Goal: Task Accomplishment & Management: Use online tool/utility

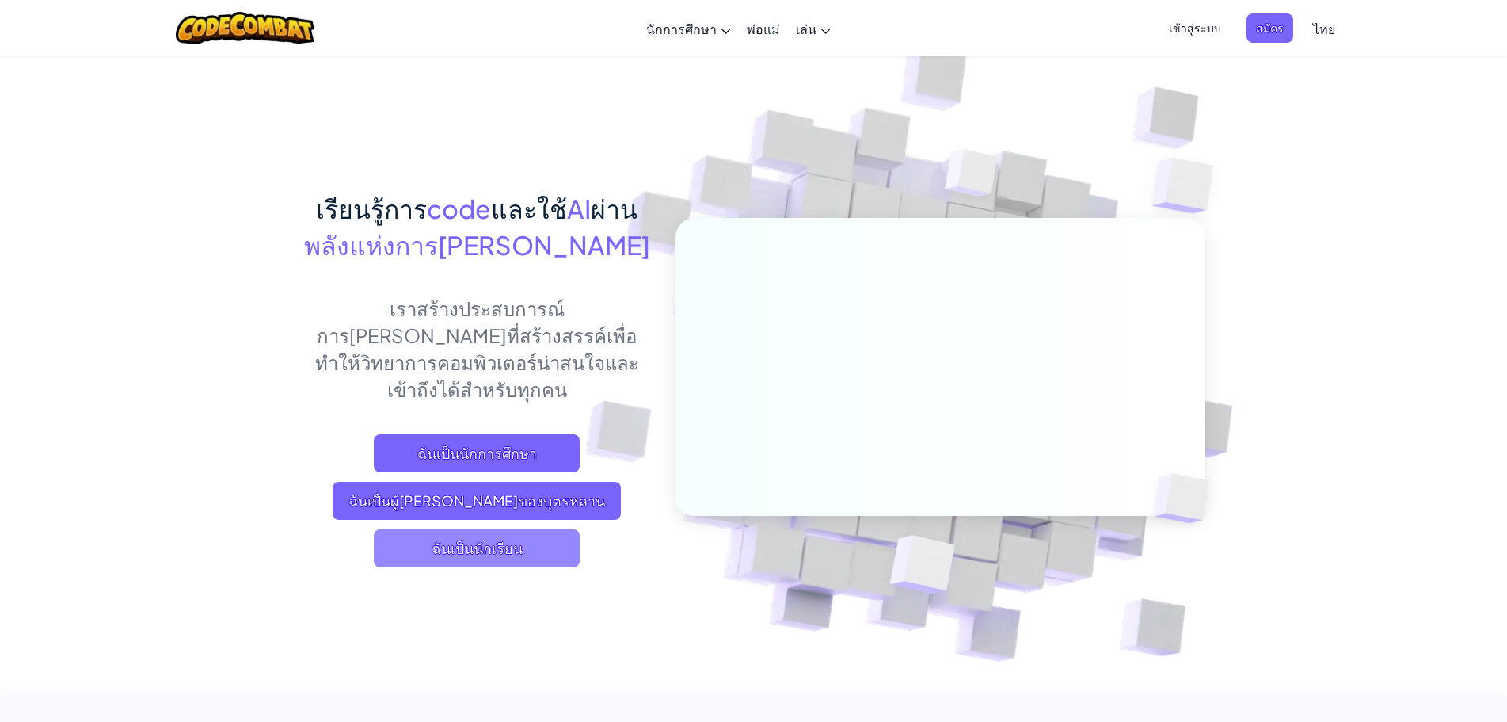
click at [472, 530] on span "ฉันเป็นนักเรียน" at bounding box center [477, 548] width 206 height 38
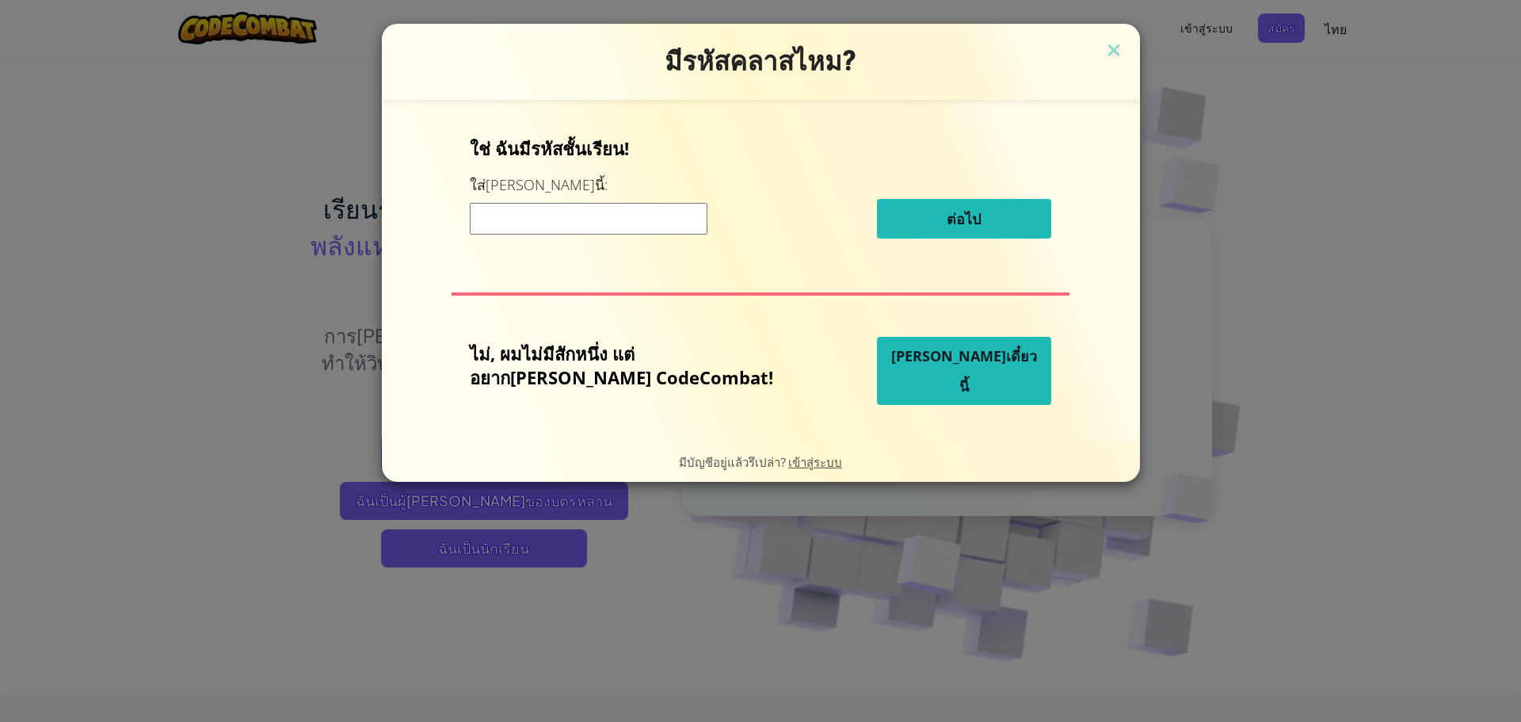
click at [650, 237] on div "ต่อไป" at bounding box center [760, 219] width 581 height 40
click at [20, 38] on div "มีรหัสคลาสไหม? ใช่ ฉันมีรหัสชั้นเรียน! ใส่มันตรงนี้: ต่อไป ไม่, ผมไม่มีสักหนึ่ง…" at bounding box center [760, 361] width 1521 height 722
click at [524, 224] on input at bounding box center [589, 219] width 238 height 32
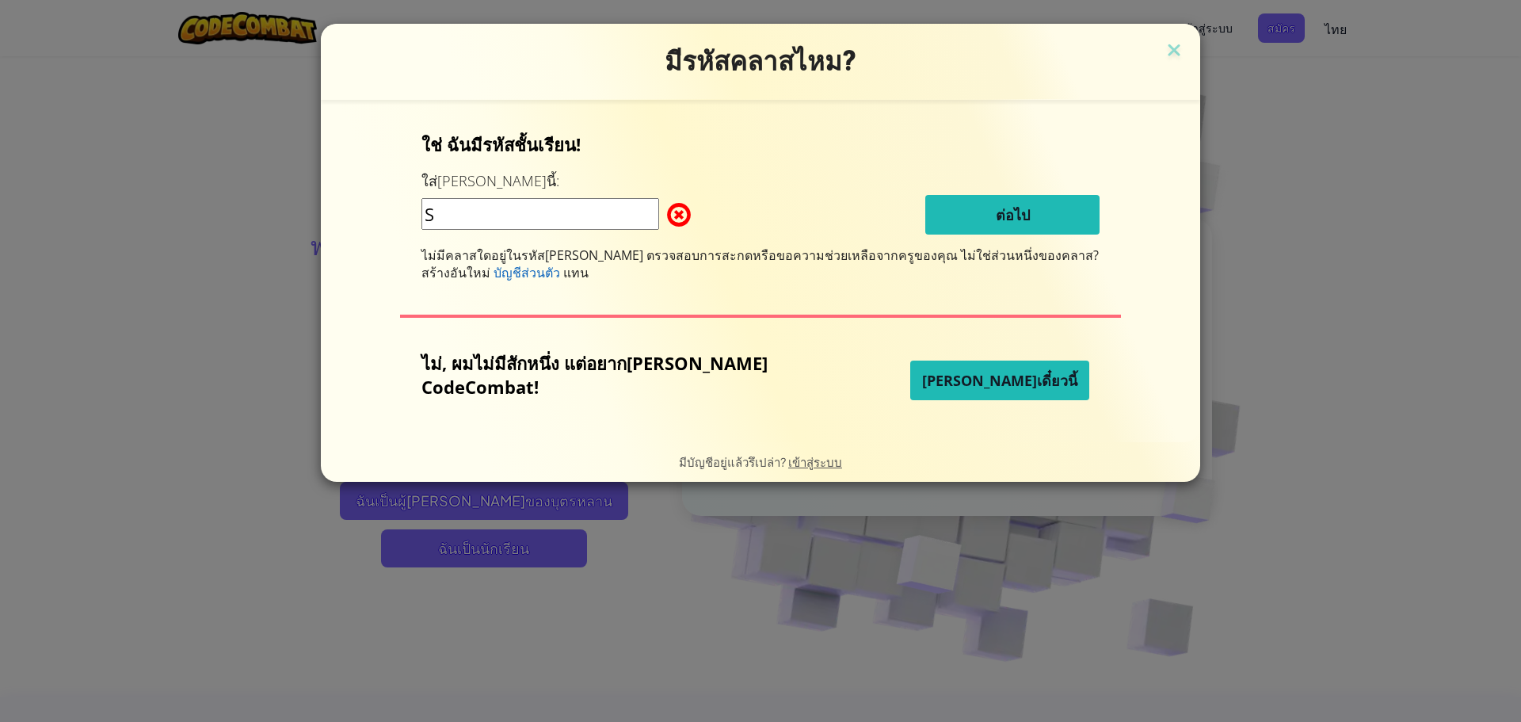
type input "ShipPlayRoom"
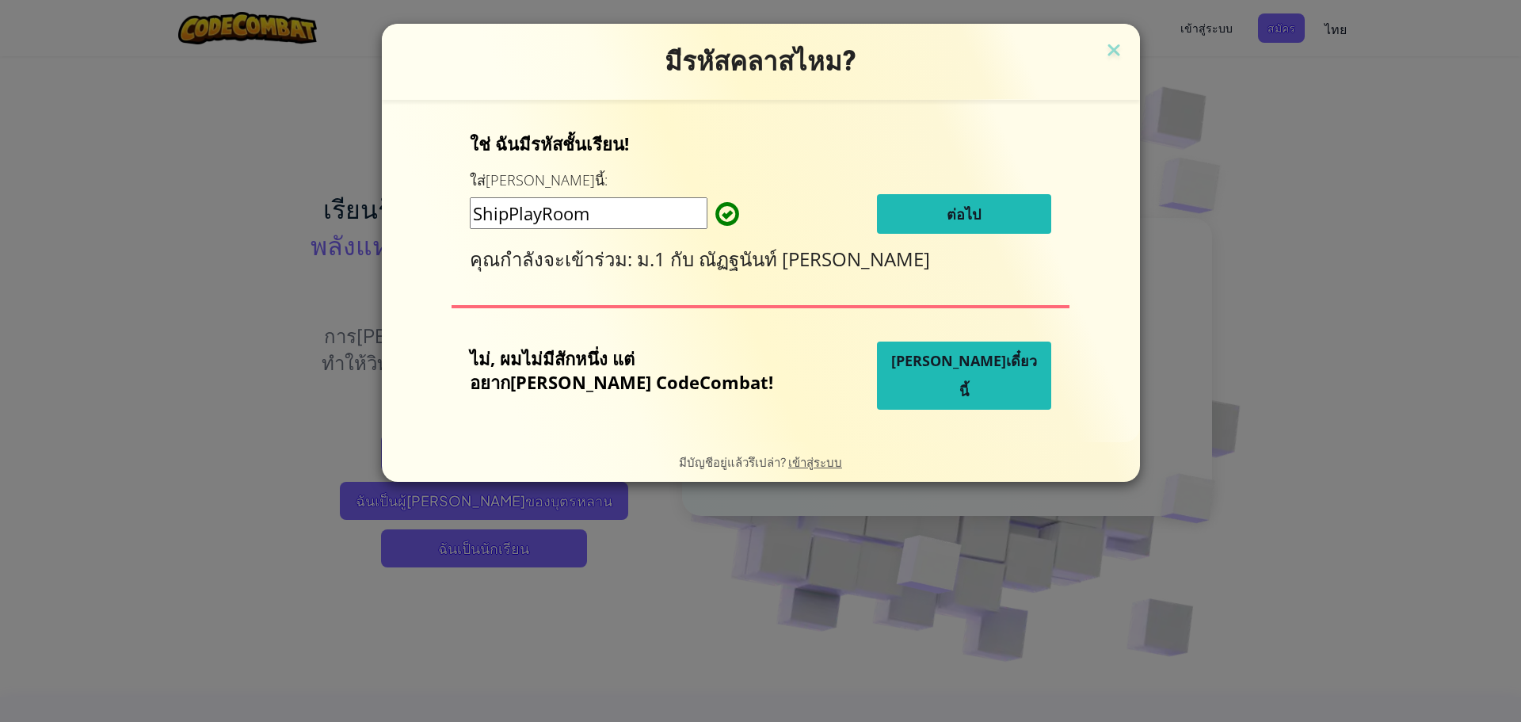
click at [894, 219] on button "ต่อไป" at bounding box center [964, 214] width 174 height 40
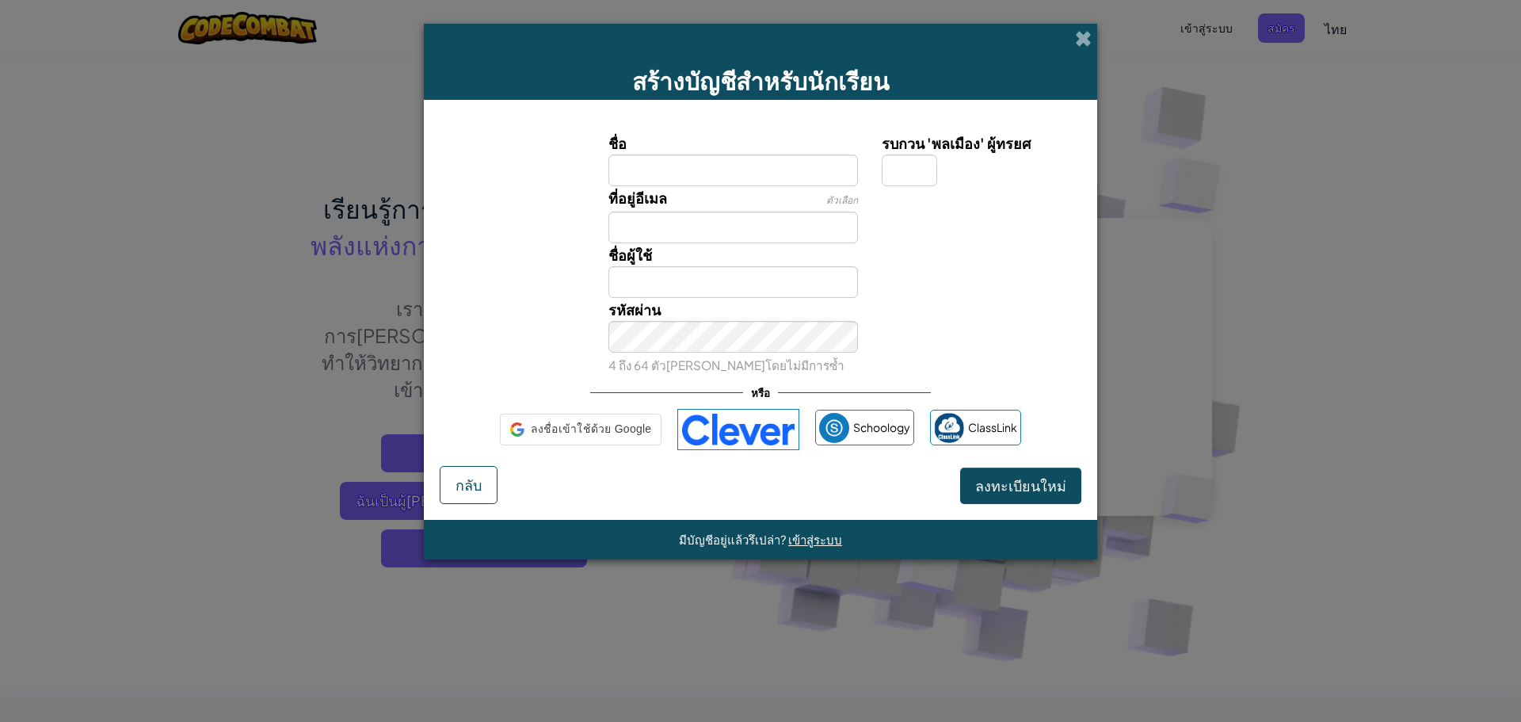
click at [649, 166] on input "ชื่อ" at bounding box center [733, 170] width 250 height 32
type input "พรเทพโรจนประดิษฐ"
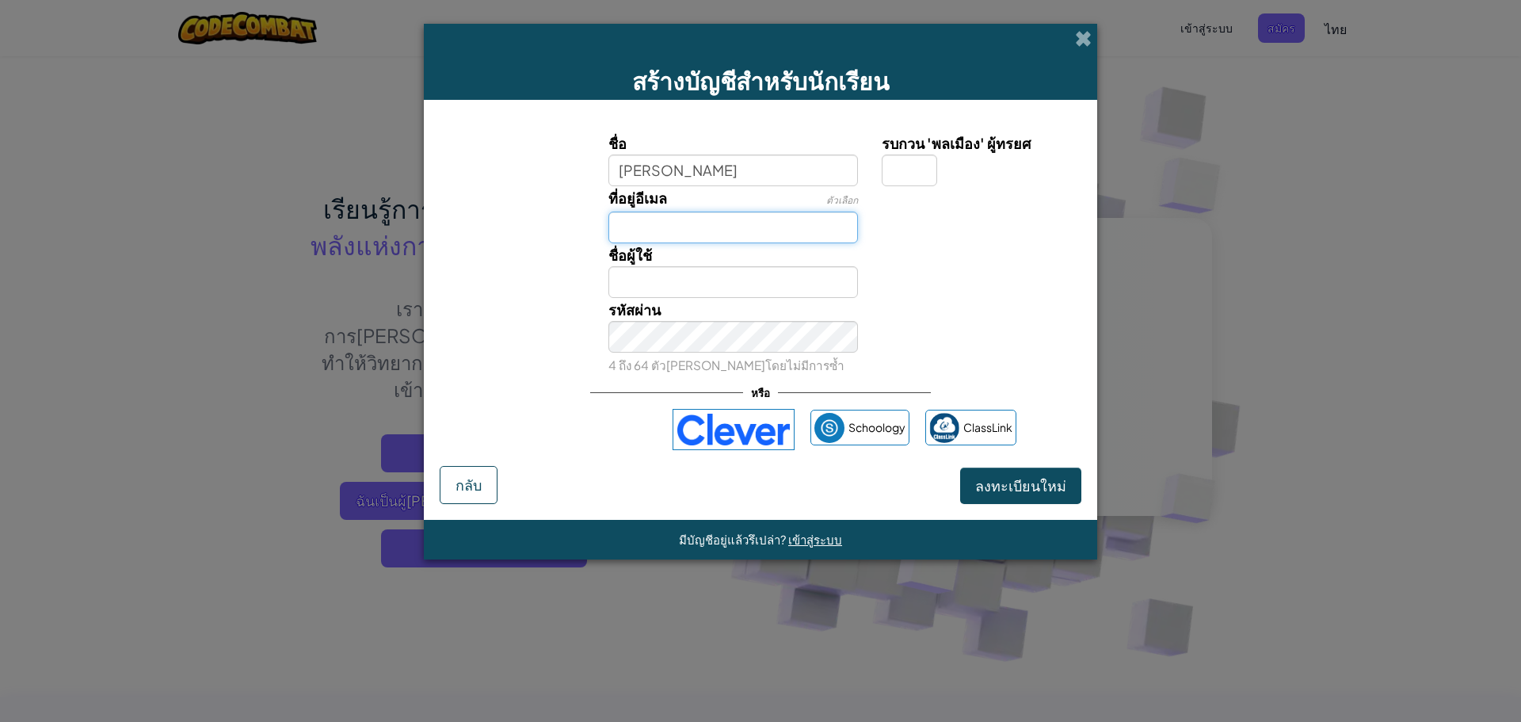
type input "พรเทพโรจนประดิษฐ"
click at [657, 224] on input "ที่อยู่อีเมล" at bounding box center [733, 227] width 250 height 32
click at [255, 468] on div "สร้างบัญชีสำหรับนักเรียน ชื่อ พรเทพโรจนประดิษฐ รบกวน 'พลเมือง' ผู้ทรยศ ที่อยู่อ…" at bounding box center [760, 361] width 1521 height 722
drag, startPoint x: 997, startPoint y: 482, endPoint x: 966, endPoint y: 489, distance: 31.7
click at [966, 489] on button "ลงทะเบียนใหม่" at bounding box center [1020, 485] width 121 height 36
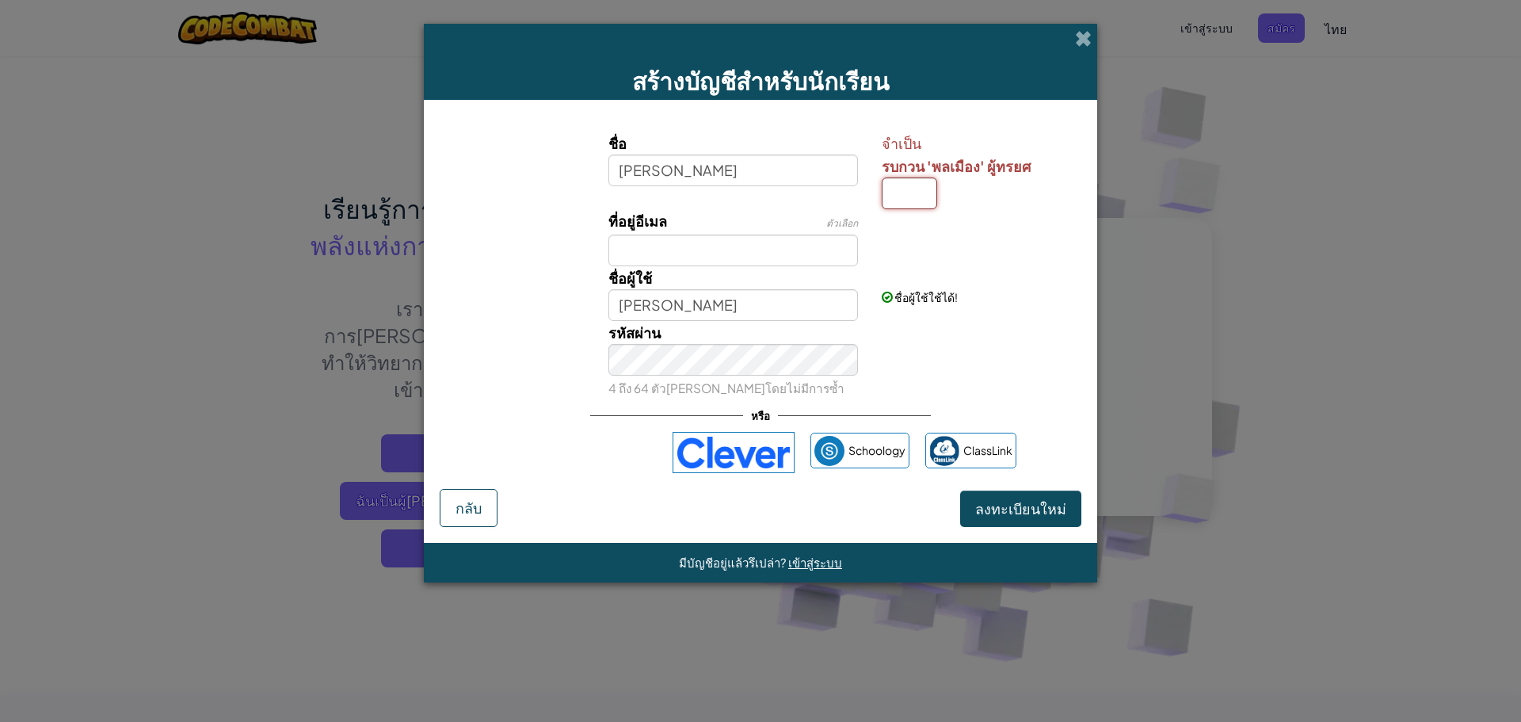
click at [919, 194] on input "รบกวน 'พลเมือง' ผู้ทรยศ" at bounding box center [909, 193] width 55 height 32
type input "พ"
type input "[PERSON_NAME]พ"
click at [1038, 514] on span "ลงทะเบียนใหม่" at bounding box center [1020, 508] width 91 height 18
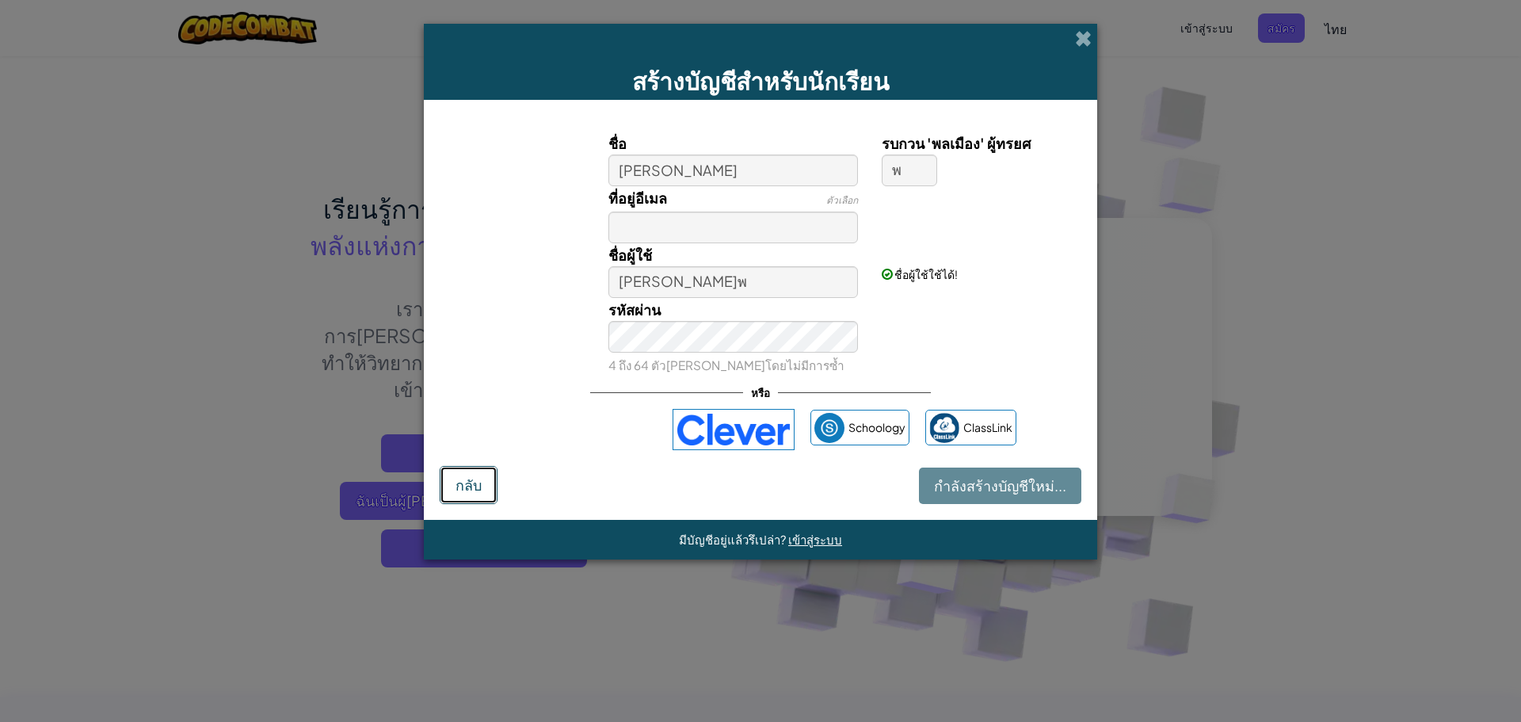
click at [466, 490] on span "กลับ" at bounding box center [468, 484] width 26 height 18
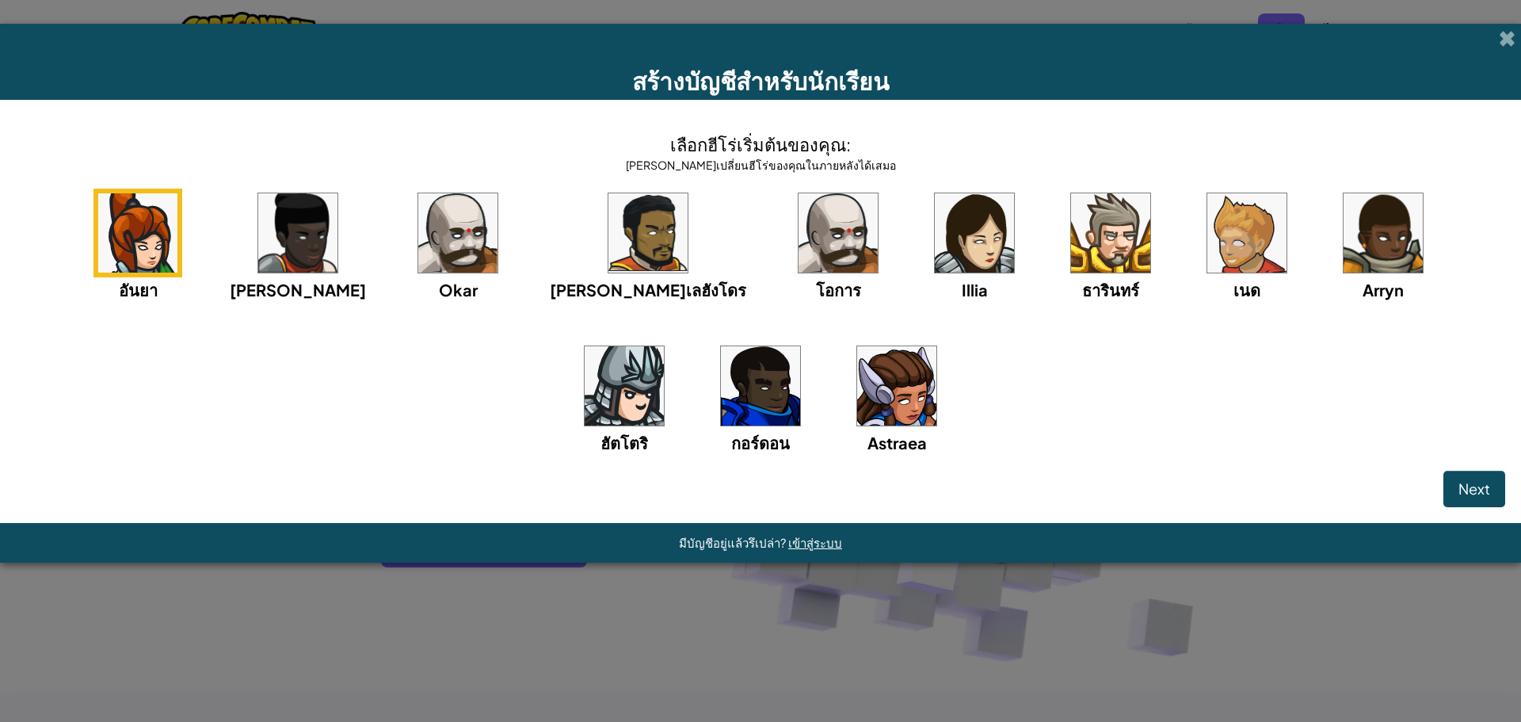
click at [893, 217] on div "อันยา ไอด้า Okar อัลเลฮังโดร โอการ Illia ธารินทร์ เนด Arryn ฮัตโตริ กอร์ดอน Ast…" at bounding box center [760, 342] width 1489 height 306
click at [285, 234] on img at bounding box center [297, 232] width 79 height 79
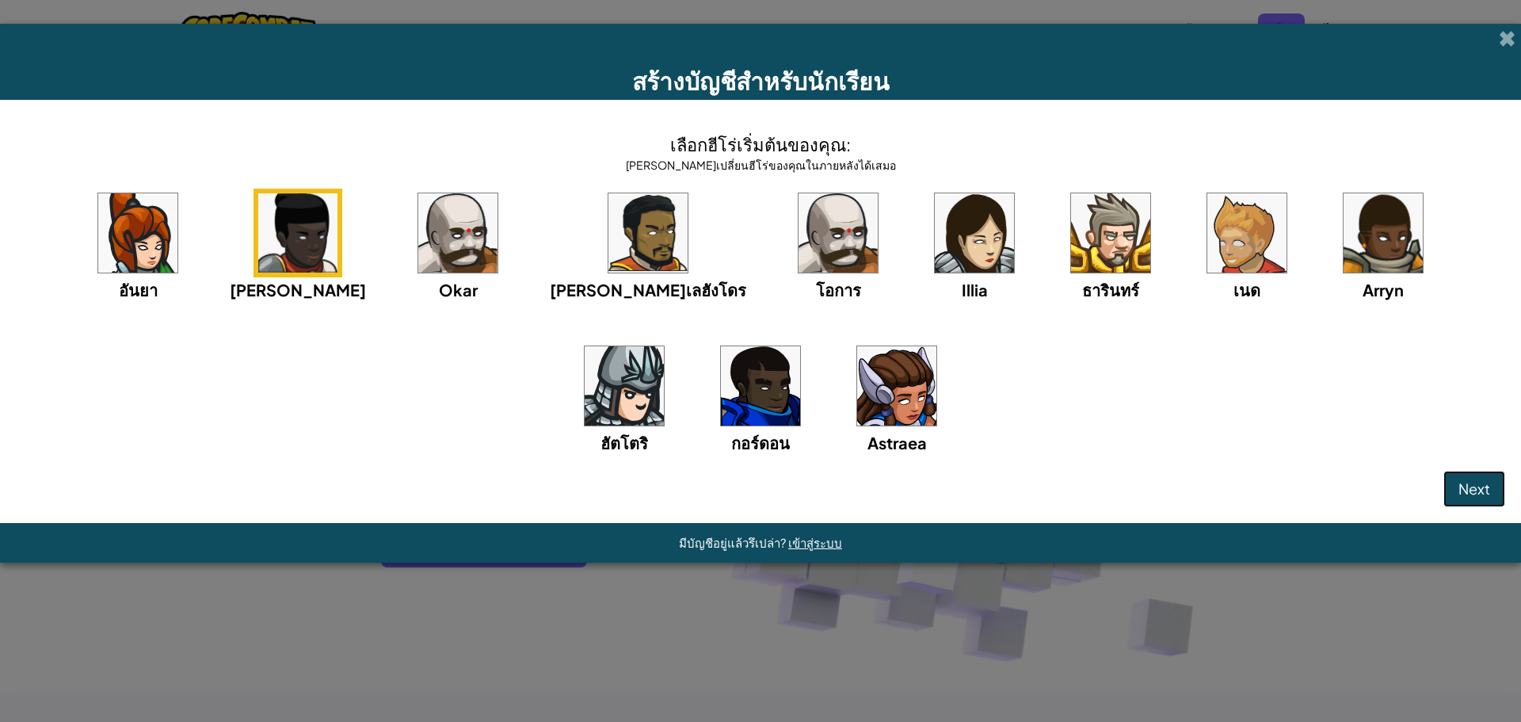
click at [1475, 489] on span "Next" at bounding box center [1474, 488] width 32 height 18
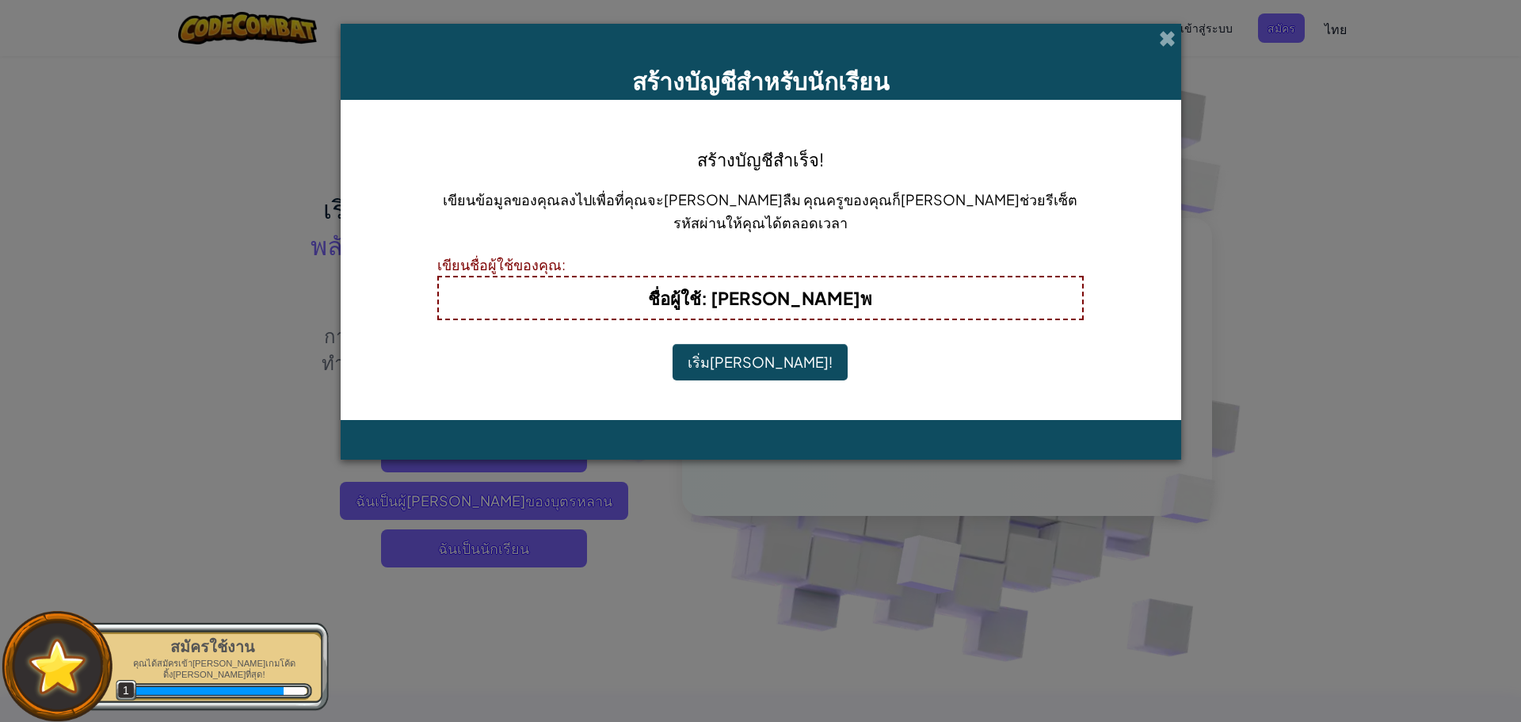
click at [745, 365] on button "เริ่มเล่น!" at bounding box center [759, 362] width 175 height 36
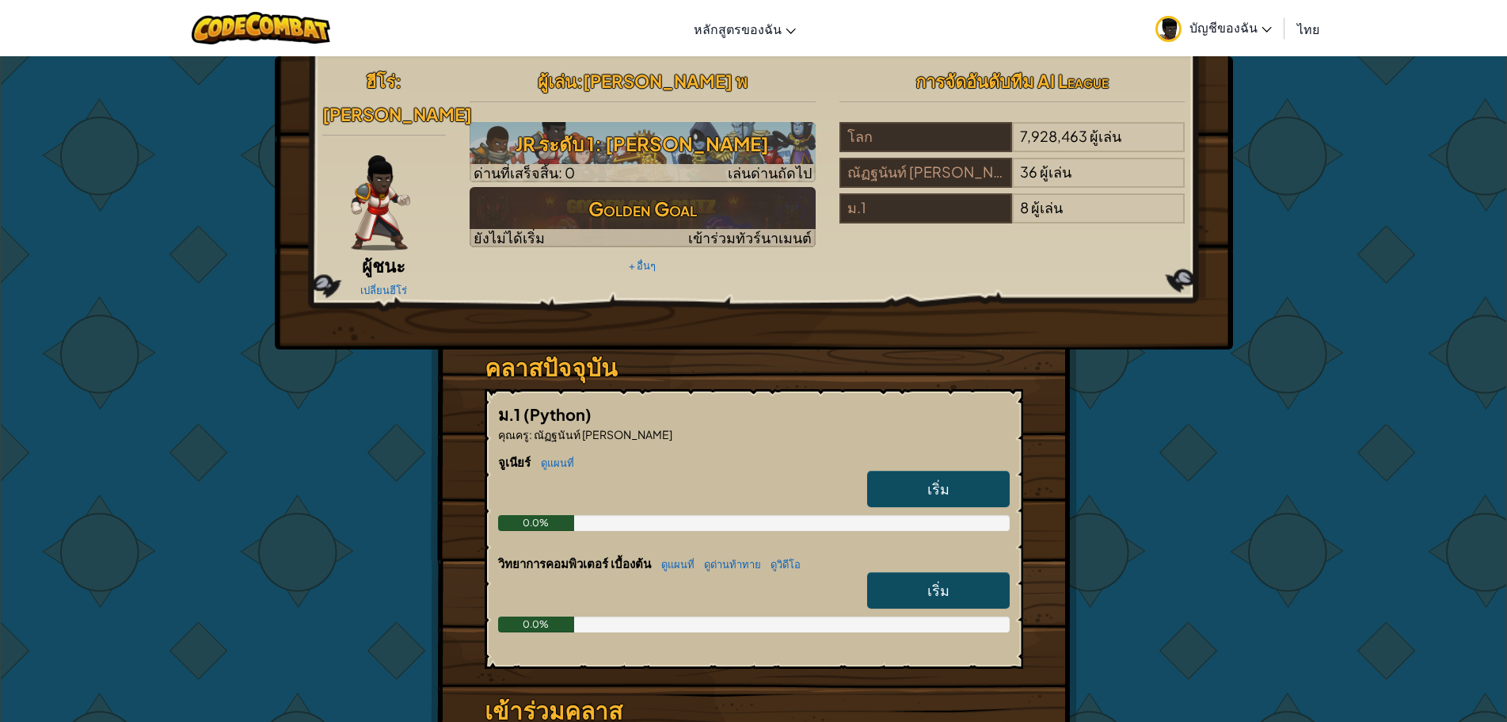
click at [901, 572] on link "เริ่ม" at bounding box center [938, 590] width 143 height 36
click at [933, 572] on link "เริ่ม" at bounding box center [938, 590] width 143 height 36
click at [934, 581] on span "เริ่ม" at bounding box center [939, 590] width 22 height 18
click at [935, 581] on span "เริ่ม" at bounding box center [939, 590] width 22 height 18
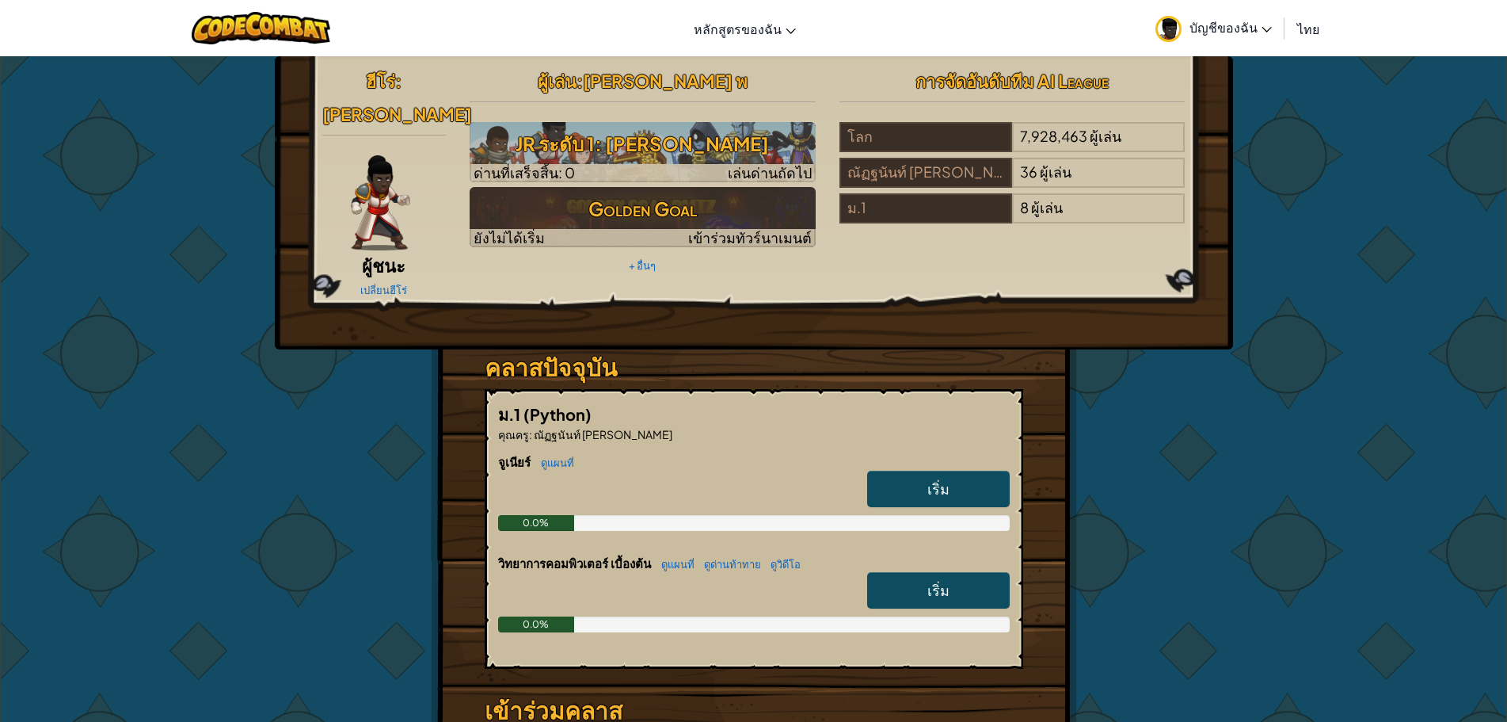
click at [935, 581] on span "เริ่ม" at bounding box center [939, 590] width 22 height 18
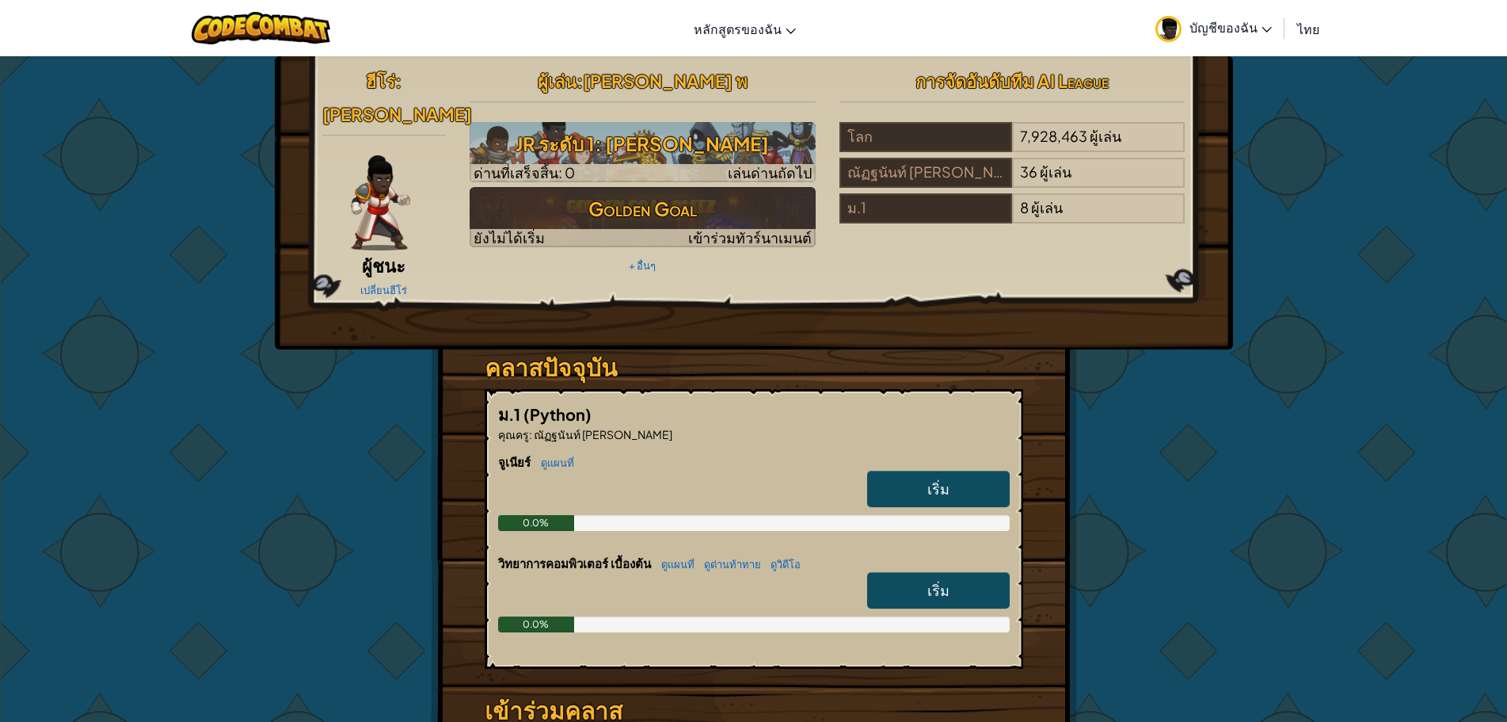
click at [935, 581] on span "เริ่ม" at bounding box center [939, 590] width 22 height 18
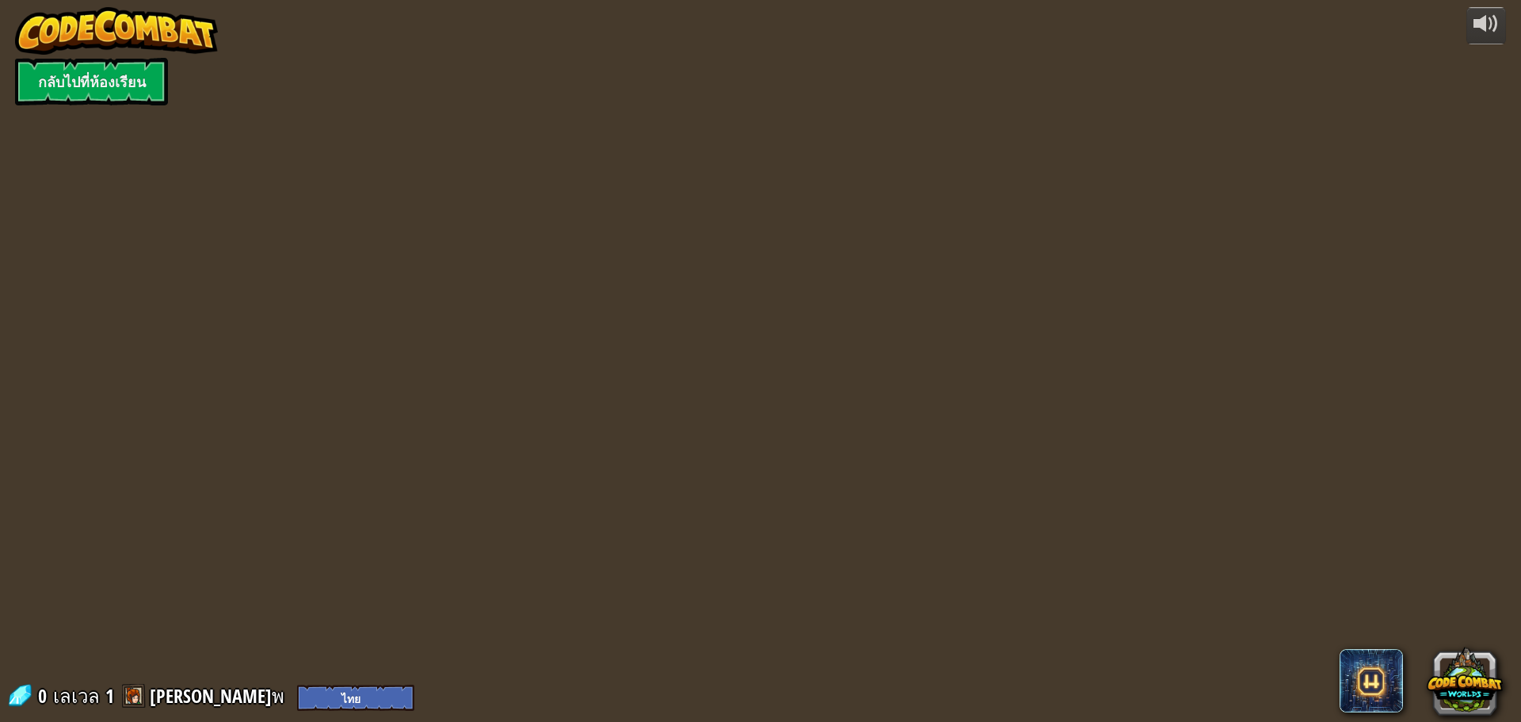
select select "th"
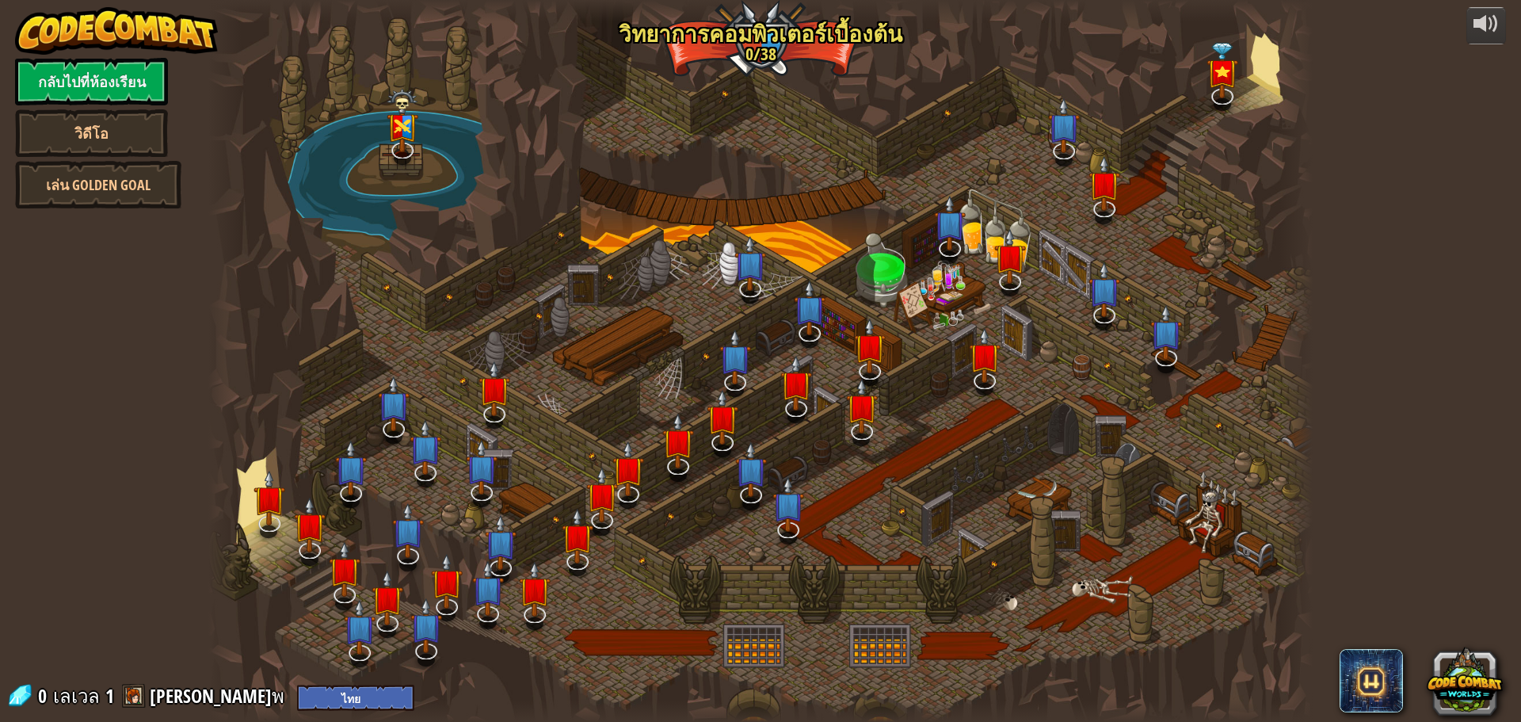
select select "th"
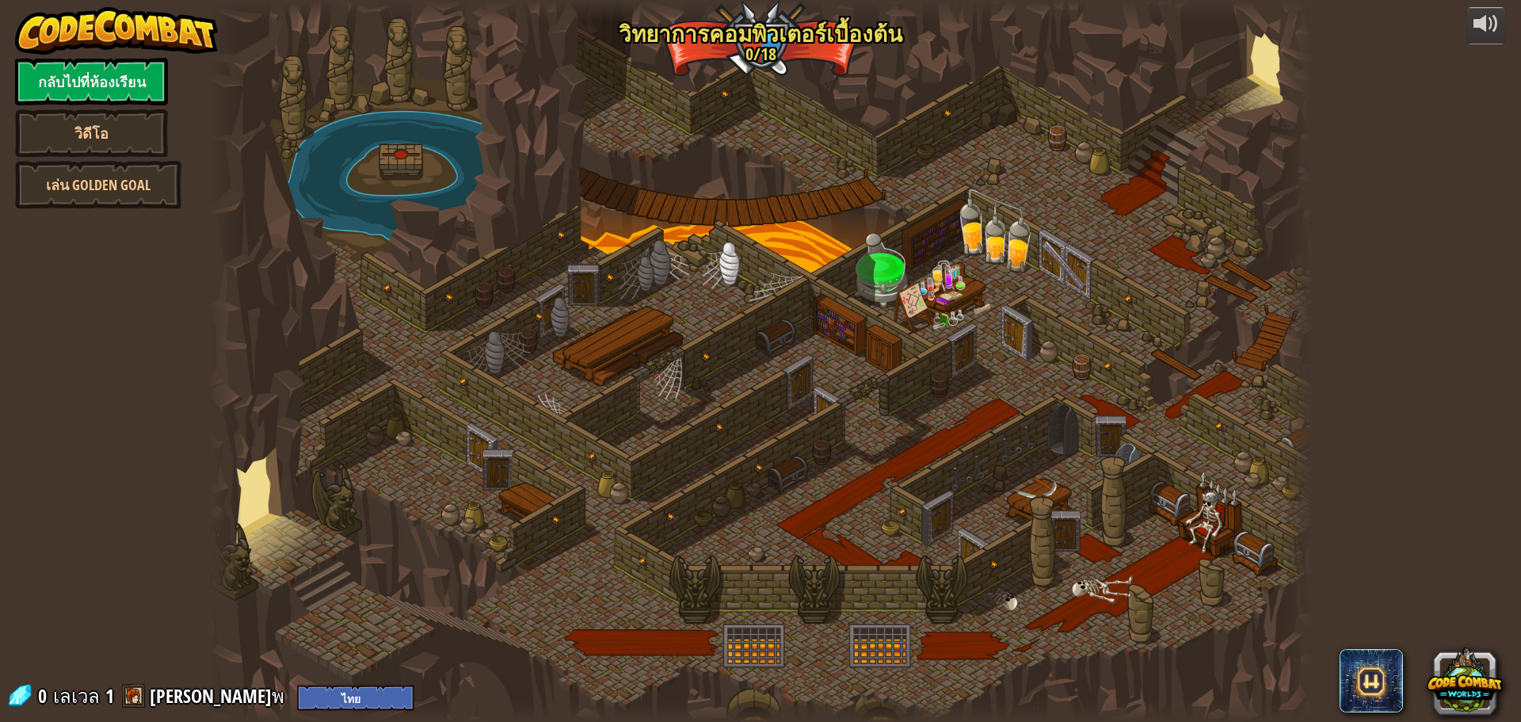
select select "th"
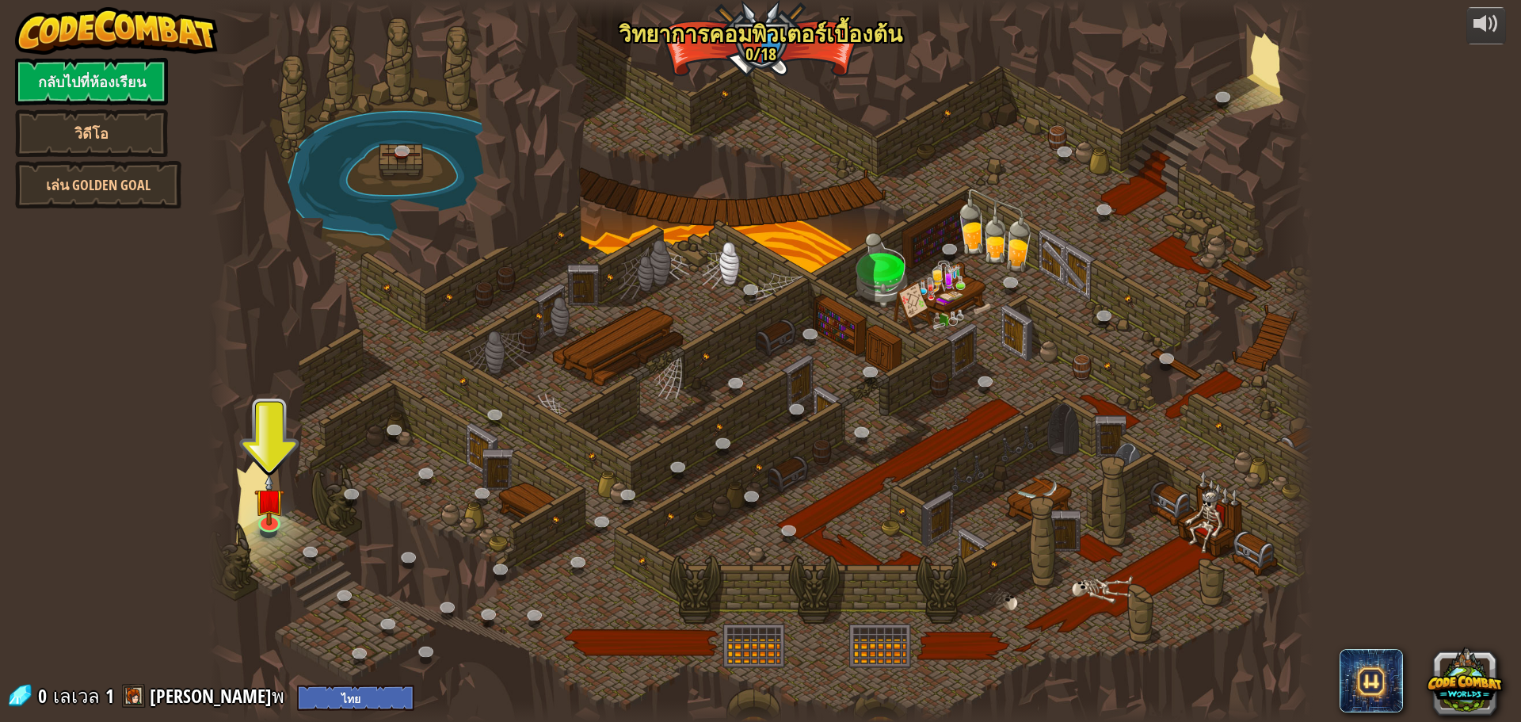
click at [248, 517] on div at bounding box center [760, 361] width 1104 height 722
click at [264, 519] on img at bounding box center [268, 486] width 29 height 67
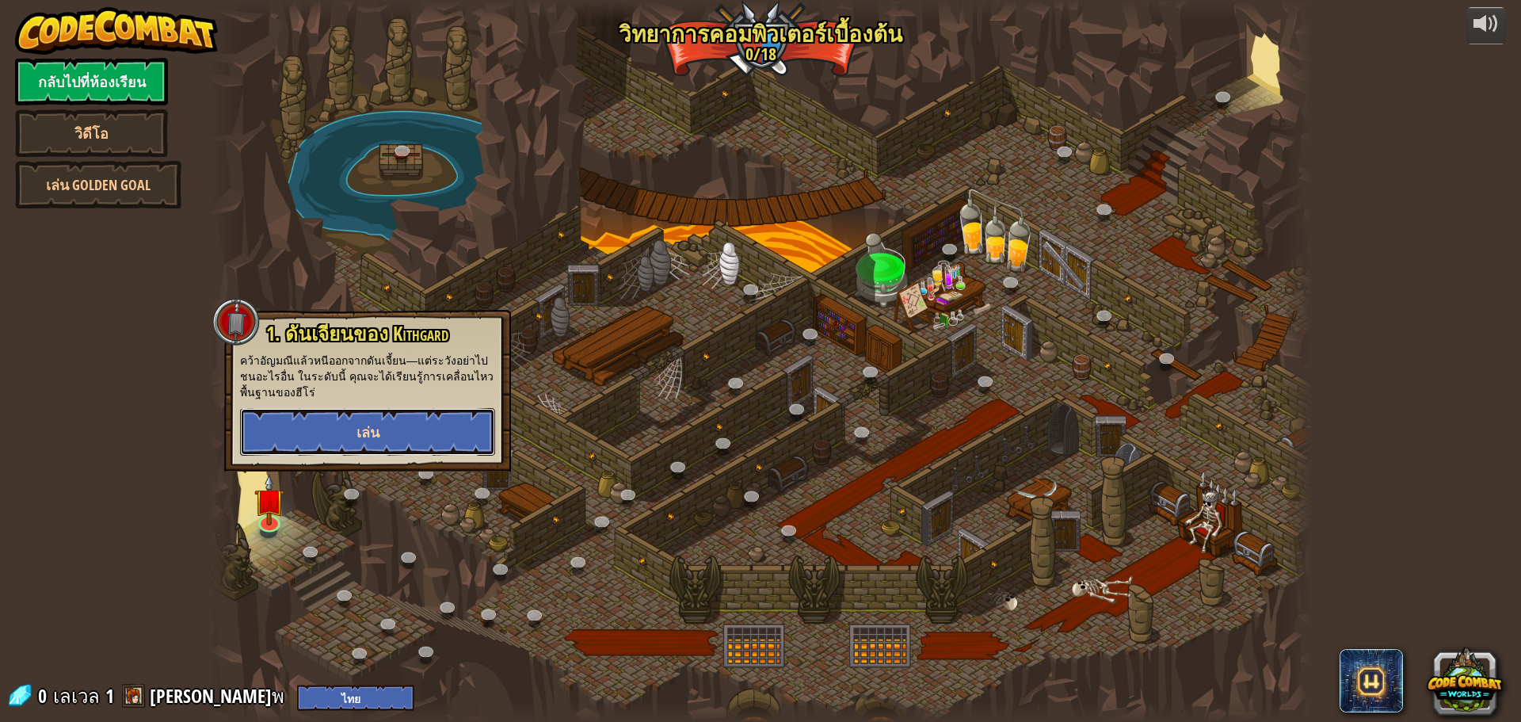
click at [368, 447] on button "เล่น" at bounding box center [367, 432] width 255 height 48
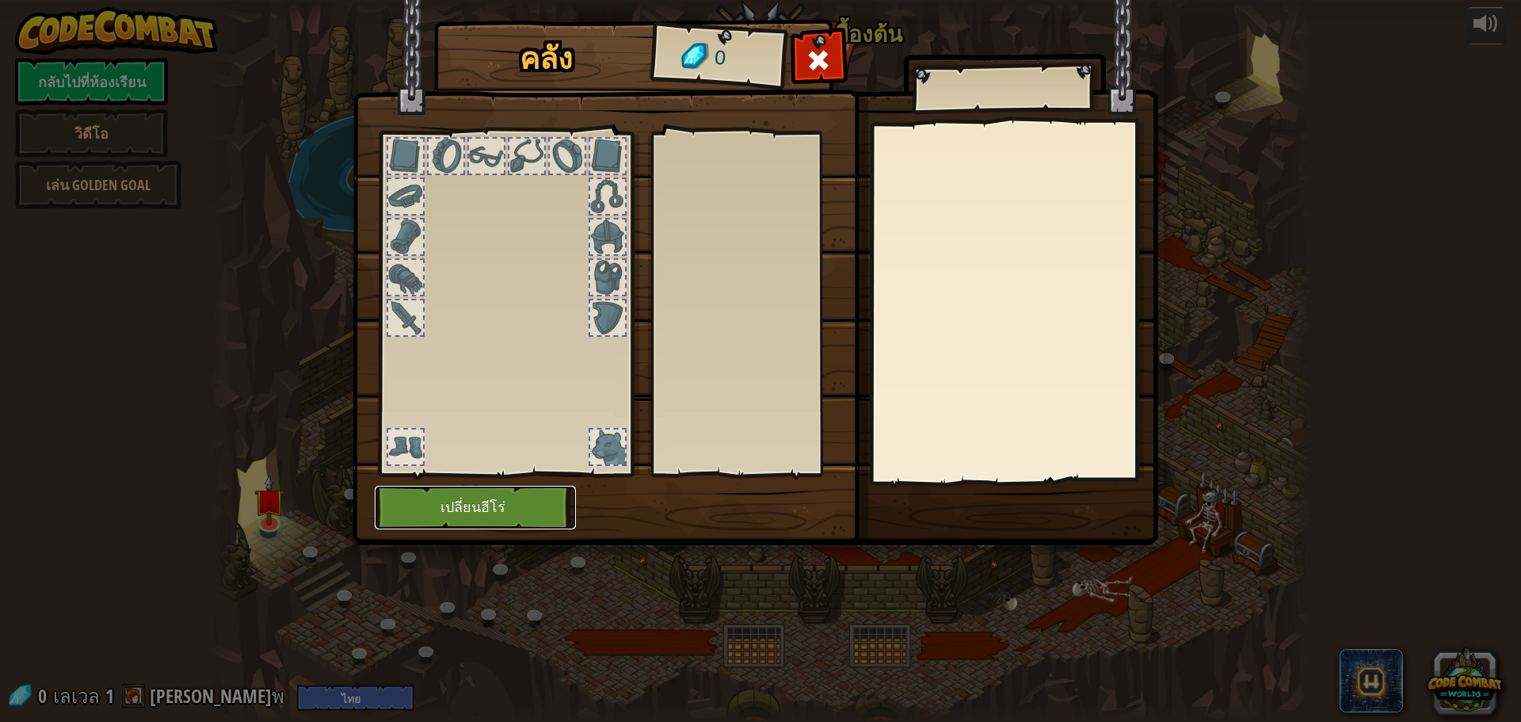
click at [427, 510] on button "เปลี่ยนฮีโร่" at bounding box center [475, 508] width 201 height 44
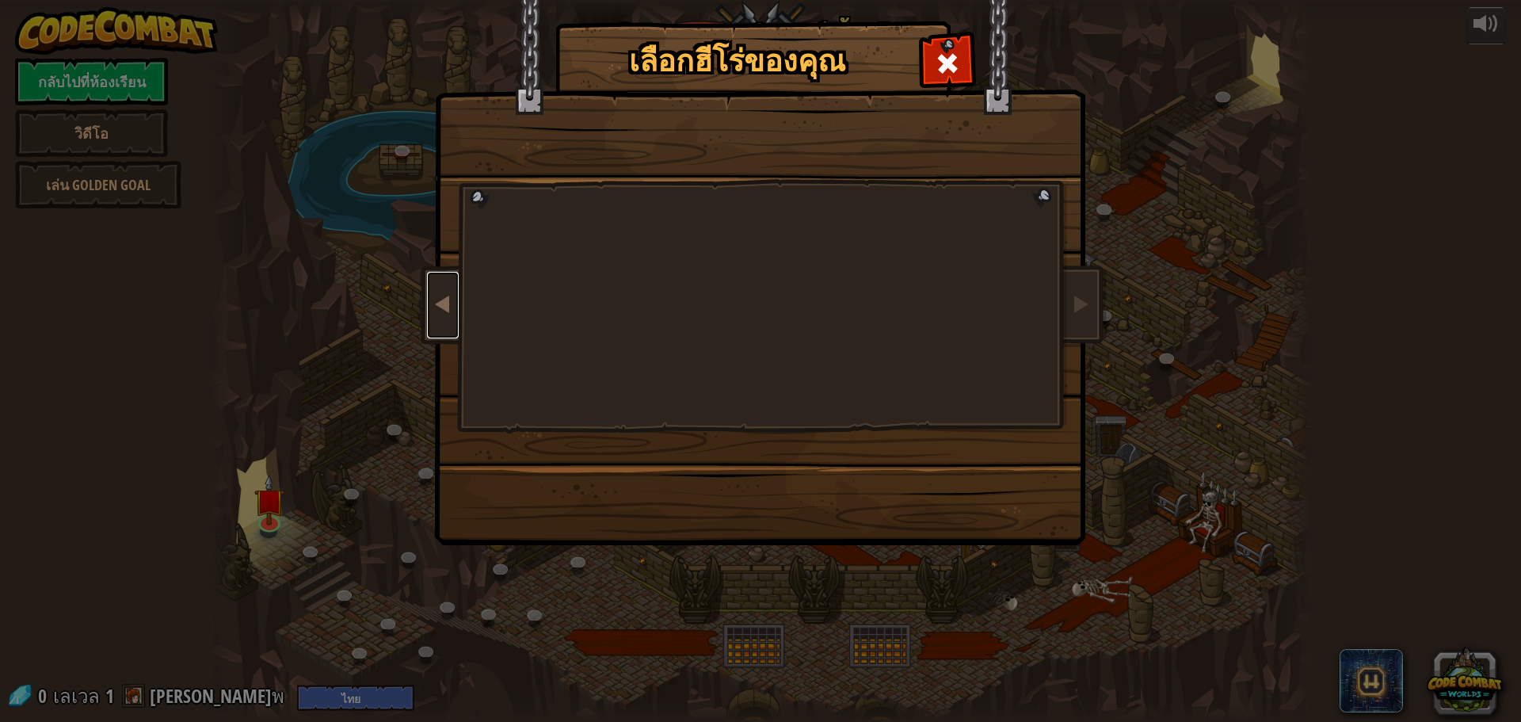
click at [449, 312] on span at bounding box center [442, 303] width 19 height 19
click at [448, 312] on span at bounding box center [442, 303] width 19 height 19
click at [446, 312] on span at bounding box center [442, 303] width 19 height 19
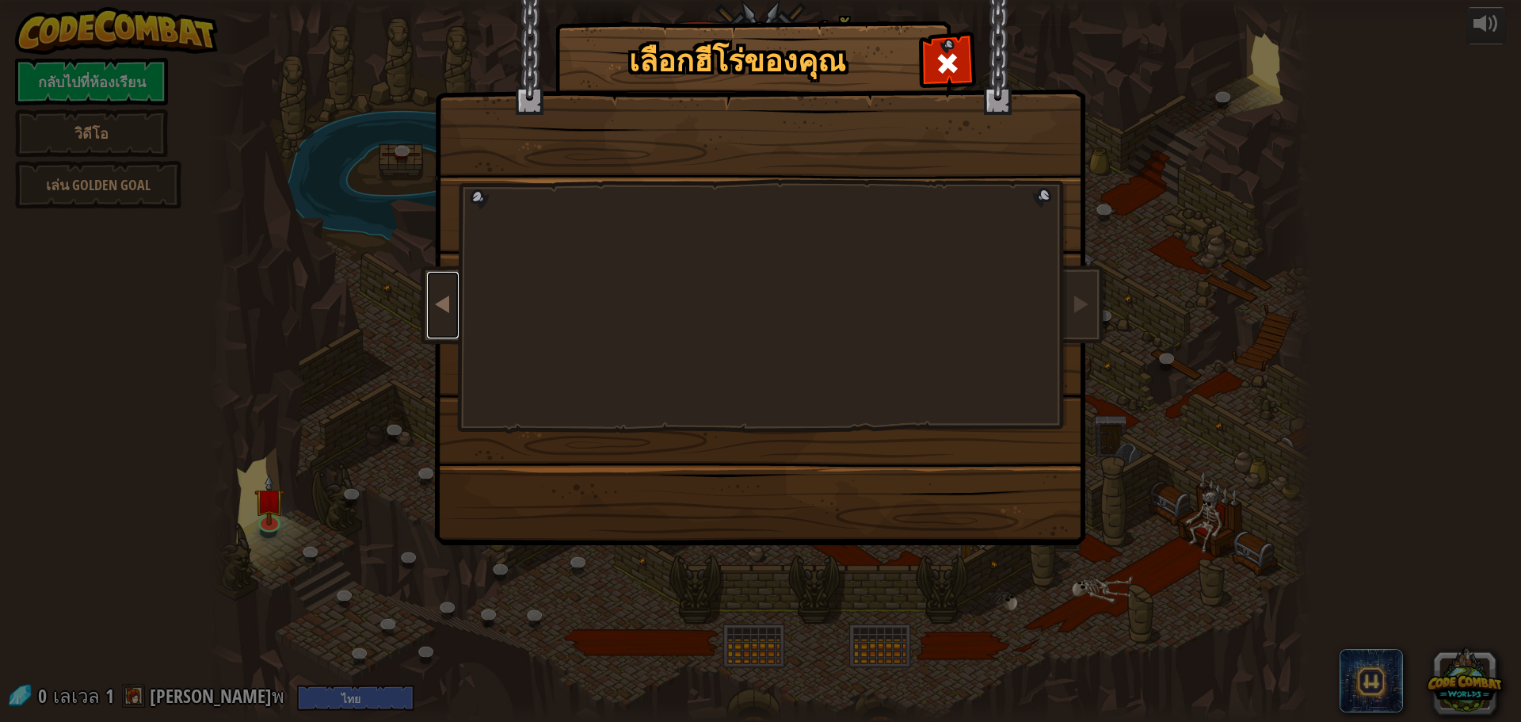
click at [445, 312] on span at bounding box center [442, 303] width 19 height 19
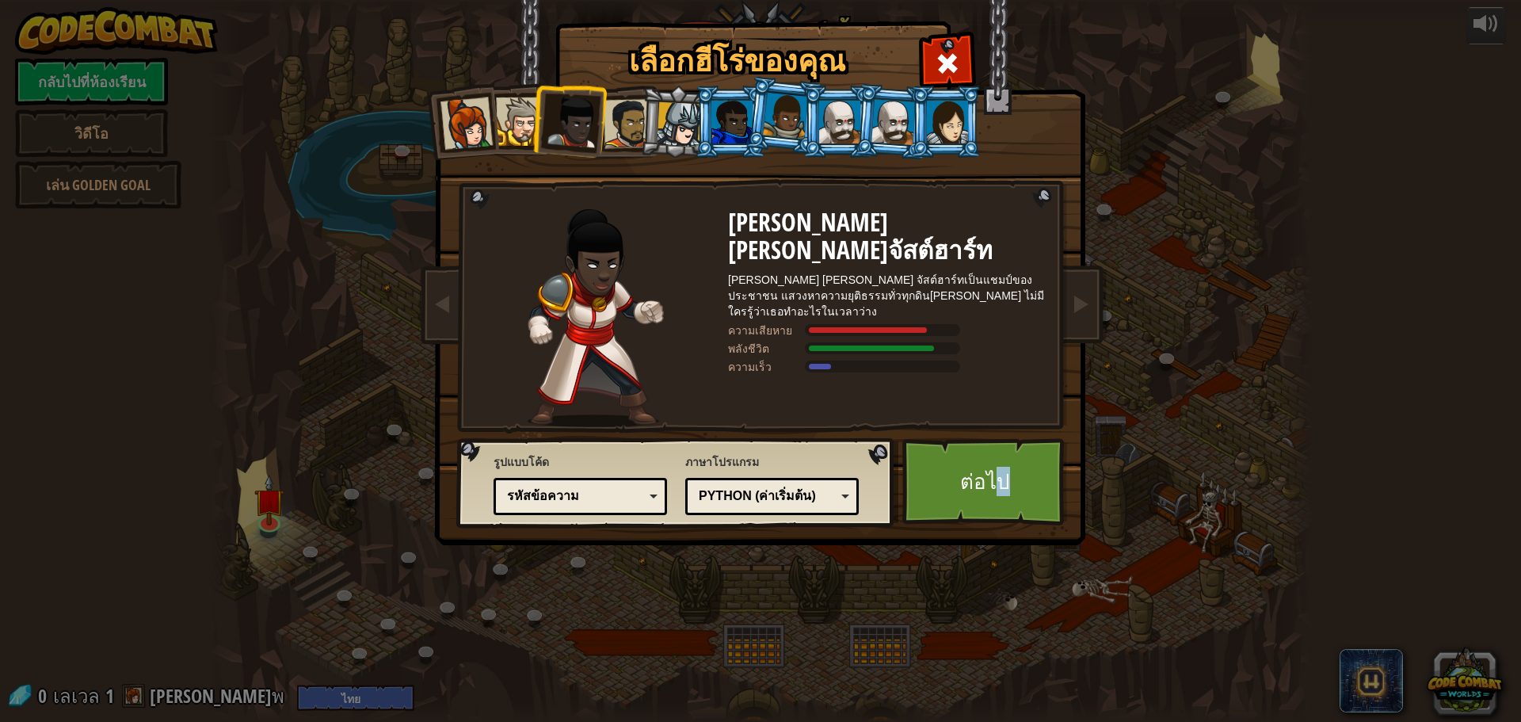
drag, startPoint x: 1002, startPoint y: 485, endPoint x: 1084, endPoint y: 469, distance: 83.1
click at [1076, 469] on div "เลือกฮีโร่ของคุณ 0 [PERSON_NAME] Anya เป็นผู้นำ[PERSON_NAME]เกรงกลัว ซึ่งพร้อมจ…" at bounding box center [761, 284] width 650 height 521
click at [971, 459] on link "ต่อไป" at bounding box center [985, 481] width 166 height 87
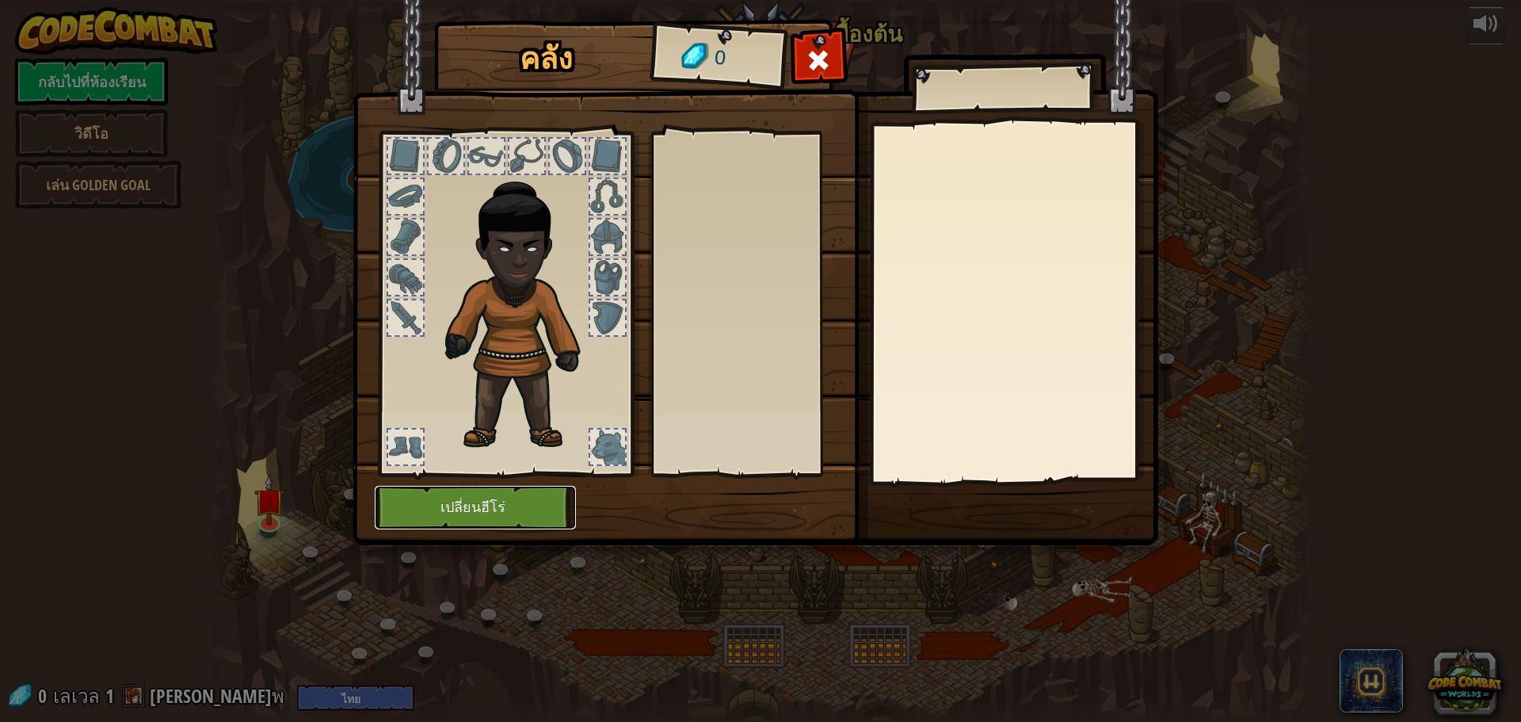
click at [533, 493] on button "เปลี่ยนฮีโร่" at bounding box center [475, 508] width 201 height 44
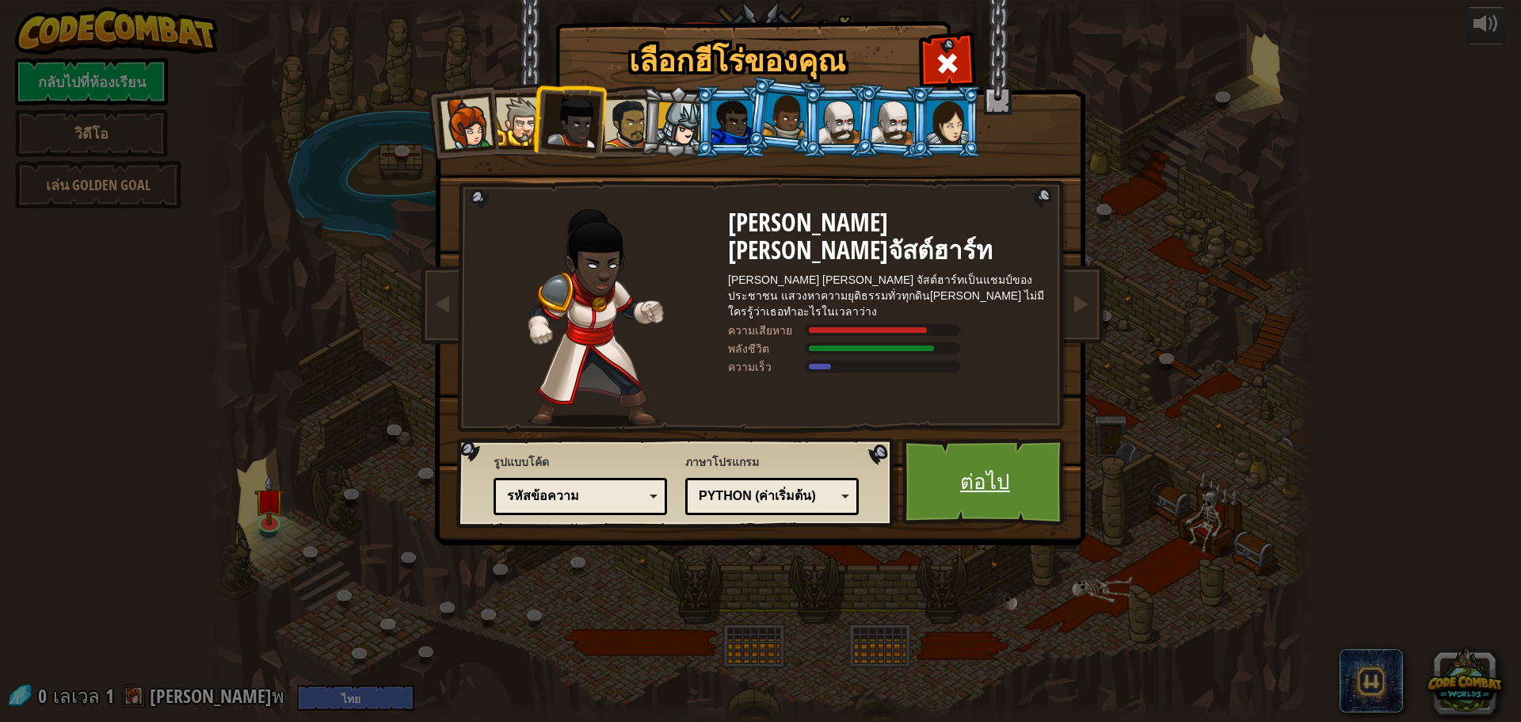
click at [932, 479] on link "ต่อไป" at bounding box center [985, 481] width 166 height 87
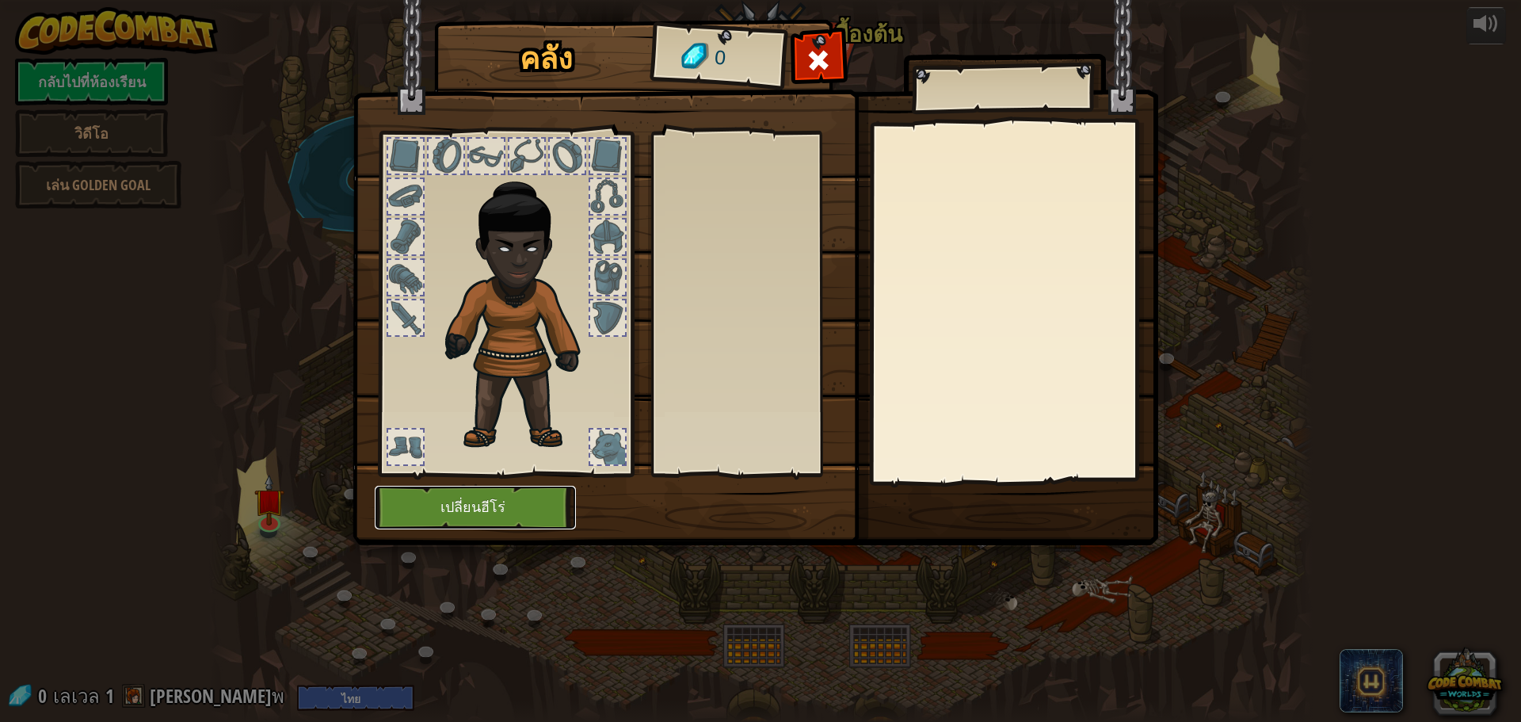
click at [507, 492] on button "เปลี่ยนฮีโร่" at bounding box center [475, 508] width 201 height 44
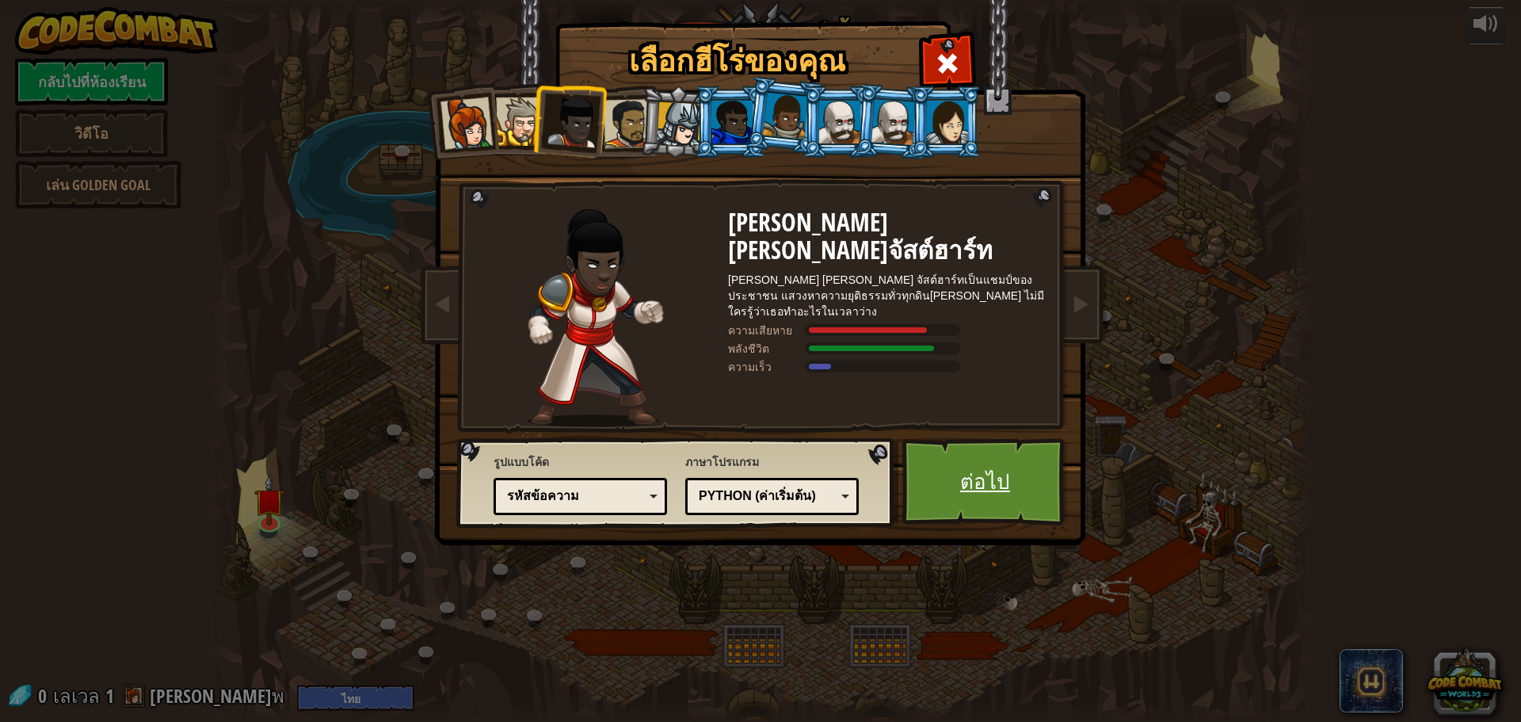
click at [998, 455] on link "ต่อไป" at bounding box center [985, 481] width 166 height 87
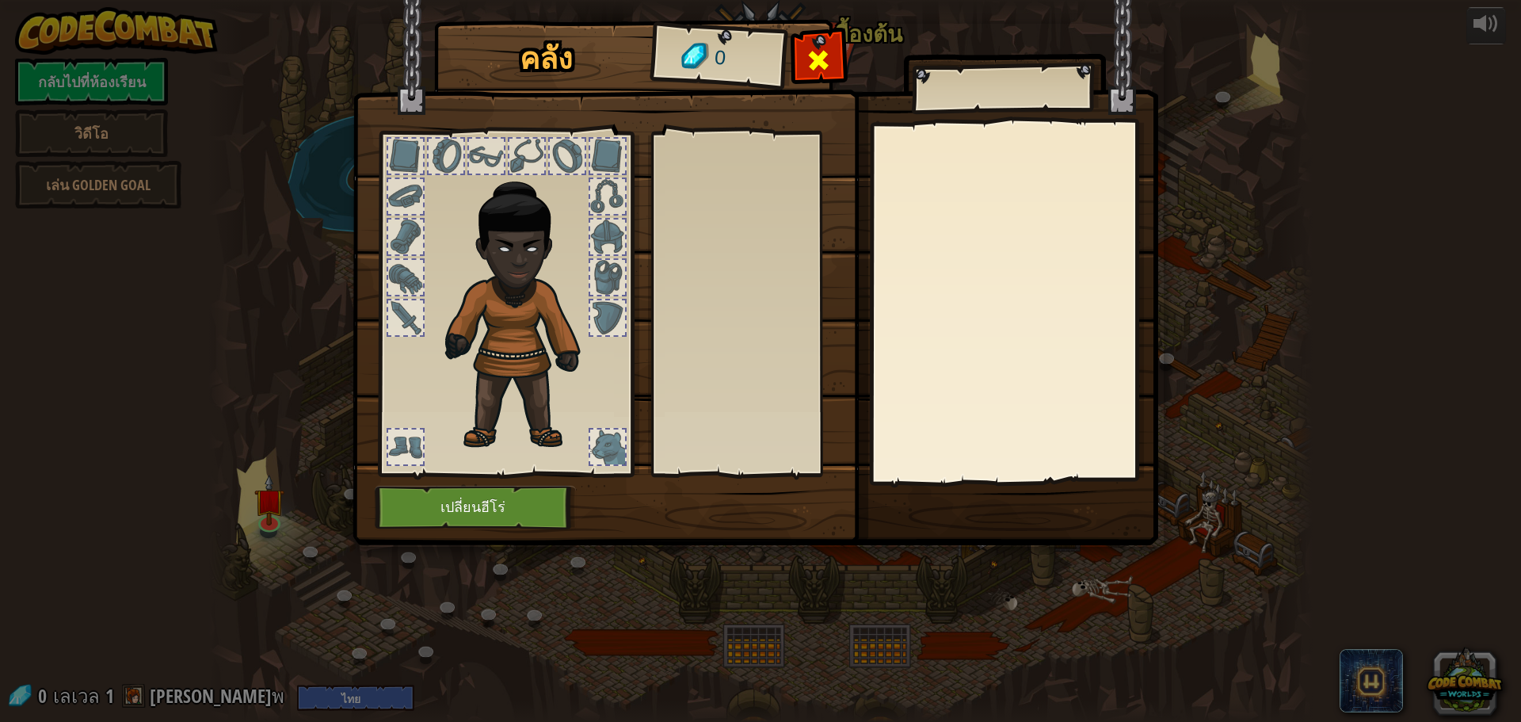
click at [822, 70] on span at bounding box center [818, 60] width 25 height 25
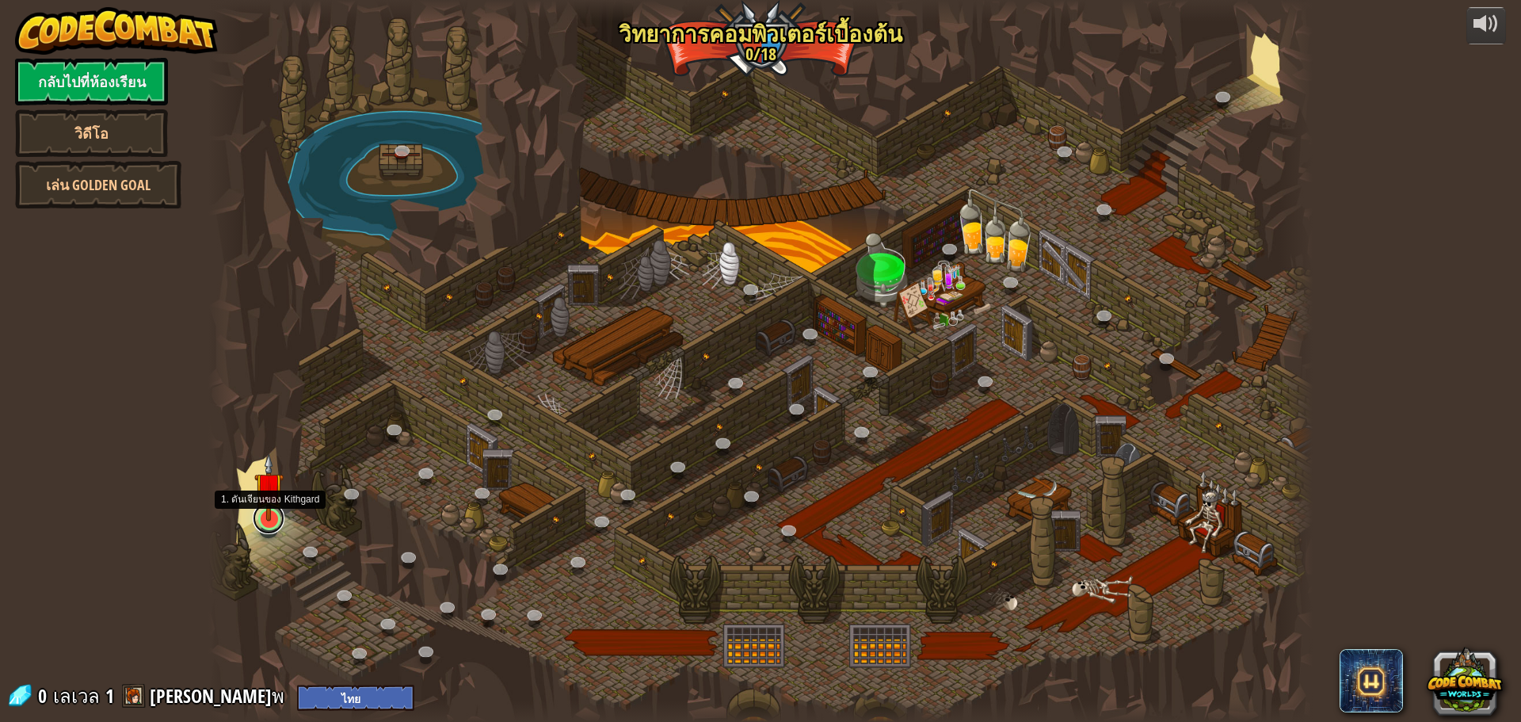
click at [267, 522] on link at bounding box center [269, 518] width 32 height 32
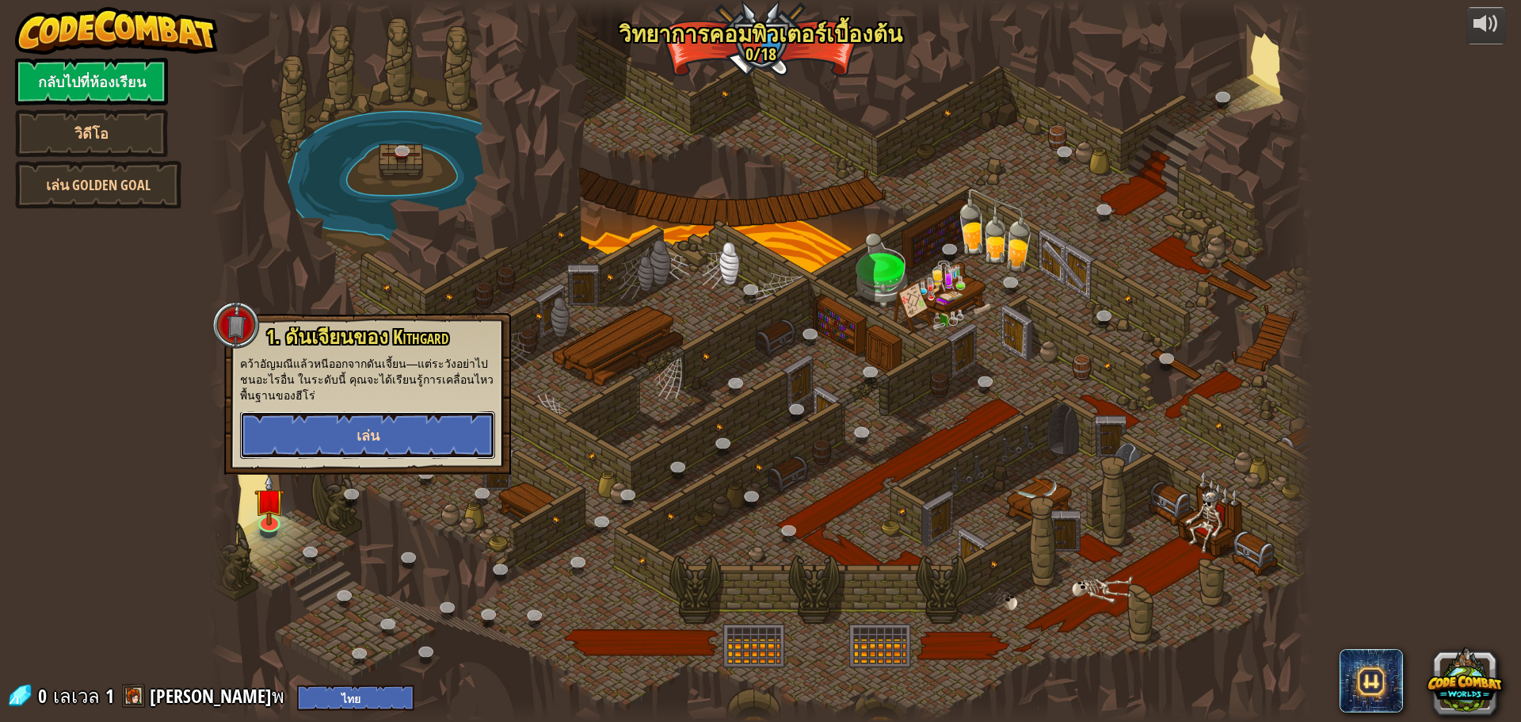
click at [339, 441] on button "เล่น" at bounding box center [367, 435] width 255 height 48
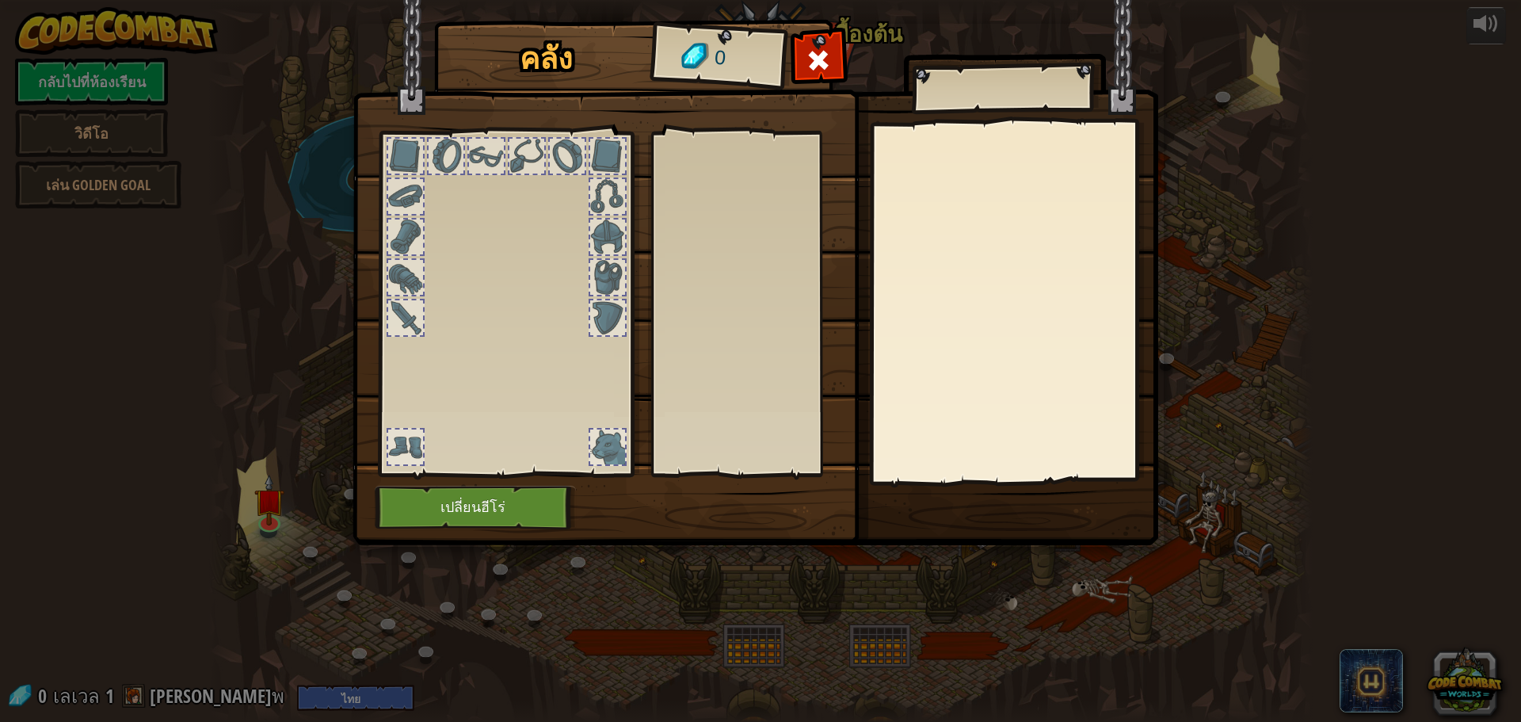
click at [504, 364] on div at bounding box center [505, 299] width 261 height 356
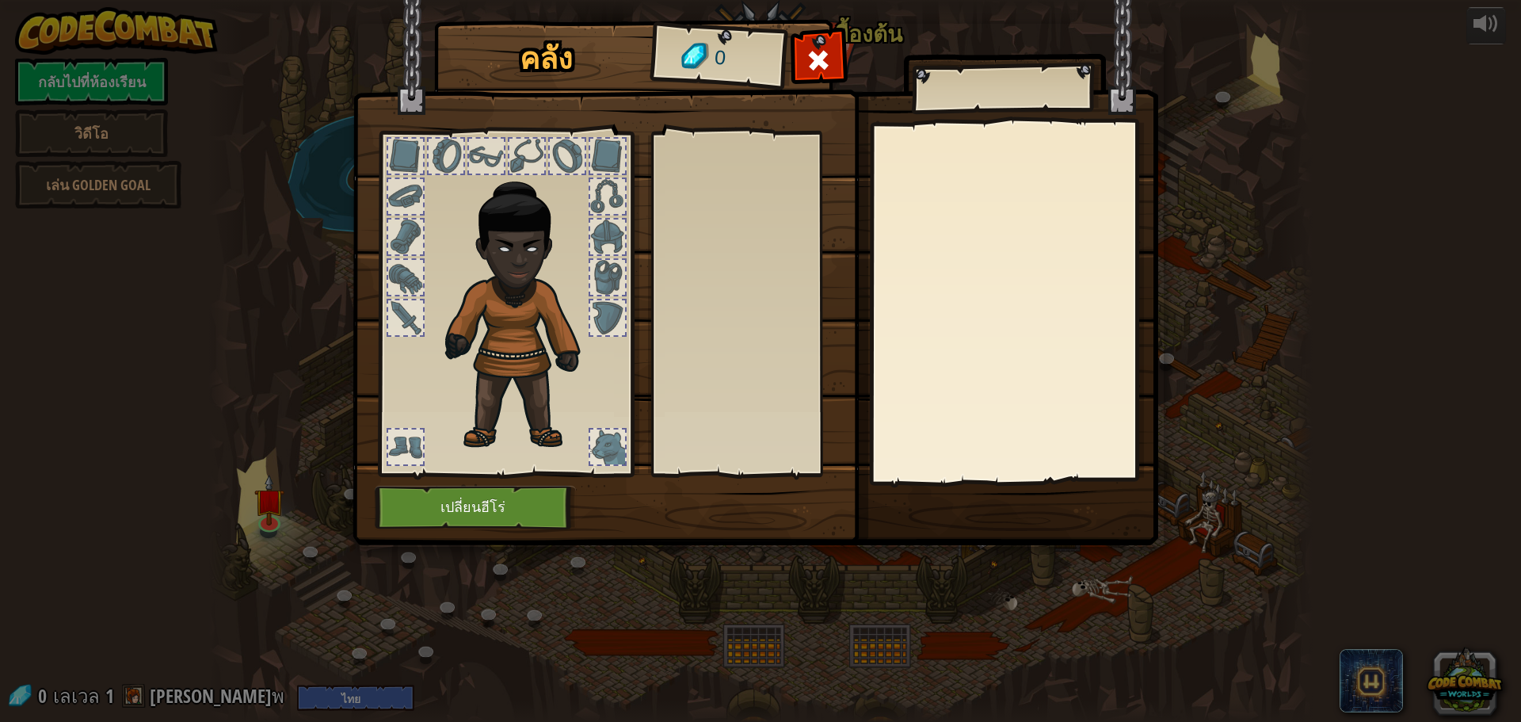
click at [506, 265] on img at bounding box center [523, 307] width 170 height 291
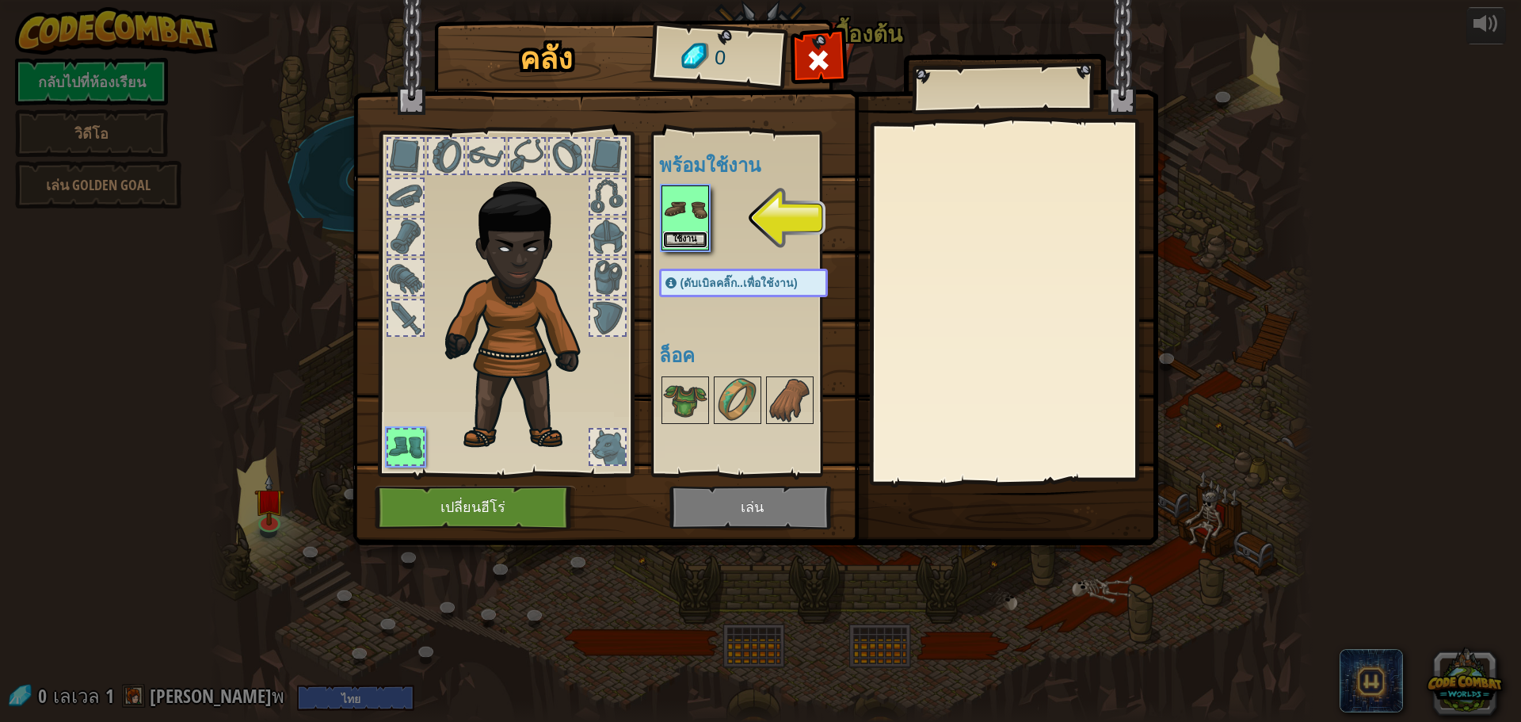
click at [679, 242] on button "ใช้งาน" at bounding box center [685, 239] width 44 height 17
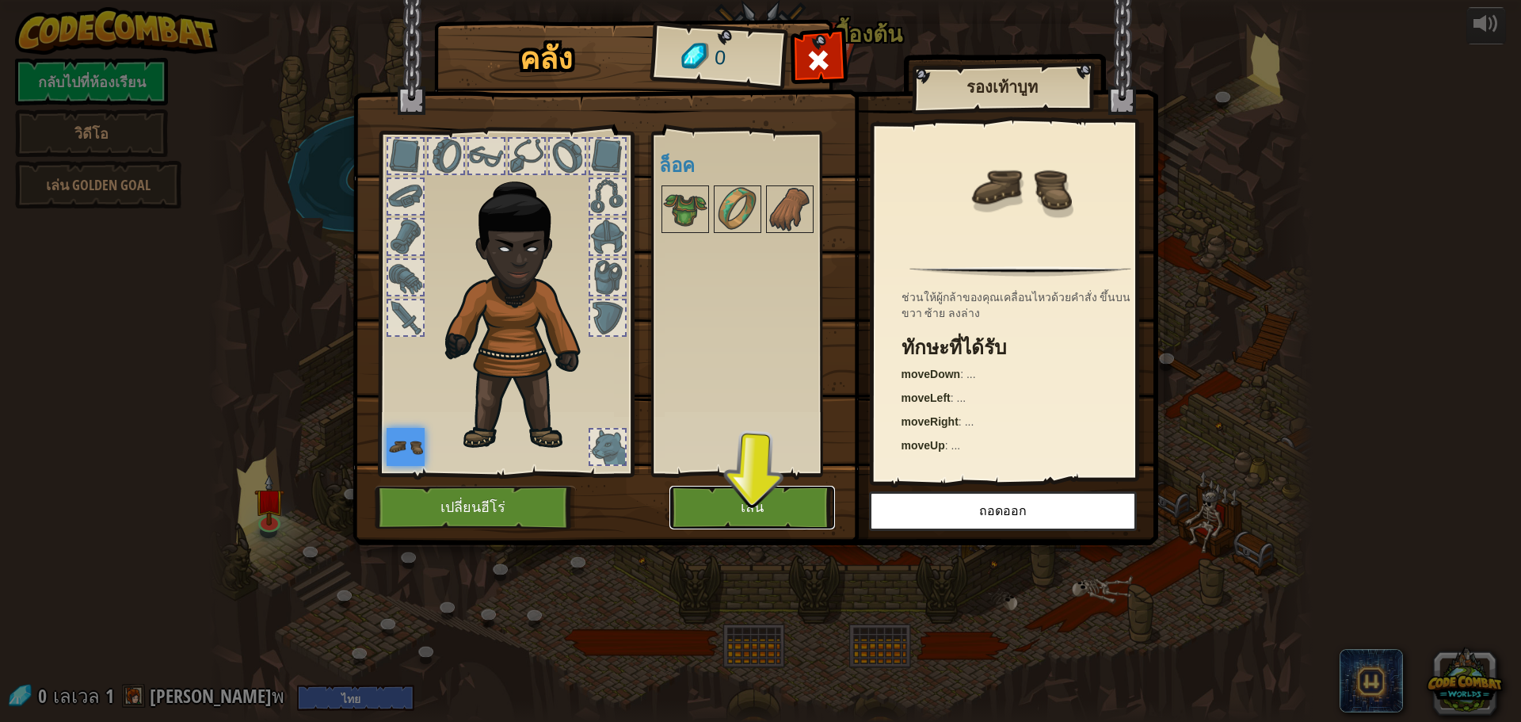
click at [805, 502] on button "เล่น" at bounding box center [752, 508] width 166 height 44
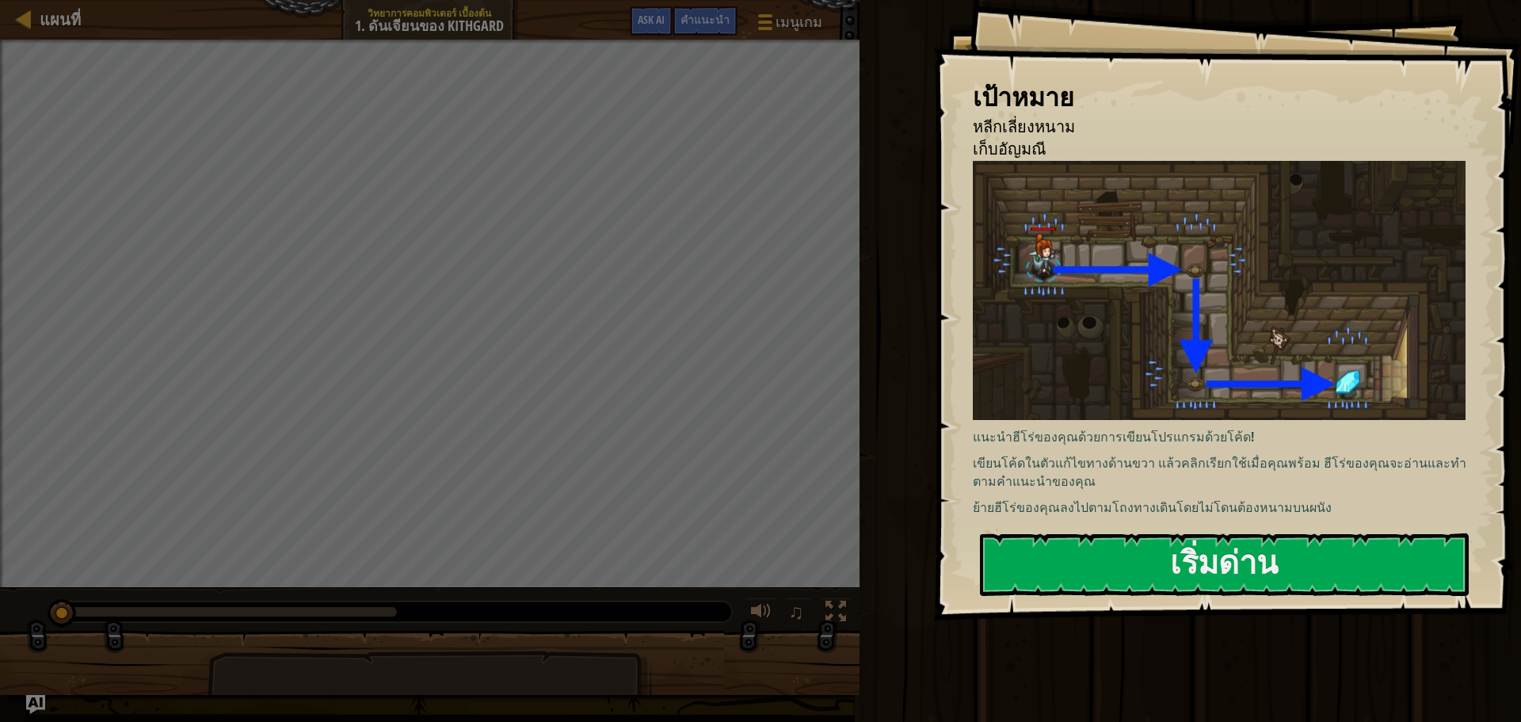
click at [863, 320] on div "วิ่ง ส่ง เสร็จสิ้น" at bounding box center [1188, 357] width 666 height 714
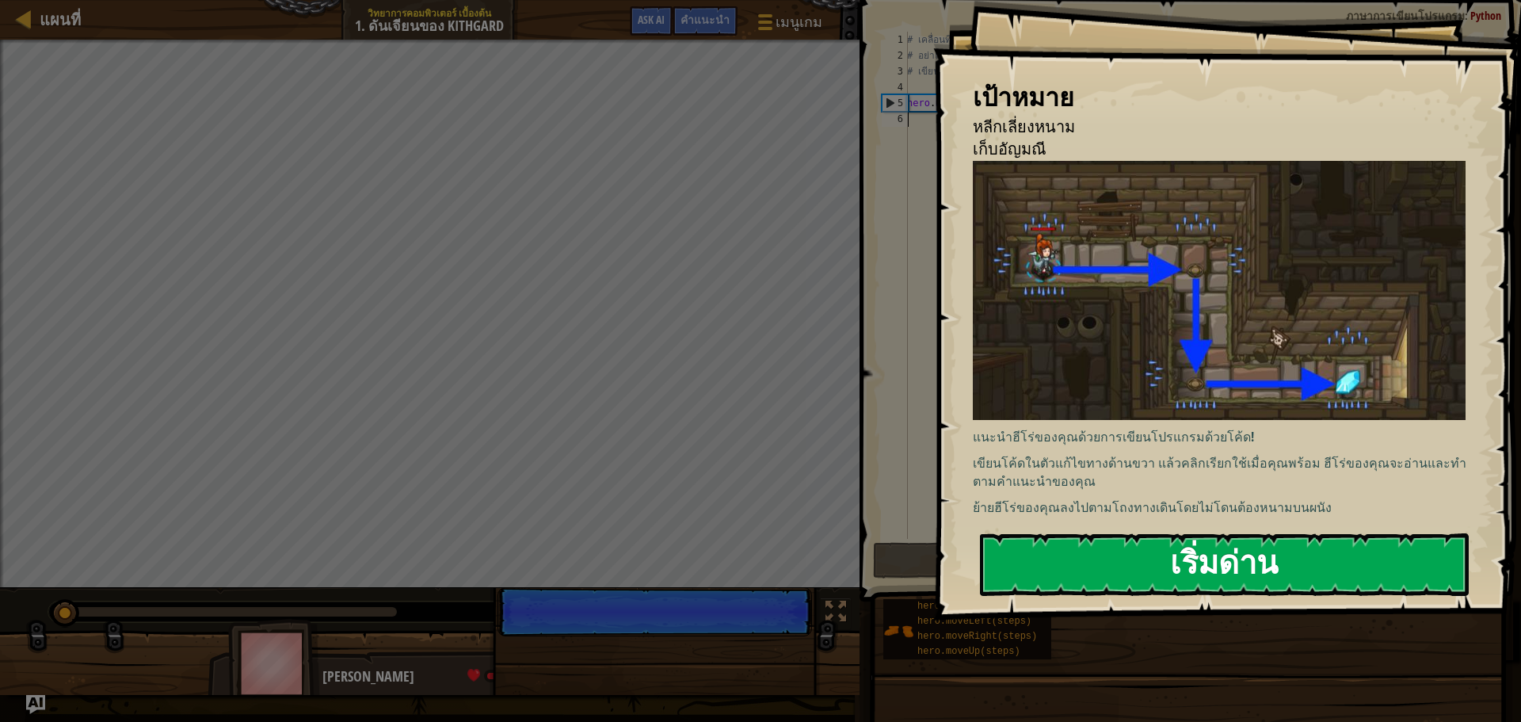
click at [1080, 561] on button "เริ่มด่าน" at bounding box center [1224, 564] width 489 height 63
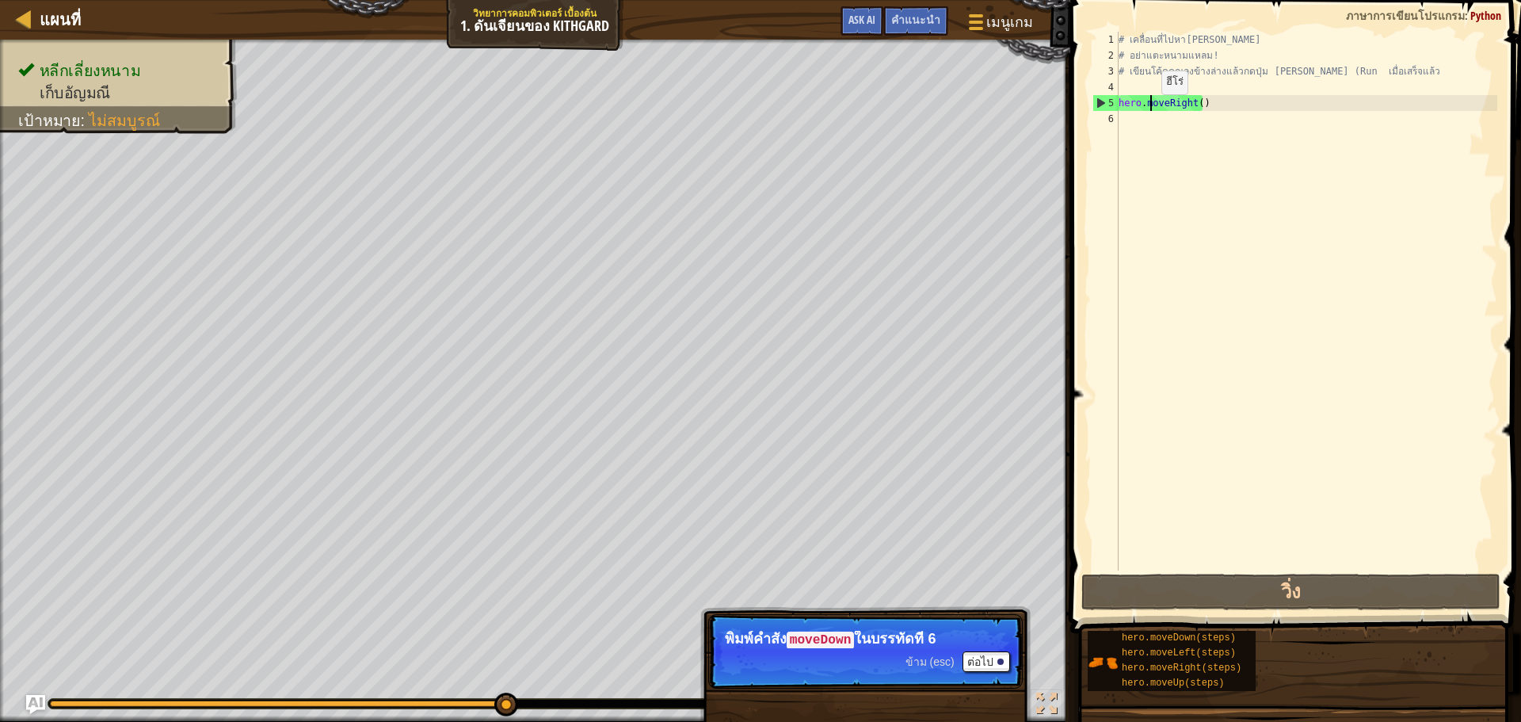
click at [1148, 110] on div "# เคลื่อนที่ไปหา[PERSON_NAME] # อย่าแตะหนามแหลม! # เขียนโค้ดคุณลงข้างล่างแล้วกด…" at bounding box center [1306, 317] width 382 height 570
click at [863, 640] on p "พิมพ์คำสั่ง moveDown ในบรรทัดที่ 6" at bounding box center [865, 638] width 281 height 17
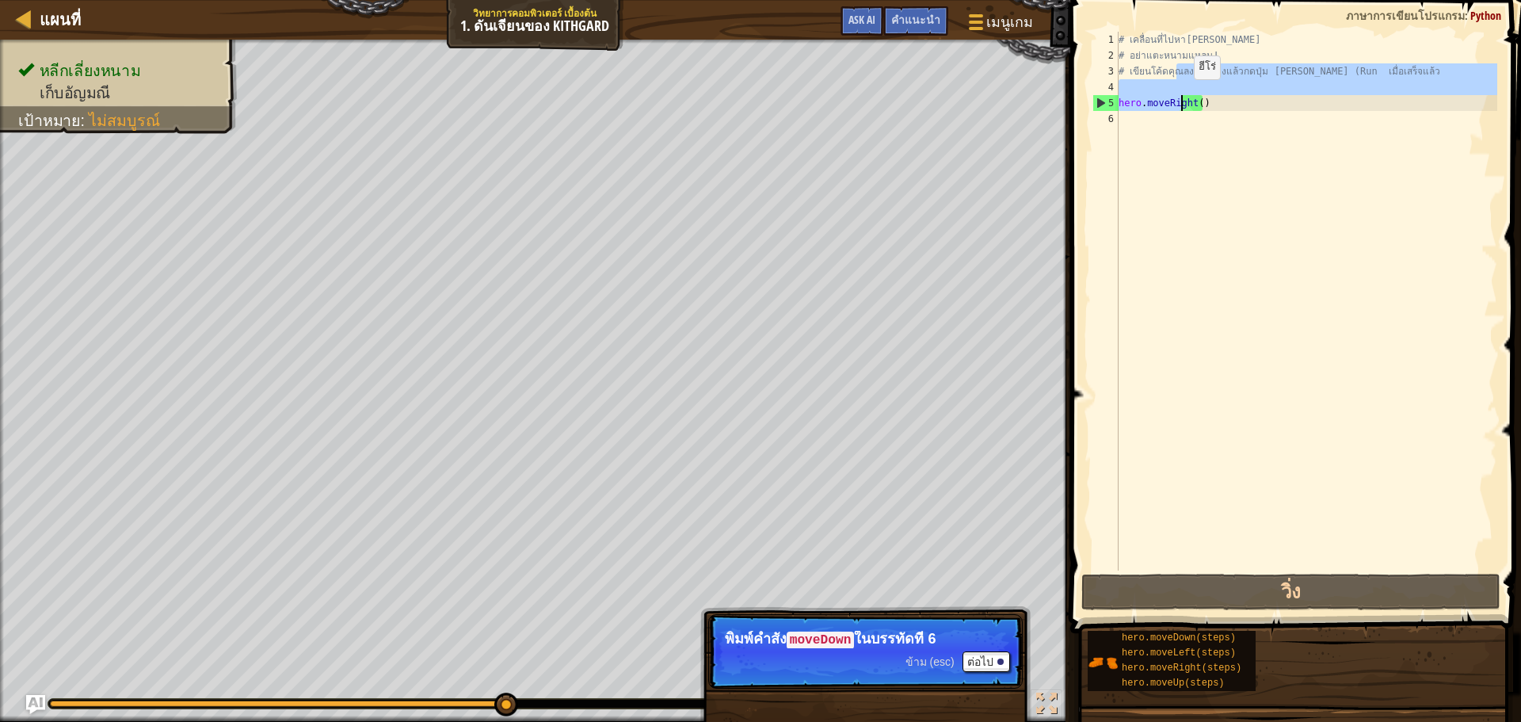
drag, startPoint x: 1175, startPoint y: 78, endPoint x: 1180, endPoint y: 95, distance: 18.1
click at [1180, 95] on div "# เคลื่อนที่ไปหา[PERSON_NAME] # อย่าแตะหนามแหลม! # เขียนโค้ดคุณลงข้างล่างแล้วกด…" at bounding box center [1306, 317] width 382 height 570
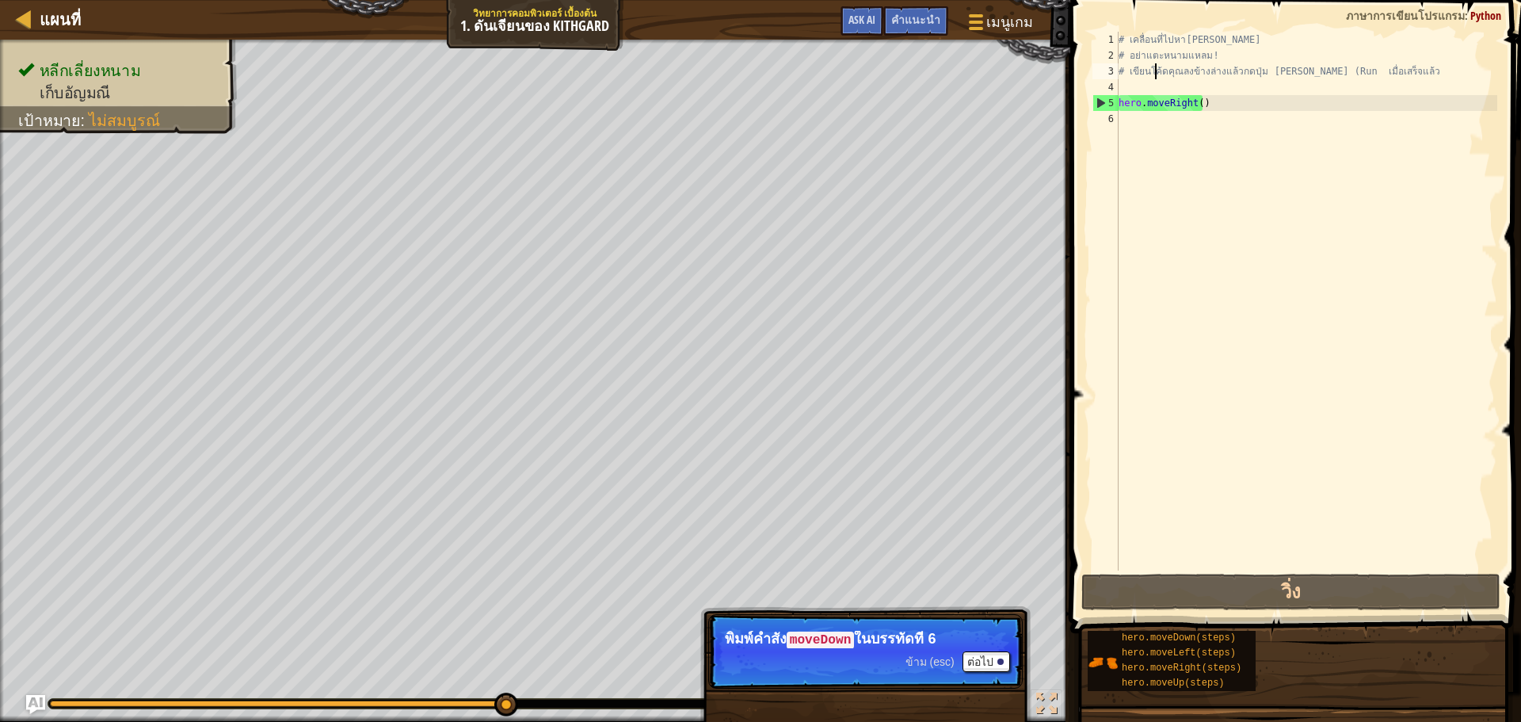
click at [1153, 70] on div "# เคลื่อนที่ไปหา[PERSON_NAME] # อย่าแตะหนามแหลม! # เขียนโค้ดคุณลงข้างล่างแล้วกด…" at bounding box center [1306, 317] width 382 height 570
type textarea "# เขียนโค้ดคุณลงข้างล่างแล้วกดปุ่ม [PERSON_NAME] (Run เมื่อเสร็จแล้ว"
click at [1152, 74] on div "# เคลื่อนที่ไปหา[PERSON_NAME] # อย่าแตะหนามแหลม! # เขียนโค้ดคุณลงข้างล่างแล้วกด…" at bounding box center [1306, 317] width 382 height 570
click at [1129, 122] on div "# เคลื่อนที่ไปหา[PERSON_NAME] # อย่าแตะหนามแหลม! # เขียนโค้ดคุณลงข้างล่างแล้วกด…" at bounding box center [1306, 317] width 382 height 570
click at [1118, 129] on div "# เคลื่อนที่ไปหา[PERSON_NAME] # อย่าแตะหนามแหลม! # เขียนโค้ดคุณลงข้างล่างแล้วกด…" at bounding box center [1306, 317] width 382 height 570
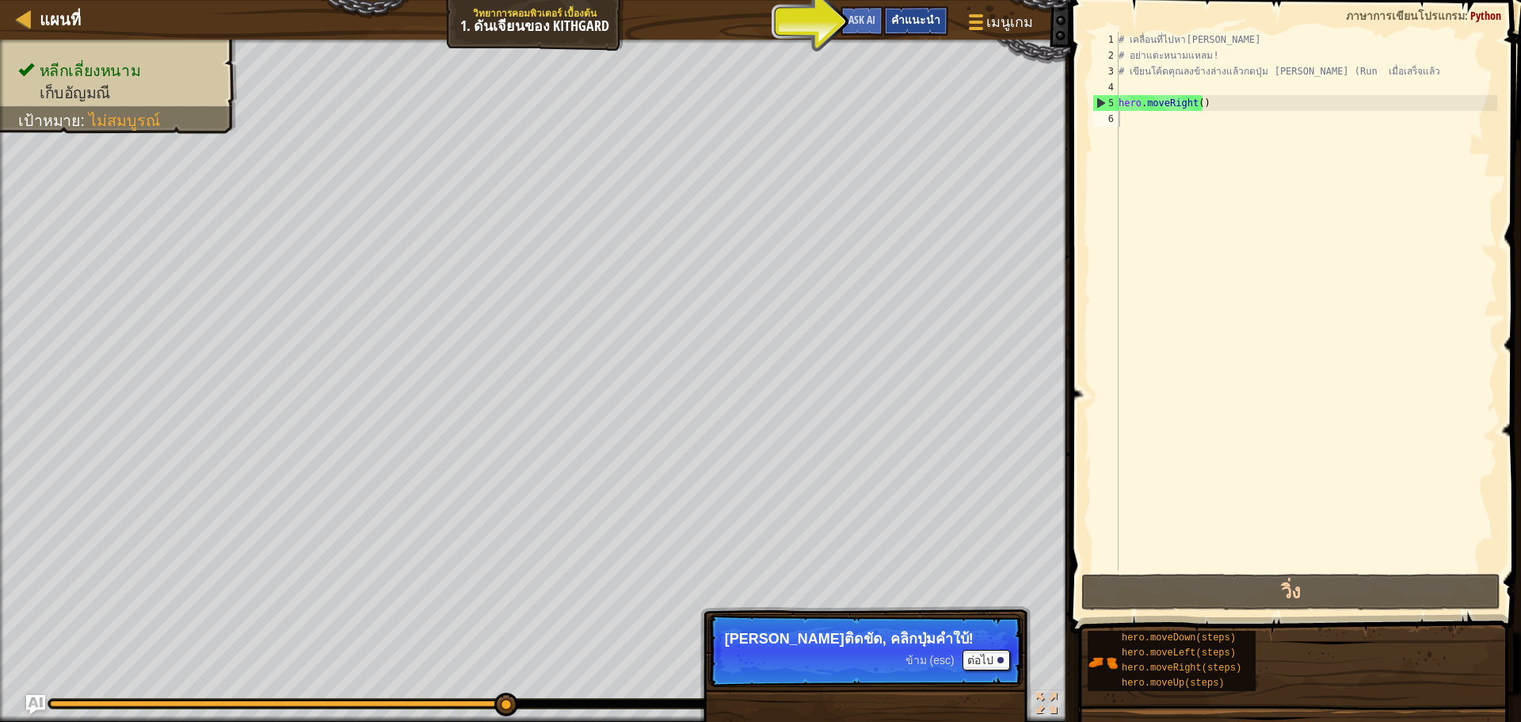
click at [920, 13] on span "คำแนะนำ" at bounding box center [915, 19] width 49 height 15
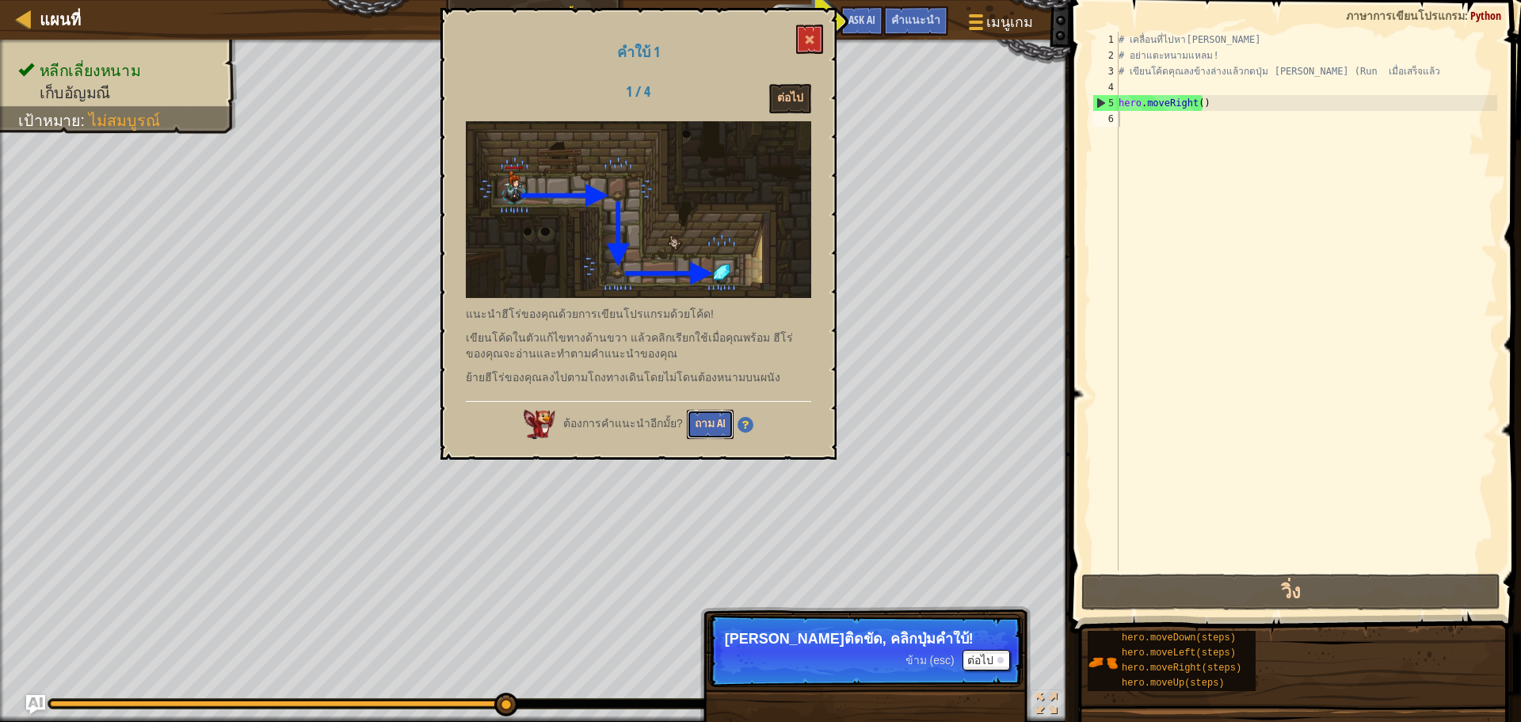
click at [722, 424] on button "ถาม AI" at bounding box center [710, 424] width 47 height 29
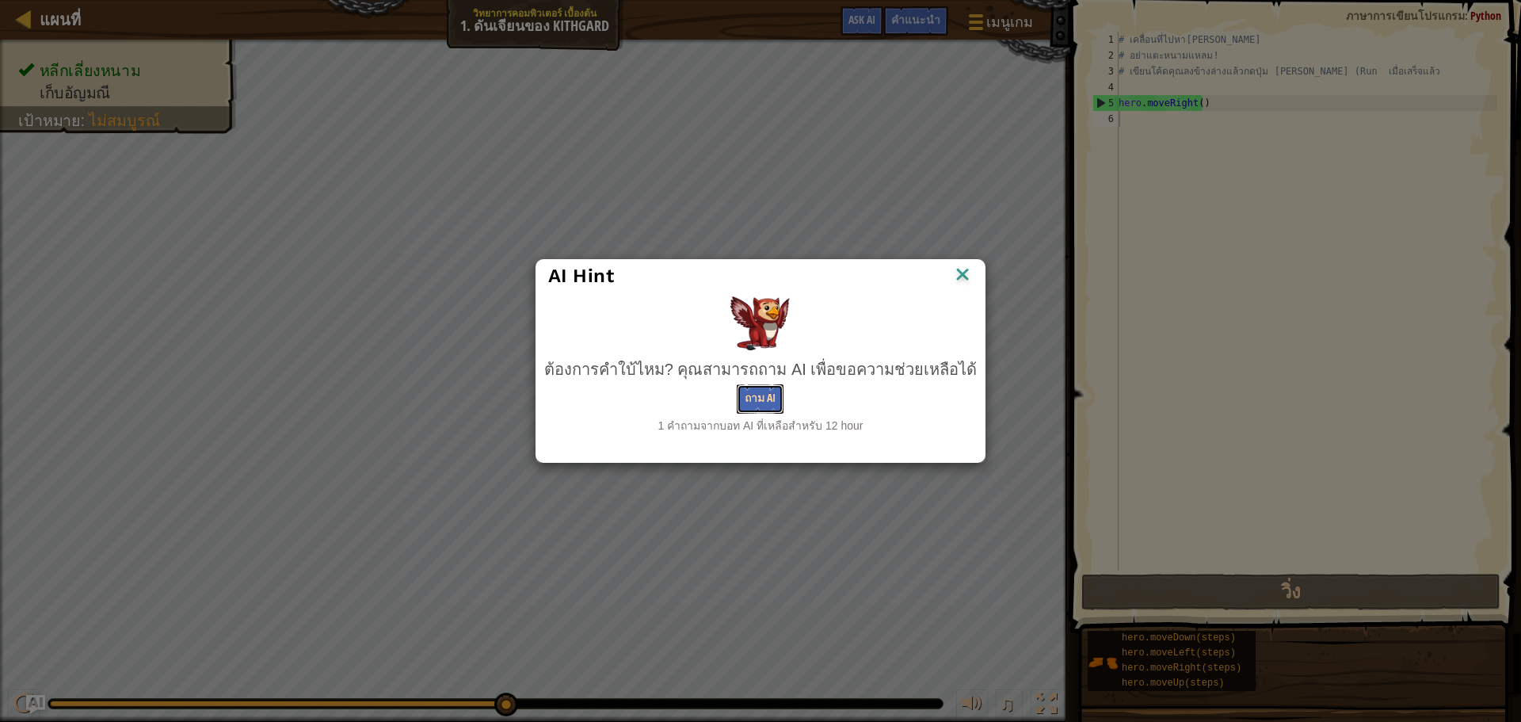
click at [757, 396] on button "ถาม AI" at bounding box center [760, 398] width 47 height 29
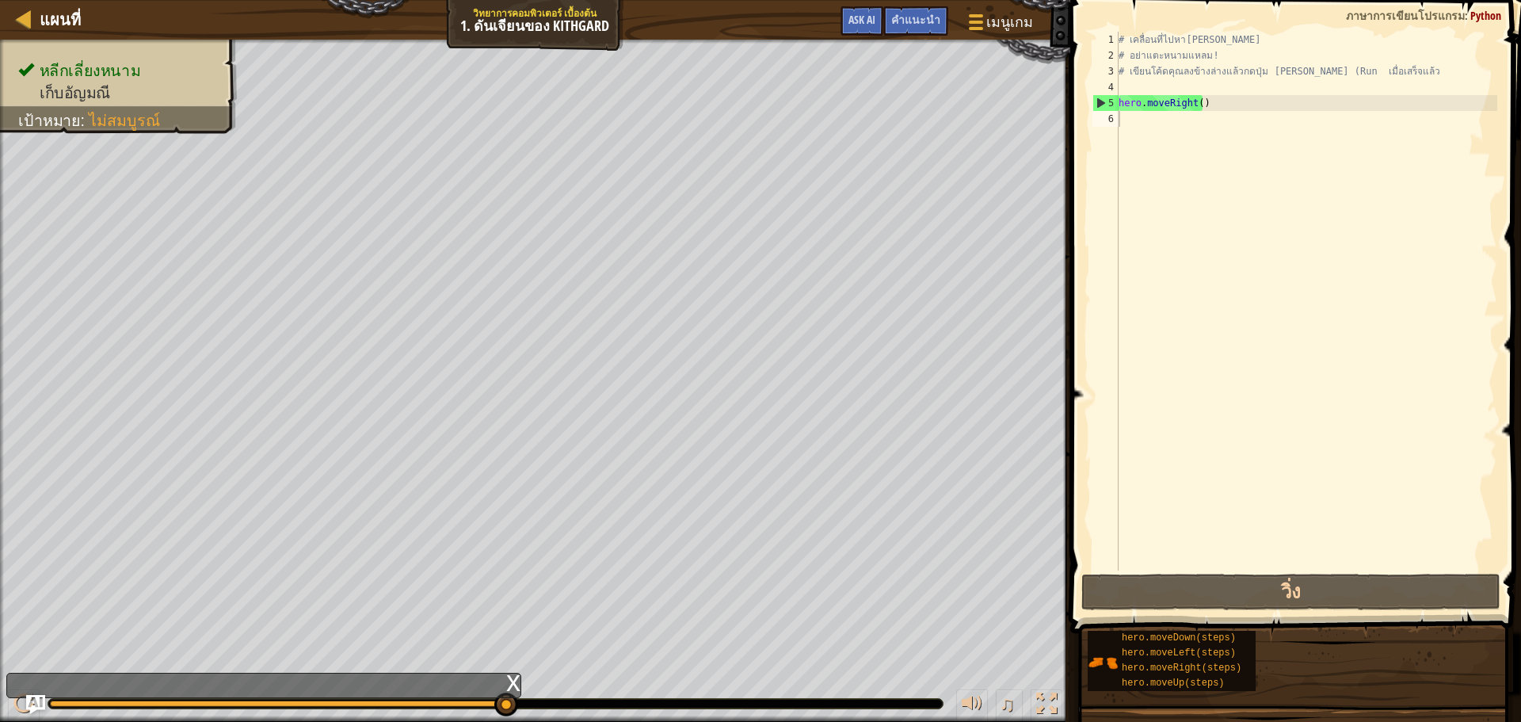
click at [469, 683] on div "x" at bounding box center [263, 684] width 515 height 25
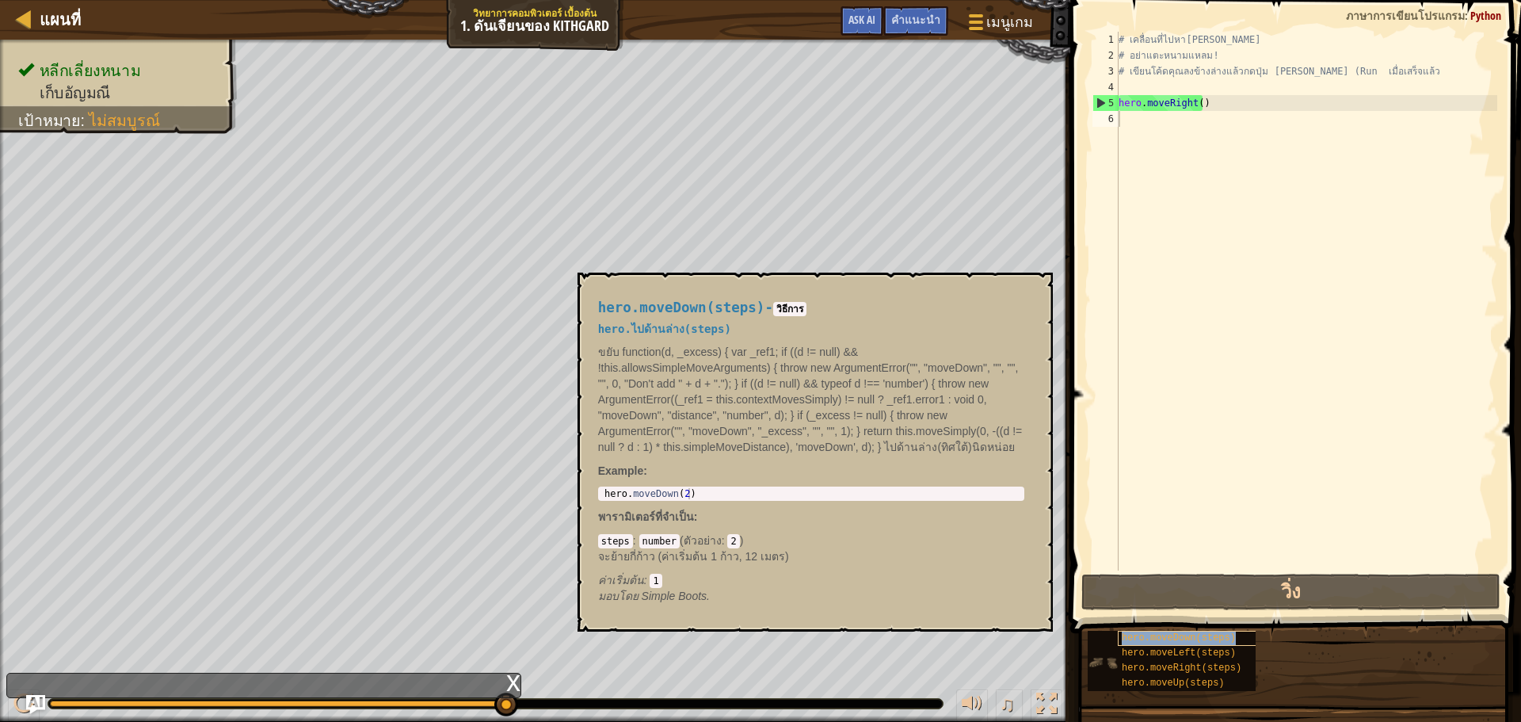
click at [1134, 631] on div "hero.moveDown(steps)" at bounding box center [1194, 637] width 152 height 15
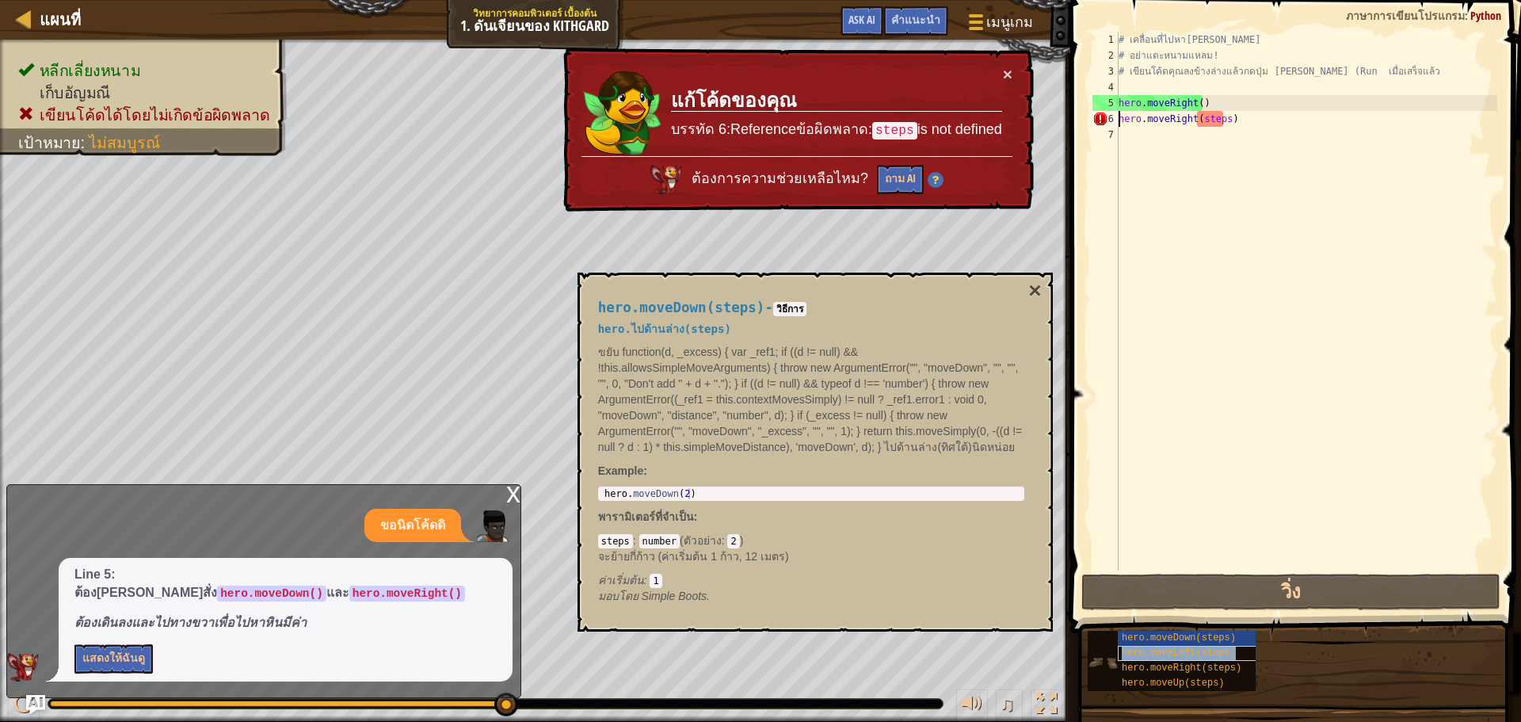
click at [1122, 655] on span "hero.moveLeft(steps)" at bounding box center [1179, 652] width 114 height 11
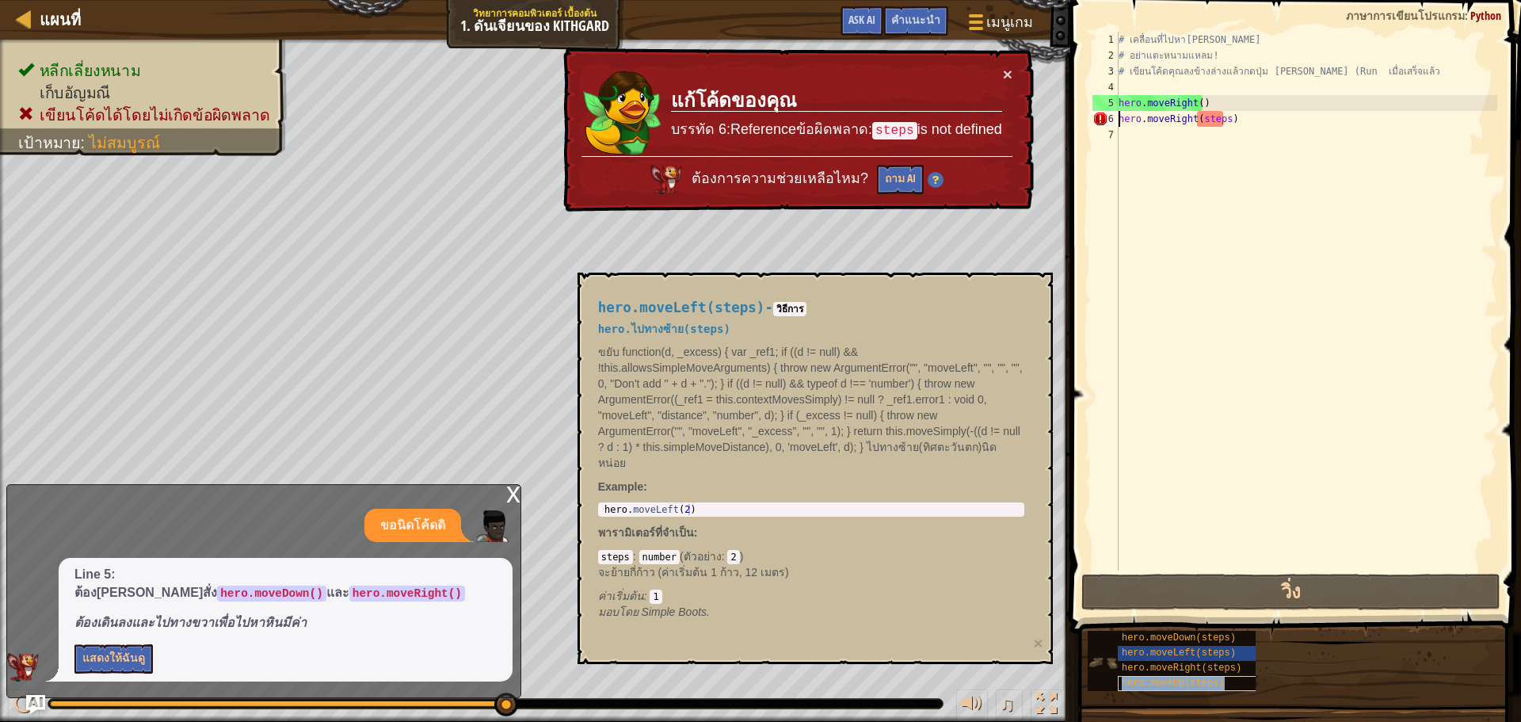
click at [1134, 682] on span "hero.moveUp(steps)" at bounding box center [1173, 682] width 103 height 11
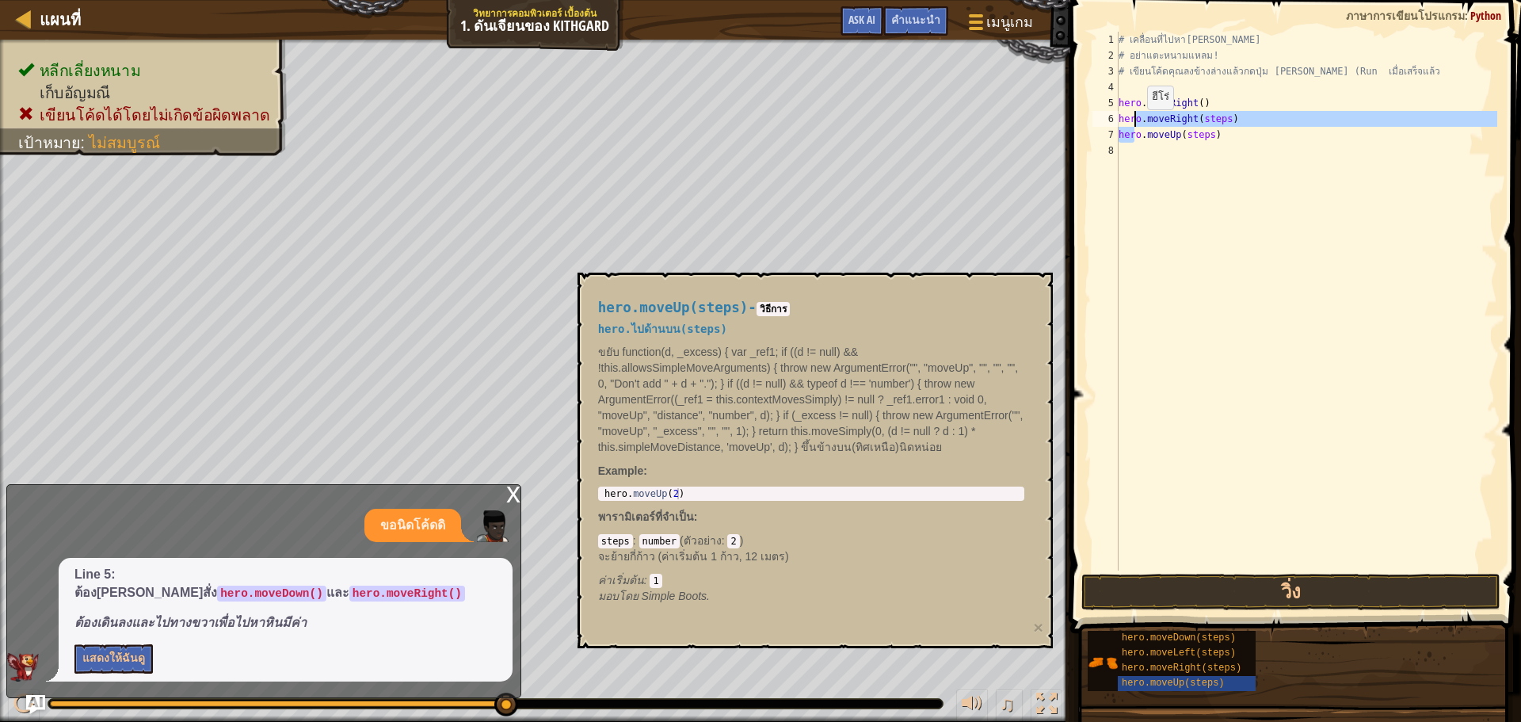
drag, startPoint x: 1133, startPoint y: 135, endPoint x: 1133, endPoint y: 125, distance: 9.5
click at [1133, 125] on div "# เคลื่อนที่ไปหา[PERSON_NAME] # อย่าแตะหนามแหลม! # เขียนโค้ดคุณลงข้างล่างแล้วกด…" at bounding box center [1306, 317] width 382 height 570
click at [1133, 125] on div "# เคลื่อนที่ไปหา[PERSON_NAME] # อย่าแตะหนามแหลม! # เขียนโค้ดคุณลงข้างล่างแล้วกด…" at bounding box center [1306, 301] width 382 height 539
click at [1133, 128] on div "# เคลื่อนที่ไปหา[PERSON_NAME] # อย่าแตะหนามแหลม! # เขียนโค้ดคุณลงข้างล่างแล้วกด…" at bounding box center [1306, 317] width 382 height 570
click at [1133, 138] on div "# เคลื่อนที่ไปหา[PERSON_NAME] # อย่าแตะหนามแหลม! # เขียนโค้ดคุณลงข้างล่างแล้วกด…" at bounding box center [1306, 301] width 382 height 539
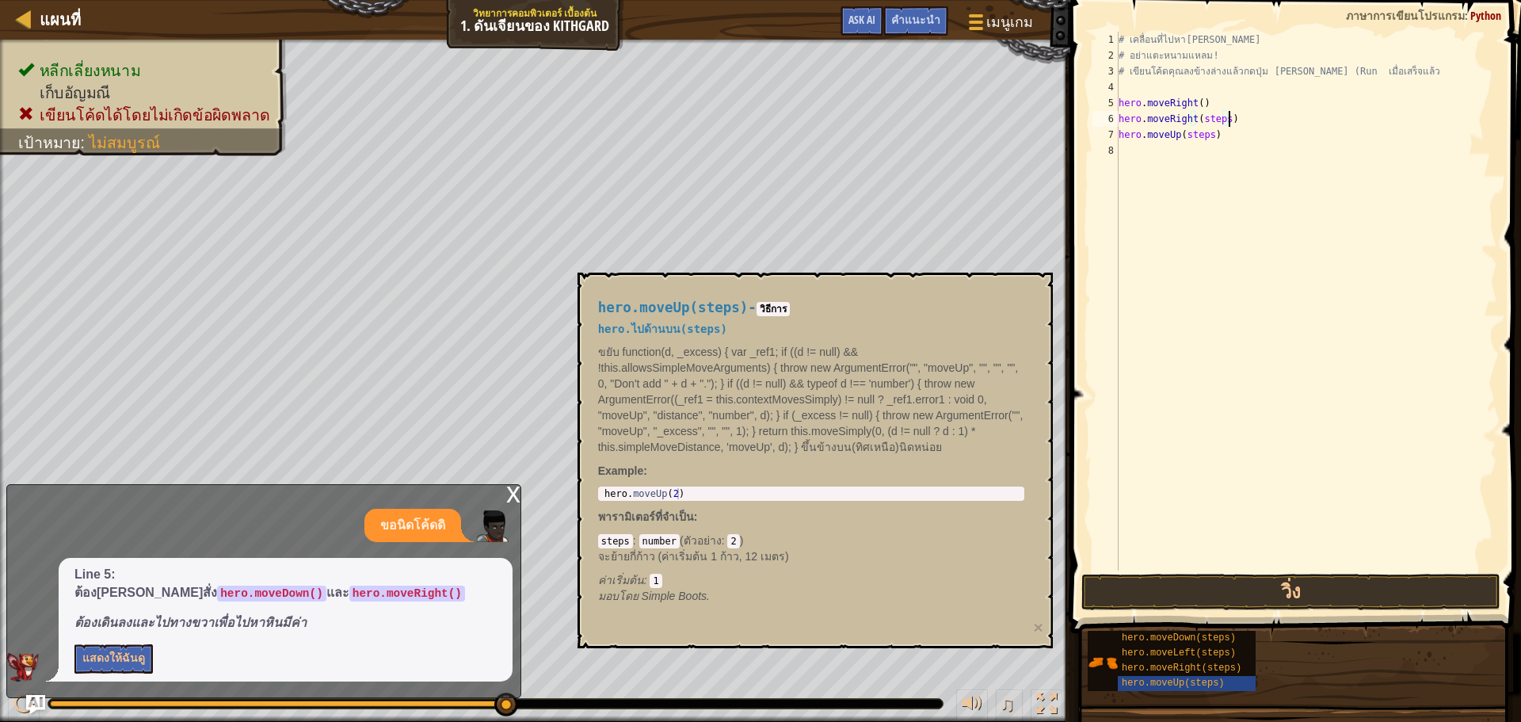
click at [1229, 116] on div "# เคลื่อนที่ไปหา[PERSON_NAME] # อย่าแตะหนามแหลม! # เขียนโค้ดคุณลงข้างล่างแล้วกด…" at bounding box center [1306, 317] width 382 height 570
type textarea "h"
click at [1176, 141] on div "# เคลื่อนที่ไปหา[PERSON_NAME] # อย่าแตะหนามแหลม! # เขียนโค้ดคุณลงข้างล่างแล้วกด…" at bounding box center [1306, 317] width 382 height 570
click at [1221, 141] on div "# เคลื่อนที่ไปหา[PERSON_NAME] # อย่าแตะหนามแหลม! # เขียนโค้ดคุณลงข้างล่างแล้วกด…" at bounding box center [1306, 317] width 382 height 570
type textarea "h"
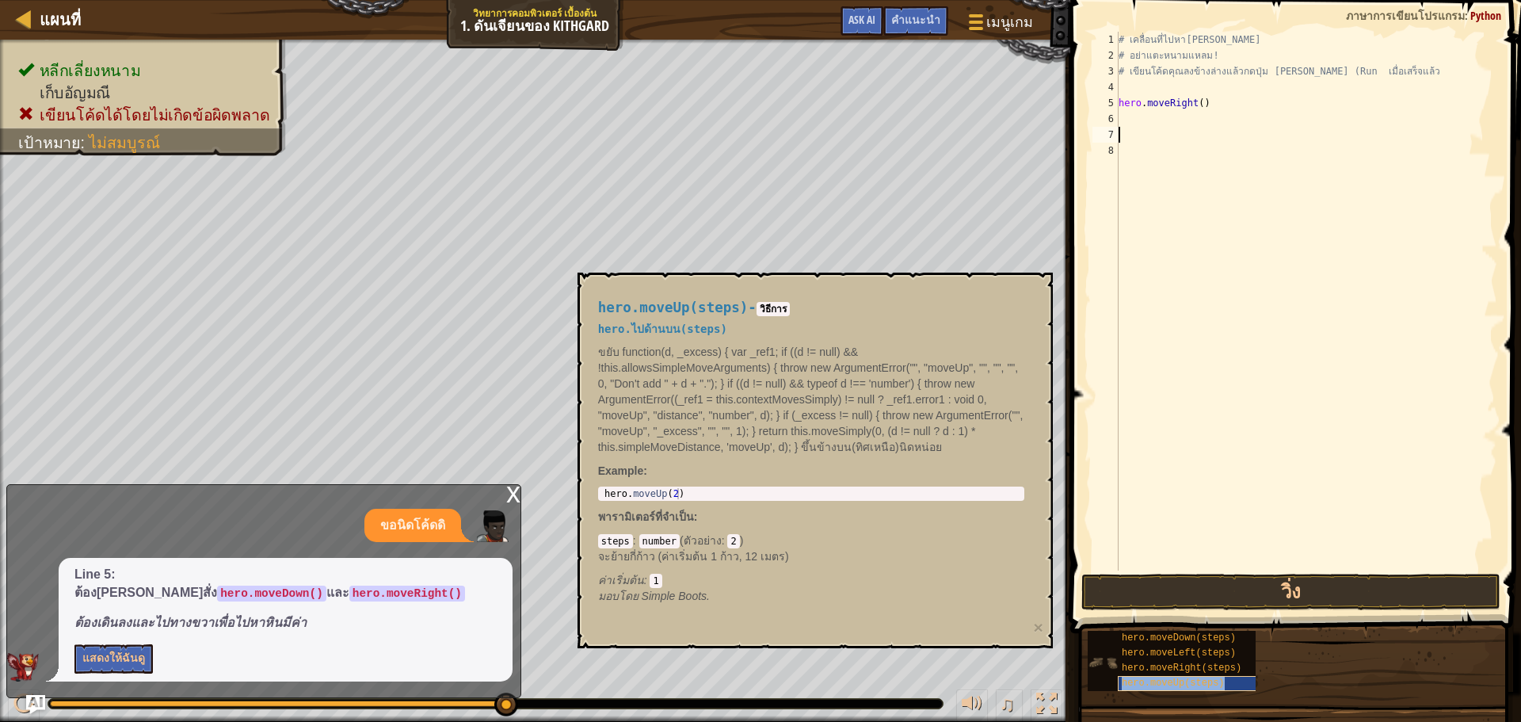
click at [1131, 683] on span "hero.moveUp(steps)" at bounding box center [1173, 682] width 103 height 11
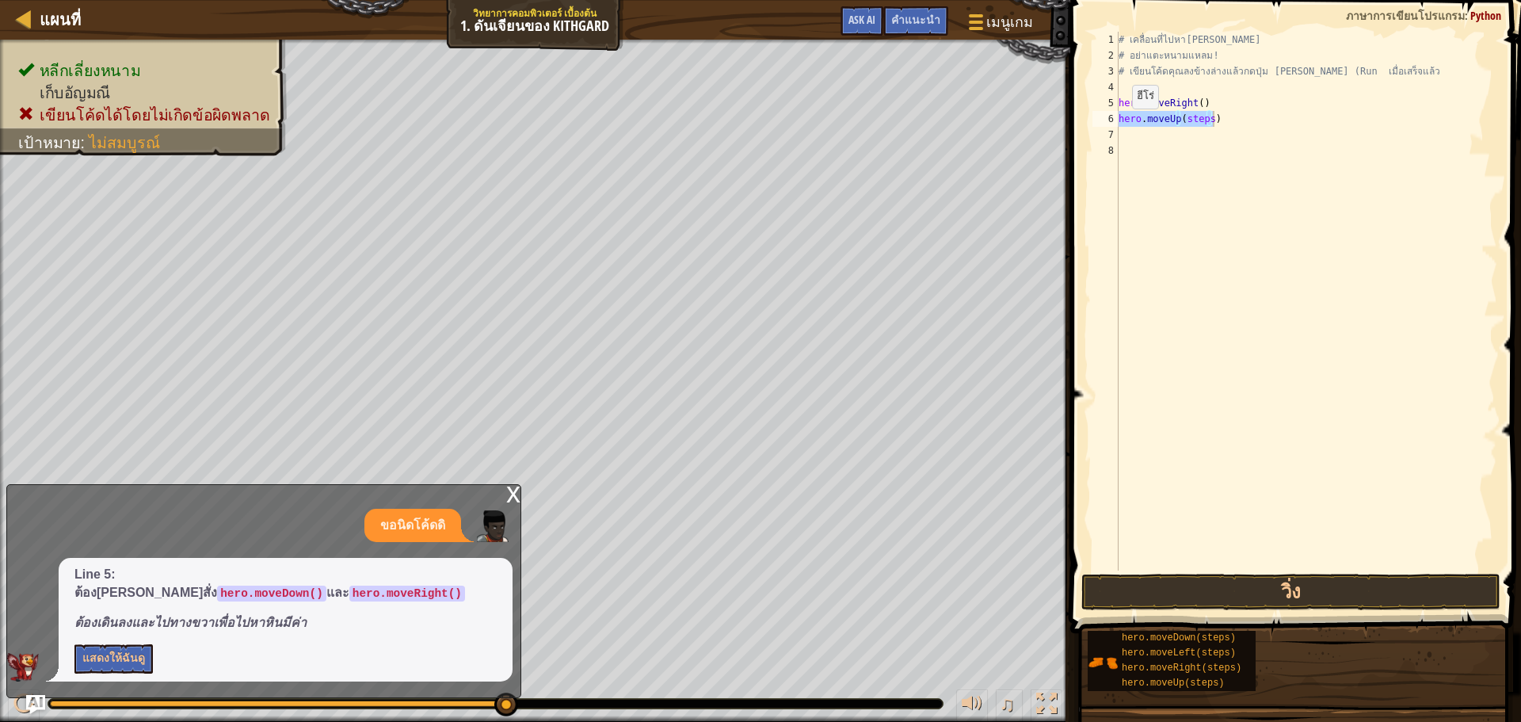
click at [510, 501] on div "x" at bounding box center [513, 493] width 14 height 16
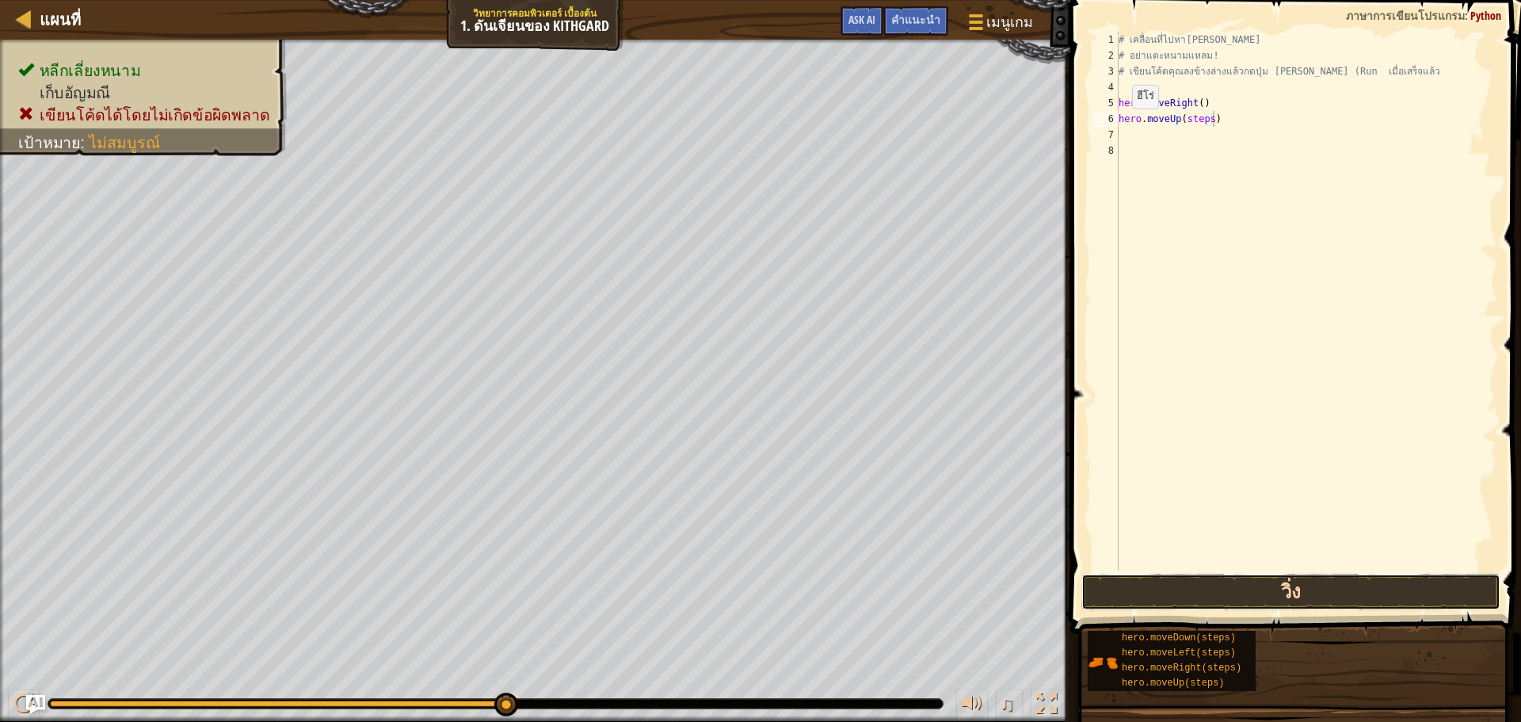
click at [1136, 581] on button "วิ่ง" at bounding box center [1290, 591] width 419 height 36
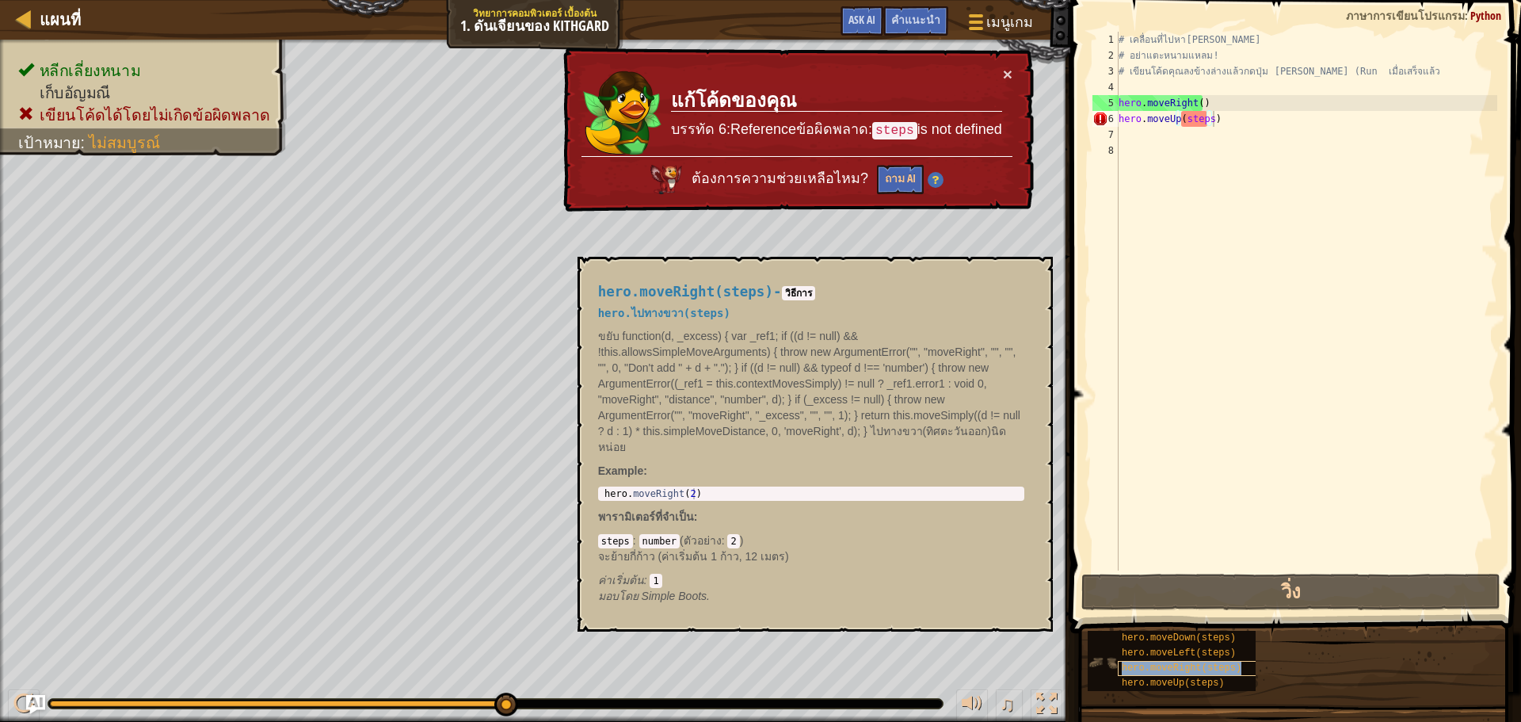
click at [1163, 666] on span "hero.moveRight(steps)" at bounding box center [1182, 667] width 120 height 11
type textarea "hero.moveUphero.moveRight(steps)(steps)"
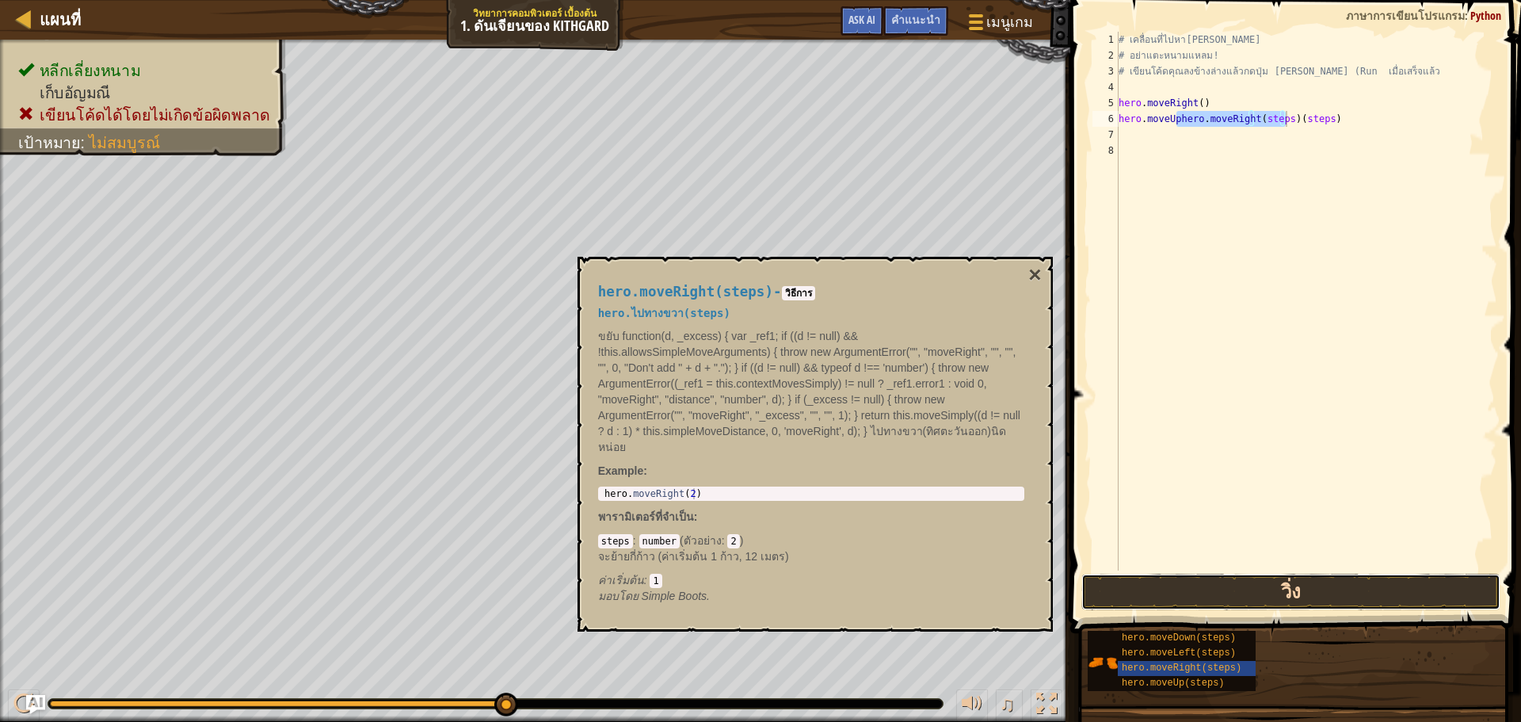
click at [1282, 591] on button "วิ่ง" at bounding box center [1290, 591] width 419 height 36
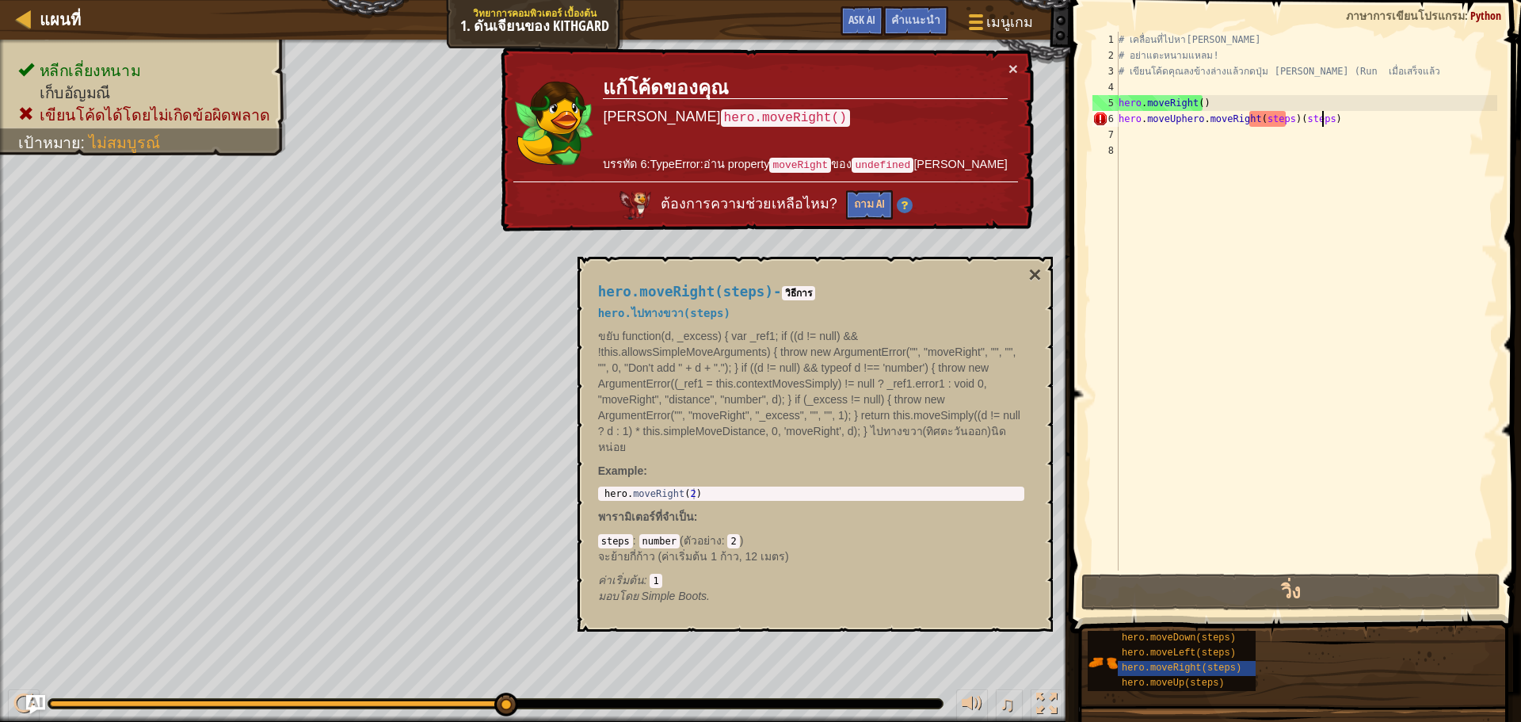
click at [1341, 123] on div "# เคลื่อนที่ไปหา[PERSON_NAME] # อย่าแตะหนามแหลม! # เขียนโค้ดคุณลงข้างล่างแล้วกด…" at bounding box center [1306, 317] width 382 height 570
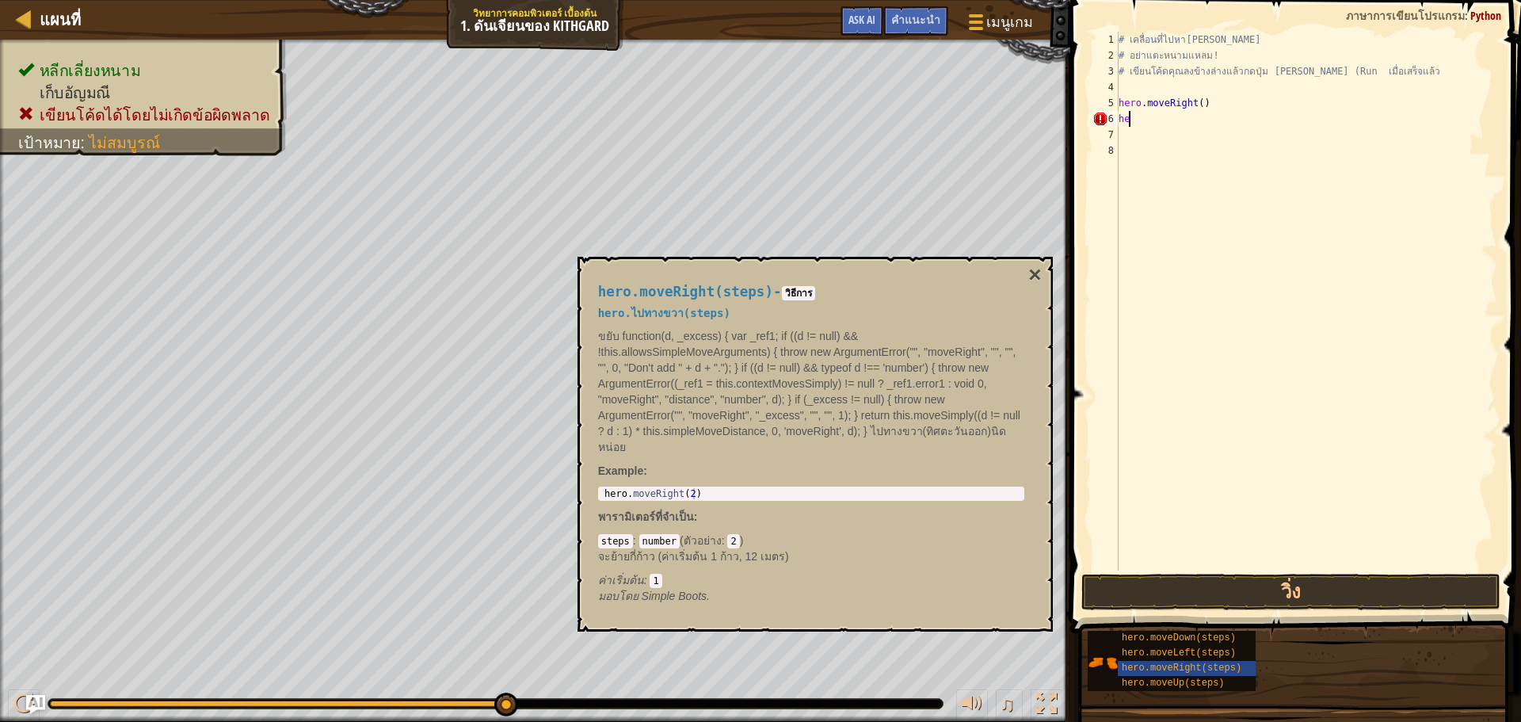
type textarea "h"
type textarea "hero.moveRight("
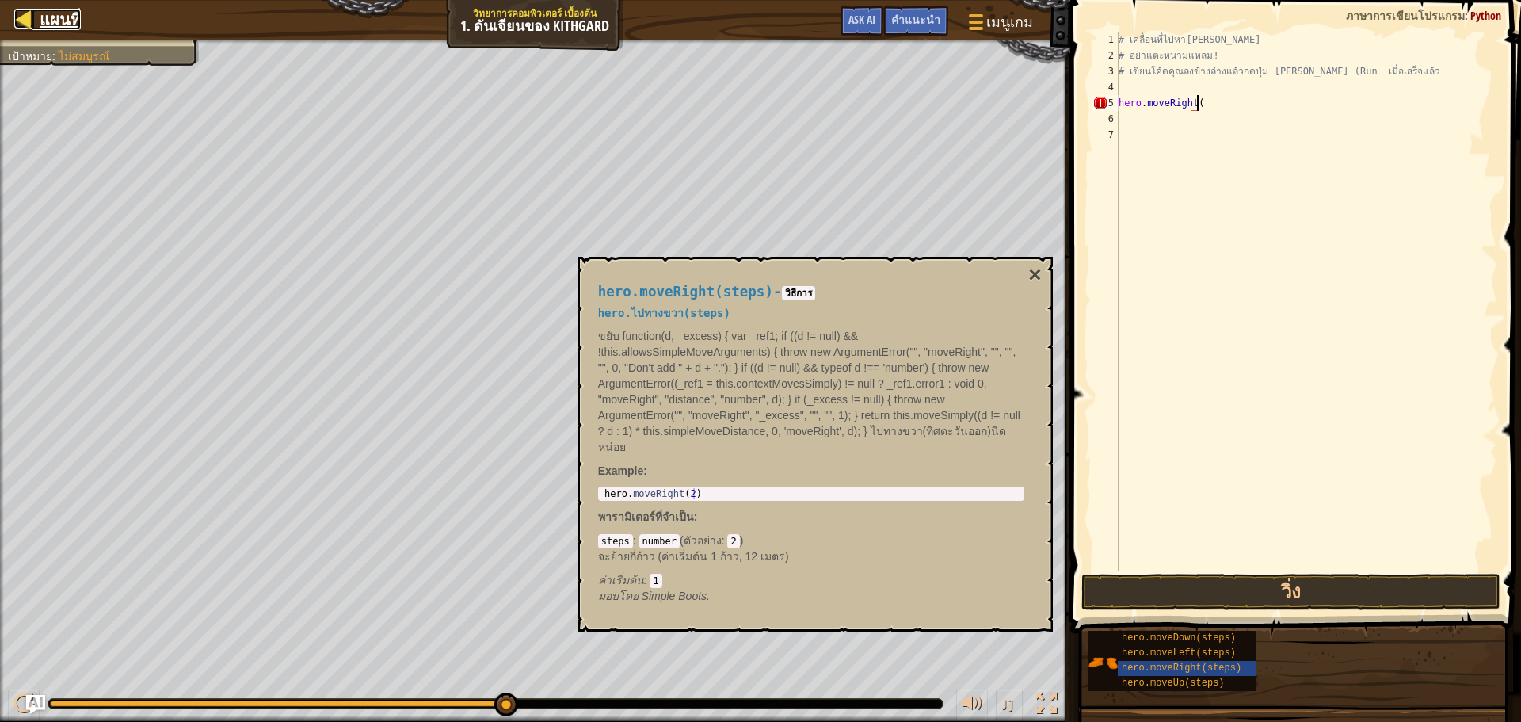
click at [42, 23] on span "แผนที่" at bounding box center [60, 19] width 41 height 21
select select "th"
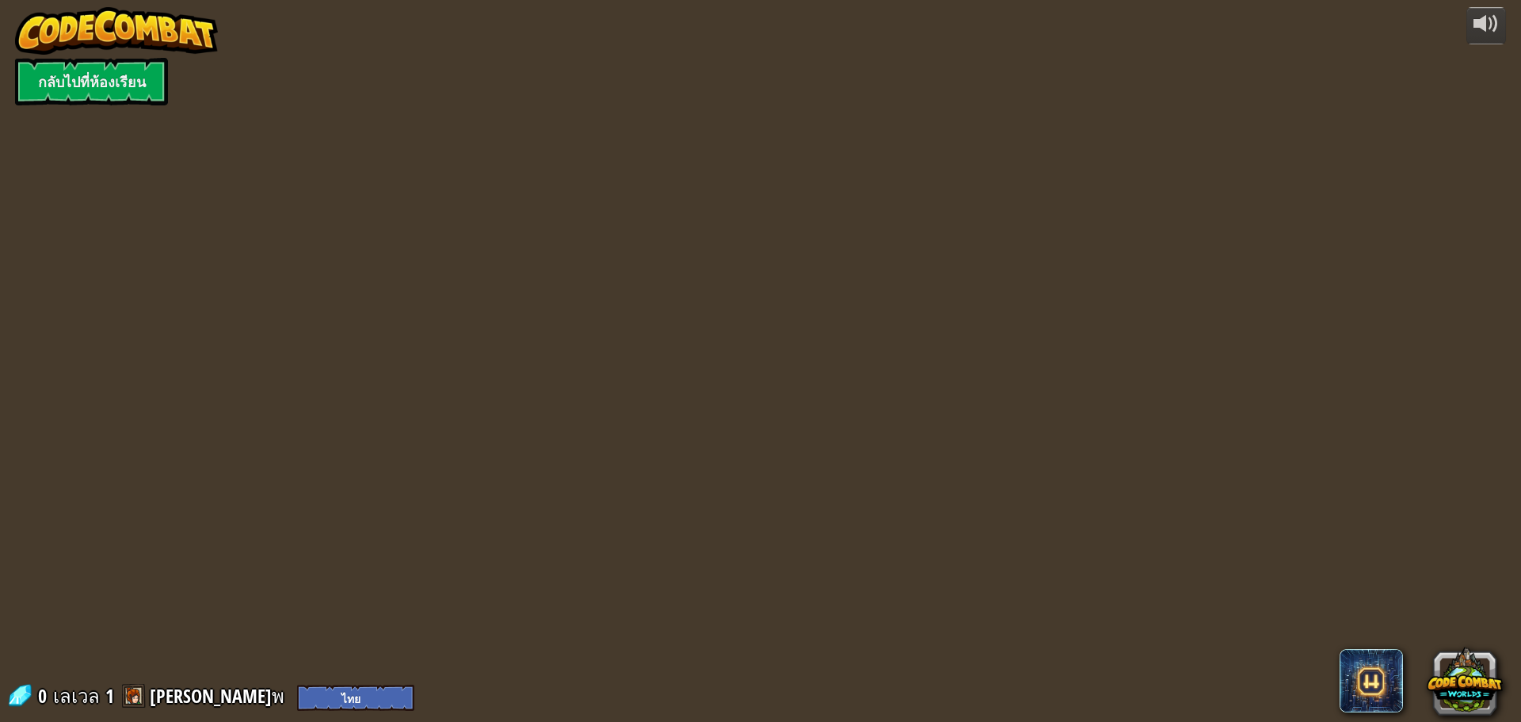
select select "th"
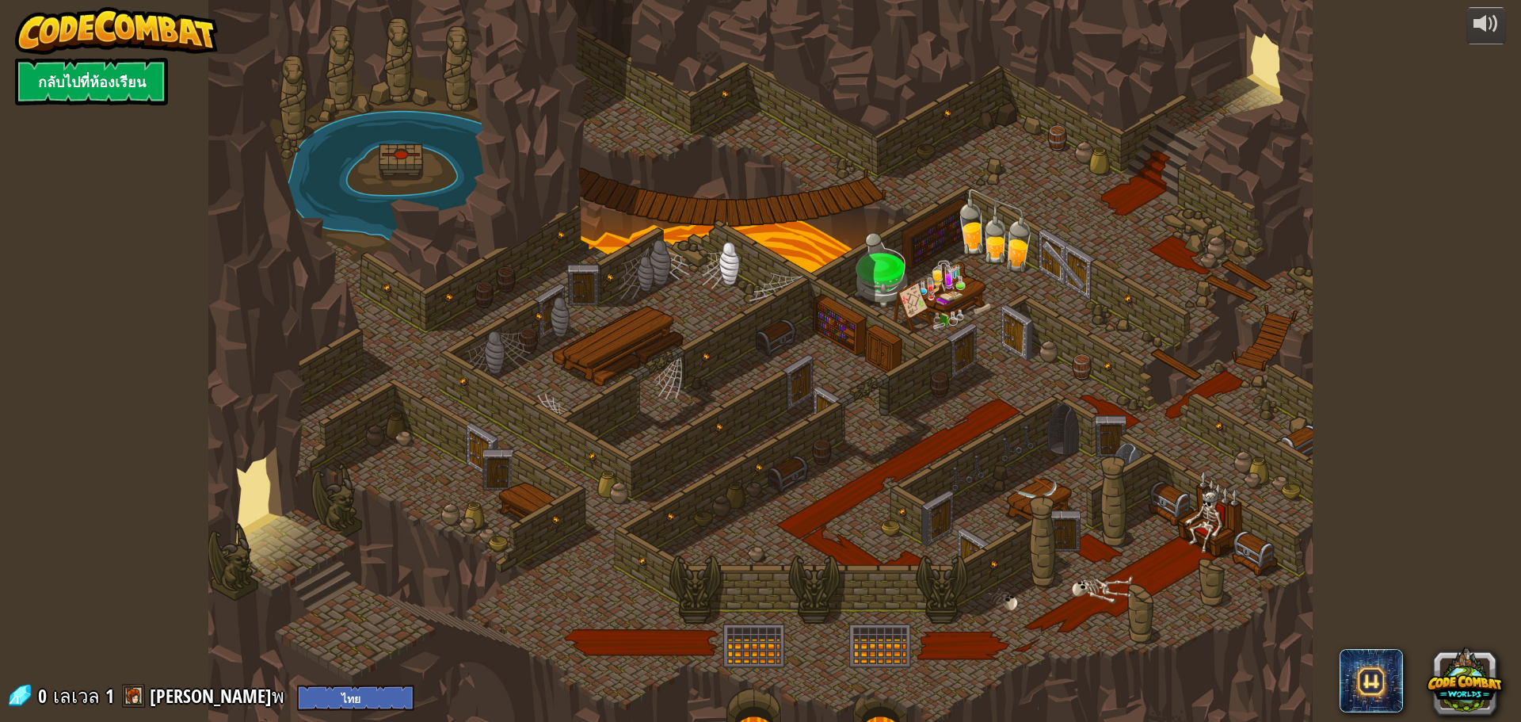
select select "th"
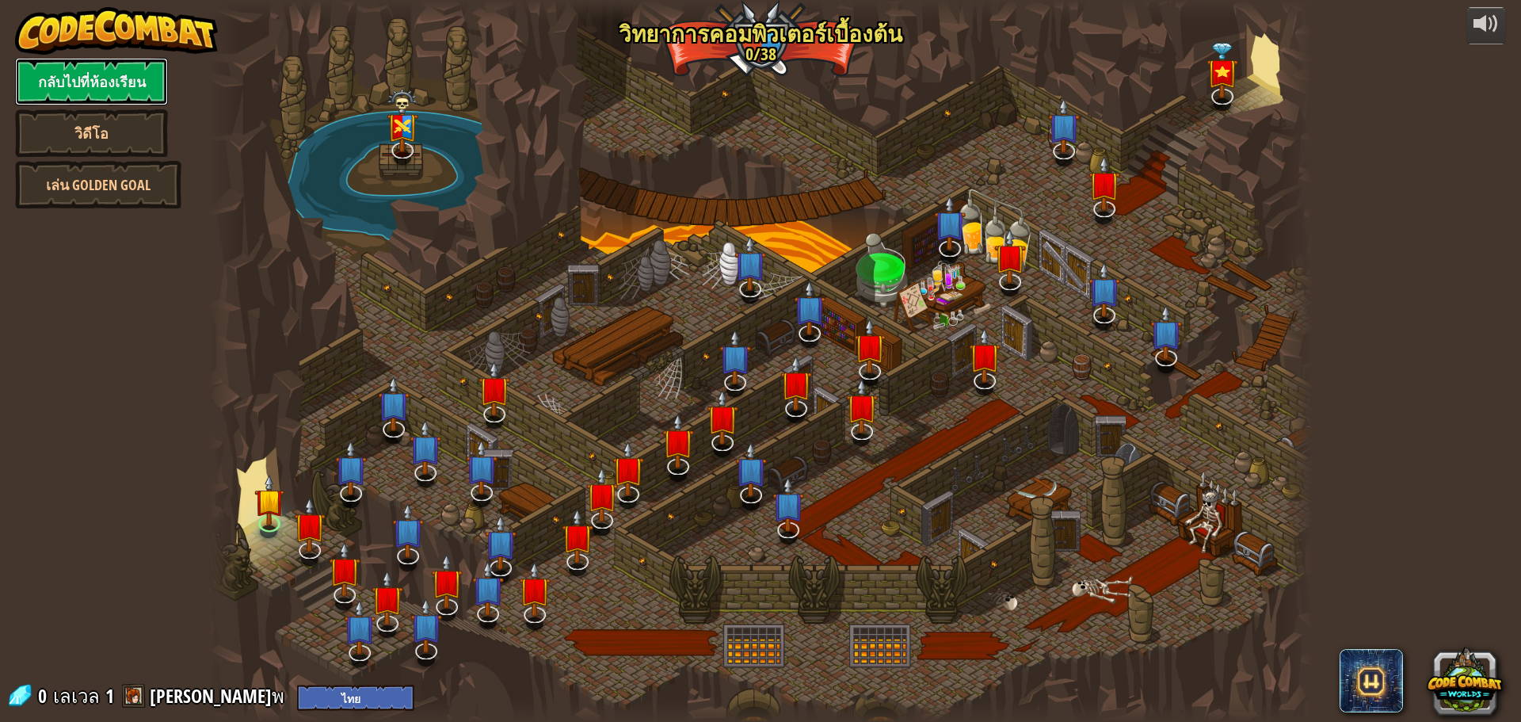
click at [63, 83] on link "กลับไปที่ห้องเรียน" at bounding box center [91, 82] width 153 height 48
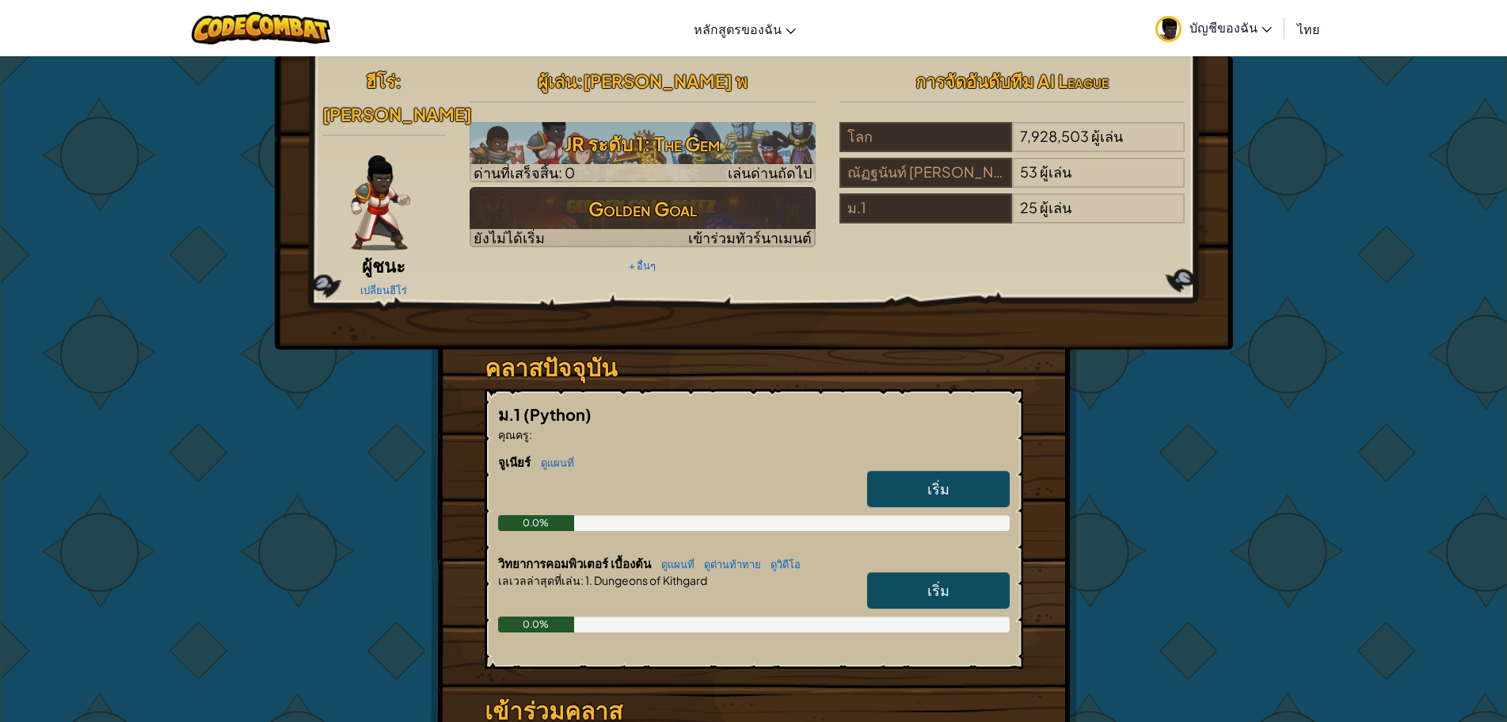
click at [943, 581] on span "เริ่ม" at bounding box center [939, 590] width 22 height 18
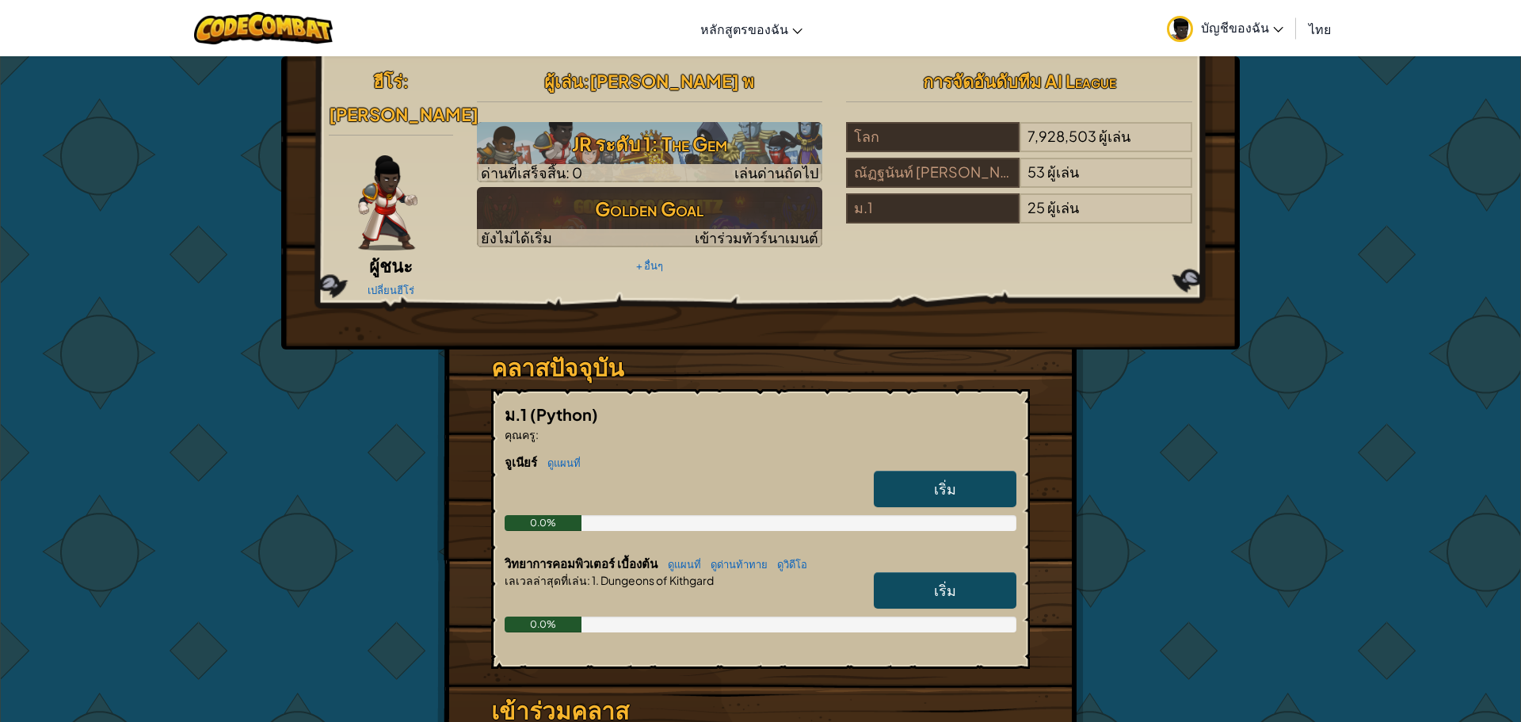
select select "th"
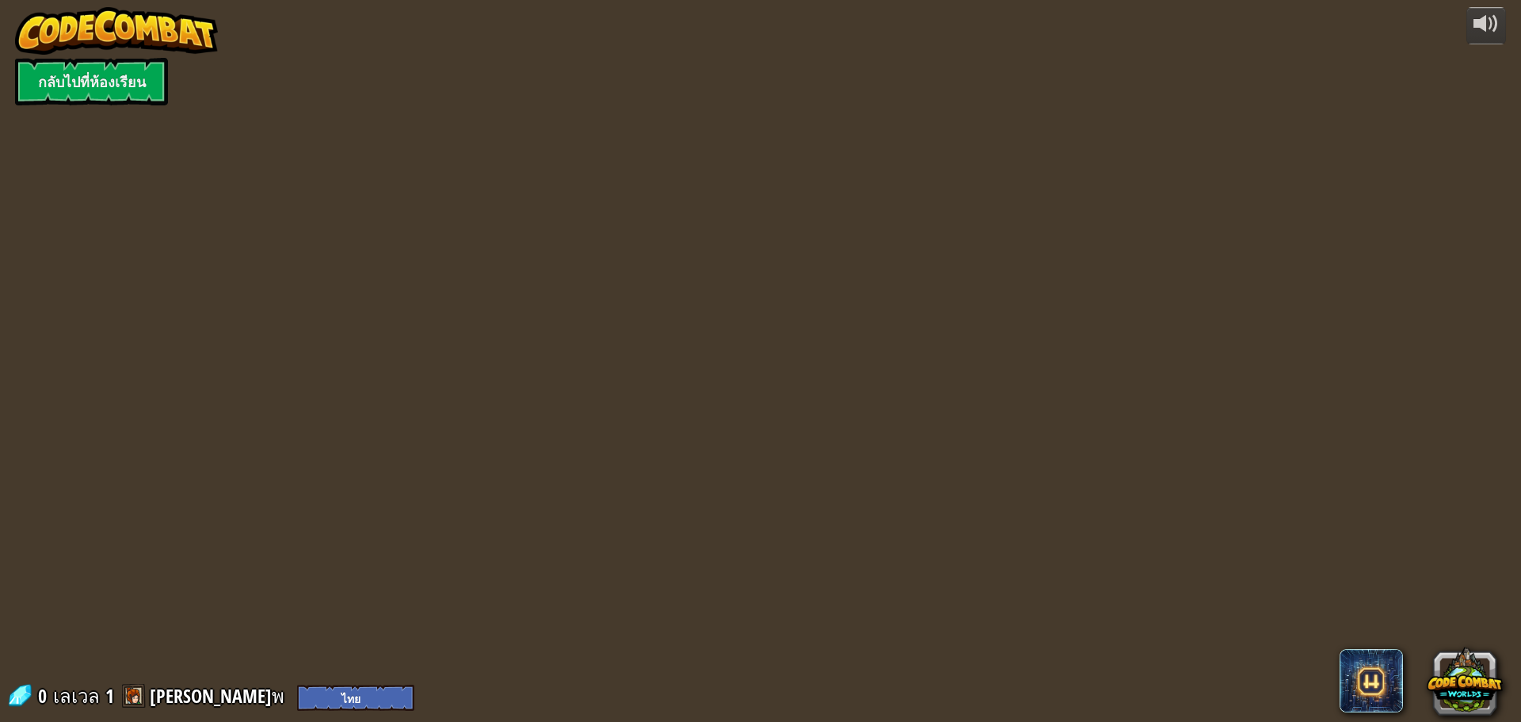
select select "th"
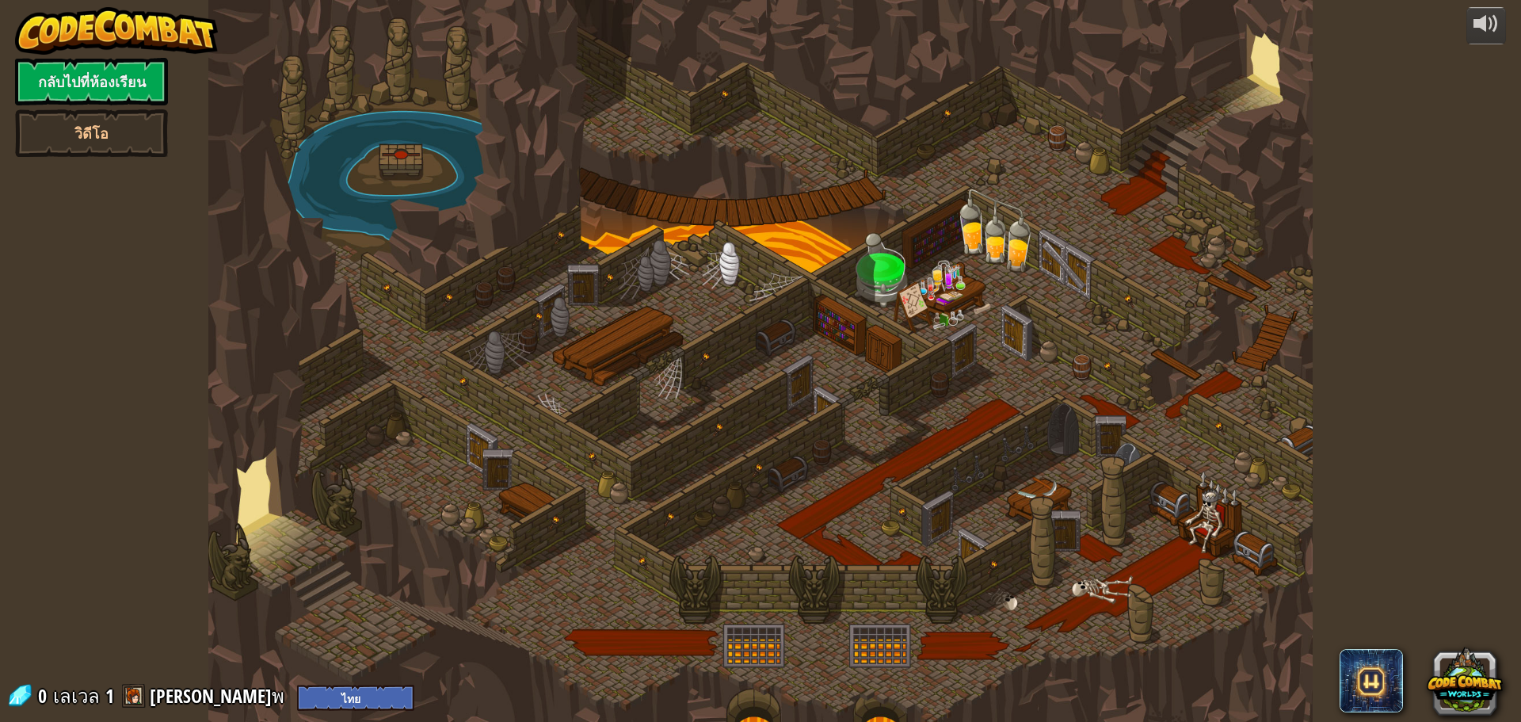
select select "th"
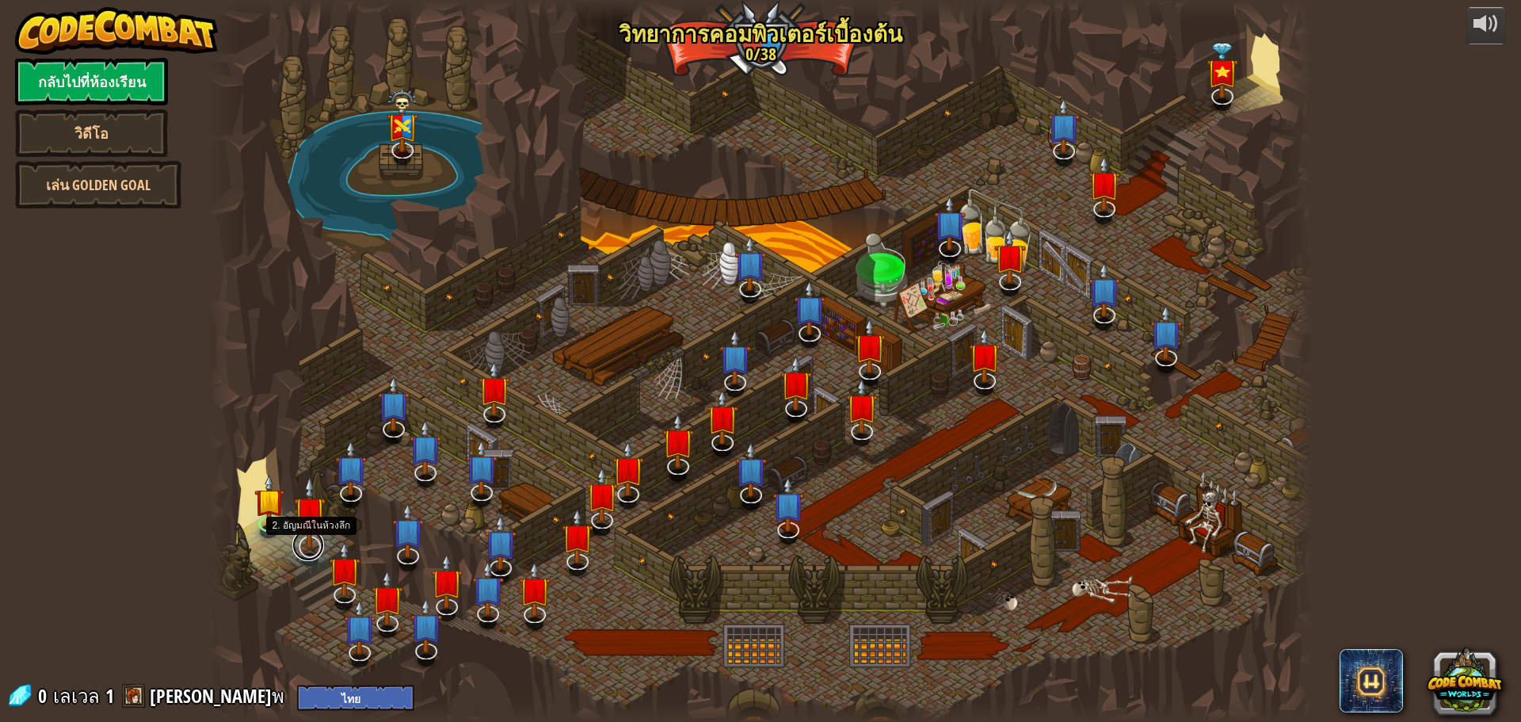
click at [302, 553] on link at bounding box center [308, 545] width 32 height 32
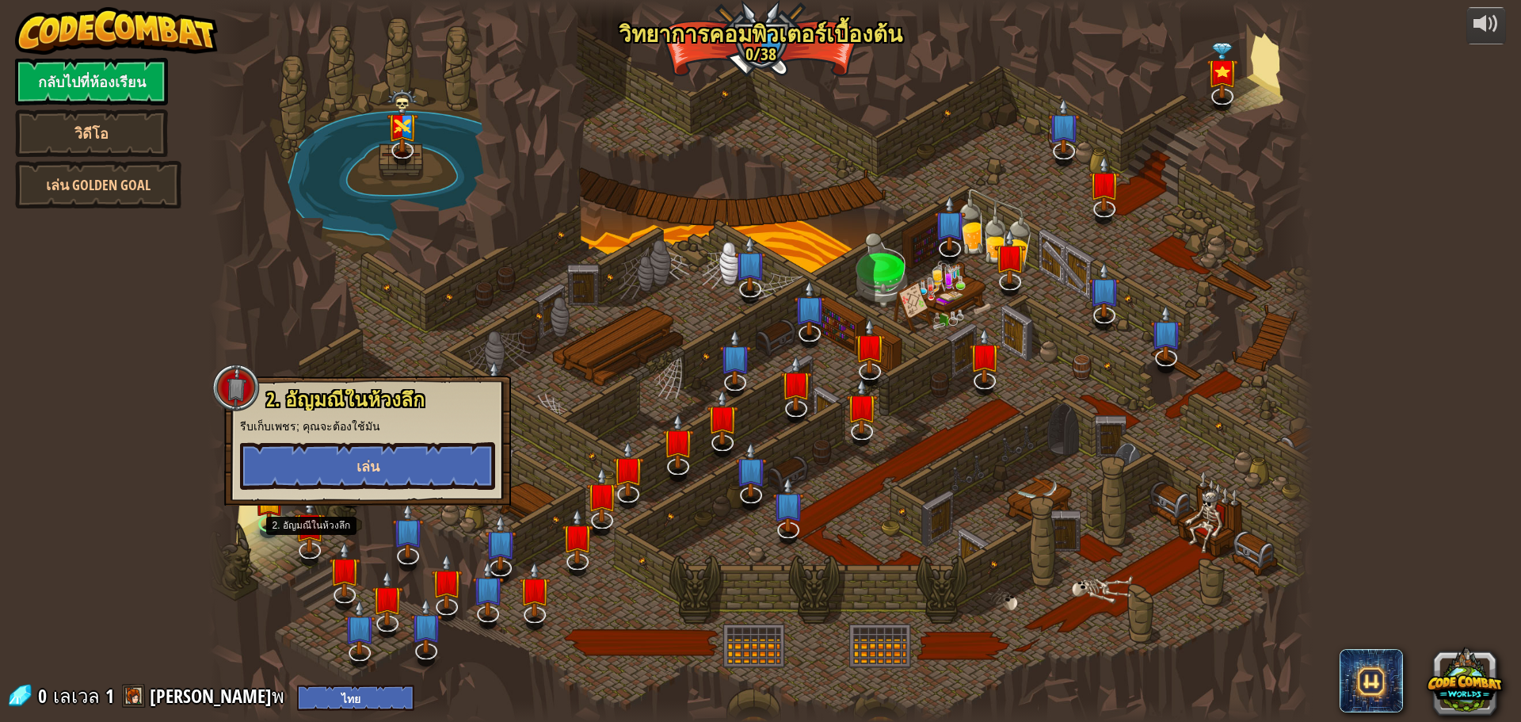
select select "th"
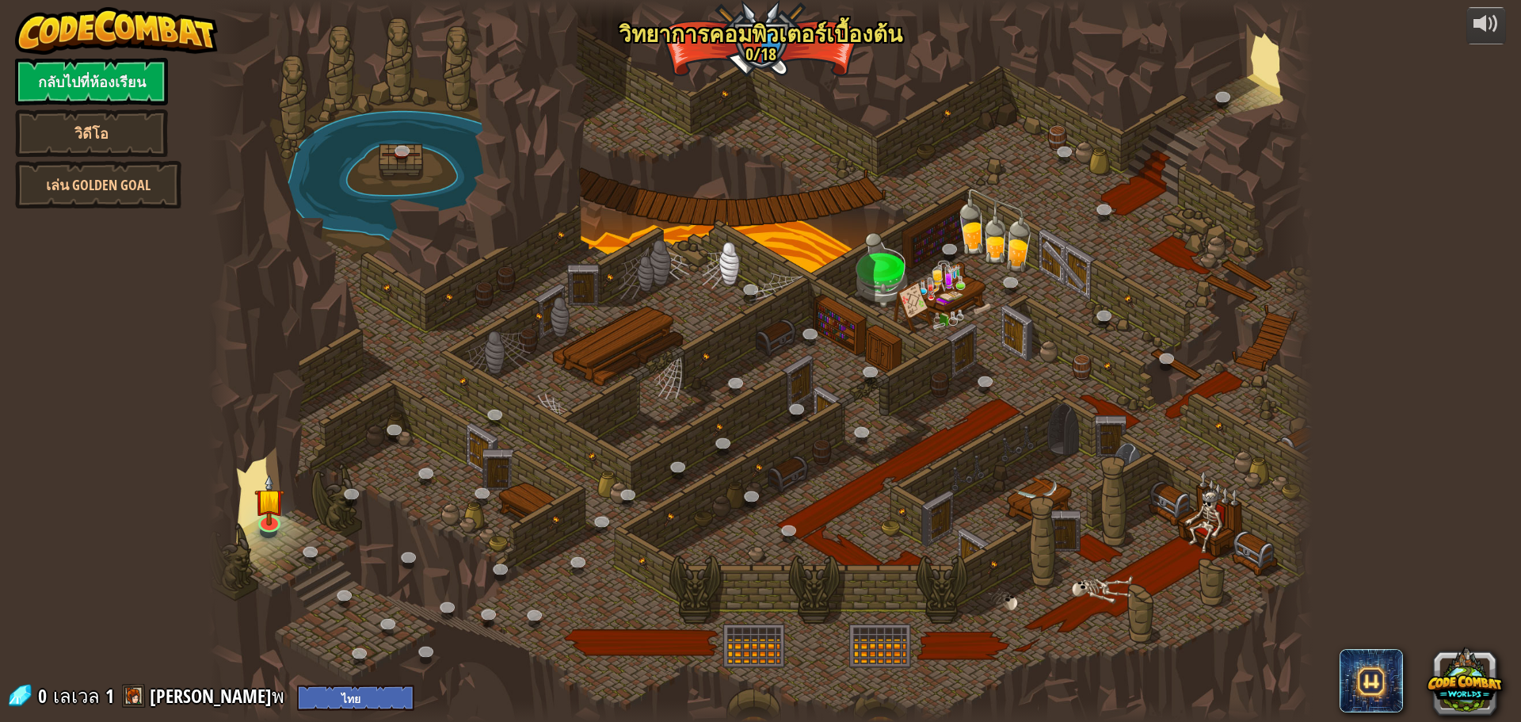
select select "th"
click at [262, 516] on img at bounding box center [268, 486] width 29 height 67
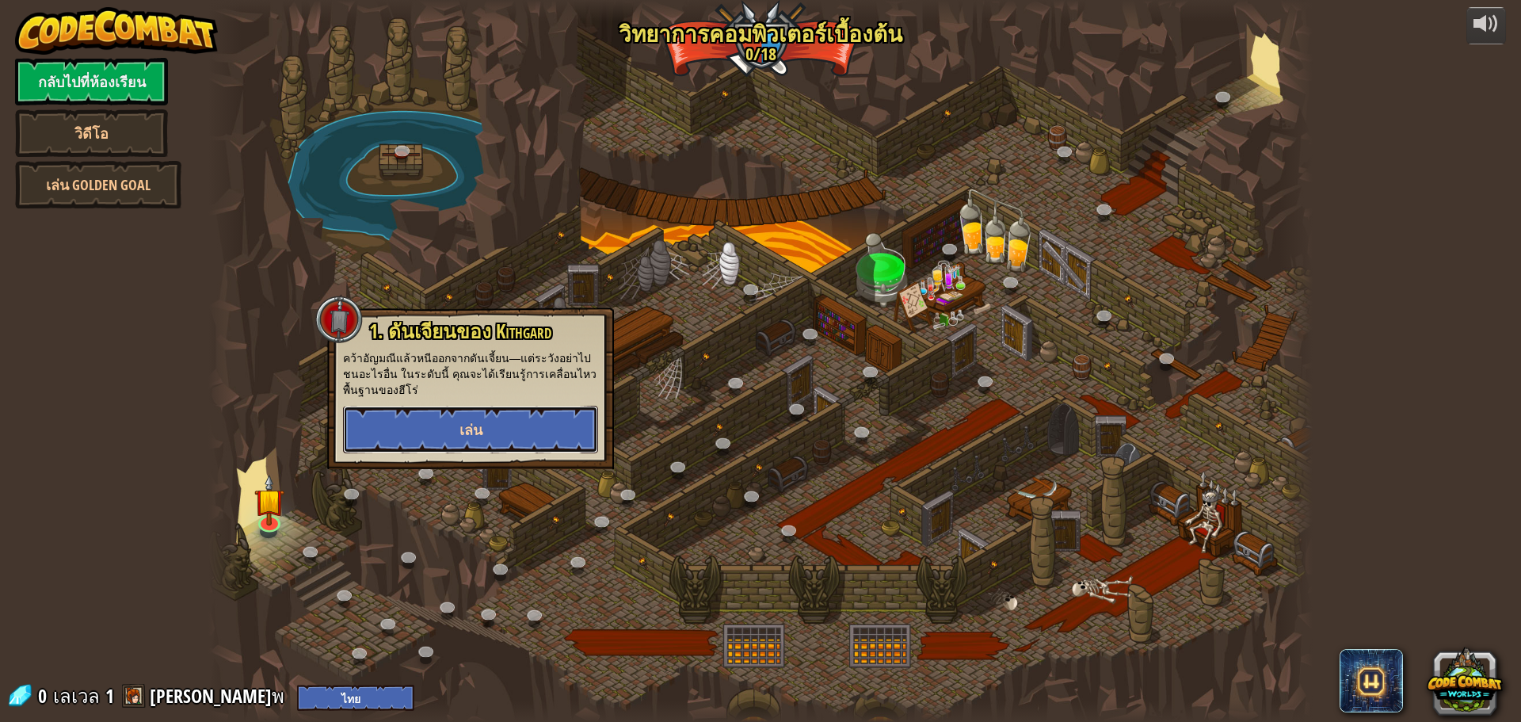
click at [377, 451] on button "เล่น" at bounding box center [470, 430] width 255 height 48
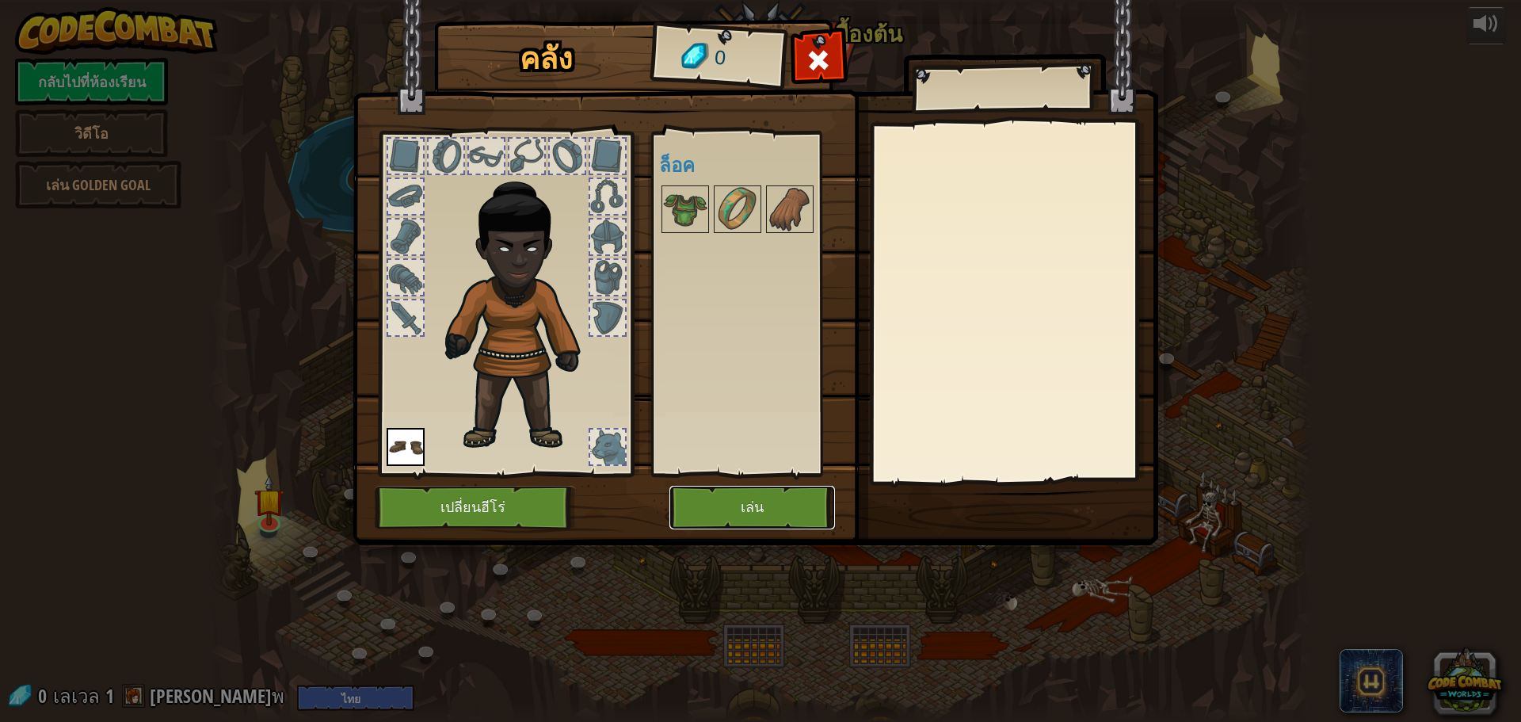
click at [724, 509] on button "เล่น" at bounding box center [752, 508] width 166 height 44
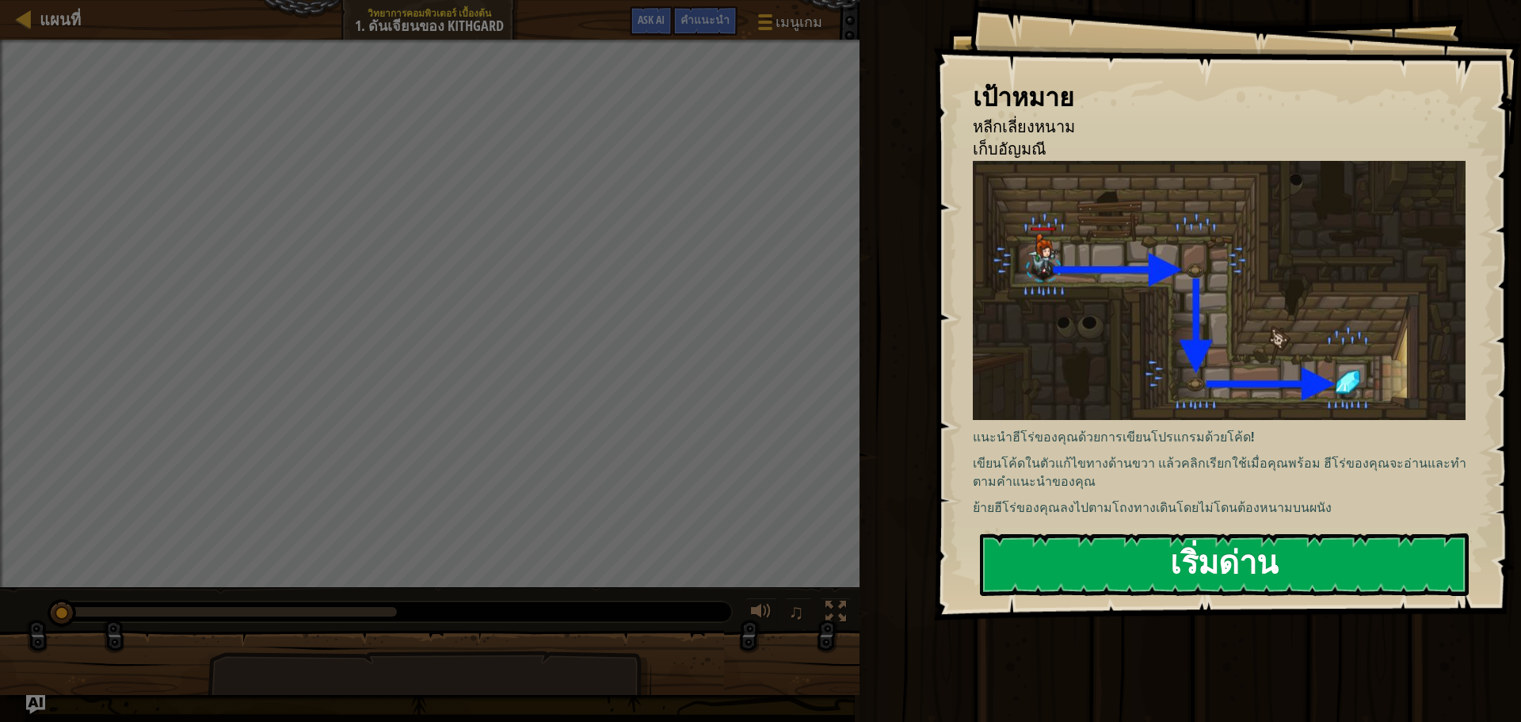
click at [1154, 582] on button "เริ่มด่าน" at bounding box center [1224, 564] width 489 height 63
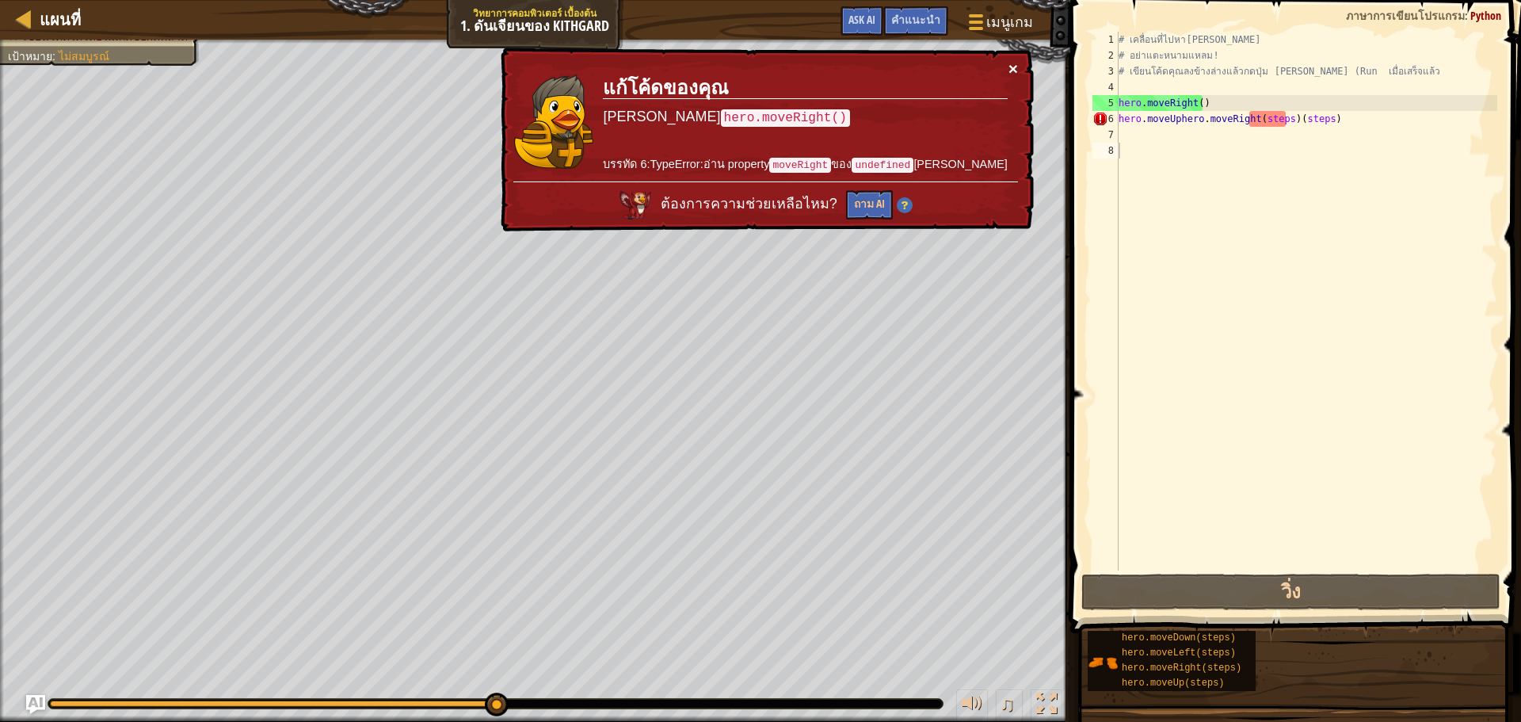
click at [1012, 65] on button "×" at bounding box center [1013, 68] width 10 height 17
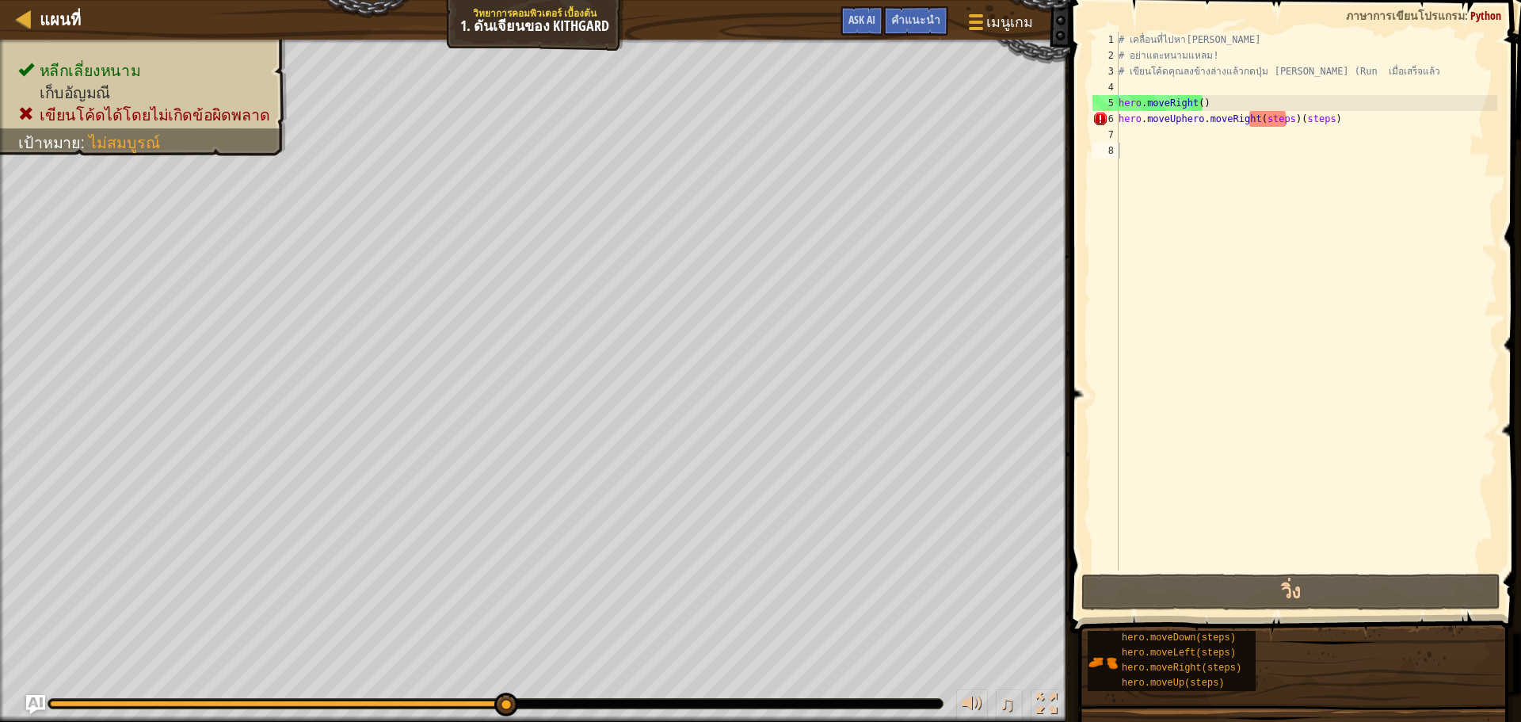
click at [1482, 9] on span "Python" at bounding box center [1485, 15] width 31 height 15
click at [990, 25] on span "เมนูเกม" at bounding box center [1009, 21] width 49 height 21
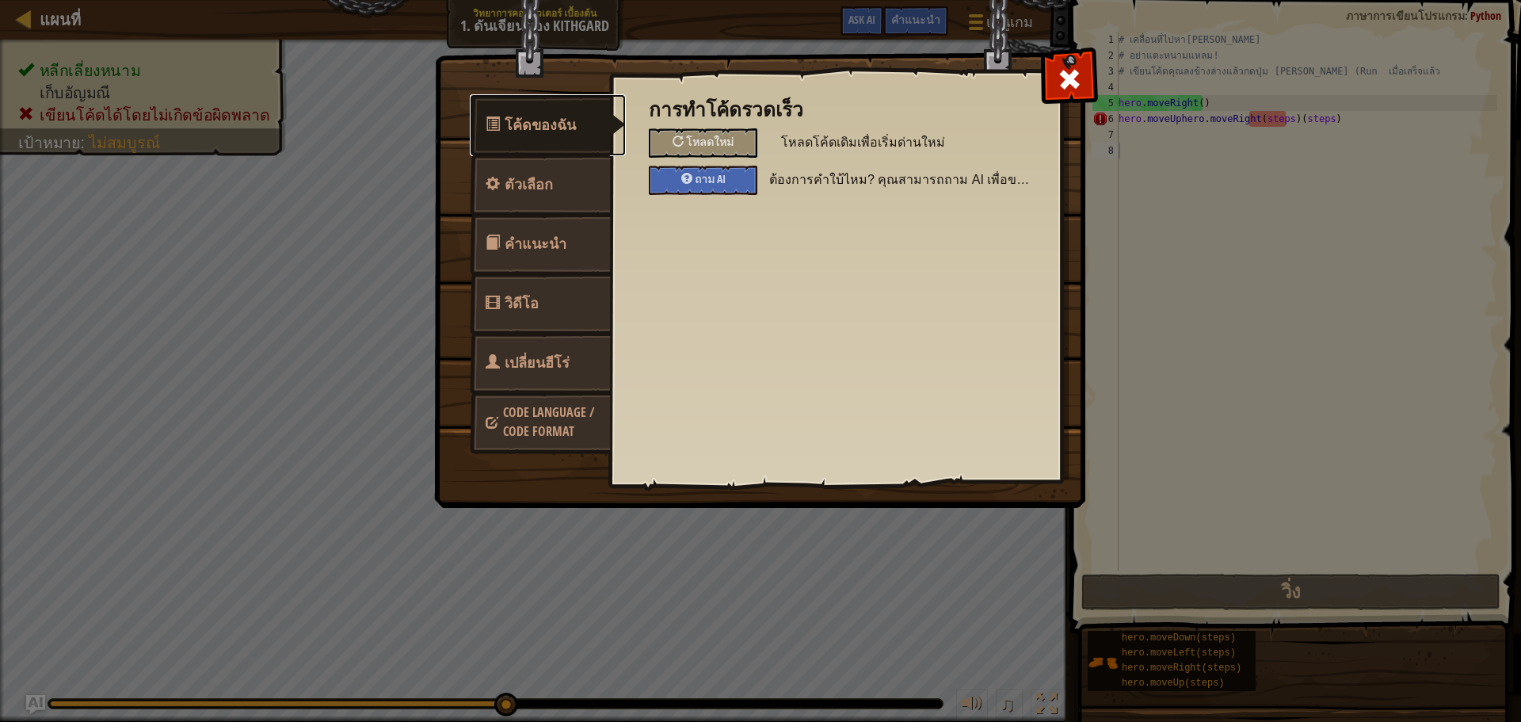
click at [560, 123] on span "โค้ดของฉัน" at bounding box center [540, 125] width 71 height 20
click at [1056, 78] on div at bounding box center [1069, 76] width 50 height 50
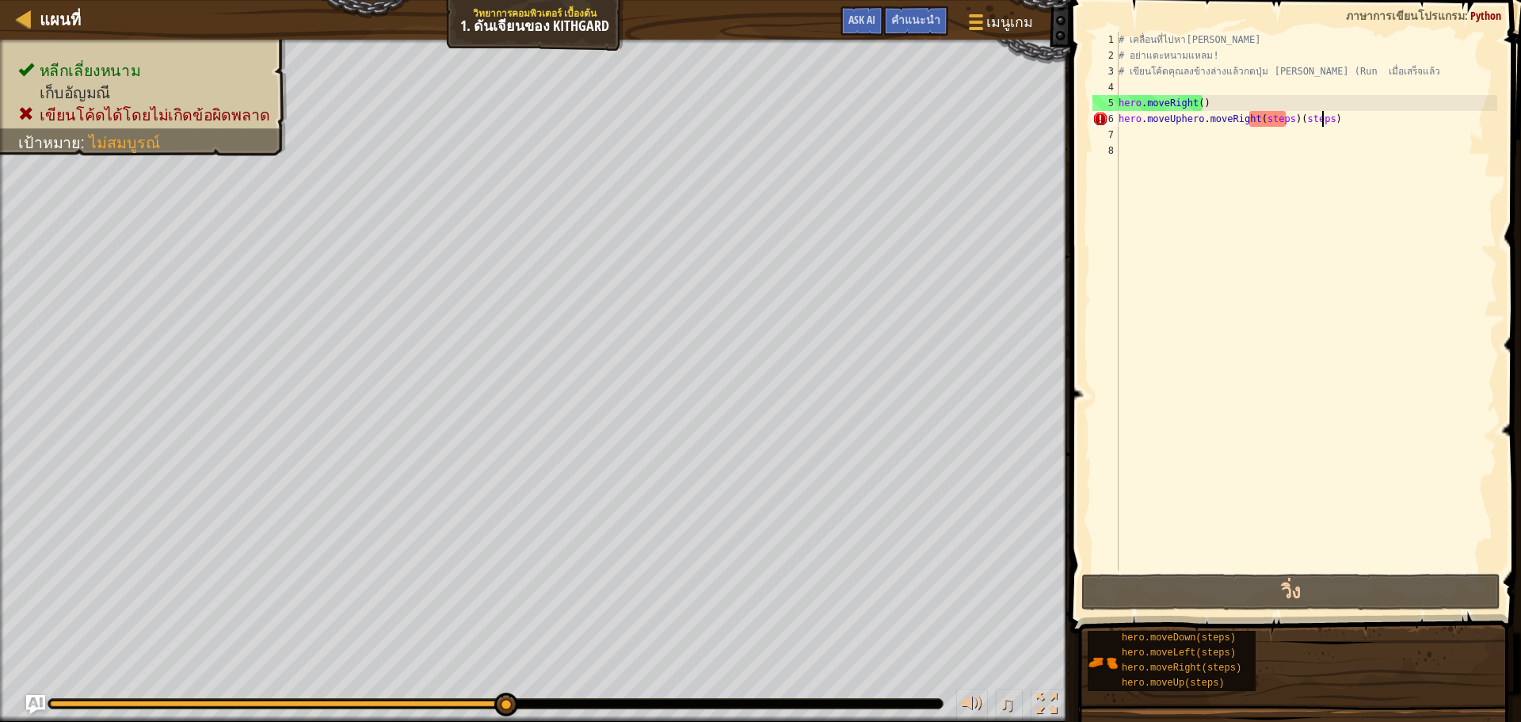
click at [1339, 119] on div "# เคลื่อนที่ไปหา[PERSON_NAME] # อย่าแตะหนามแหลม! # เขียนโค้ดคุณลงข้างล่างแล้วกด…" at bounding box center [1306, 317] width 382 height 570
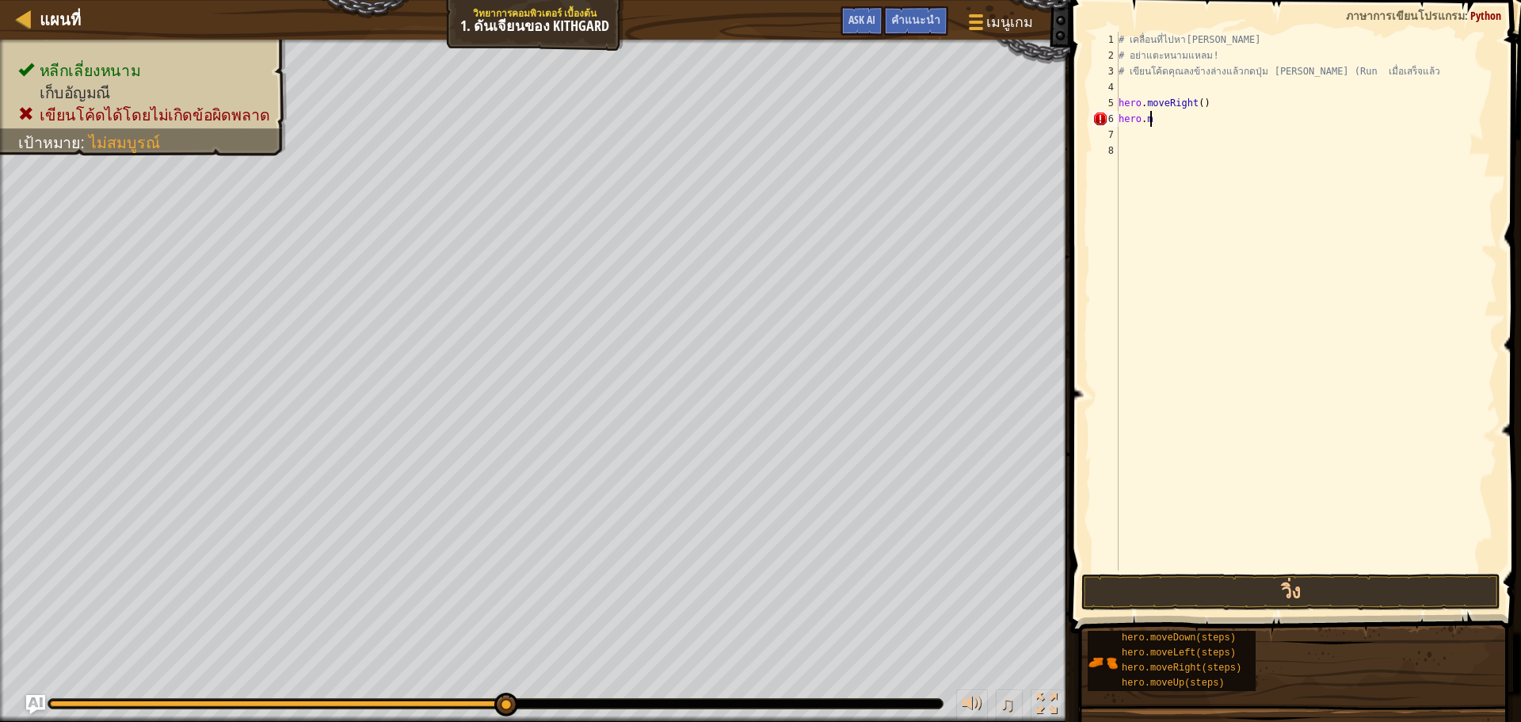
type textarea "h"
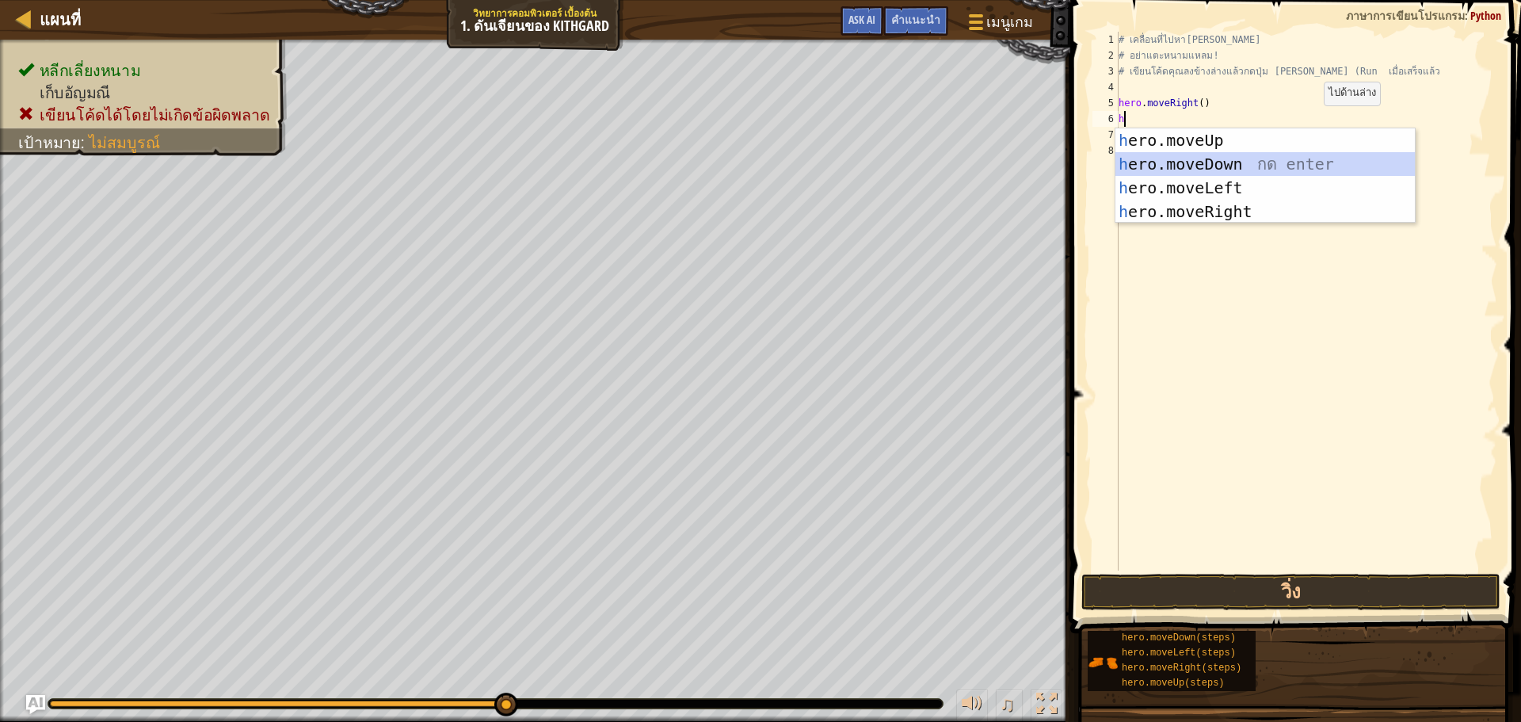
click at [1191, 171] on div "h ero.moveUp กด enter h ero.moveDown กด enter h ero.moveLeft กด enter h ero.mov…" at bounding box center [1264, 199] width 299 height 143
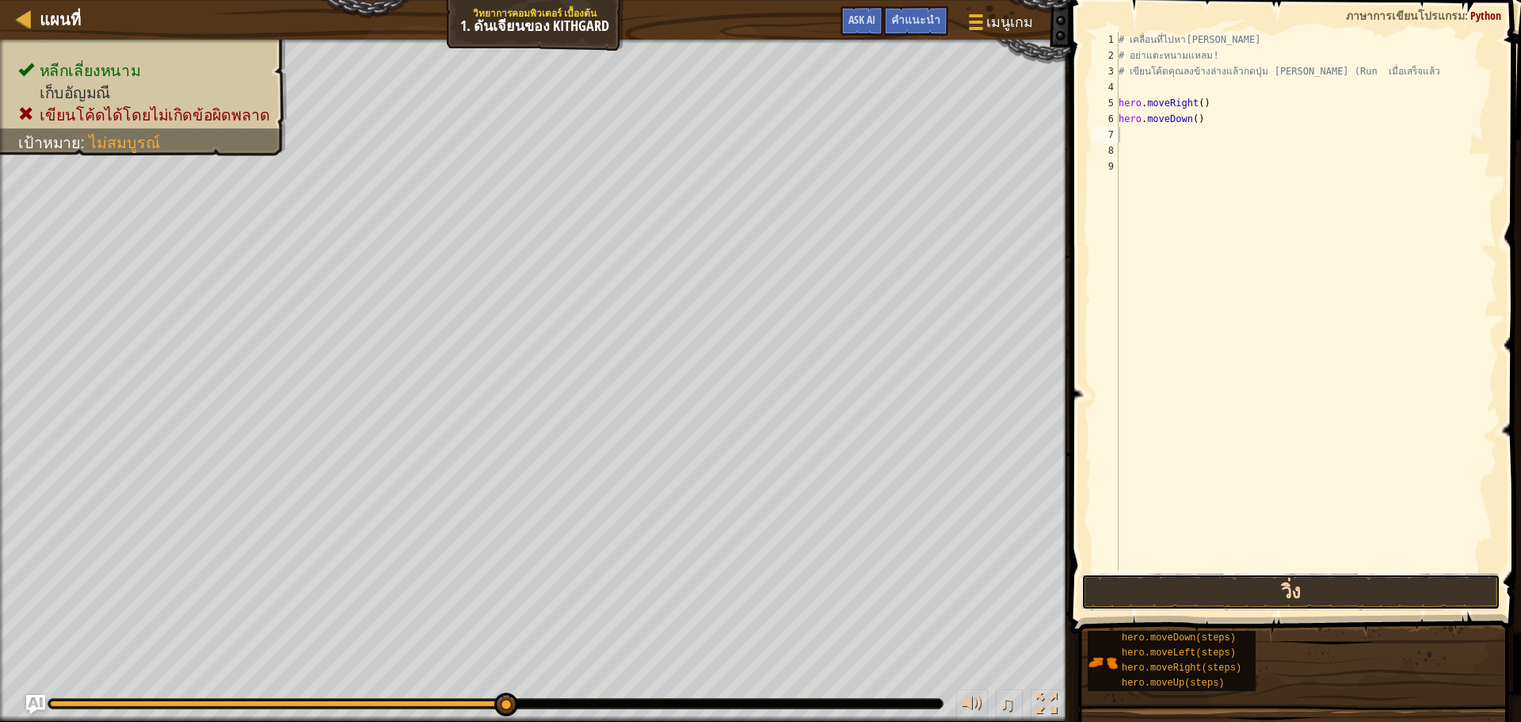
click at [1288, 590] on button "วิ่ง" at bounding box center [1290, 591] width 419 height 36
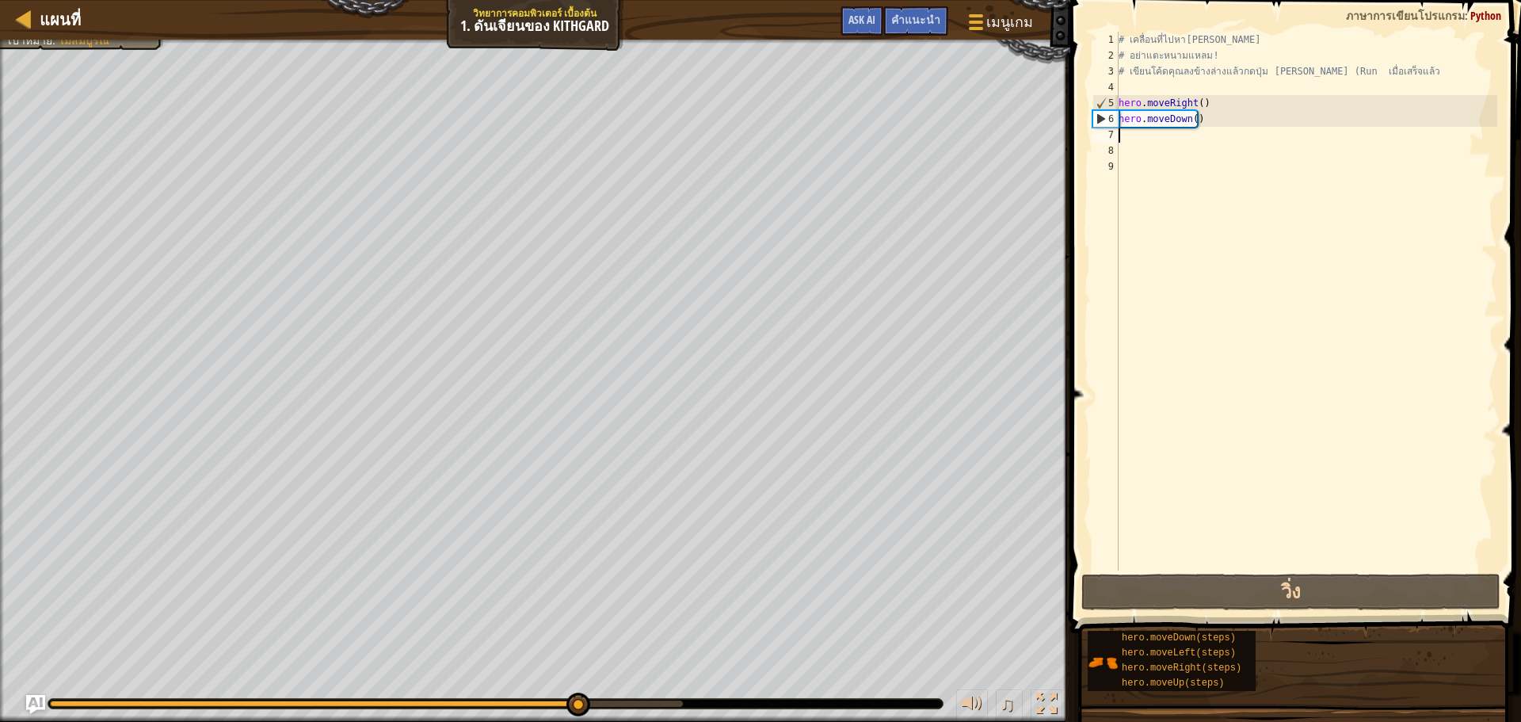
click at [1119, 133] on div "# เคลื่อนที่ไปหา[PERSON_NAME] # อย่าแตะหนามแหลม! # เขียนโค้ดคุณลงข้างล่างแล้วกด…" at bounding box center [1306, 317] width 382 height 570
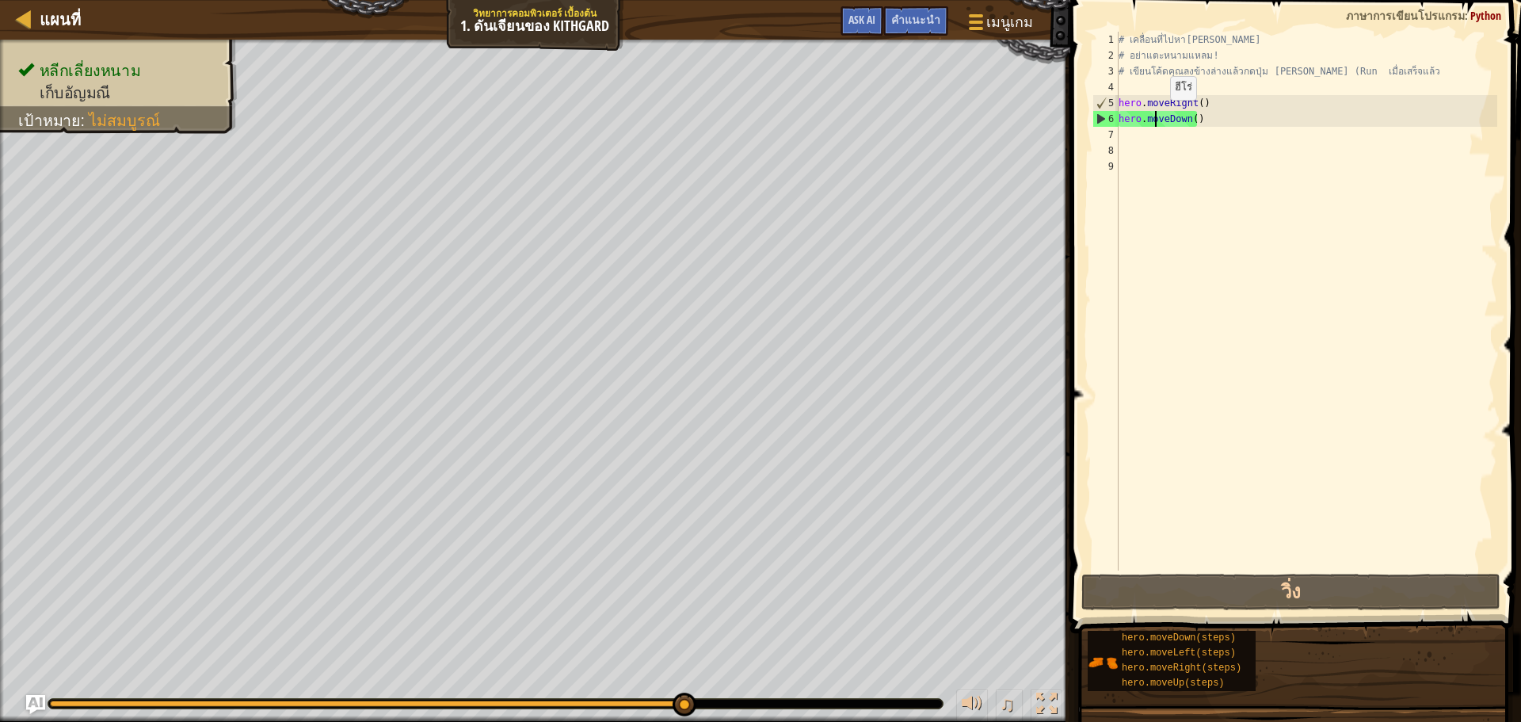
click at [1156, 116] on div "# เคลื่อนที่ไปหา[PERSON_NAME] # อย่าแตะหนามแหลม! # เขียนโค้ดคุณลงข้างล่างแล้วกด…" at bounding box center [1306, 317] width 382 height 570
type textarea "hero.moveDown()"
click at [1122, 136] on div "# เคลื่อนที่ไปหา[PERSON_NAME] # อย่าแตะหนามแหลม! # เขียนโค้ดคุณลงข้างล่างแล้วกด…" at bounding box center [1306, 317] width 382 height 570
type textarea "g"
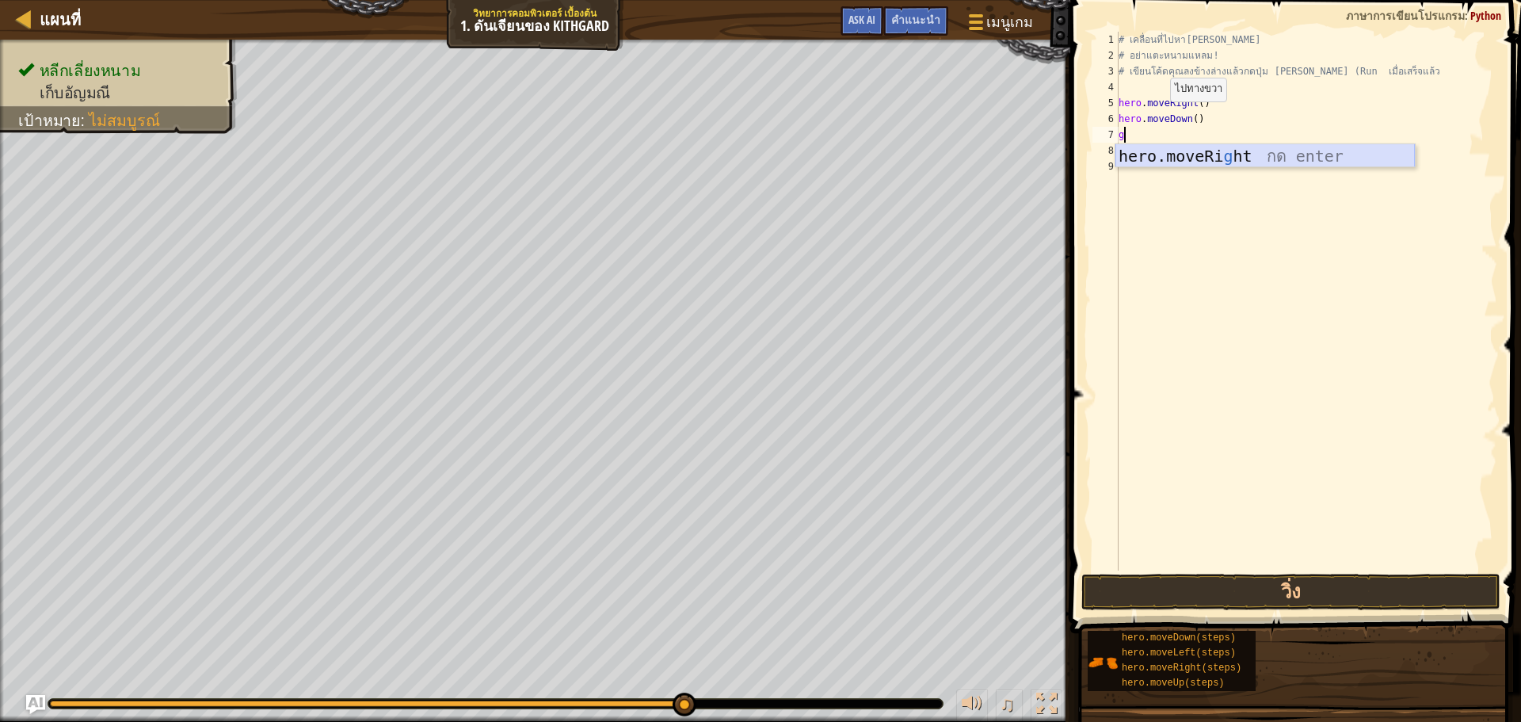
click at [1186, 149] on div "hero.moveRi g ht กด enter" at bounding box center [1264, 179] width 299 height 71
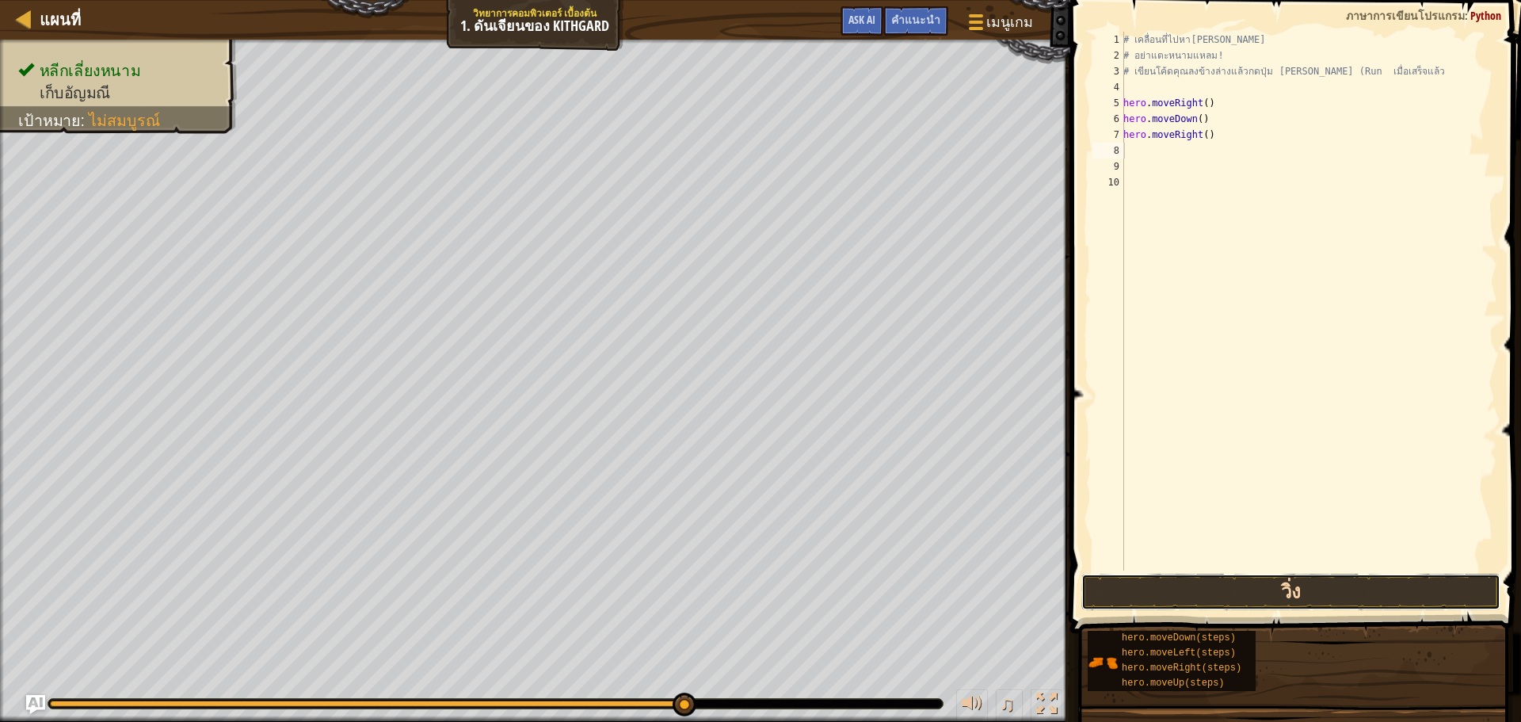
click at [1199, 585] on button "วิ่ง" at bounding box center [1290, 591] width 419 height 36
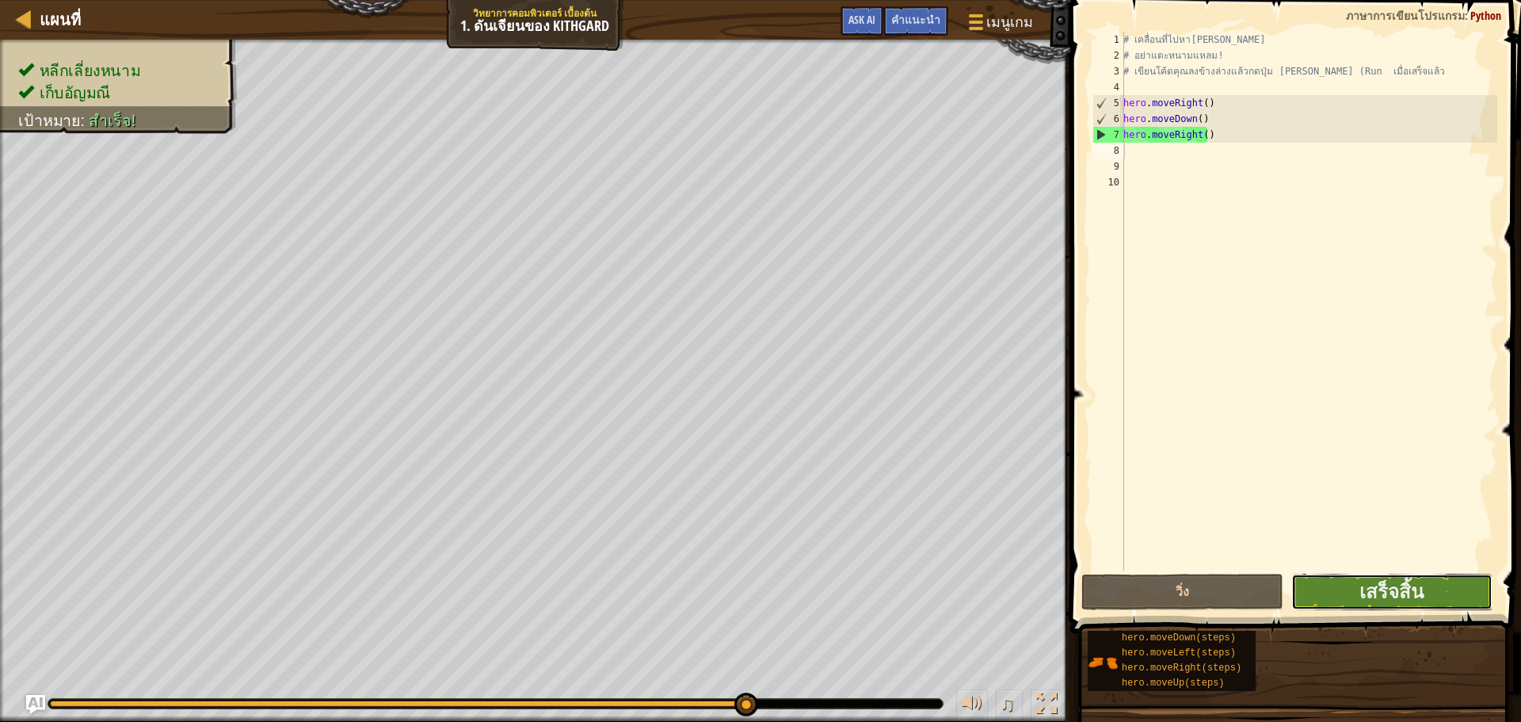
click at [1332, 585] on button "เสร็จสิ้น" at bounding box center [1391, 591] width 201 height 36
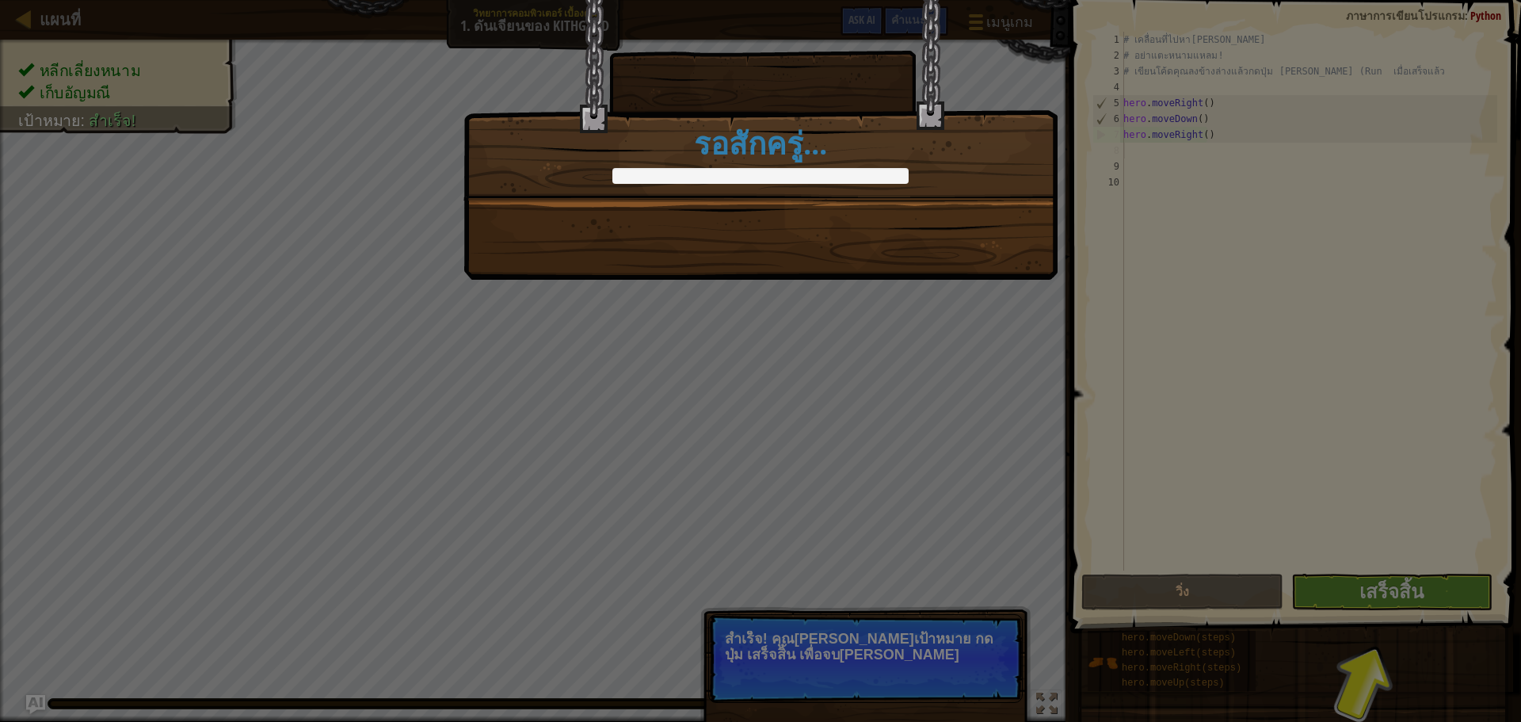
click at [1354, 588] on div "ดันเจียนของ Kithgard สำเร็จแล้ว +10 +17 ไอเทมใหม่ คลีนโค้ด: ไม่มีข้อผิดพลาดหรือ…" at bounding box center [760, 361] width 1521 height 722
click at [613, 170] on div at bounding box center [760, 176] width 296 height 16
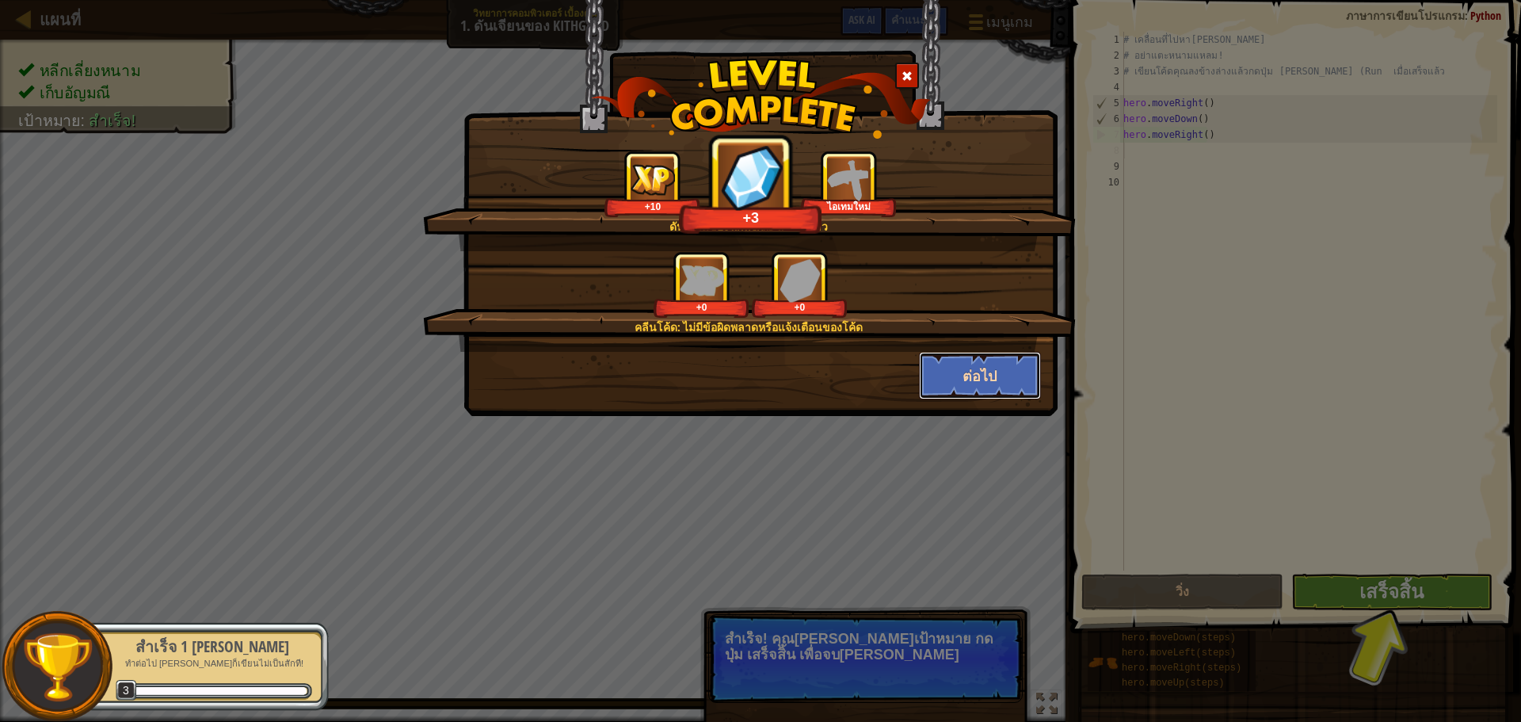
click at [963, 377] on button "ต่อไป" at bounding box center [980, 376] width 123 height 48
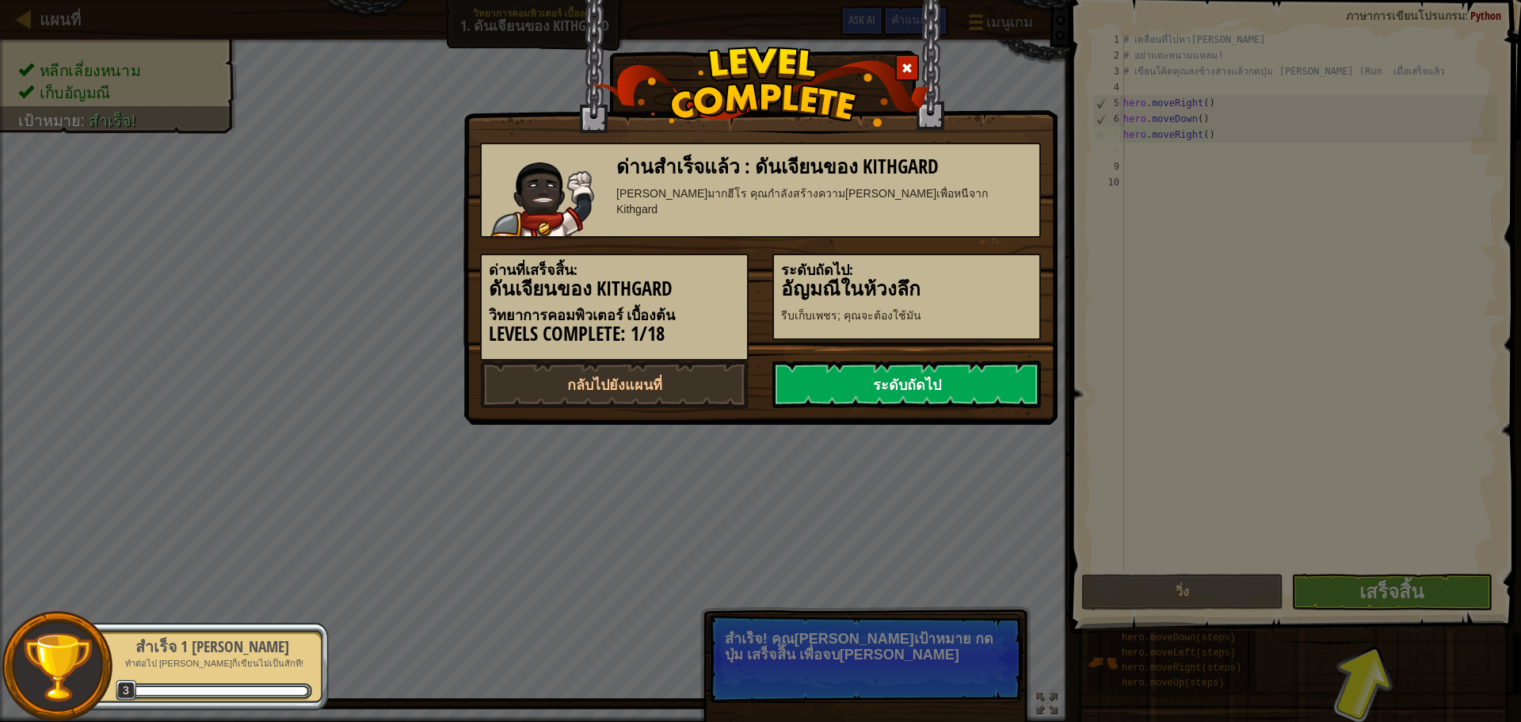
click at [949, 390] on link "ระดับถัดไป" at bounding box center [906, 384] width 269 height 48
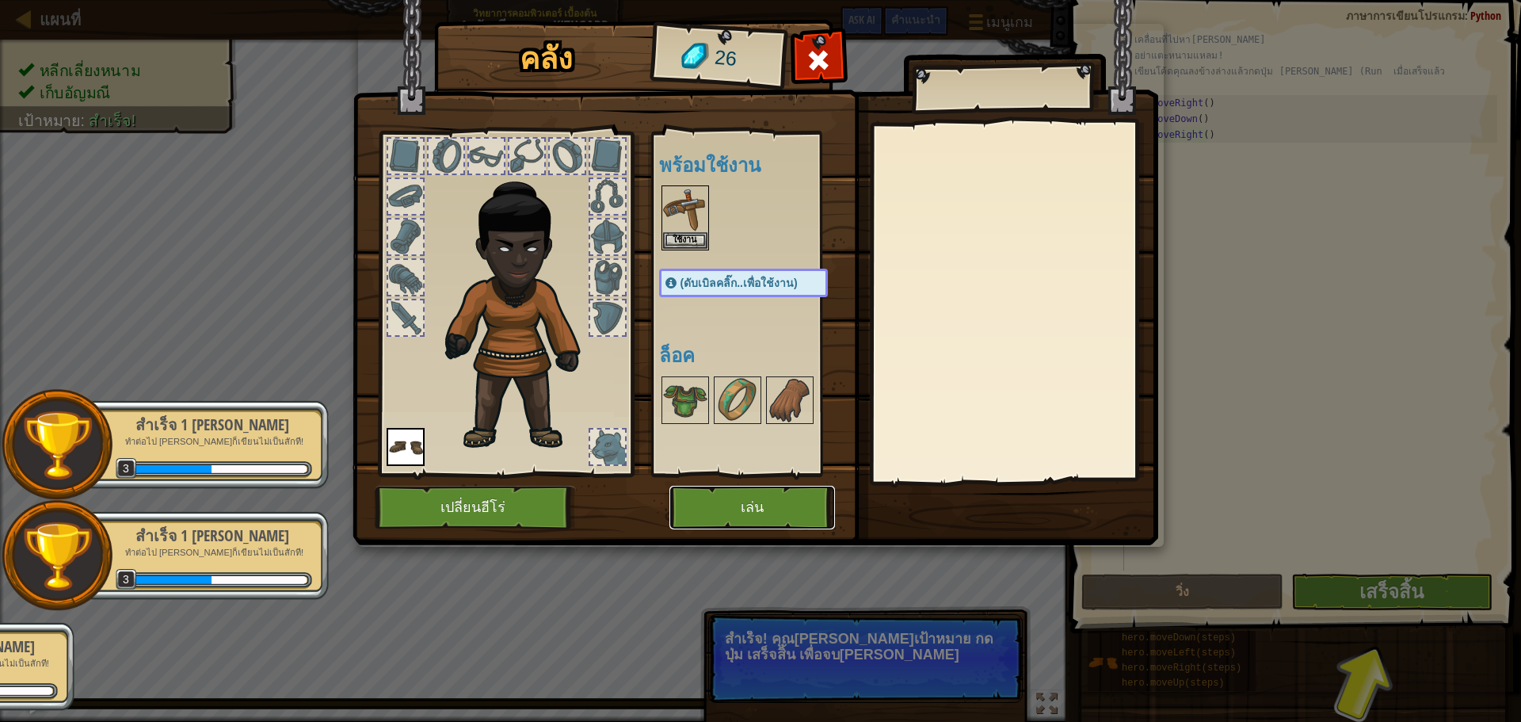
click at [742, 498] on button "เล่น" at bounding box center [752, 508] width 166 height 44
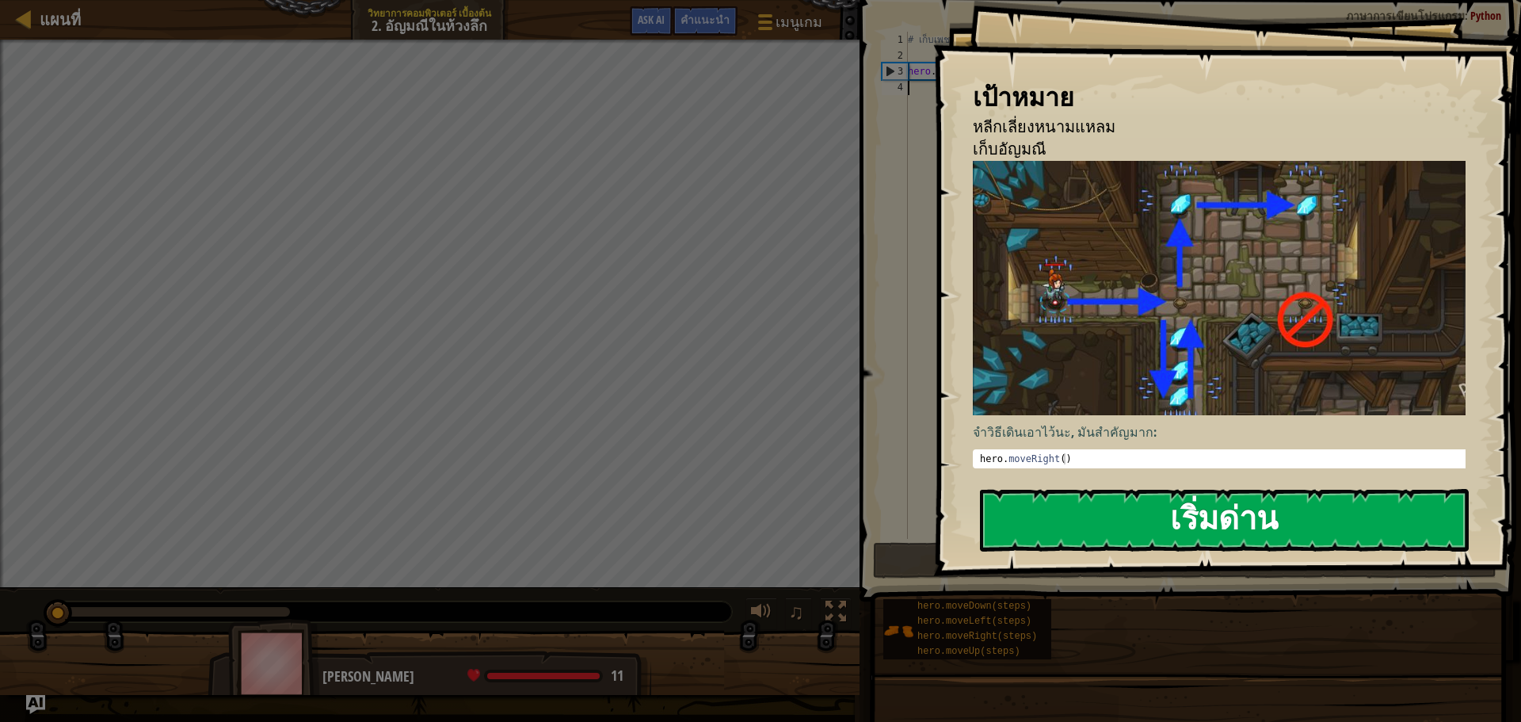
click at [1270, 528] on button "เริ่มด่าน" at bounding box center [1224, 520] width 489 height 63
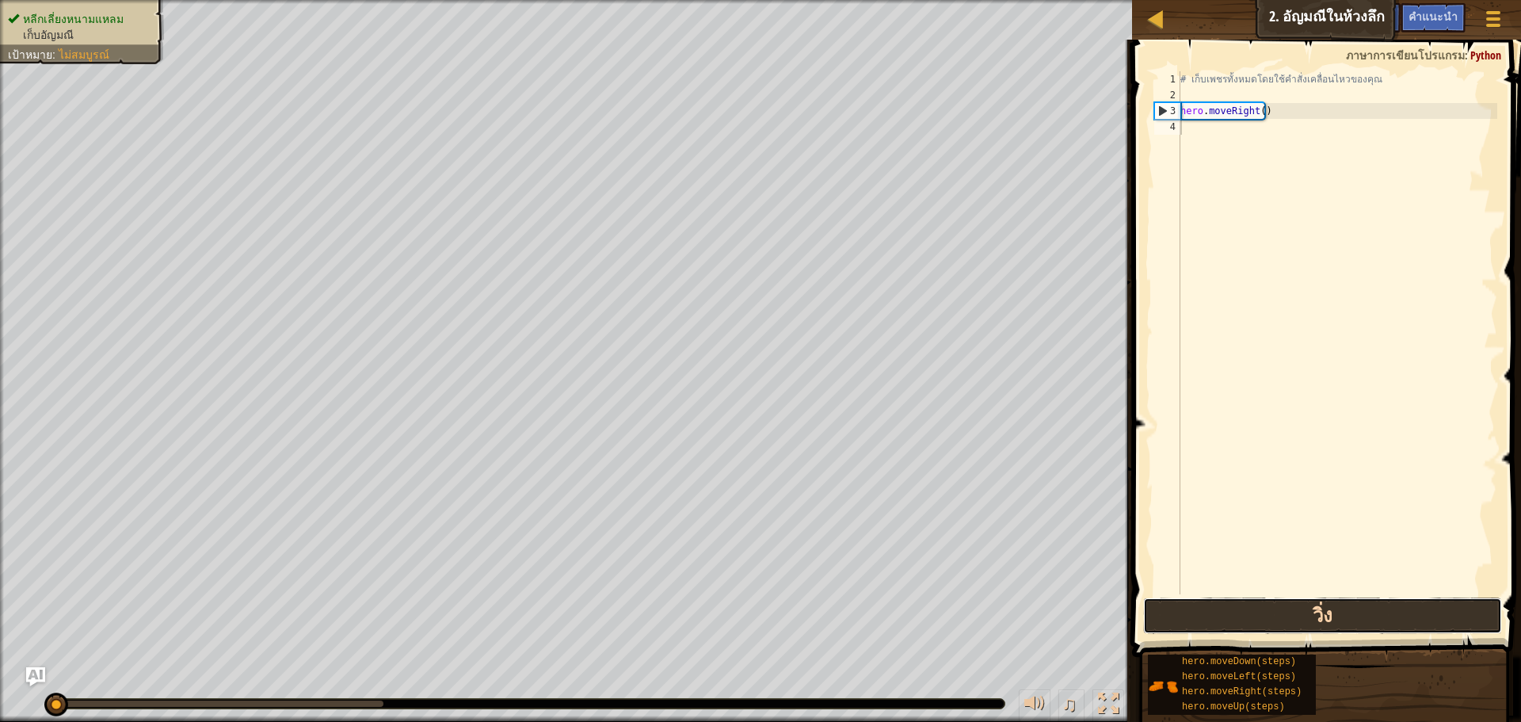
click at [1290, 612] on button "วิ่ง" at bounding box center [1322, 615] width 359 height 36
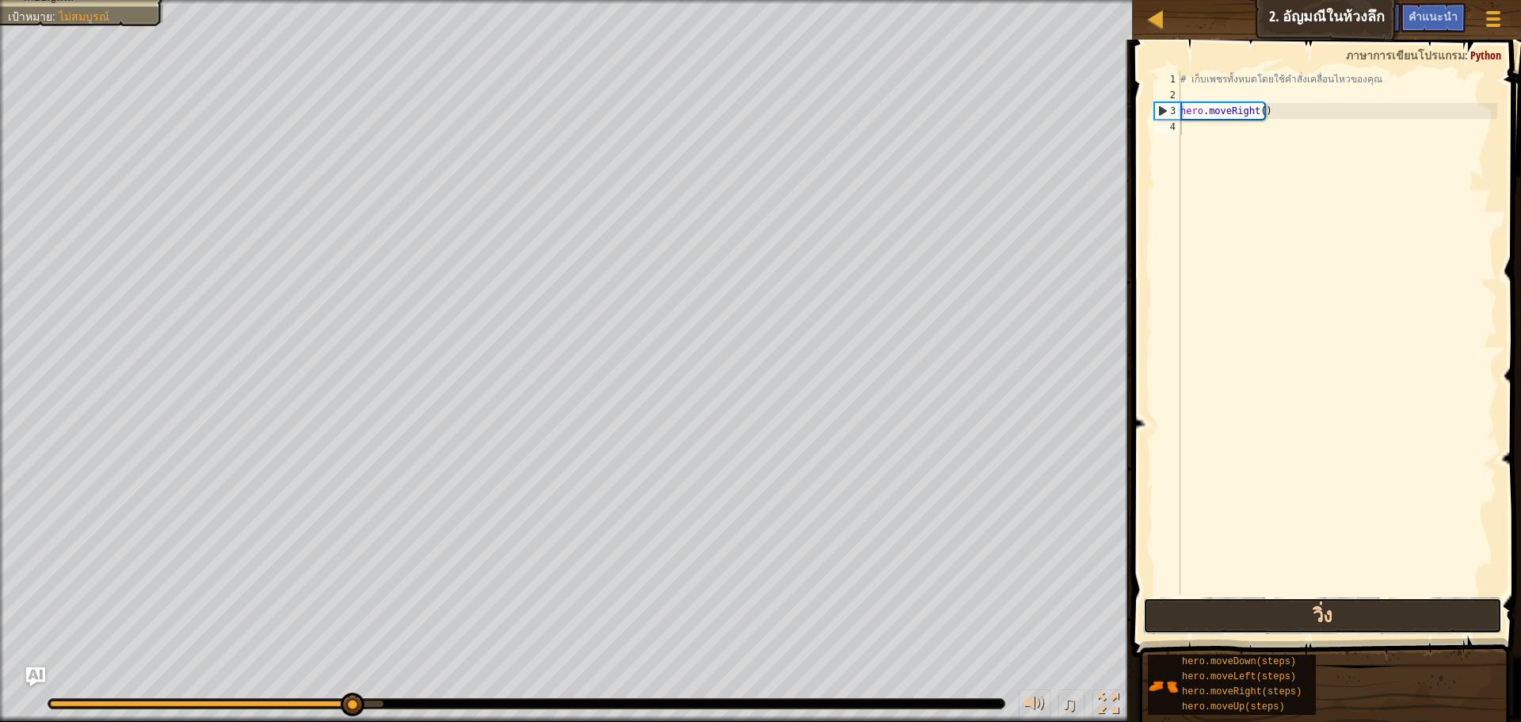
click at [1274, 606] on button "วิ่ง" at bounding box center [1322, 615] width 359 height 36
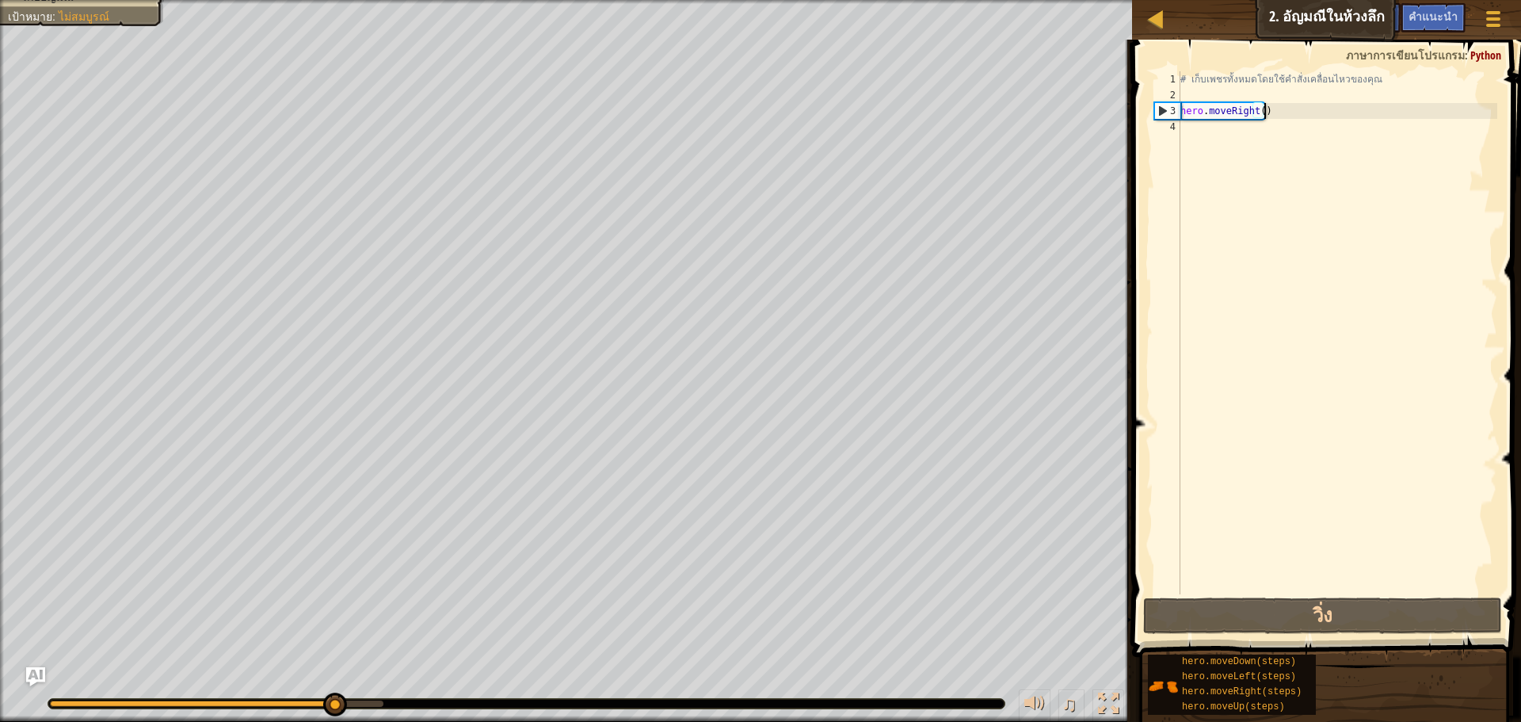
click at [1271, 107] on div "# เก็บเพชรทั้งหมดโดยใช้คำสั่งเคลื่อนไหวของคุณ hero . moveRight ( )" at bounding box center [1337, 348] width 320 height 554
type textarea "hero.moveRight()"
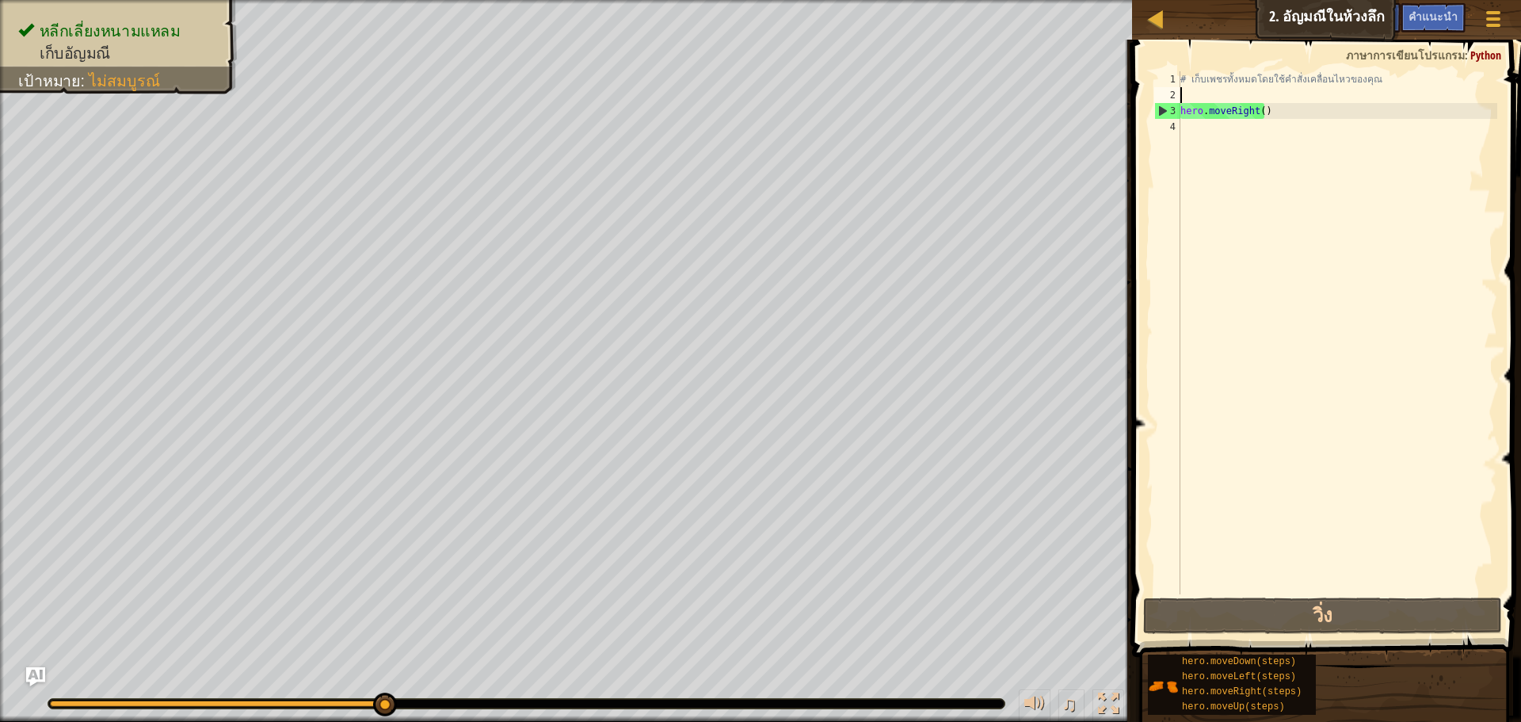
click at [1188, 101] on div "# เก็บเพชรทั้งหมดโดยใช้คำสั่งเคลื่อนไหวของคุณ hero . moveRight ( )" at bounding box center [1337, 348] width 320 height 554
type textarea "r"
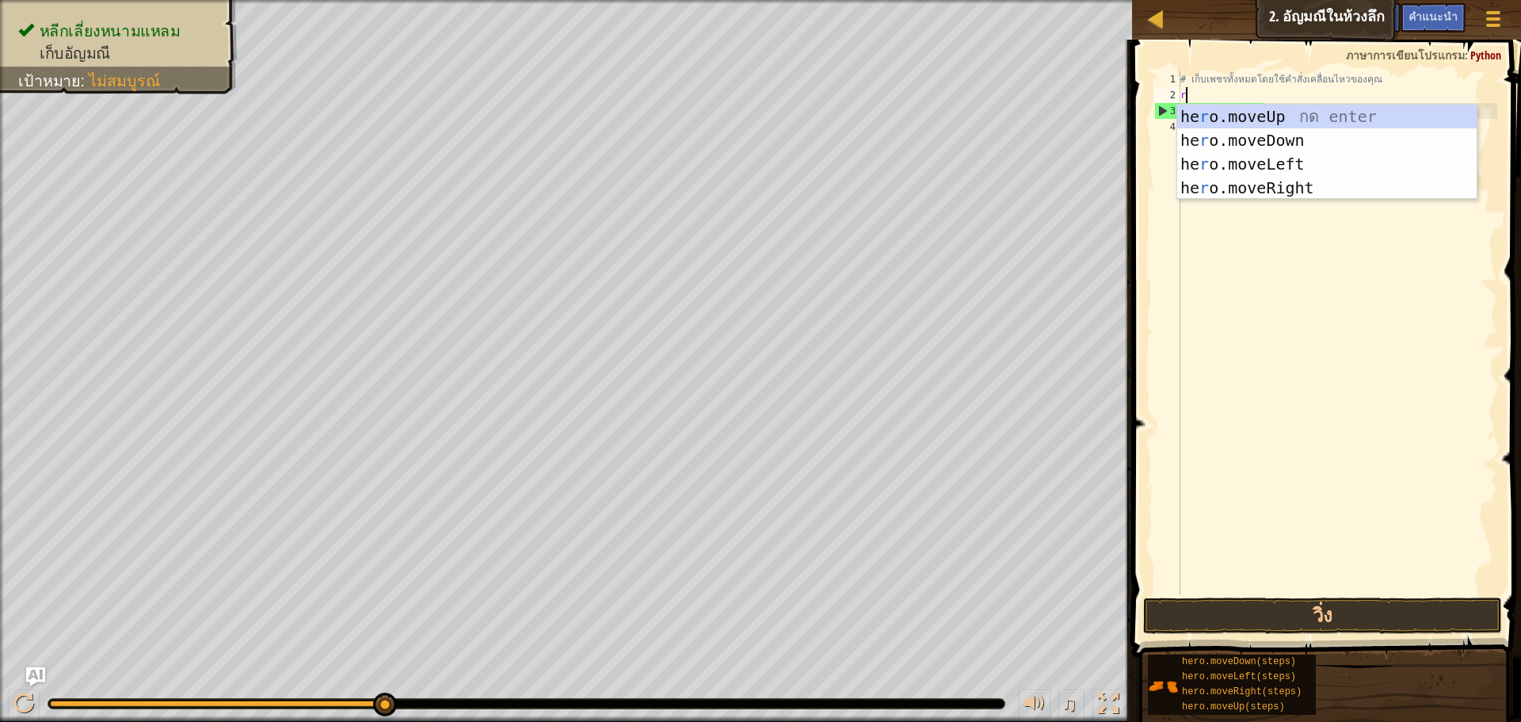
scroll to position [7, 0]
click at [1209, 115] on div "he r o.moveUp กด enter he r o.moveDown กด enter he r o.moveLeft กด enter he r o…" at bounding box center [1326, 176] width 299 height 143
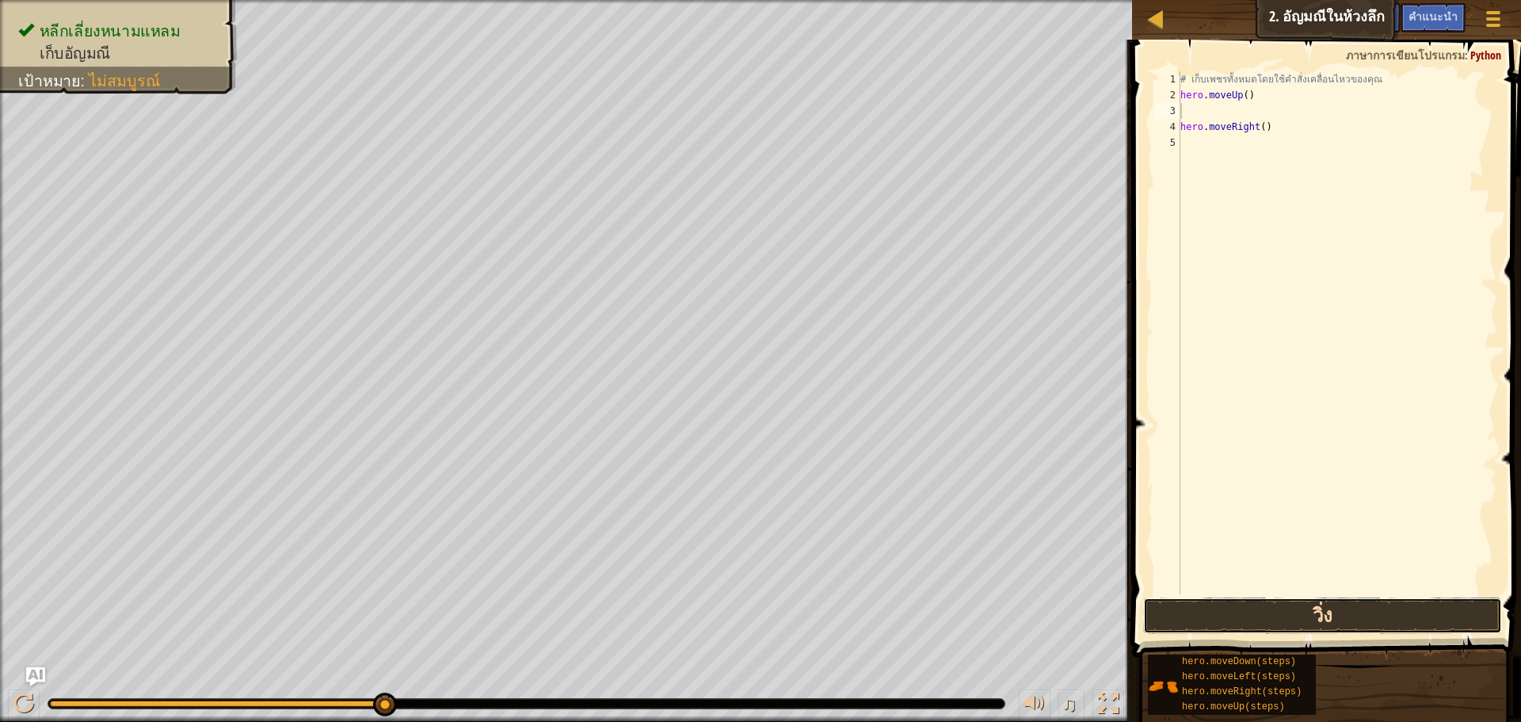
click at [1284, 613] on button "วิ่ง" at bounding box center [1322, 615] width 359 height 36
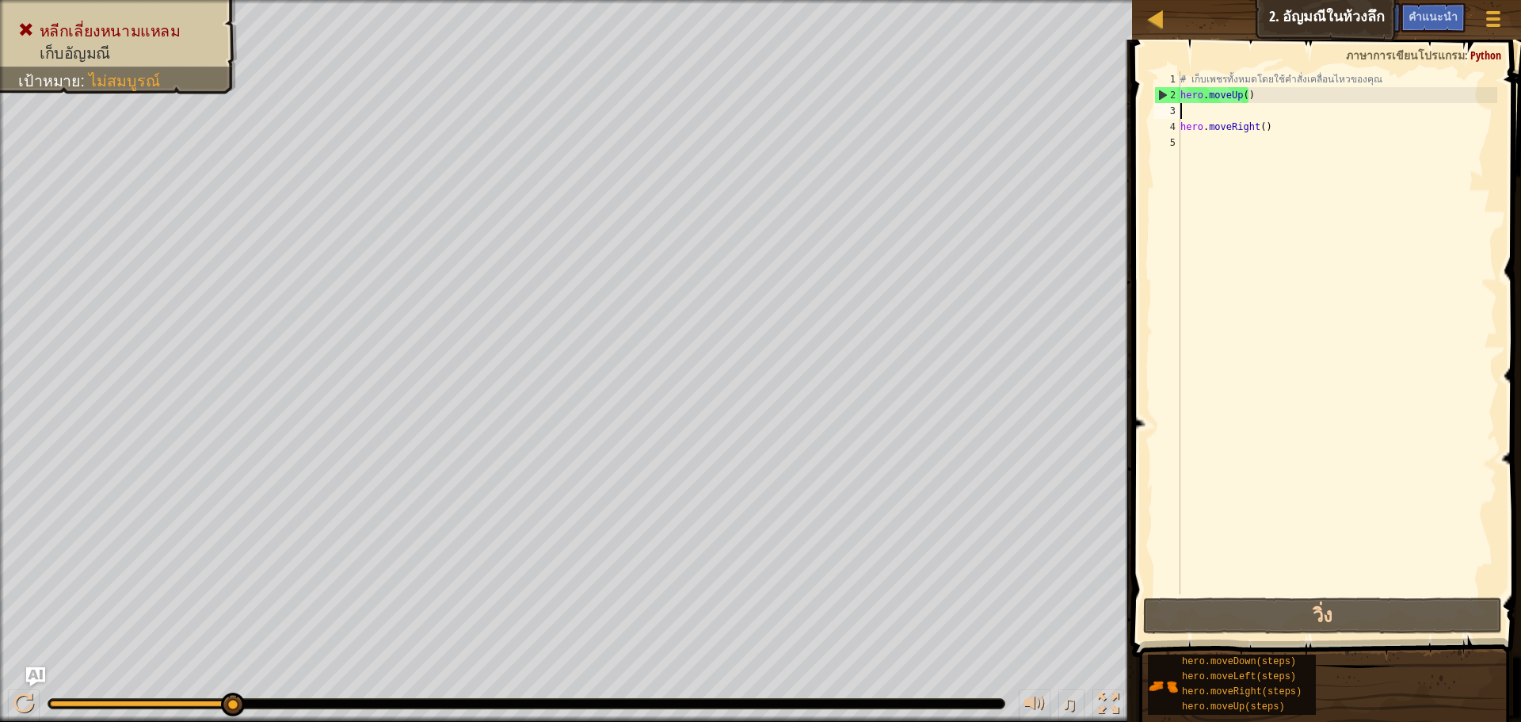
click at [1187, 112] on div "# เก็บเพชรทั้งหมดโดยใช้คำสั่งเคลื่อนไหวของคุณ hero . moveUp ( ) hero . moveRigh…" at bounding box center [1337, 348] width 320 height 554
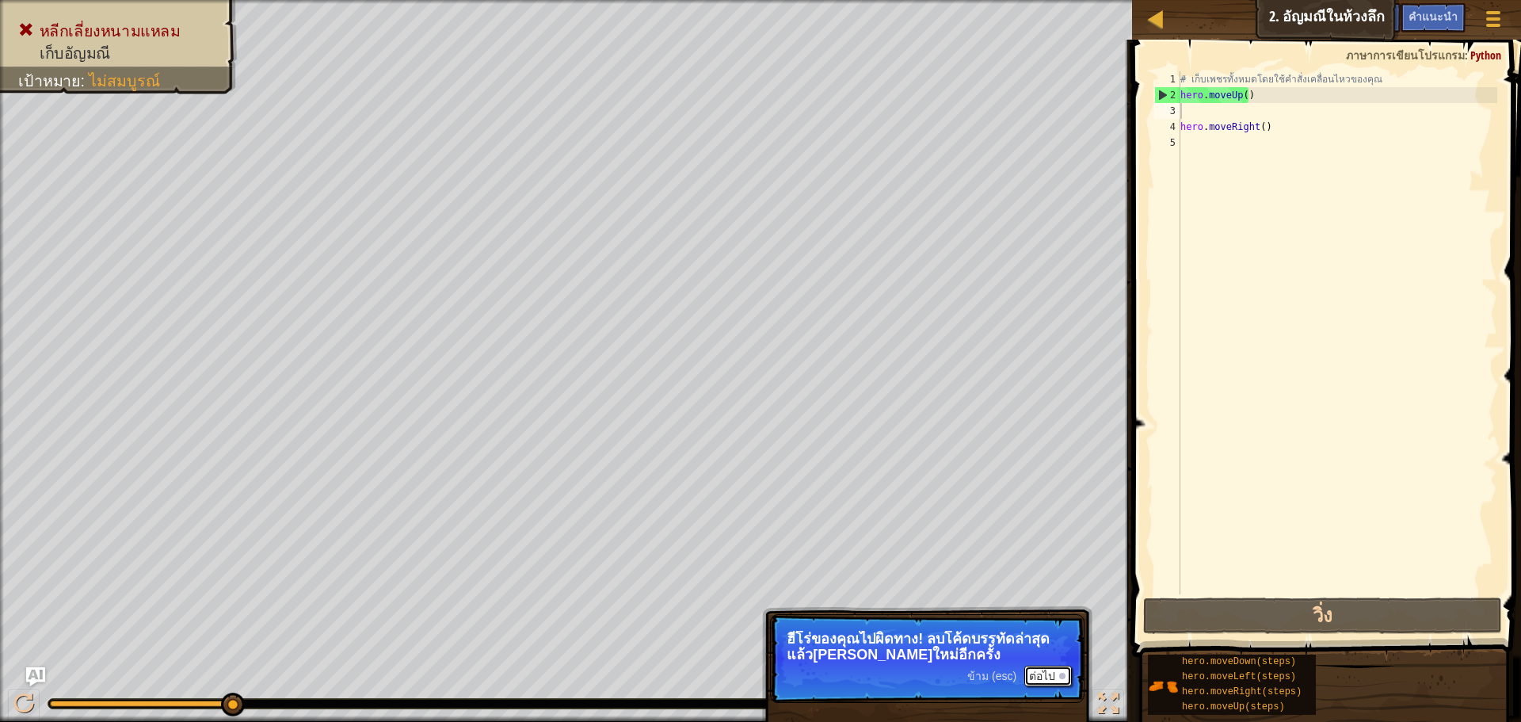
click at [1050, 673] on button "ต่อไป" at bounding box center [1048, 675] width 48 height 21
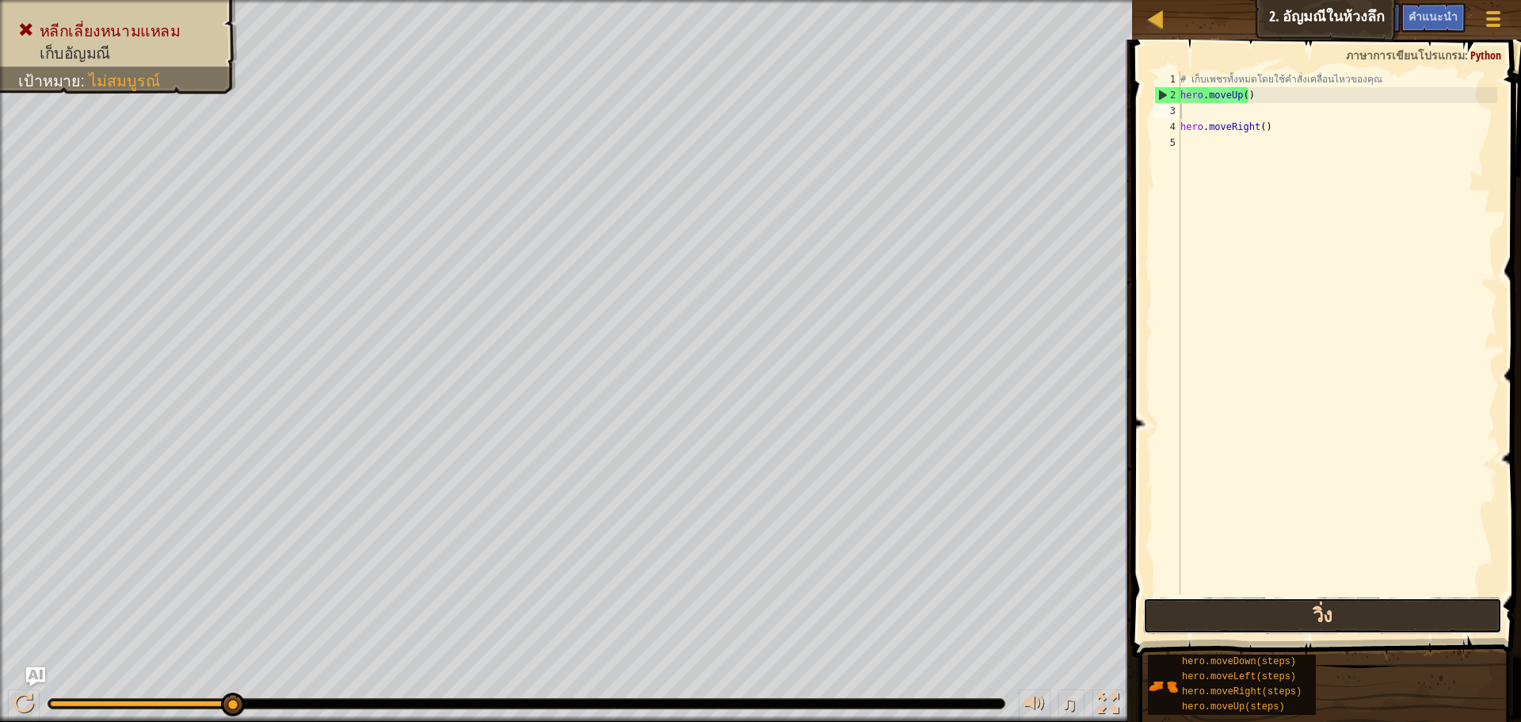
click at [1403, 615] on button "วิ่ง" at bounding box center [1322, 615] width 359 height 36
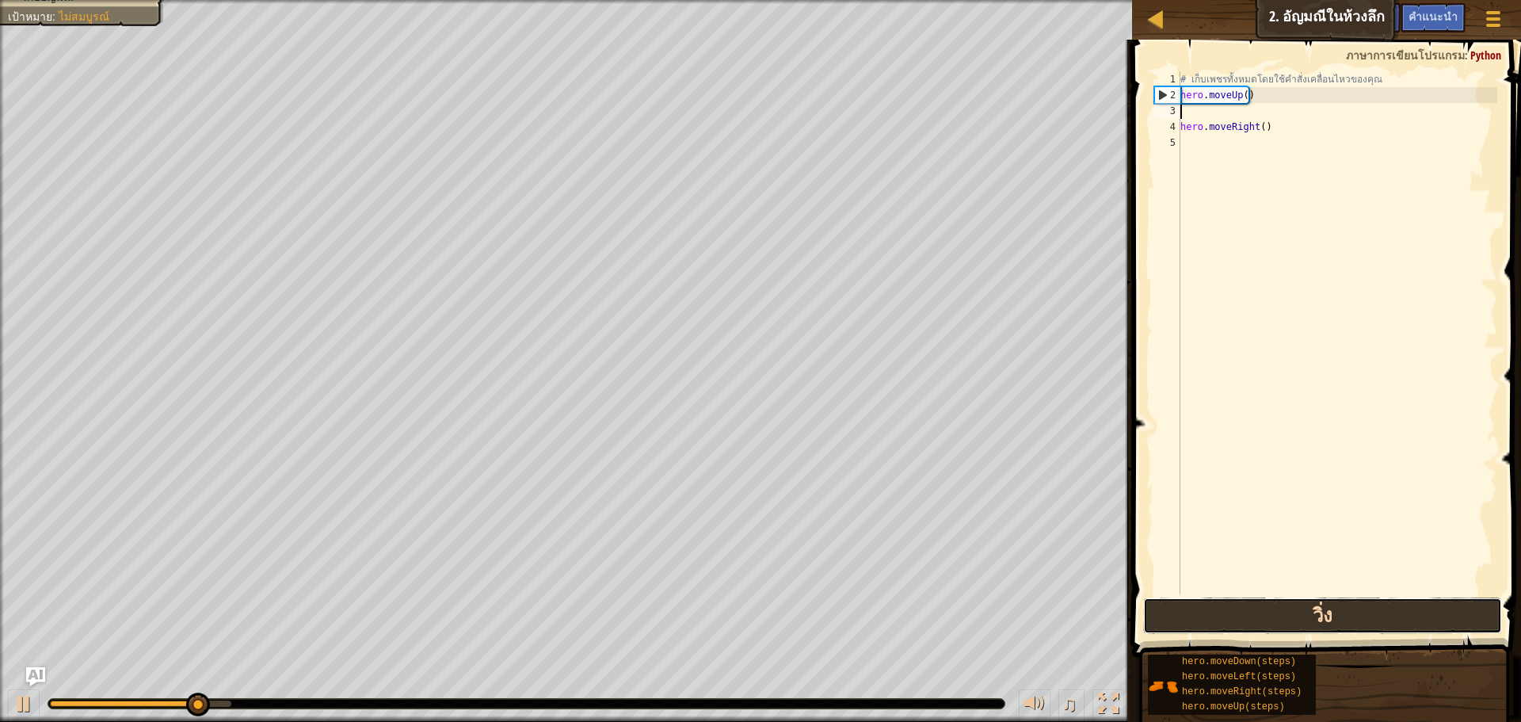
click at [1402, 614] on button "วิ่ง" at bounding box center [1322, 615] width 359 height 36
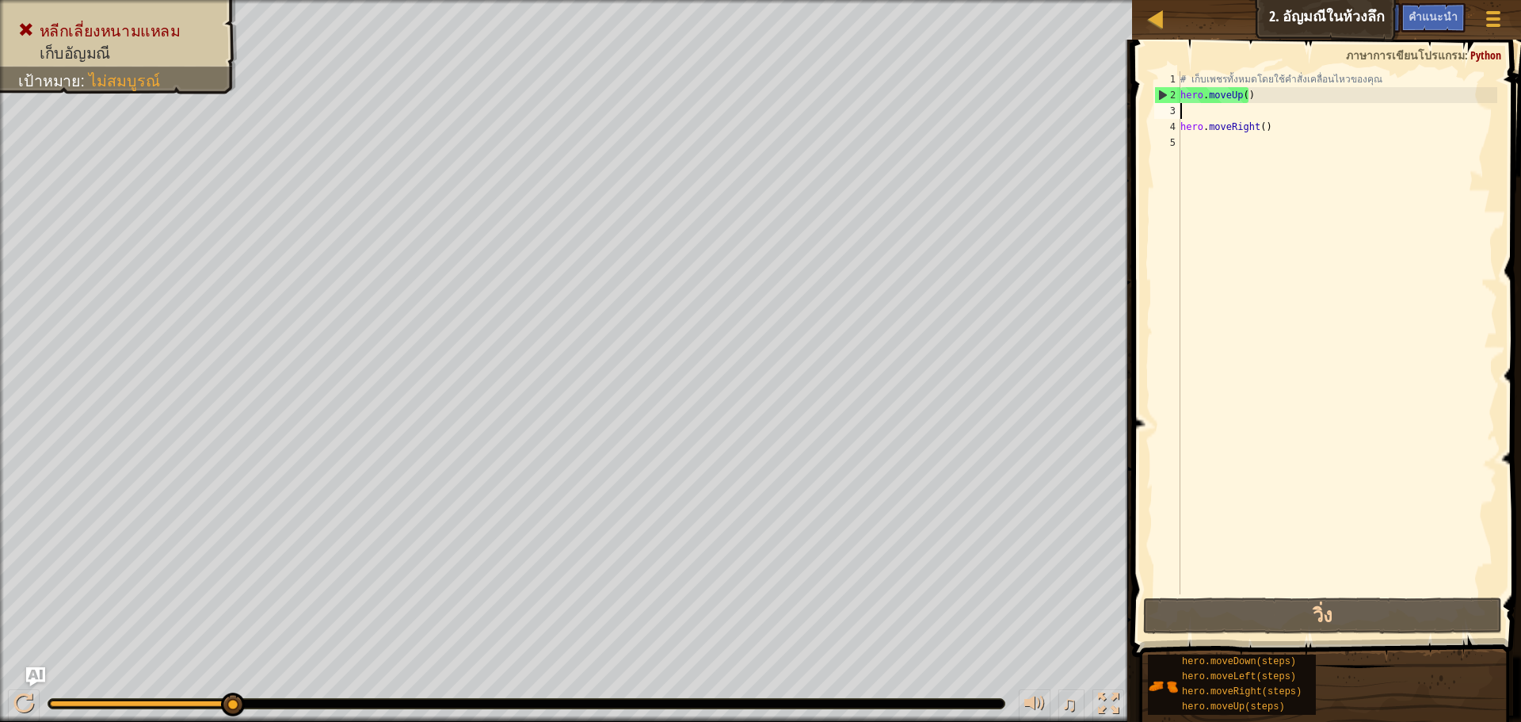
click at [1230, 112] on div "# เก็บเพชรทั้งหมดโดยใช้คำสั่งเคลื่อนไหวของคุณ hero . moveUp ( ) hero . moveRigh…" at bounding box center [1337, 348] width 320 height 554
click at [1229, 108] on div "# เก็บเพชรทั้งหมดโดยใช้คำสั่งเคลื่อนไหวของคุณ hero . moveUp ( ) hero . moveRigh…" at bounding box center [1337, 348] width 320 height 554
click at [1186, 147] on div "# เก็บเพชรทั้งหมดโดยใช้คำสั่งเคลื่อนไหวของคุณ hero . moveUp ( ) hero . moveRigh…" at bounding box center [1337, 348] width 320 height 554
type textarea "i"
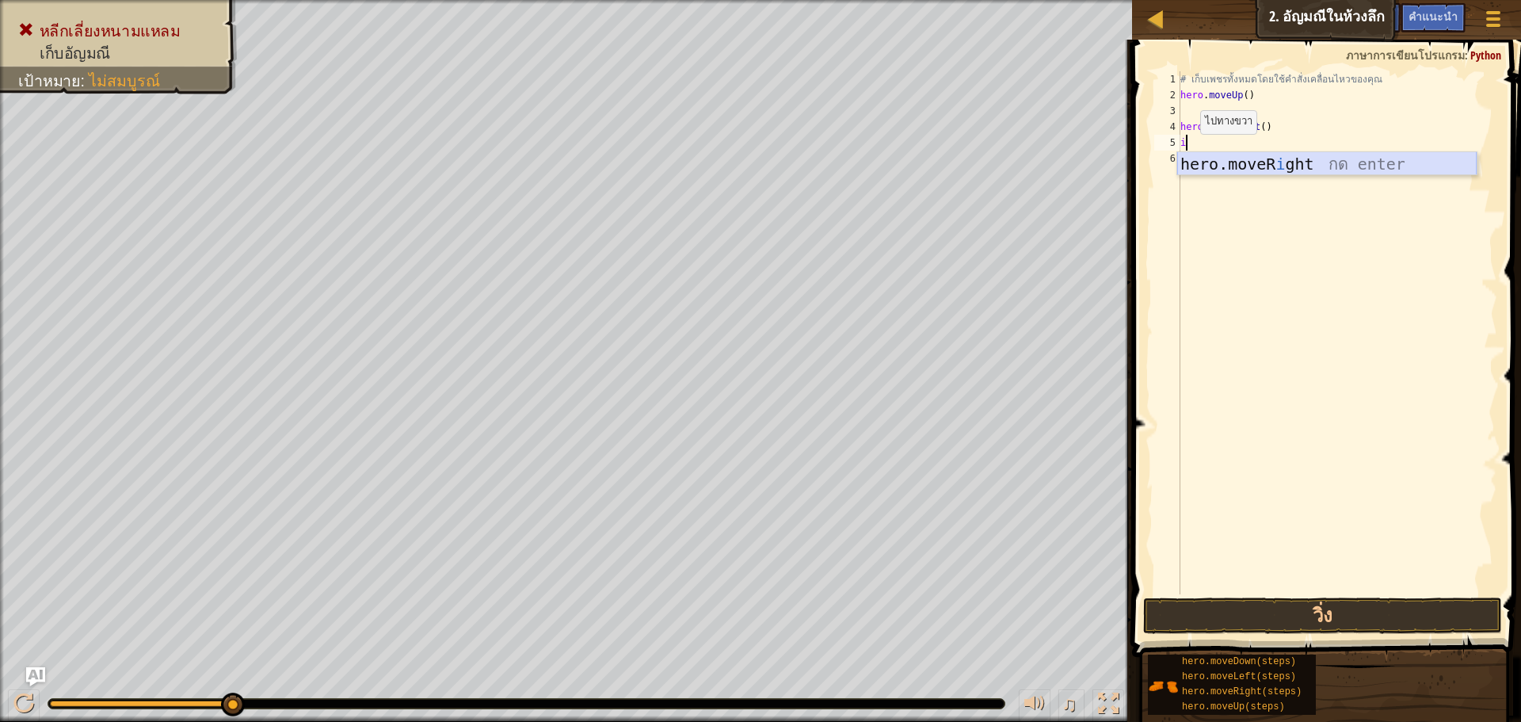
click at [1191, 163] on div "hero.moveR i ght กด enter" at bounding box center [1326, 187] width 299 height 71
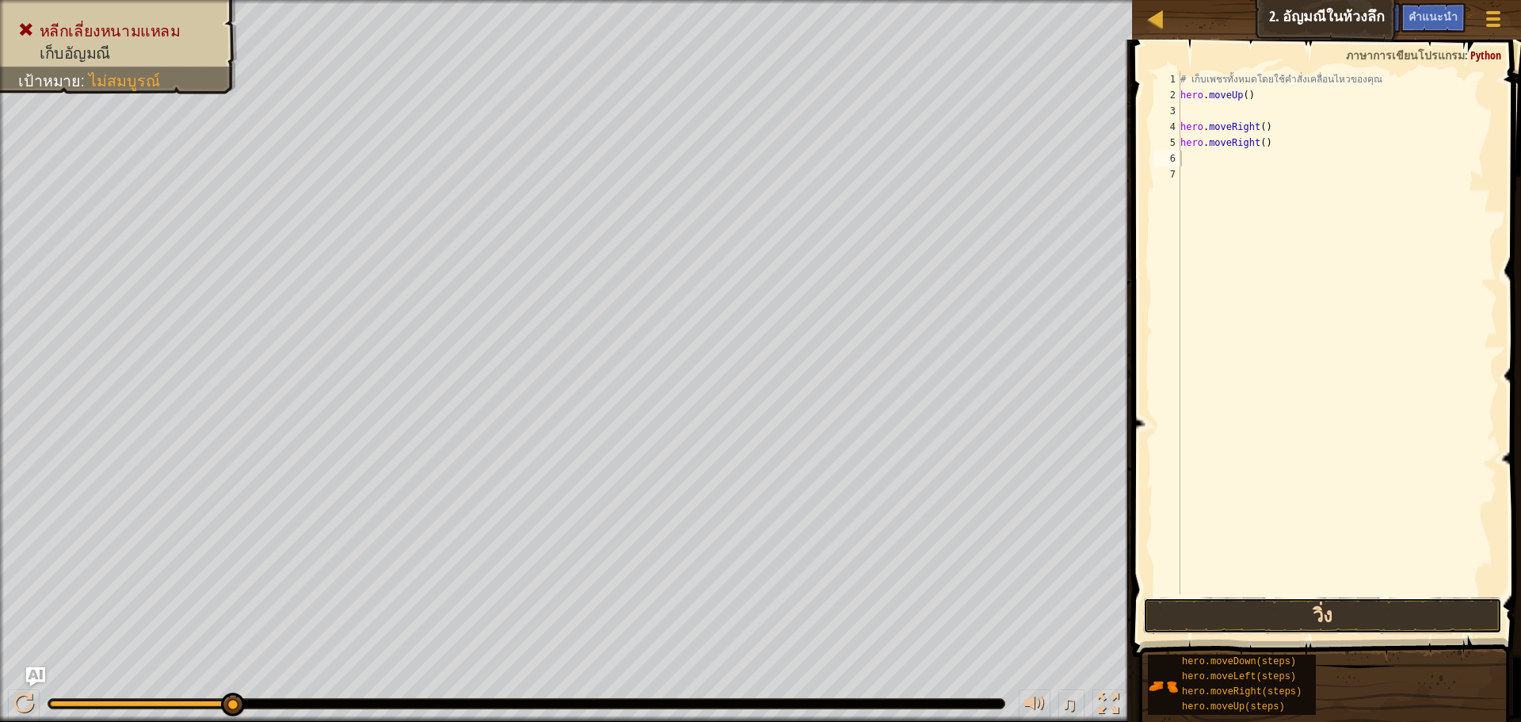
click at [1281, 620] on button "วิ่ง" at bounding box center [1322, 615] width 359 height 36
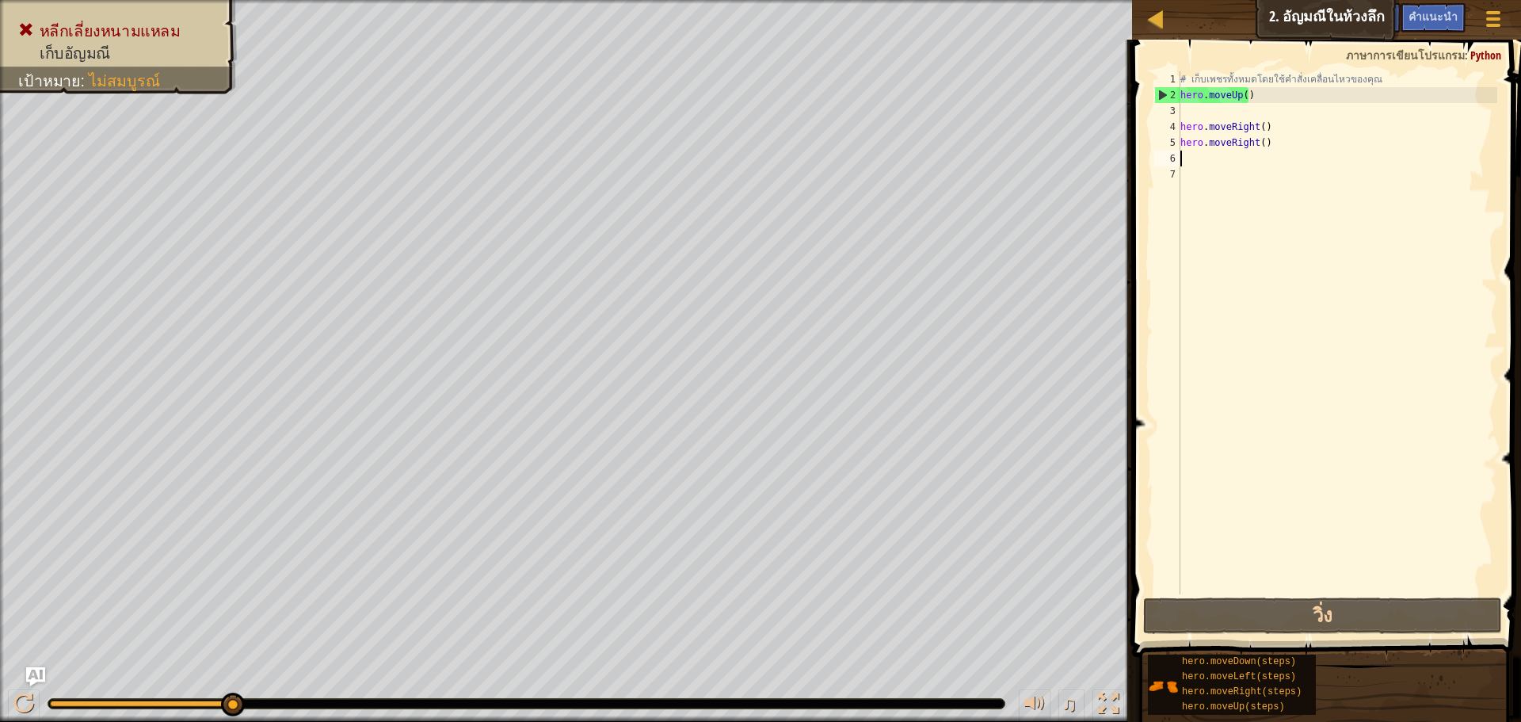
click at [1278, 133] on div "# เก็บเพชรทั้งหมดโดยใช้คำสั่งเคลื่อนไหวของคุณ hero . moveUp ( ) hero . moveRigh…" at bounding box center [1337, 348] width 320 height 554
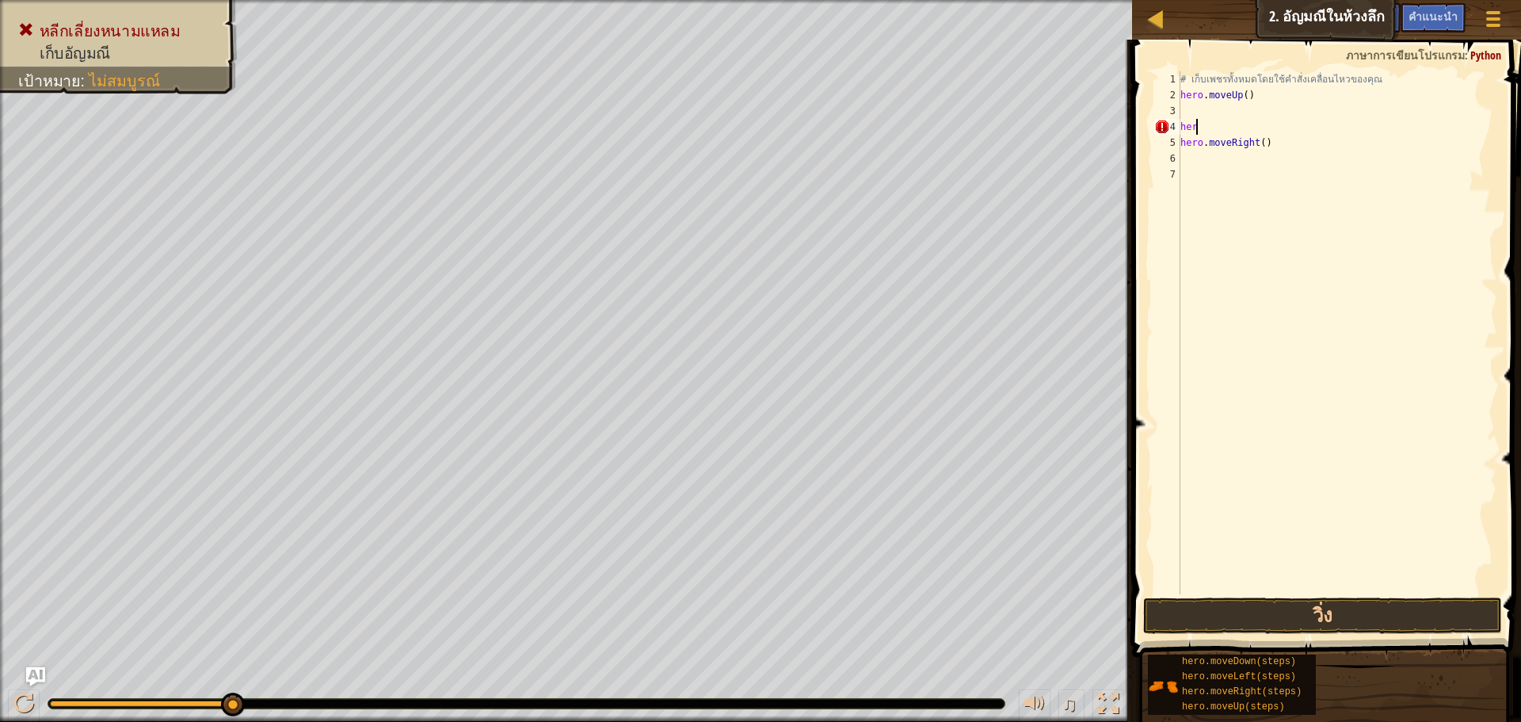
type textarea "h"
click at [1278, 144] on div "# เก็บเพชรทั้งหมดโดยใช้คำสั่งเคลื่อนไหวของคุณ hero . moveUp ( ) hero . moveRigh…" at bounding box center [1337, 348] width 320 height 554
type textarea "h"
click at [1263, 93] on div "# เก็บเพชรทั้งหมดโดยใช้คำสั่งเคลื่อนไหวของคุณ hero . moveUp ( )" at bounding box center [1337, 348] width 320 height 554
type textarea "h"
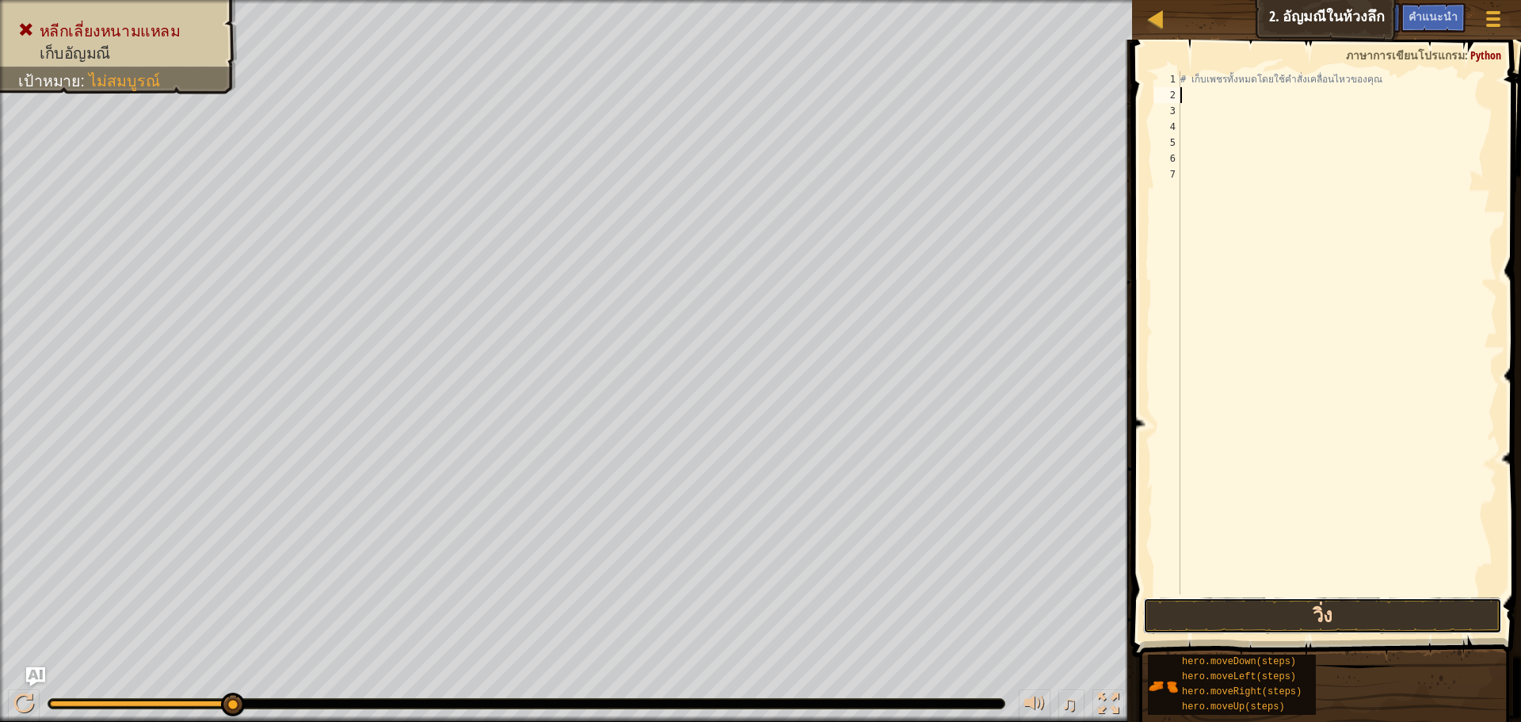
click at [1284, 605] on button "วิ่ง" at bounding box center [1322, 615] width 359 height 36
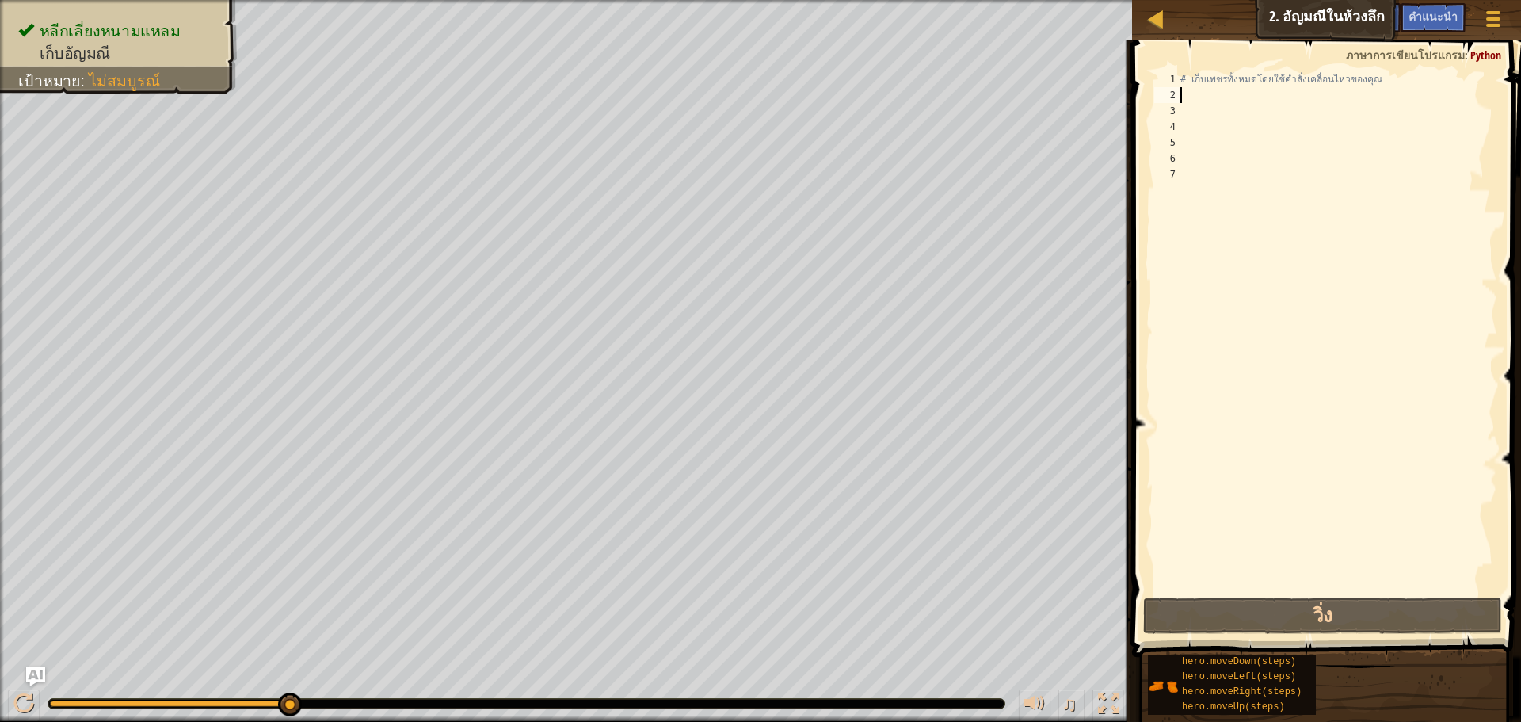
click at [1196, 94] on div "# เก็บเพชรทั้งหมดโดยใช้คำสั่งเคลื่อนไหวของคุณ" at bounding box center [1337, 348] width 320 height 554
type textarea "r"
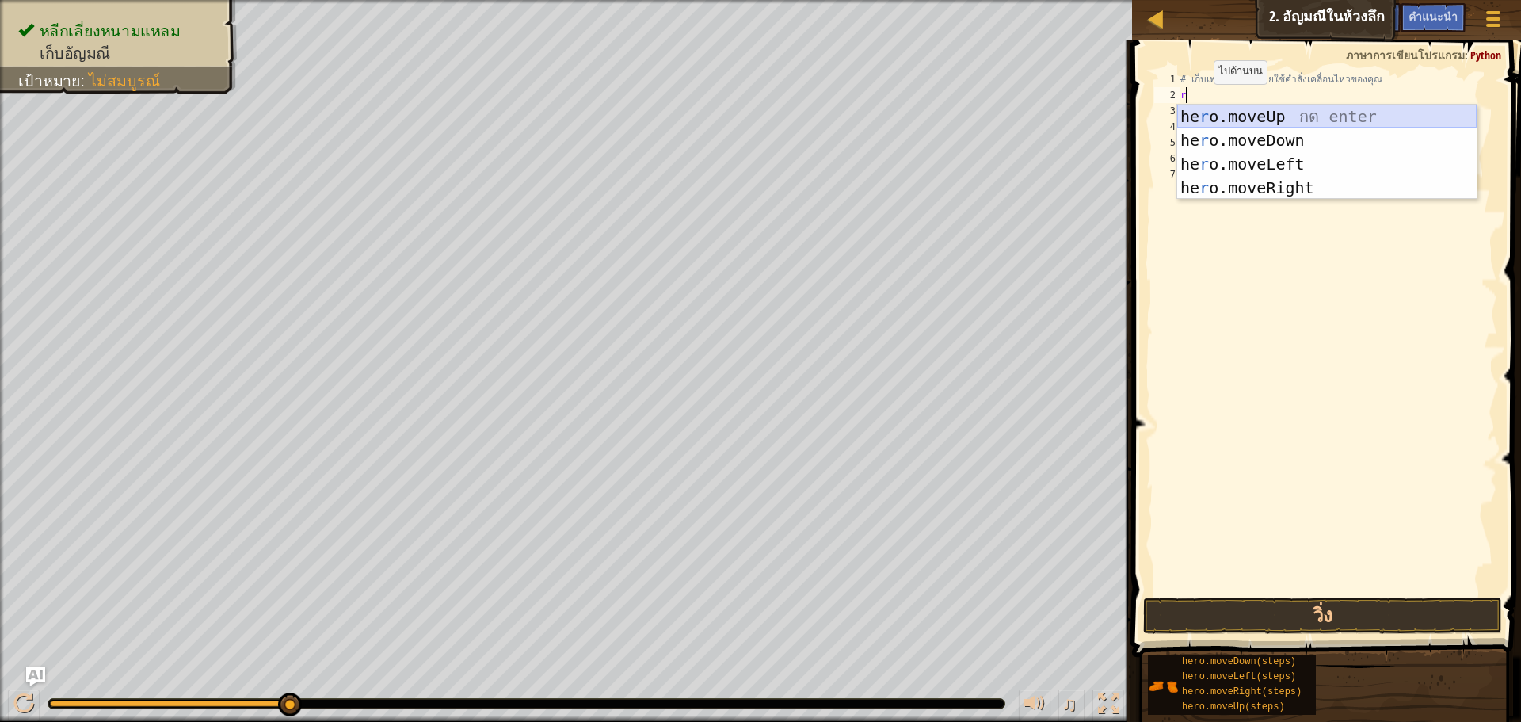
click at [1244, 113] on div "he r o.moveUp กด enter he r o.moveDown กด enter he r o.moveLeft กด enter he r o…" at bounding box center [1326, 176] width 299 height 143
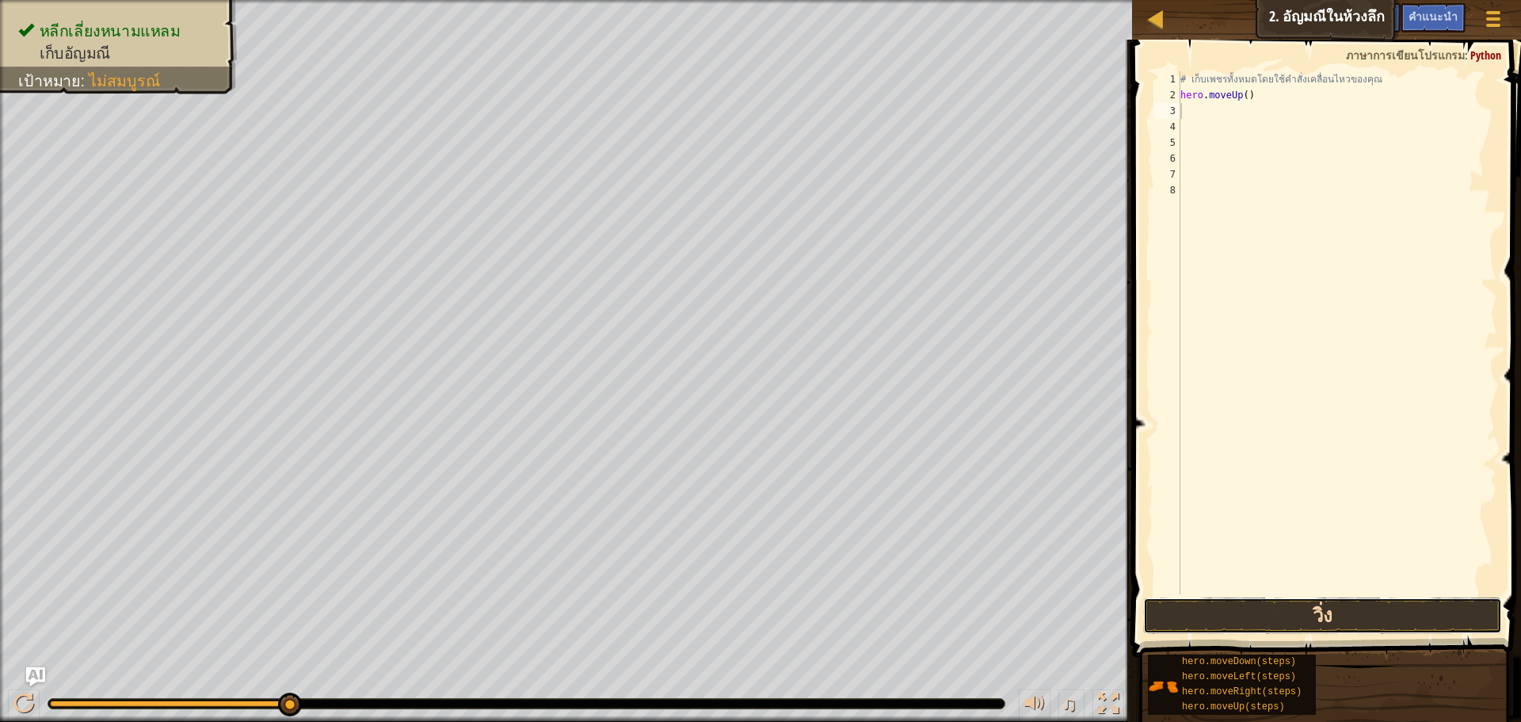
click at [1318, 615] on button "วิ่ง" at bounding box center [1322, 615] width 359 height 36
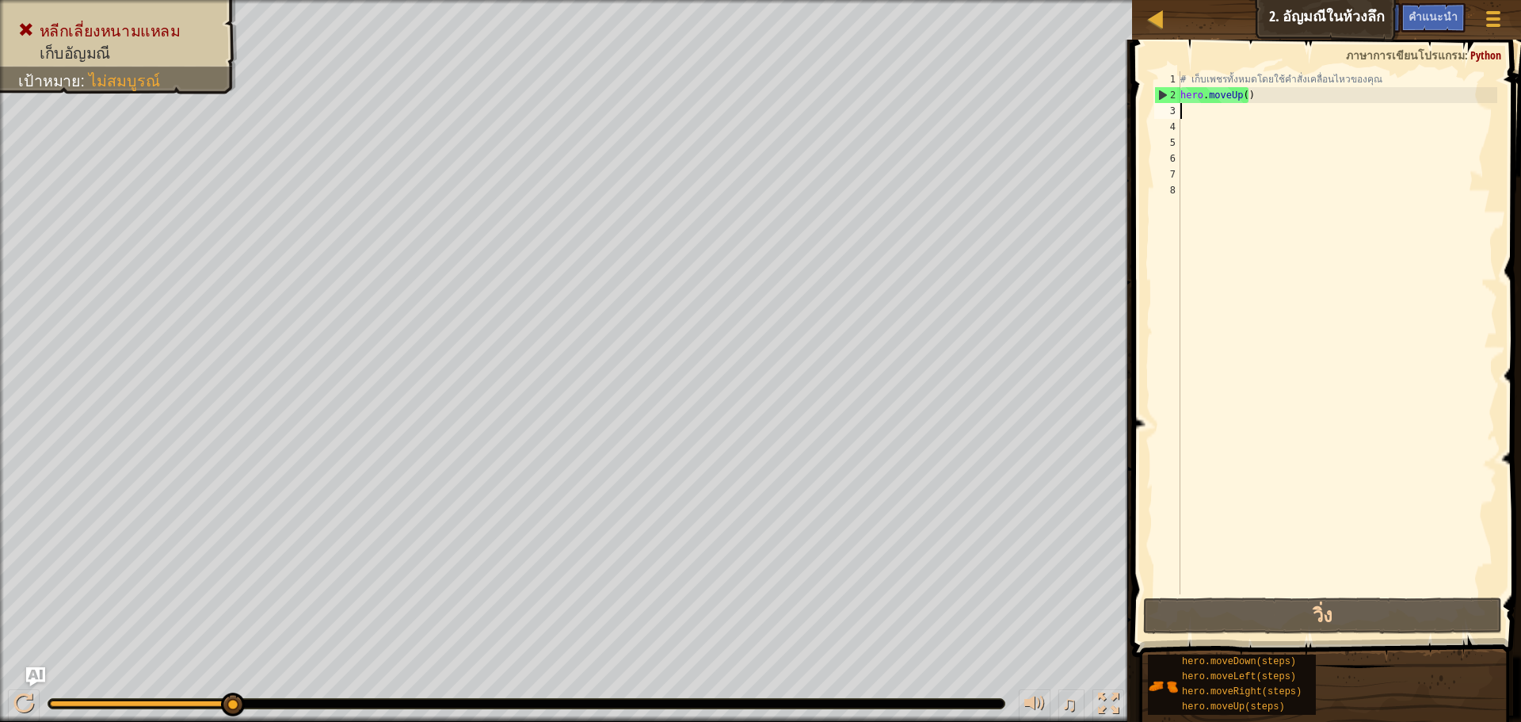
click at [1251, 95] on div "# เก็บเพชรทั้งหมดโดยใช้คำสั่งเคลื่อนไหวของคุณ hero . moveUp ( )" at bounding box center [1337, 348] width 320 height 554
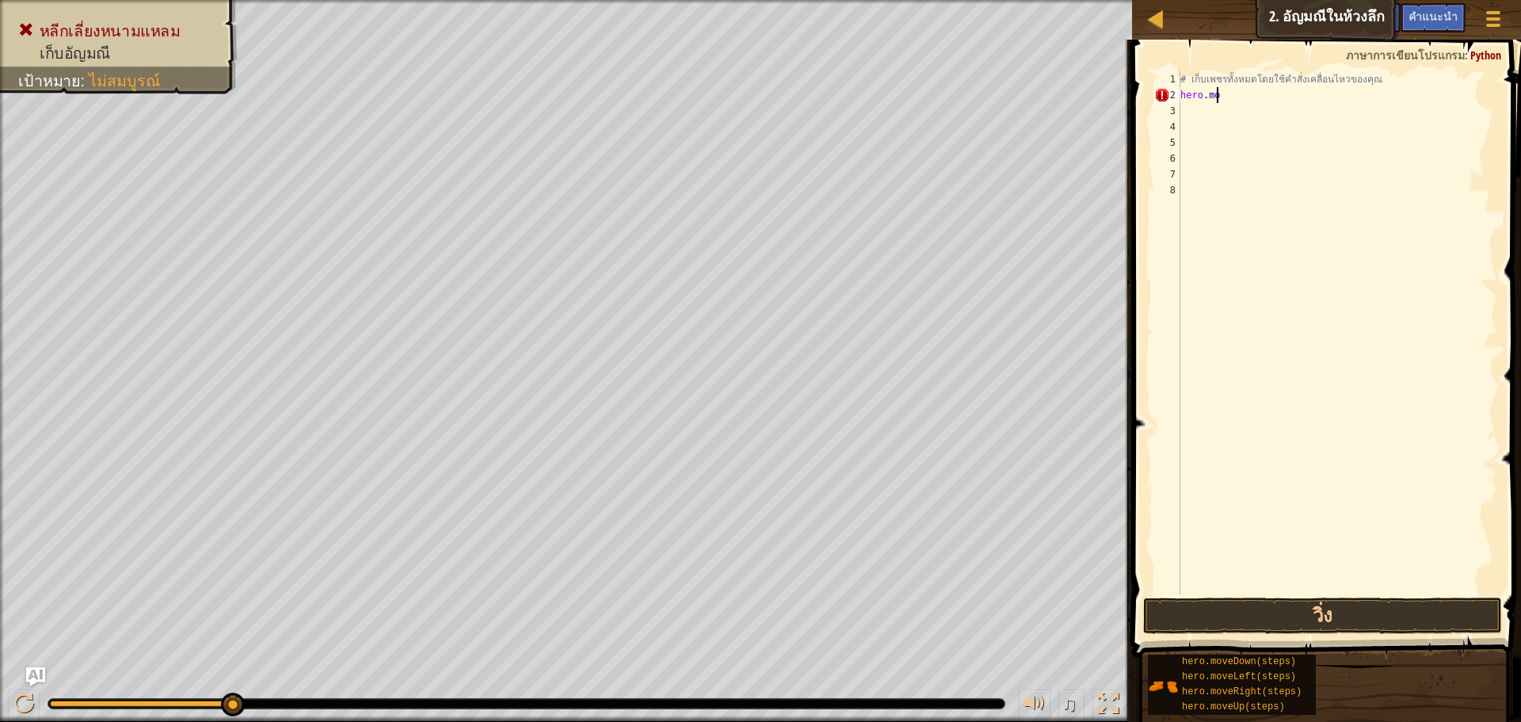
type textarea "h"
click at [1210, 93] on div "# เก็บเพชรทั้งหมดโดยใช้คำสั่งเคลื่อนไหวของคุณ" at bounding box center [1337, 348] width 320 height 554
type textarea "r"
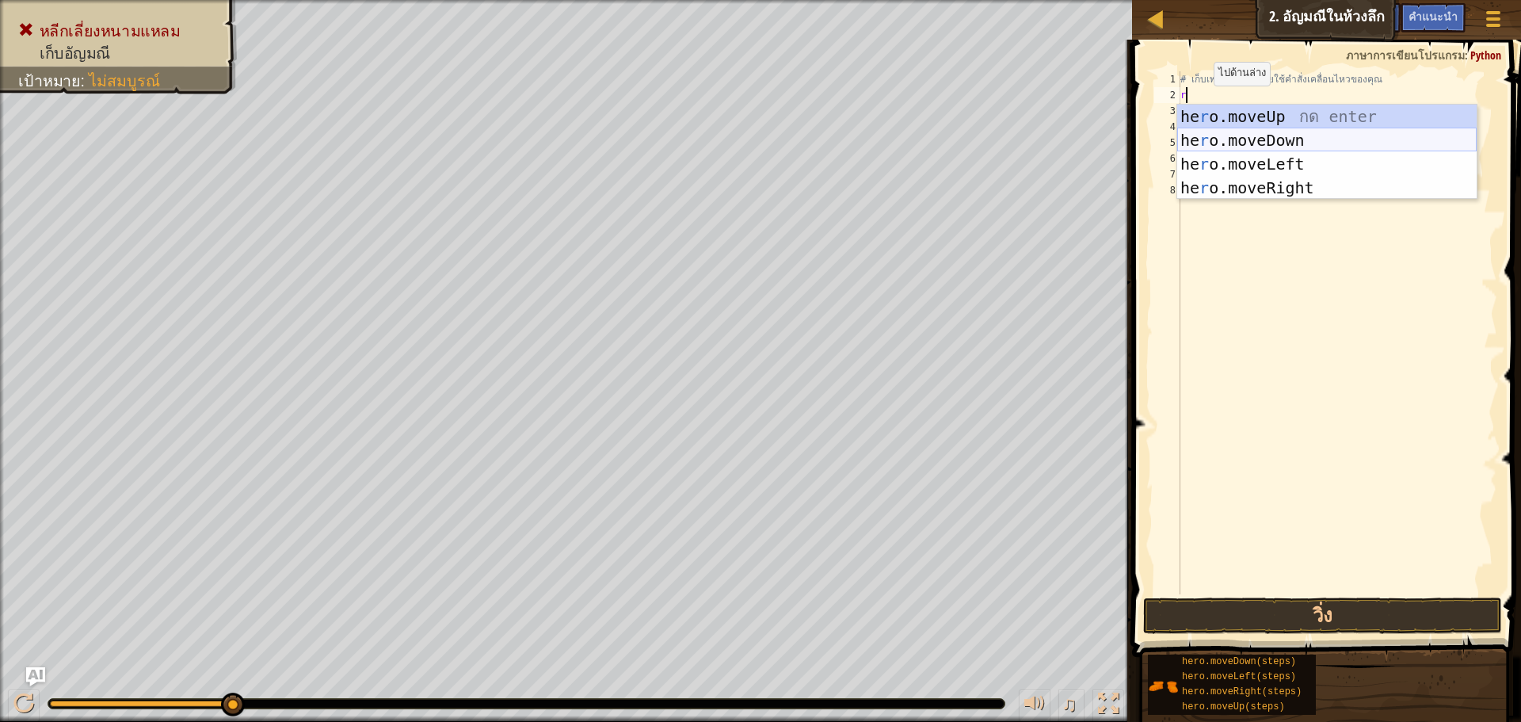
click at [1190, 138] on div "he r o.moveUp กด enter he r o.moveDown กด enter he r o.moveLeft กด enter he r o…" at bounding box center [1326, 176] width 299 height 143
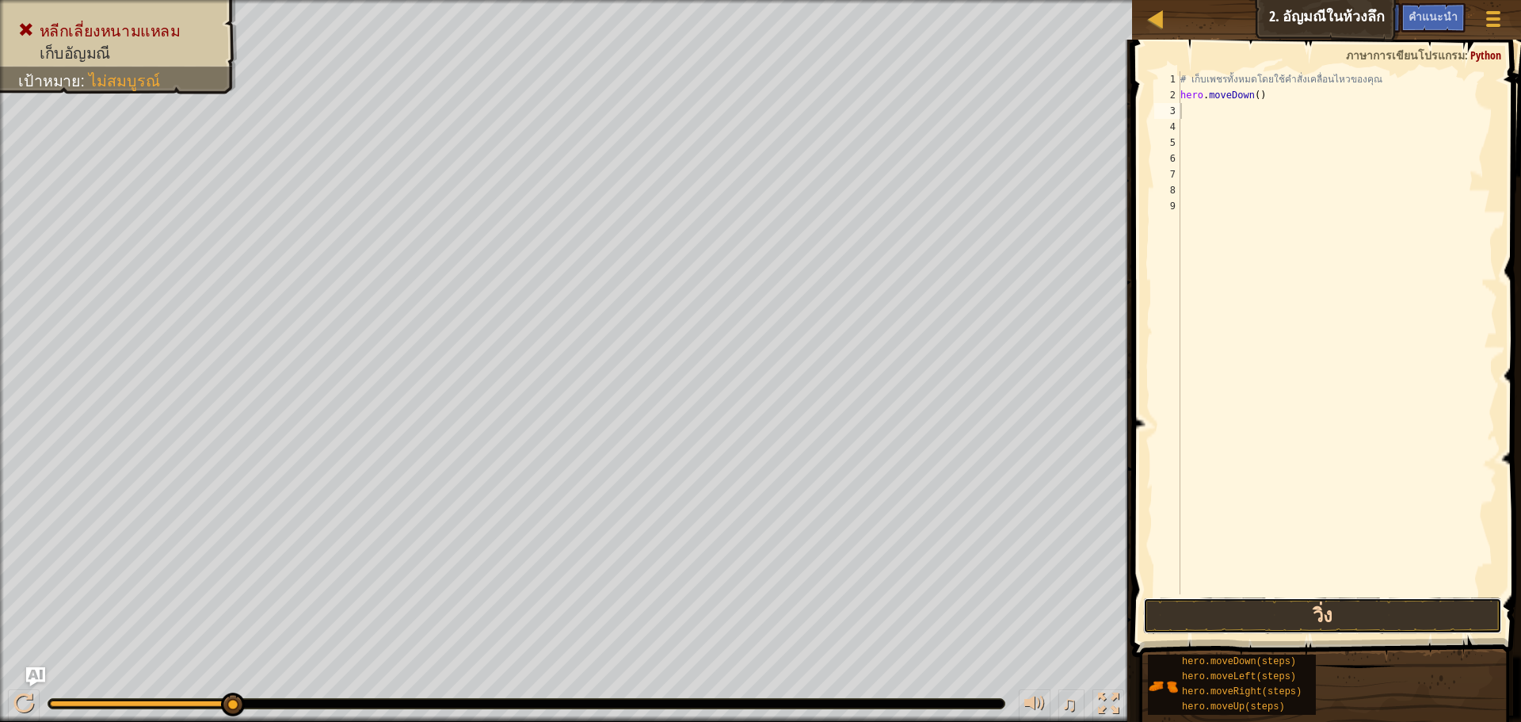
click at [1333, 606] on button "วิ่ง" at bounding box center [1322, 615] width 359 height 36
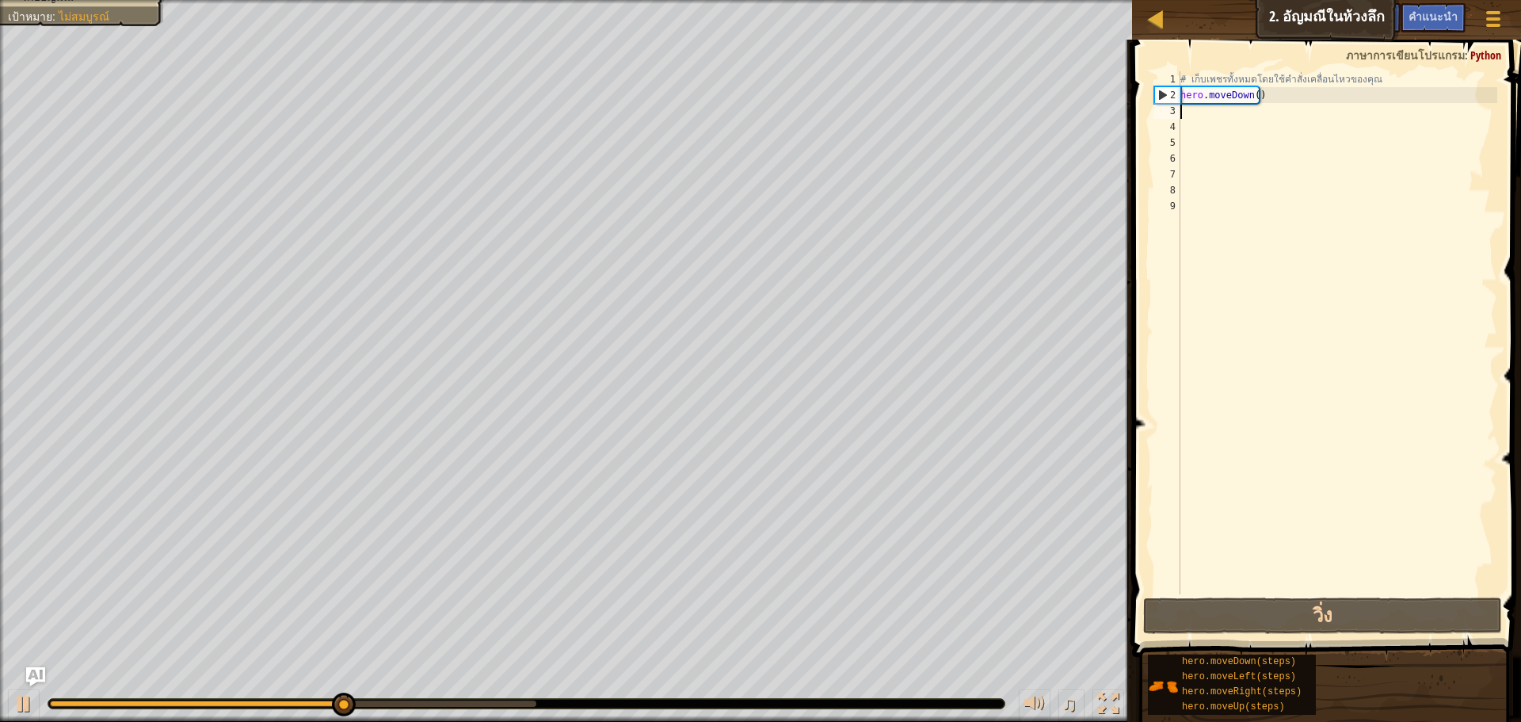
click at [1259, 94] on div "# เก็บเพชรทั้งหมดโดยใช้คำสั่งเคลื่อนไหวของคุณ hero . moveDown ( )" at bounding box center [1337, 348] width 320 height 554
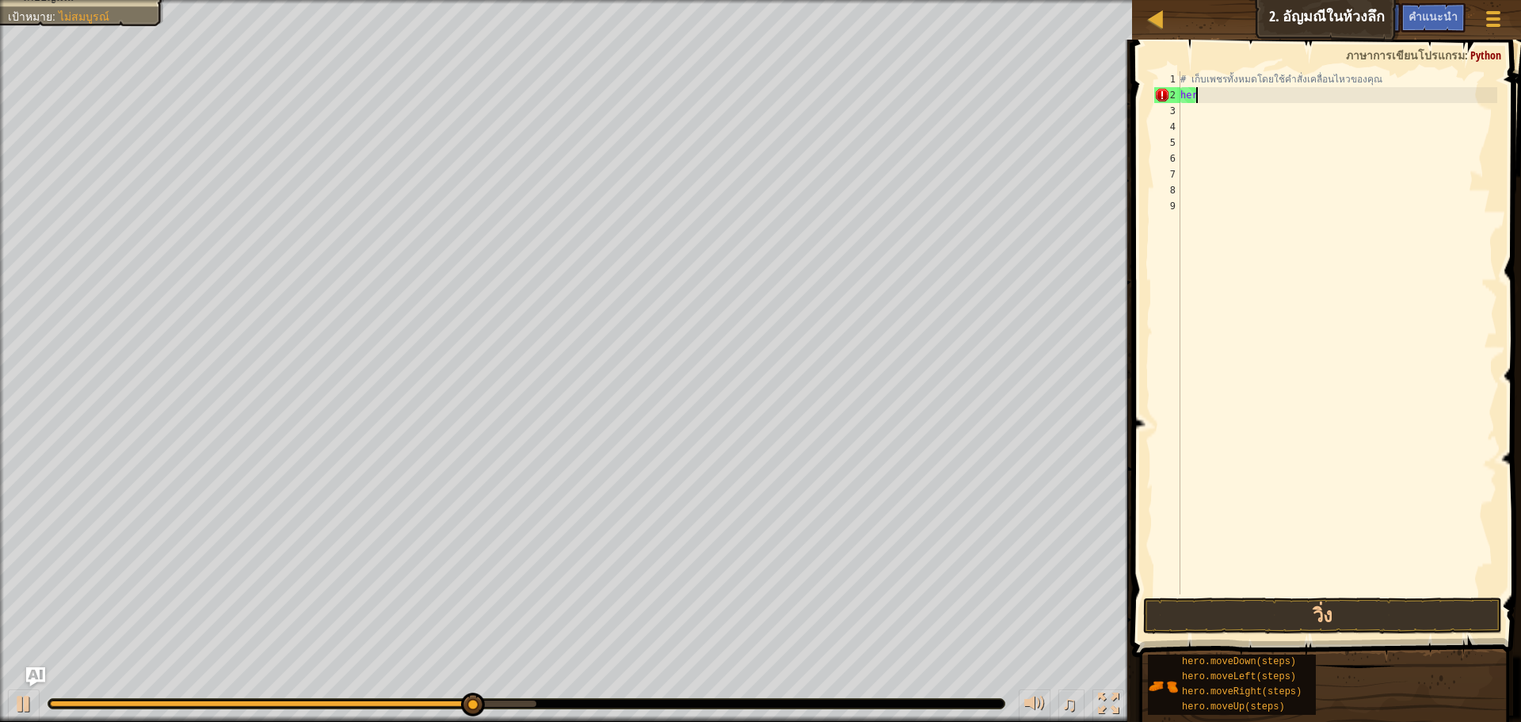
type textarea "h"
click at [1183, 93] on div "# เก็บเพชรทั้งหมดโดยใช้คำสั่งเคลื่อนไหวของคุณ" at bounding box center [1337, 348] width 320 height 554
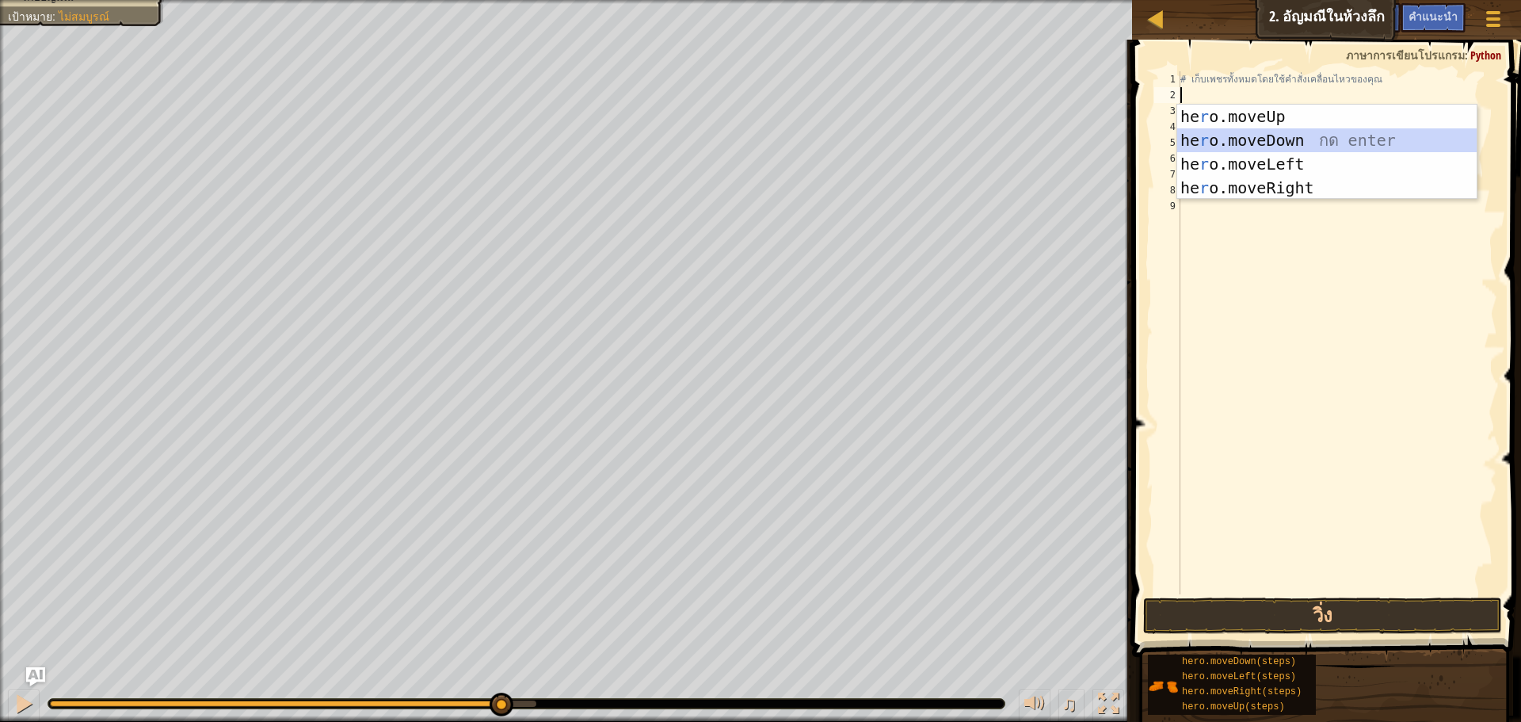
type textarea "r"
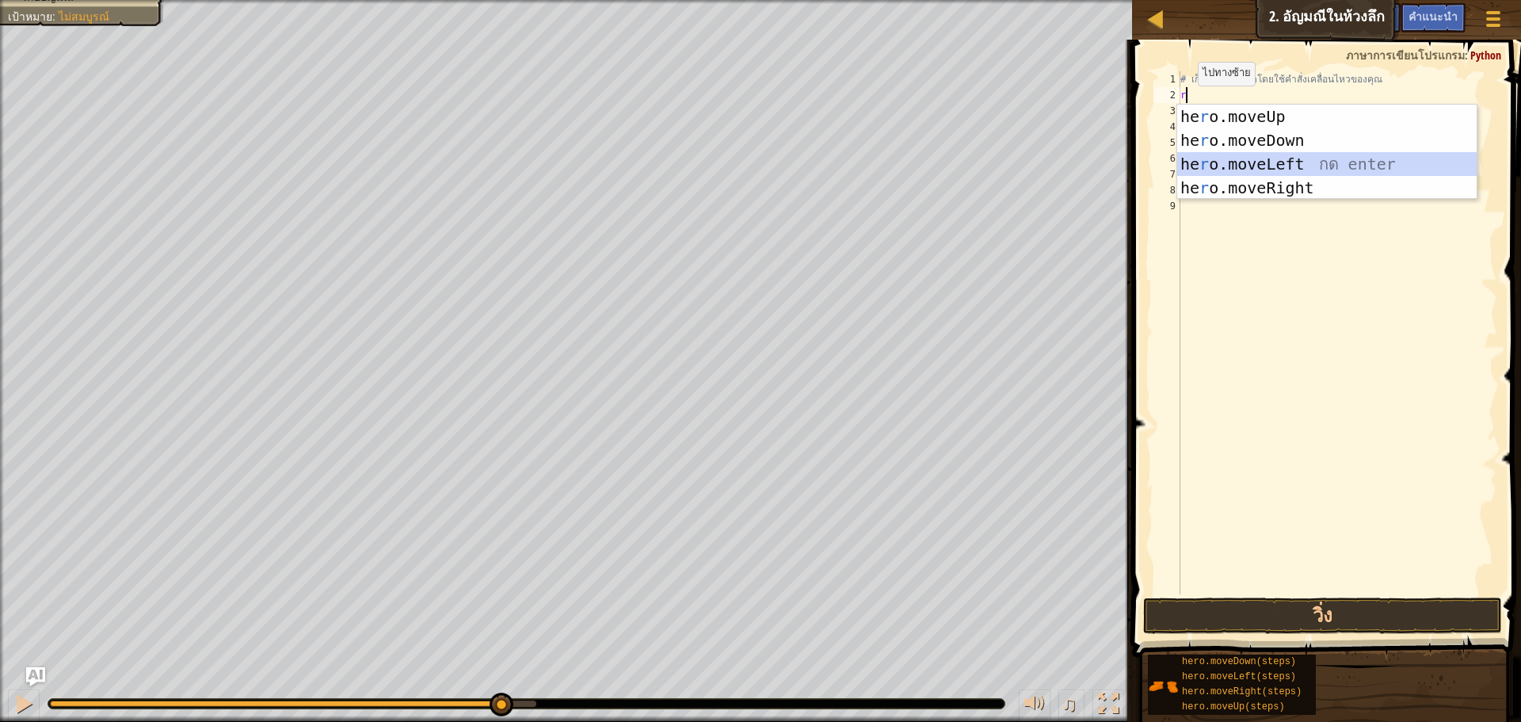
click at [1208, 159] on div "he r o.moveUp กด enter he r o.moveDown กด enter he r o.moveLeft กด enter he r o…" at bounding box center [1326, 176] width 299 height 143
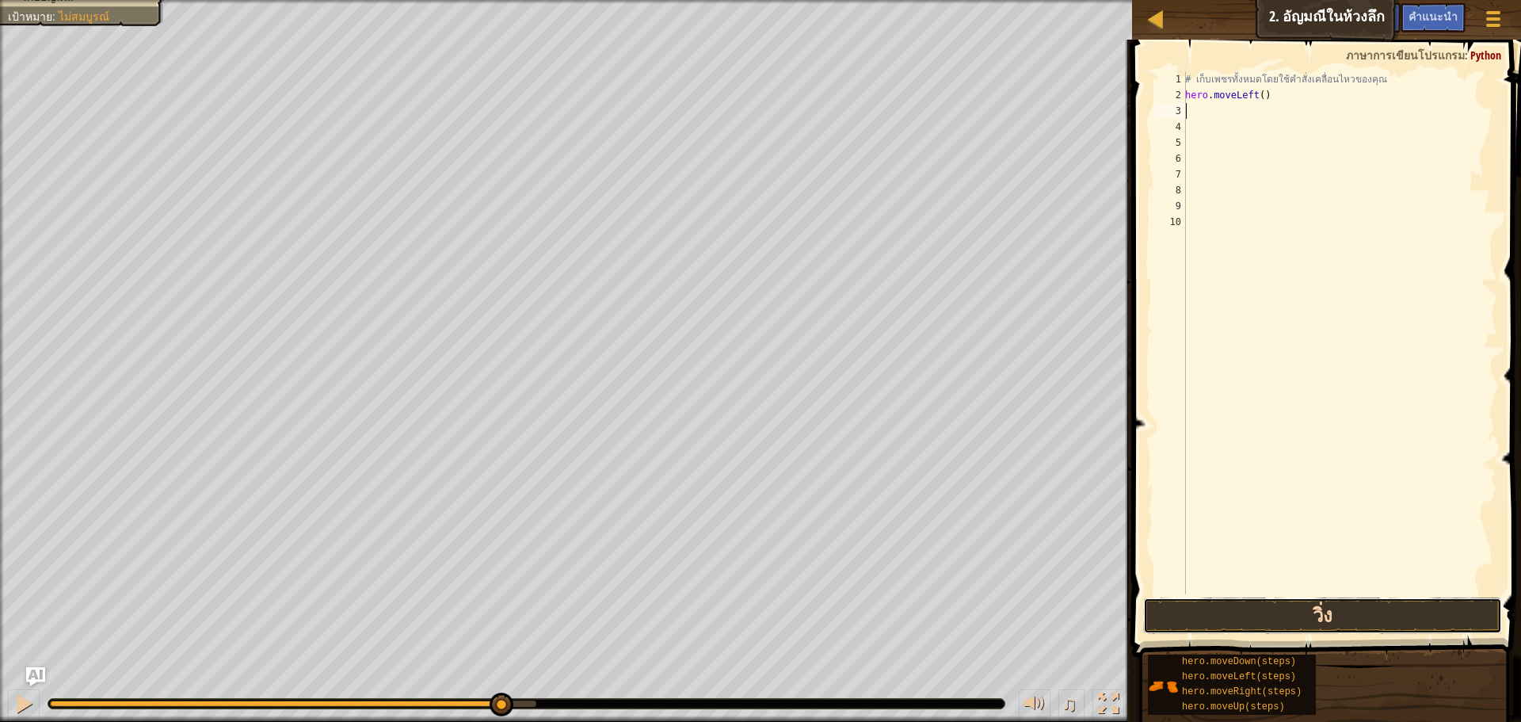
click at [1324, 619] on button "วิ่ง" at bounding box center [1322, 615] width 359 height 36
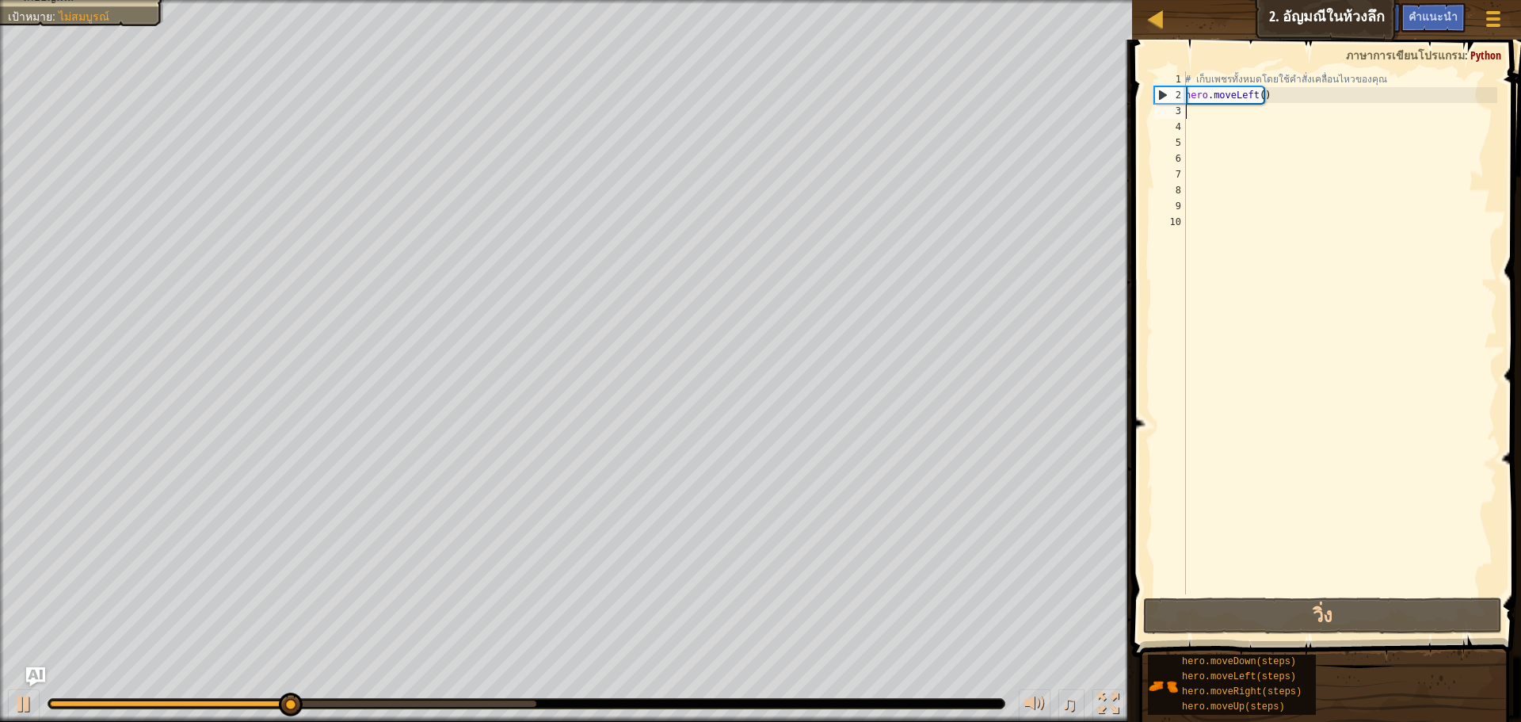
click at [1266, 93] on div "# เก็บเพชรทั้งหมดโดยใช้คำสั่งเคลื่อนไหวของคุณ hero . moveLeft ( )" at bounding box center [1339, 348] width 315 height 554
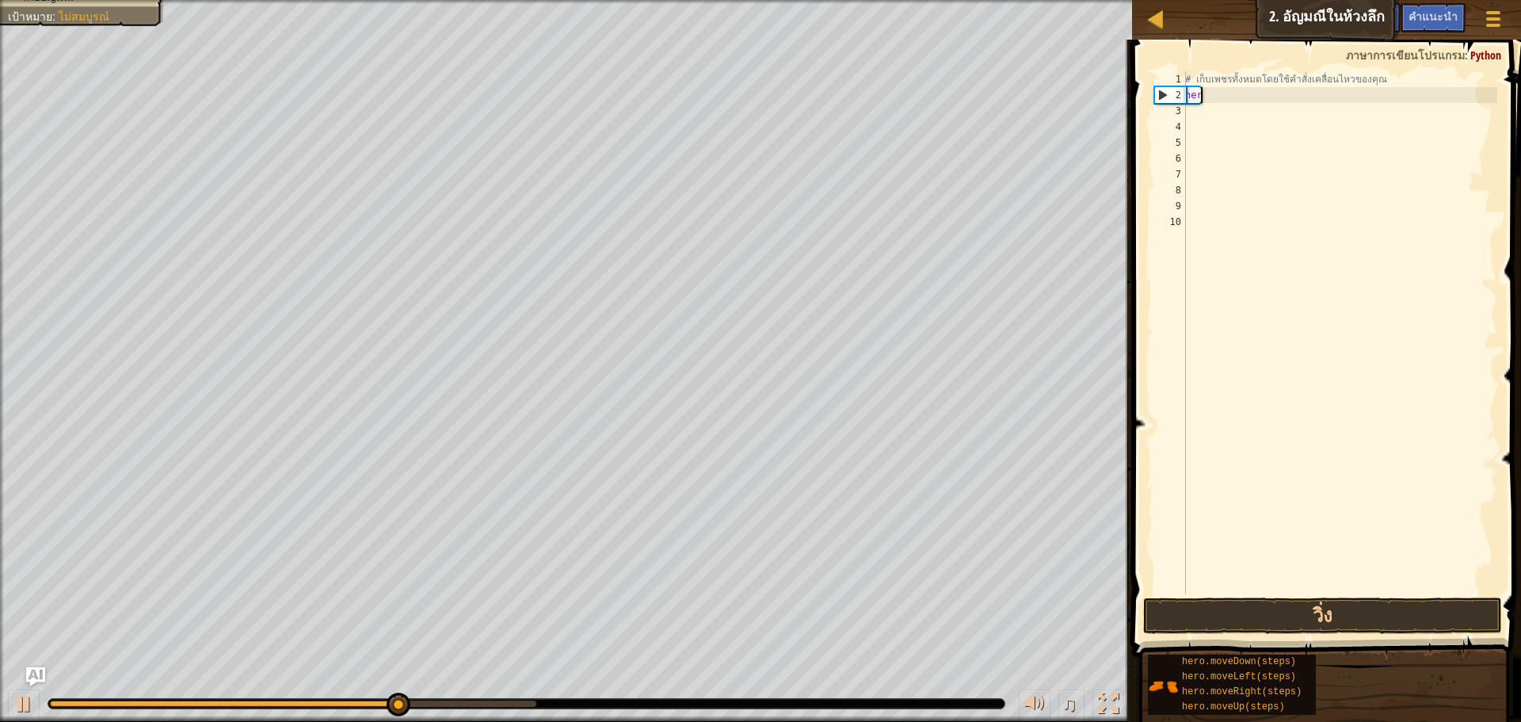
type textarea "h"
click at [1219, 101] on div "# เก็บเพชรทั้งหมดโดยใช้คำสั่งเคลื่อนไหวของคุณ" at bounding box center [1339, 348] width 315 height 554
type textarea "r"
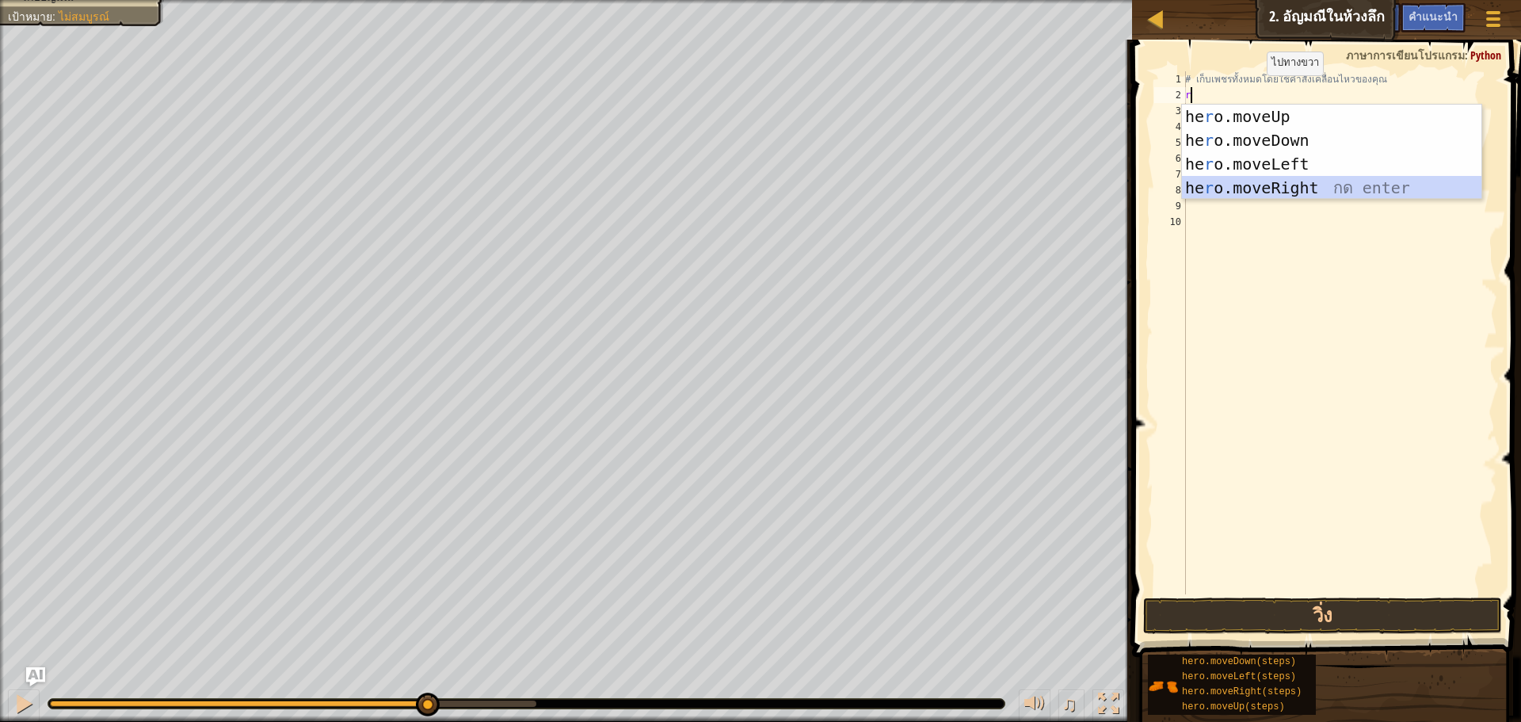
click at [1244, 184] on div "he r o.moveUp กด enter he r o.moveDown กด enter he r o.moveLeft กด enter he r o…" at bounding box center [1331, 176] width 299 height 143
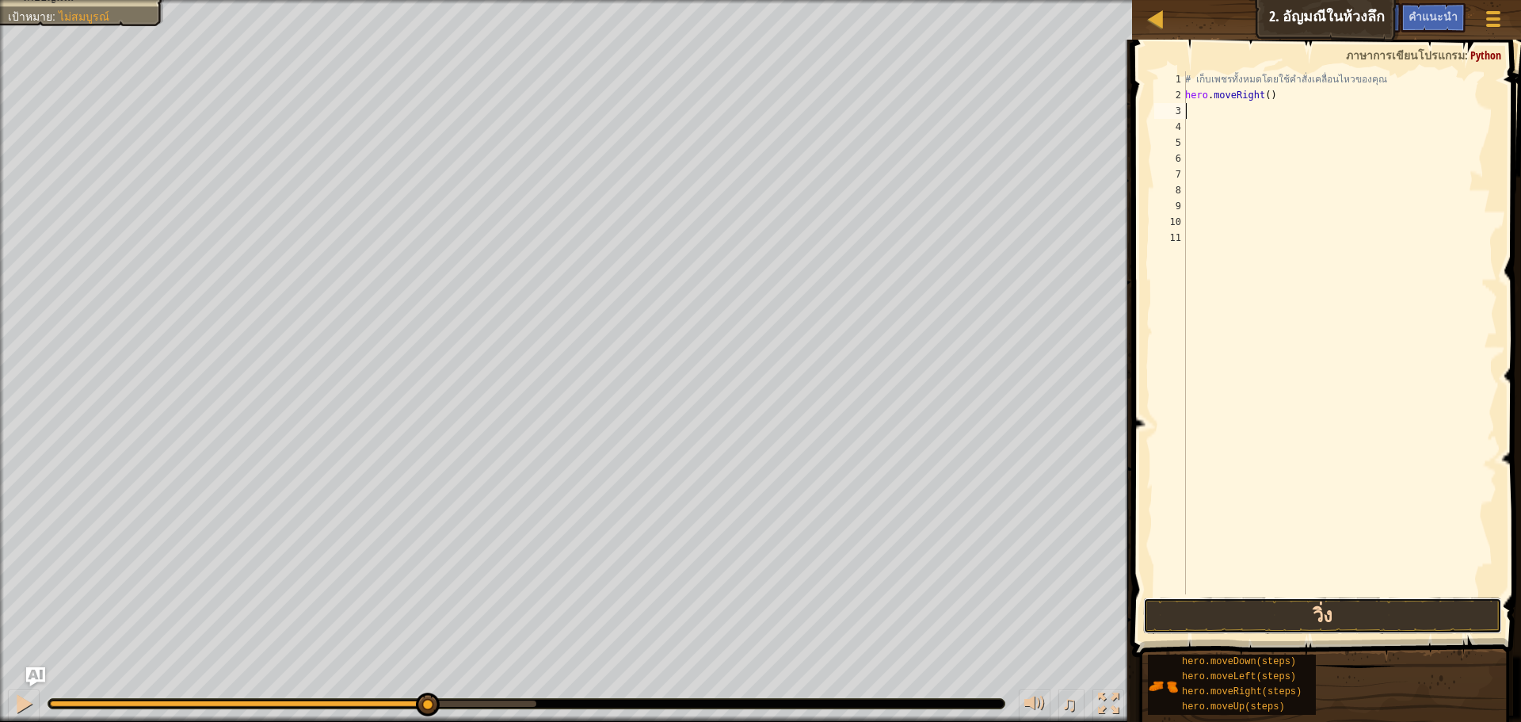
click at [1302, 621] on button "วิ่ง" at bounding box center [1322, 615] width 359 height 36
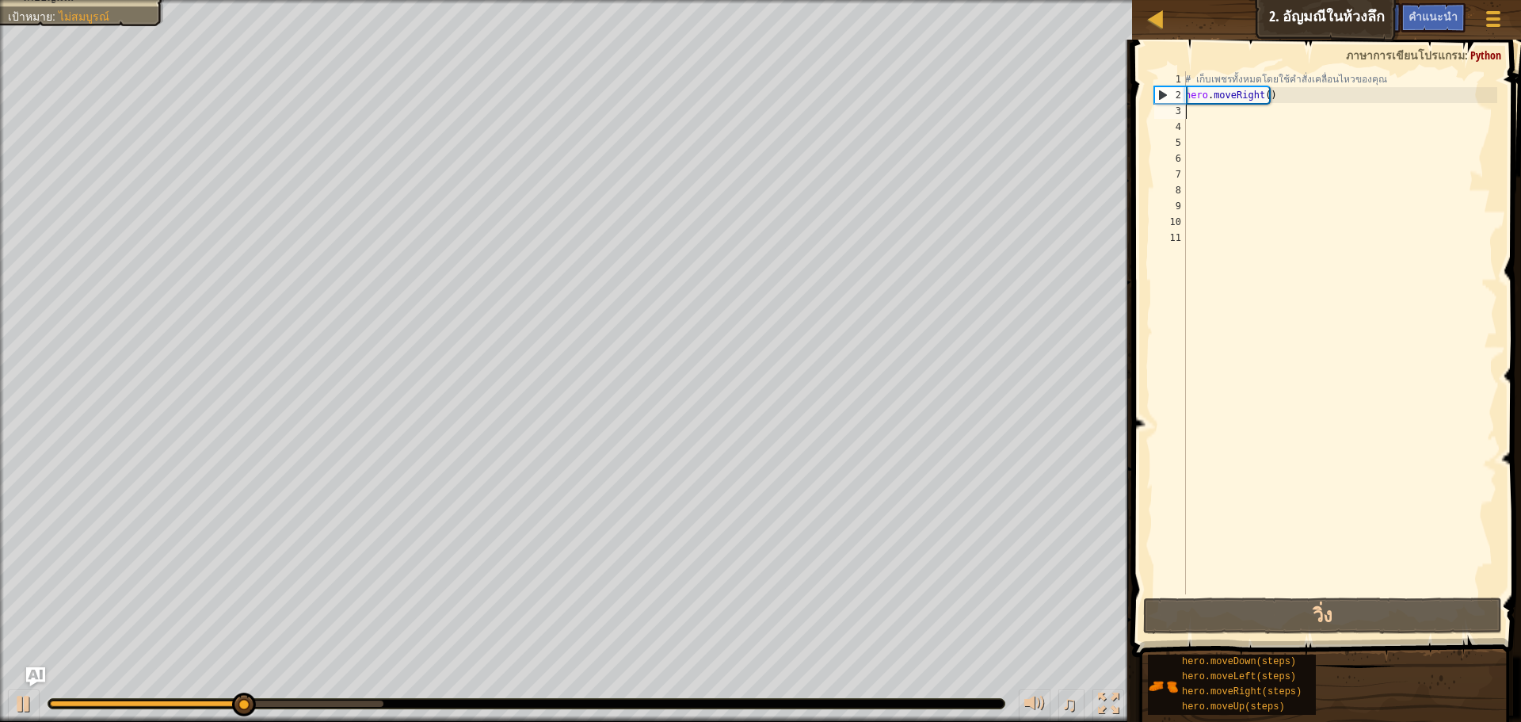
click at [1210, 115] on div "# เก็บเพชรทั้งหมดโดยใช้คำสั่งเคลื่อนไหวของคุณ hero . moveRight ( )" at bounding box center [1339, 348] width 315 height 554
click at [1191, 109] on div "# เก็บเพชรทั้งหมดโดยใช้คำสั่งเคลื่อนไหวของคุณ hero . moveRight ( )" at bounding box center [1339, 348] width 315 height 554
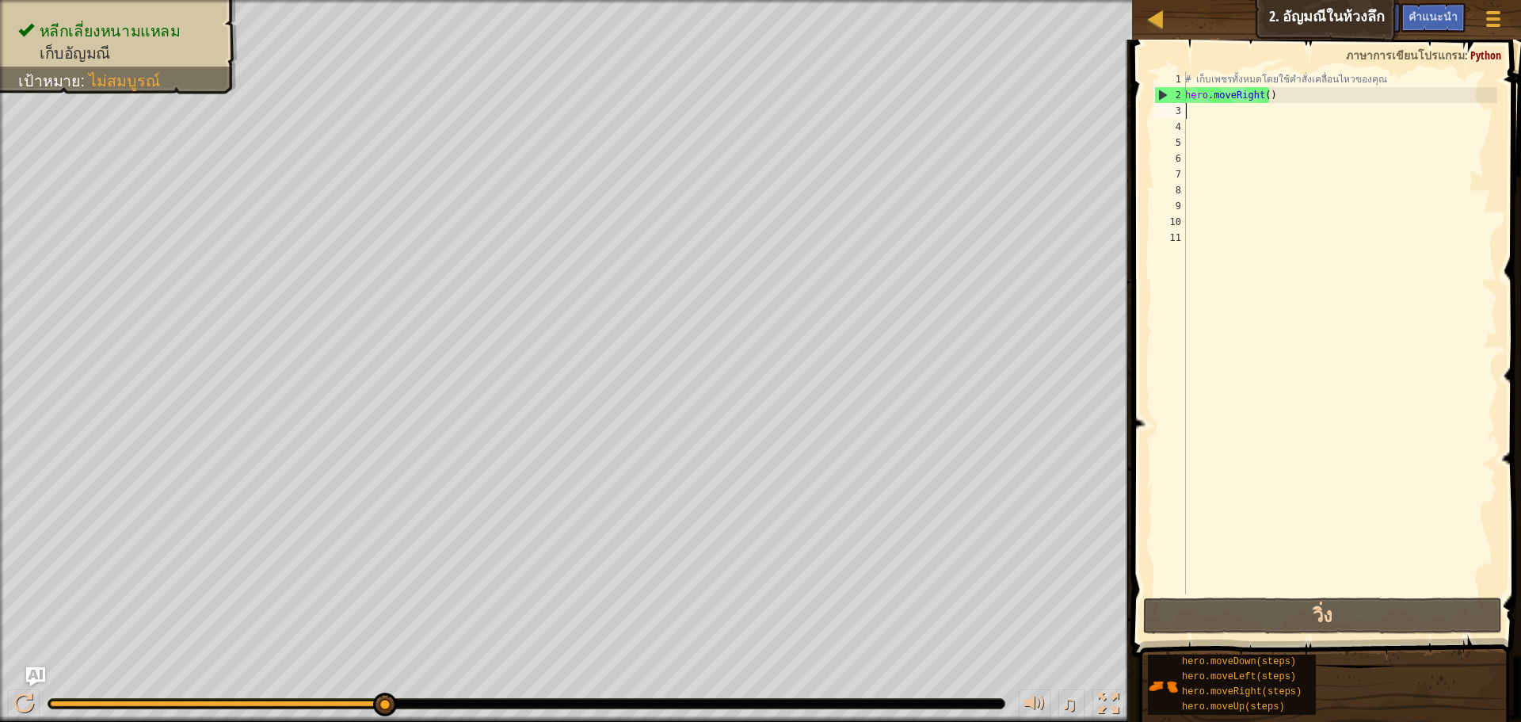
type textarea "r"
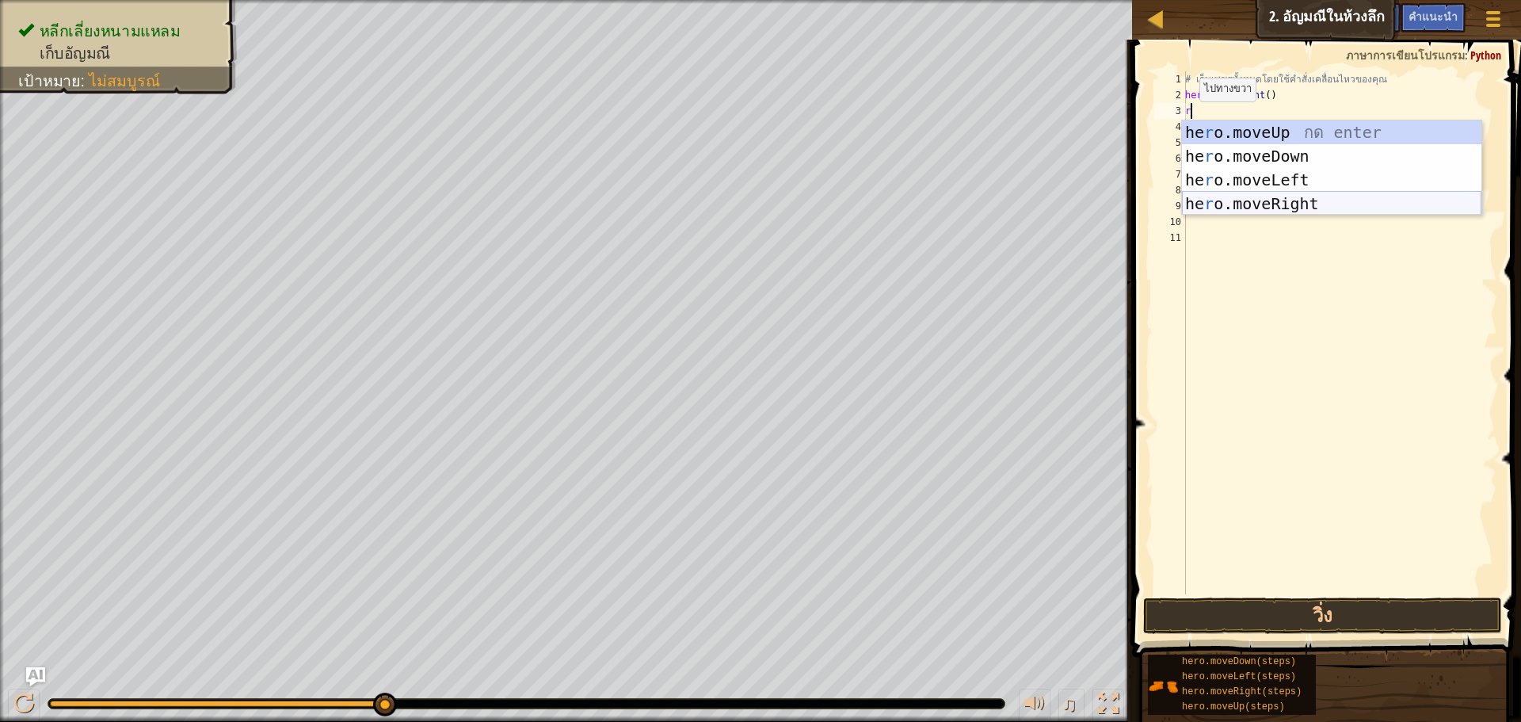
click at [1203, 200] on div "he r o.moveUp กด enter he r o.moveDown กด enter he r o.moveLeft กด enter he r o…" at bounding box center [1331, 191] width 299 height 143
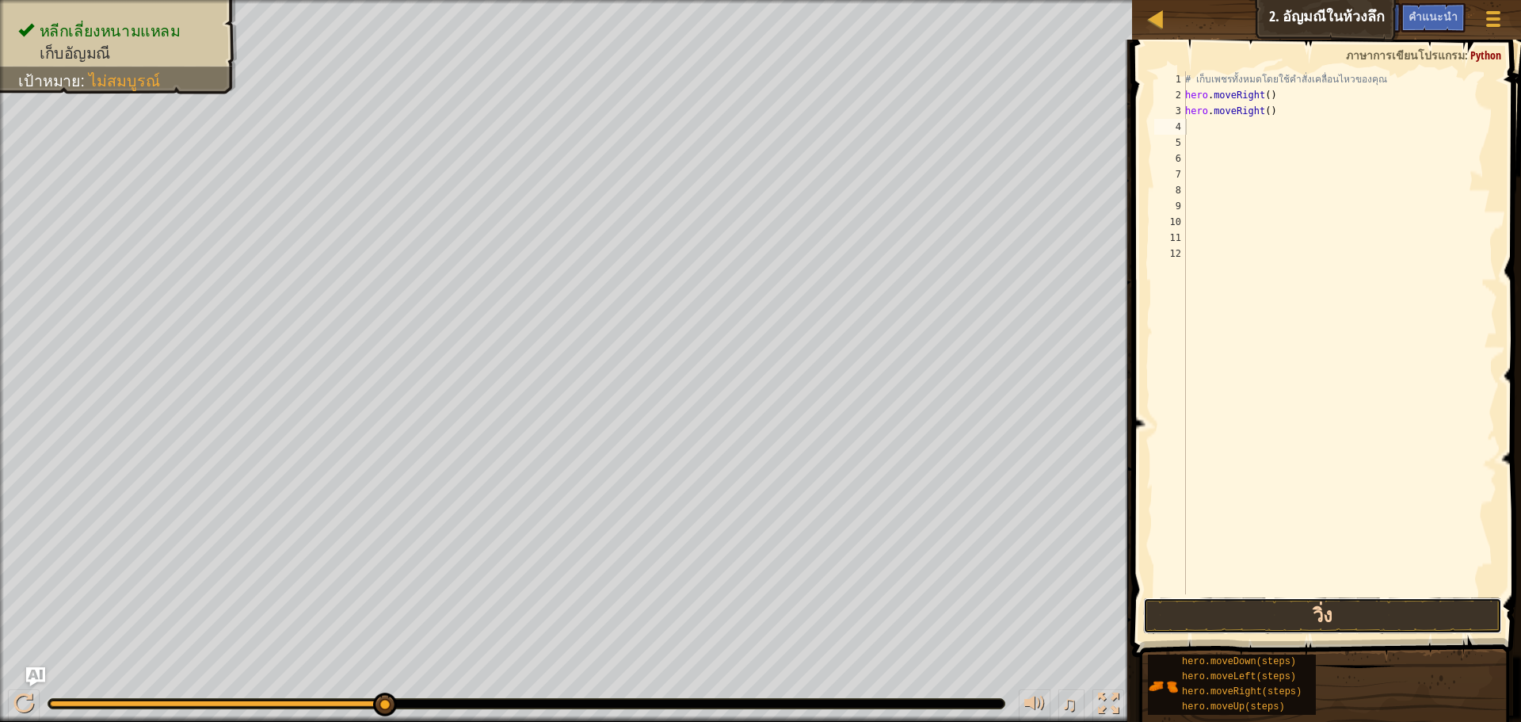
click at [1297, 614] on button "วิ่ง" at bounding box center [1322, 615] width 359 height 36
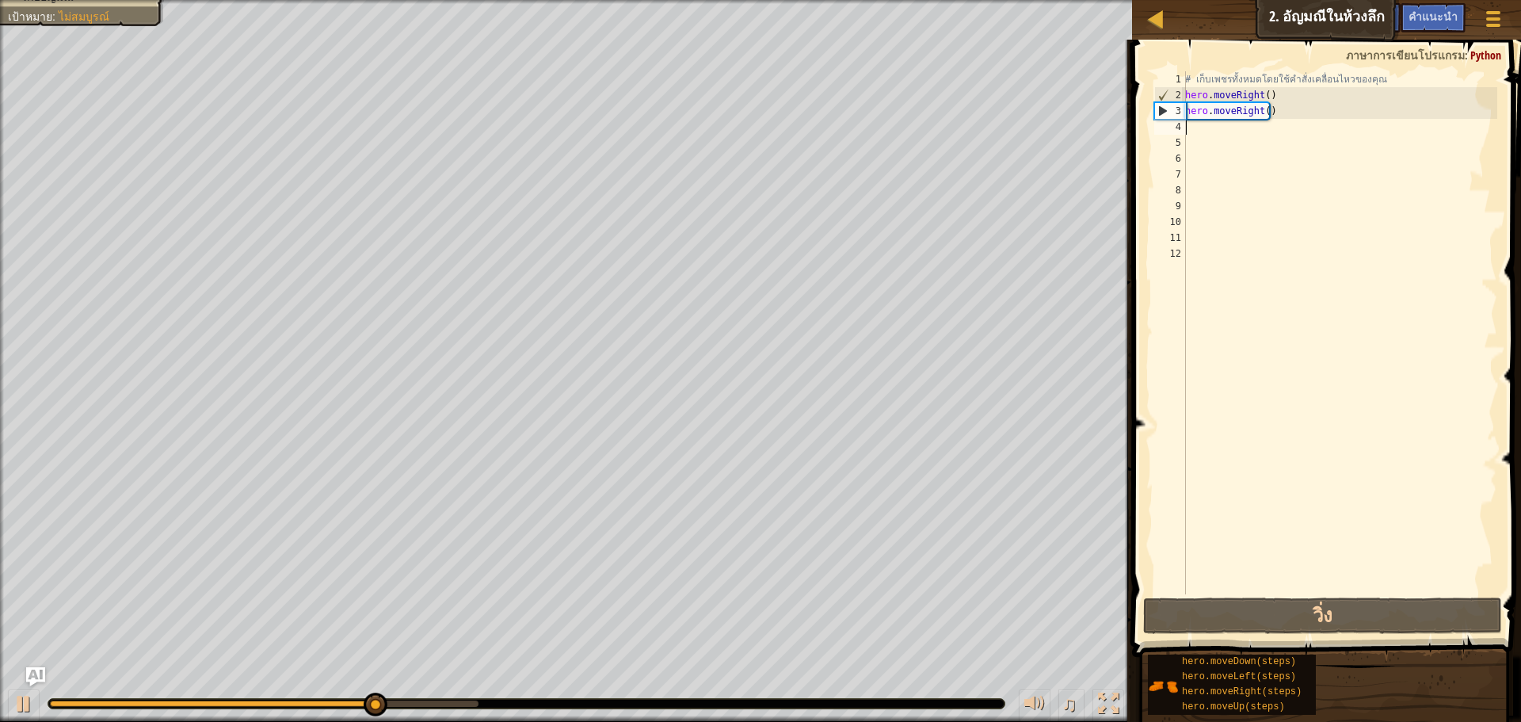
click at [1198, 128] on div "# เก็บเพชรทั้งหมดโดยใช้คำสั่งเคลื่อนไหวของคุณ hero . moveRight ( ) hero . moveR…" at bounding box center [1339, 348] width 315 height 554
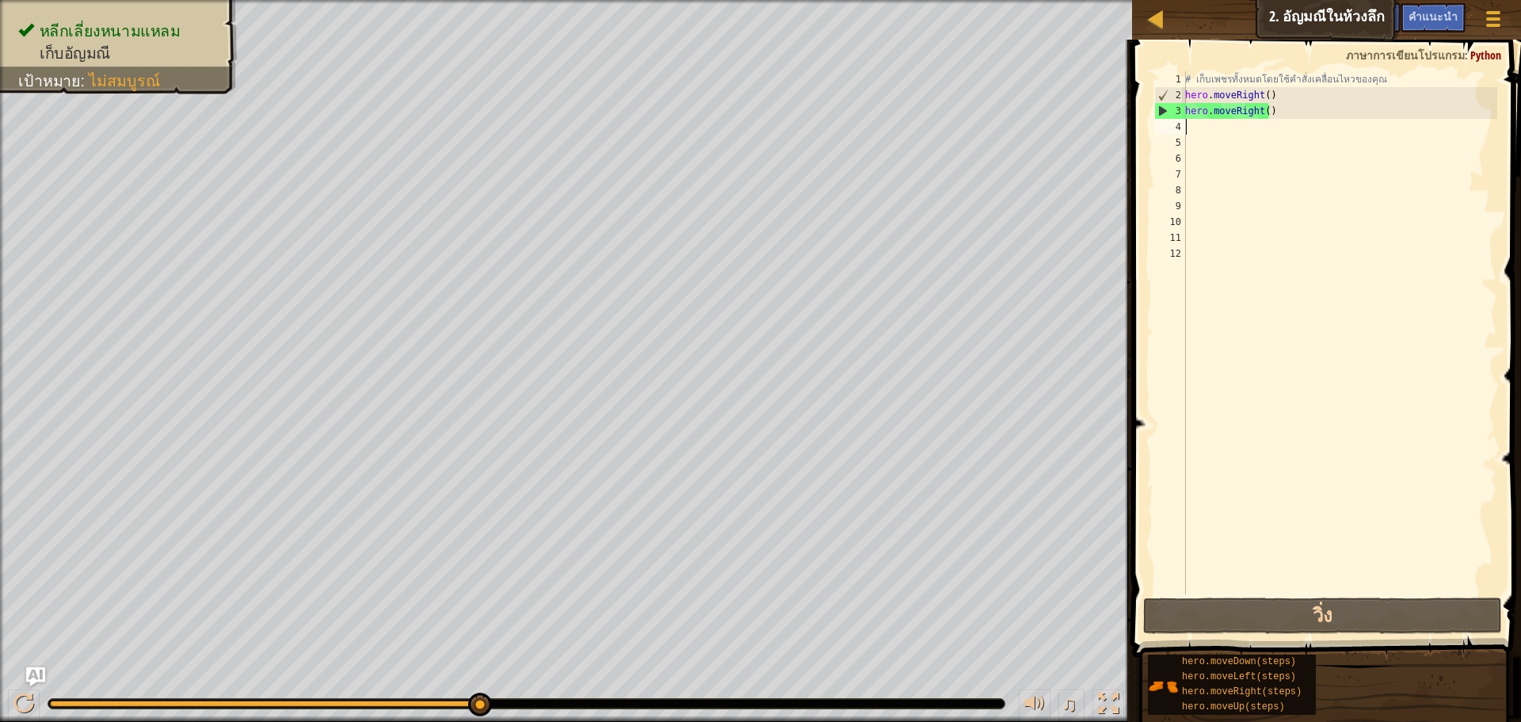
type textarea "r"
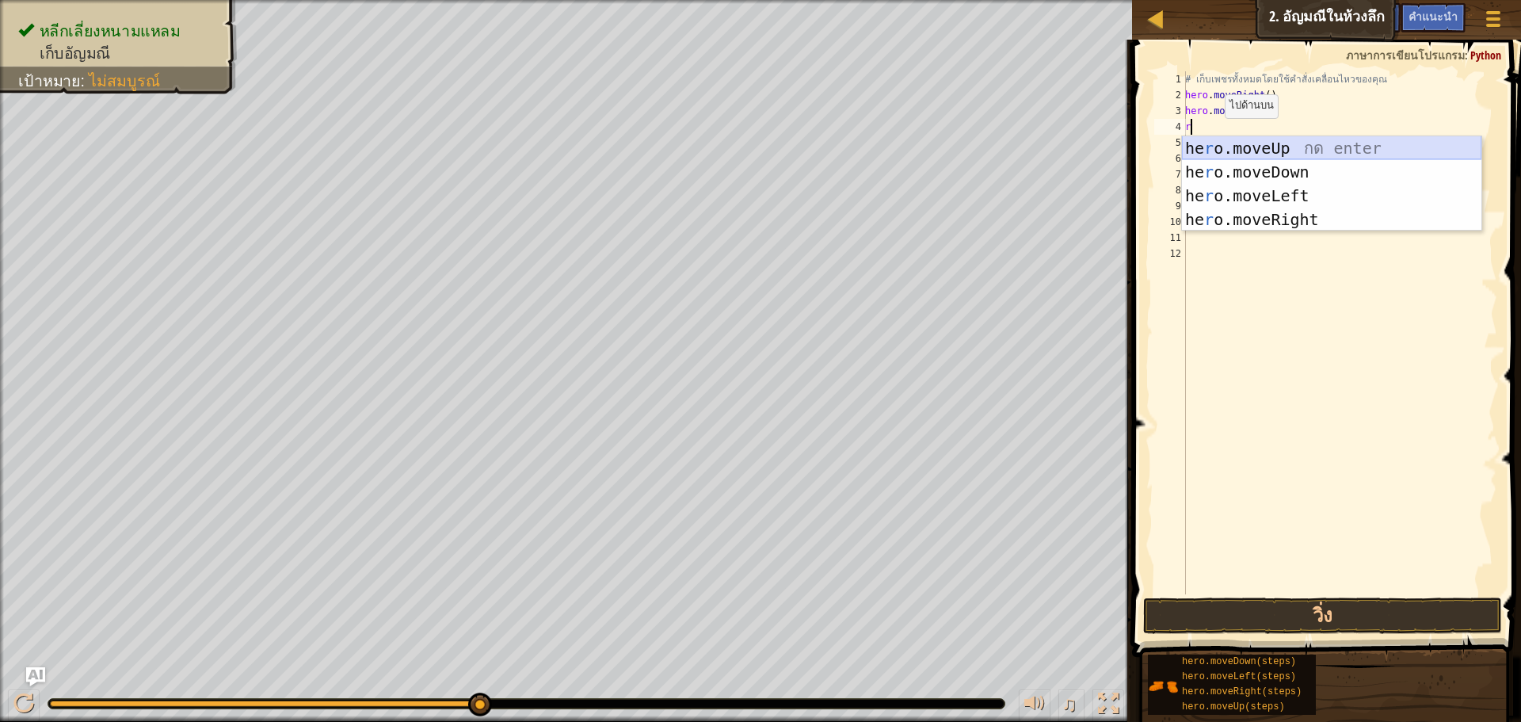
click at [1209, 141] on div "he r o.moveUp กด enter he r o.moveDown กด enter he r o.moveLeft กด enter he r o…" at bounding box center [1331, 207] width 299 height 143
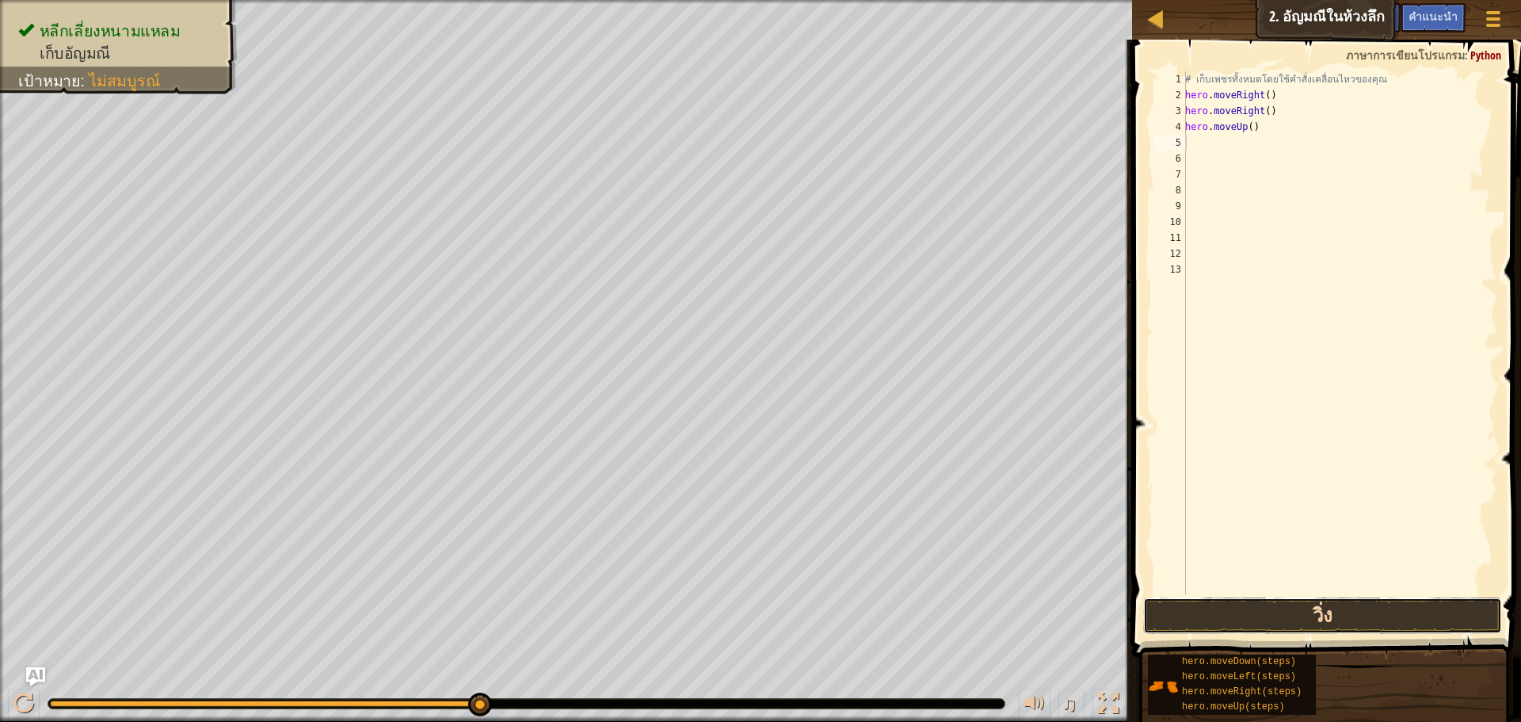
click at [1276, 610] on button "วิ่ง" at bounding box center [1322, 615] width 359 height 36
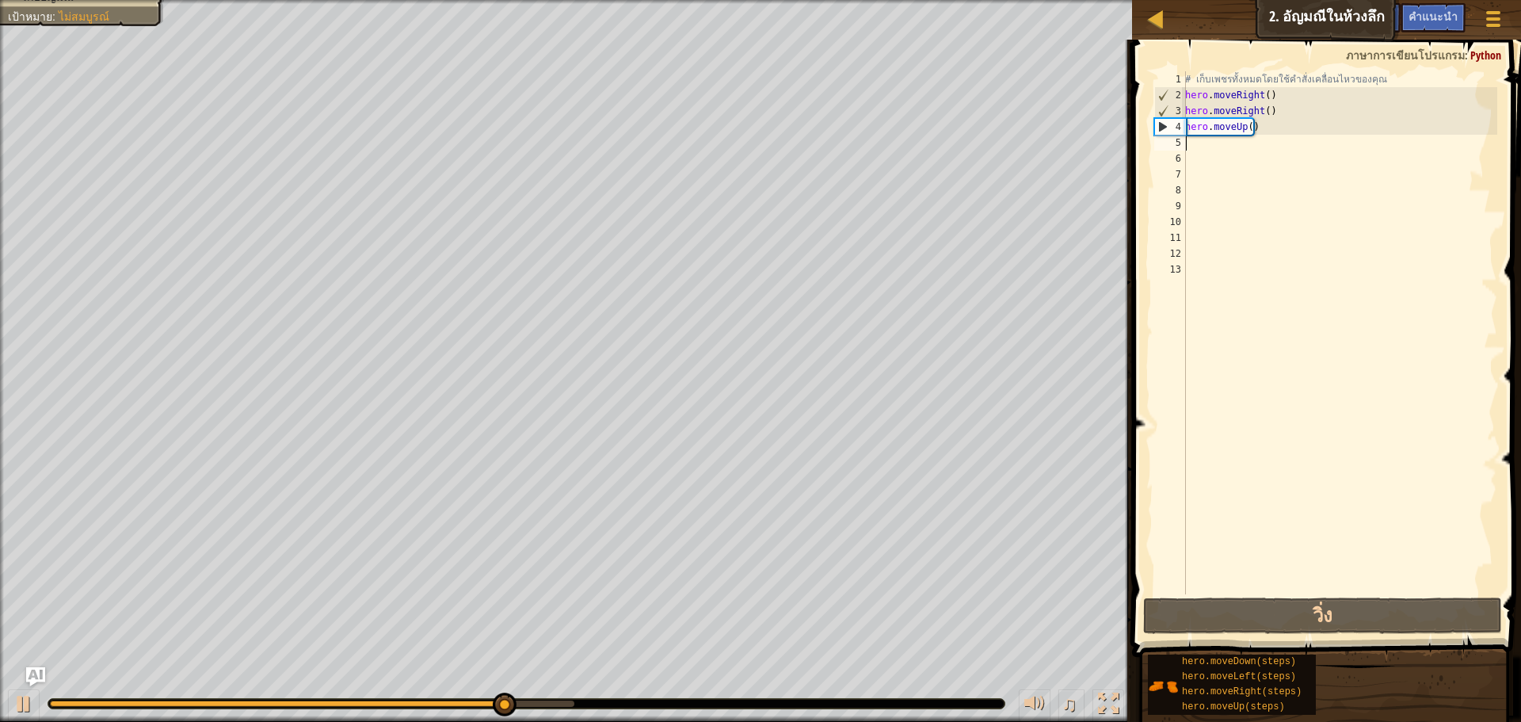
click at [1186, 144] on div "# เก็บเพชรทั้งหมดโดยใช้คำสั่งเคลื่อนไหวของคุณ hero . moveRight ( ) hero . moveR…" at bounding box center [1339, 348] width 315 height 554
type textarea "r"
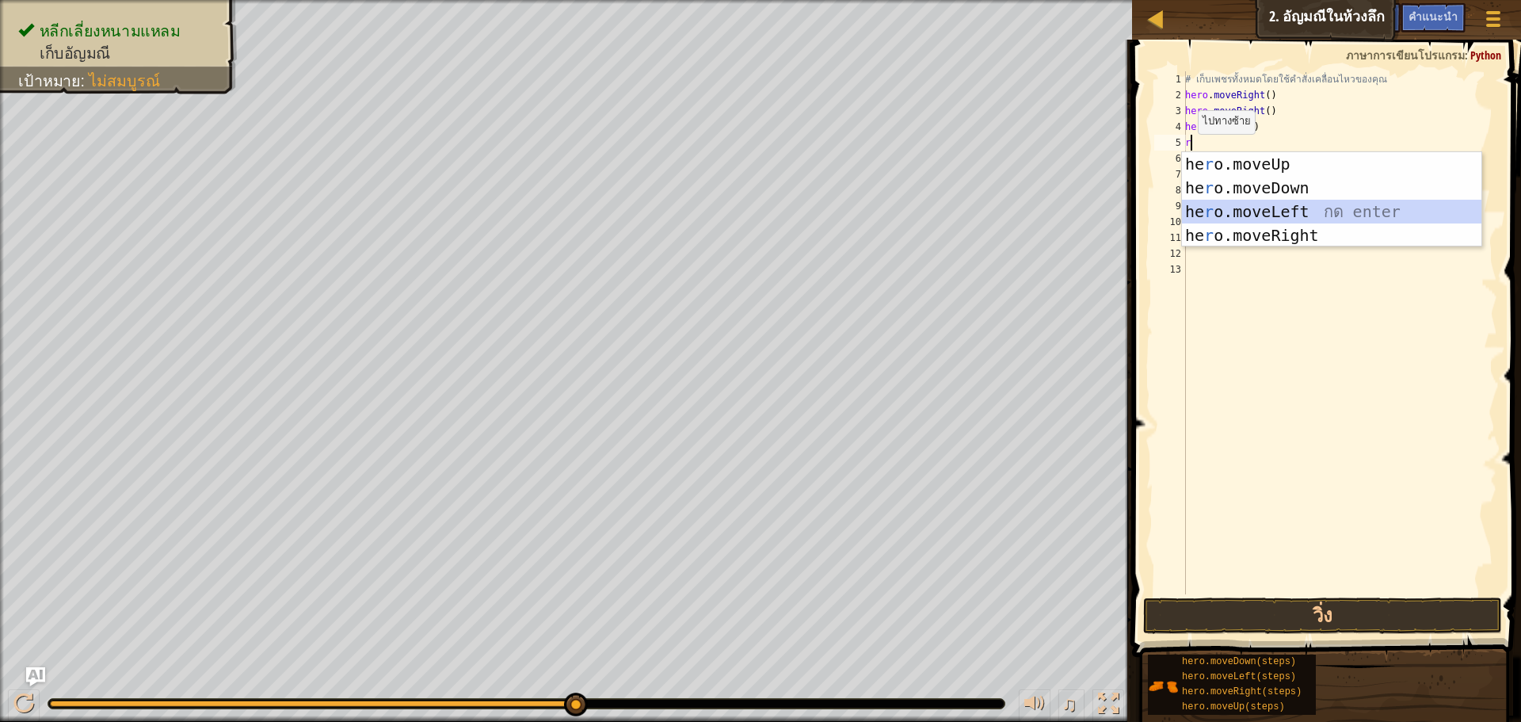
click at [1213, 215] on div "he r o.moveUp กด enter he r o.moveDown กด enter he r o.moveLeft กด enter he r o…" at bounding box center [1331, 223] width 299 height 143
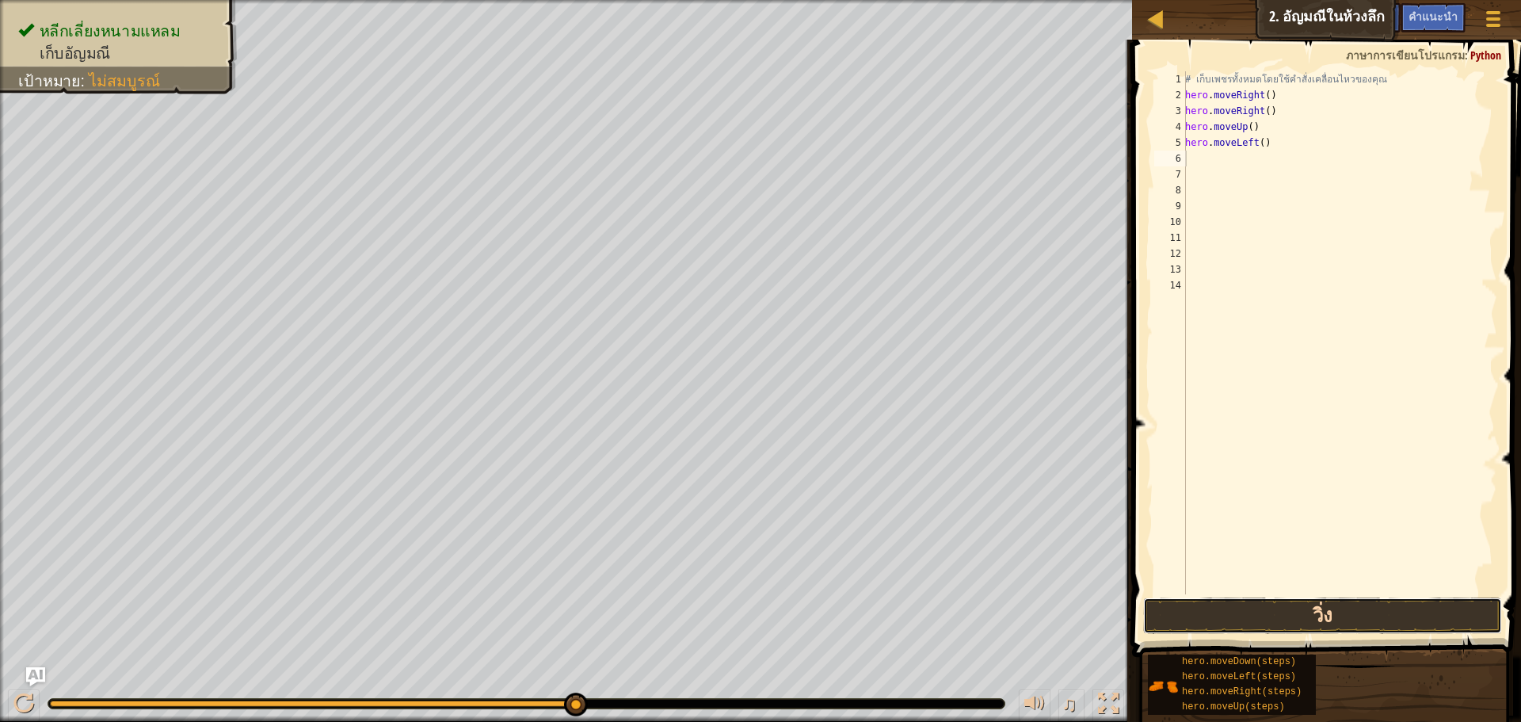
click at [1278, 623] on button "วิ่ง" at bounding box center [1322, 615] width 359 height 36
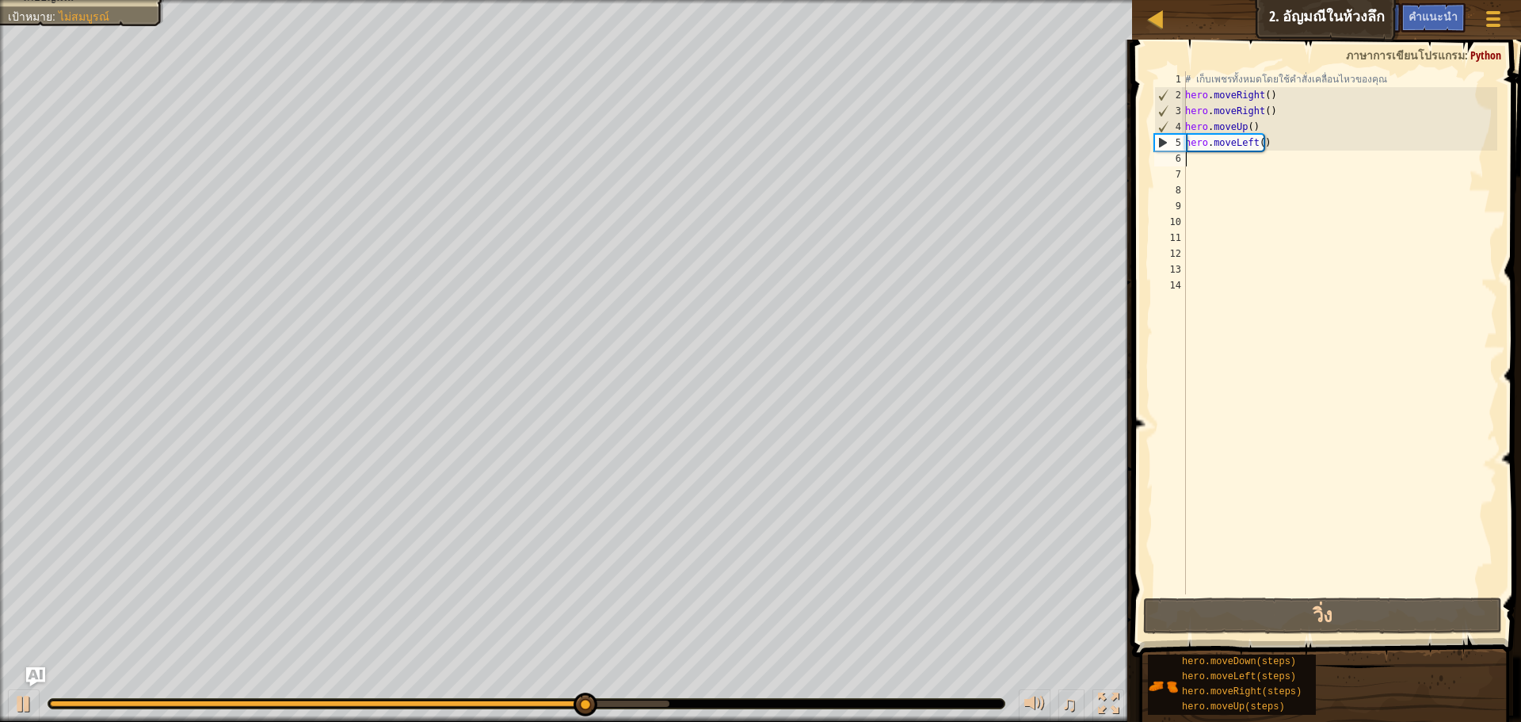
click at [1196, 159] on div "# เก็บเพชรทั้งหมดโดยใช้คำสั่งเคลื่อนไหวของคุณ hero . moveRight ( ) hero . moveR…" at bounding box center [1339, 348] width 315 height 554
type textarea "r"
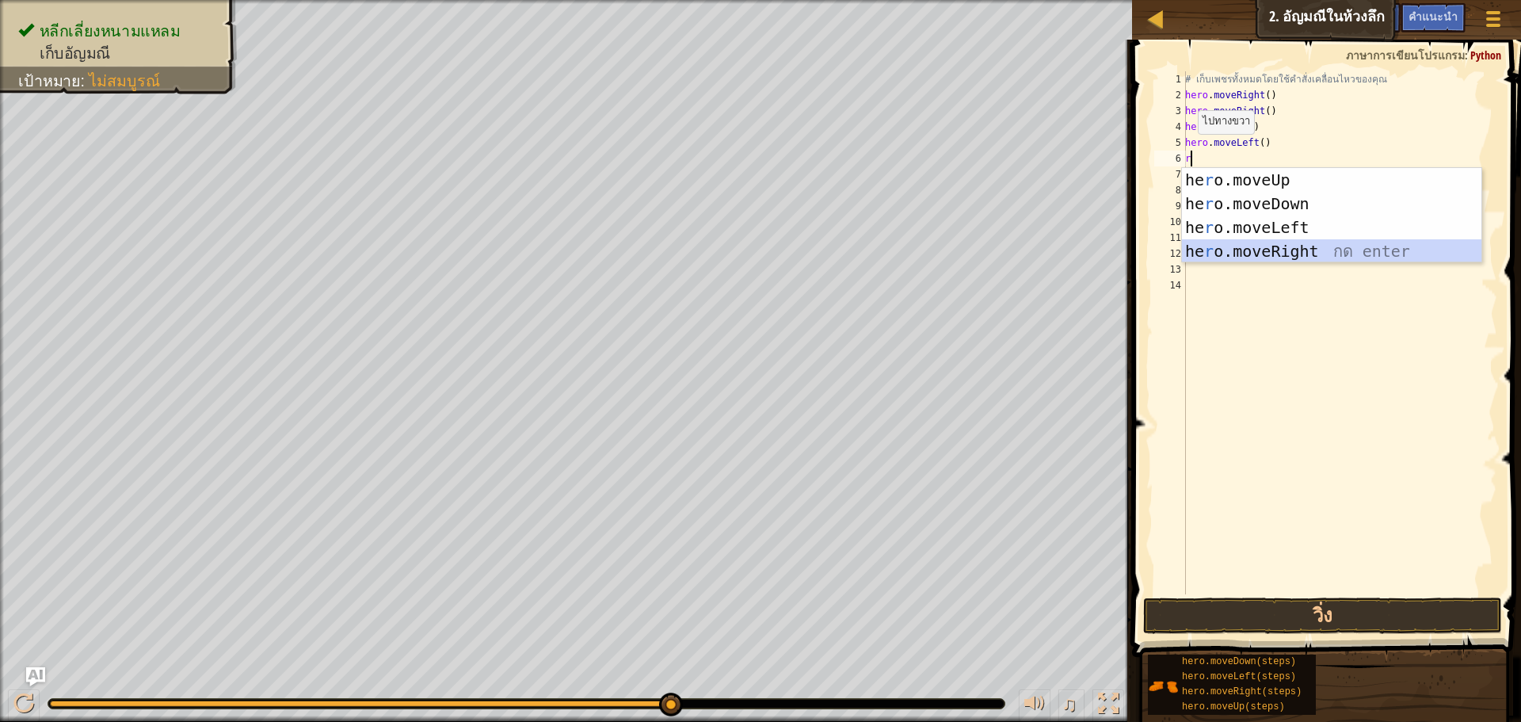
click at [1235, 250] on div "he r o.moveUp กด enter he r o.moveDown กด enter he r o.moveLeft กด enter he r o…" at bounding box center [1331, 239] width 299 height 143
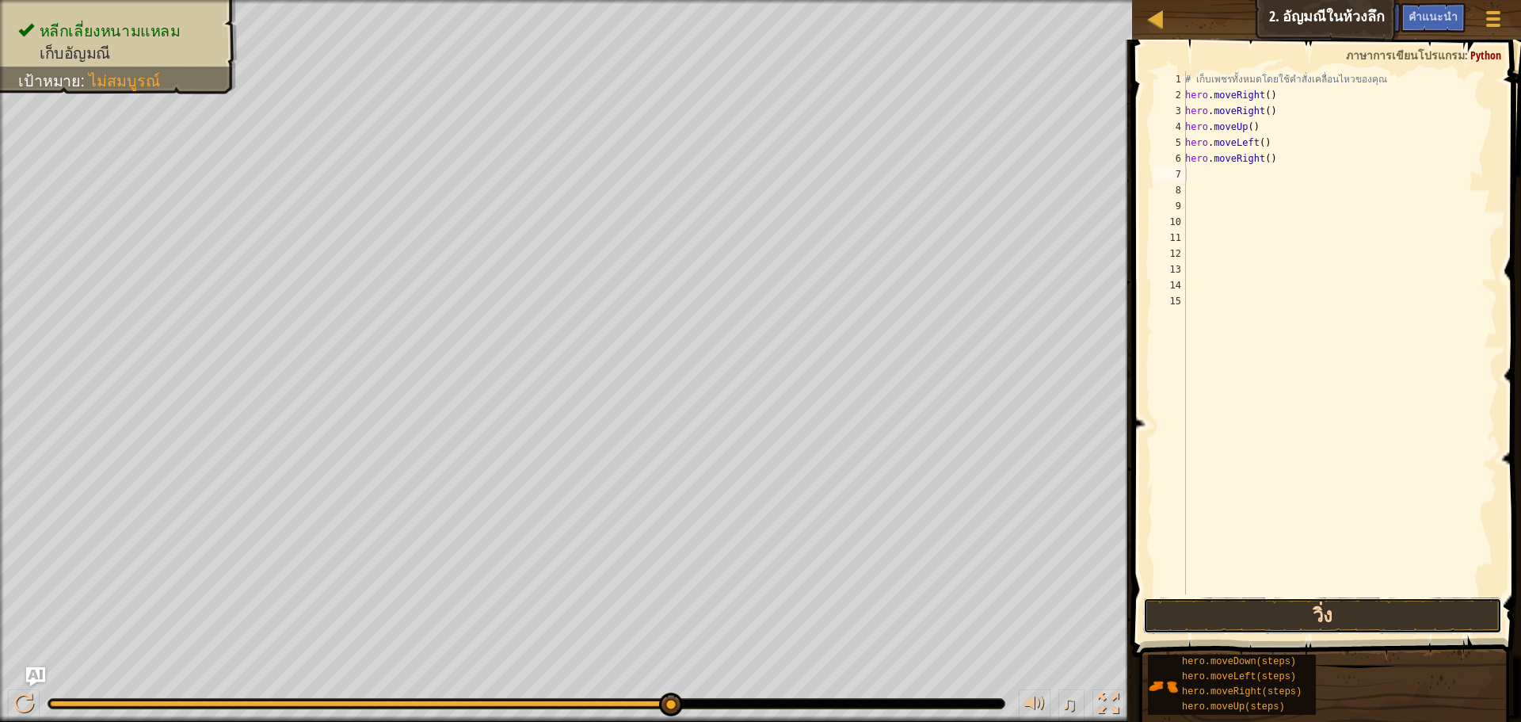
click at [1355, 609] on button "วิ่ง" at bounding box center [1322, 615] width 359 height 36
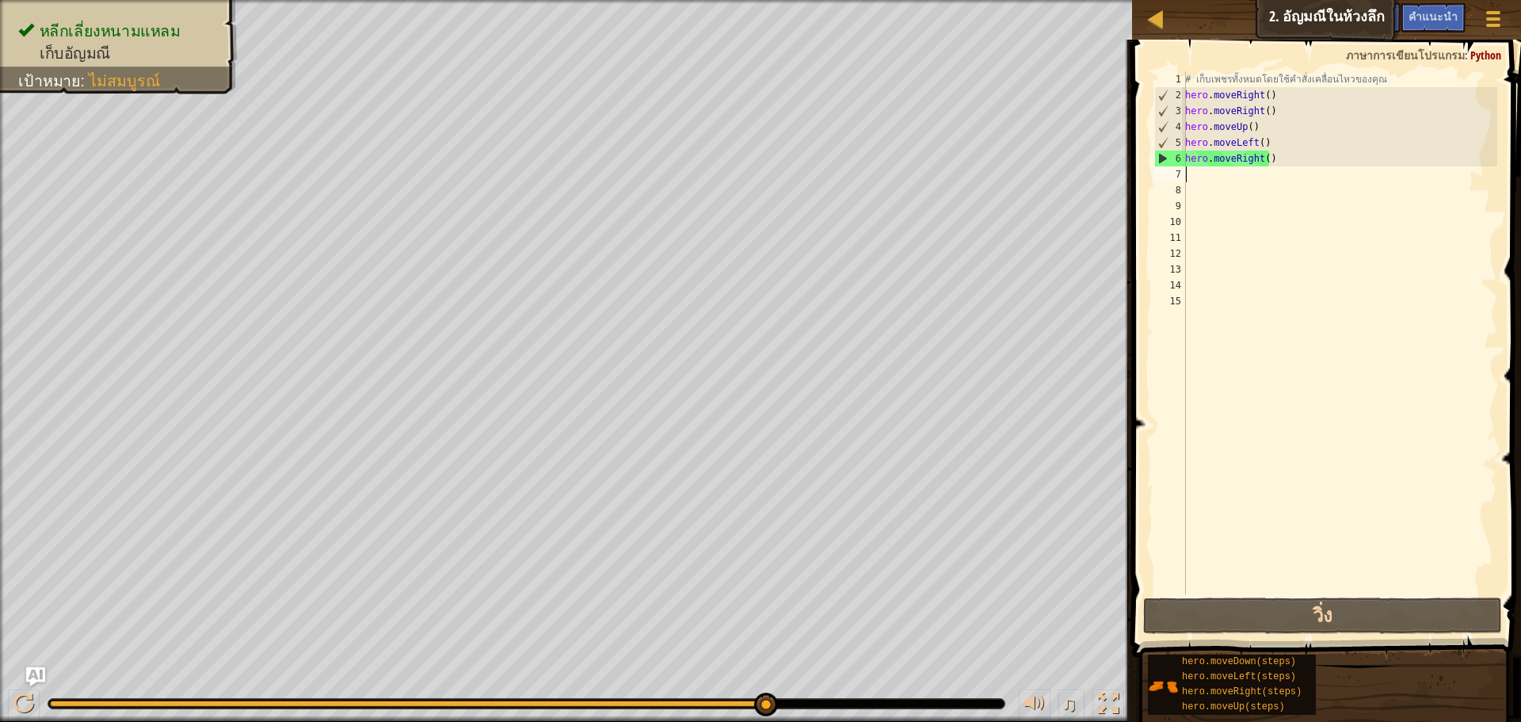
click at [1205, 181] on div "# เก็บเพชรทั้งหมดโดยใช้คำสั่งเคลื่อนไหวของคุณ hero . moveRight ( ) hero . moveR…" at bounding box center [1339, 348] width 315 height 554
type textarea "r"
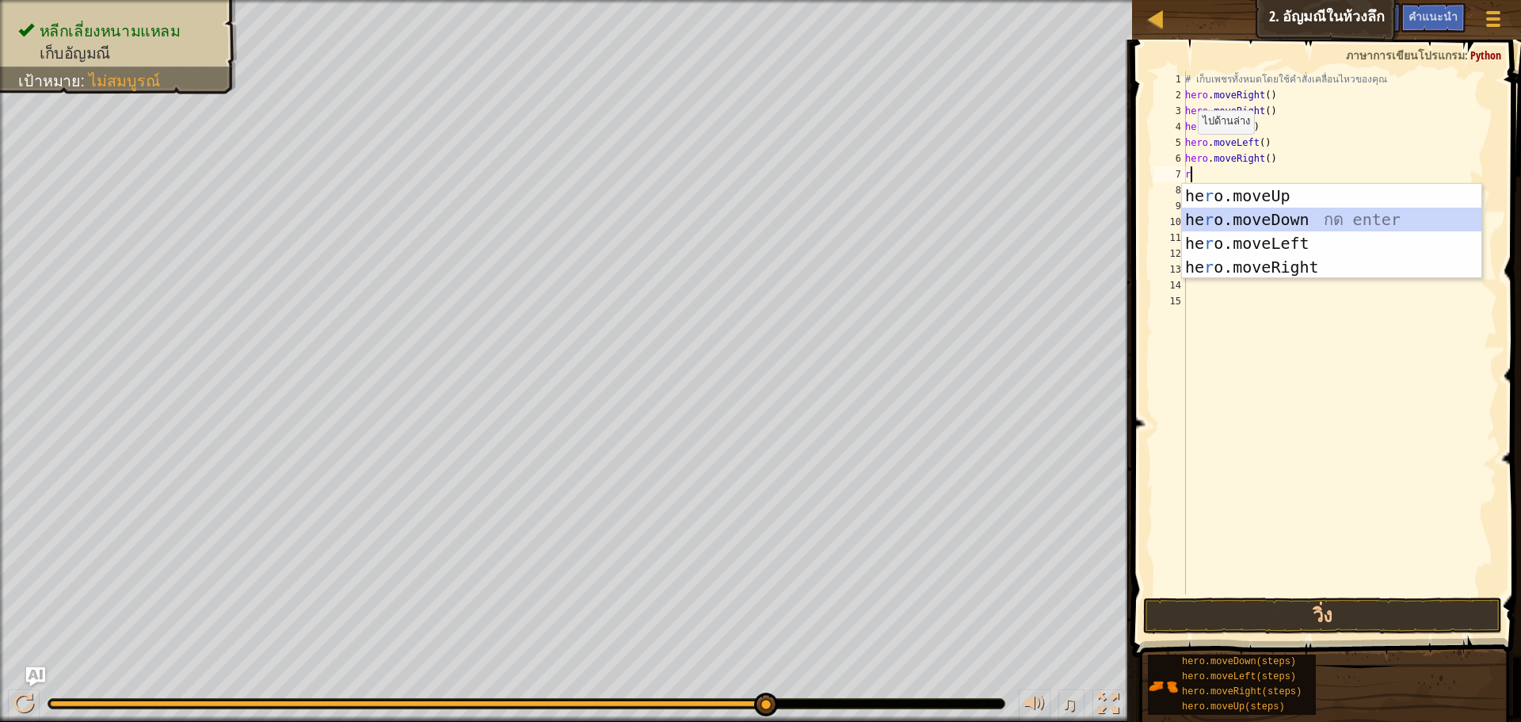
click at [1210, 229] on div "he r o.moveUp กด enter he r o.moveDown กด enter he r o.moveLeft กด enter he r o…" at bounding box center [1331, 255] width 299 height 143
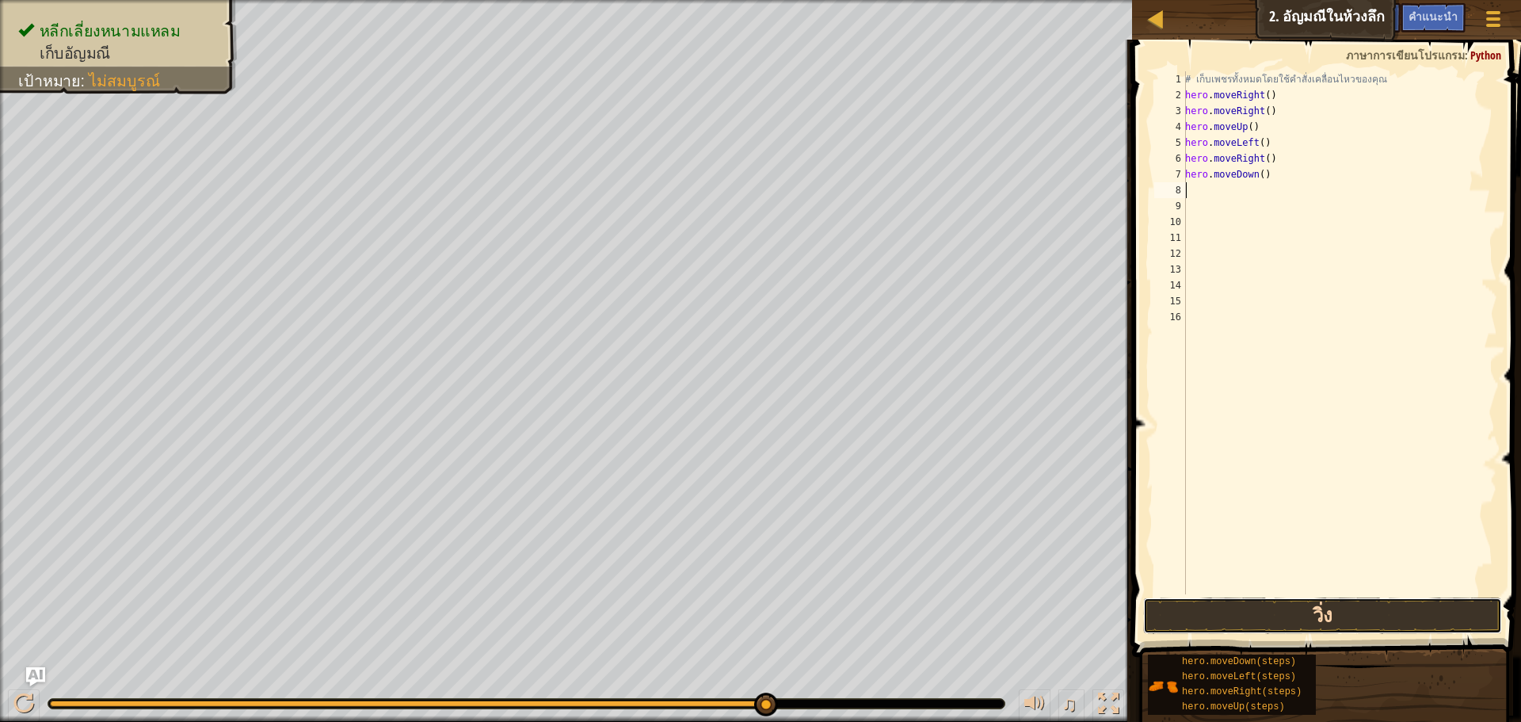
click at [1290, 605] on button "วิ่ง" at bounding box center [1322, 615] width 359 height 36
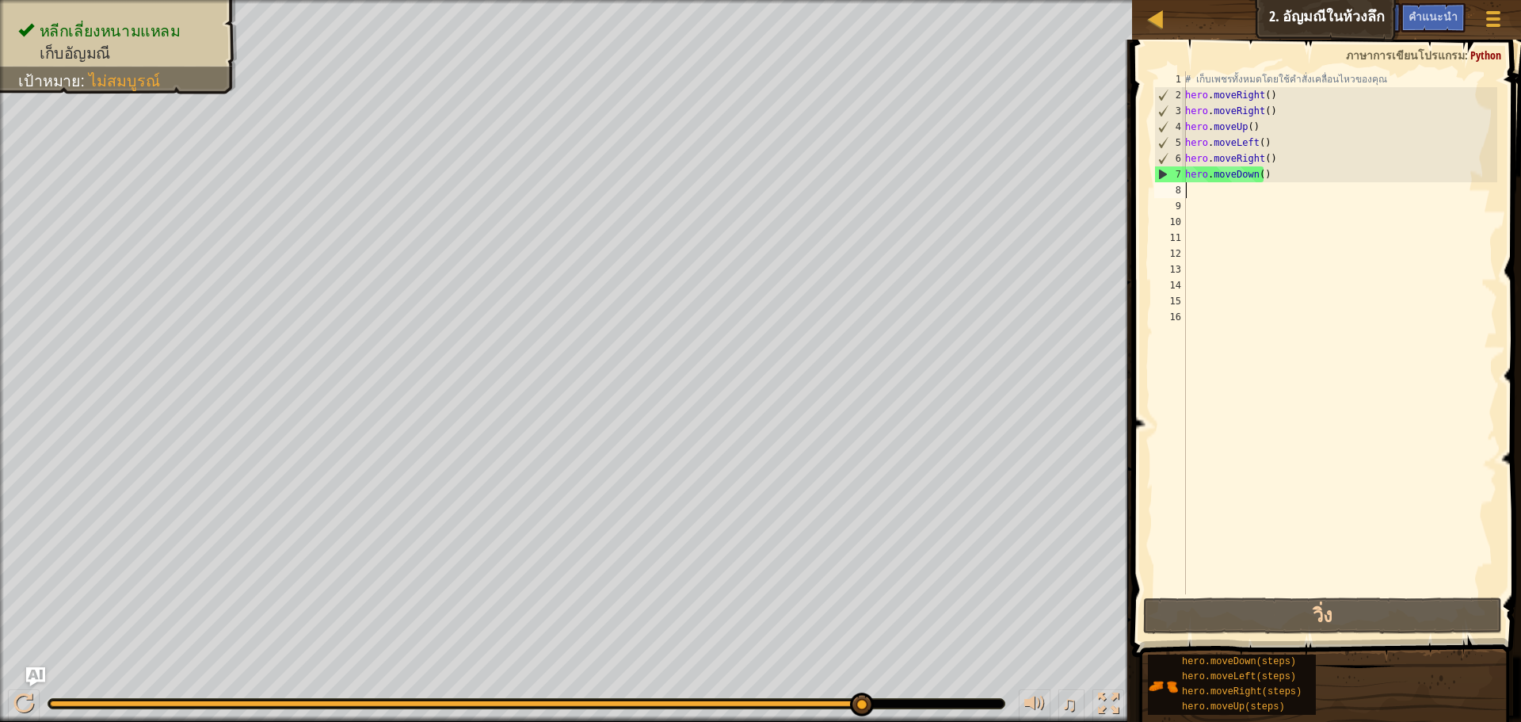
click at [1192, 190] on div "# เก็บเพชรทั้งหมดโดยใช้คำสั่งเคลื่อนไหวของคุณ hero . moveRight ( ) hero . moveR…" at bounding box center [1339, 348] width 315 height 554
type textarea "r"
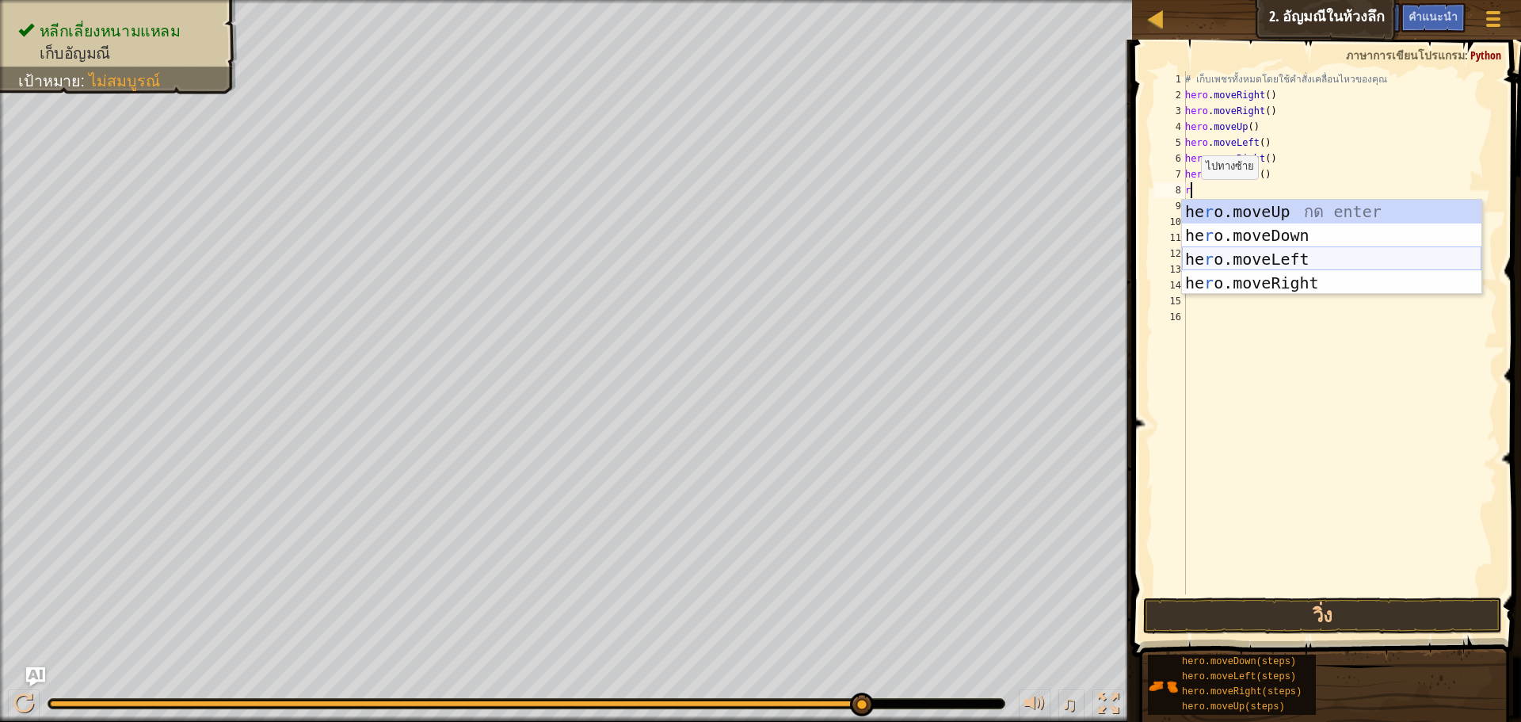
click at [1194, 257] on div "he r o.moveUp กด enter he r o.moveDown กด enter he r o.moveLeft กด enter he r o…" at bounding box center [1331, 271] width 299 height 143
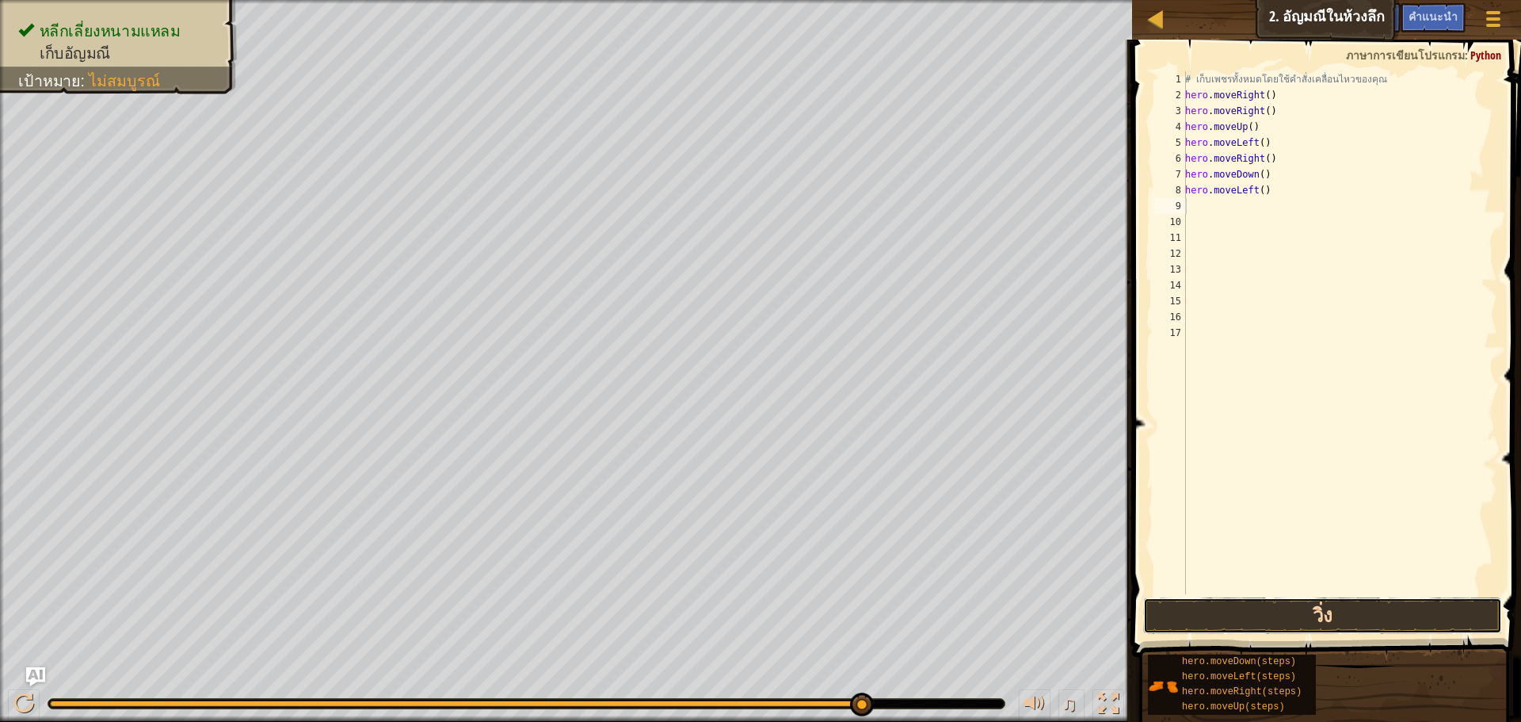
click at [1303, 614] on button "วิ่ง" at bounding box center [1322, 615] width 359 height 36
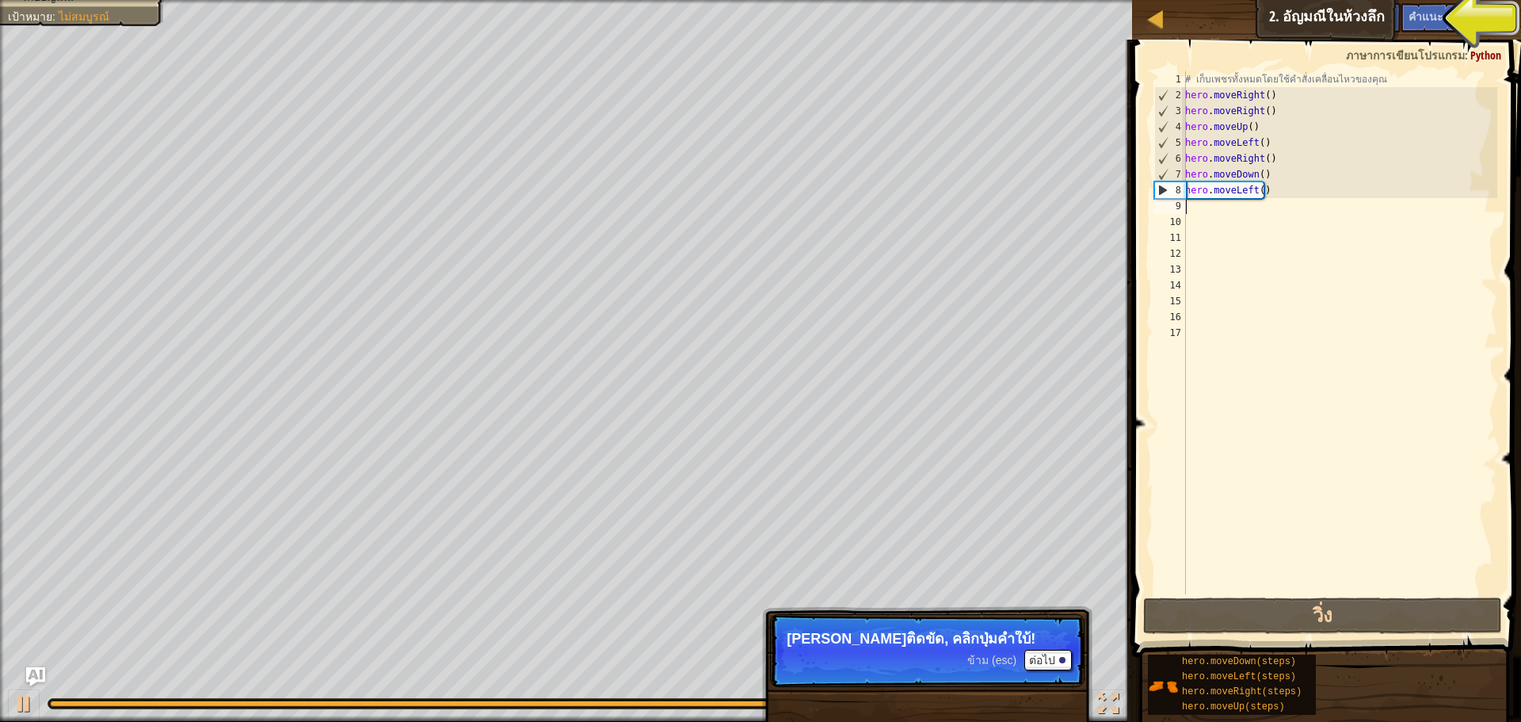
click at [1196, 204] on div "# เก็บเพชรทั้งหมดโดยใช้คำสั่งเคลื่อนไหวของคุณ hero . moveRight ( ) hero . moveR…" at bounding box center [1339, 348] width 315 height 554
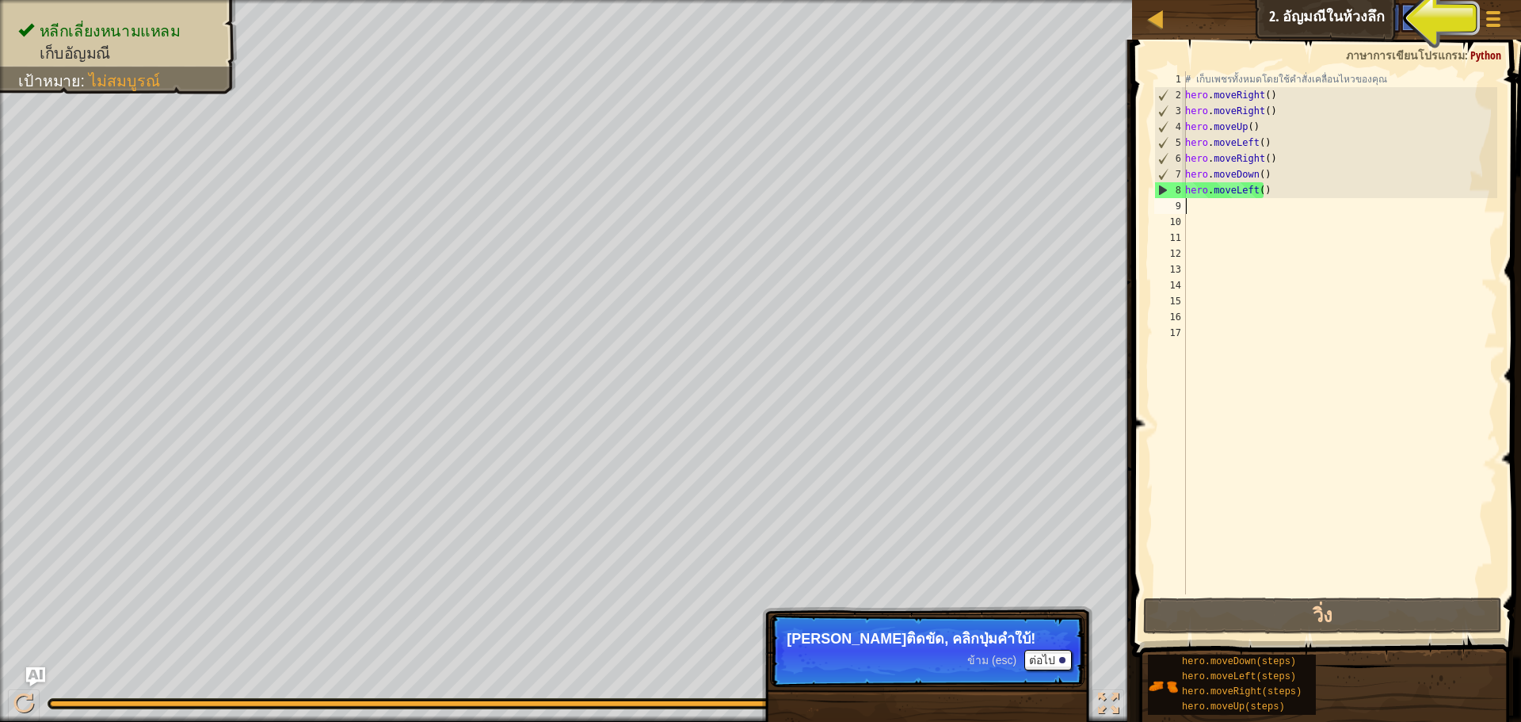
type textarea "r"
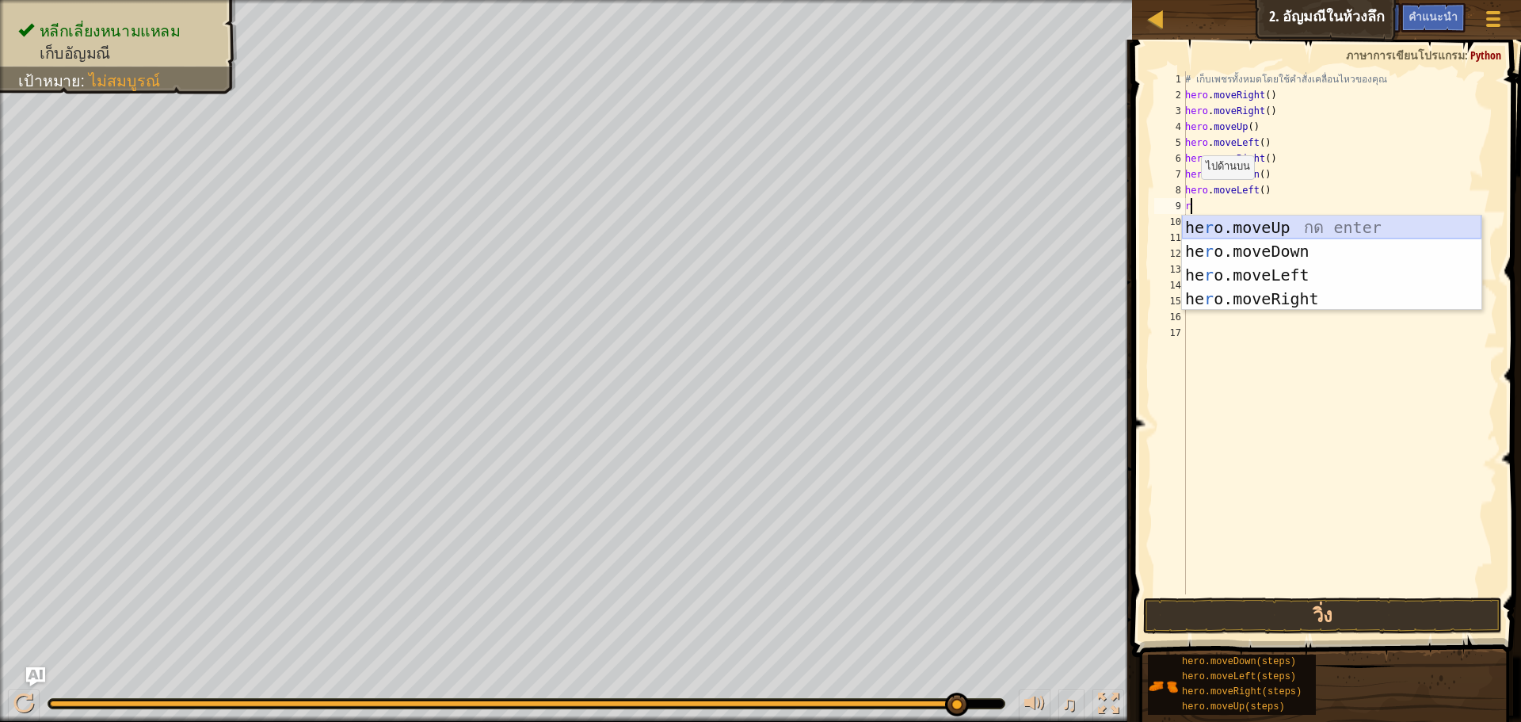
click at [1196, 224] on div "he r o.moveUp กด enter he r o.moveDown กด enter he r o.moveLeft กด enter he r o…" at bounding box center [1331, 286] width 299 height 143
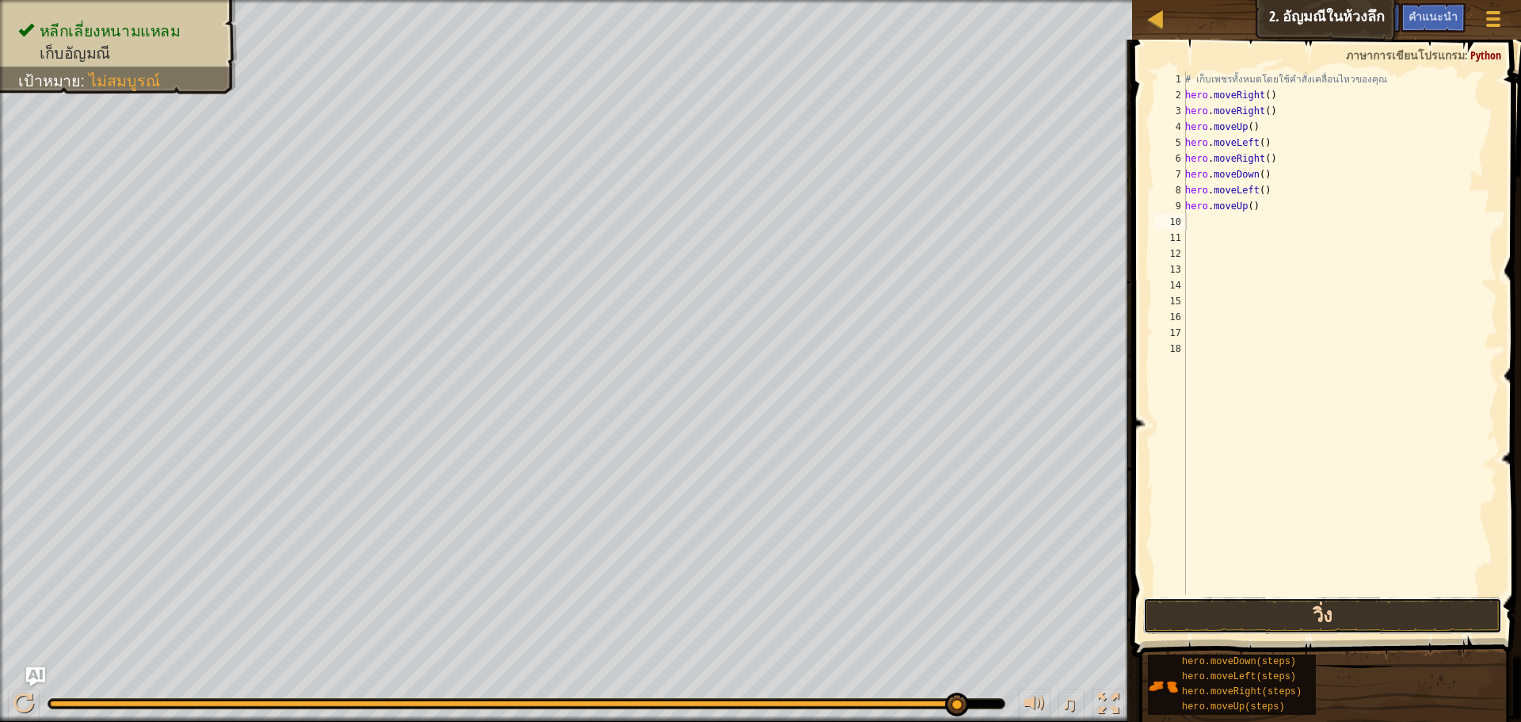
click at [1227, 617] on button "วิ่ง" at bounding box center [1322, 615] width 359 height 36
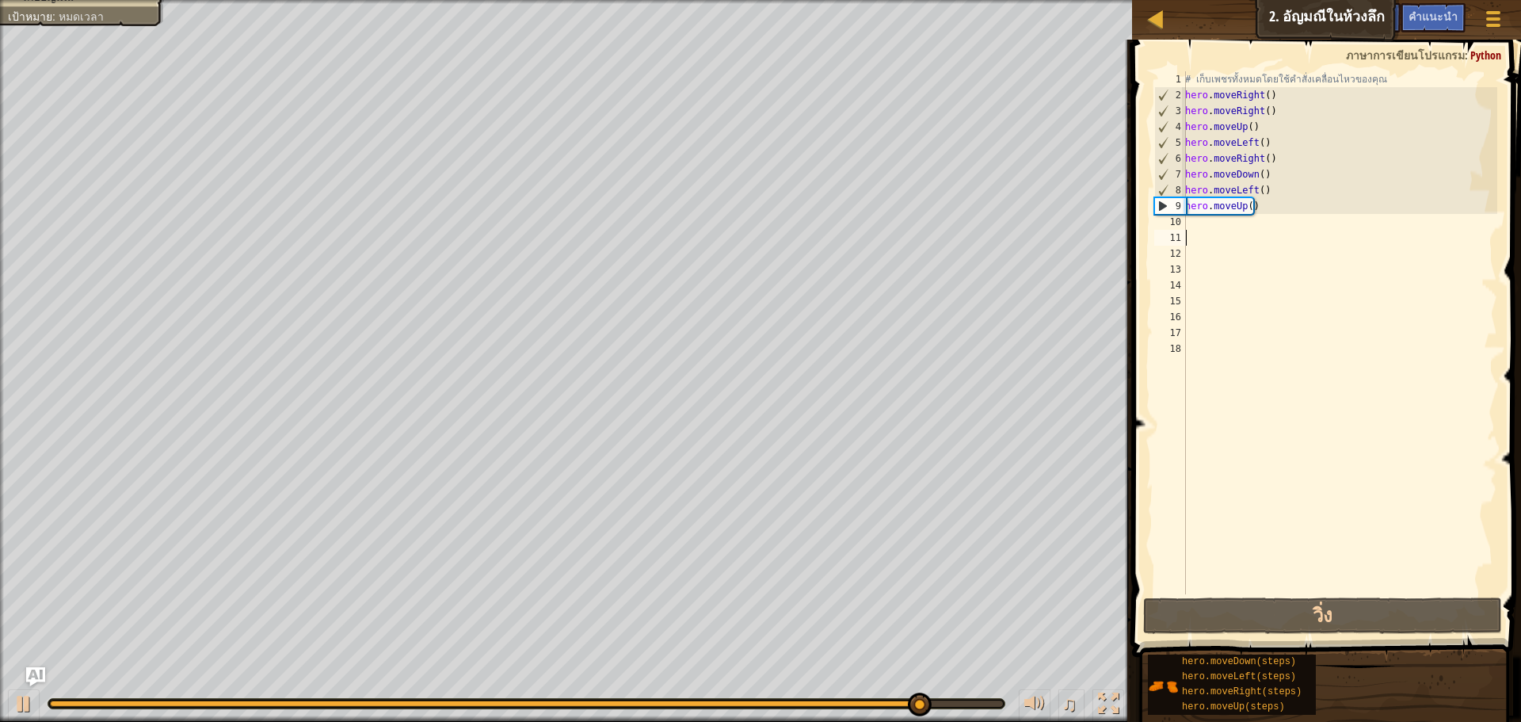
click at [1192, 230] on div "# เก็บเพชรทั้งหมดโดยใช้คำสั่งเคลื่อนไหวของคุณ hero . moveRight ( ) hero . moveR…" at bounding box center [1339, 348] width 315 height 554
click at [1191, 227] on div "# เก็บเพชรทั้งหมดโดยใช้คำสั่งเคลื่อนไหวของคุณ hero . moveRight ( ) hero . moveR…" at bounding box center [1339, 348] width 315 height 554
type textarea "r"
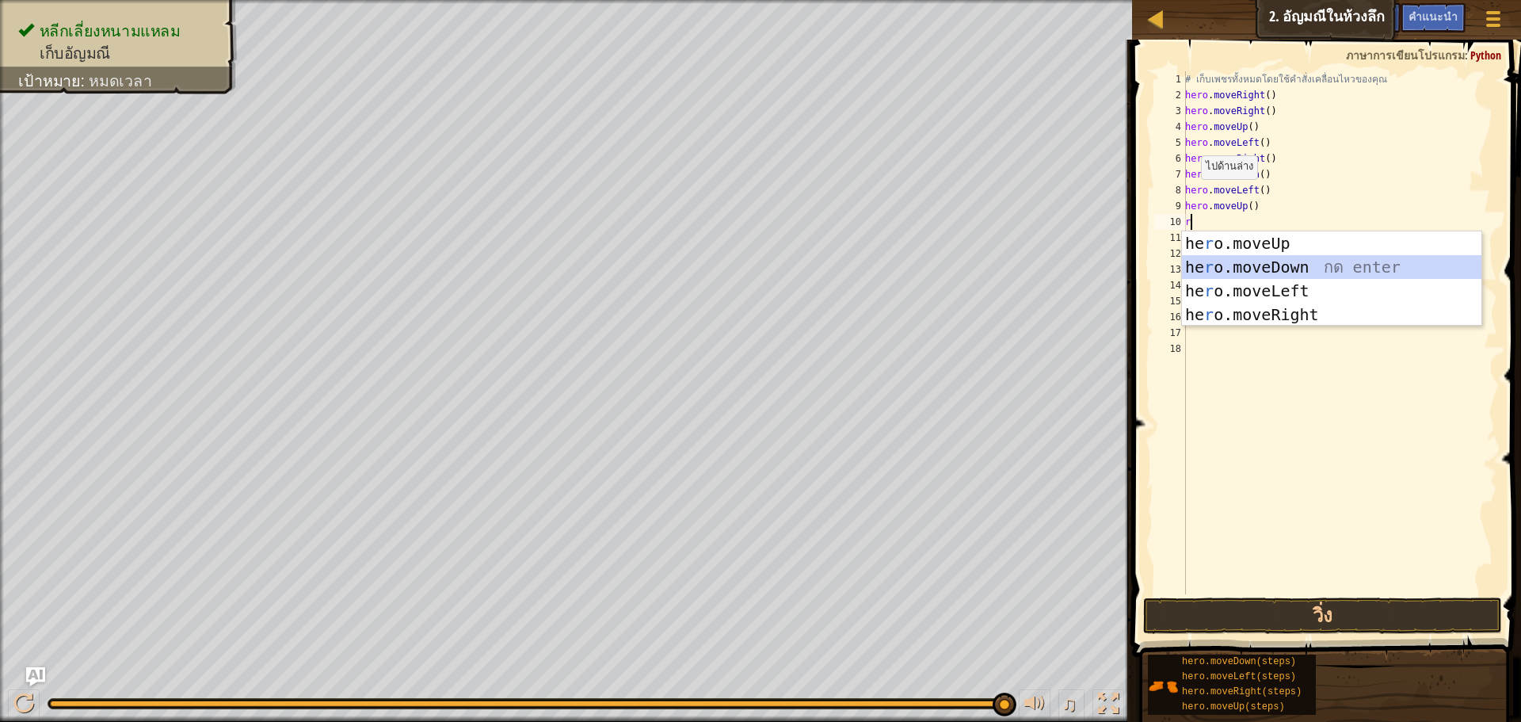
click at [1214, 272] on div "he r o.moveUp กด enter he r o.moveDown กด enter he r o.moveLeft กด enter he r o…" at bounding box center [1331, 302] width 299 height 143
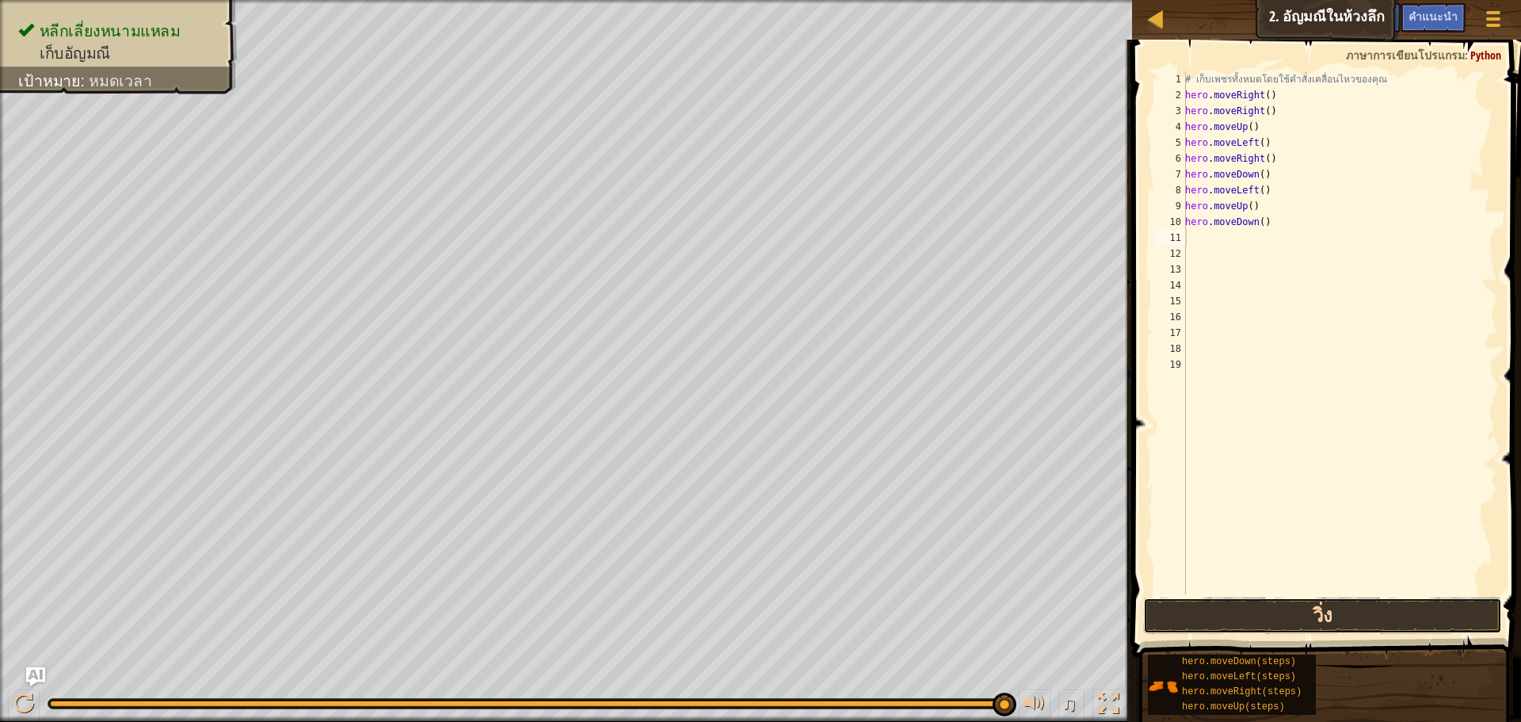
click at [1222, 627] on button "วิ่ง" at bounding box center [1322, 615] width 359 height 36
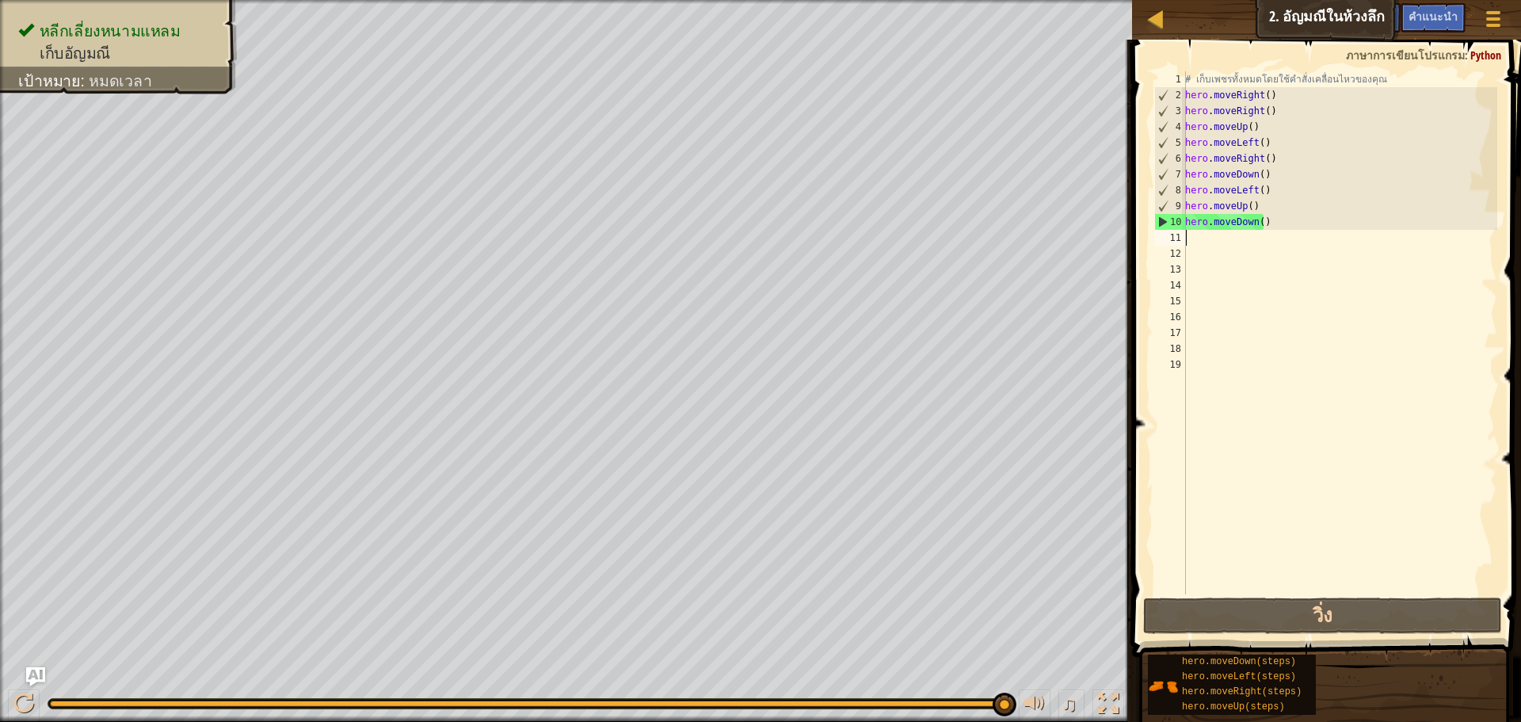
click at [1193, 245] on div "# เก็บเพชรทั้งหมดโดยใช้คำสั่งเคลื่อนไหวของคุณ hero . moveRight ( ) hero . moveR…" at bounding box center [1339, 348] width 315 height 554
click at [1198, 235] on div "# เก็บเพชรทั้งหมดโดยใช้คำสั่งเคลื่อนไหวของคุณ hero . moveRight ( ) hero . moveR…" at bounding box center [1339, 348] width 315 height 554
type textarea "5"
type textarea "r"
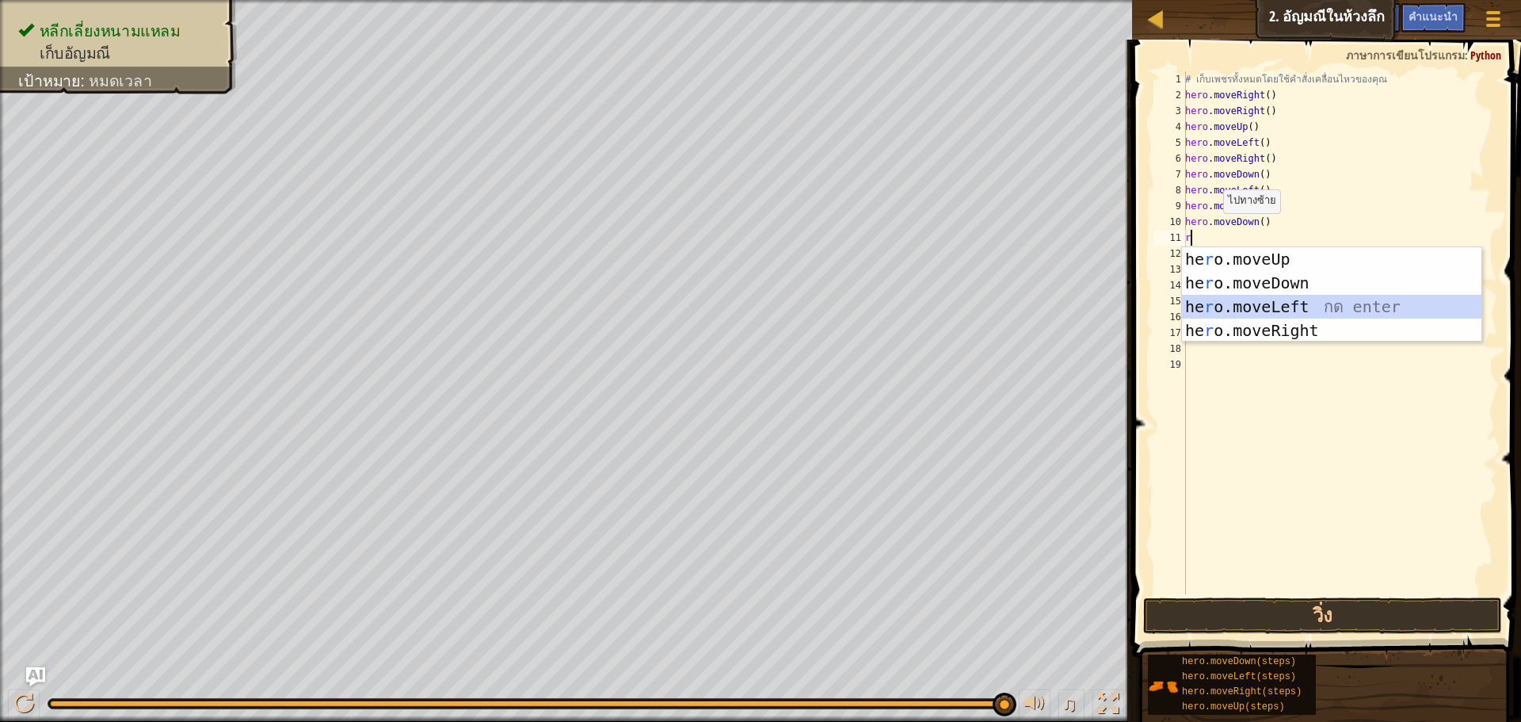
click at [1221, 310] on div "he r o.moveUp กด enter he r o.moveDown กด enter he r o.moveLeft กด enter he r o…" at bounding box center [1331, 318] width 299 height 143
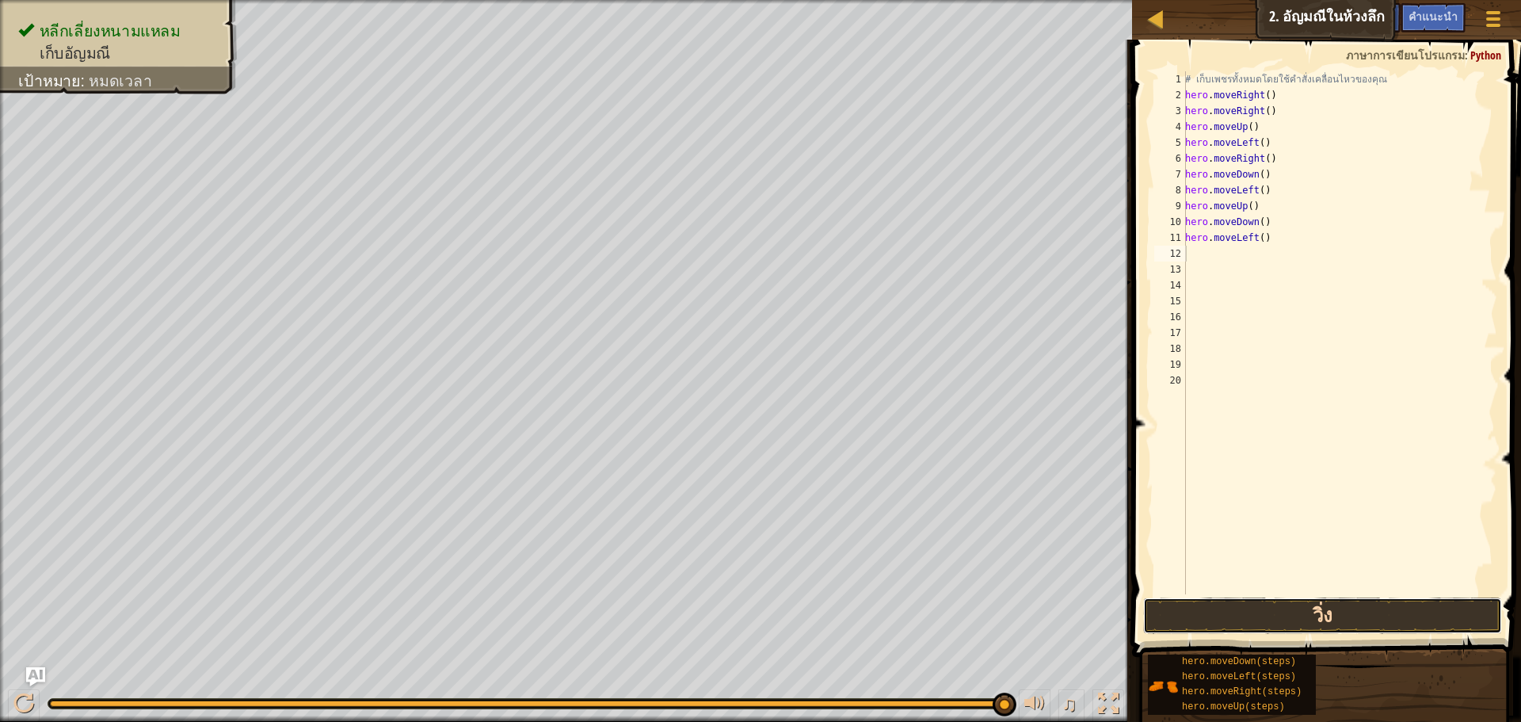
click at [1265, 608] on button "วิ่ง" at bounding box center [1322, 615] width 359 height 36
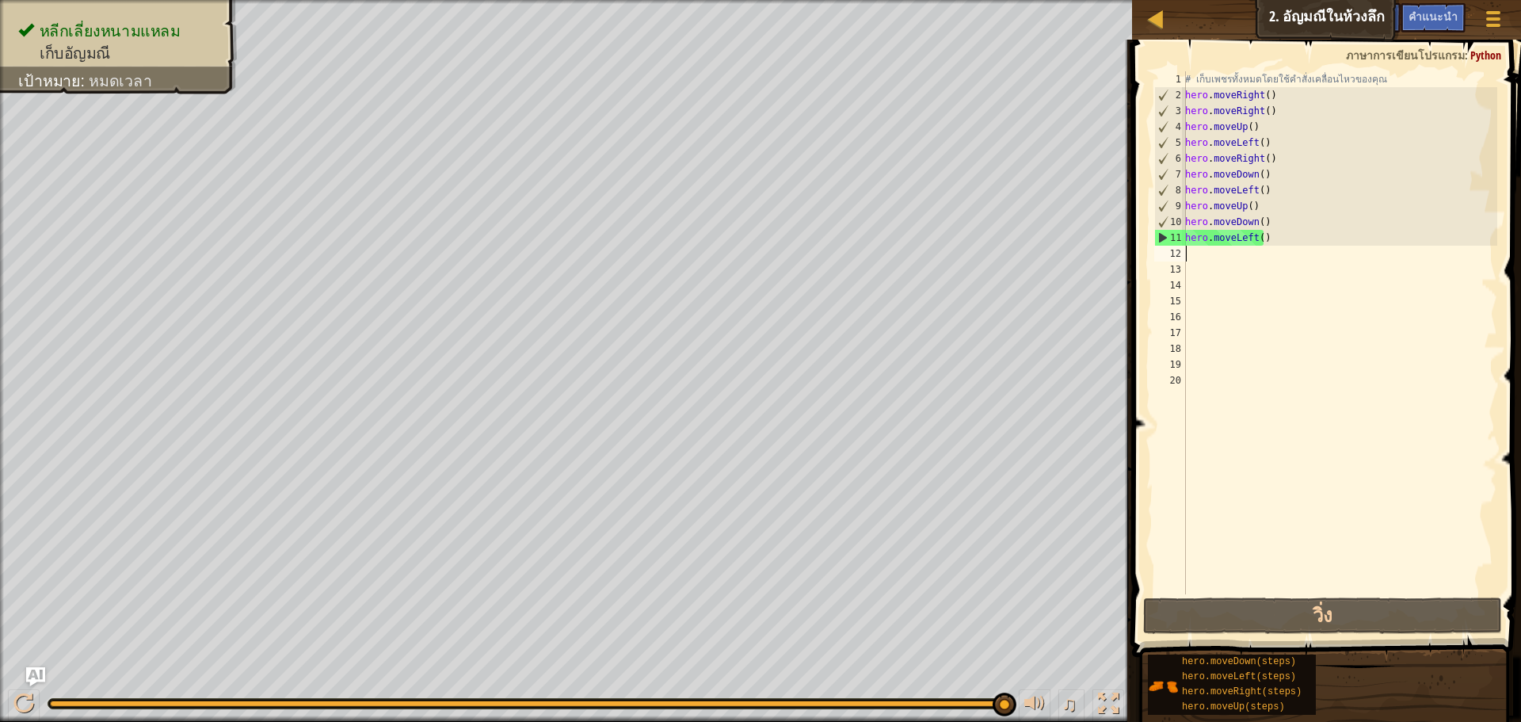
click at [1186, 253] on div "# เก็บเพชรทั้งหมดโดยใช้คำสั่งเคลื่อนไหวของคุณ hero . moveRight ( ) hero . moveR…" at bounding box center [1339, 348] width 315 height 554
type textarea "r"
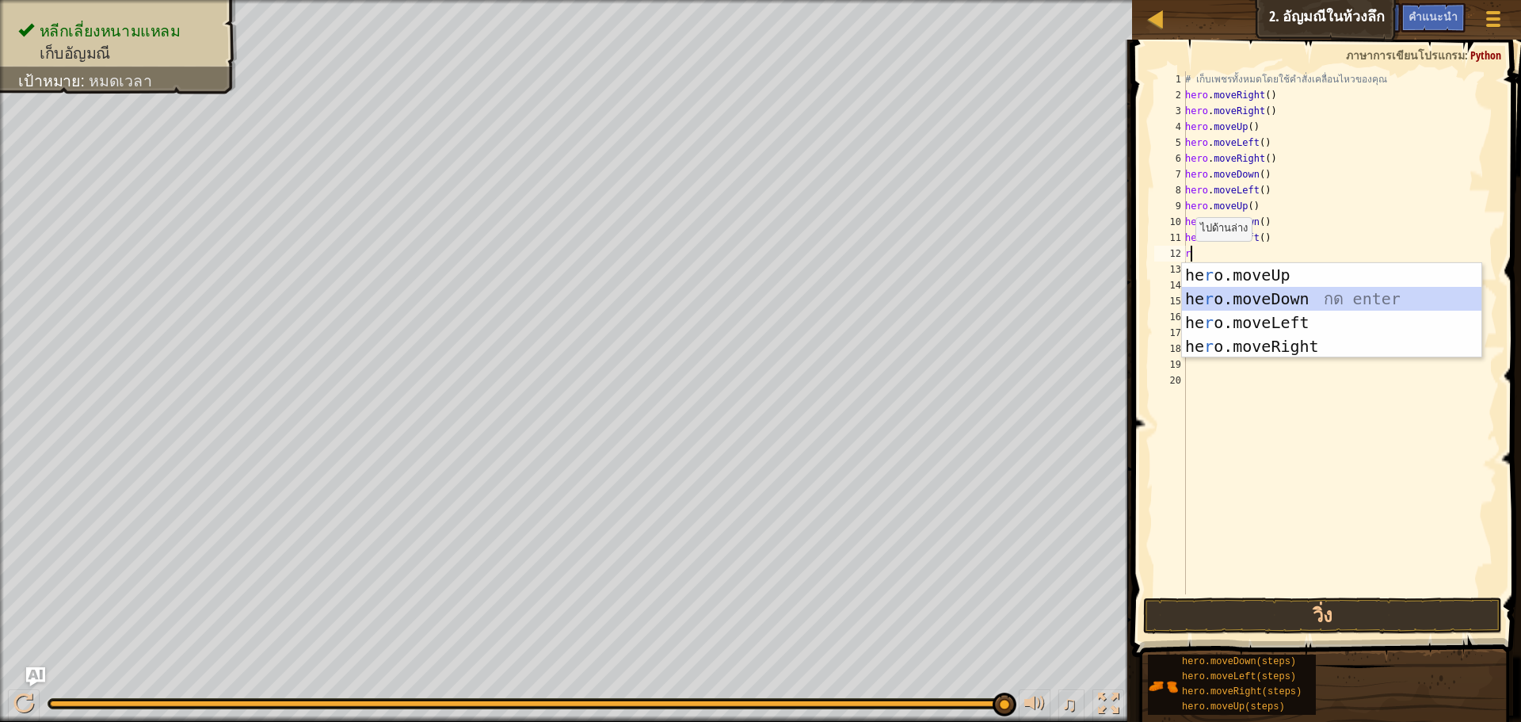
click at [1210, 303] on div "he r o.moveUp กด enter he r o.moveDown กด enter he r o.moveLeft กด enter he r o…" at bounding box center [1331, 334] width 299 height 143
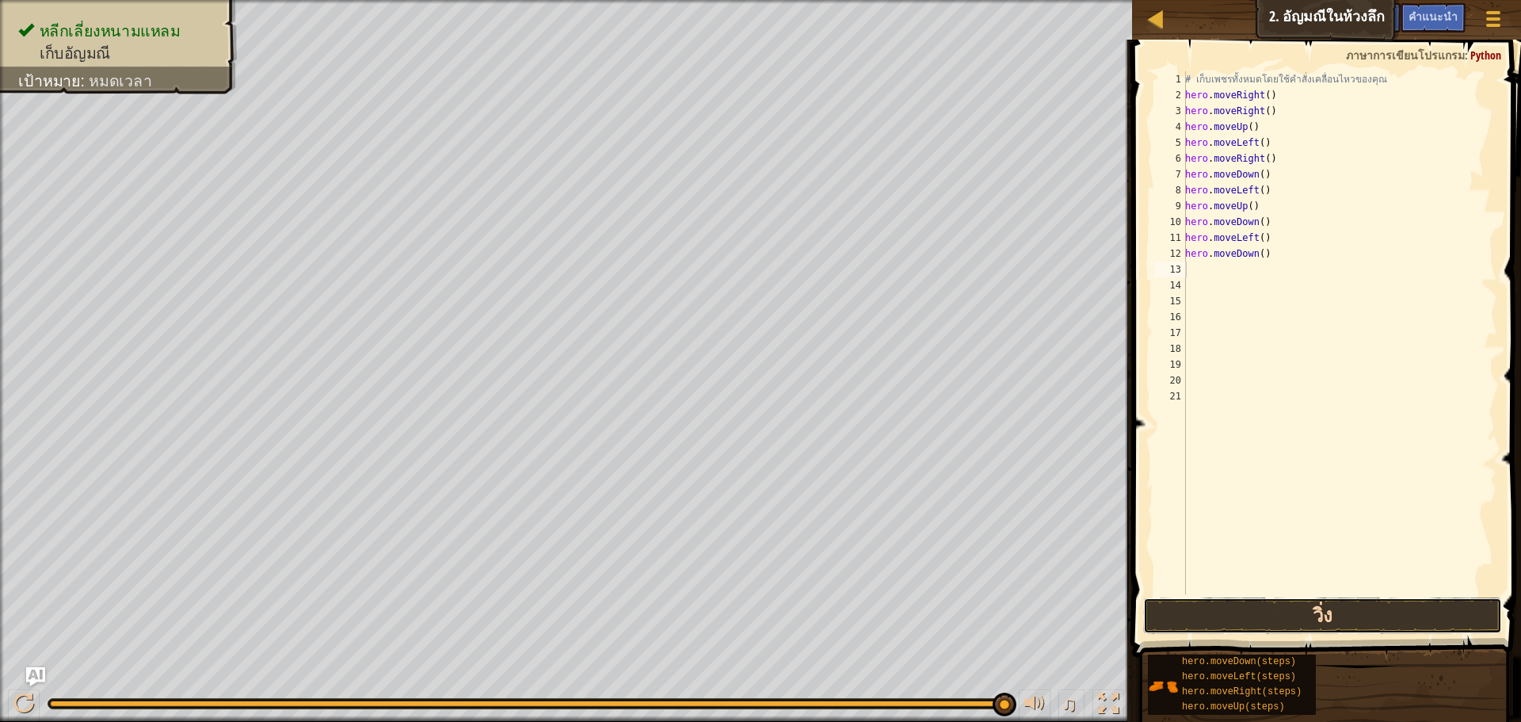
click at [1306, 603] on button "วิ่ง" at bounding box center [1322, 615] width 359 height 36
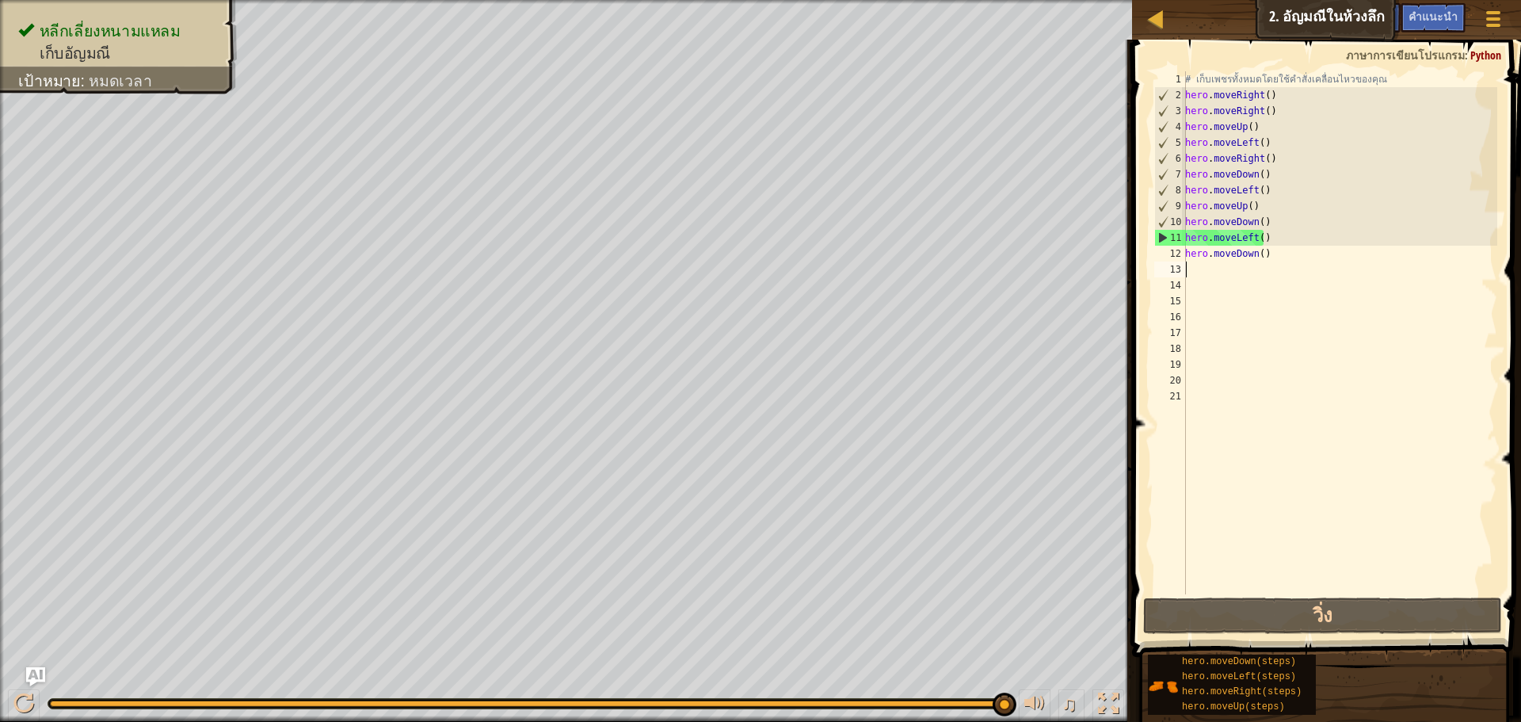
click at [1194, 277] on div "# เก็บเพชรทั้งหมดโดยใช้คำสั่งเคลื่อนไหวของคุณ hero . moveRight ( ) hero . moveR…" at bounding box center [1339, 348] width 315 height 554
click at [1191, 268] on div "# เก็บเพชรทั้งหมดโดยใช้คำสั่งเคลื่อนไหวของคุณ hero . moveRight ( ) hero . moveR…" at bounding box center [1339, 348] width 315 height 554
type textarea "5"
type textarea "r"
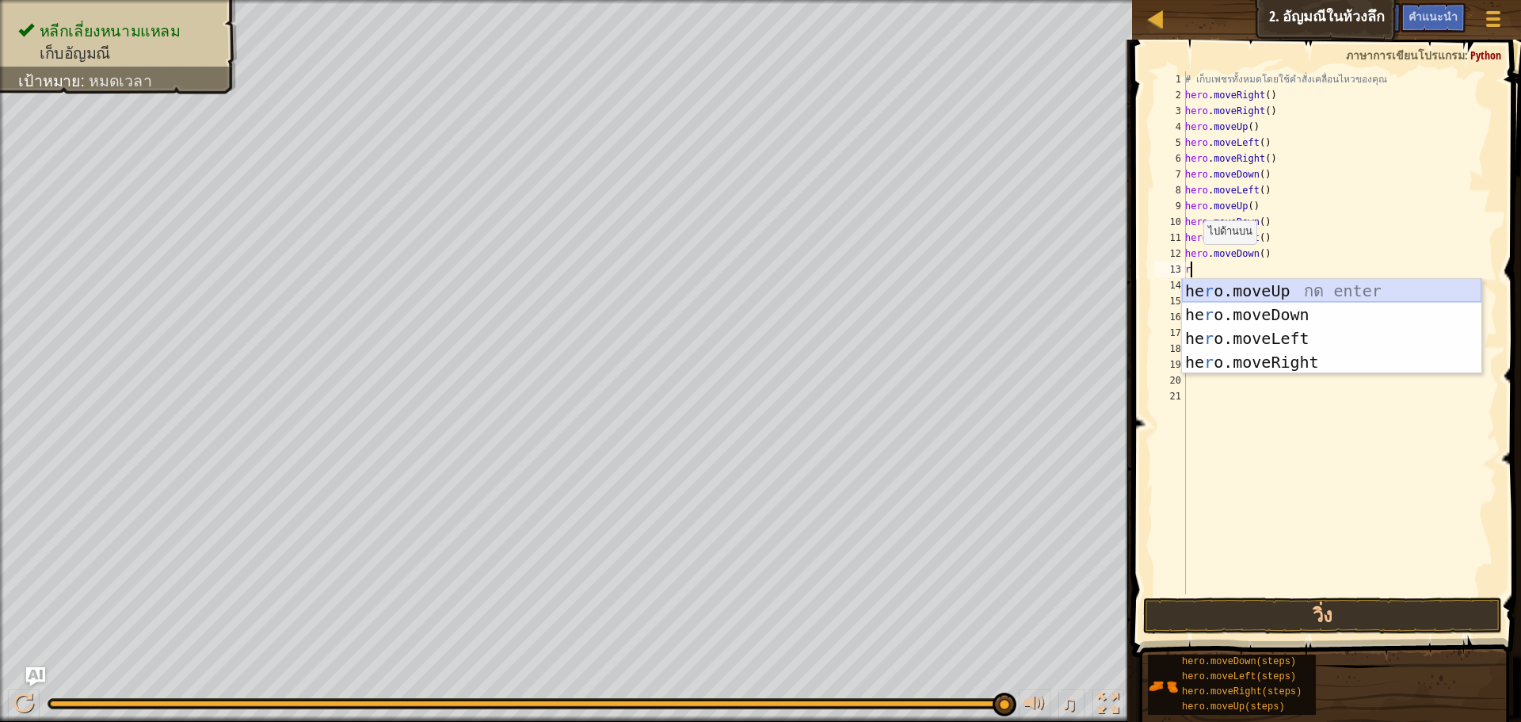
click at [1183, 295] on div "he r o.moveUp กด enter he r o.moveDown กด enter he r o.moveLeft กด enter he r o…" at bounding box center [1331, 350] width 299 height 143
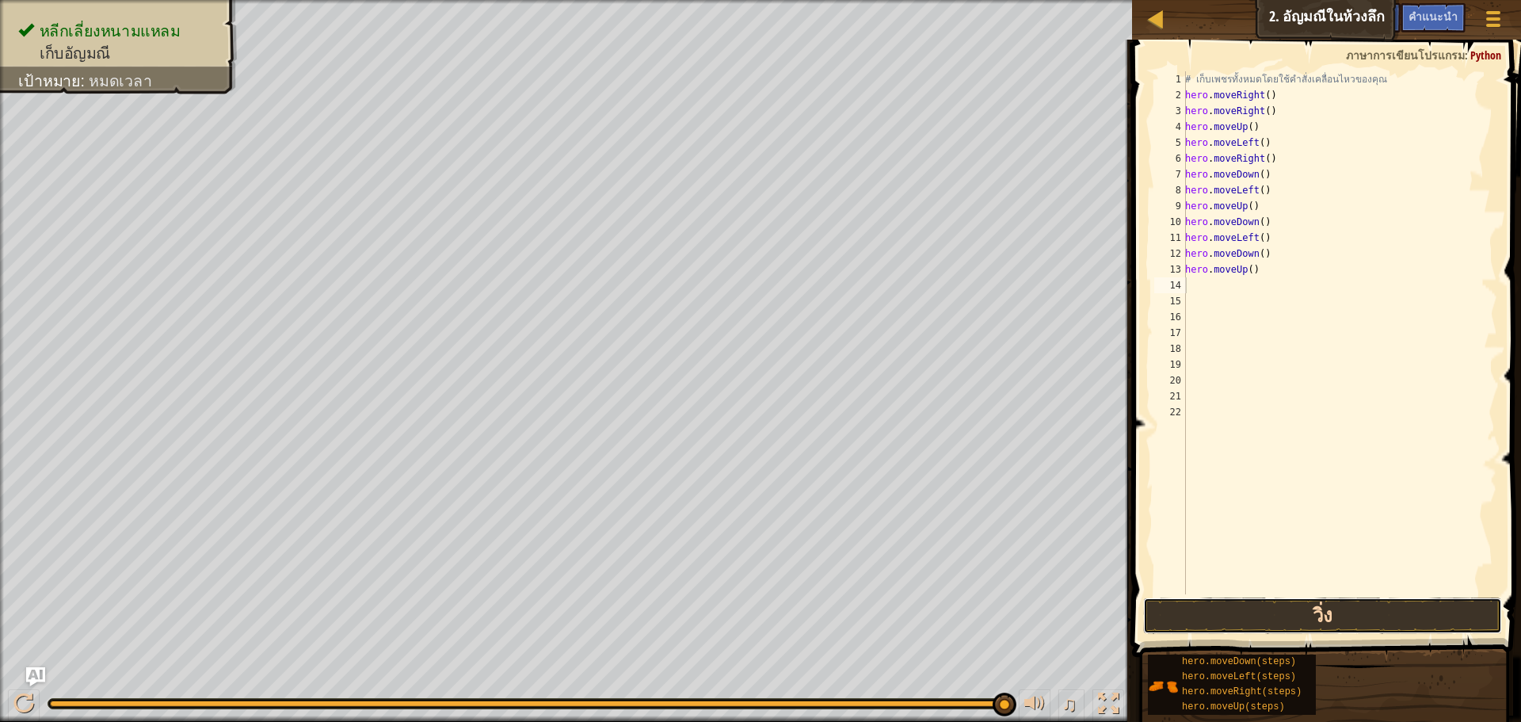
click at [1351, 608] on button "วิ่ง" at bounding box center [1322, 615] width 359 height 36
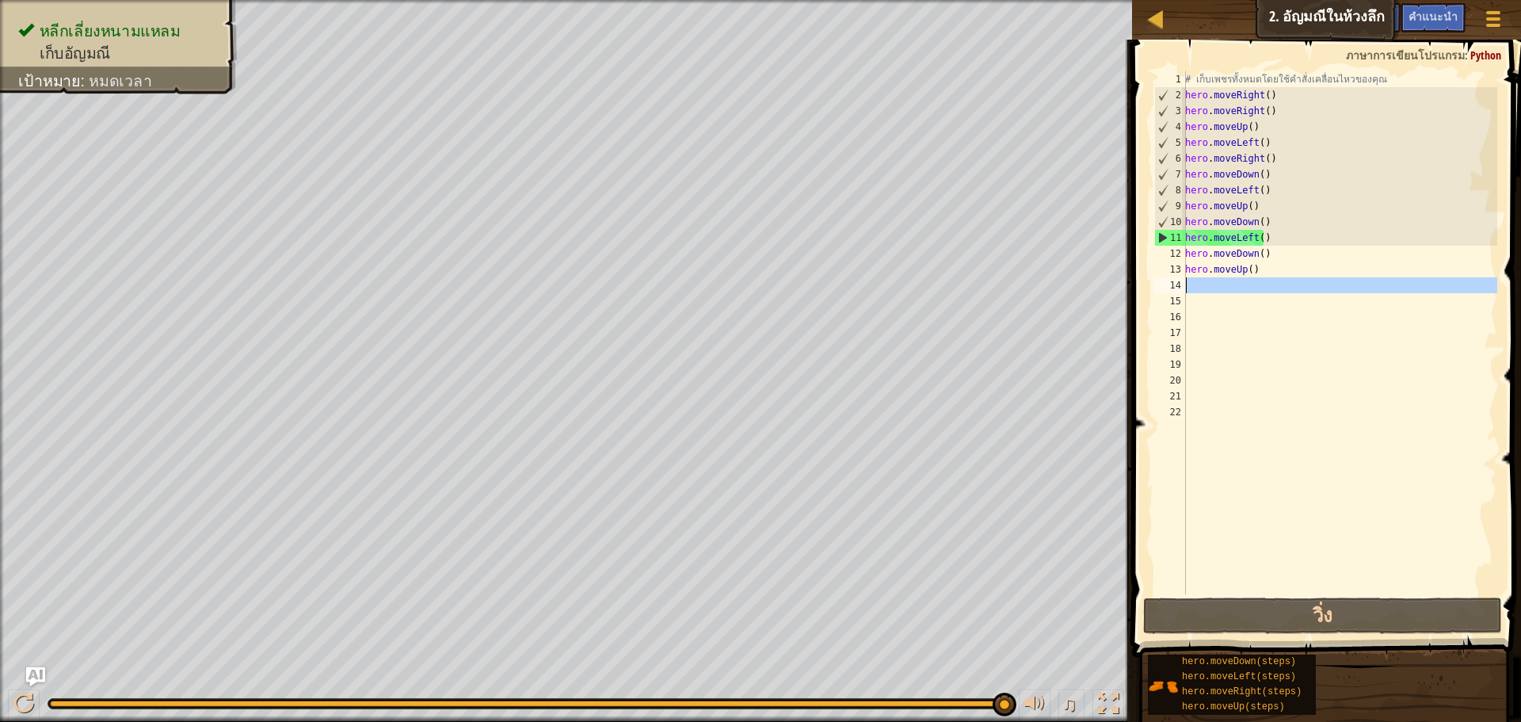
type textarea "hero.moveUp()"
click at [1194, 301] on div "# เก็บเพชรทั้งหมดโดยใช้คำสั่งเคลื่อนไหวของคุณ hero . moveRight ( ) hero . moveR…" at bounding box center [1339, 348] width 315 height 554
click at [1194, 295] on div "# เก็บเพชรทั้งหมดโดยใช้คำสั่งเคลื่อนไหวของคุณ hero . moveRight ( ) hero . moveR…" at bounding box center [1339, 348] width 315 height 554
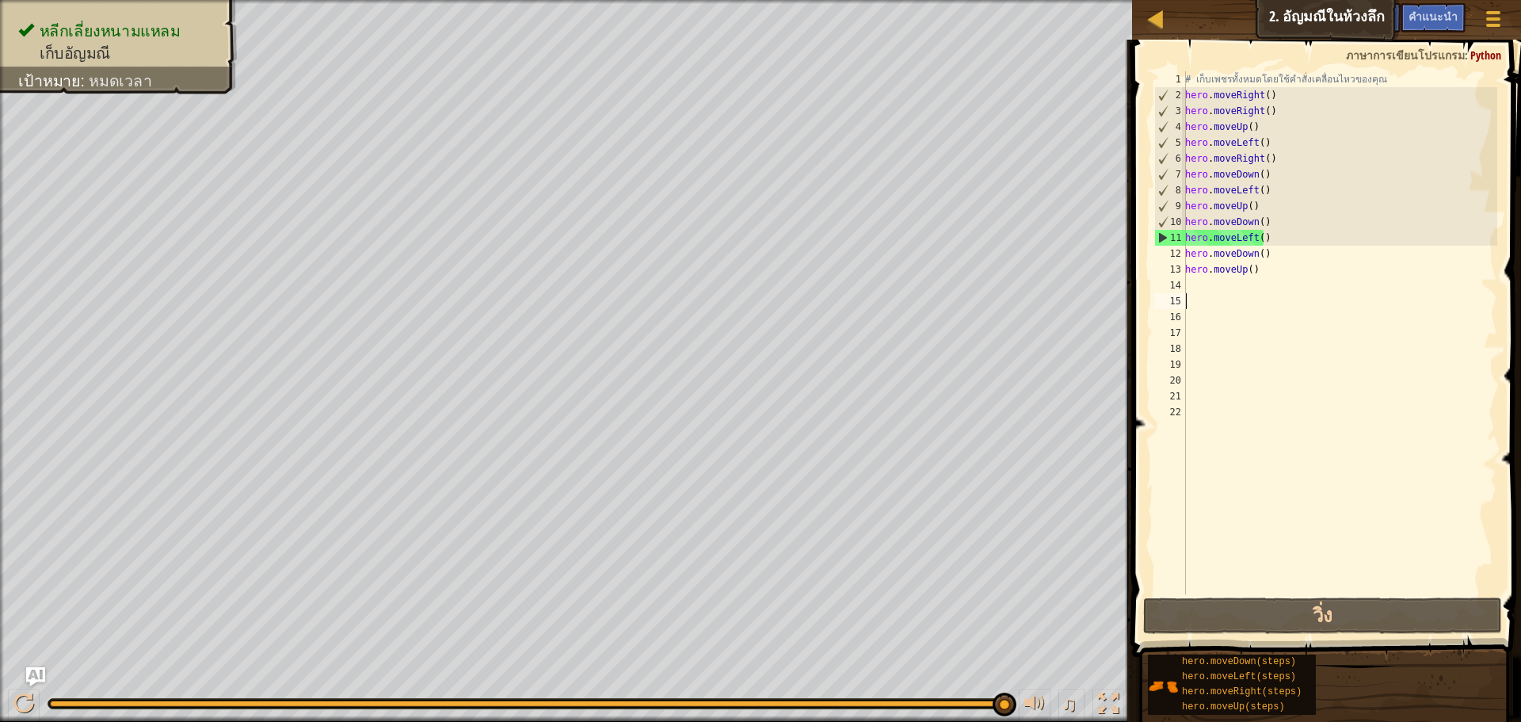
click at [1194, 295] on div "# เก็บเพชรทั้งหมดโดยใช้คำสั่งเคลื่อนไหวของคุณ hero . moveRight ( ) hero . moveR…" at bounding box center [1339, 348] width 315 height 554
click at [1191, 291] on div "# เก็บเพชรทั้งหมดโดยใช้คำสั่งเคลื่อนไหวของคุณ hero . moveRight ( ) hero . moveR…" at bounding box center [1339, 348] width 315 height 554
type textarea "r"
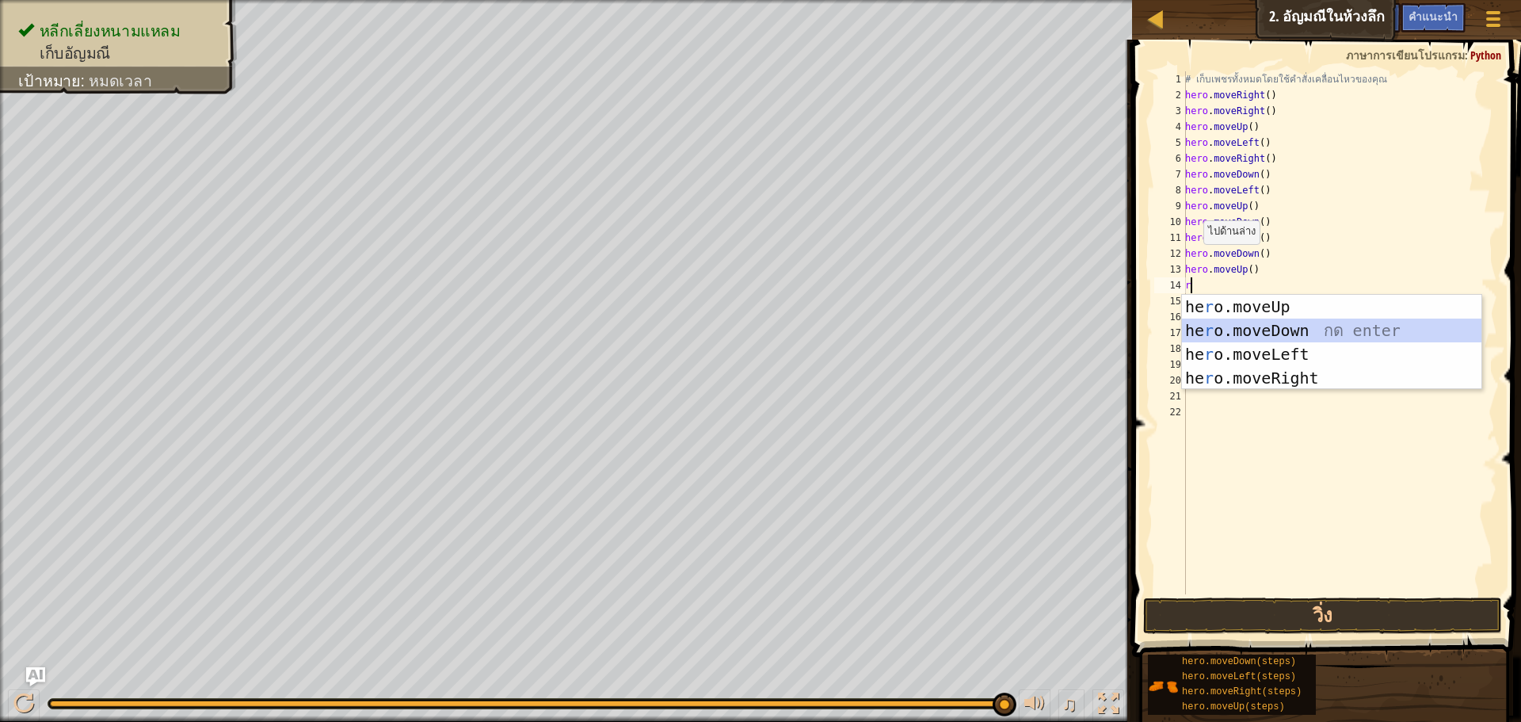
click at [1241, 335] on div "he r o.moveUp กด enter he r o.moveDown กด enter he r o.moveLeft กด enter he r o…" at bounding box center [1331, 366] width 299 height 143
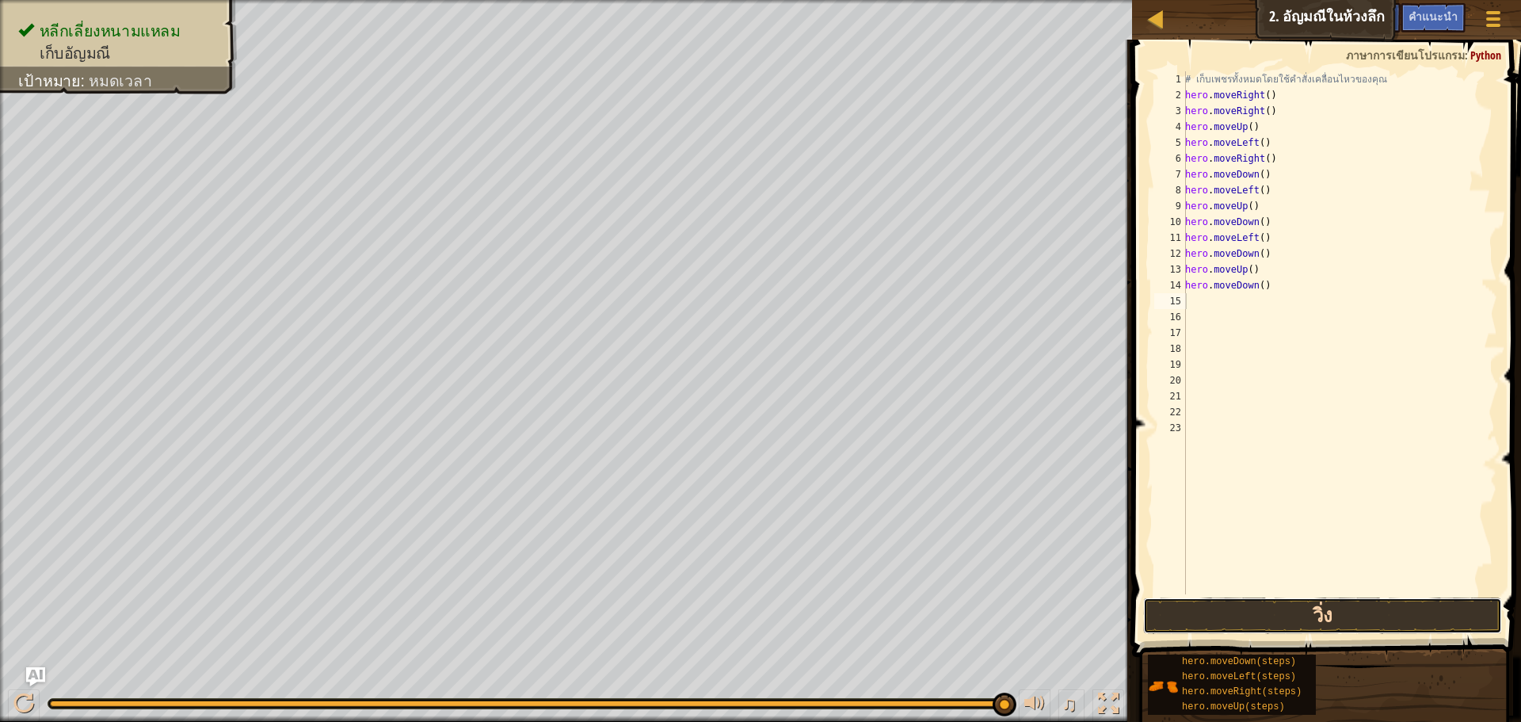
click at [1299, 613] on button "วิ่ง" at bounding box center [1322, 615] width 359 height 36
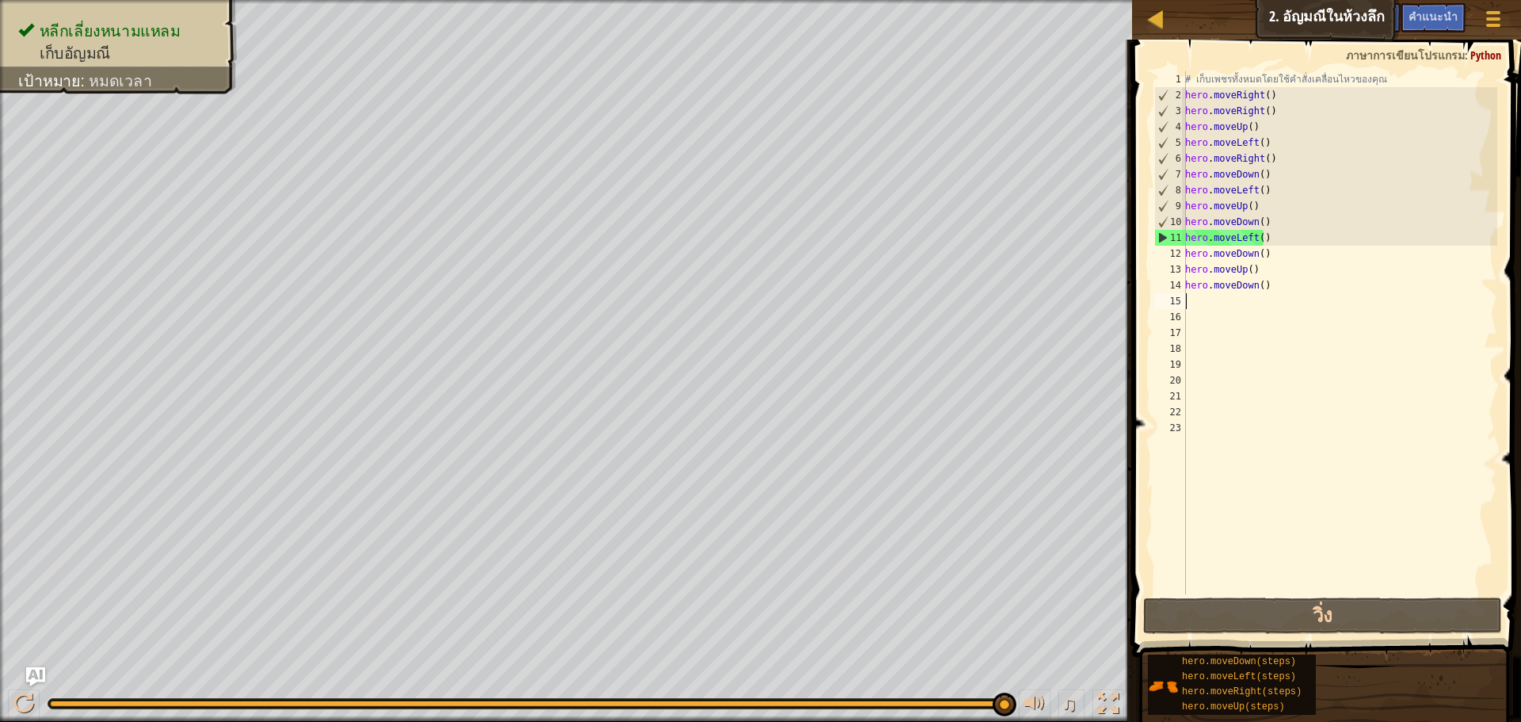
click at [1190, 302] on div "# เก็บเพชรทั้งหมดโดยใช้คำสั่งเคลื่อนไหวของคุณ hero . moveRight ( ) hero . moveR…" at bounding box center [1339, 348] width 315 height 554
type textarea "r"
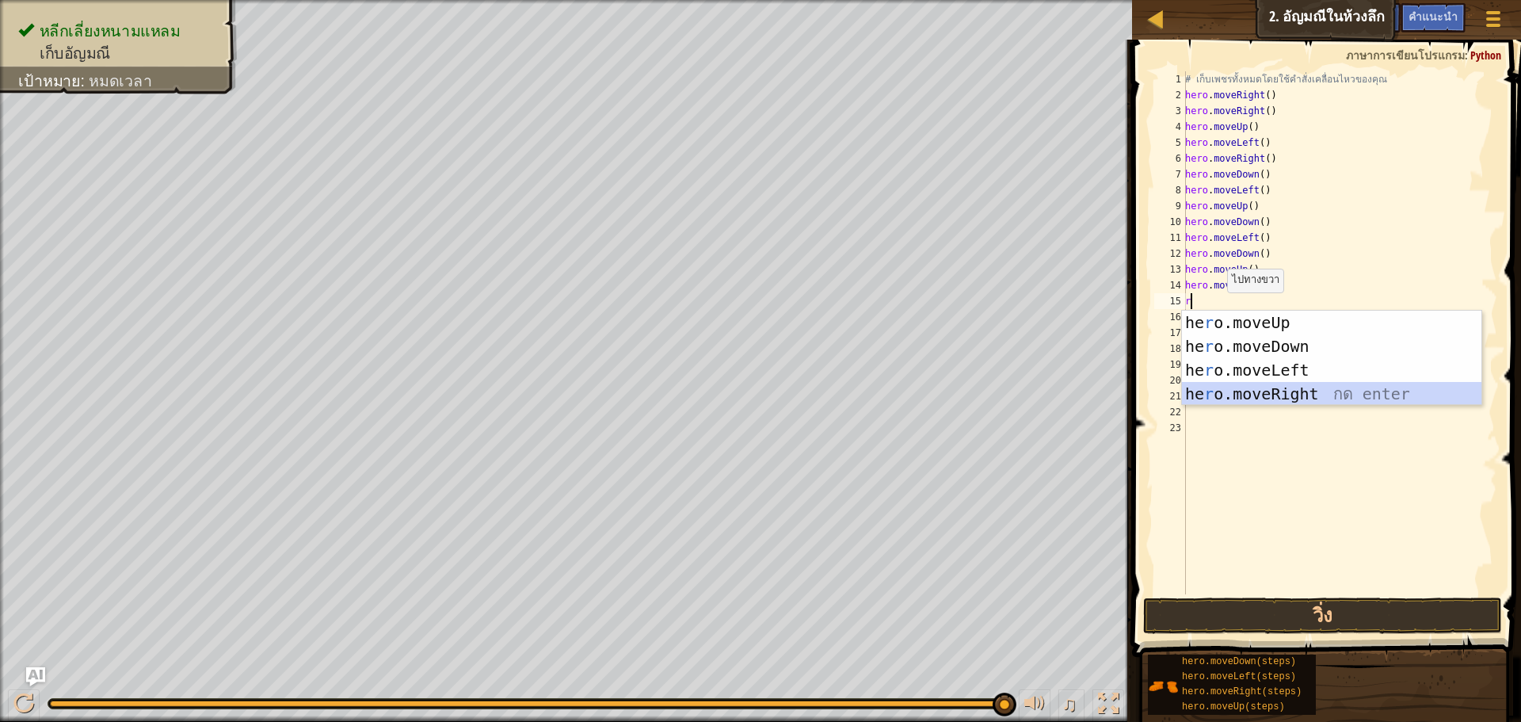
click at [1266, 391] on div "he r o.moveUp กด enter he r o.moveDown กด enter he r o.moveLeft กด enter he r o…" at bounding box center [1331, 381] width 299 height 143
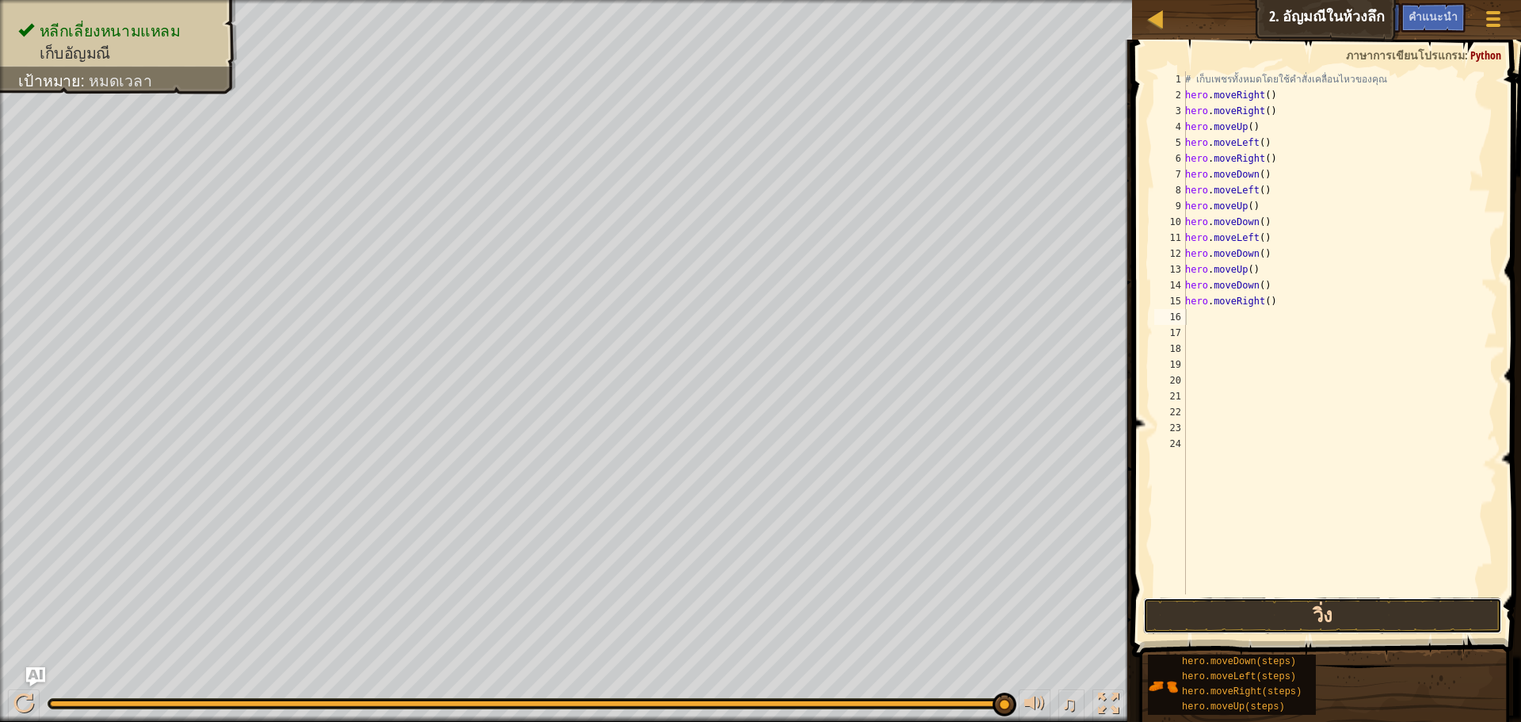
click at [1290, 624] on button "วิ่ง" at bounding box center [1322, 615] width 359 height 36
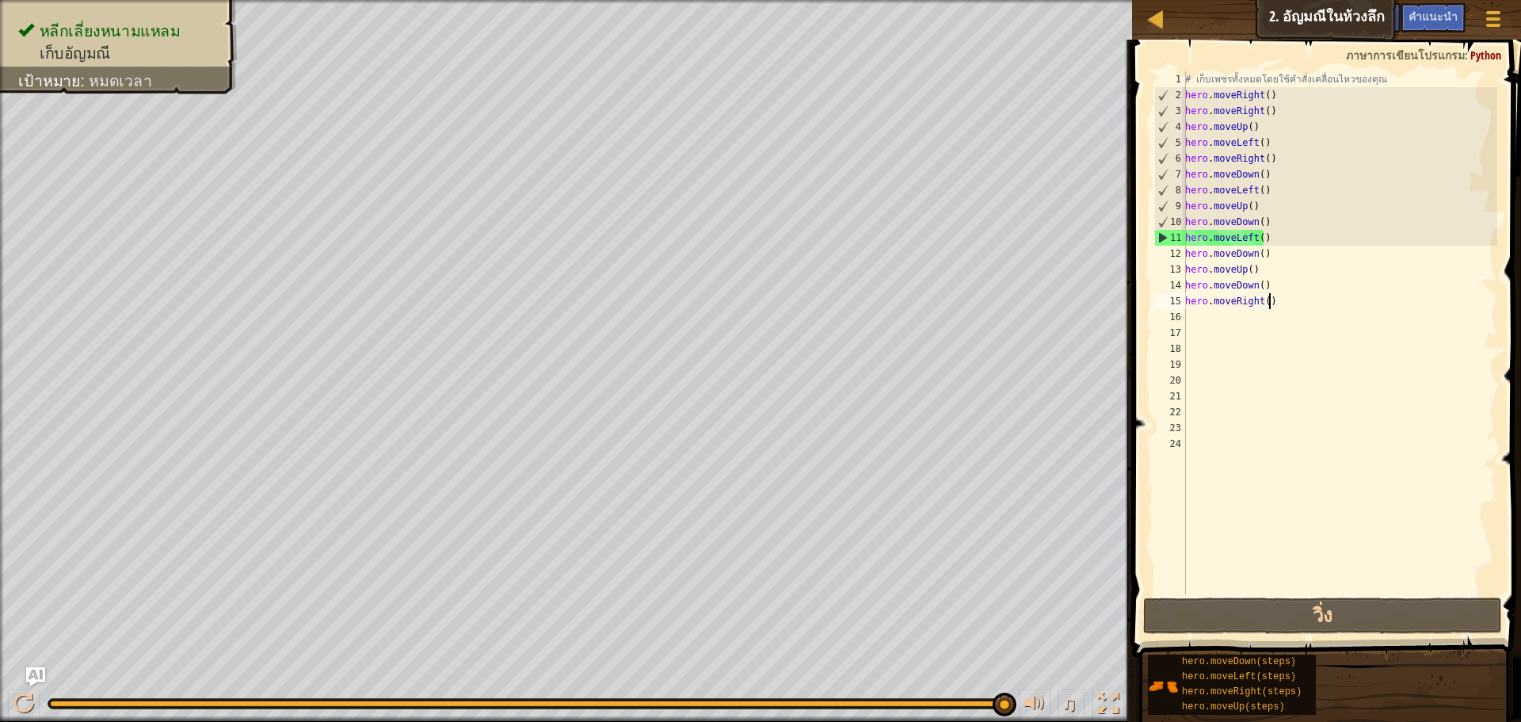
click at [1278, 299] on div "# เก็บเพชรทั้งหมดโดยใช้คำสั่งเคลื่อนไหวของคุณ hero . moveRight ( ) hero . moveR…" at bounding box center [1339, 348] width 315 height 554
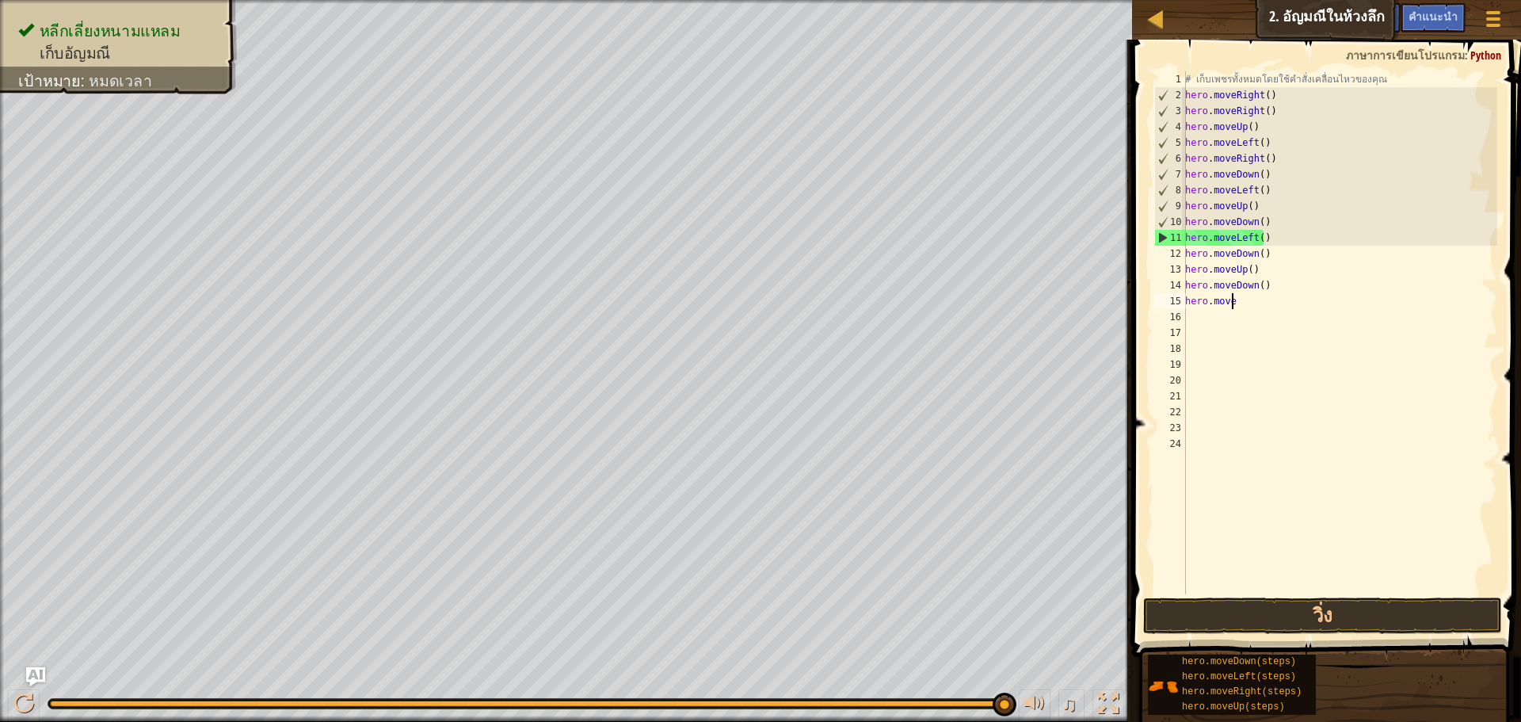
type textarea "h"
click at [1268, 271] on div "# เก็บเพชรทั้งหมดโดยใช้คำสั่งเคลื่อนไหวของคุณ hero . moveRight ( ) hero . moveR…" at bounding box center [1339, 348] width 315 height 554
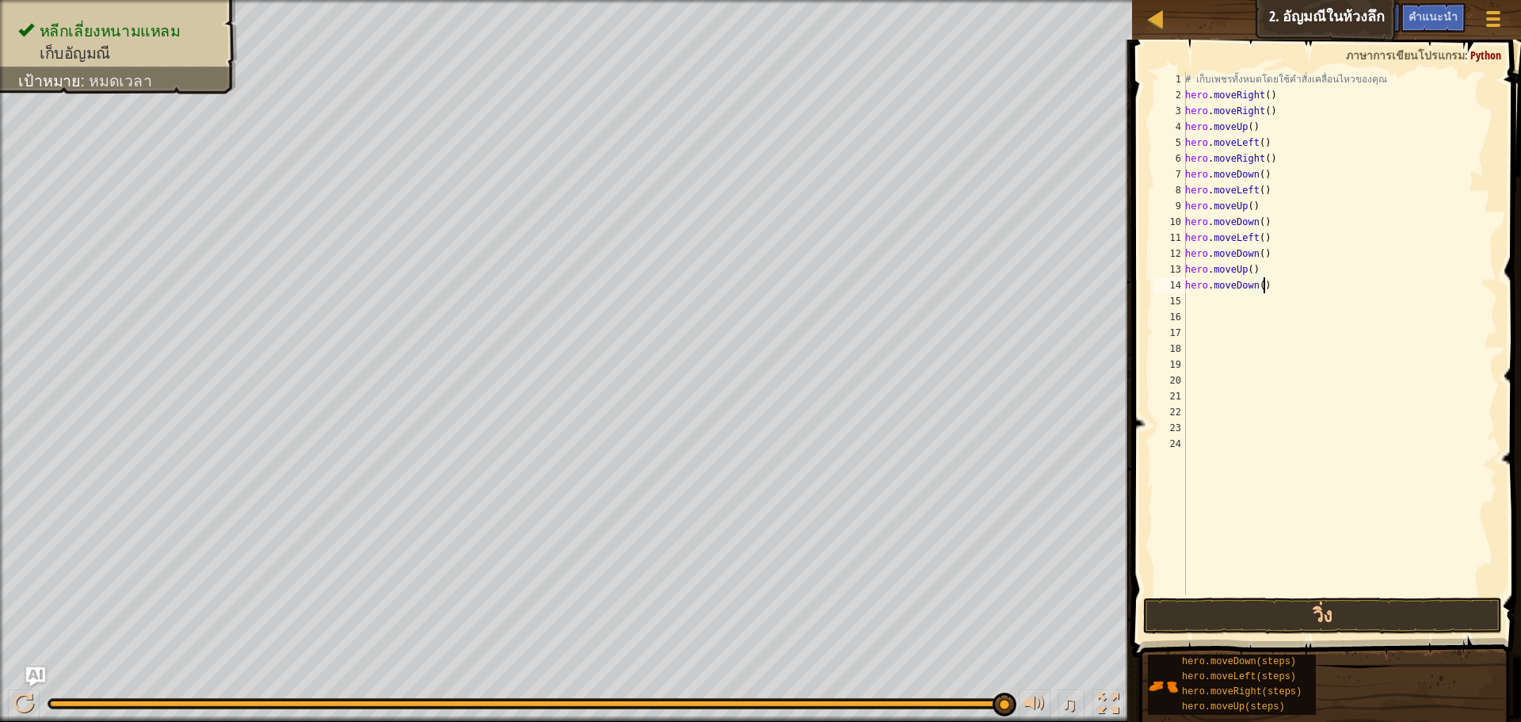
click at [1263, 284] on div "# เก็บเพชรทั้งหมดโดยใช้คำสั่งเคลื่อนไหวของคุณ hero . moveRight ( ) hero . moveR…" at bounding box center [1339, 348] width 315 height 554
type textarea "h"
click at [1254, 266] on div "# เก็บเพชรทั้งหมดโดยใช้คำสั่งเคลื่อนไหวของคุณ hero . moveRight ( ) hero . moveR…" at bounding box center [1339, 348] width 315 height 554
type textarea "h"
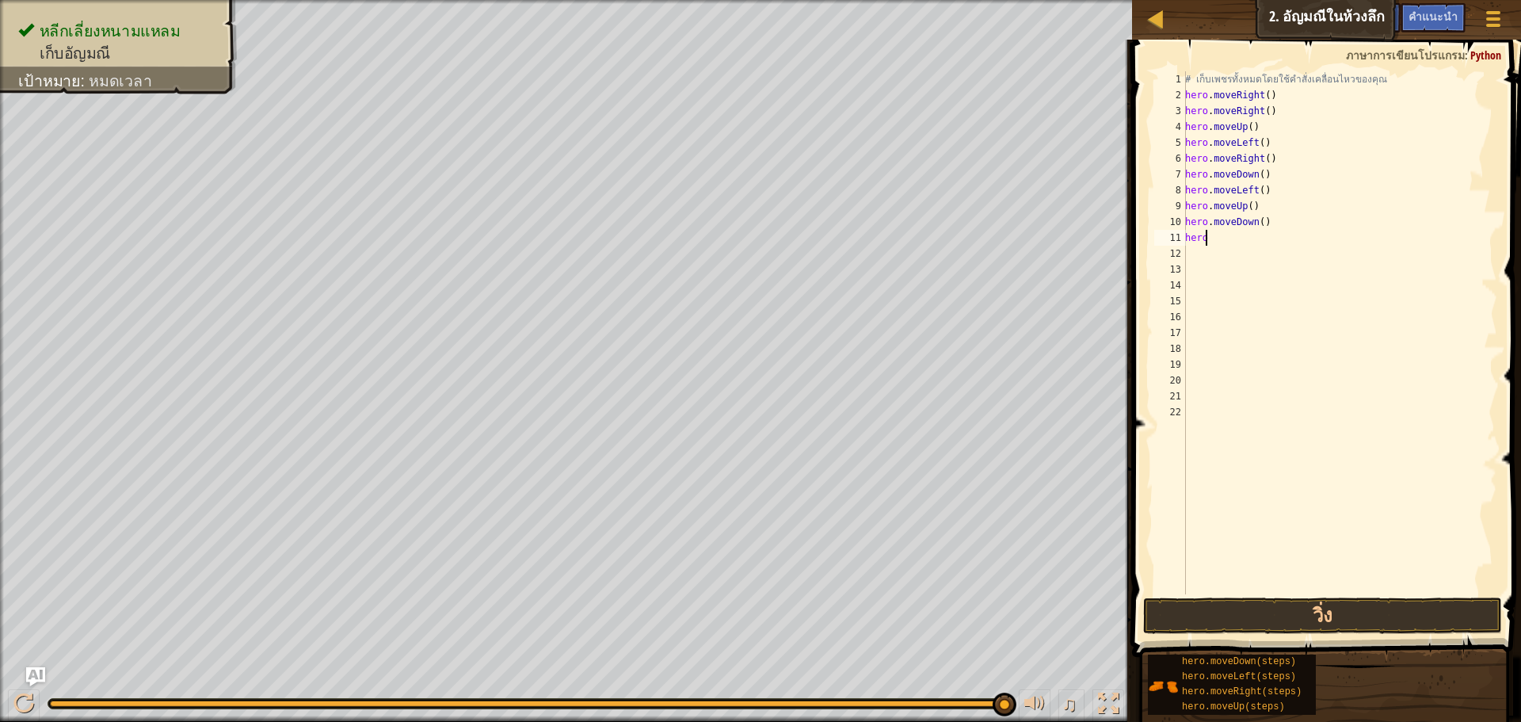
type textarea "h"
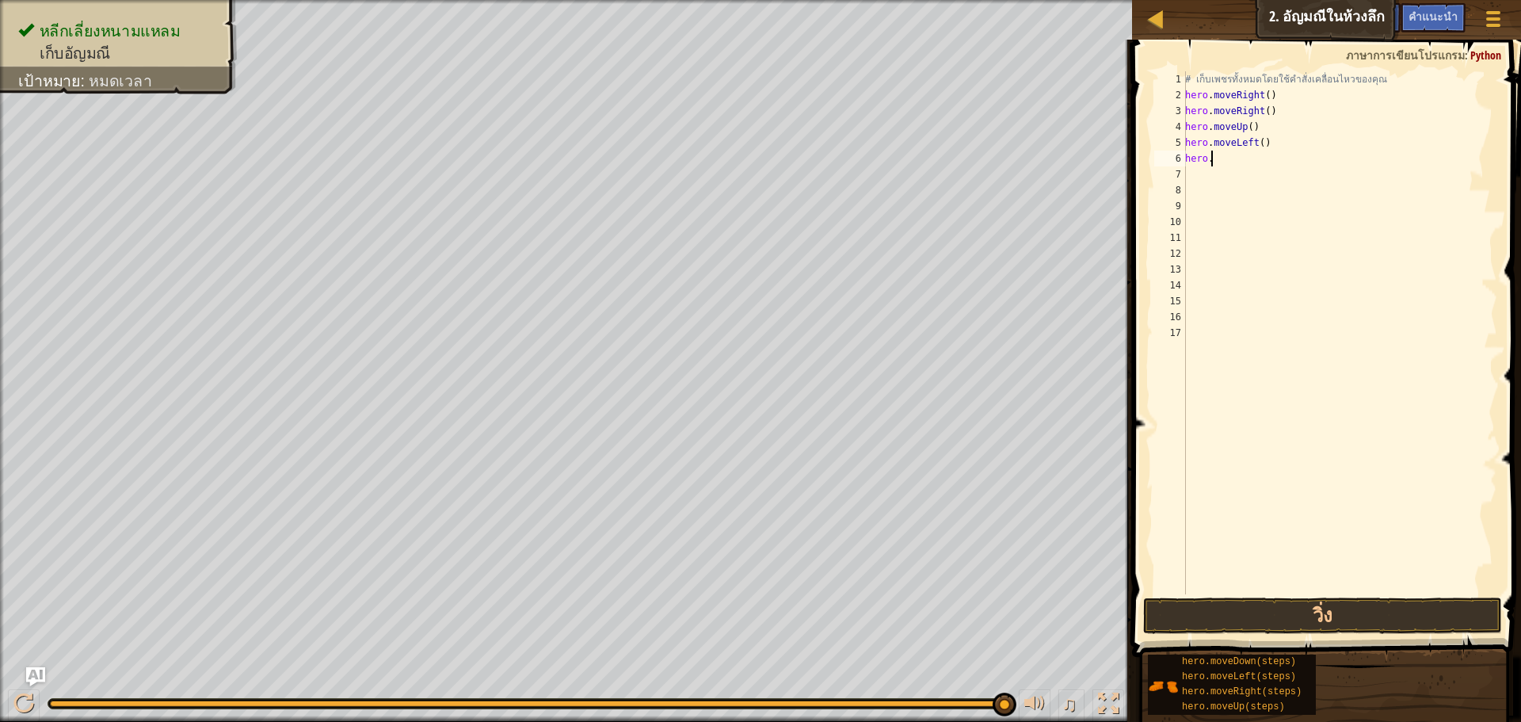
type textarea "h"
click at [1316, 616] on button "วิ่ง" at bounding box center [1322, 615] width 359 height 36
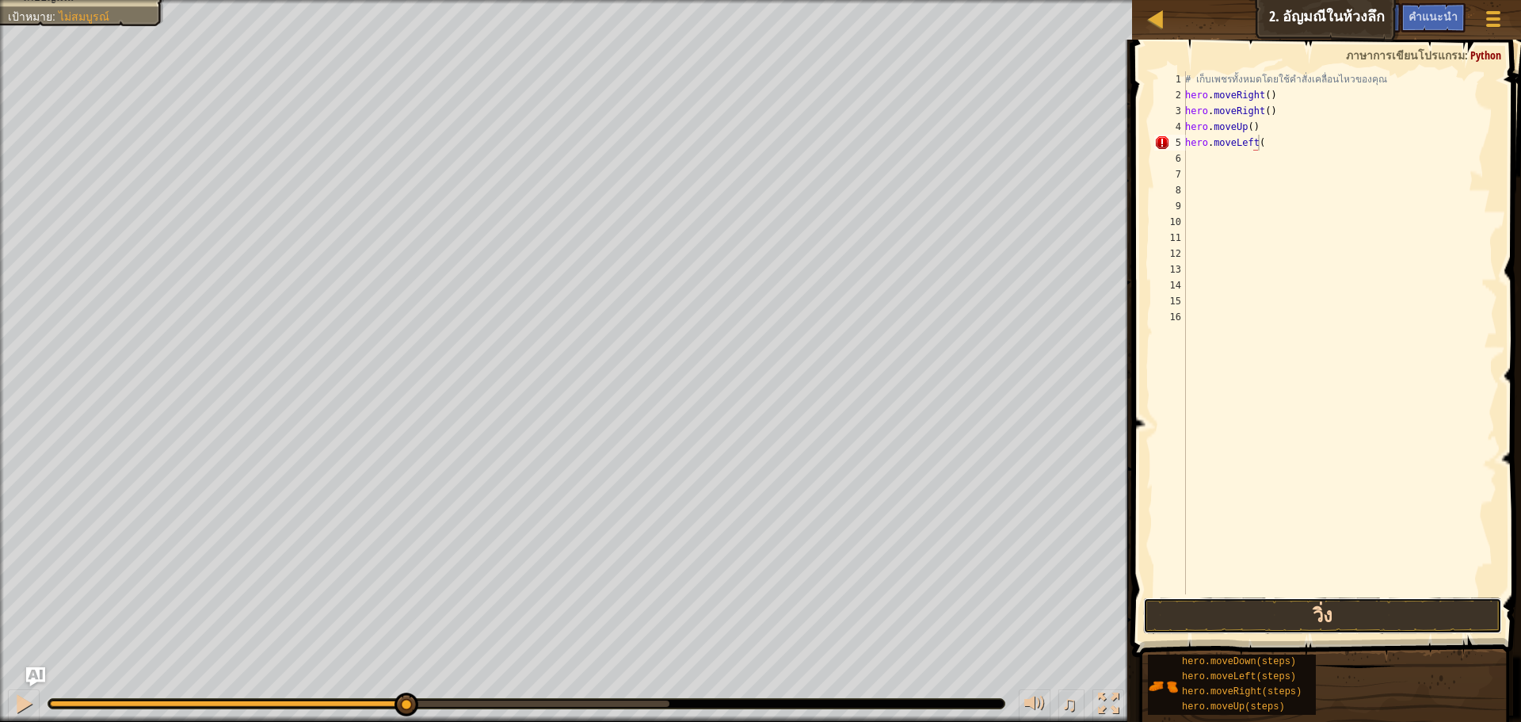
click at [1346, 607] on button "วิ่ง" at bounding box center [1322, 615] width 359 height 36
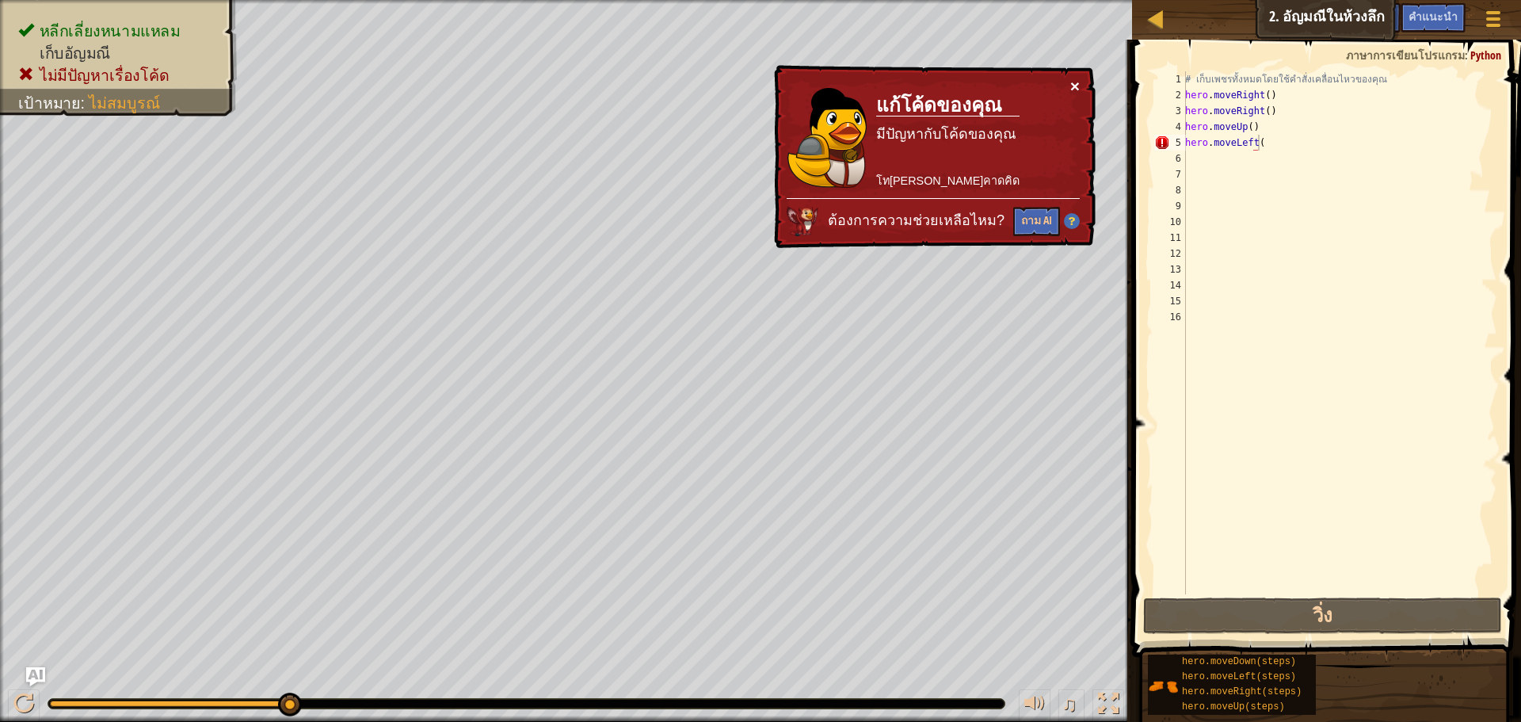
click at [1070, 81] on button "×" at bounding box center [1075, 86] width 10 height 17
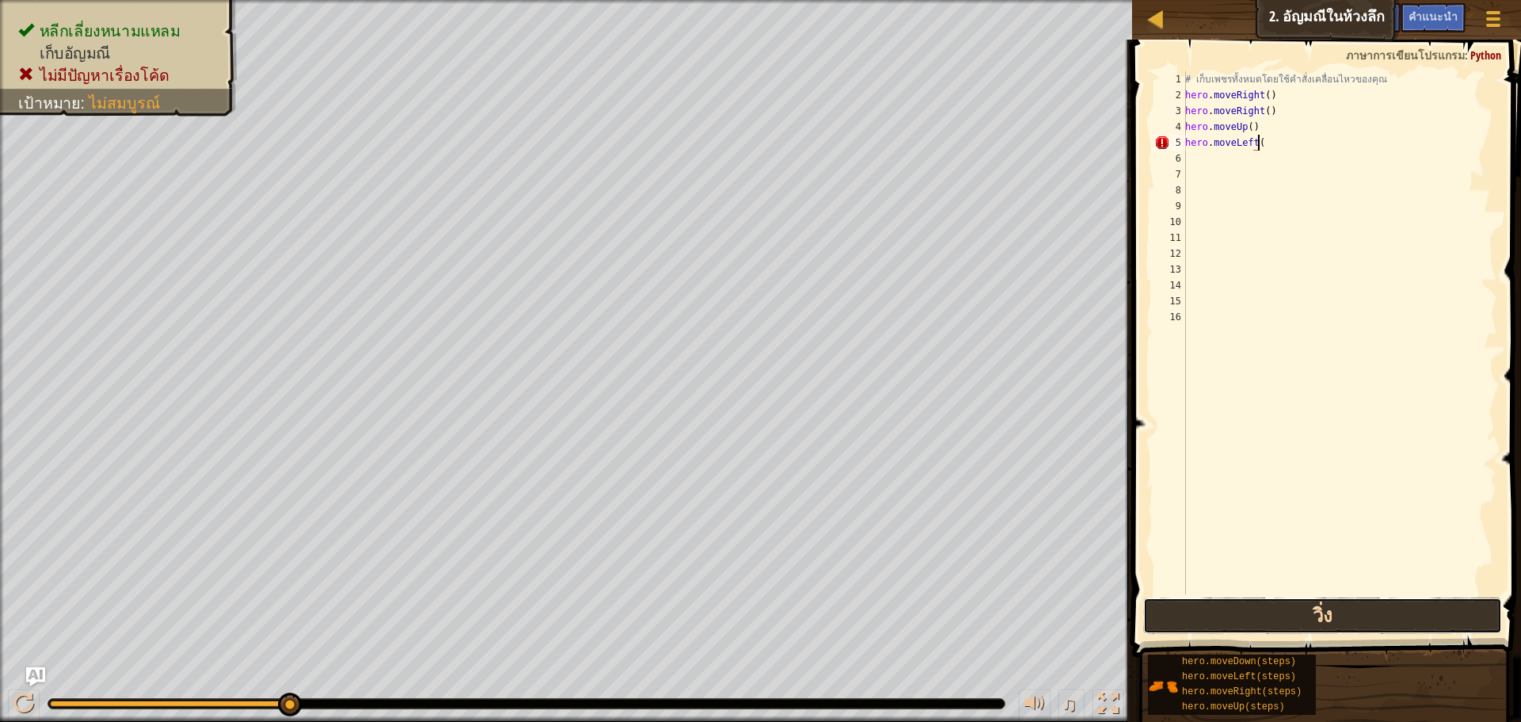
click at [1351, 617] on button "วิ่ง" at bounding box center [1322, 615] width 359 height 36
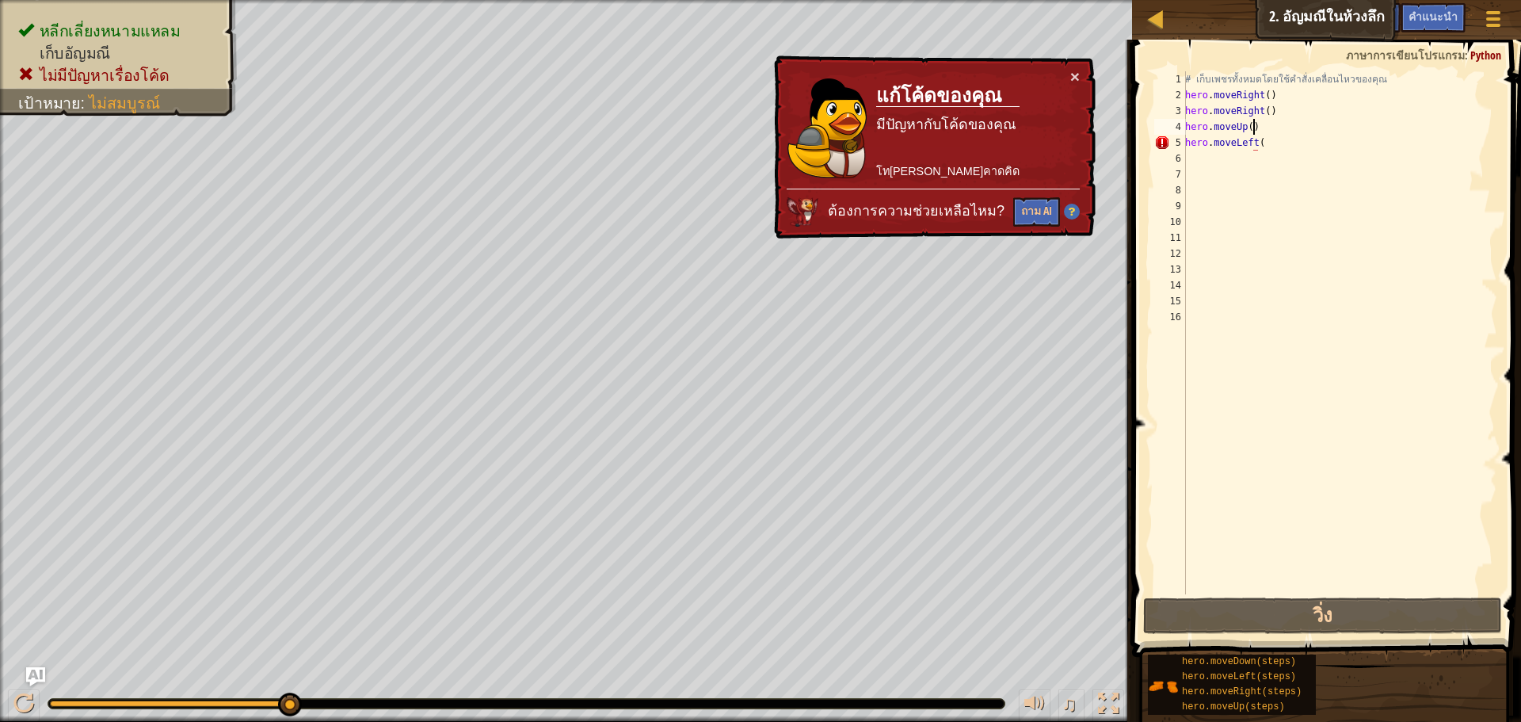
click at [1290, 124] on div "# เก็บเพชรทั้งหมดโดยใช้คำสั่งเคลื่อนไหวของคุณ hero . moveRight ( ) hero . moveR…" at bounding box center [1339, 348] width 315 height 554
click at [1270, 147] on div "# เก็บเพชรทั้งหมดโดยใช้คำสั่งเคลื่อนไหวของคุณ hero . moveRight ( ) hero . moveR…" at bounding box center [1339, 348] width 315 height 554
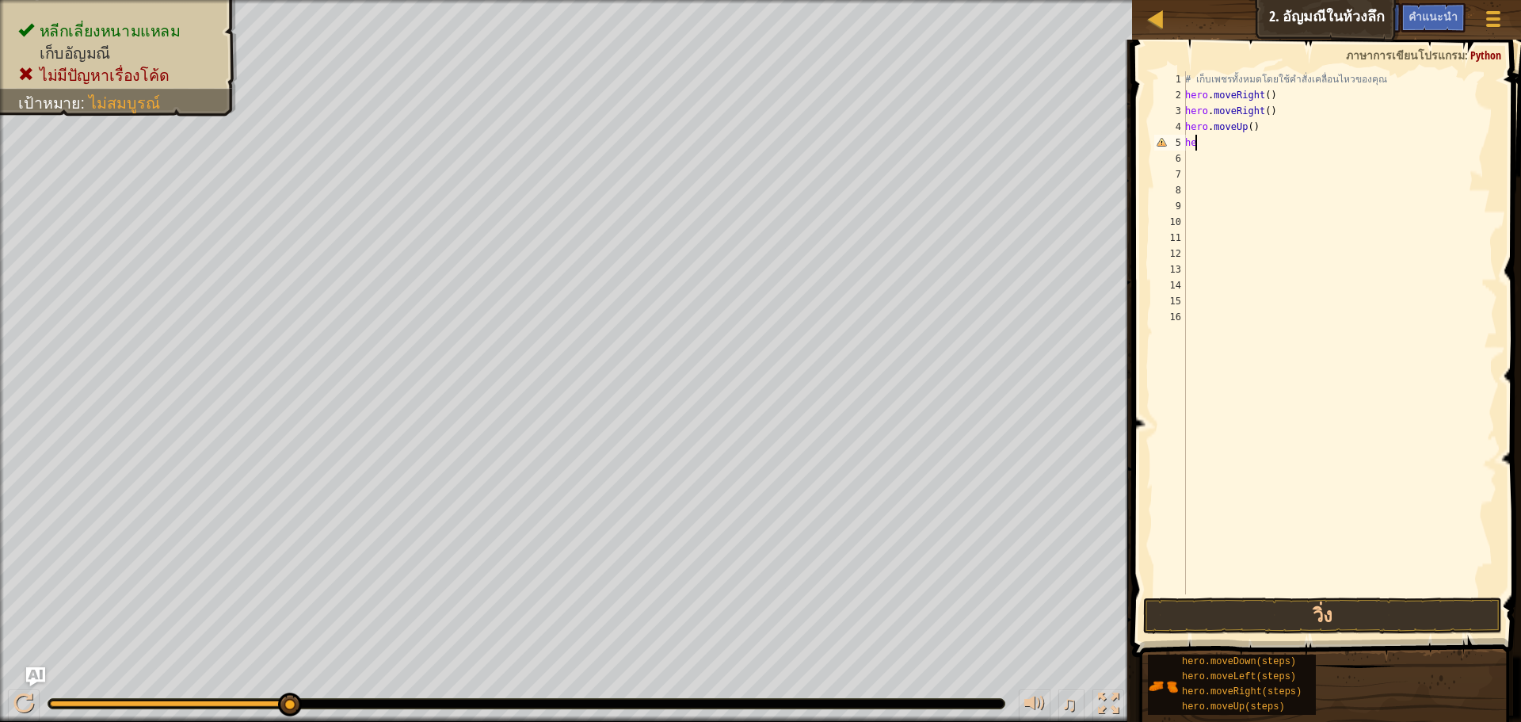
type textarea "h"
click at [1263, 619] on button "วิ่ง" at bounding box center [1322, 615] width 359 height 36
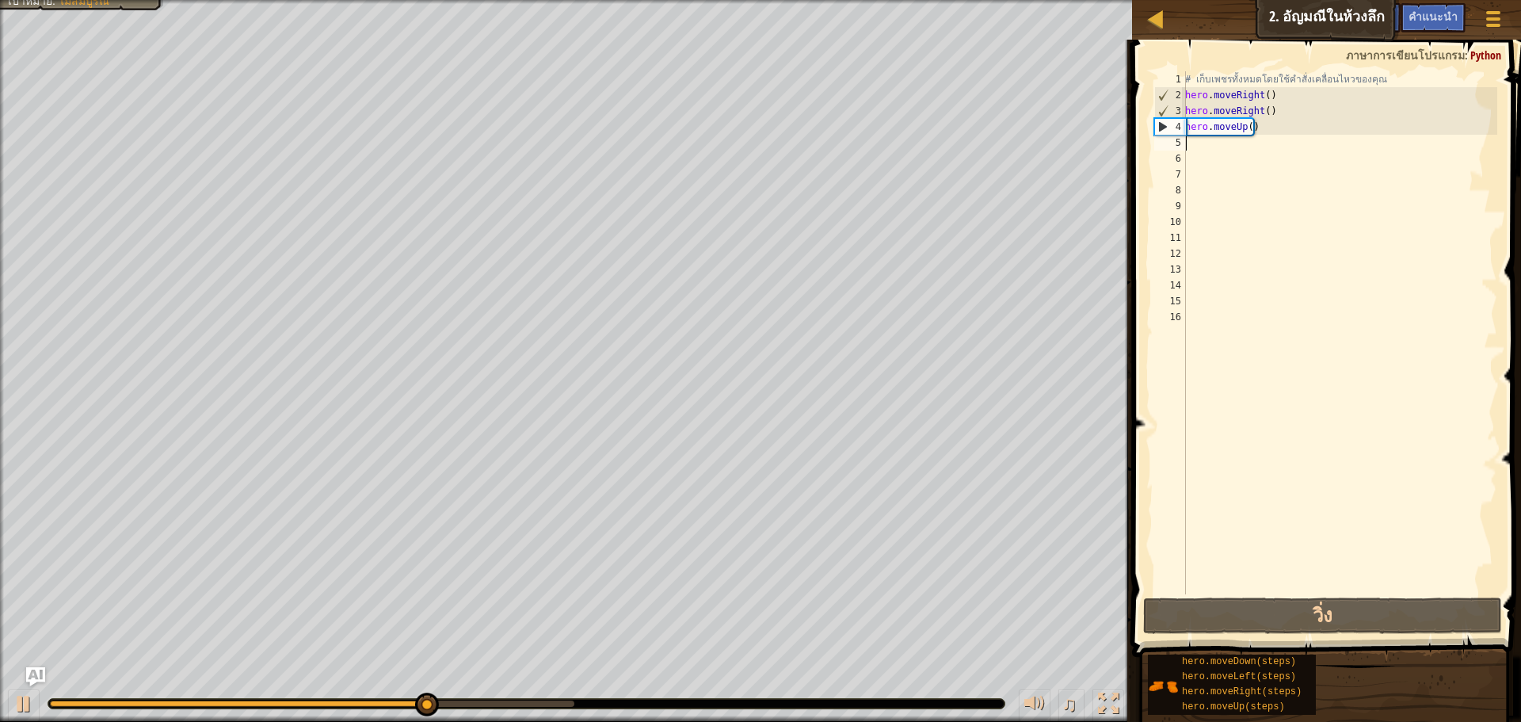
click at [1210, 143] on div "# เก็บเพชรทั้งหมดโดยใช้คำสั่งเคลื่อนไหวของคุณ hero . moveRight ( ) hero . moveR…" at bounding box center [1339, 348] width 315 height 554
type textarea "r"
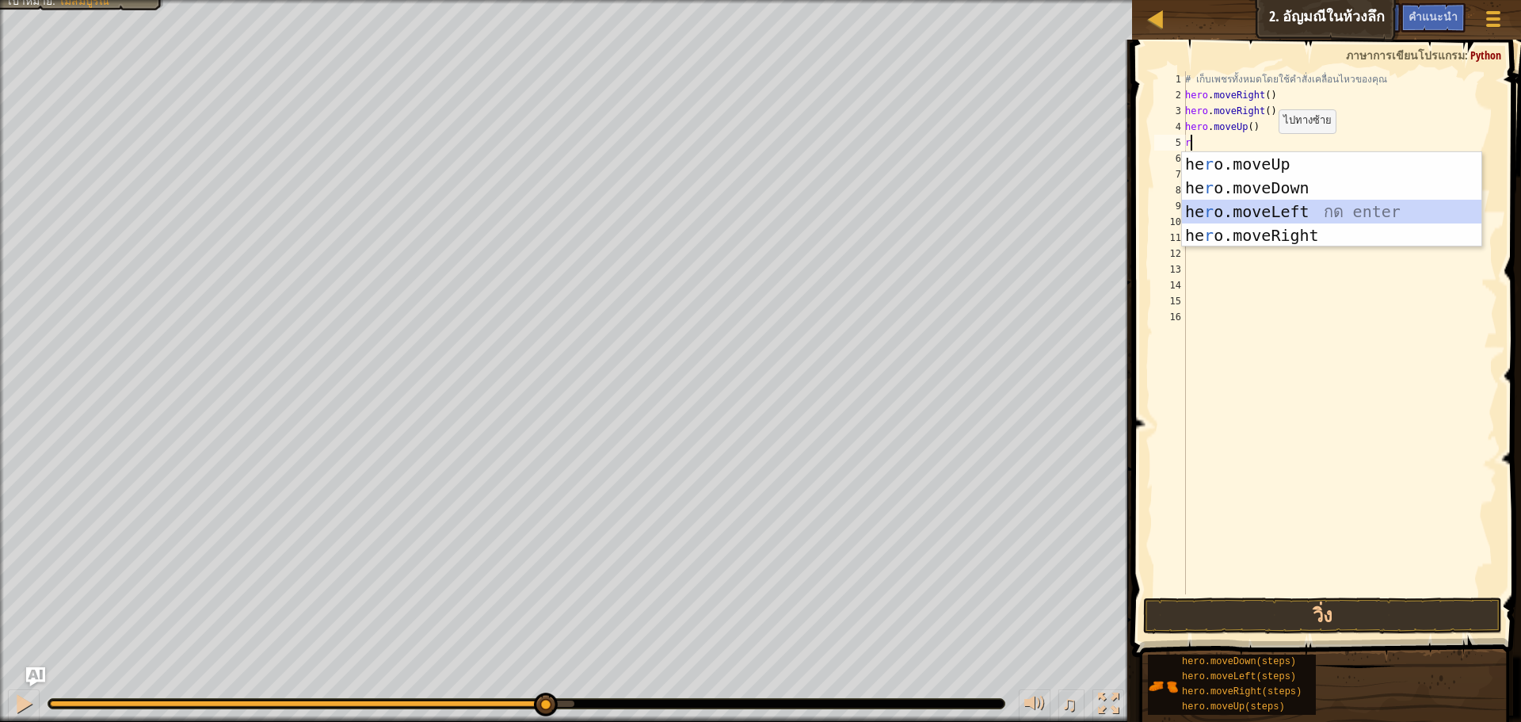
click at [1212, 209] on div "he r o.moveUp กด enter he r o.moveDown กด enter he r o.moveLeft กด enter he r o…" at bounding box center [1331, 223] width 299 height 143
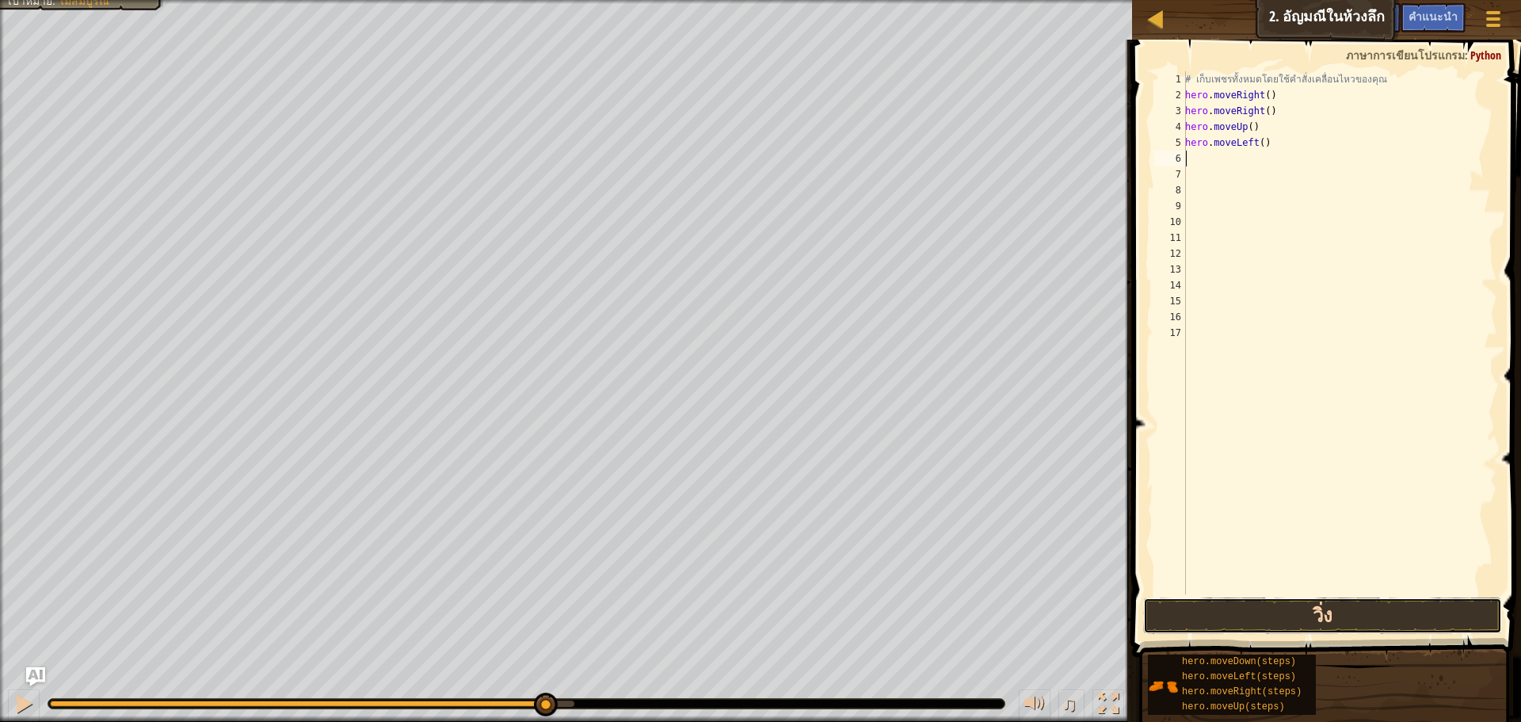
click at [1263, 612] on button "วิ่ง" at bounding box center [1322, 615] width 359 height 36
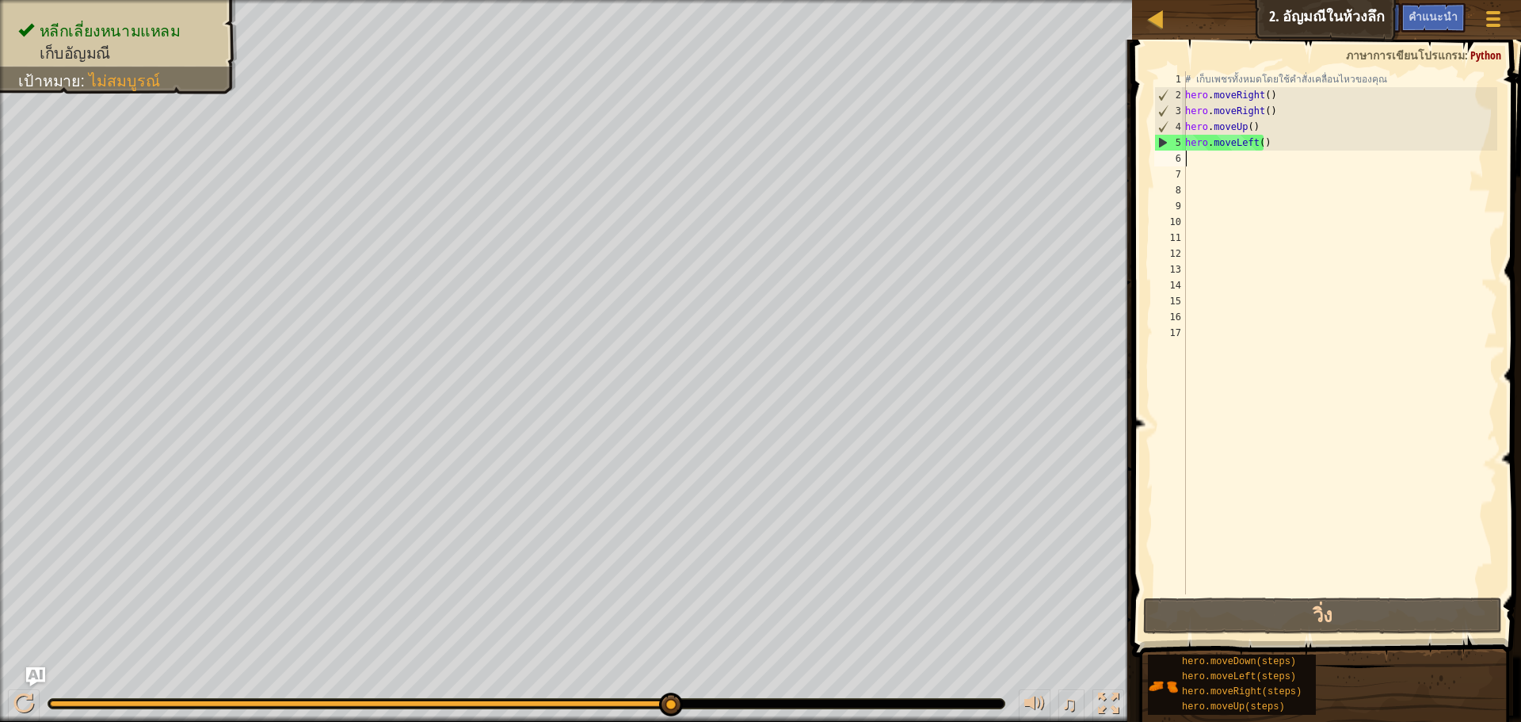
type textarea "r"
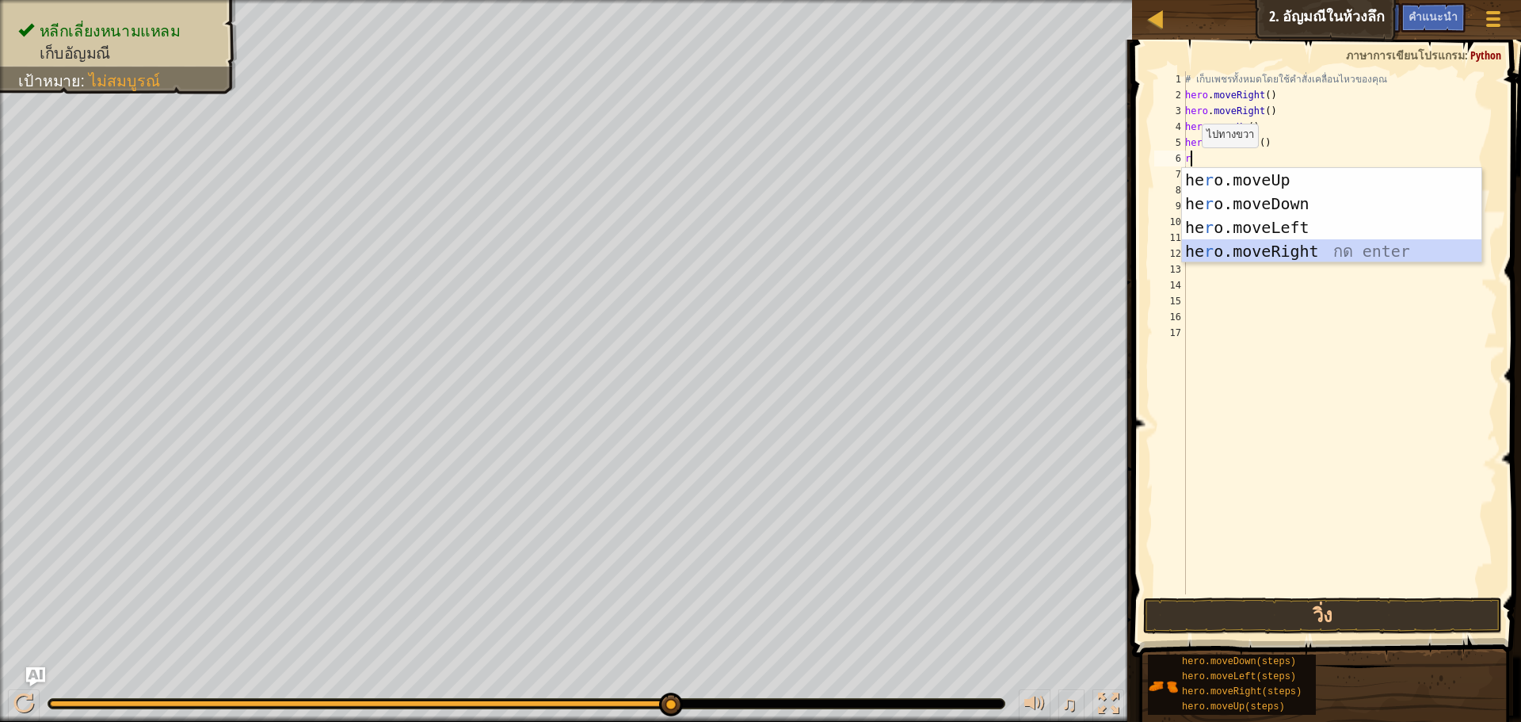
click at [1206, 249] on div "he r o.moveUp กด enter he r o.moveDown กด enter he r o.moveLeft กด enter he r o…" at bounding box center [1331, 239] width 299 height 143
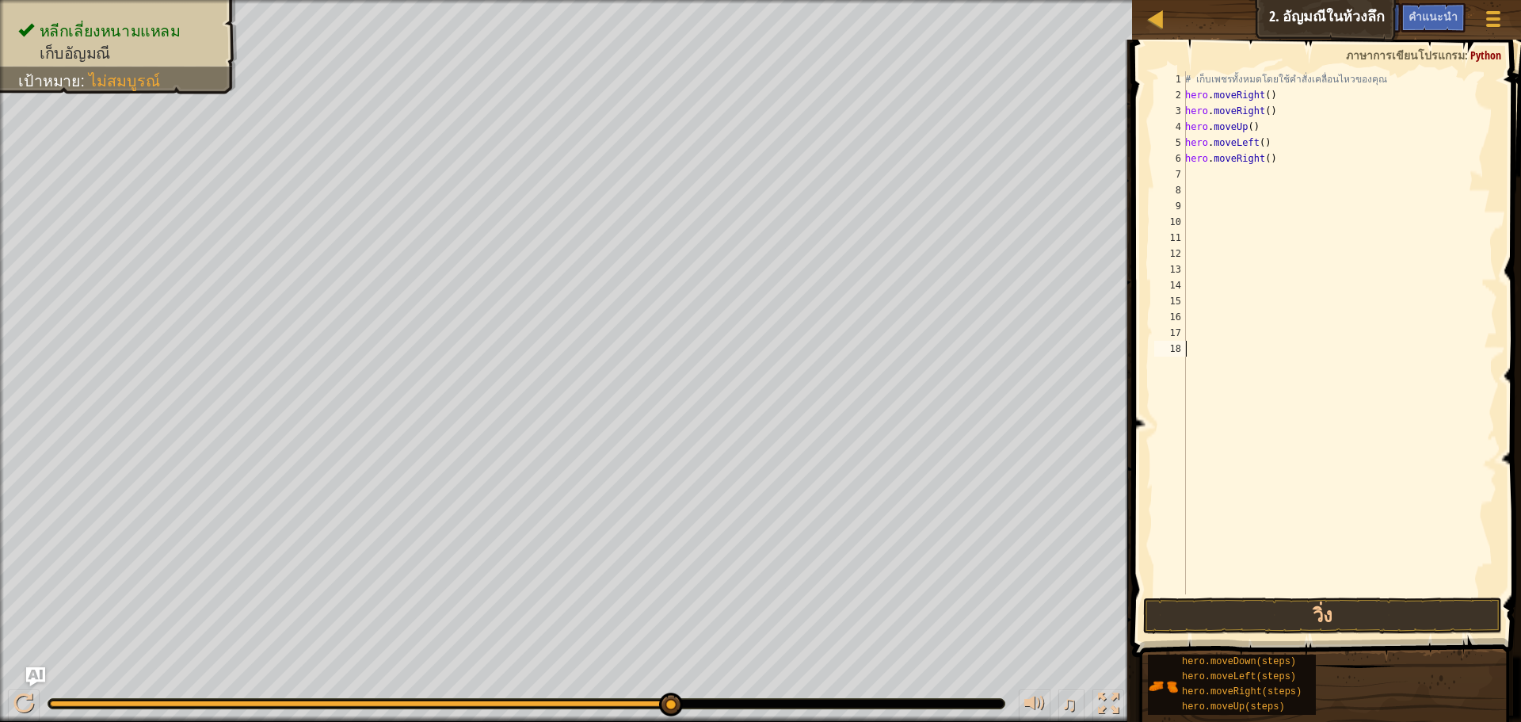
drag, startPoint x: 1203, startPoint y: 524, endPoint x: 1207, endPoint y: 548, distance: 24.9
click at [1207, 548] on div "# เก็บเพชรทั้งหมดโดยใช้คำสั่งเคลื่อนไหวของคุณ hero . moveRight ( ) hero . moveR…" at bounding box center [1339, 348] width 315 height 554
click at [1216, 617] on button "วิ่ง" at bounding box center [1322, 615] width 359 height 36
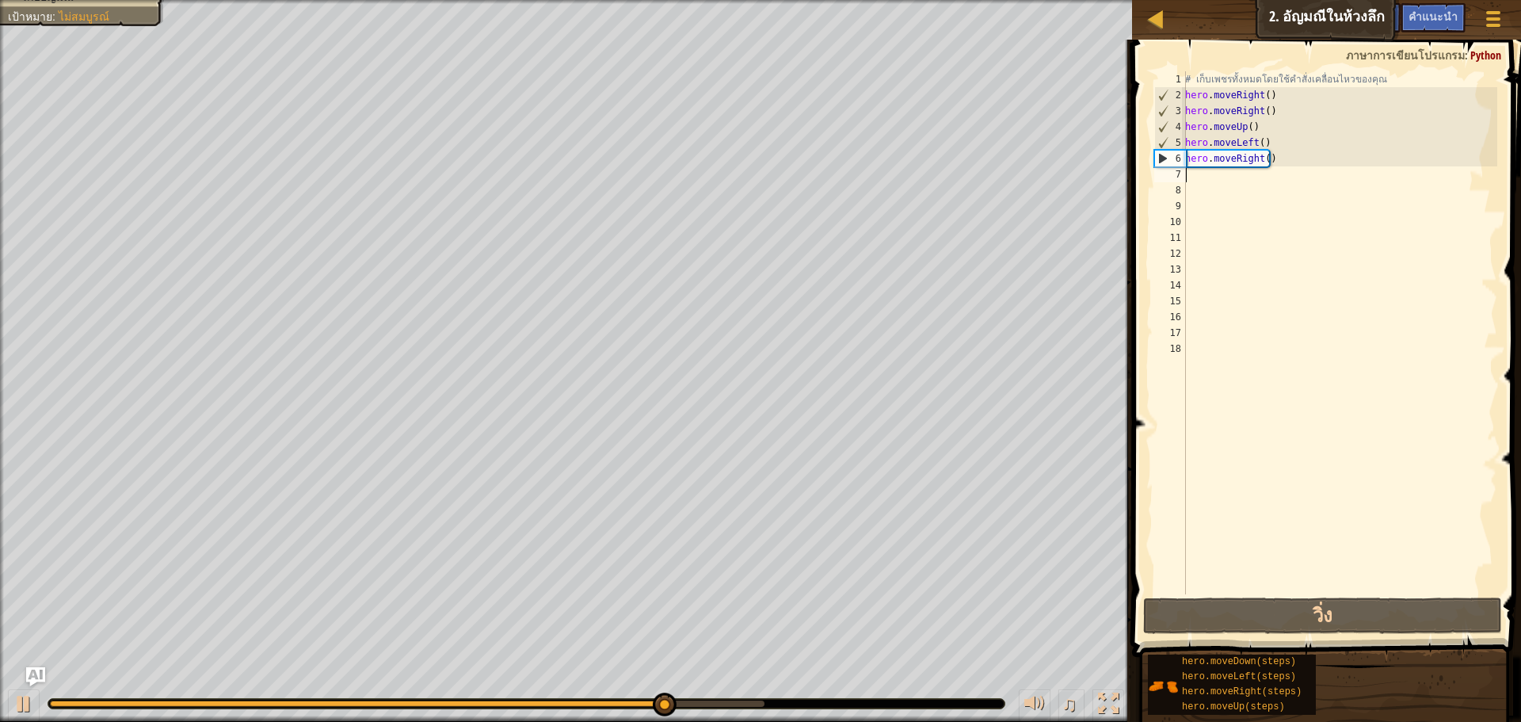
click at [1210, 175] on div "# เก็บเพชรทั้งหมดโดยใช้คำสั่งเคลื่อนไหวของคุณ hero . moveRight ( ) hero . moveR…" at bounding box center [1339, 348] width 315 height 554
type textarea "r"
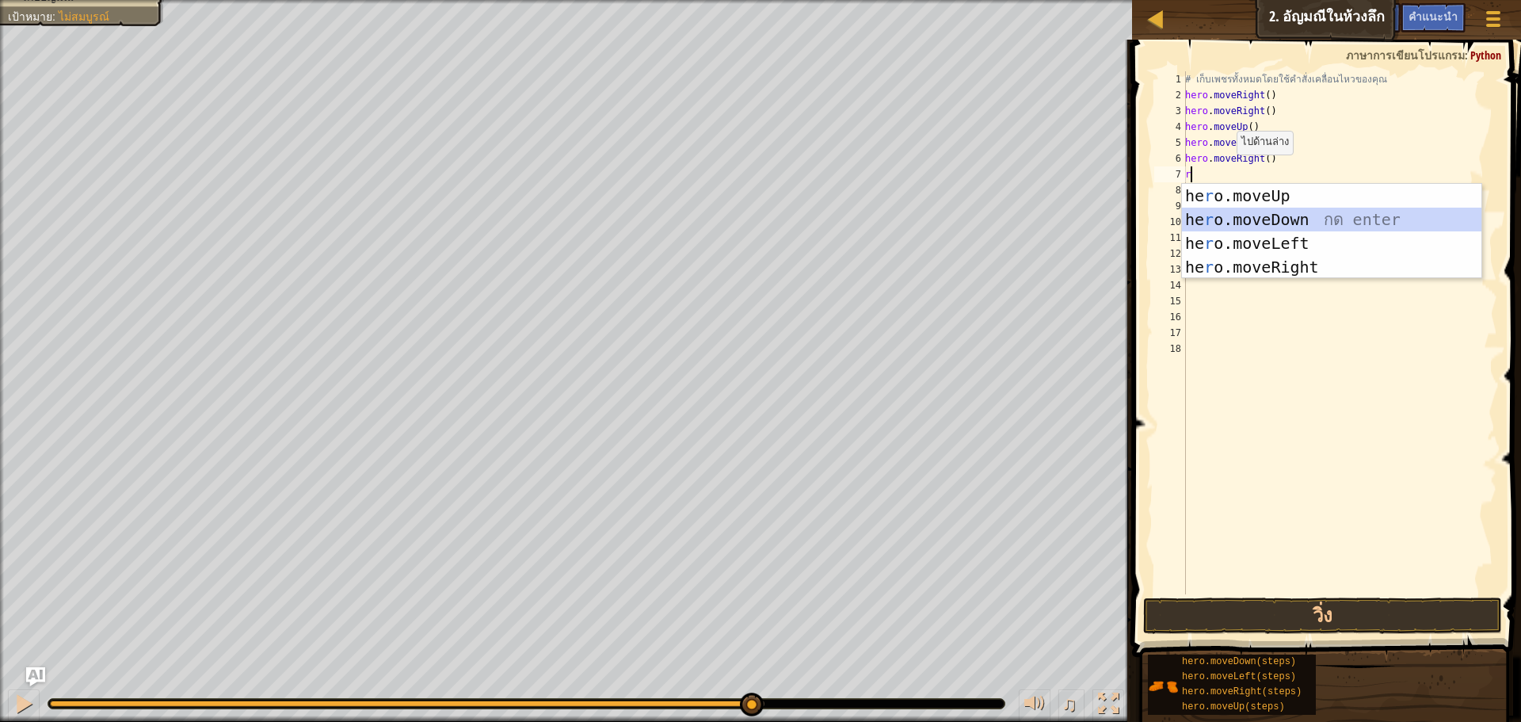
click at [1211, 222] on div "he r o.moveUp กด enter he r o.moveDown กด enter he r o.moveLeft กด enter he r o…" at bounding box center [1331, 255] width 299 height 143
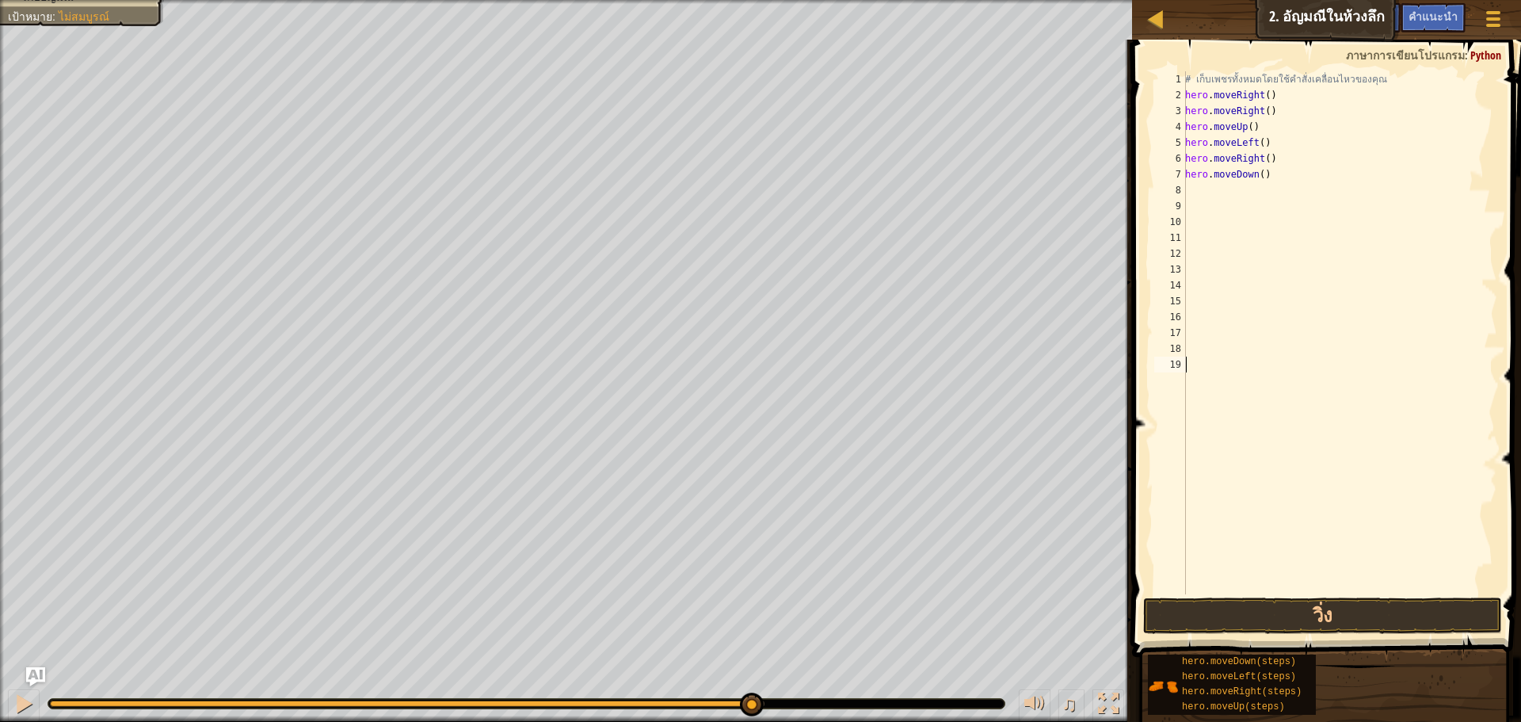
drag, startPoint x: 1255, startPoint y: 531, endPoint x: 1267, endPoint y: 651, distance: 121.1
click at [1263, 606] on div "1 2 3 4 5 6 7 8 9 10 11 12 13 14 15 16 17 18 19 # เก็บเพชรทั้งหมดโดยใช้คำสั่งเค…" at bounding box center [1324, 380] width 394 height 664
click at [1270, 619] on button "วิ่ง" at bounding box center [1322, 615] width 359 height 36
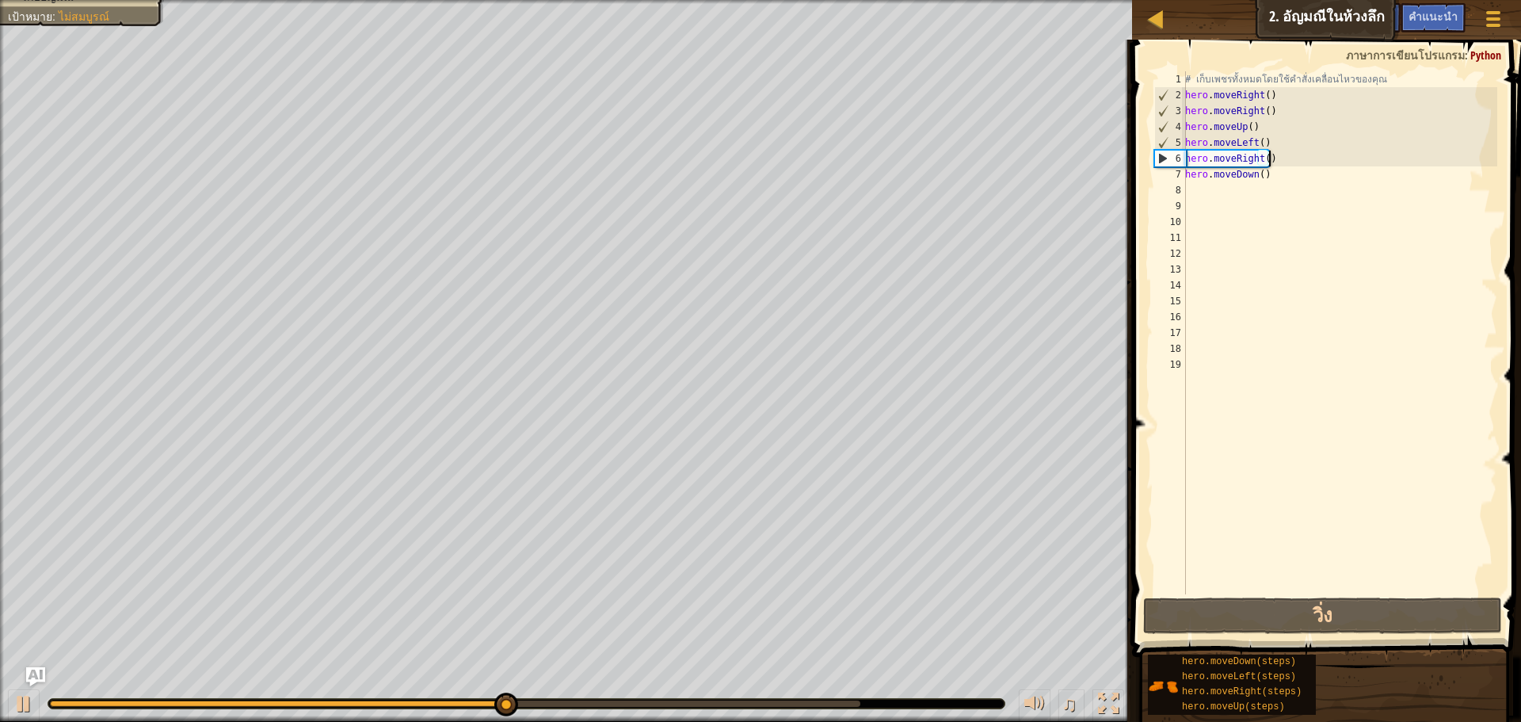
click at [1278, 161] on div "# เก็บเพชรทั้งหมดโดยใช้คำสั่งเคลื่อนไหวของคุณ hero . moveRight ( ) hero . moveR…" at bounding box center [1339, 348] width 315 height 554
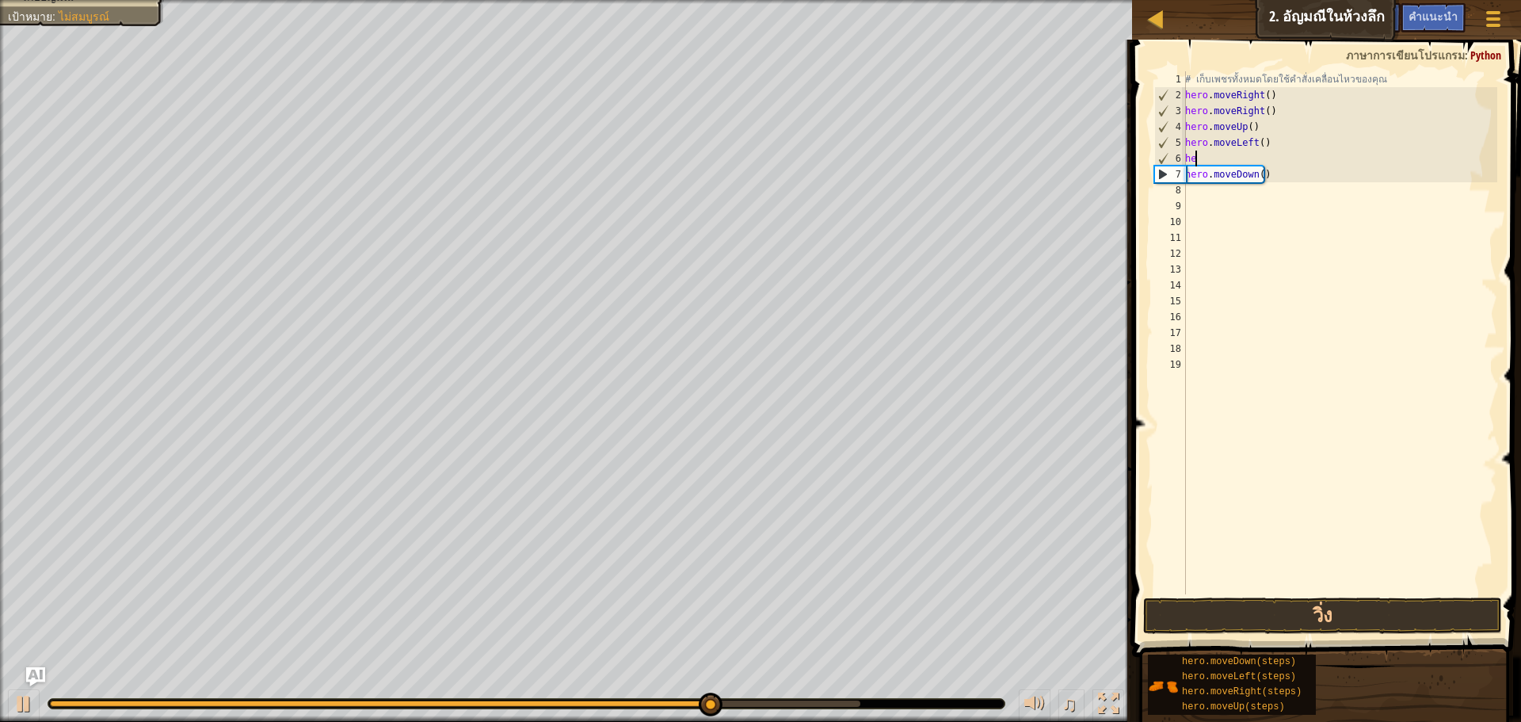
type textarea "h"
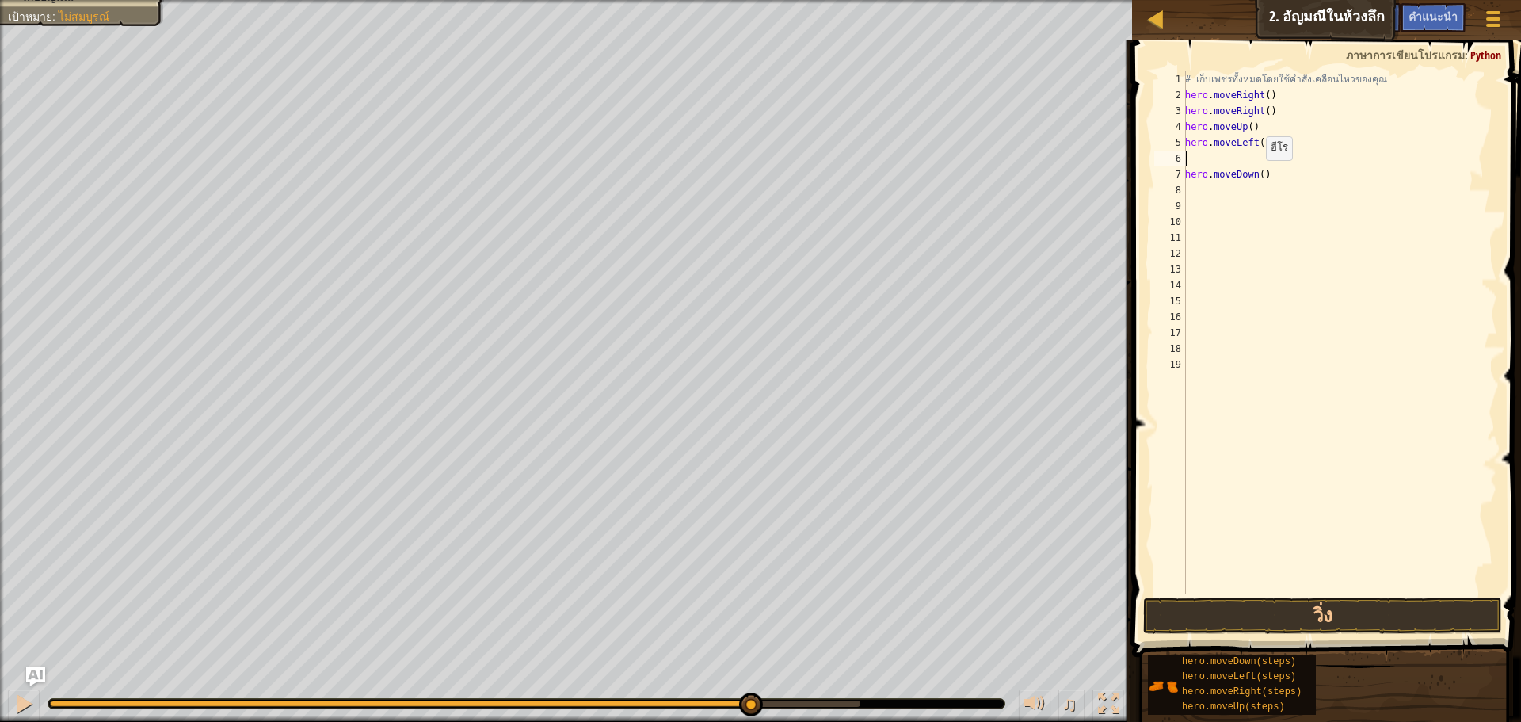
click at [1257, 176] on div "# เก็บเพชรทั้งหมดโดยใช้คำสั่งเคลื่อนไหวของคุณ hero . moveRight ( ) hero . moveR…" at bounding box center [1339, 348] width 315 height 554
type textarea "hero.moveDown(2)"
click at [1351, 621] on button "วิ่ง" at bounding box center [1322, 615] width 359 height 36
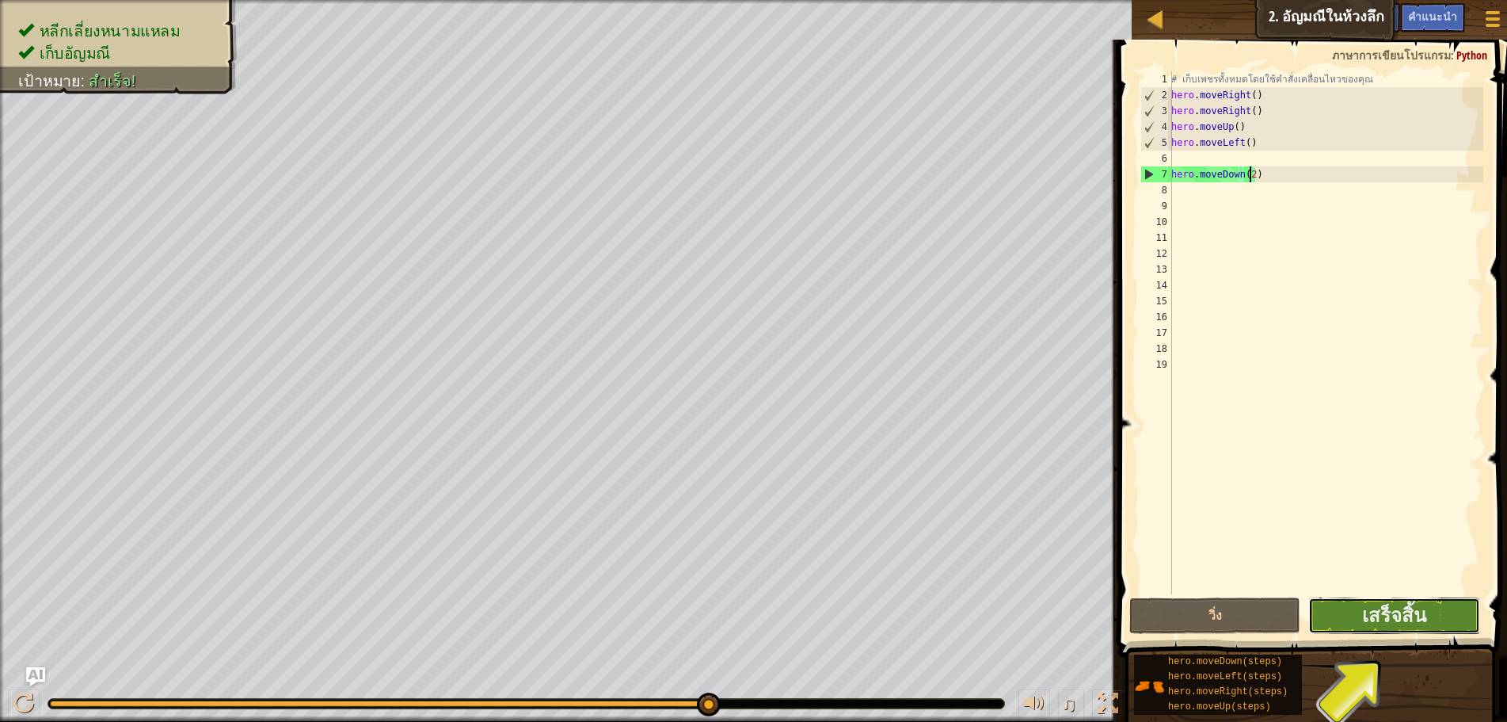
click at [1350, 617] on button "เสร็จสิ้น" at bounding box center [1394, 615] width 171 height 36
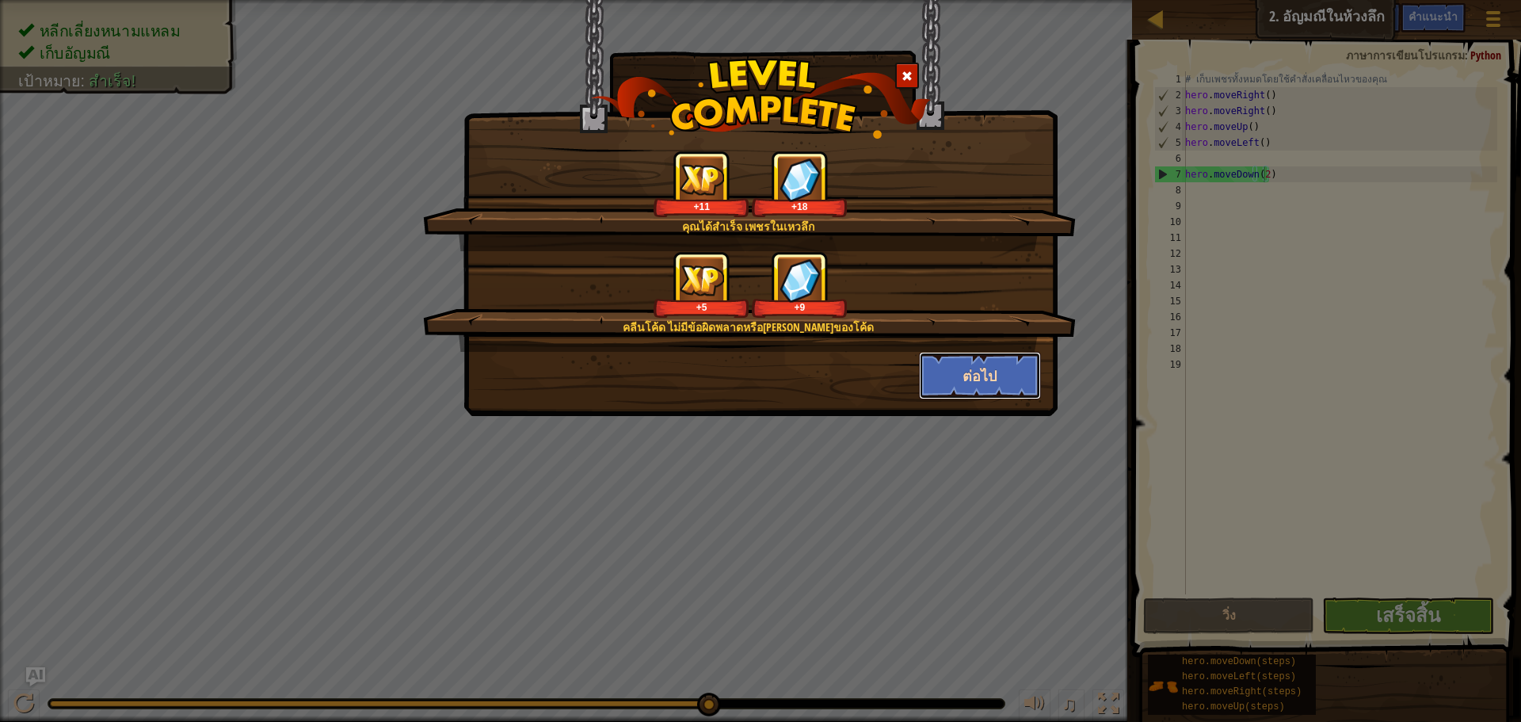
click at [943, 371] on button "ต่อไป" at bounding box center [980, 376] width 123 height 48
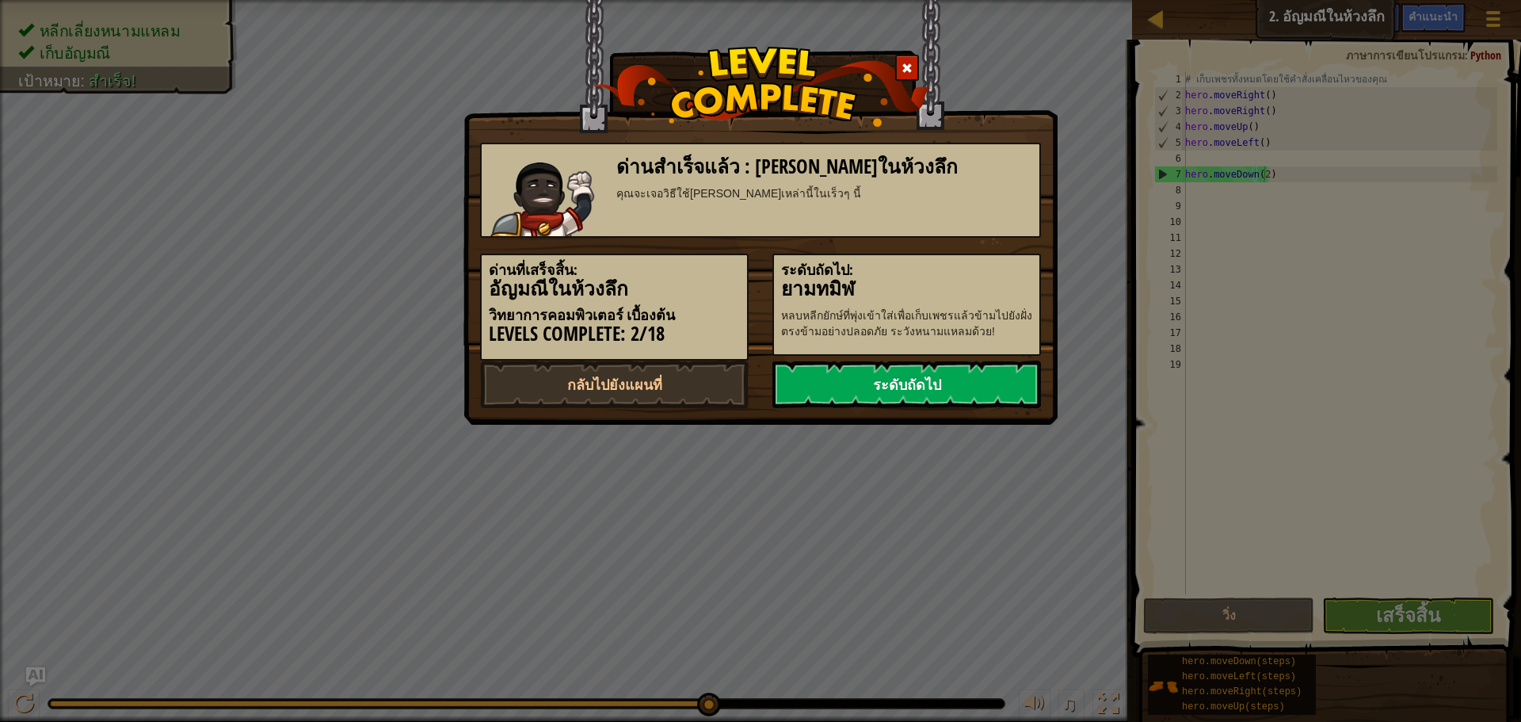
click at [944, 394] on link "ระดับถัดไป" at bounding box center [906, 384] width 269 height 48
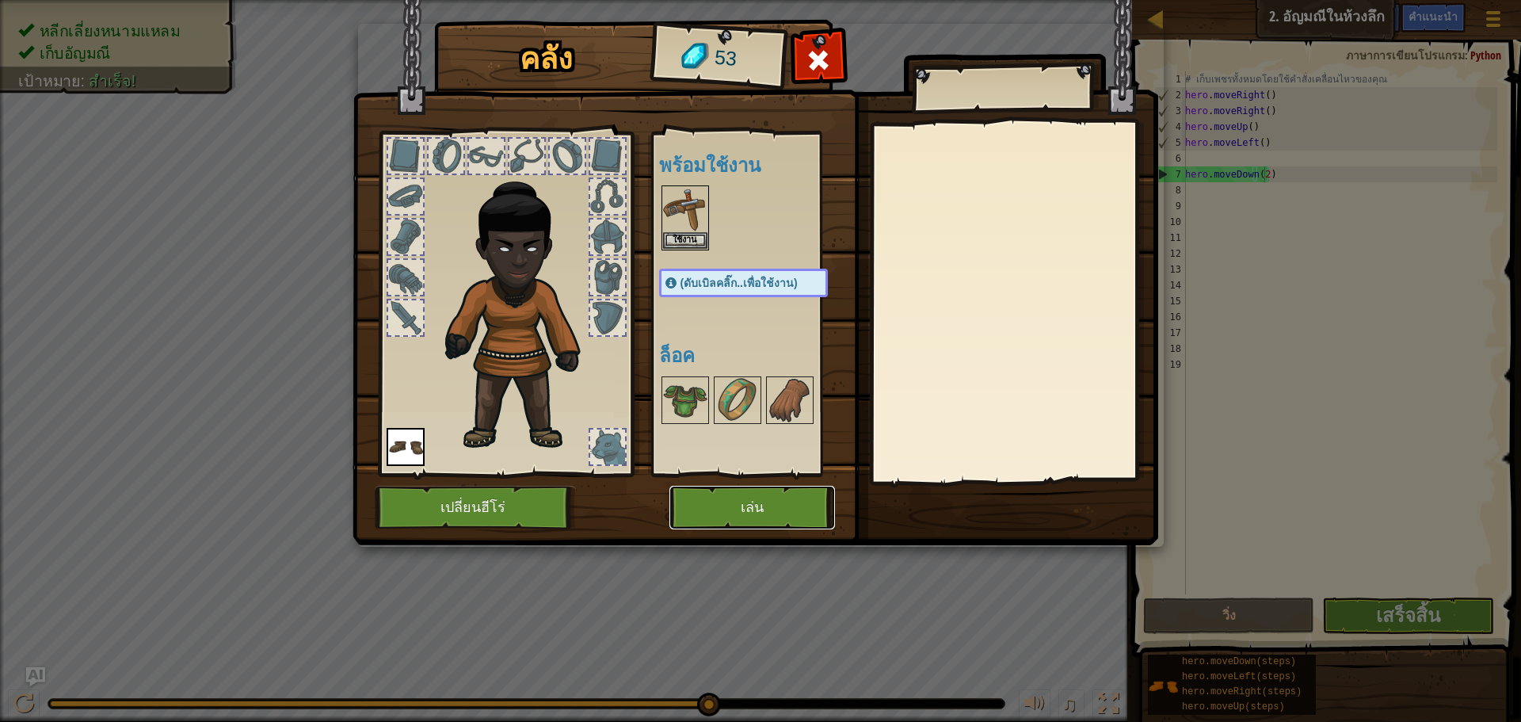
click at [733, 512] on button "เล่น" at bounding box center [752, 508] width 166 height 44
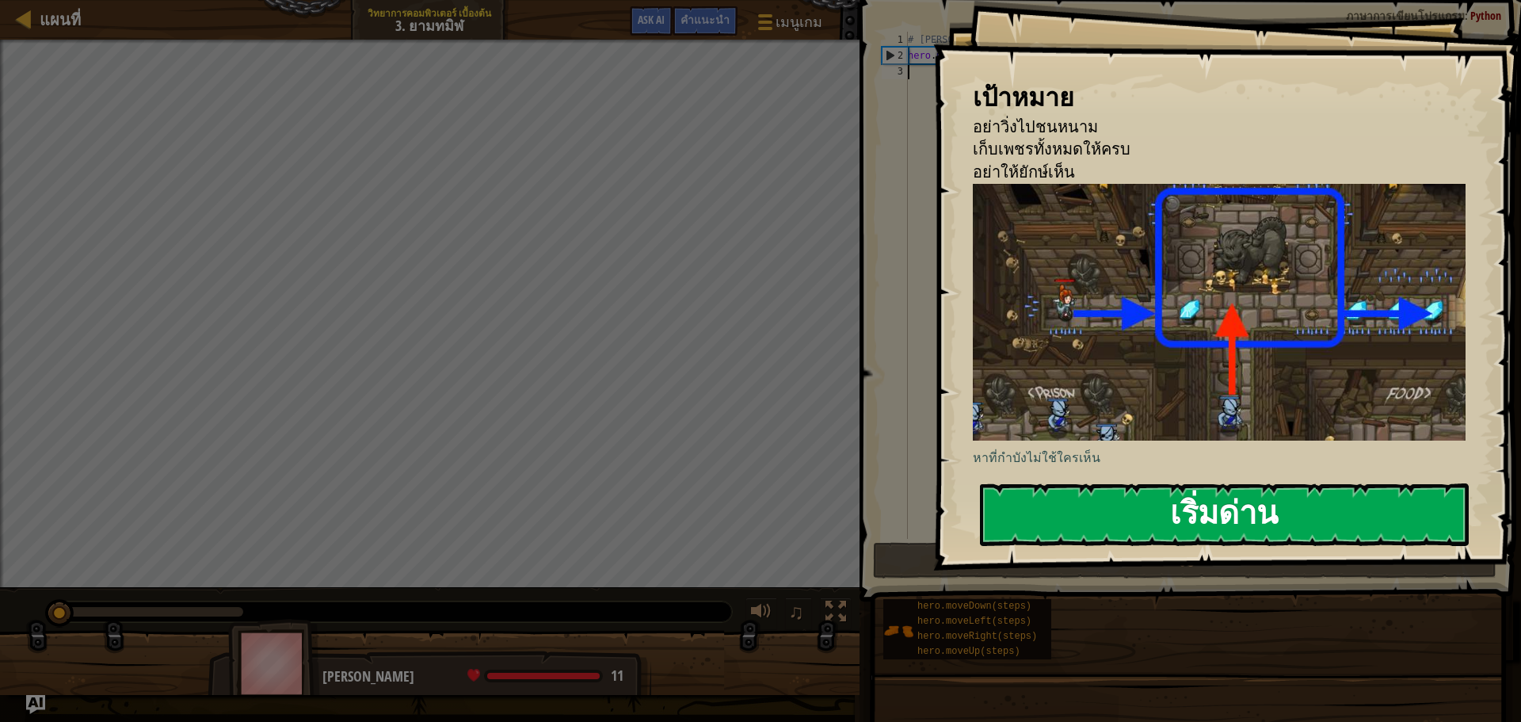
click at [1253, 522] on button "เริ่มด่าน" at bounding box center [1224, 514] width 489 height 63
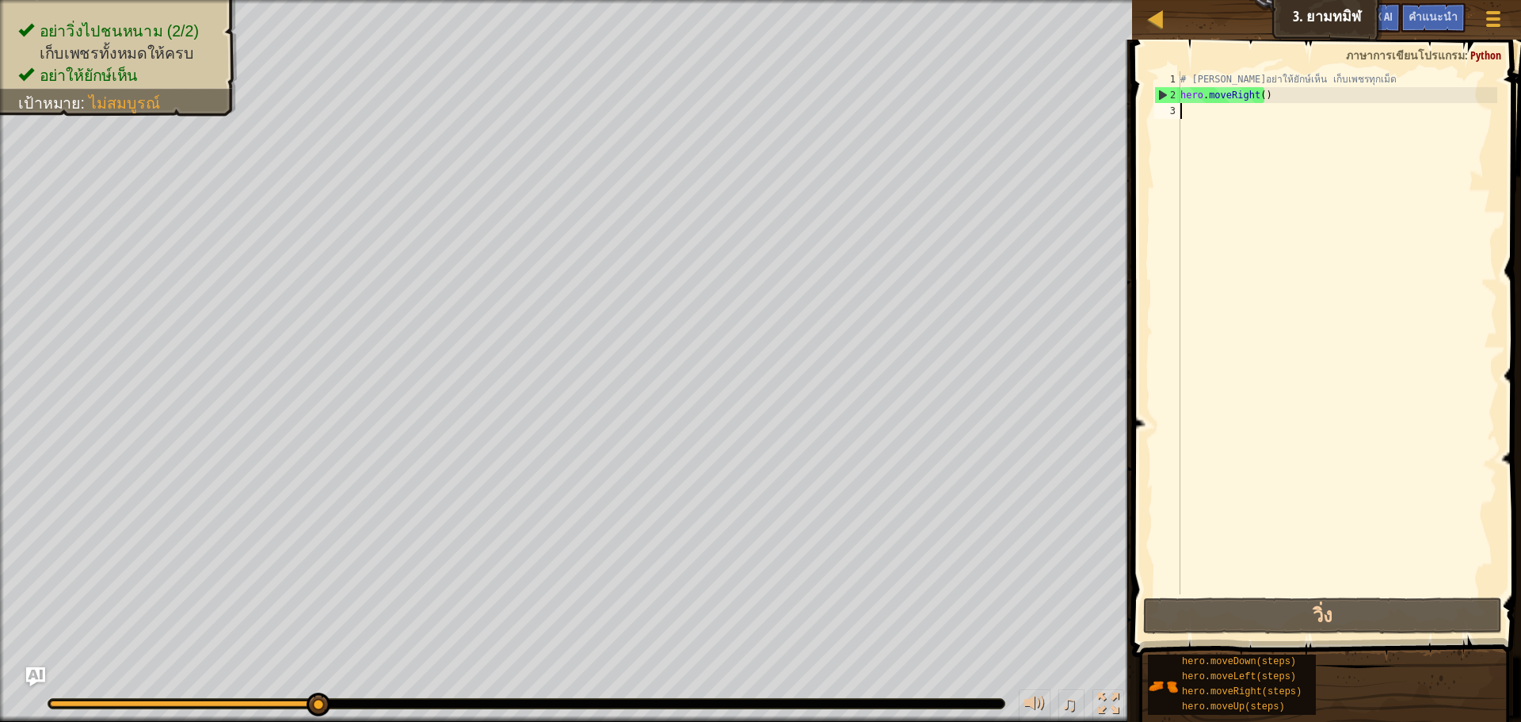
click at [1184, 115] on div "# [PERSON_NAME]อย่าให้ยักษ์เห็น เก็บเพชรทุกเม็ด hero . moveRight ( )" at bounding box center [1337, 348] width 320 height 554
type textarea "r"
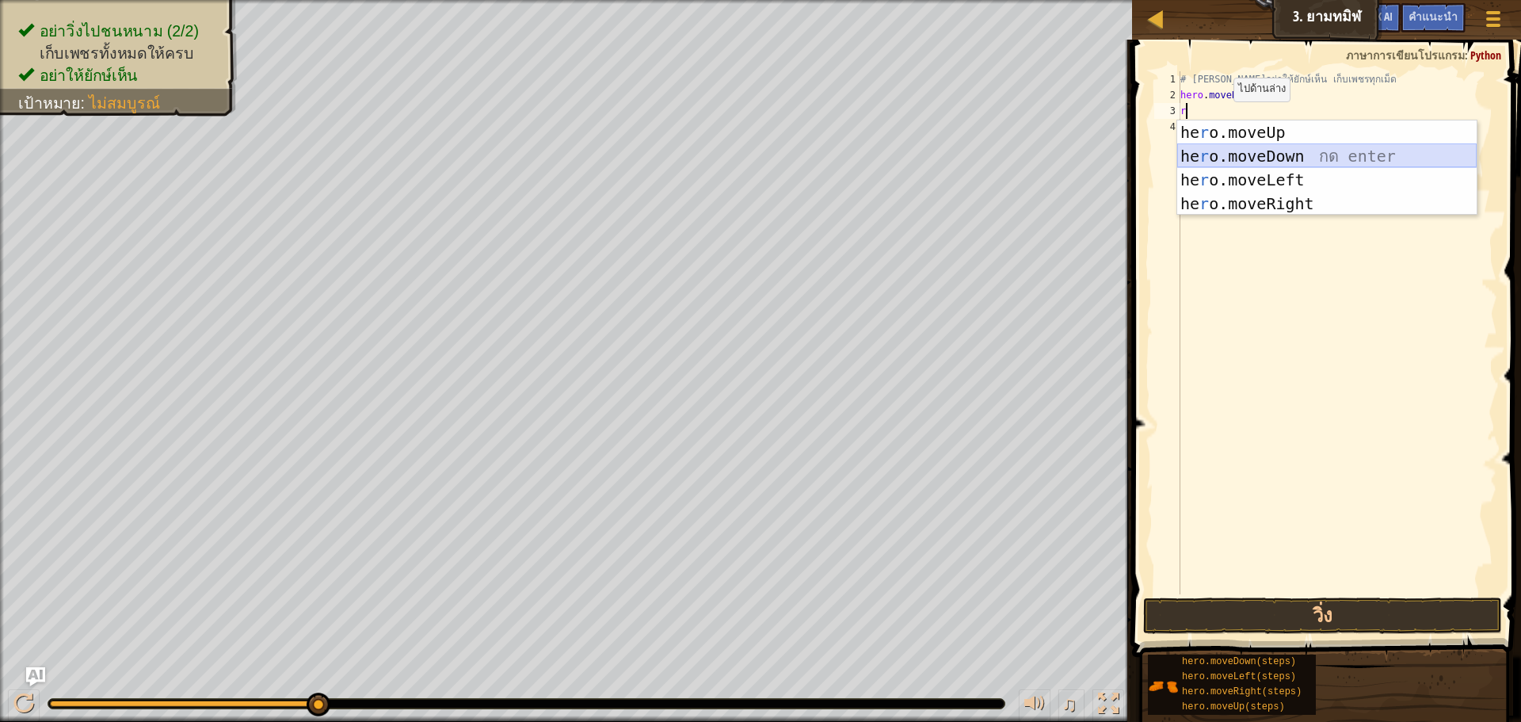
click at [1263, 148] on div "he r o.moveUp กด enter he r o.moveDown กด enter he r o.moveLeft กด enter he r o…" at bounding box center [1326, 191] width 299 height 143
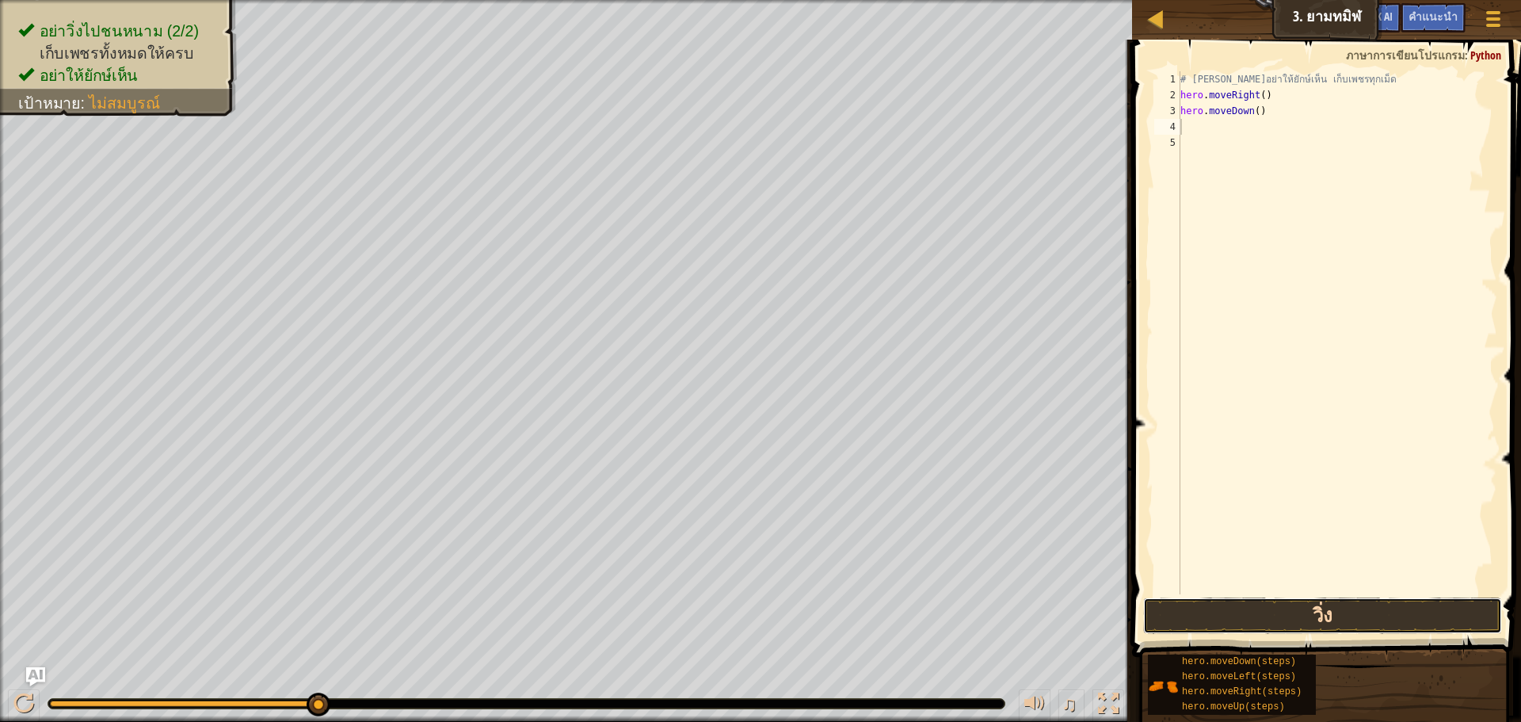
click at [1290, 612] on button "วิ่ง" at bounding box center [1322, 615] width 359 height 36
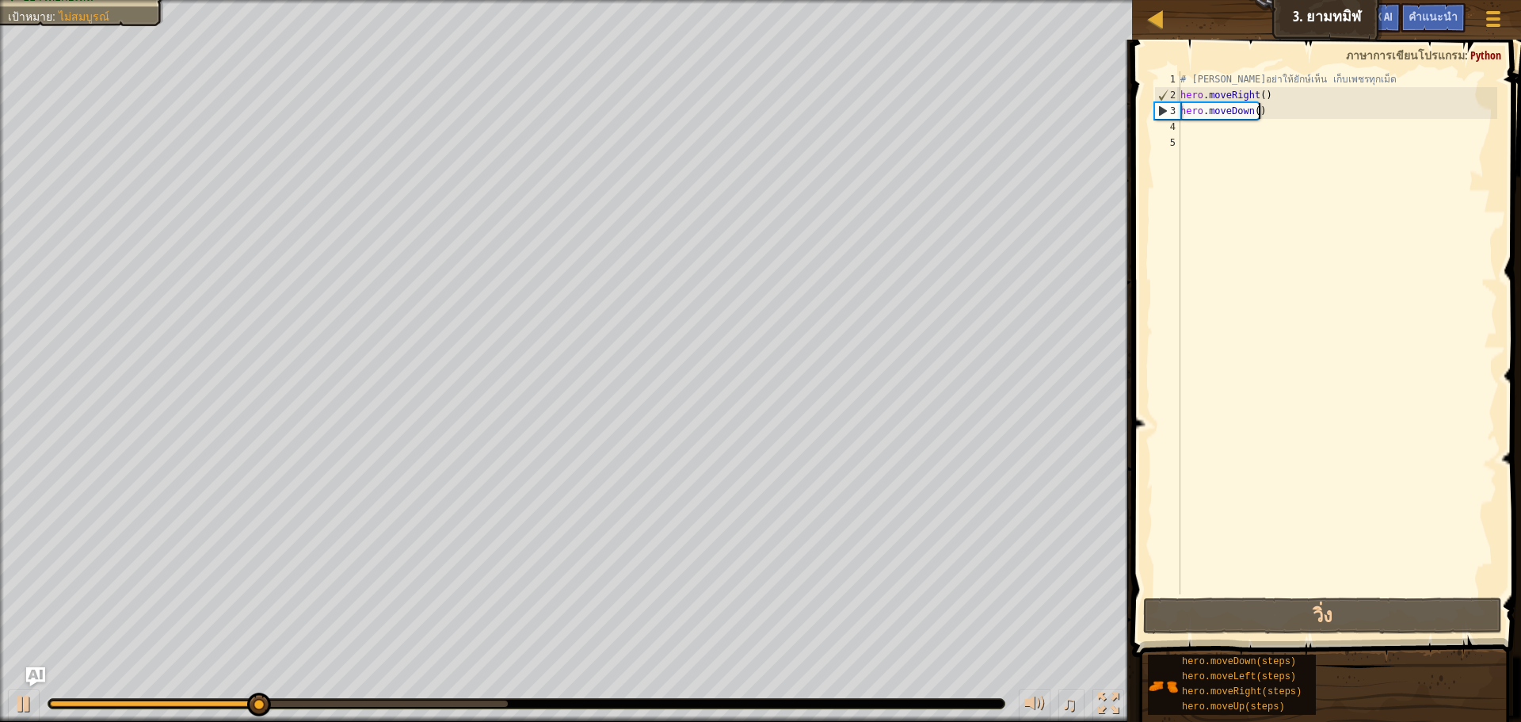
click at [1282, 115] on div "# [PERSON_NAME]อย่าให้ยักษ์เห็น เก็บเพชรทุกเม็ด hero . moveRight ( ) hero . mov…" at bounding box center [1337, 348] width 320 height 554
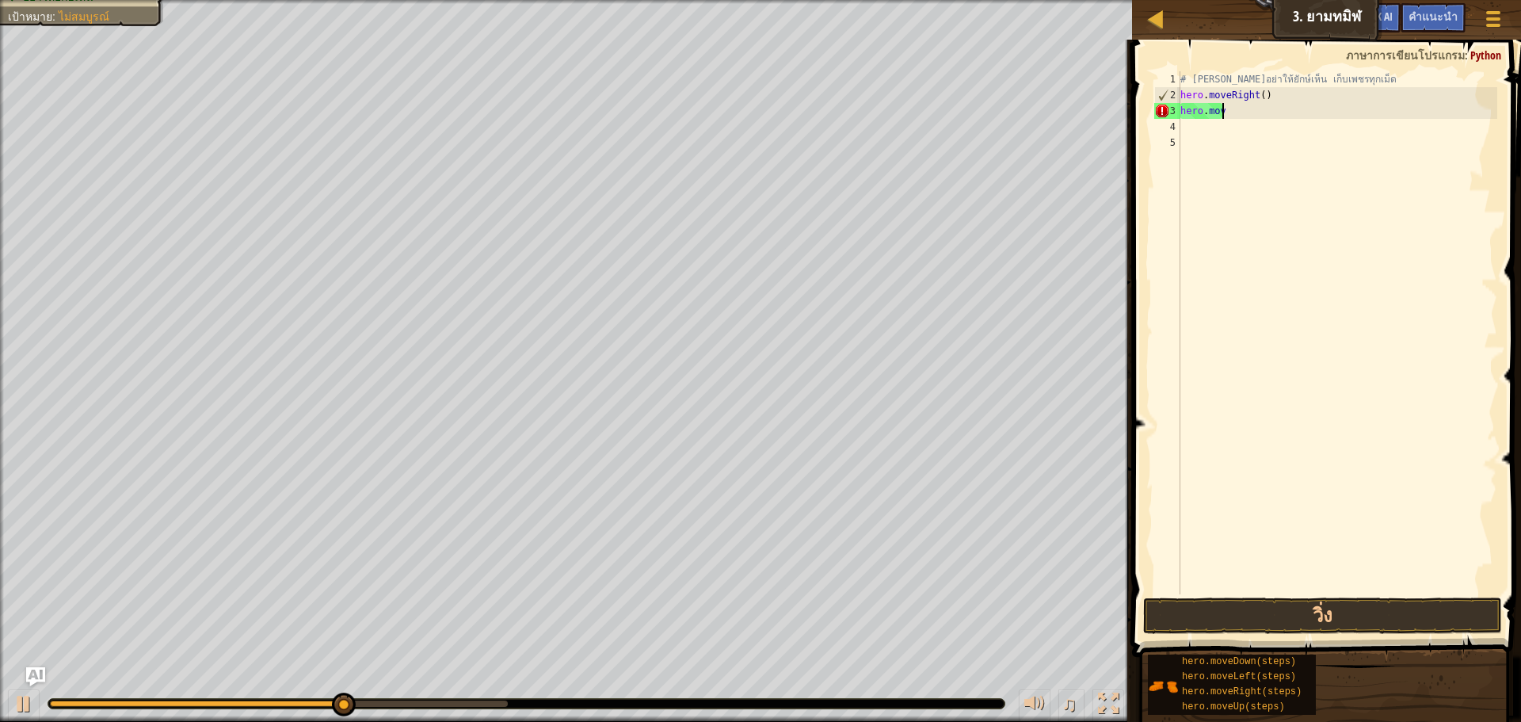
type textarea "h"
type textarea "hero.moveRight()"
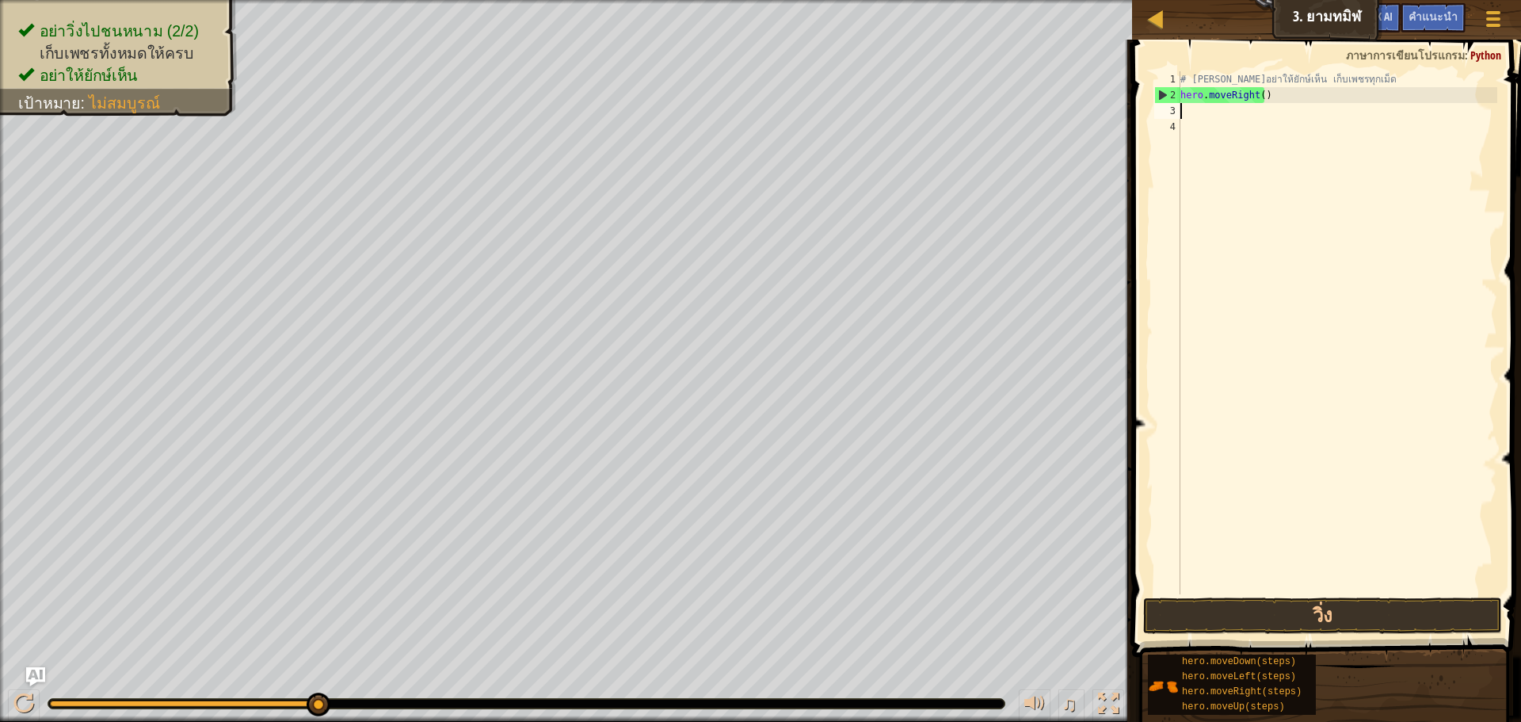
click at [1195, 118] on div "# [PERSON_NAME]อย่าให้ยักษ์เห็น เก็บเพชรทุกเม็ด hero . moveRight ( )" at bounding box center [1337, 348] width 320 height 554
type textarea "r"
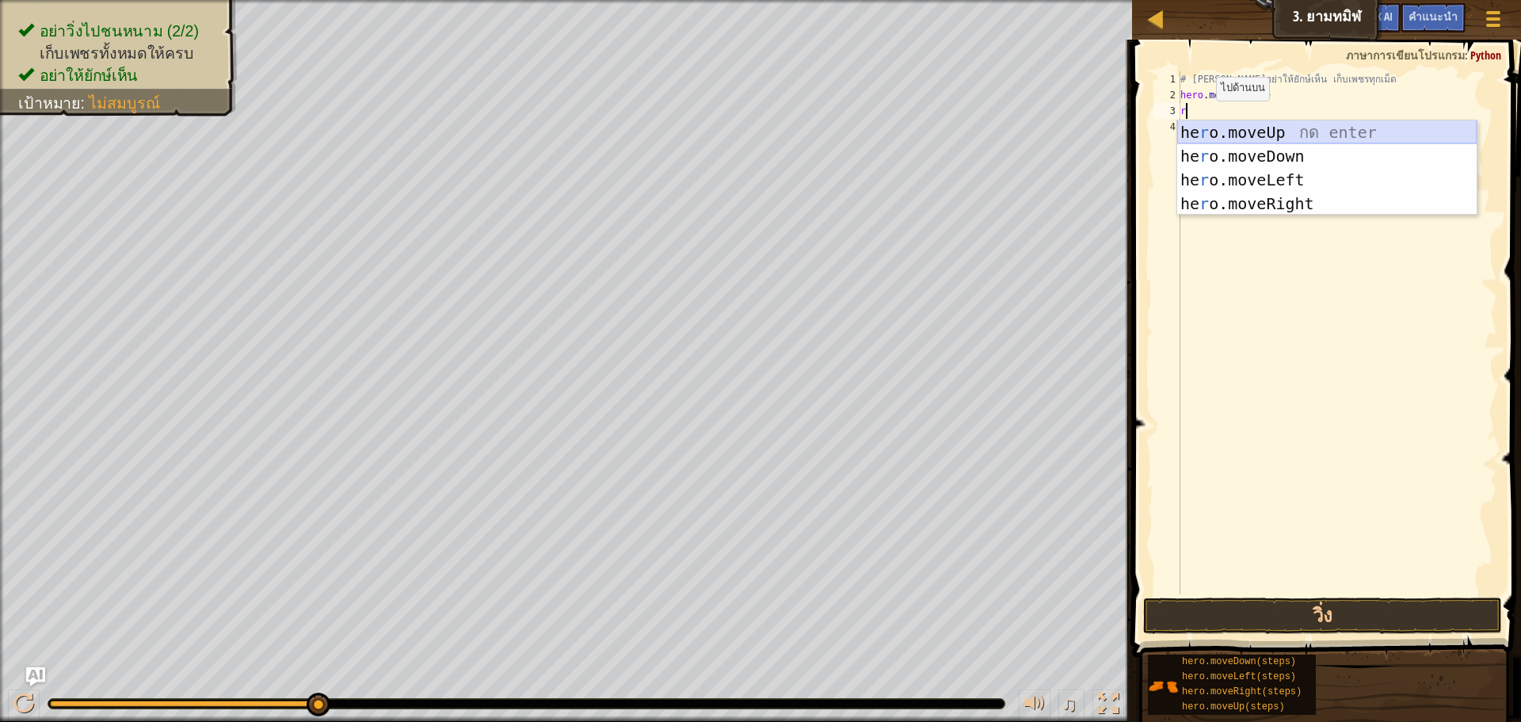
click at [1228, 121] on div "he r o.moveUp กด enter he r o.moveDown กด enter he r o.moveLeft กด enter he r o…" at bounding box center [1326, 191] width 299 height 143
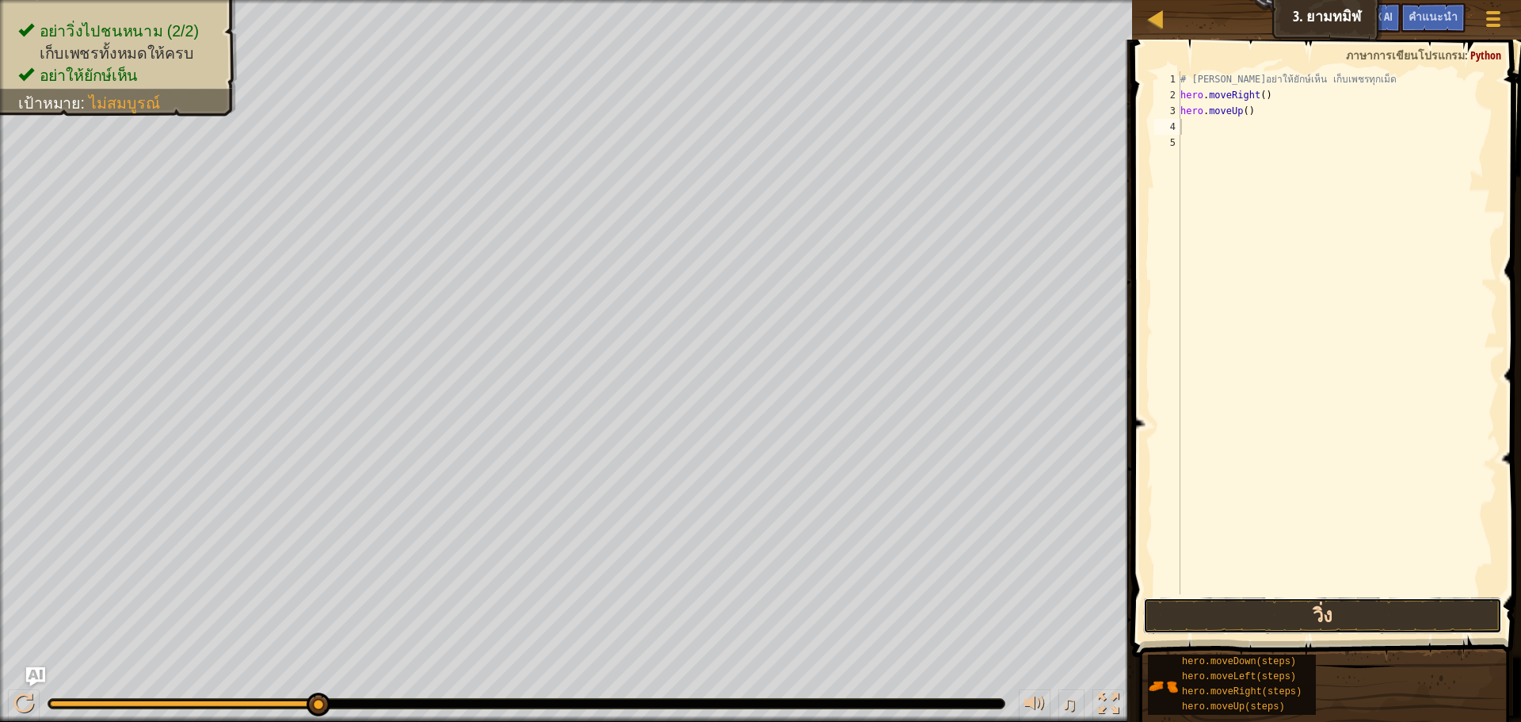
click at [1388, 602] on button "วิ่ง" at bounding box center [1322, 615] width 359 height 36
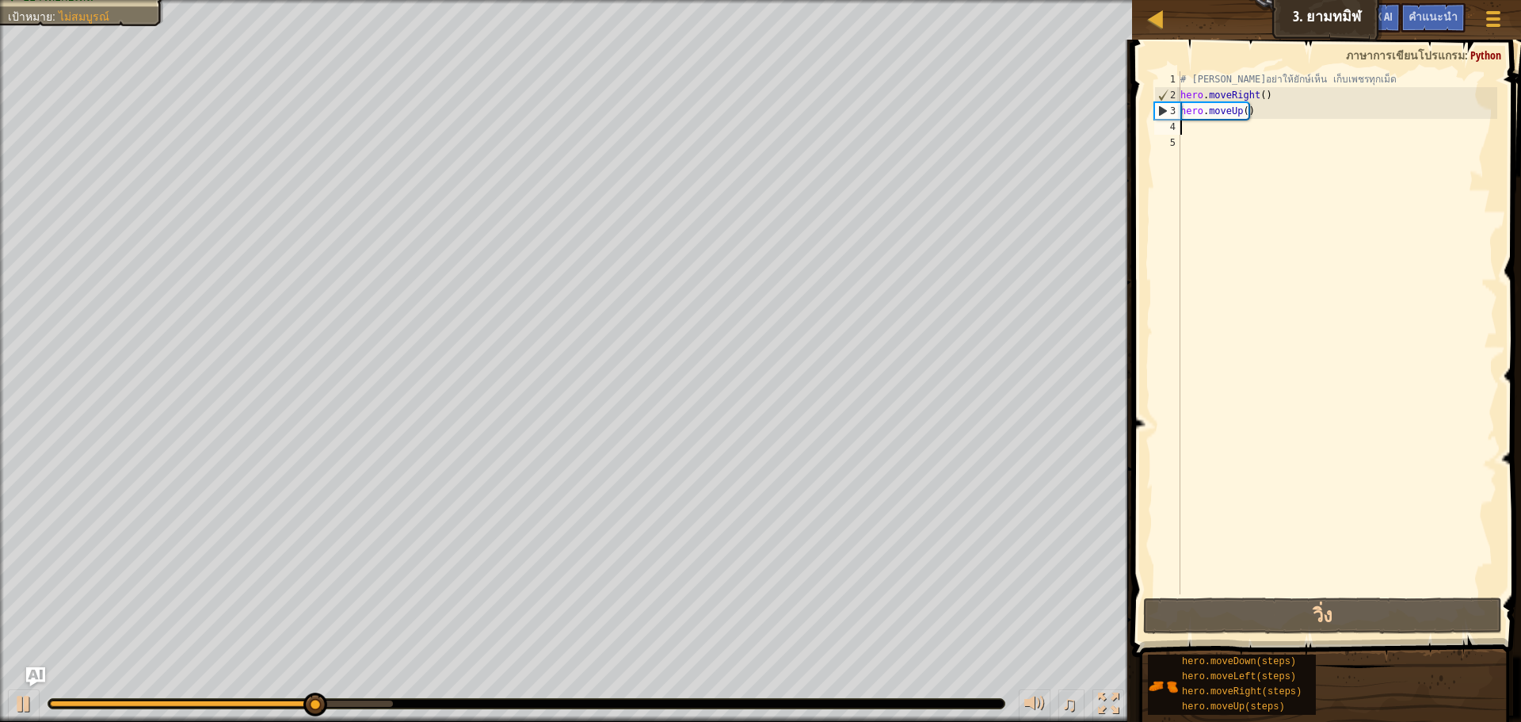
click at [1196, 136] on div "# [PERSON_NAME]อย่าให้ยักษ์เห็น เก็บเพชรทุกเม็ด hero . moveRight ( ) hero . mov…" at bounding box center [1337, 348] width 320 height 554
click at [1194, 131] on div "# [PERSON_NAME]อย่าให้ยักษ์เห็น เก็บเพชรทุกเม็ด hero . moveRight ( ) hero . mov…" at bounding box center [1337, 348] width 320 height 554
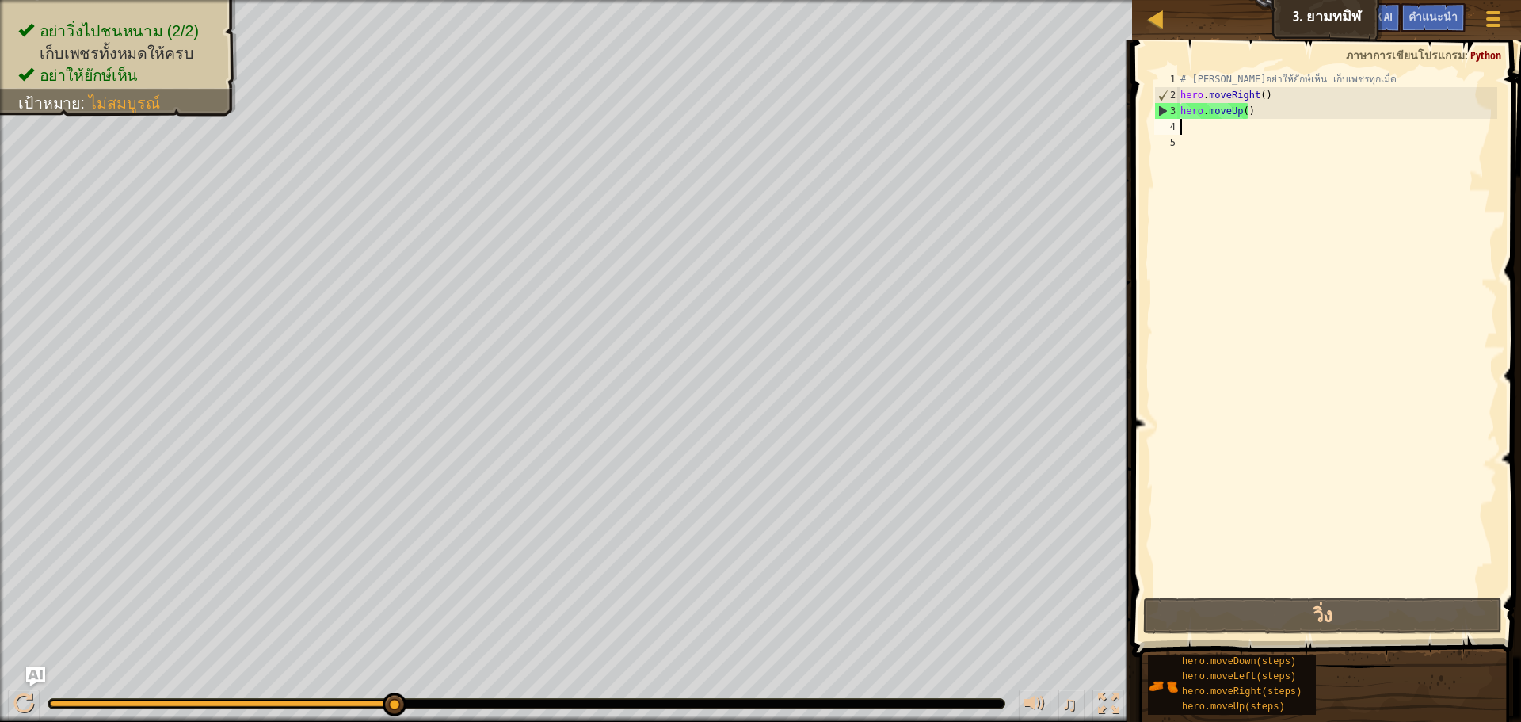
type textarea "r"
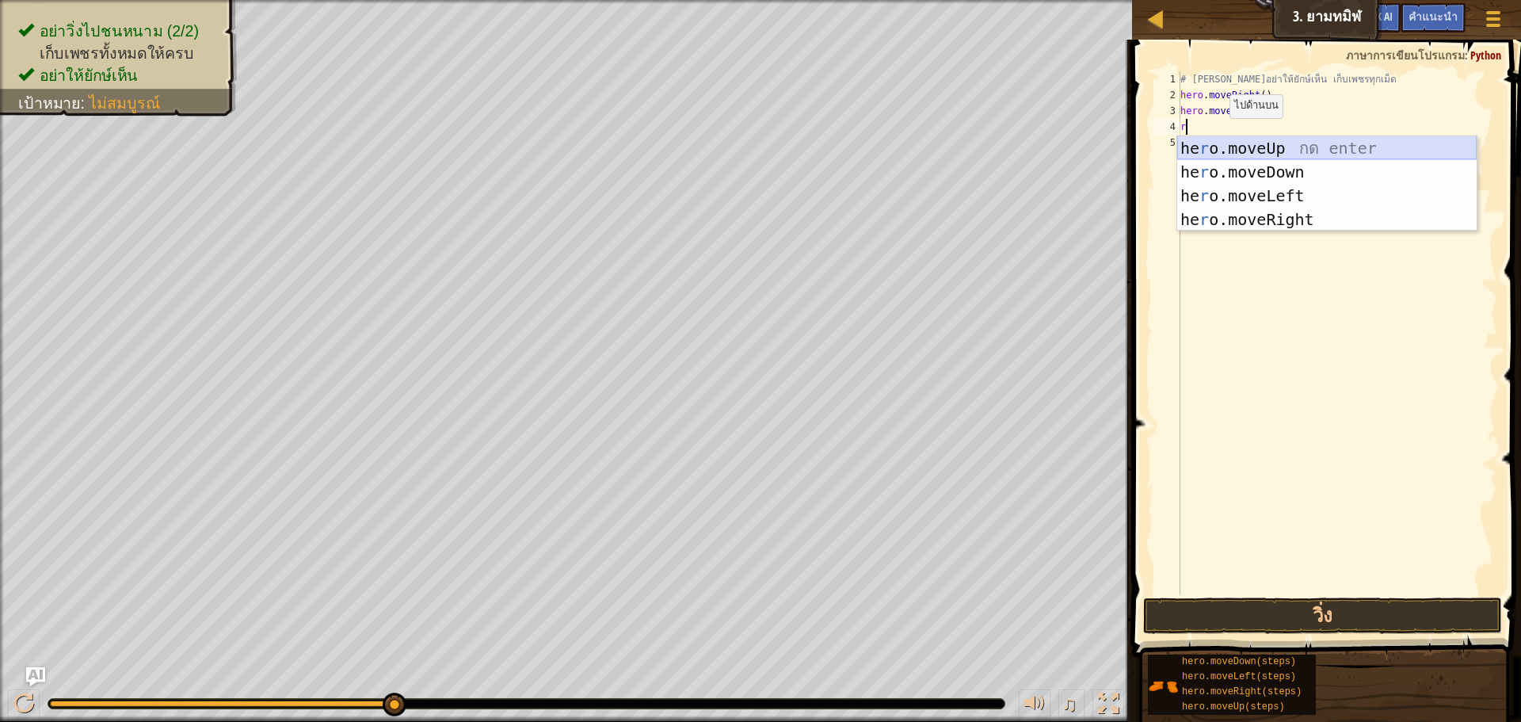
click at [1226, 149] on div "he r o.moveUp กด enter he r o.moveDown กด enter he r o.moveLeft กด enter he r o…" at bounding box center [1326, 207] width 299 height 143
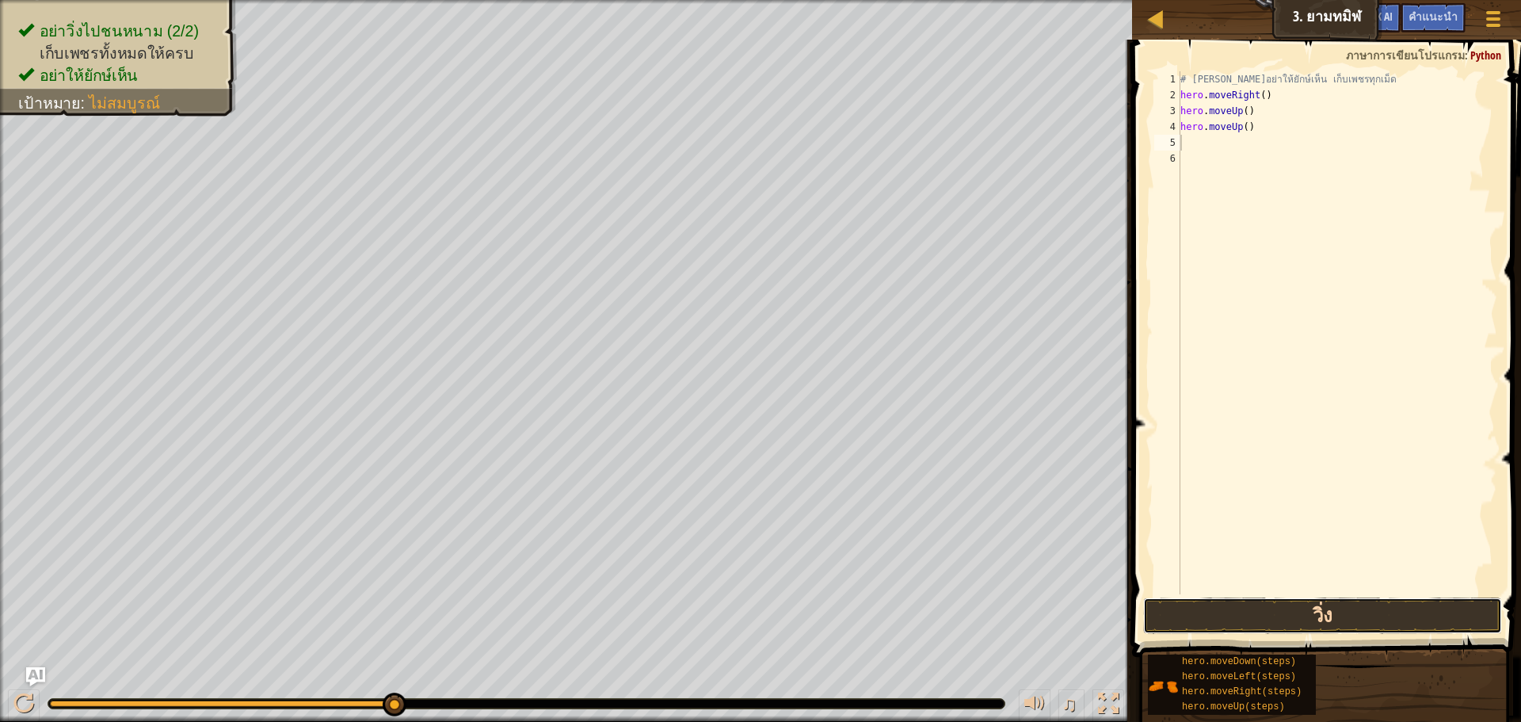
click at [1339, 623] on button "วิ่ง" at bounding box center [1322, 615] width 359 height 36
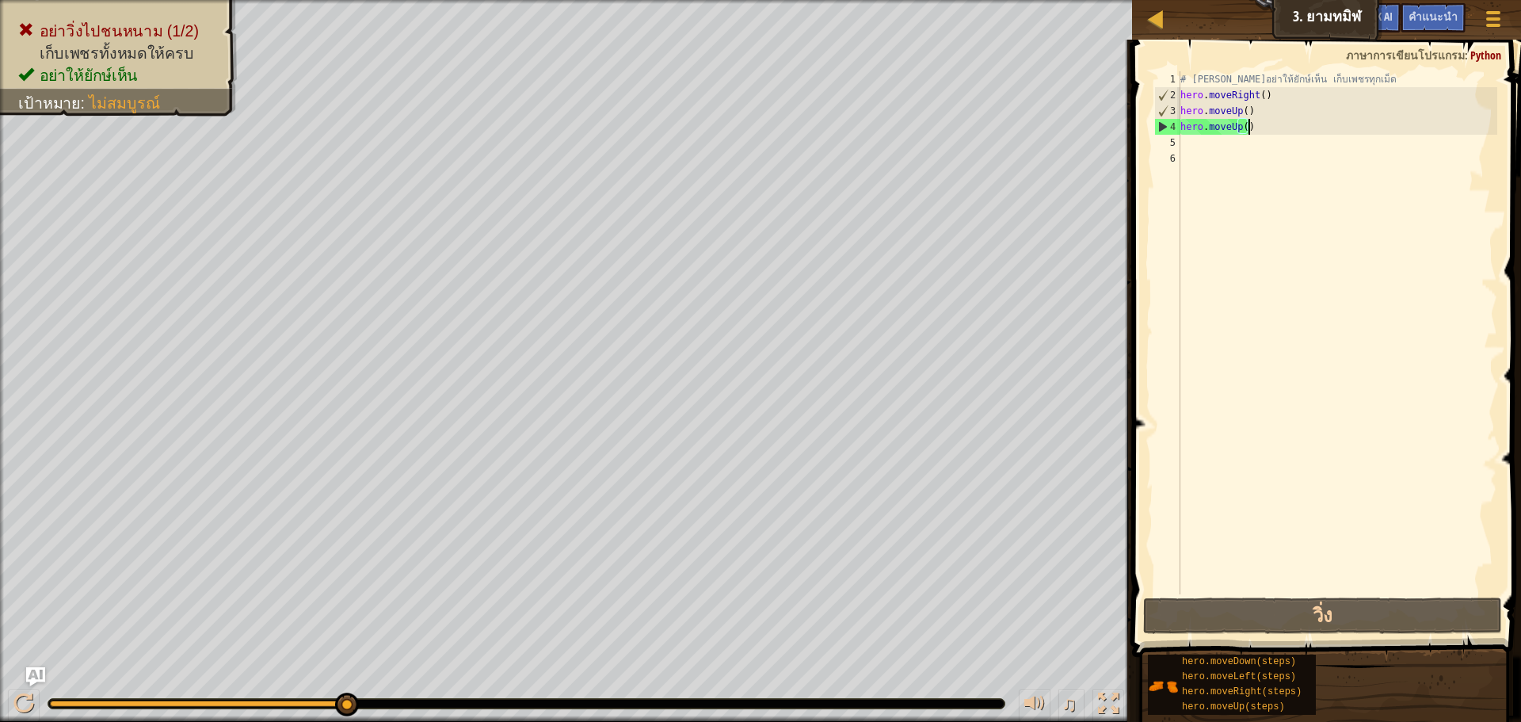
click at [1247, 134] on div "# [PERSON_NAME]อย่าให้ยักษ์เห็น เก็บเพชรทุกเม็ด hero . moveRight ( ) hero . mov…" at bounding box center [1337, 348] width 320 height 554
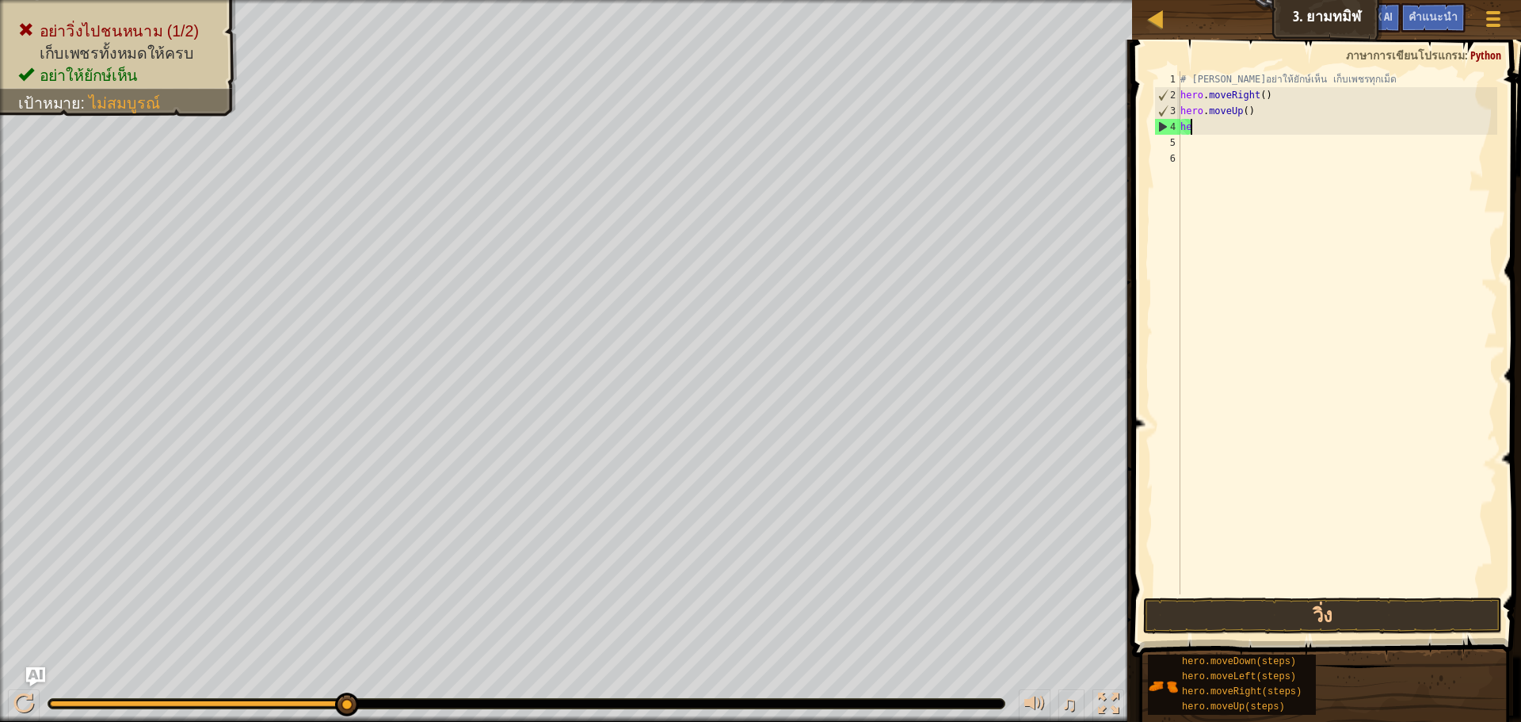
type textarea "h"
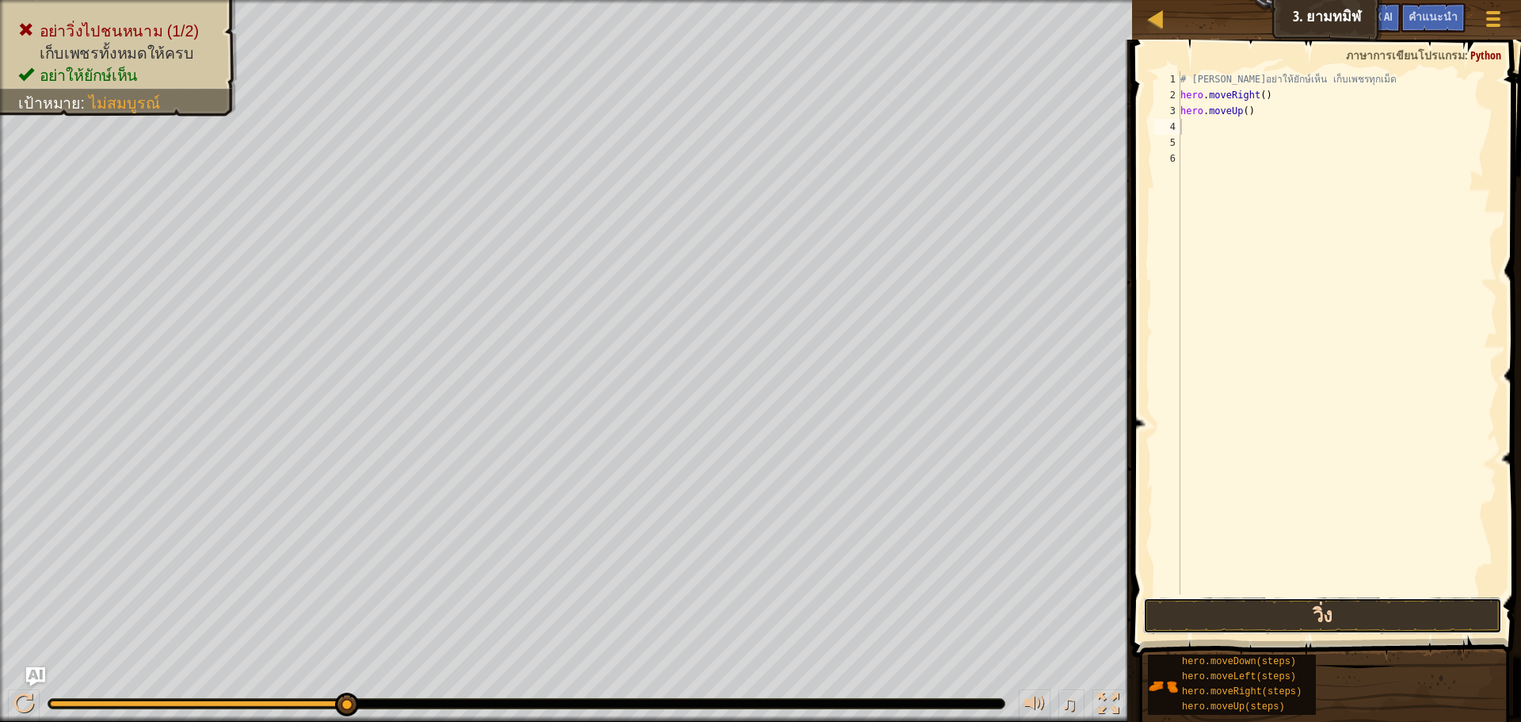
click at [1329, 607] on button "วิ่ง" at bounding box center [1322, 615] width 359 height 36
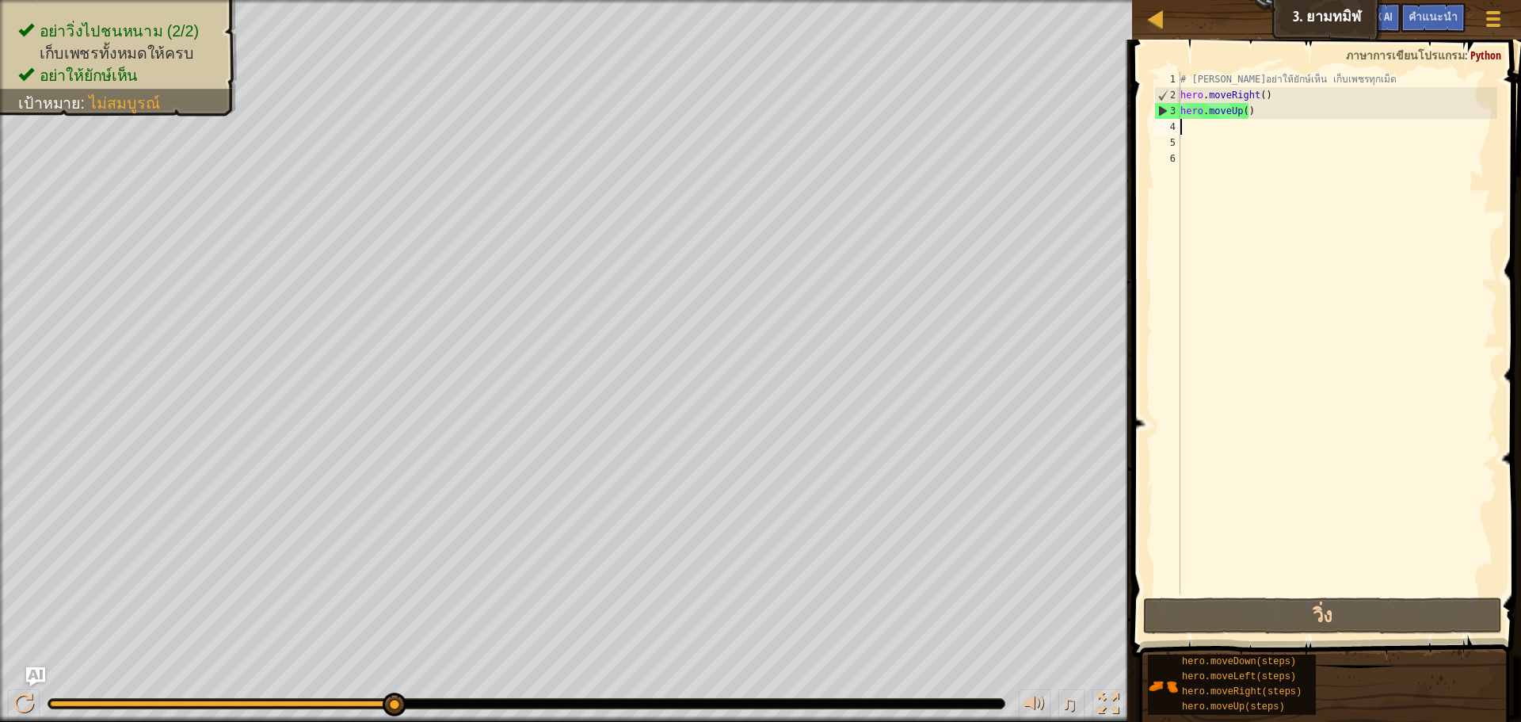
click at [1182, 129] on div "# [PERSON_NAME]อย่าให้ยักษ์เห็น เก็บเพชรทุกเม็ด hero . moveRight ( ) hero . mov…" at bounding box center [1337, 348] width 320 height 554
type textarea "r"
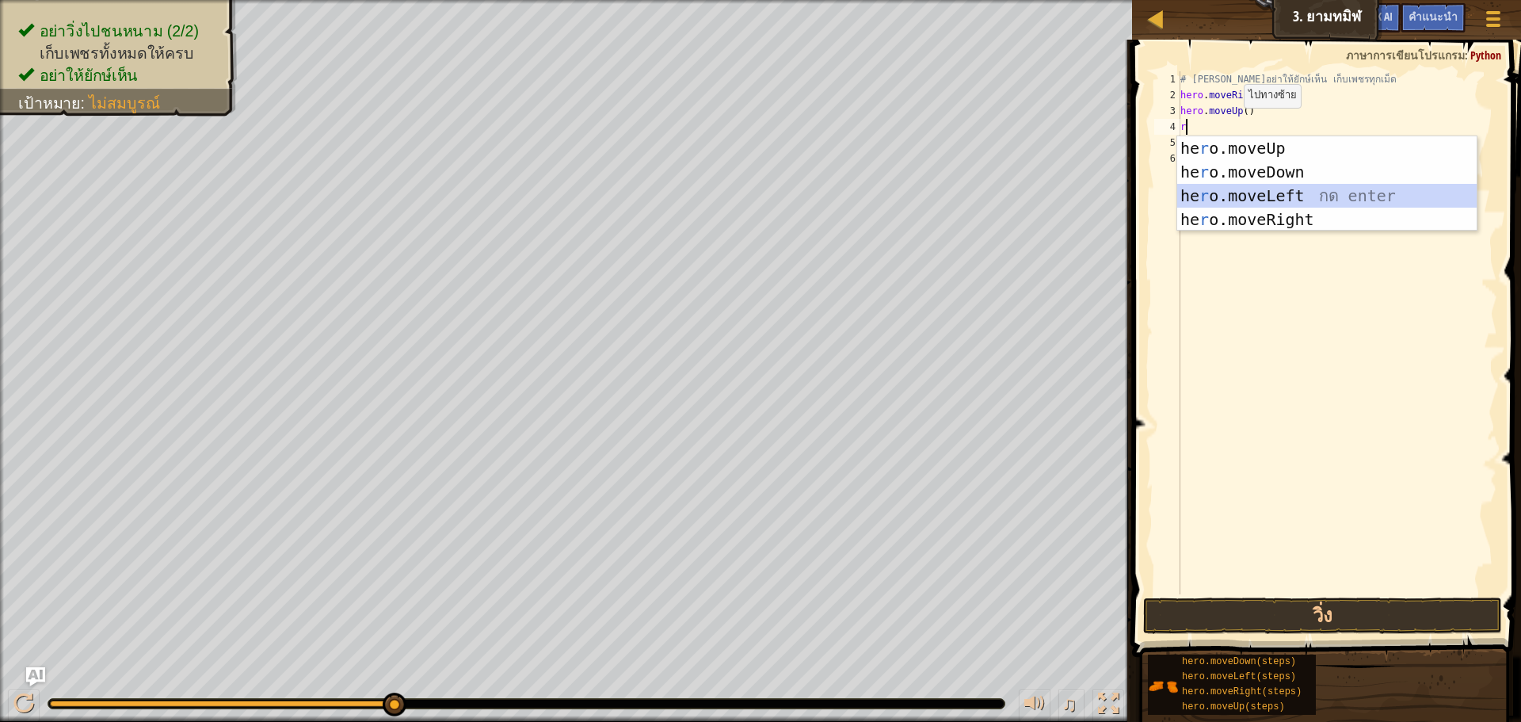
click at [1232, 190] on div "he r o.moveUp กด enter he r o.moveDown กด enter he r o.moveLeft กด enter he r o…" at bounding box center [1326, 207] width 299 height 143
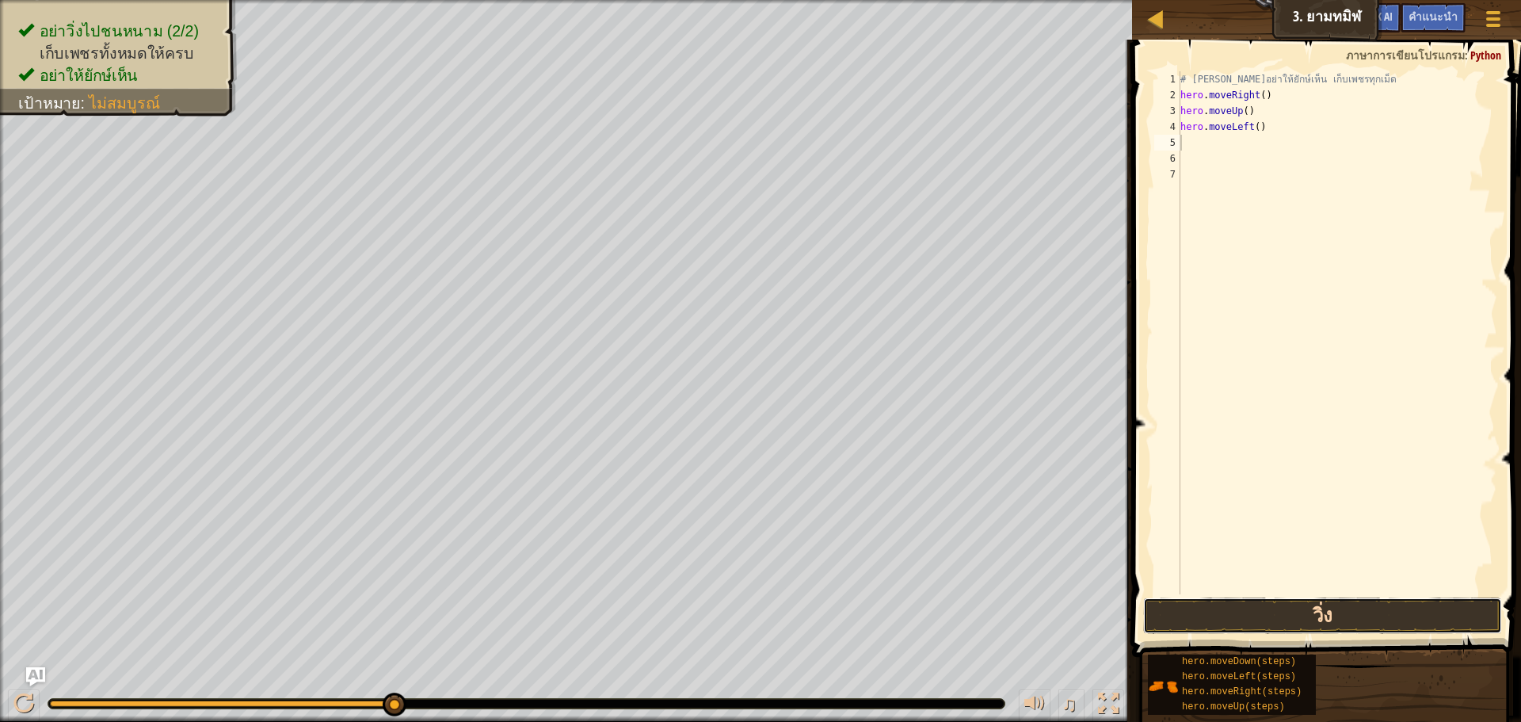
click at [1339, 615] on button "วิ่ง" at bounding box center [1322, 615] width 359 height 36
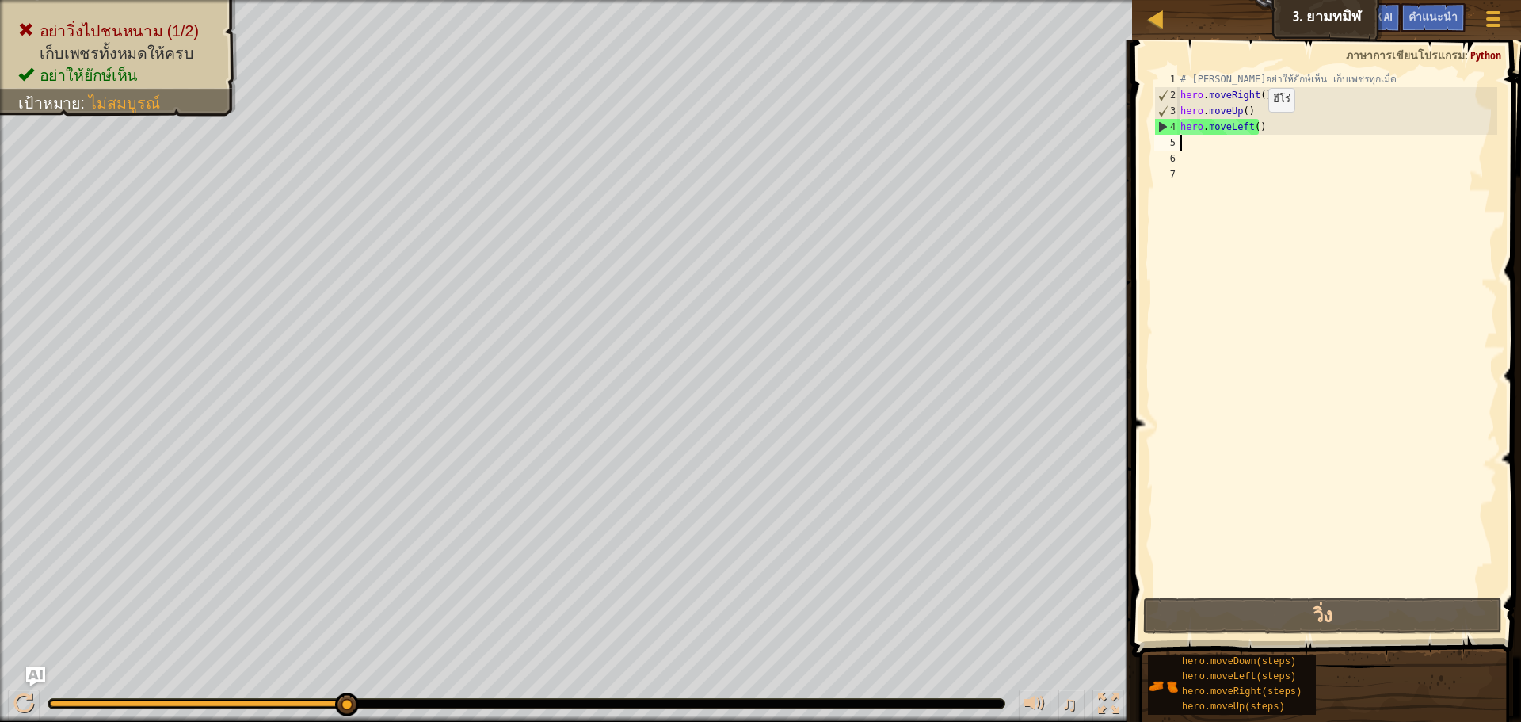
click at [1255, 128] on div "# [PERSON_NAME]อย่าให้ยักษ์เห็น เก็บเพชรทุกเม็ด hero . moveRight ( ) hero . mov…" at bounding box center [1337, 348] width 320 height 554
click at [1264, 128] on div "# [PERSON_NAME]อย่าให้ยักษ์เห็น เก็บเพชรทุกเม็ด hero . moveRight ( ) hero . mov…" at bounding box center [1337, 348] width 320 height 554
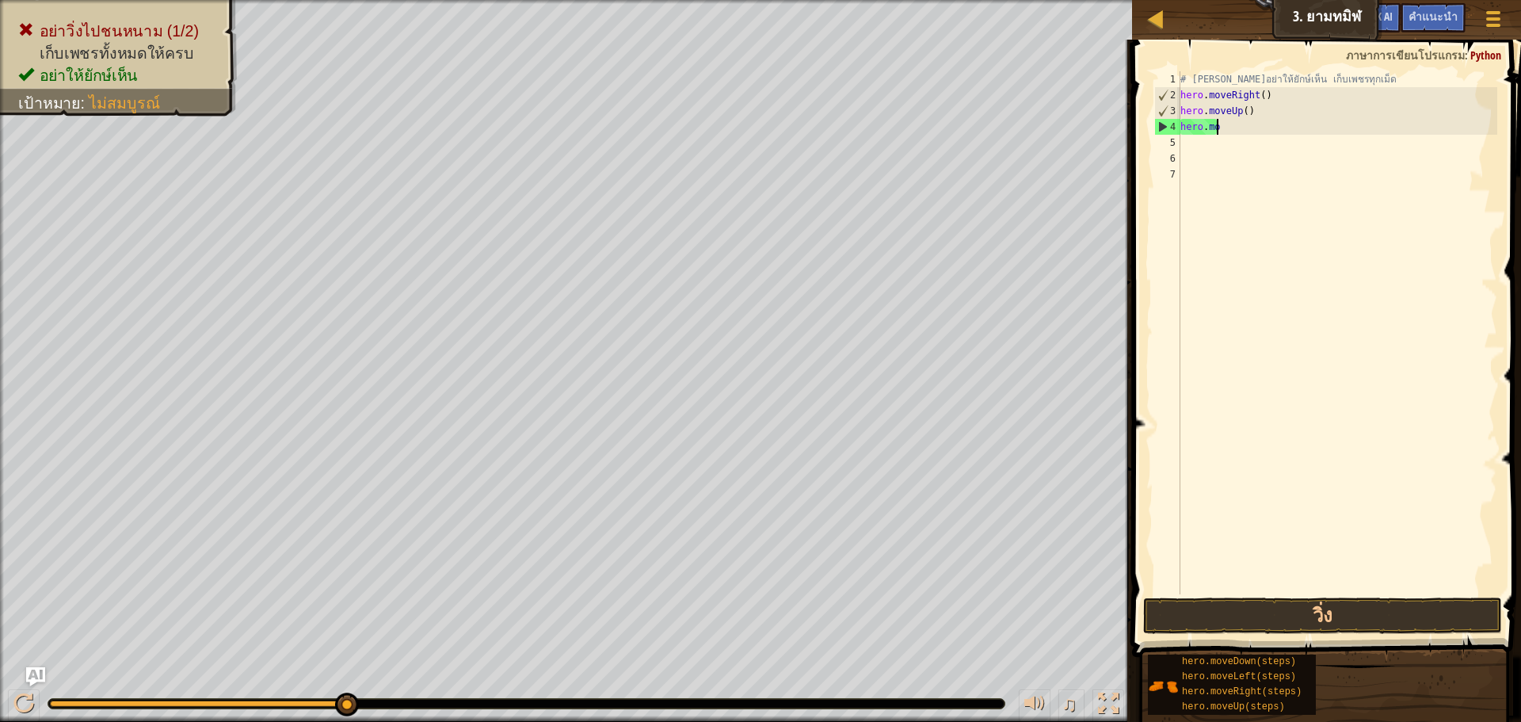
type textarea "h"
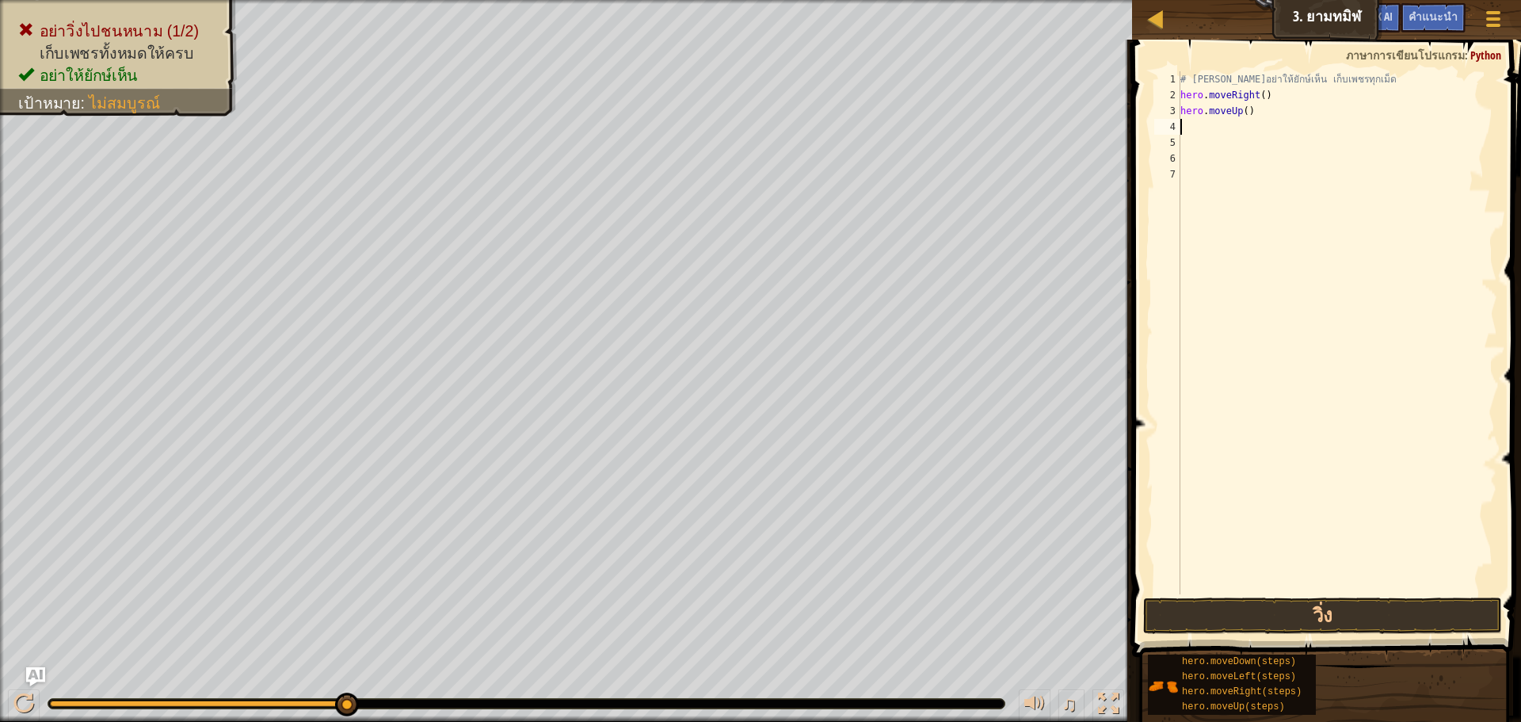
click at [1197, 135] on div "# [PERSON_NAME]อย่าให้ยักษ์เห็น เก็บเพชรทุกเม็ด hero . moveRight ( ) hero . mov…" at bounding box center [1337, 348] width 320 height 554
click at [1192, 131] on div "# [PERSON_NAME]อย่าให้ยักษ์เห็น เก็บเพชรทุกเม็ด hero . moveRight ( ) hero . mov…" at bounding box center [1337, 348] width 320 height 554
type textarea "r"
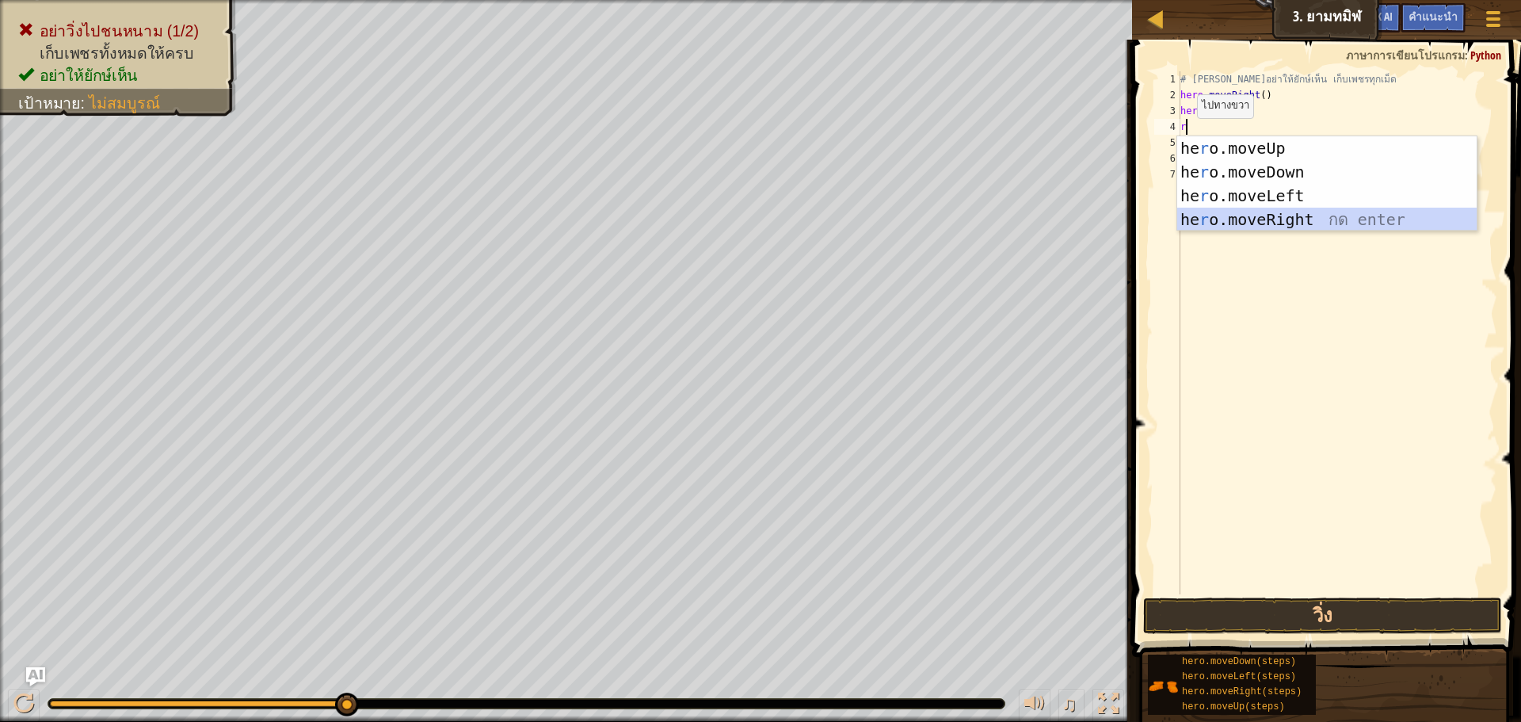
click at [1234, 217] on div "he r o.moveUp กด enter he r o.moveDown กด enter he r o.moveLeft กด enter he r o…" at bounding box center [1326, 207] width 299 height 143
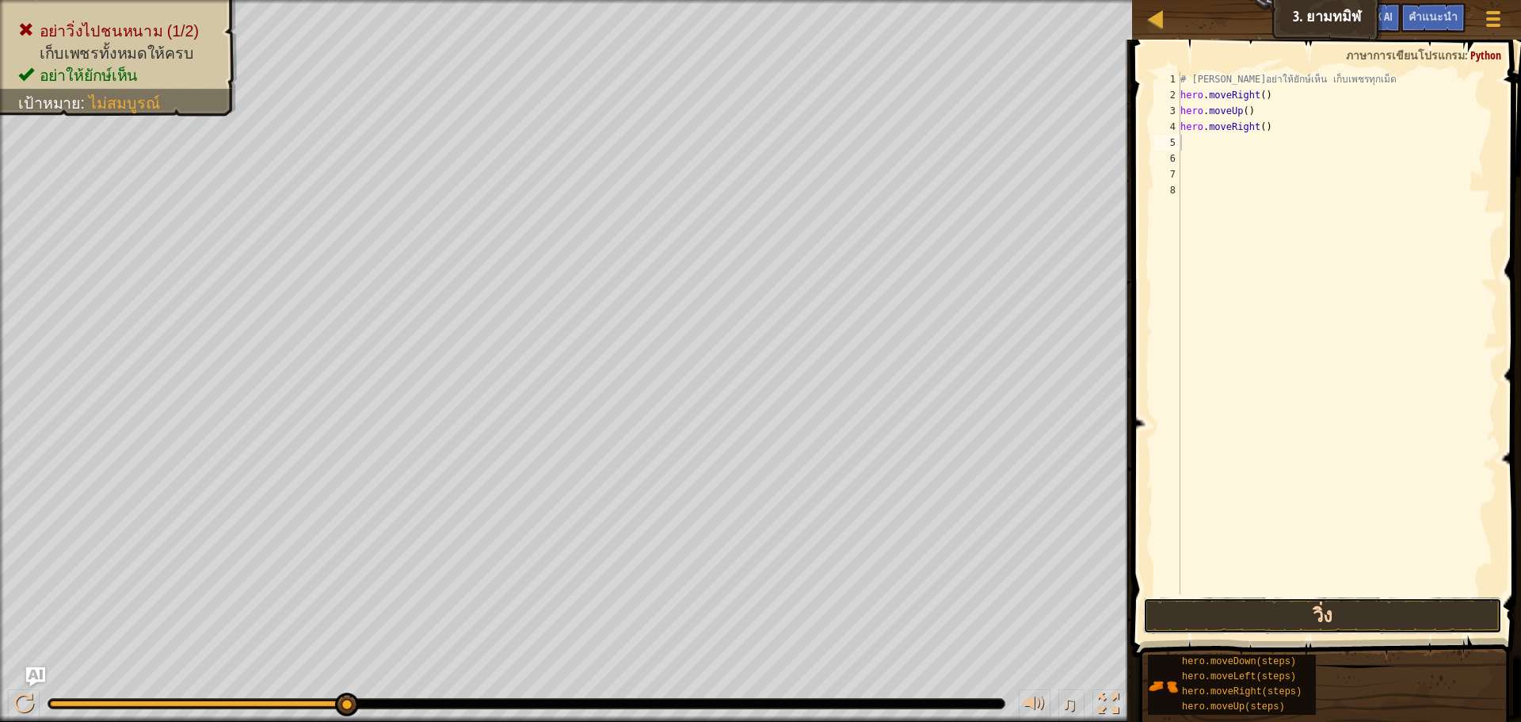
click at [1319, 622] on button "วิ่ง" at bounding box center [1322, 615] width 359 height 36
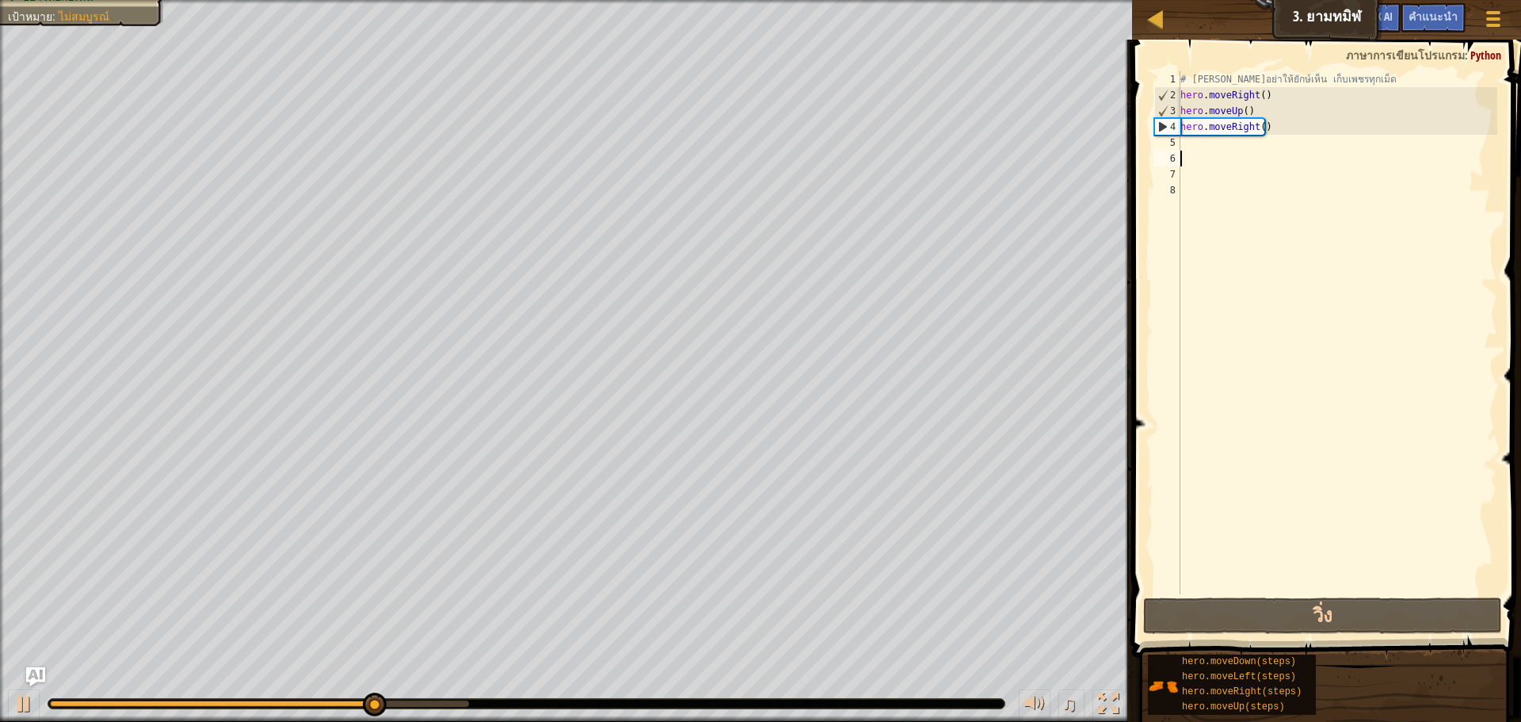
click at [1180, 151] on div "# [PERSON_NAME]อย่าให้ยักษ์เห็น เก็บเพชรทุกเม็ด hero . moveRight ( ) hero . mov…" at bounding box center [1337, 348] width 320 height 554
click at [1180, 146] on div "# [PERSON_NAME]อย่าให้ยักษ์เห็น เก็บเพชรทุกเม็ด hero . moveRight ( ) hero . mov…" at bounding box center [1337, 348] width 320 height 554
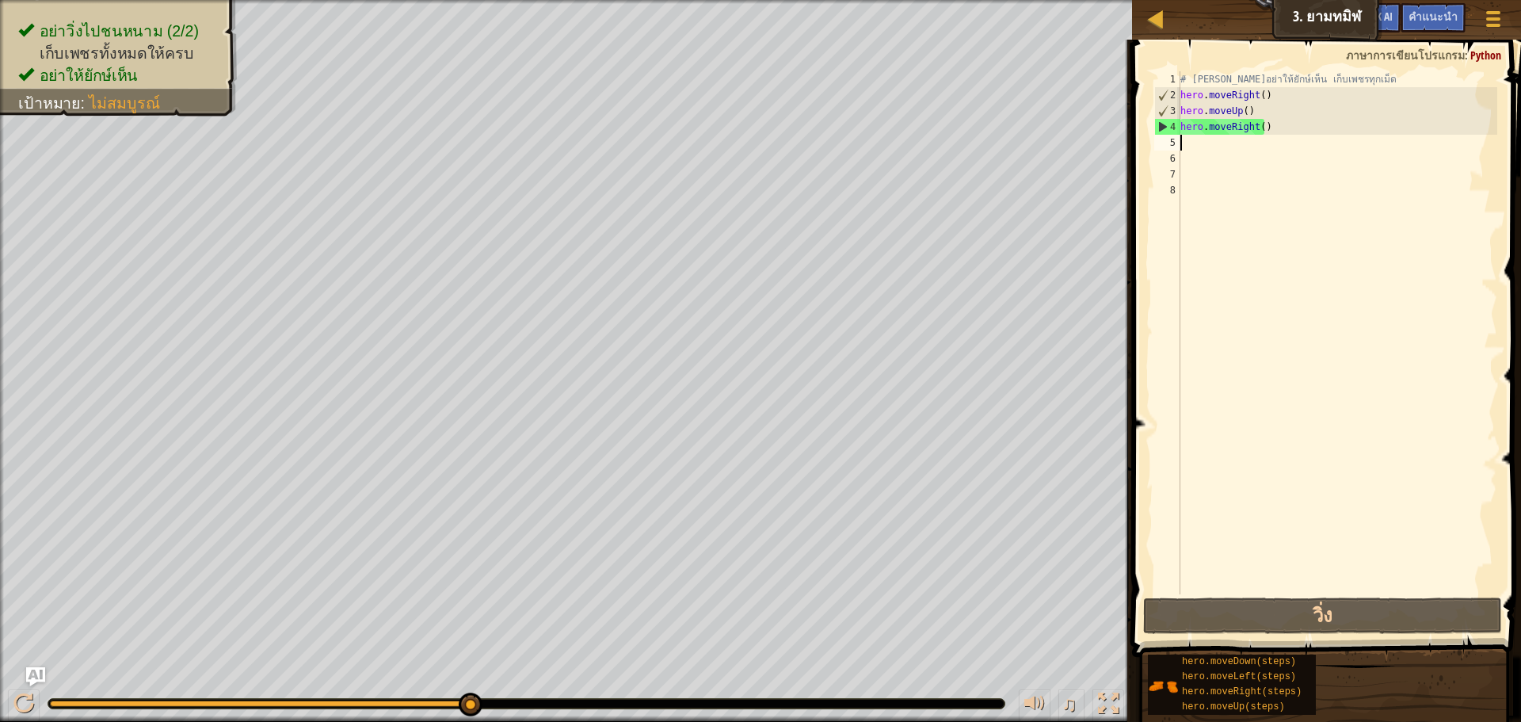
type textarea "r"
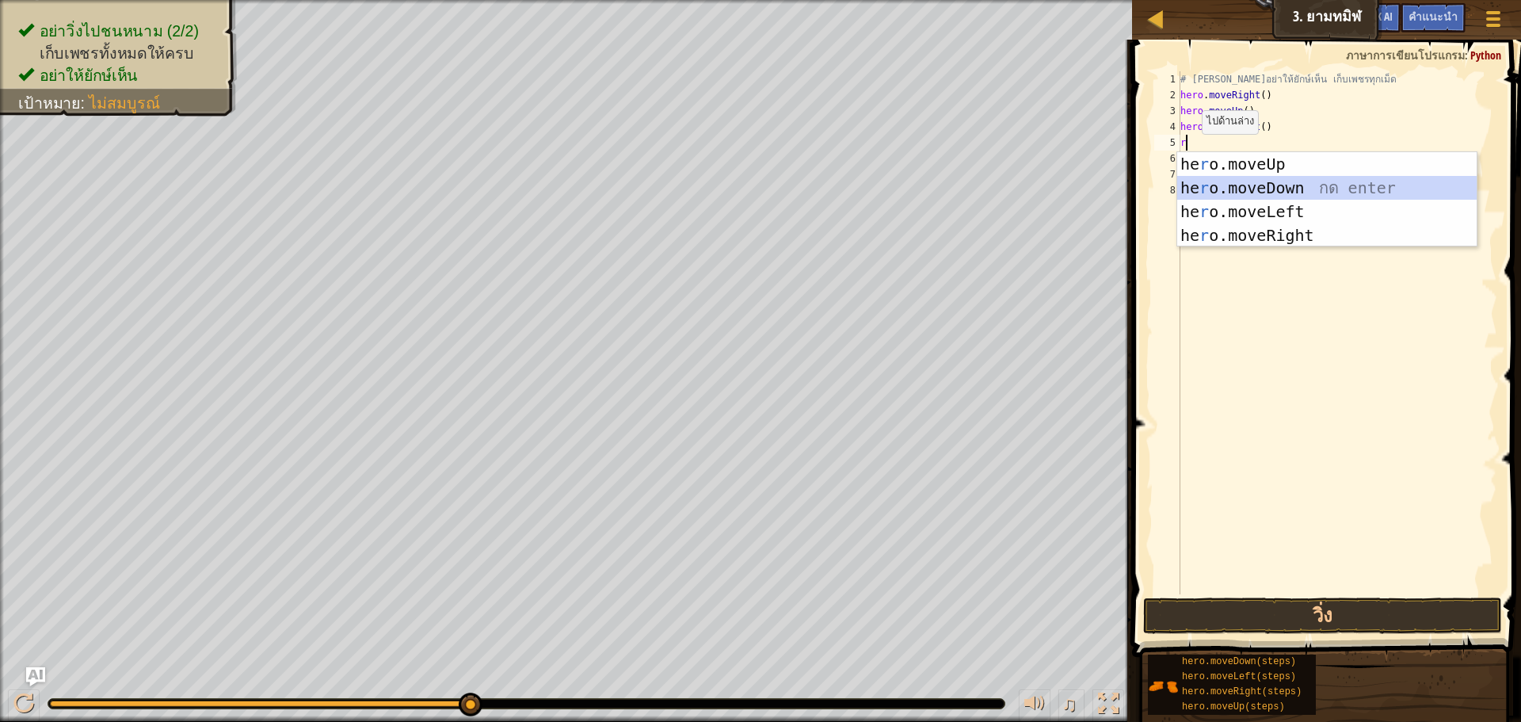
click at [1223, 184] on div "he r o.moveUp กด enter he r o.moveDown กด enter he r o.moveLeft กด enter he r o…" at bounding box center [1326, 223] width 299 height 143
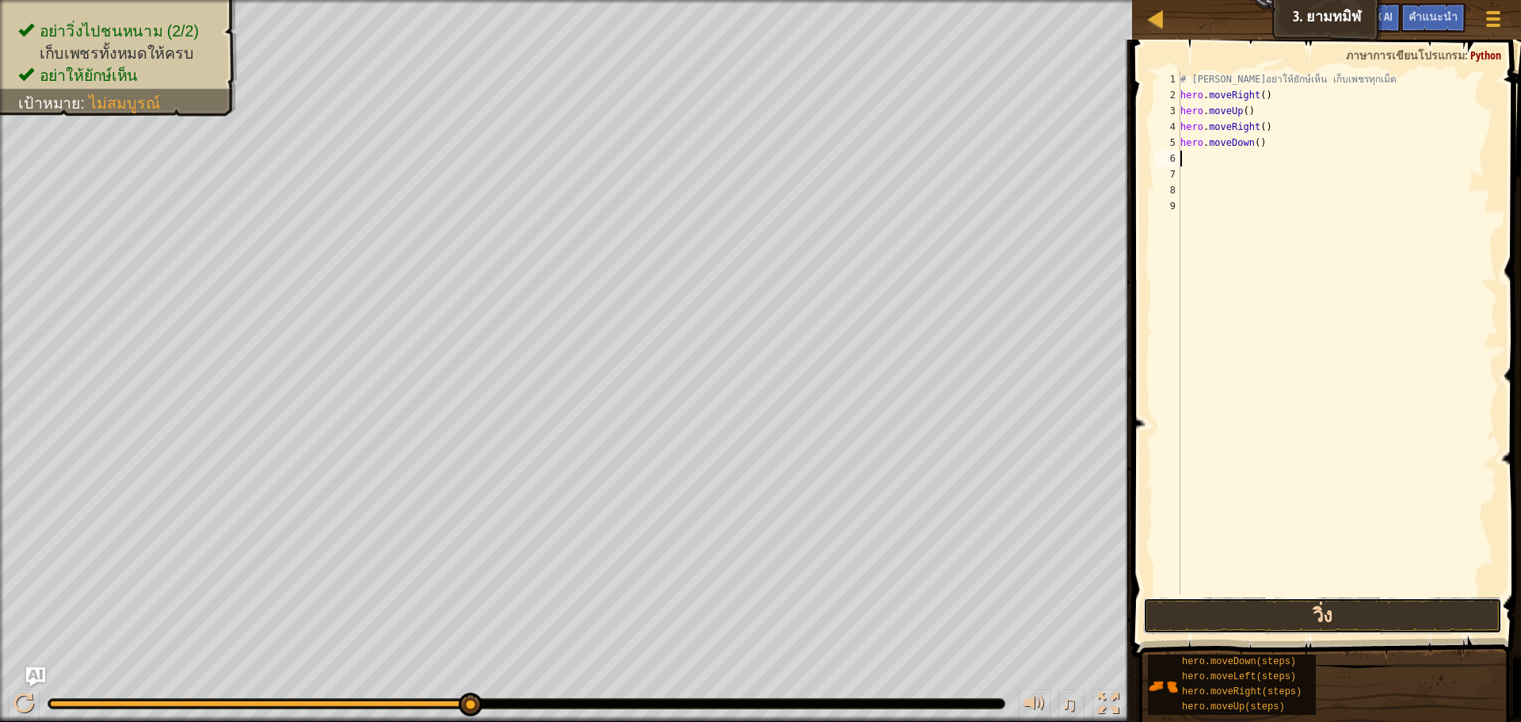
click at [1286, 621] on button "วิ่ง" at bounding box center [1322, 615] width 359 height 36
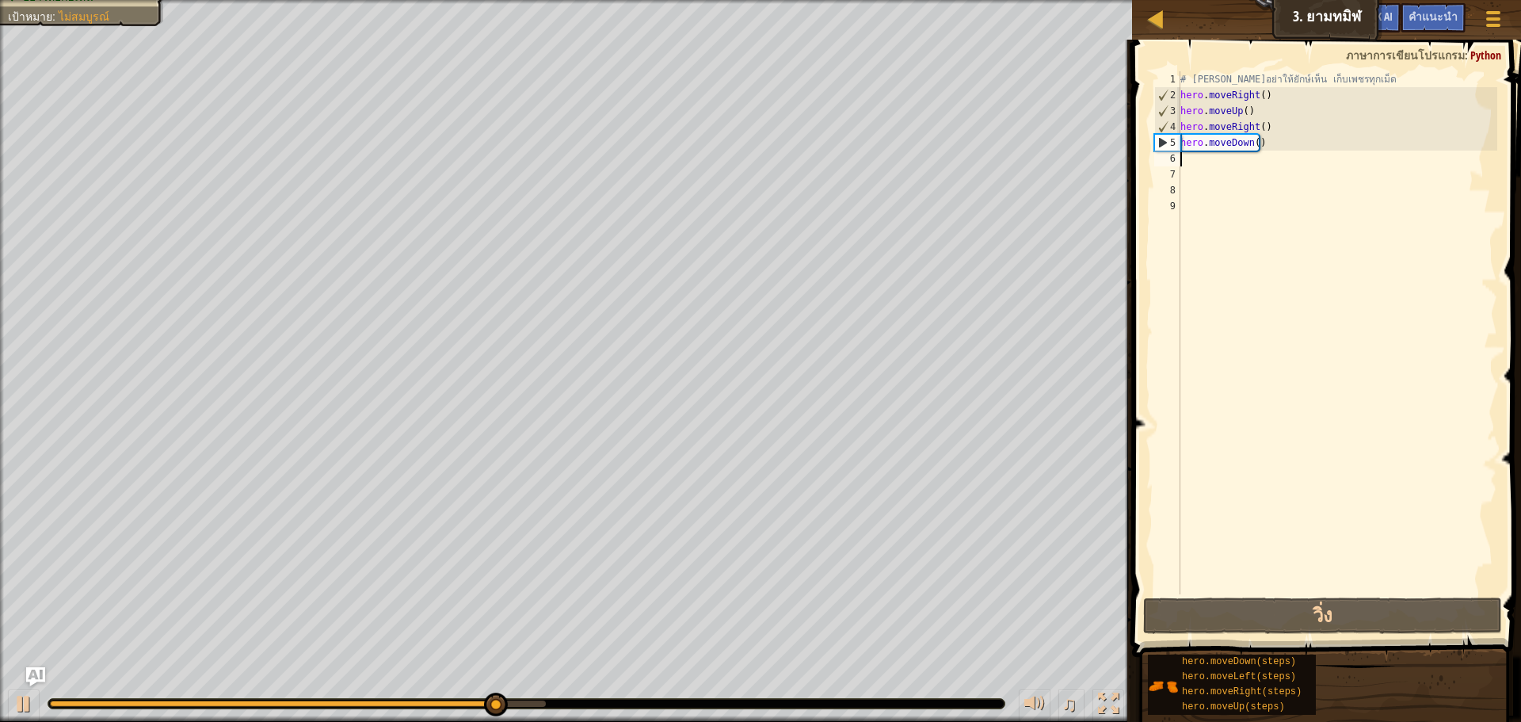
click at [1194, 161] on div "# [PERSON_NAME]อย่าให้ยักษ์เห็น เก็บเพชรทุกเม็ด hero . moveRight ( ) hero . mov…" at bounding box center [1337, 348] width 320 height 554
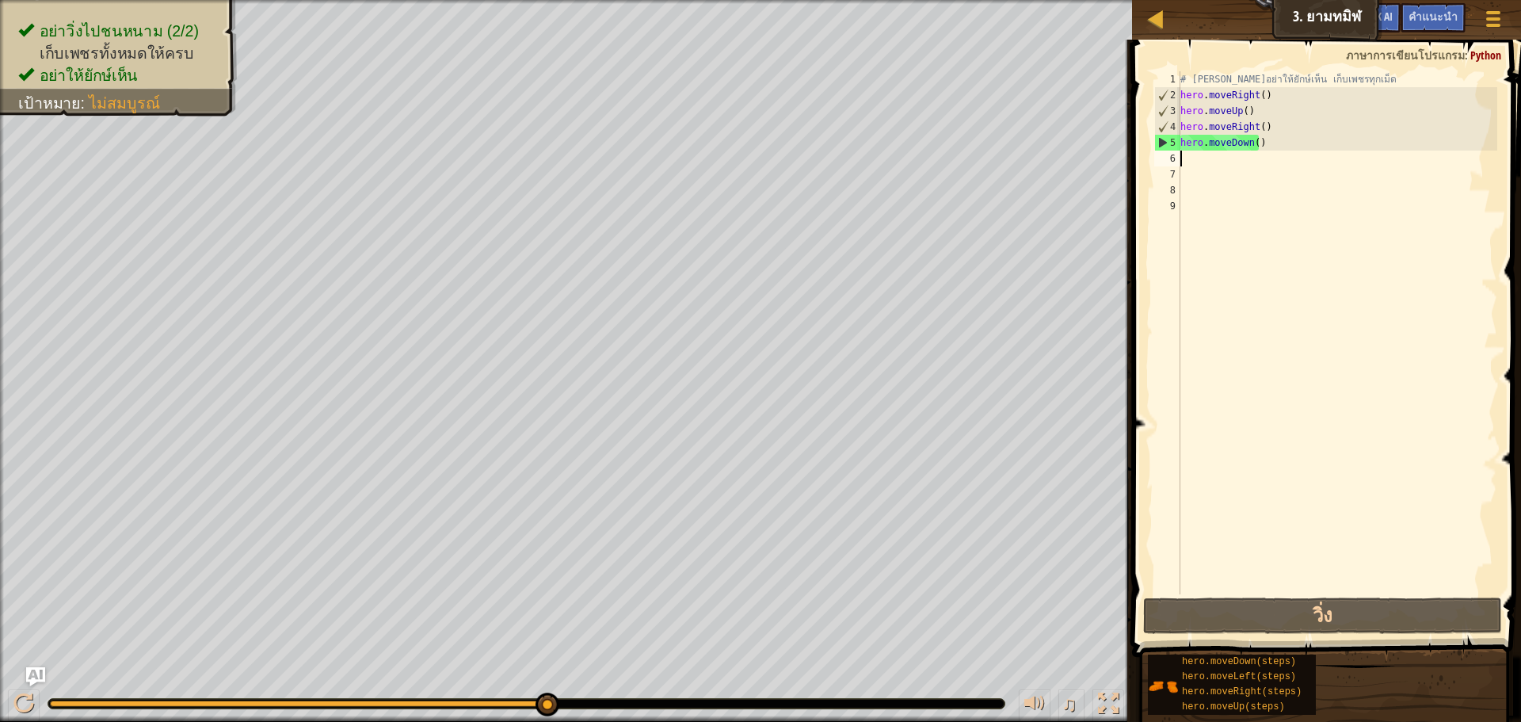
type textarea "r"
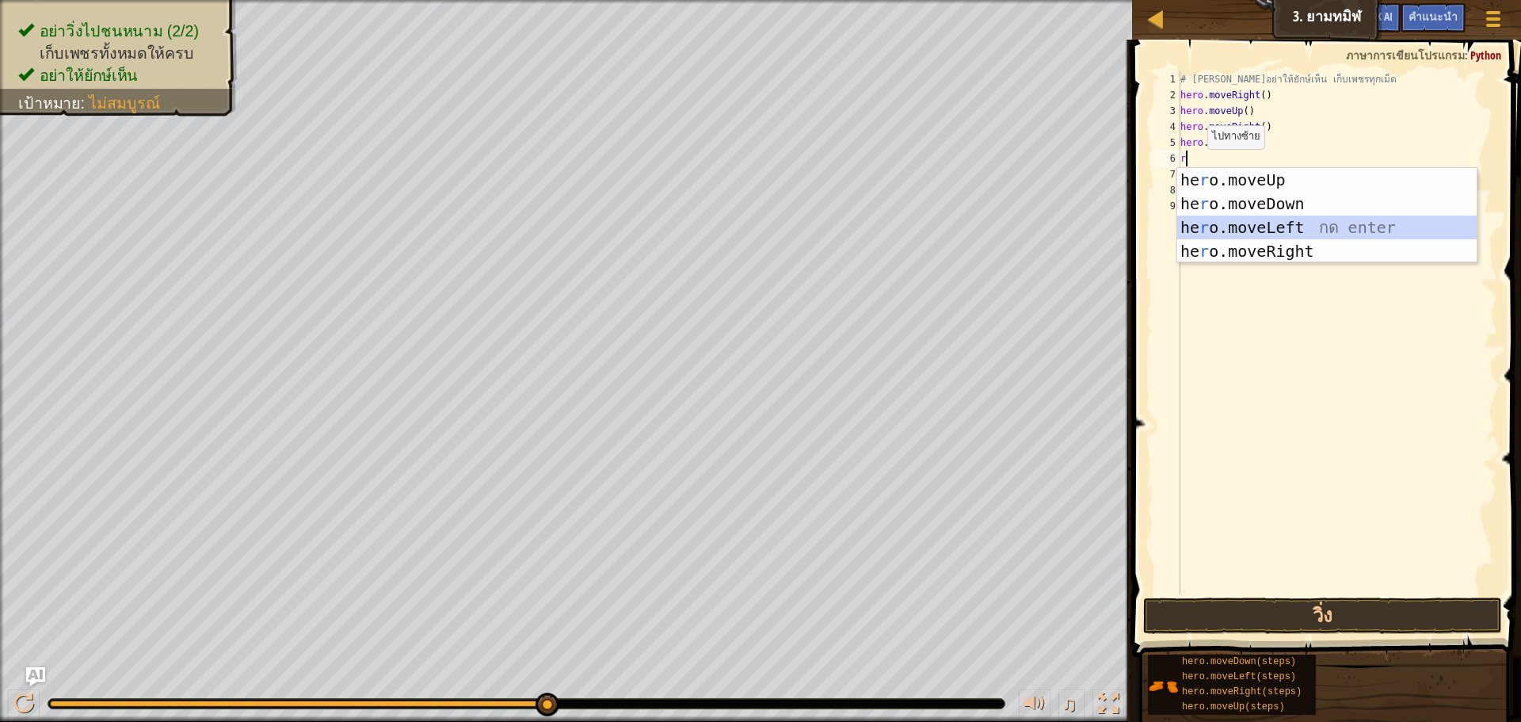
click at [1193, 216] on div "he r o.moveUp กด enter he r o.moveDown กด enter he r o.moveLeft กด enter he r o…" at bounding box center [1326, 239] width 299 height 143
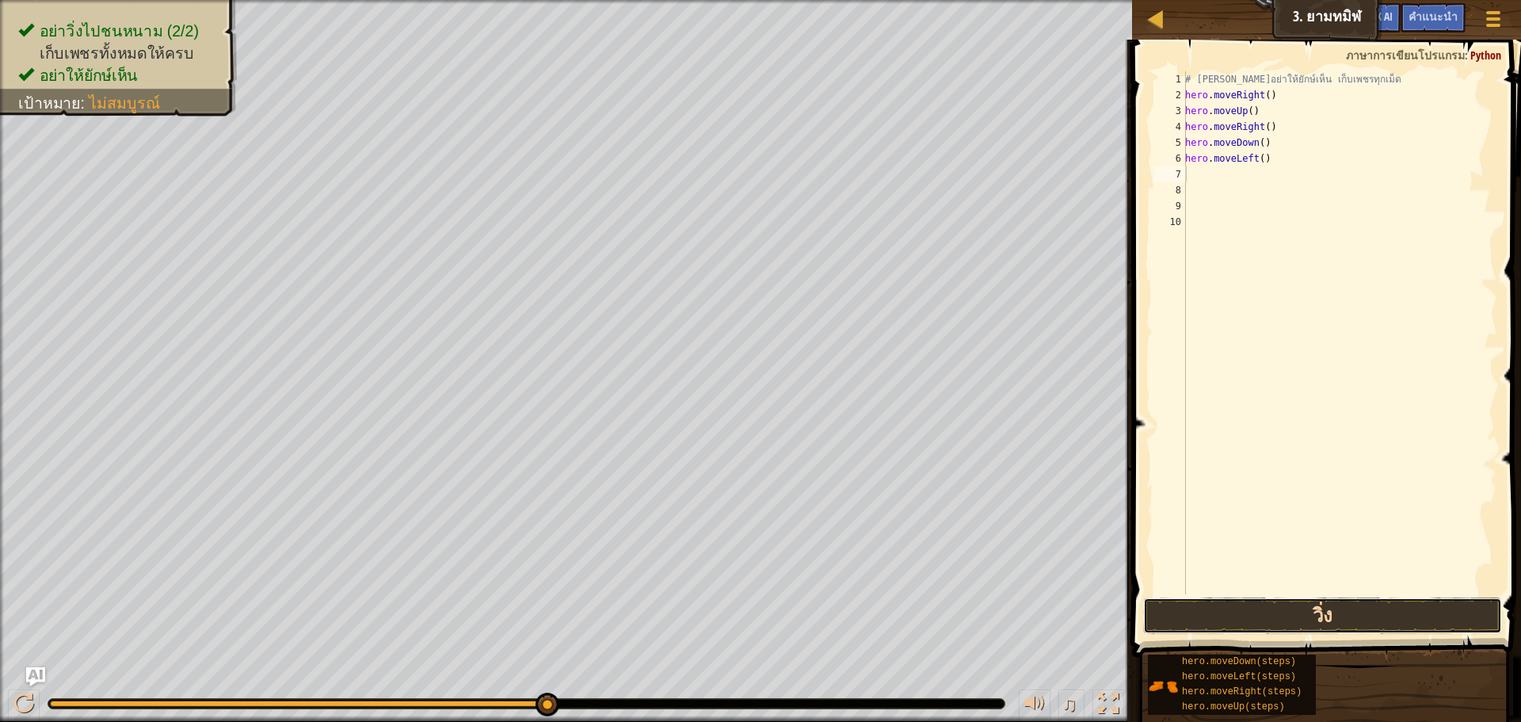
click at [1245, 606] on button "วิ่ง" at bounding box center [1322, 615] width 359 height 36
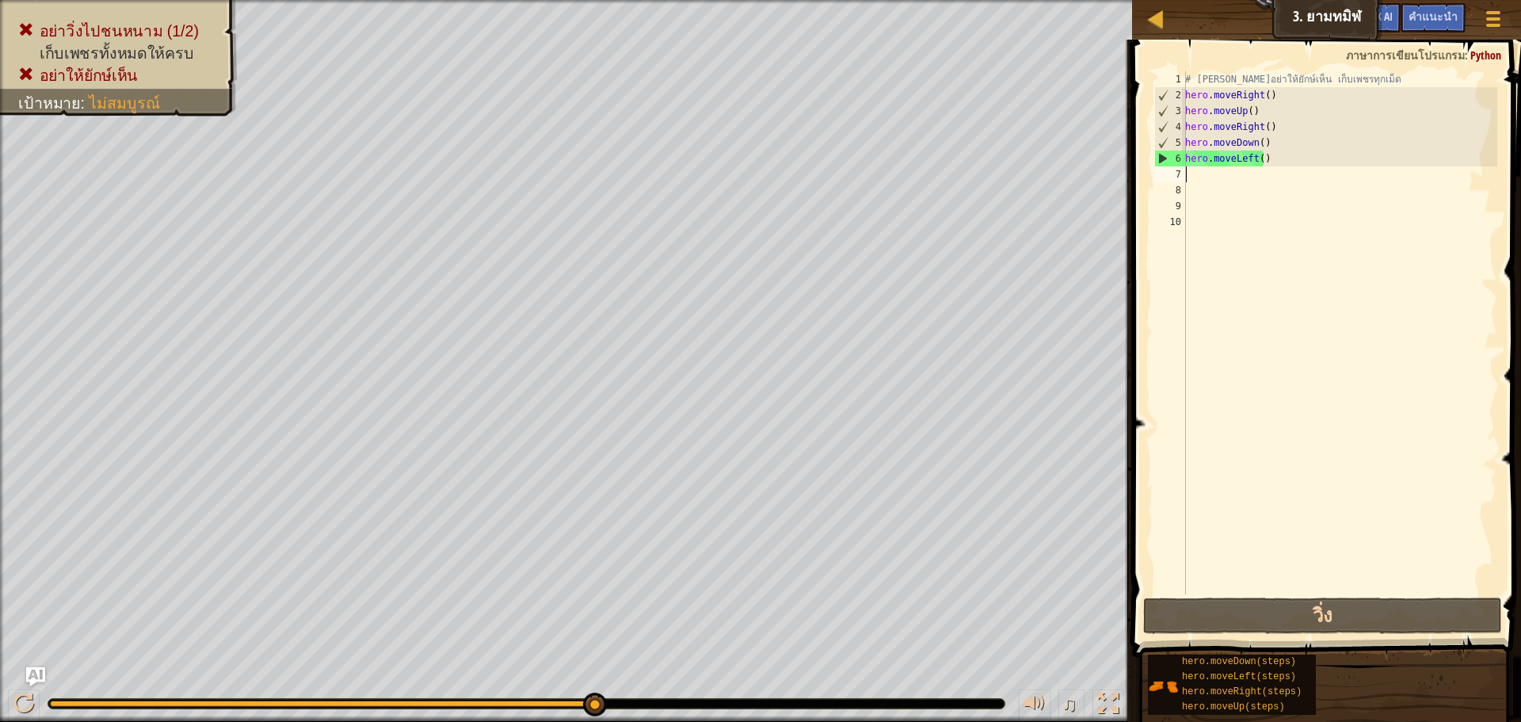
click at [1268, 159] on div "# [PERSON_NAME]อย่าให้ยักษ์เห็น เก็บเพชรทุกเม็ด hero . moveRight ( ) hero . mov…" at bounding box center [1339, 348] width 315 height 554
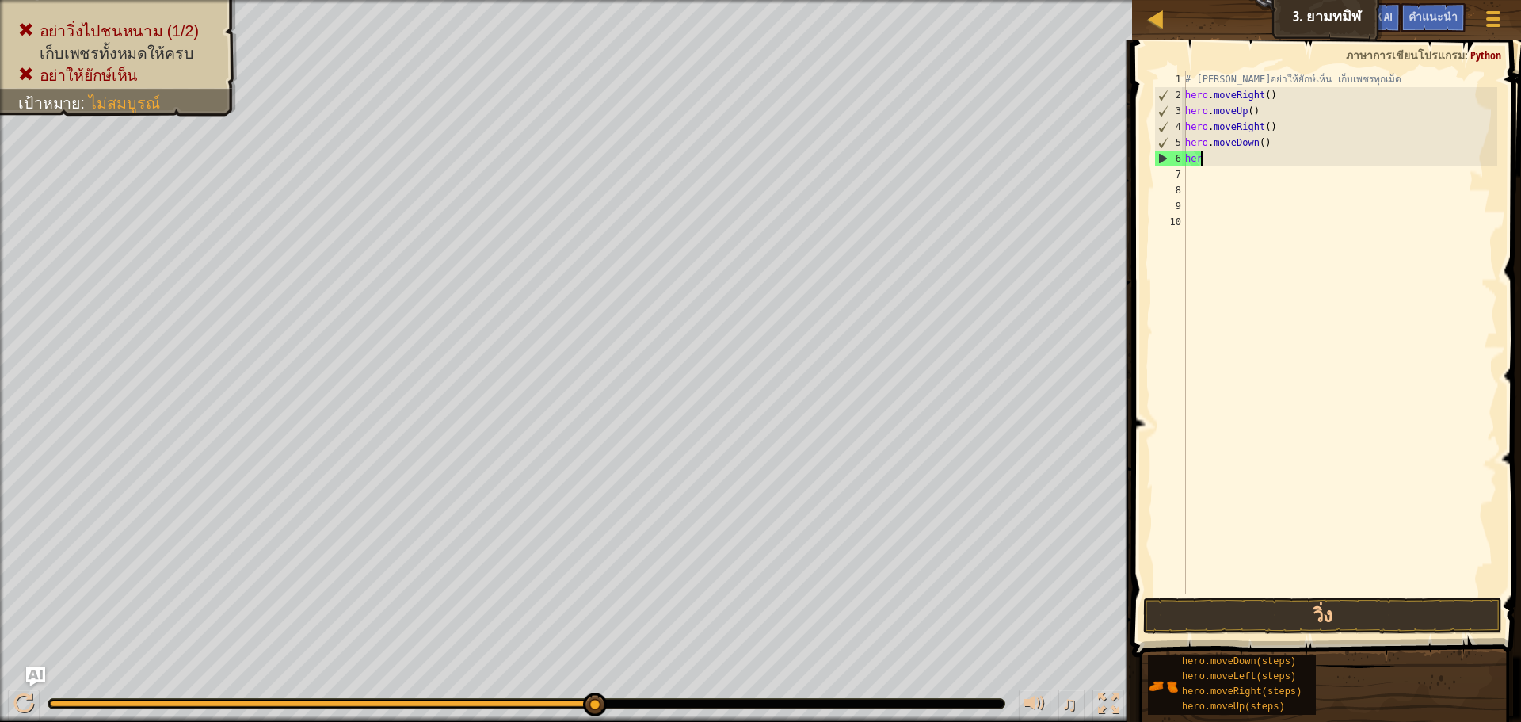
type textarea "h"
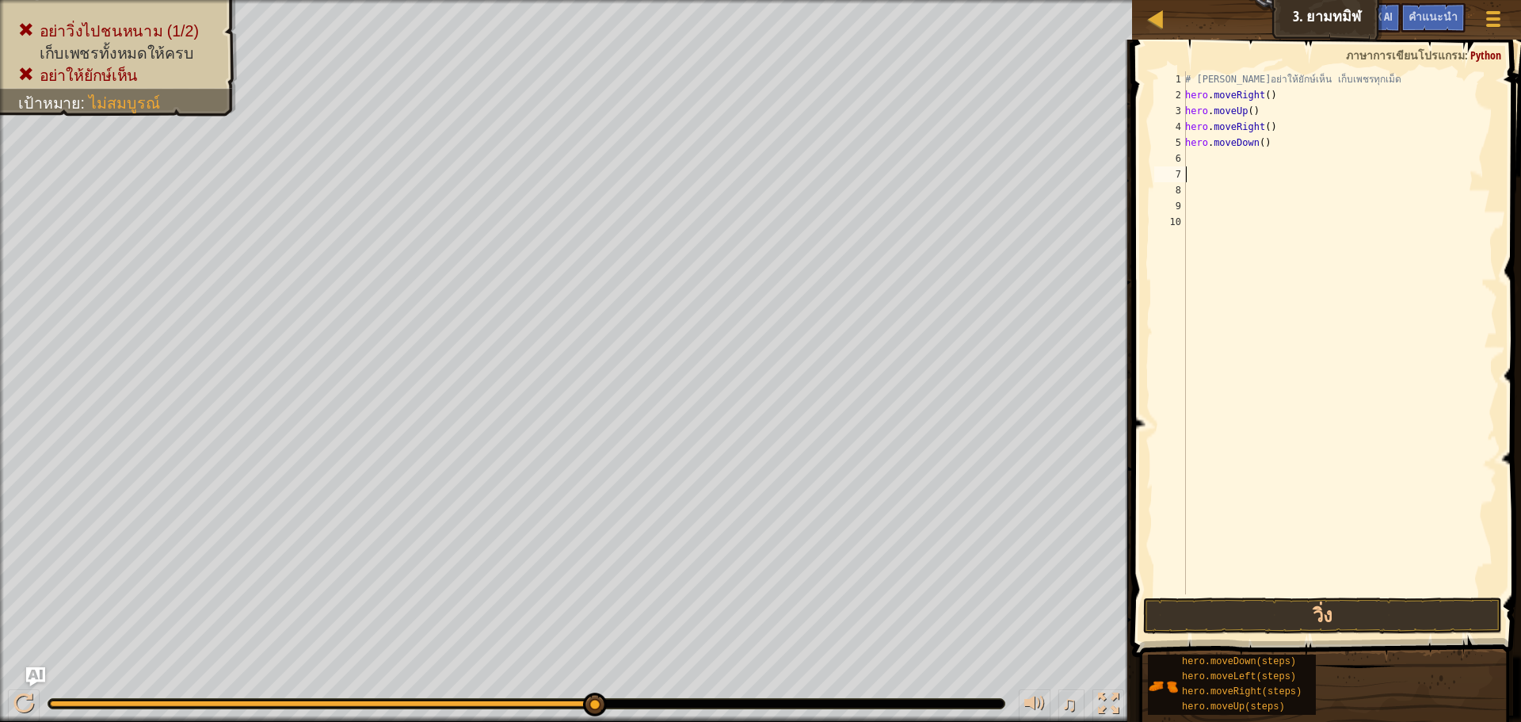
click at [1208, 167] on div "# [PERSON_NAME]อย่าให้ยักษ์เห็น เก็บเพชรทุกเม็ด hero . moveRight ( ) hero . mov…" at bounding box center [1339, 348] width 315 height 554
click at [1206, 156] on div "# [PERSON_NAME]อย่าให้ยักษ์เห็น เก็บเพชรทุกเม็ด hero . moveRight ( ) hero . mov…" at bounding box center [1339, 348] width 315 height 554
type textarea "t"
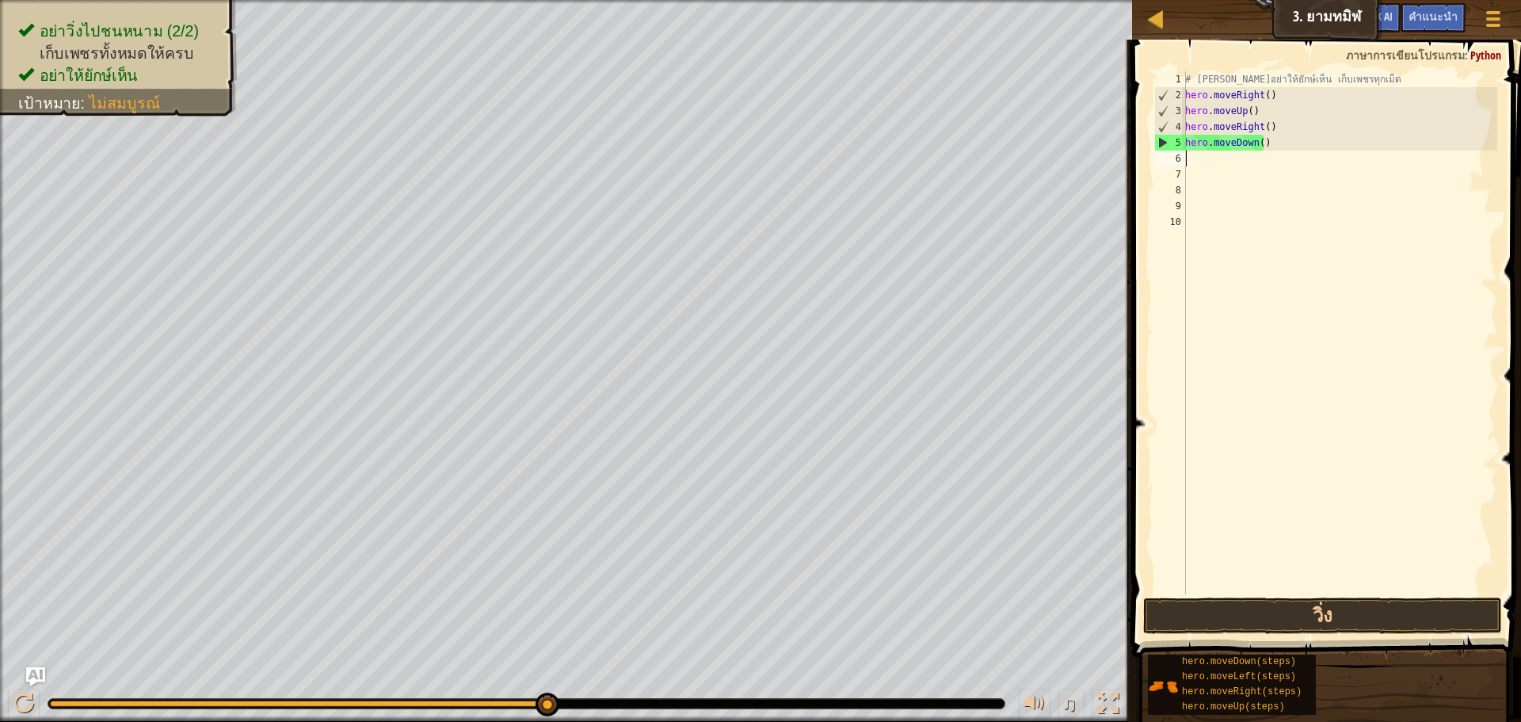
type textarea "r"
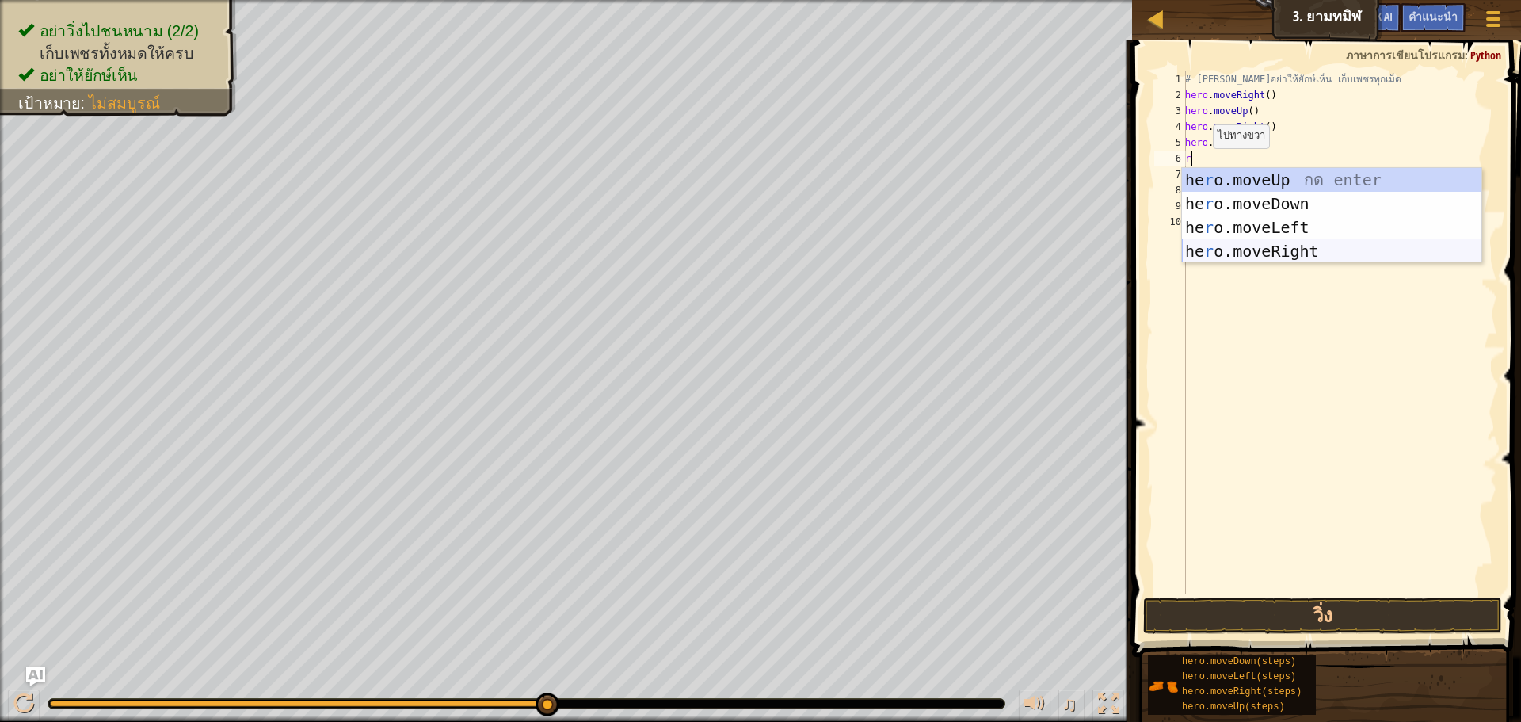
click at [1219, 258] on div "he r o.moveUp กด enter he r o.moveDown กด enter he r o.moveLeft กด enter he r o…" at bounding box center [1331, 239] width 299 height 143
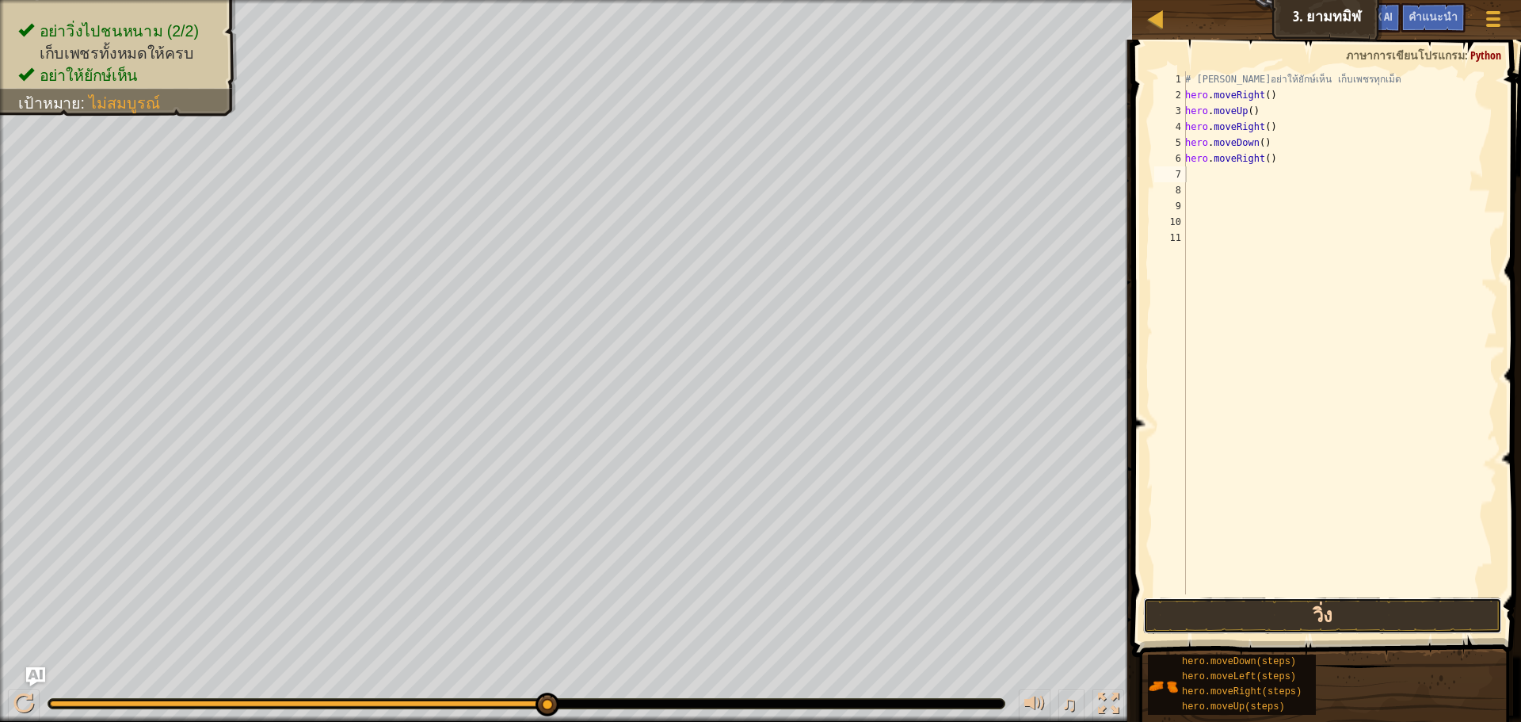
click at [1297, 608] on button "วิ่ง" at bounding box center [1322, 615] width 359 height 36
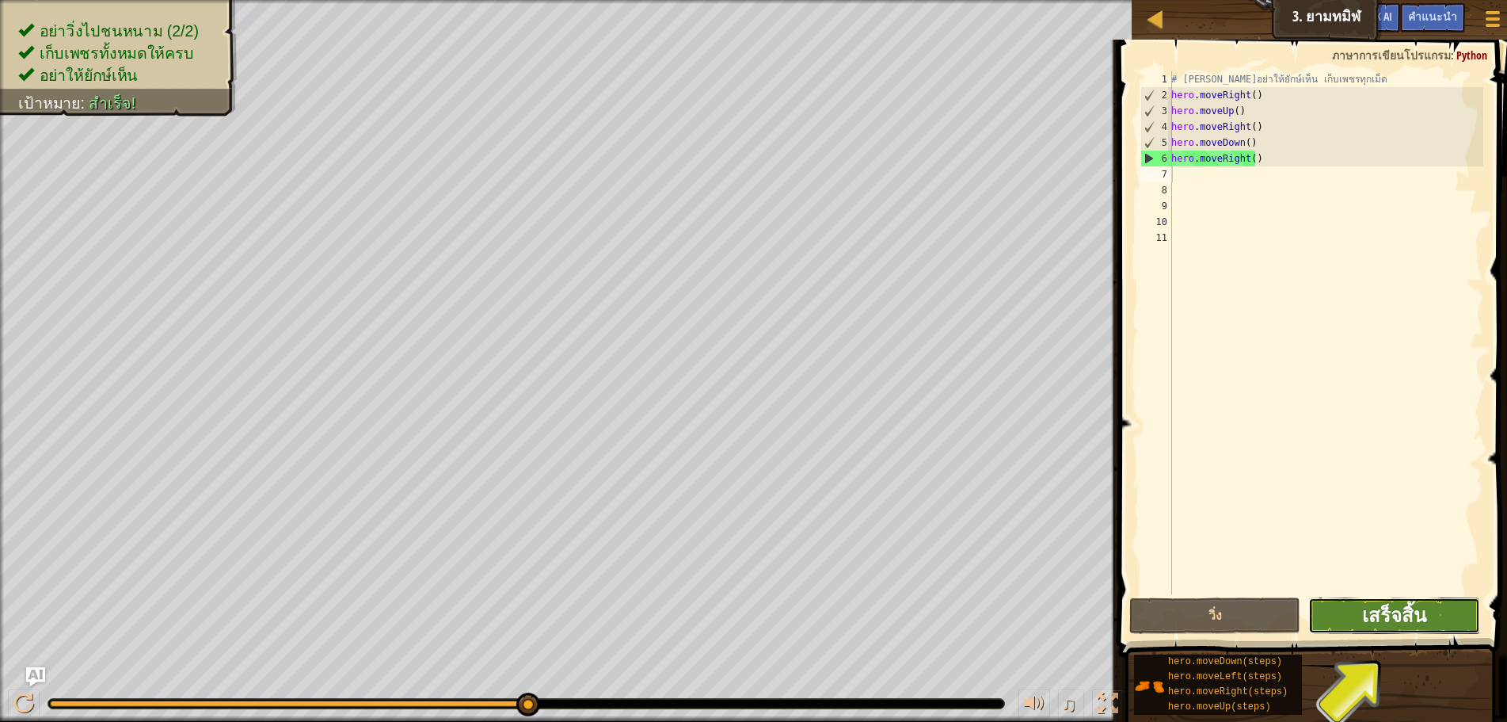
click at [1366, 614] on span "เสร็จสิ้น" at bounding box center [1394, 614] width 64 height 25
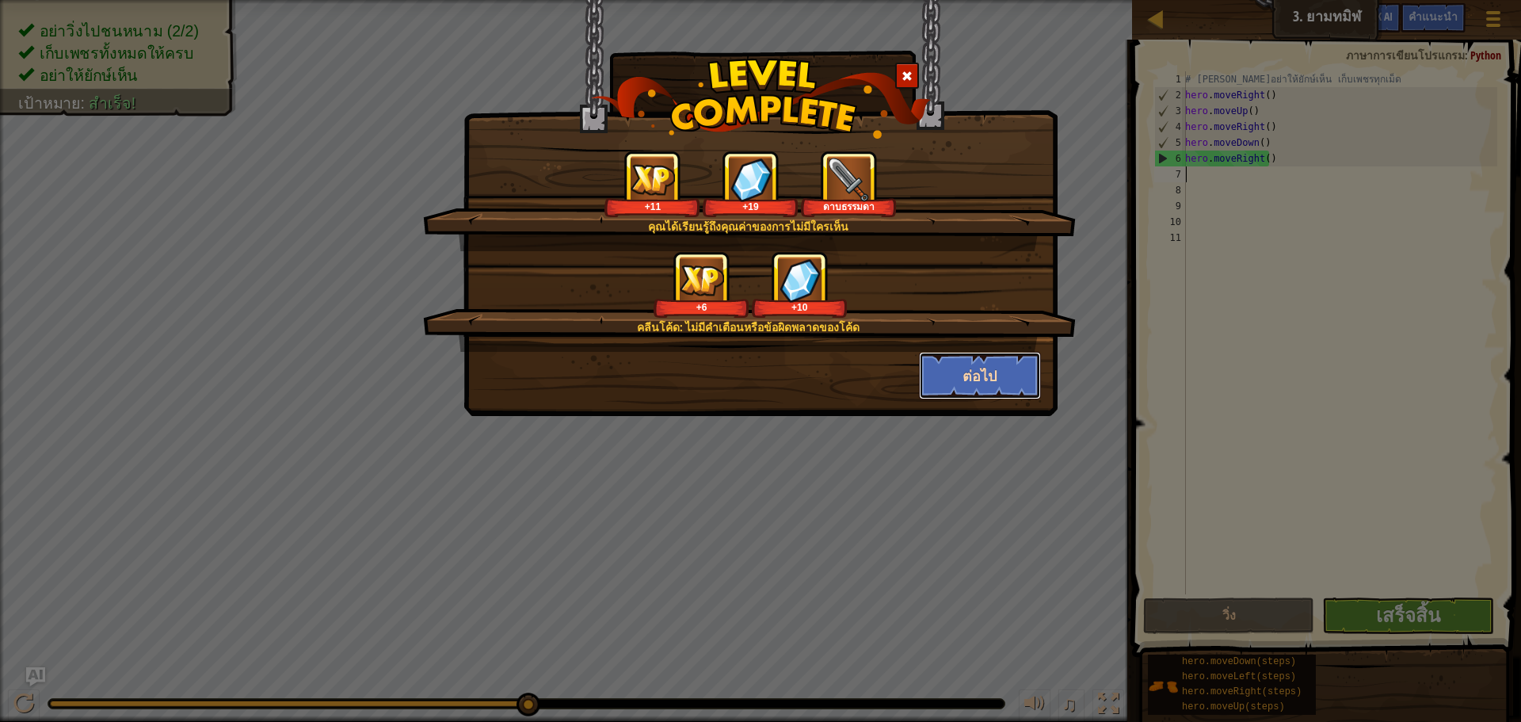
click at [947, 374] on button "ต่อไป" at bounding box center [980, 376] width 123 height 48
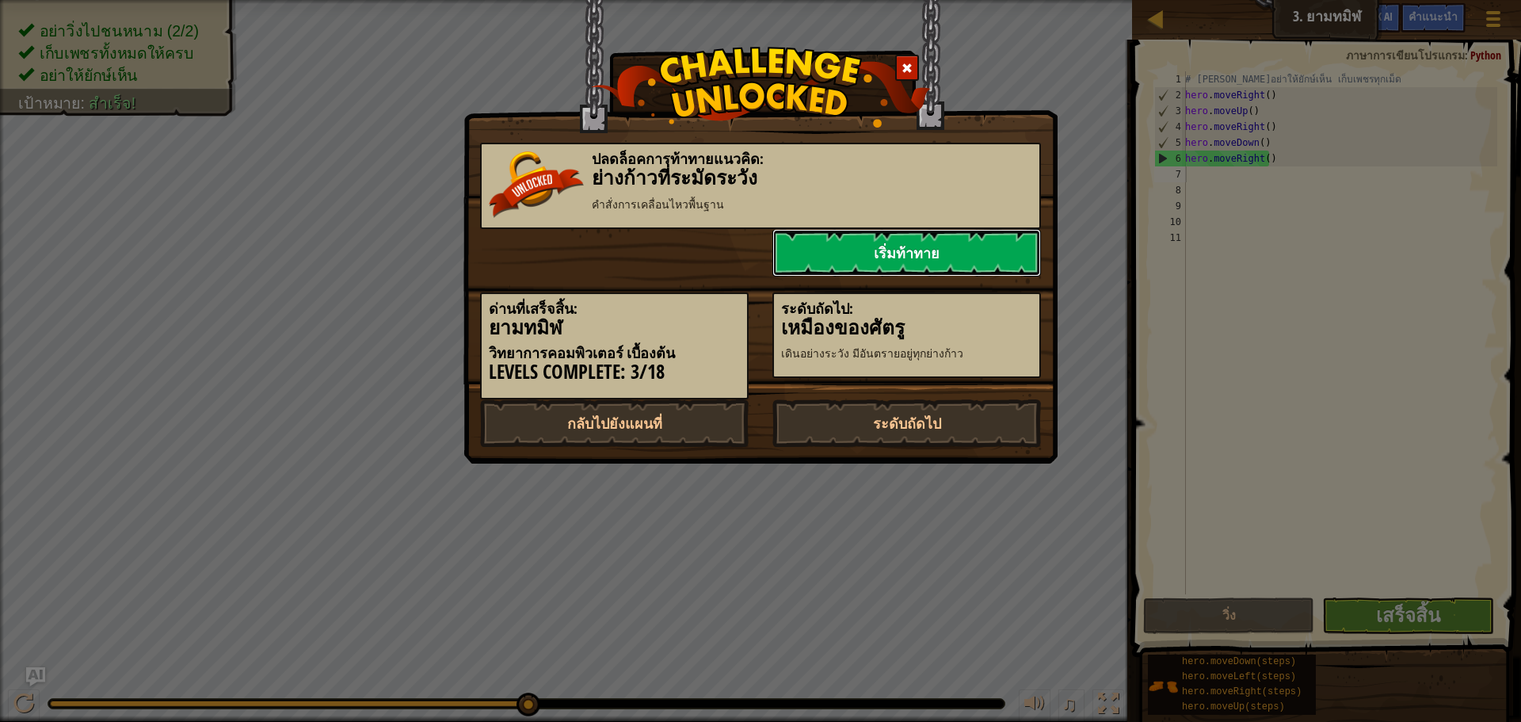
click at [904, 260] on link "เริ่มท้าทาย" at bounding box center [906, 253] width 269 height 48
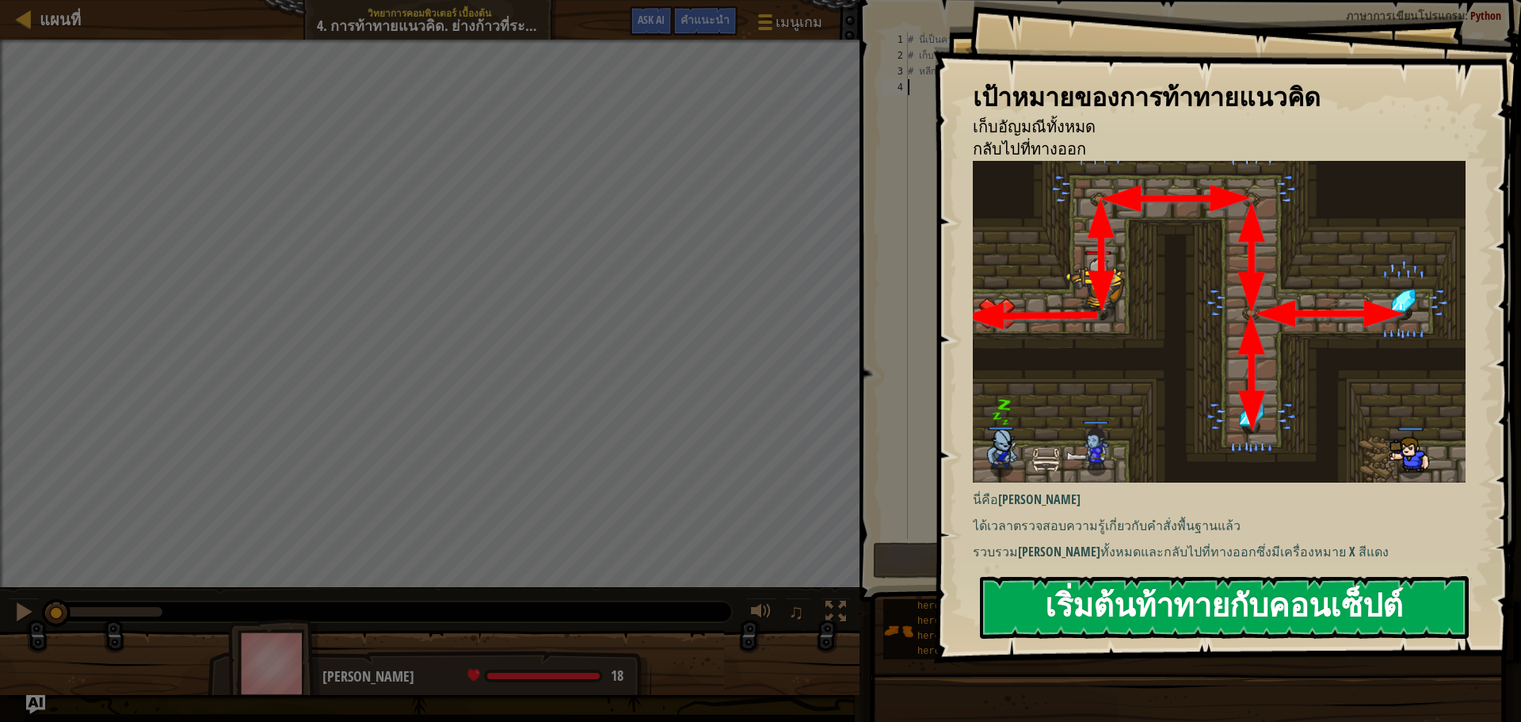
click at [1179, 599] on button "เริ่มต้นท้าทายกับคอนเซ็ปต์" at bounding box center [1224, 607] width 489 height 63
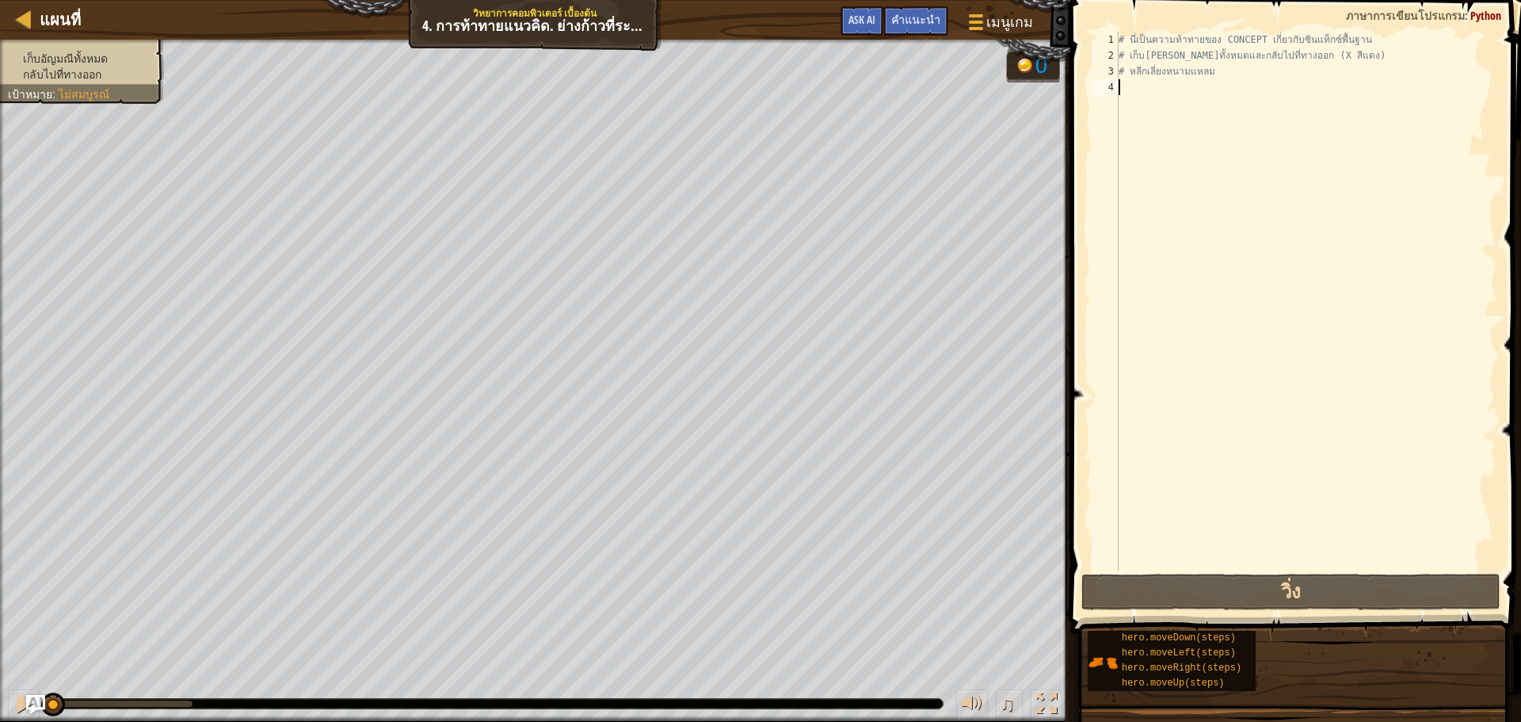
click at [1140, 84] on div "# นี่เป็นความท้าทายของ CONCEPT เกี่ยวกับซินแท็กซ์พื้นฐาน # เก็บ[PERSON_NAME]ทั้…" at bounding box center [1306, 317] width 382 height 570
type textarea "r"
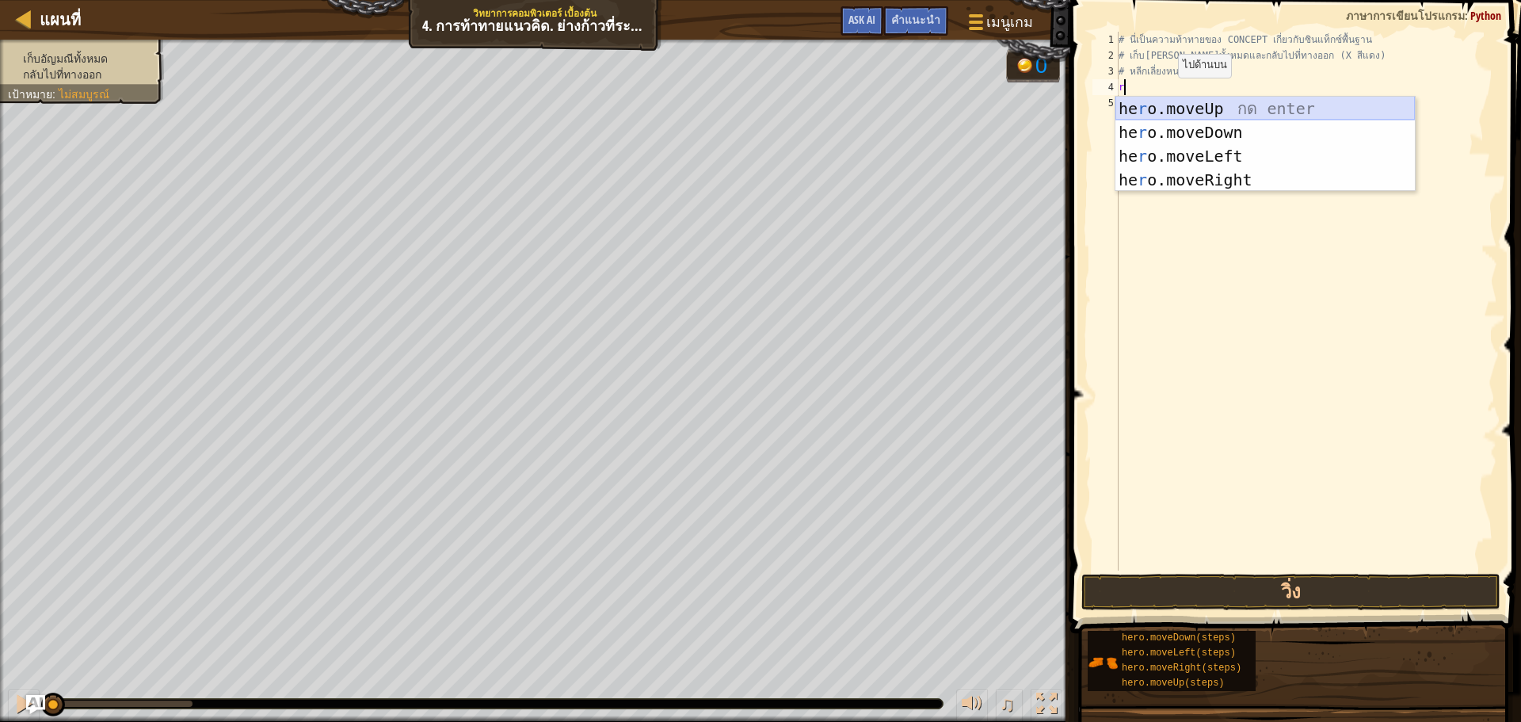
click at [1176, 105] on div "he r o.moveUp กด enter he r o.moveDown กด enter he r o.moveLeft กด enter he r o…" at bounding box center [1264, 168] width 299 height 143
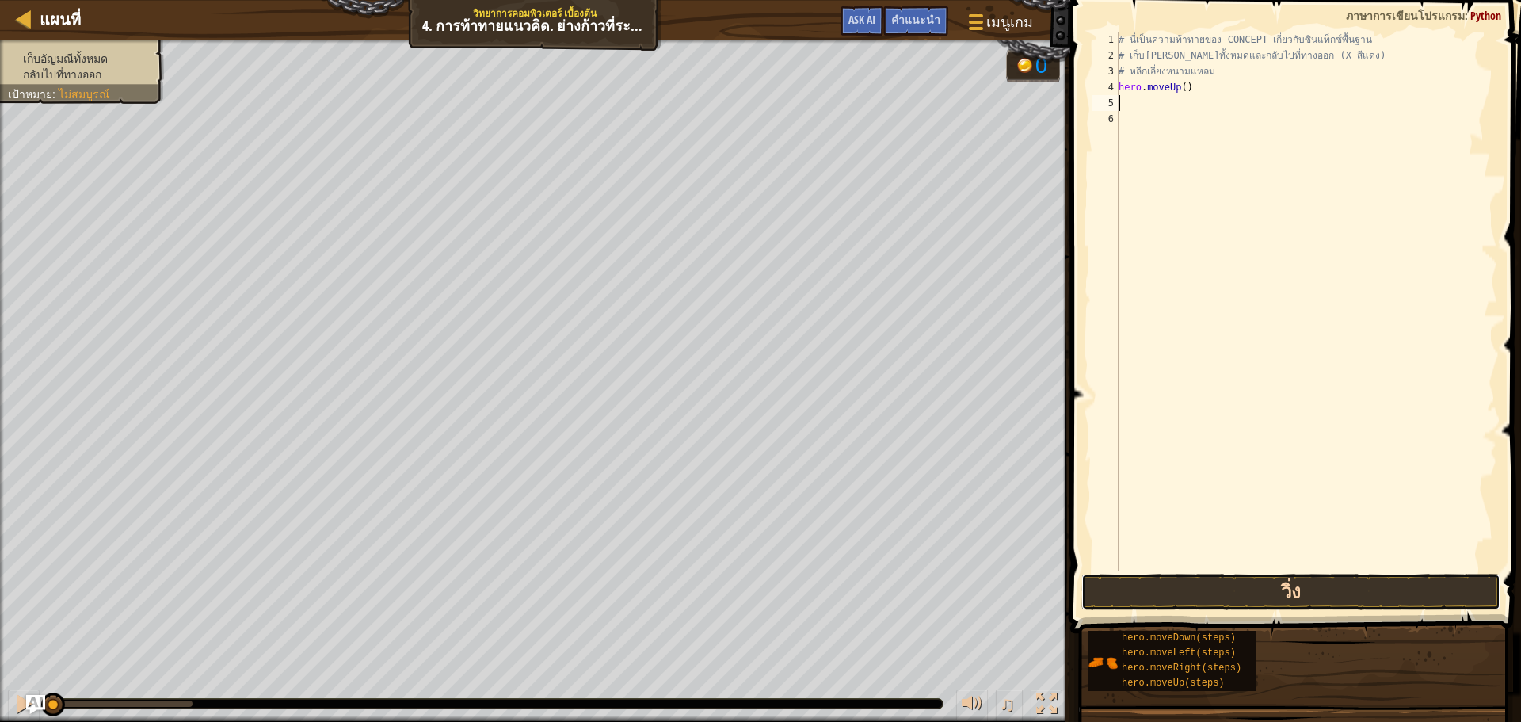
click at [1341, 581] on button "วิ่ง" at bounding box center [1290, 591] width 419 height 36
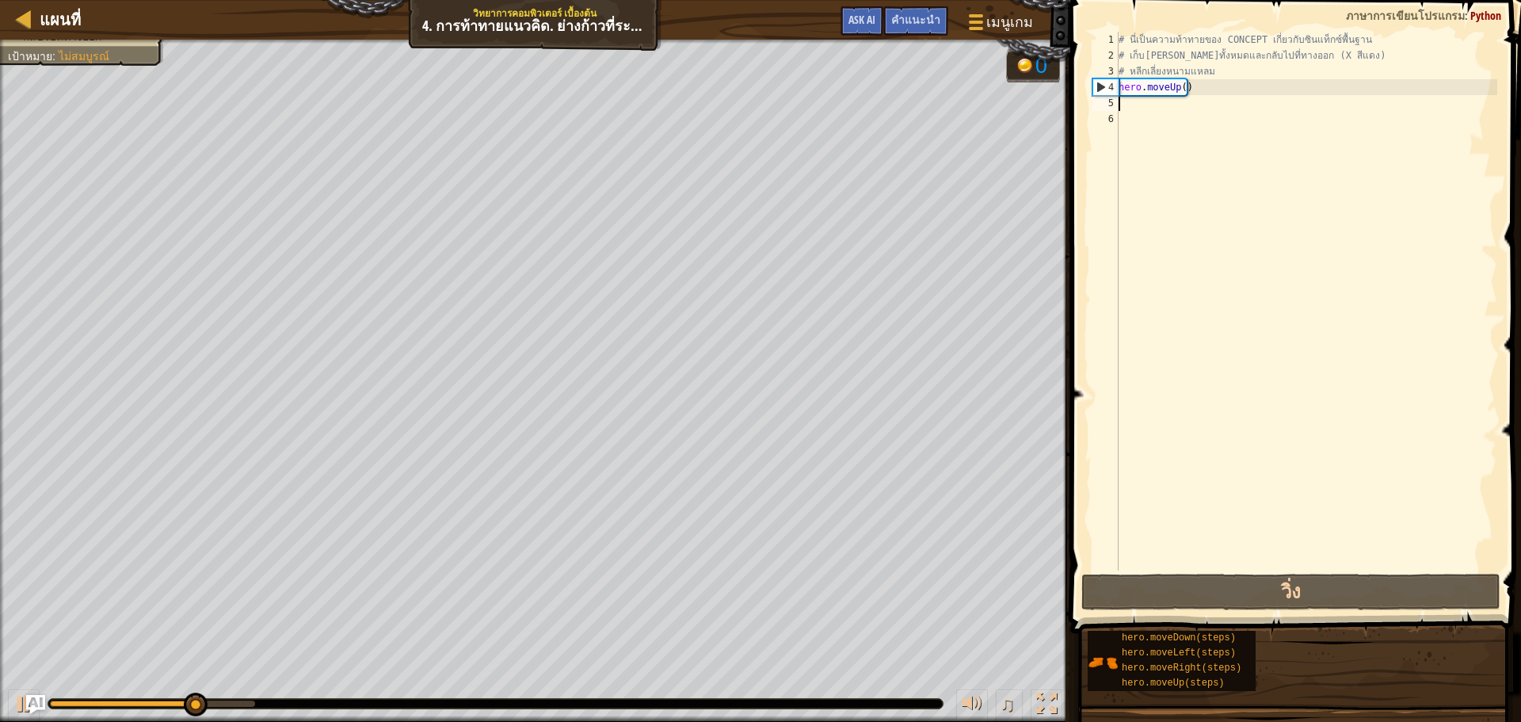
click at [1124, 109] on div "# นี่เป็นความท้าทายของ CONCEPT เกี่ยวกับซินแท็กซ์พื้นฐาน # เก็บ[PERSON_NAME]ทั้…" at bounding box center [1306, 317] width 382 height 570
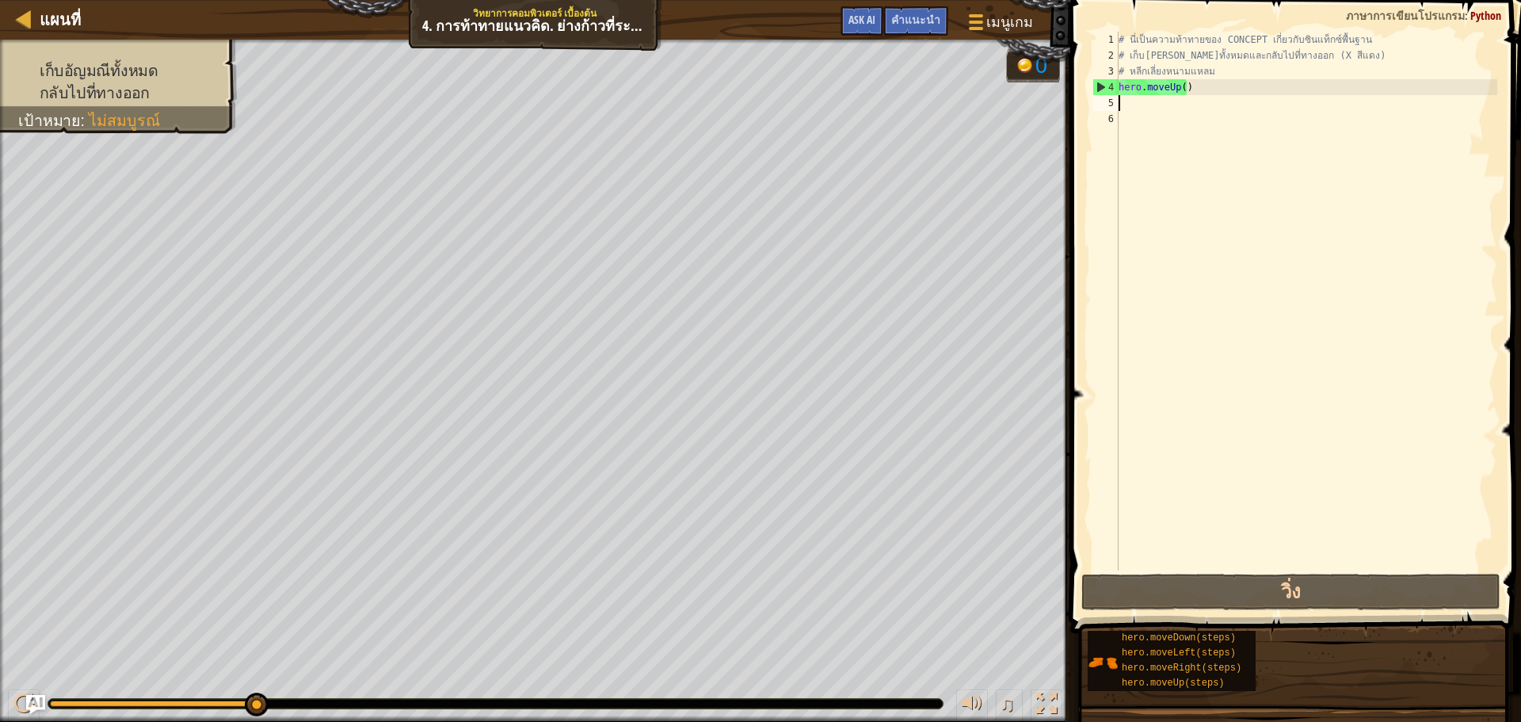
type textarea "r"
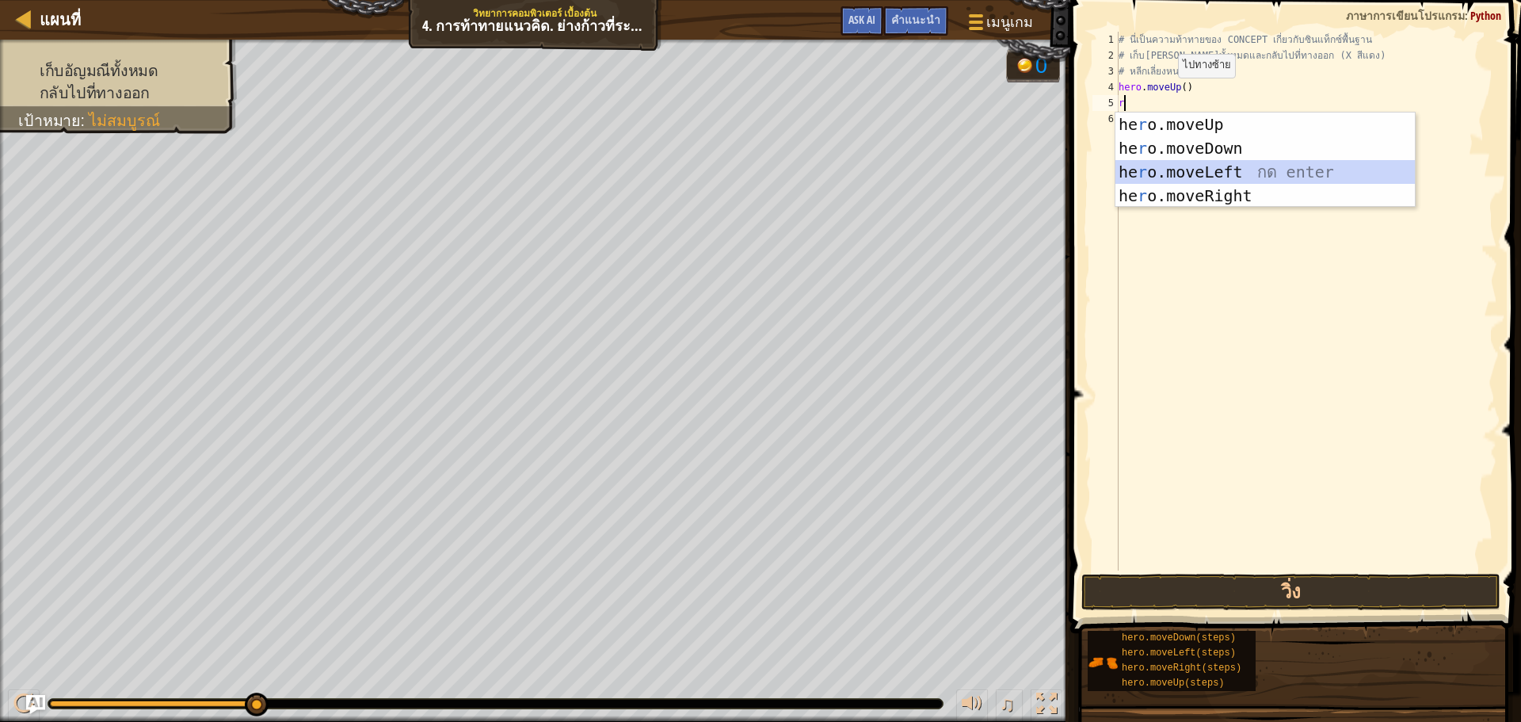
click at [1139, 167] on div "he r o.moveUp กด enter he r o.moveDown กด enter he r o.moveLeft กด enter he r o…" at bounding box center [1264, 183] width 299 height 143
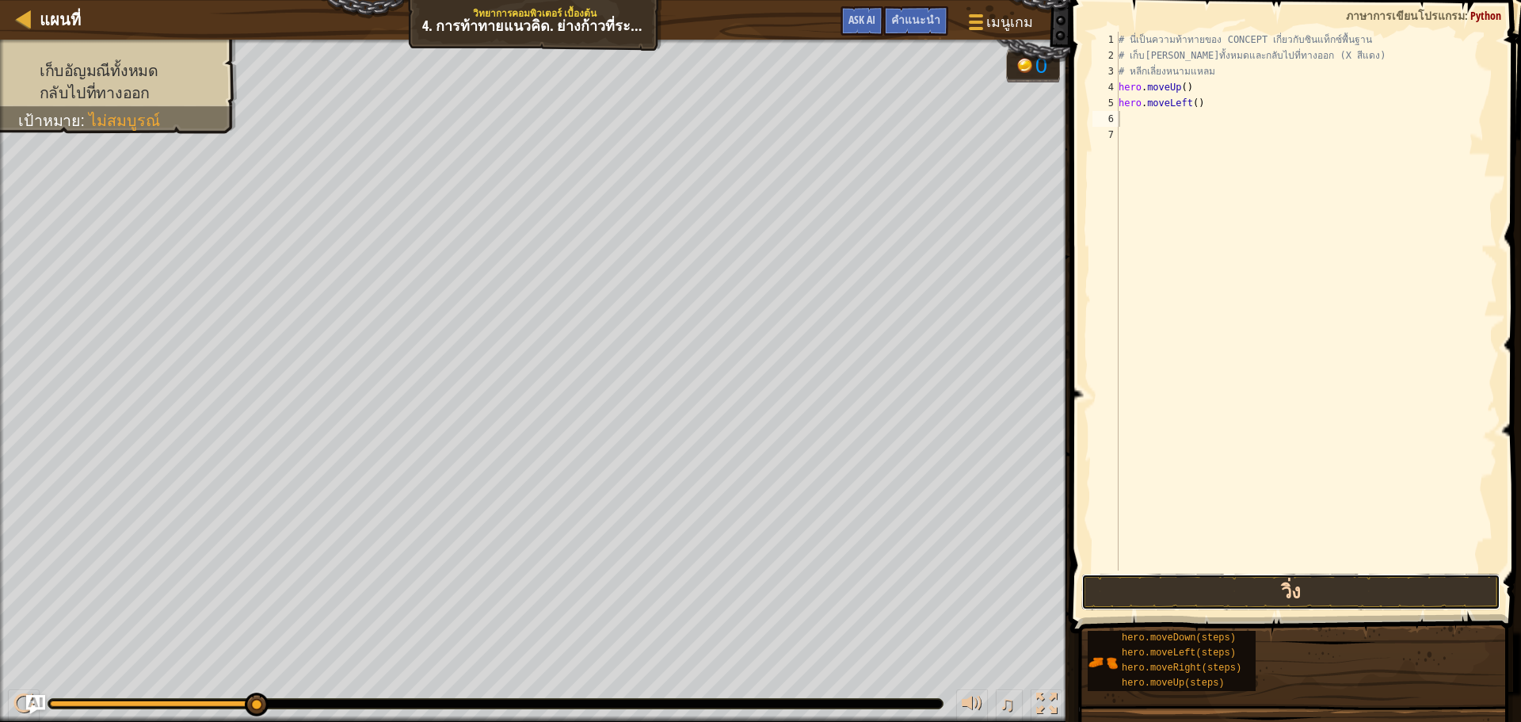
click at [1355, 596] on button "วิ่ง" at bounding box center [1290, 591] width 419 height 36
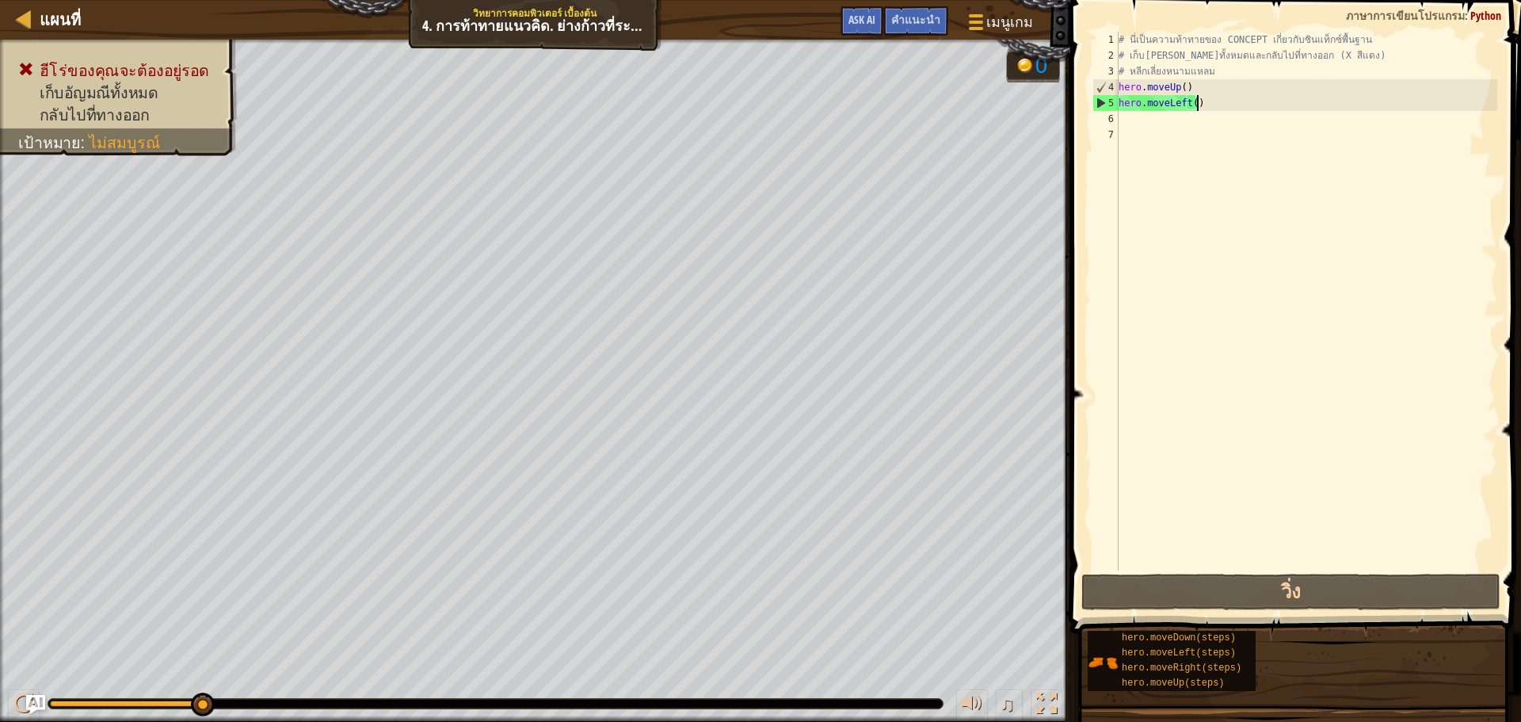
click at [1208, 101] on div "# นี่เป็นความท้าทายของ CONCEPT เกี่ยวกับซินแท็กซ์พื้นฐาน # เก็บ[PERSON_NAME]ทั้…" at bounding box center [1306, 317] width 382 height 570
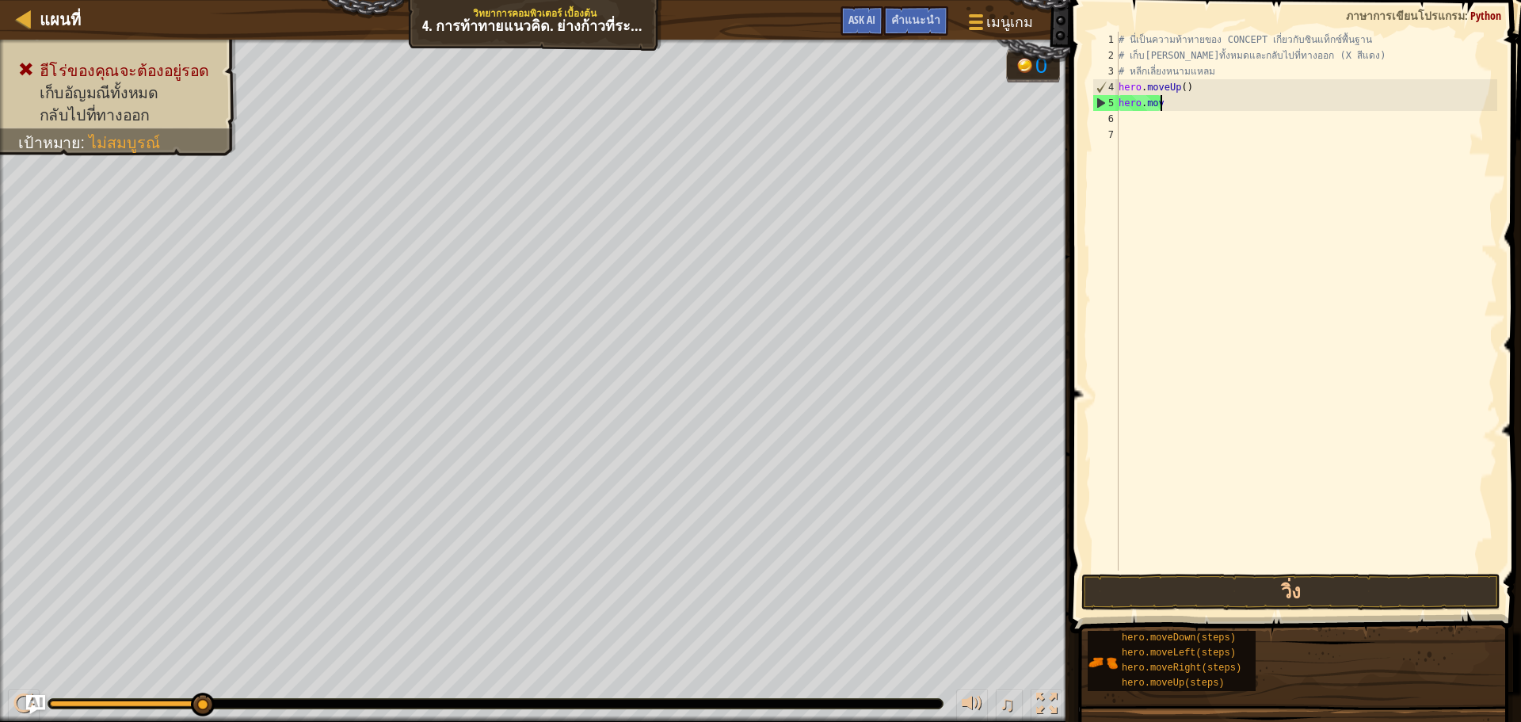
type textarea "h"
type textarea "r"
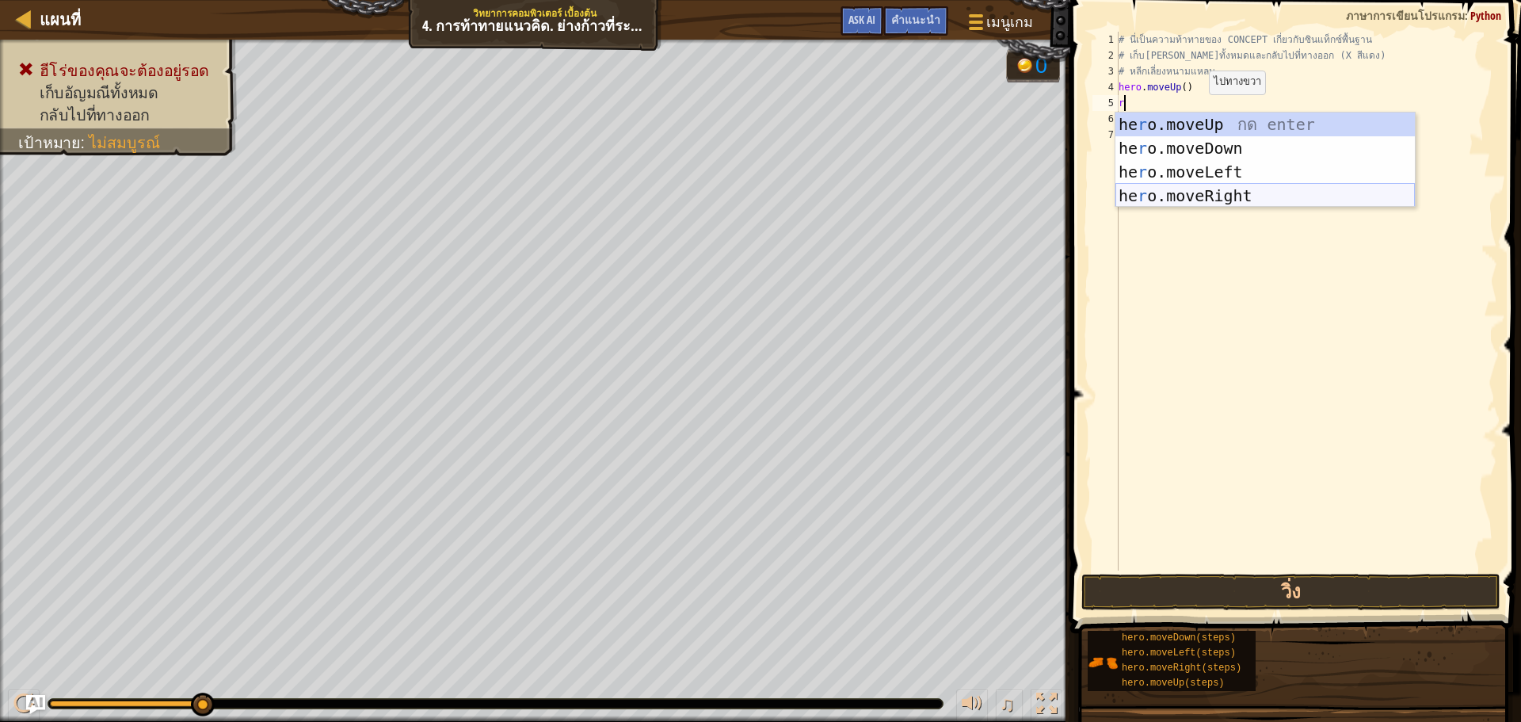
click at [1186, 198] on div "he r o.moveUp กด enter he r o.moveDown กด enter he r o.moveLeft กด enter he r o…" at bounding box center [1264, 183] width 299 height 143
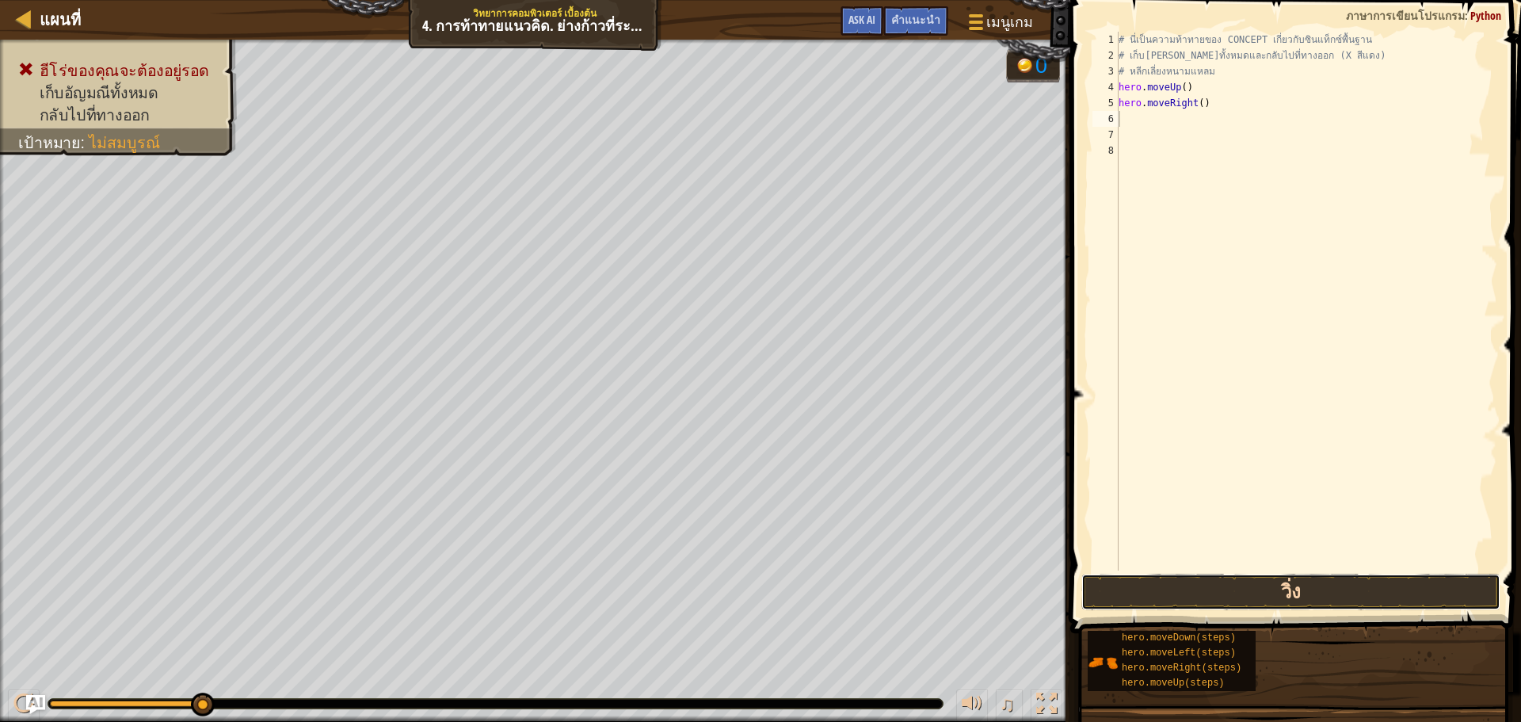
click at [1221, 584] on button "วิ่ง" at bounding box center [1290, 591] width 419 height 36
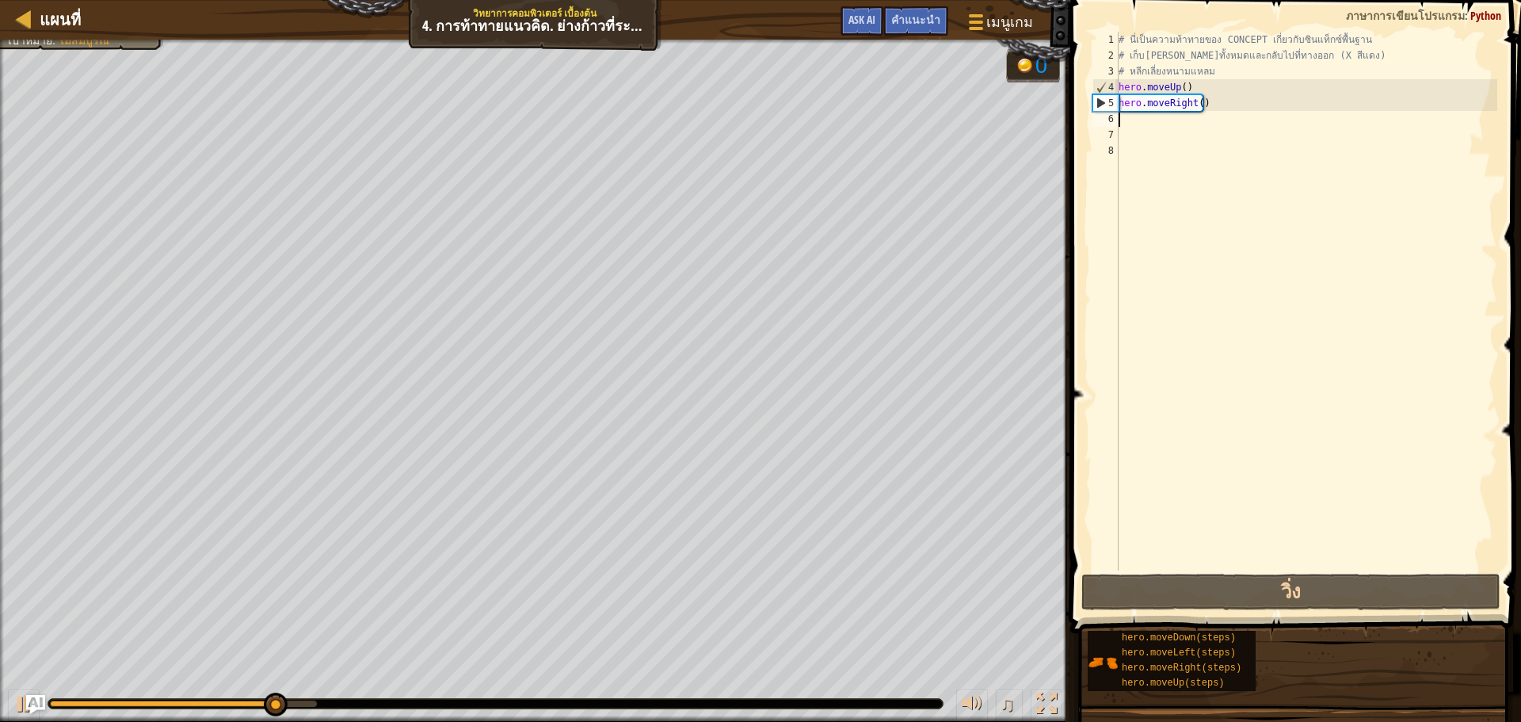
click at [1141, 120] on div "# นี่เป็นความท้าทายของ CONCEPT เกี่ยวกับซินแท็กซ์พื้นฐาน # เก็บ[PERSON_NAME]ทั้…" at bounding box center [1306, 317] width 382 height 570
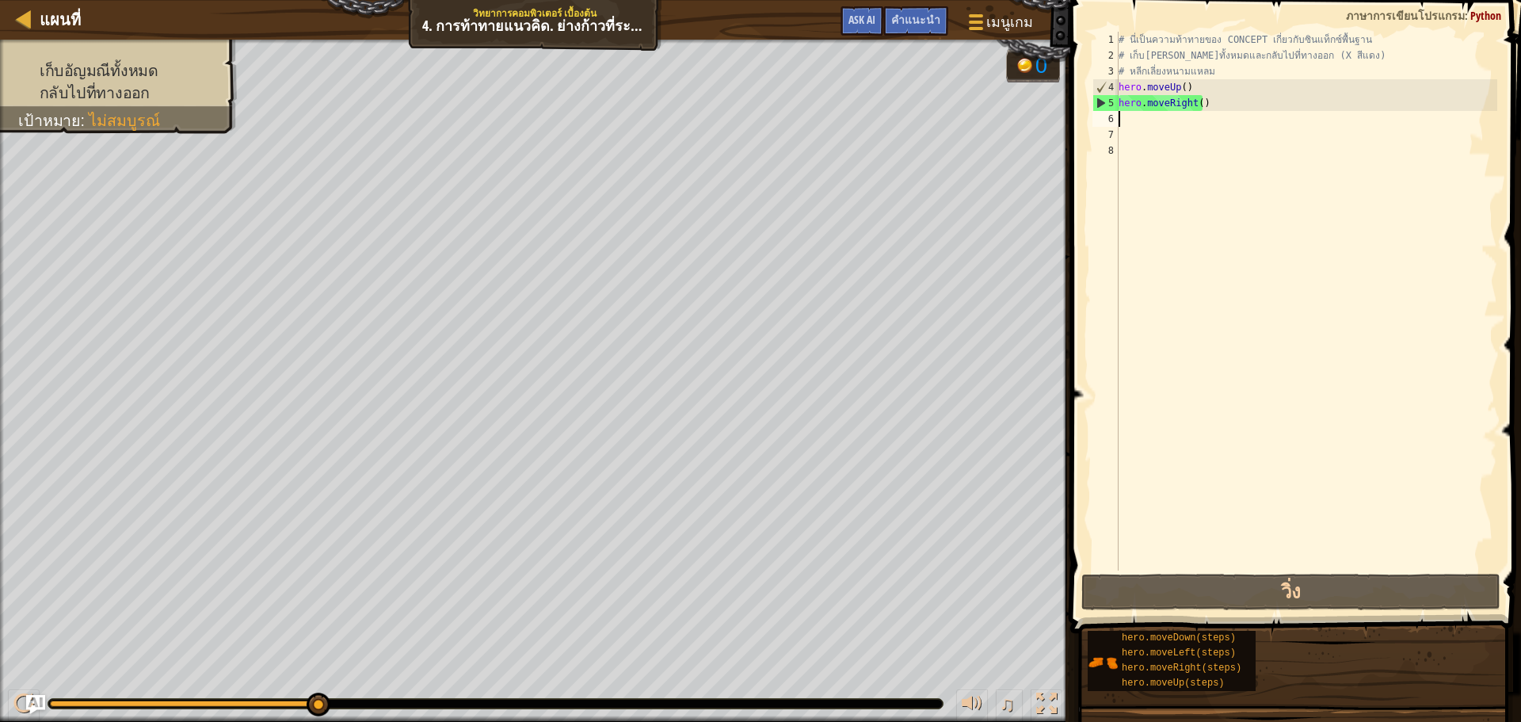
type textarea "r"
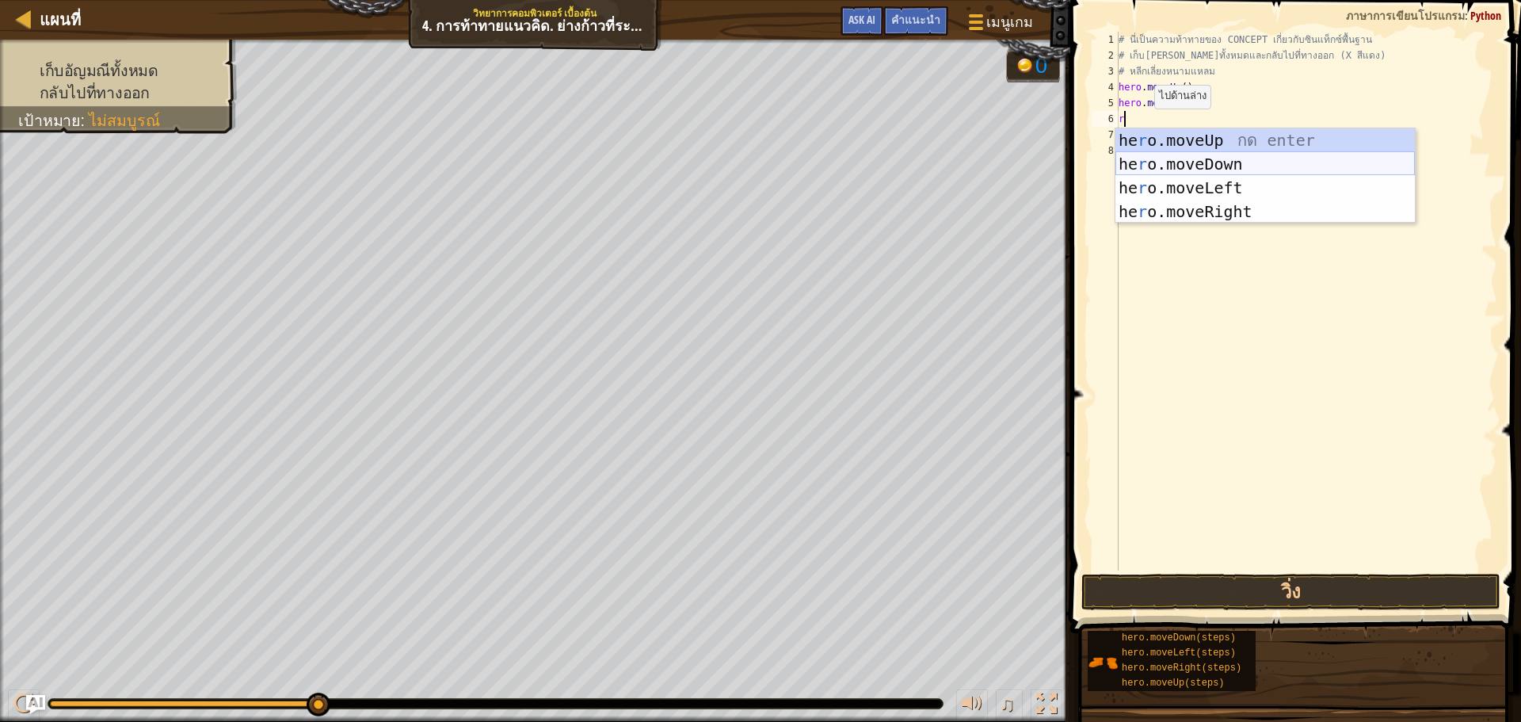
click at [1137, 155] on div "he r o.moveUp กด enter he r o.moveDown กด enter he r o.moveLeft กด enter he r o…" at bounding box center [1264, 199] width 299 height 143
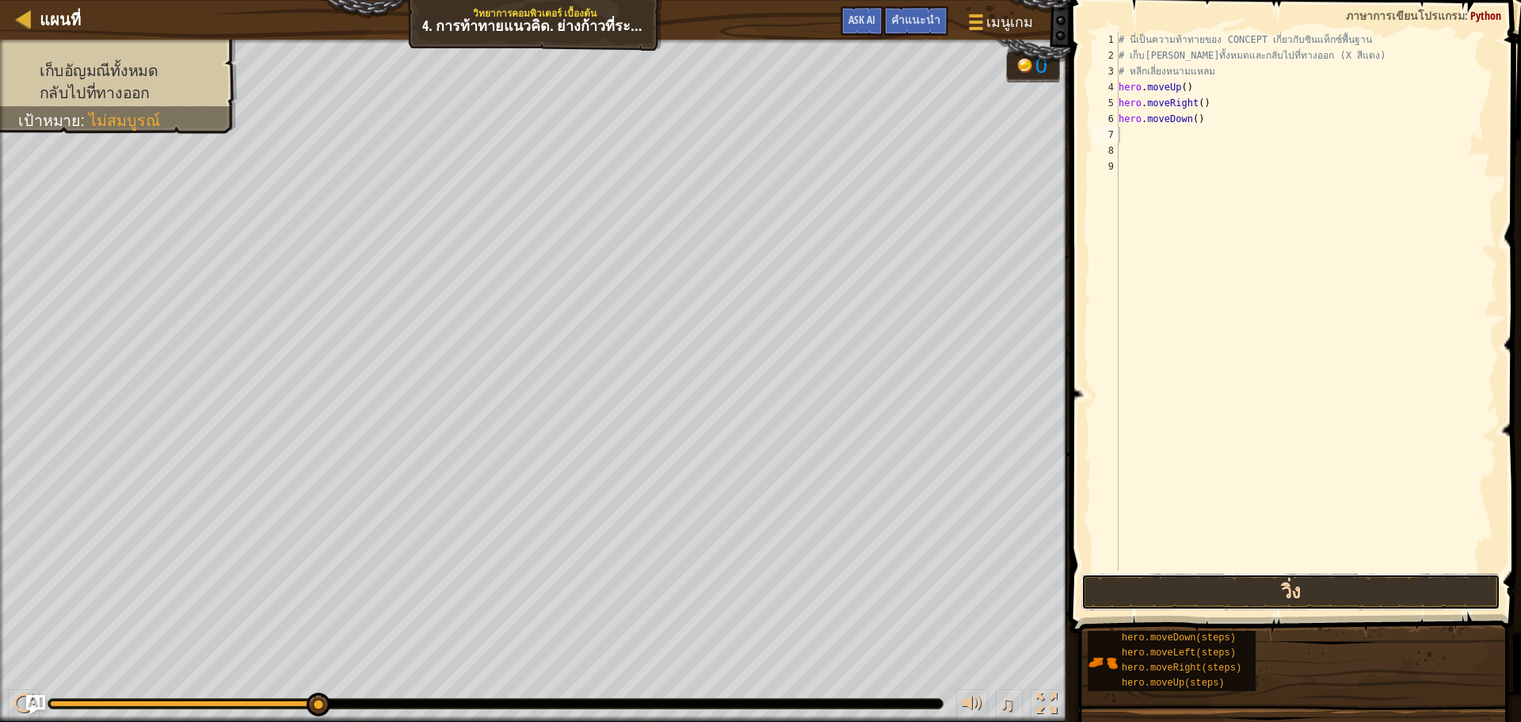
click at [1122, 594] on button "วิ่ง" at bounding box center [1290, 591] width 419 height 36
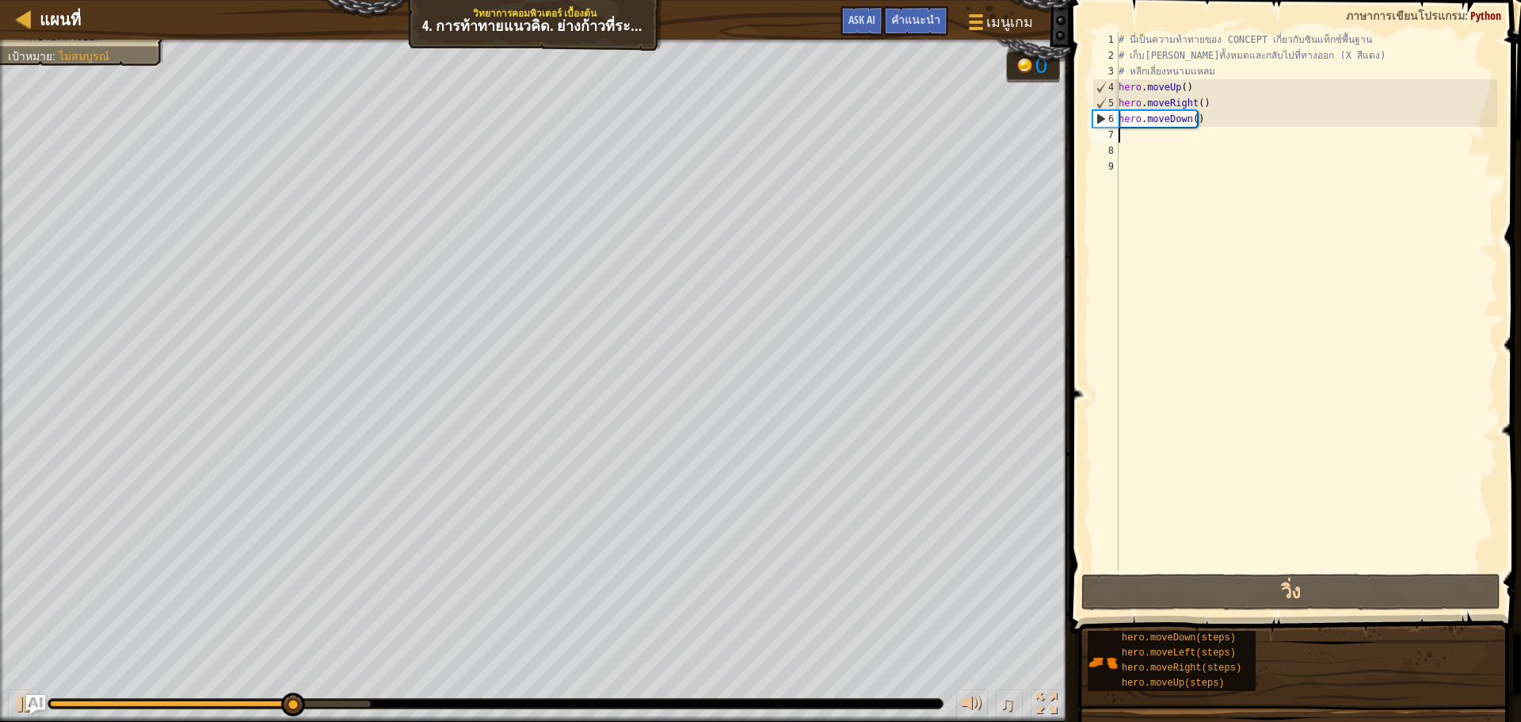
click at [1130, 140] on div "# นี่เป็นความท้าทายของ CONCEPT เกี่ยวกับซินแท็กซ์พื้นฐาน # เก็บ[PERSON_NAME]ทั้…" at bounding box center [1306, 317] width 382 height 570
type textarea "r"
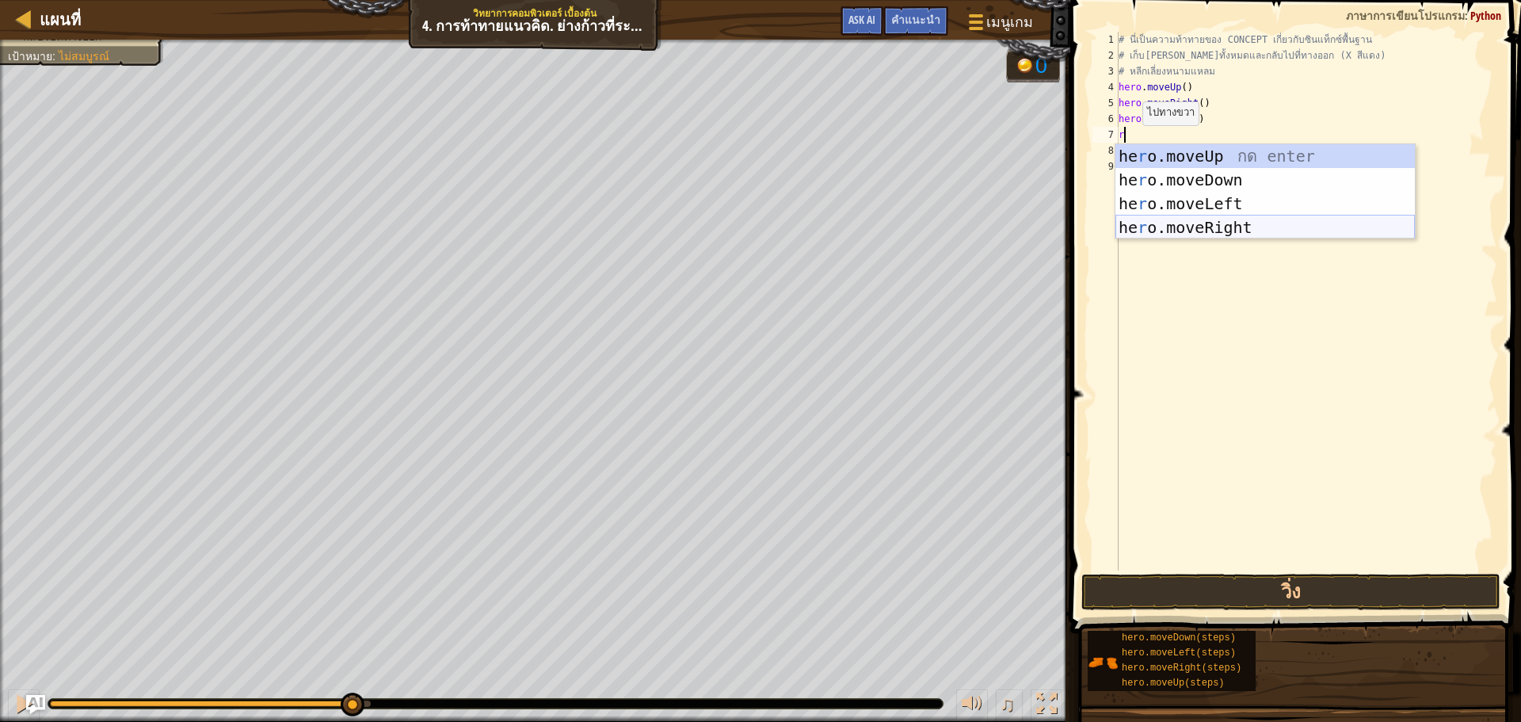
click at [1137, 227] on div "he r o.moveUp กด enter he r o.moveDown กด enter he r o.moveLeft กด enter he r o…" at bounding box center [1264, 215] width 299 height 143
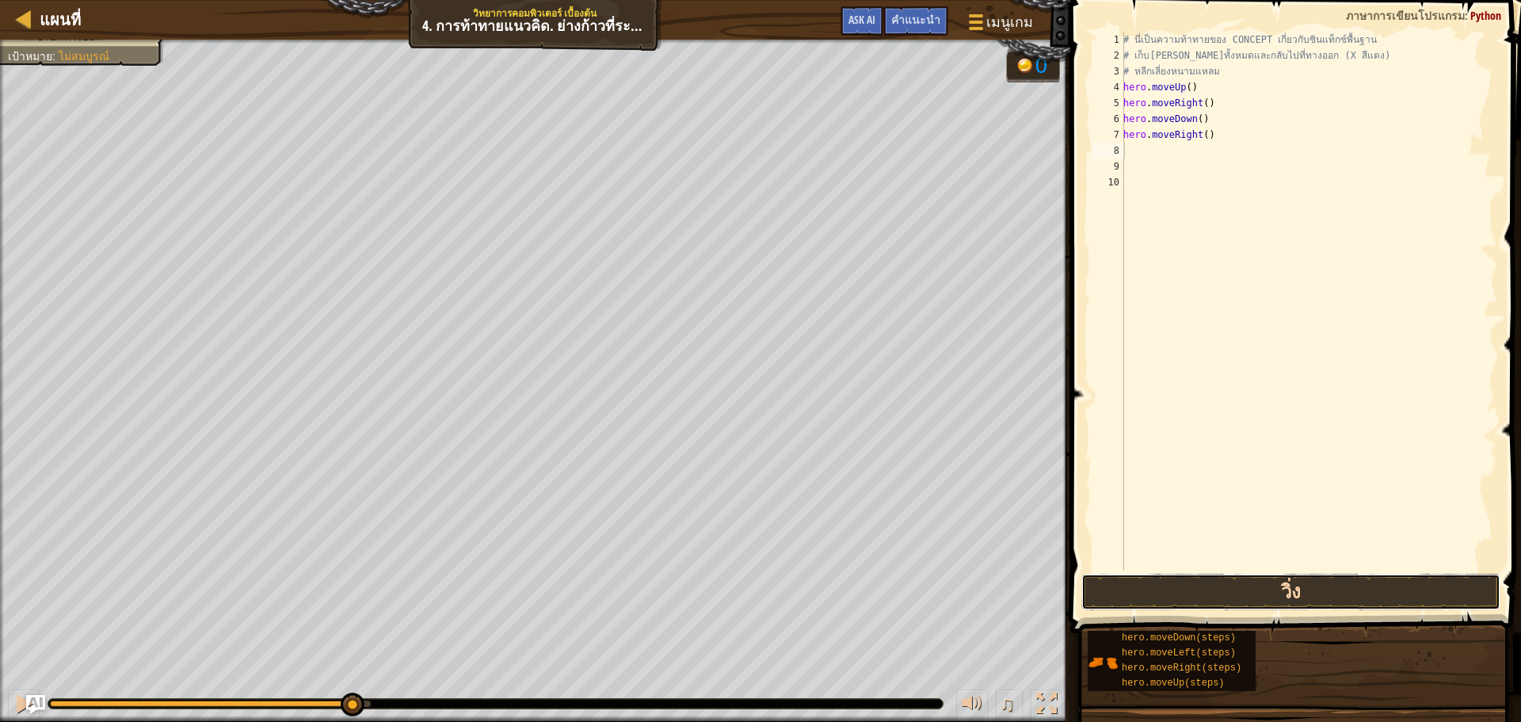
click at [1145, 588] on button "วิ่ง" at bounding box center [1290, 591] width 419 height 36
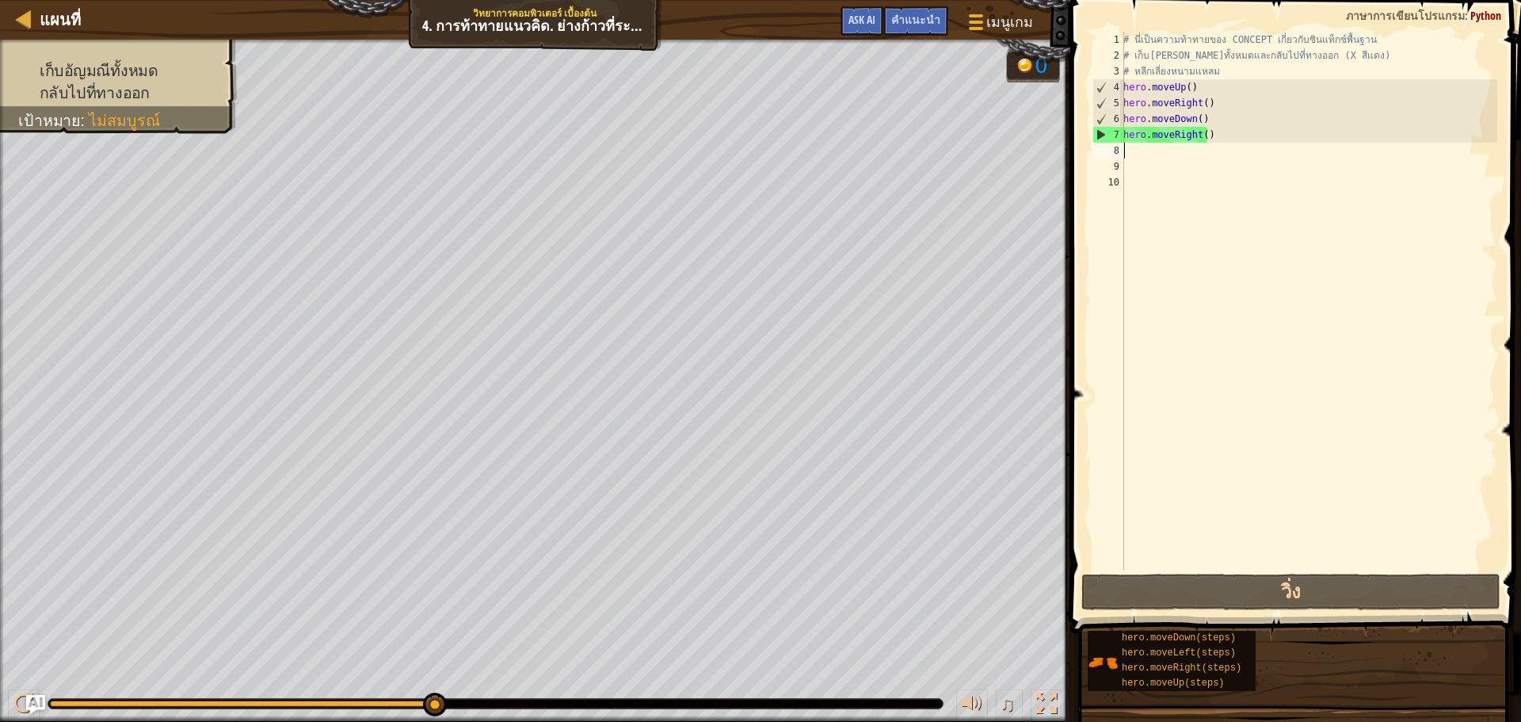
click at [1124, 154] on div "# นี่เป็นความท้าทายของ CONCEPT เกี่ยวกับซินแท็กซ์พื้นฐาน # เก็บ[PERSON_NAME]ทั้…" at bounding box center [1308, 317] width 377 height 570
type textarea "r"
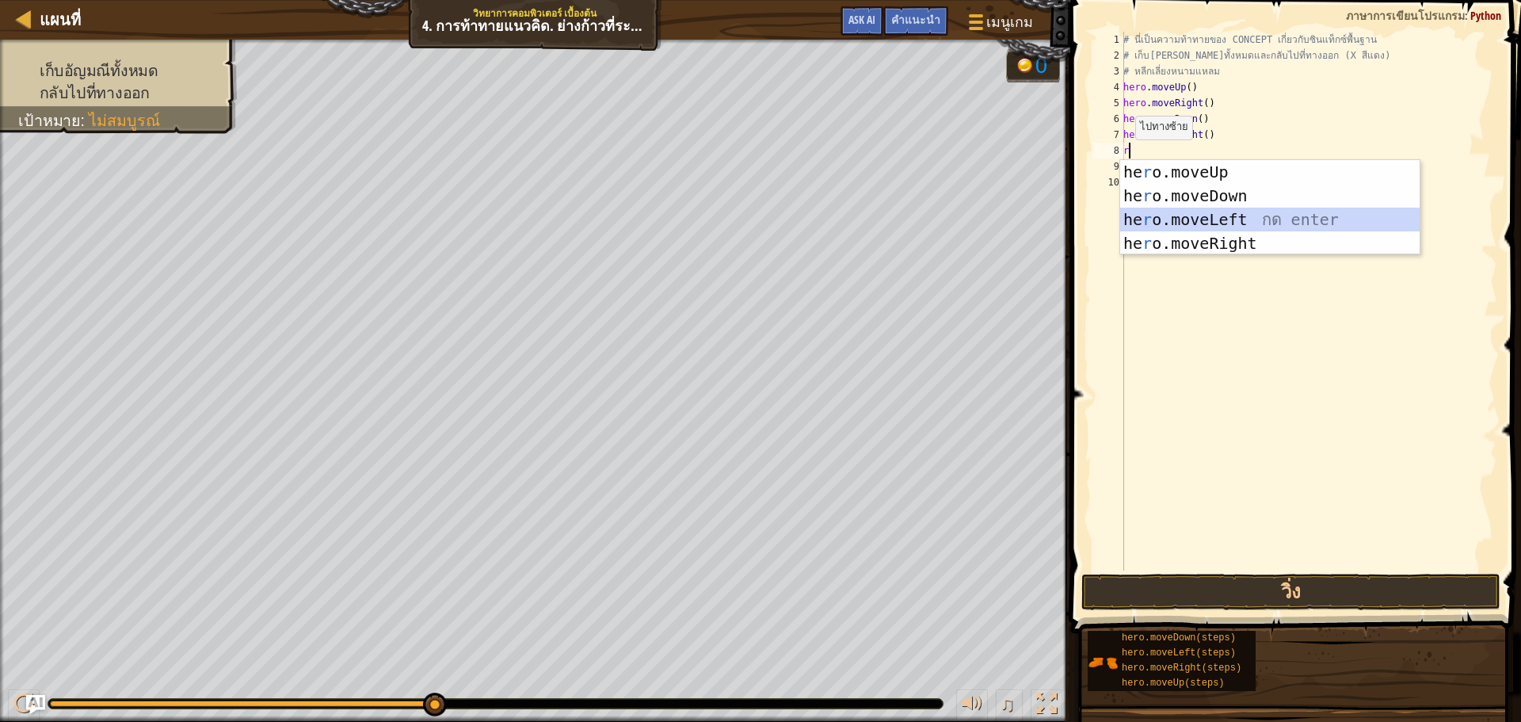
click at [1174, 215] on div "he r o.moveUp กด enter he r o.moveDown กด enter he r o.moveLeft กด enter he r o…" at bounding box center [1269, 231] width 299 height 143
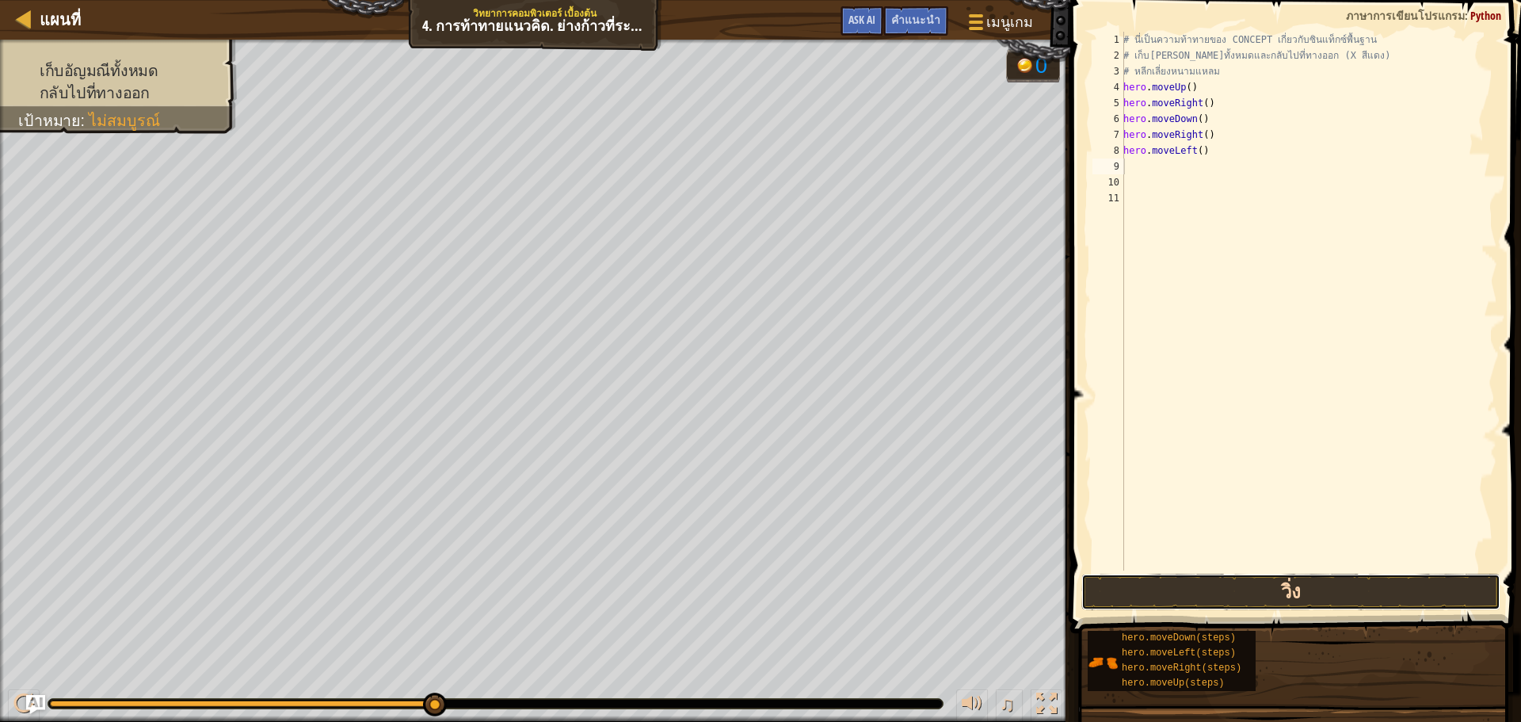
click at [1229, 597] on button "วิ่ง" at bounding box center [1290, 591] width 419 height 36
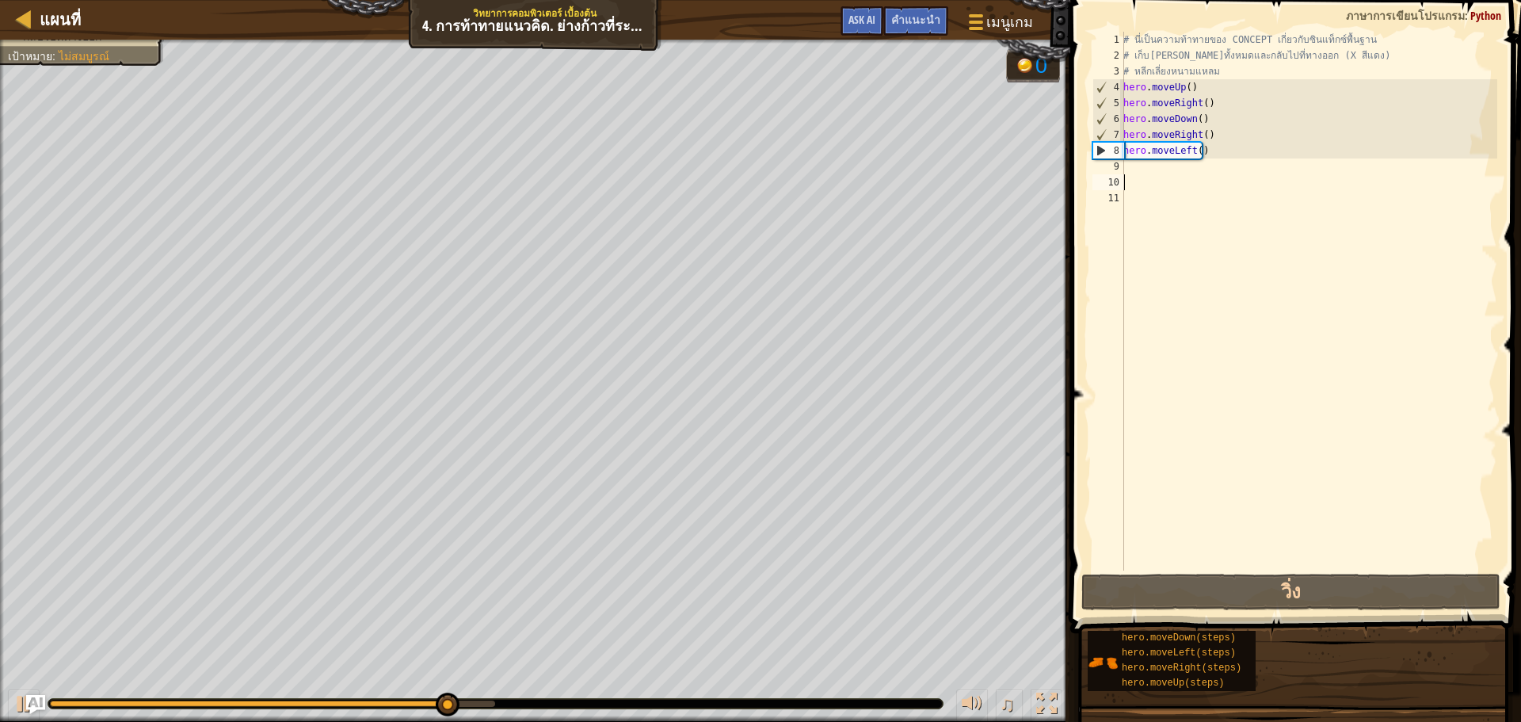
click at [1147, 176] on div "# นี่เป็นความท้าทายของ CONCEPT เกี่ยวกับซินแท็กซ์พื้นฐาน # เก็บ[PERSON_NAME]ทั้…" at bounding box center [1308, 317] width 377 height 570
click at [1145, 165] on div "# นี่เป็นความท้าทายของ CONCEPT เกี่ยวกับซินแท็กซ์พื้นฐาน # เก็บ[PERSON_NAME]ทั้…" at bounding box center [1308, 317] width 377 height 570
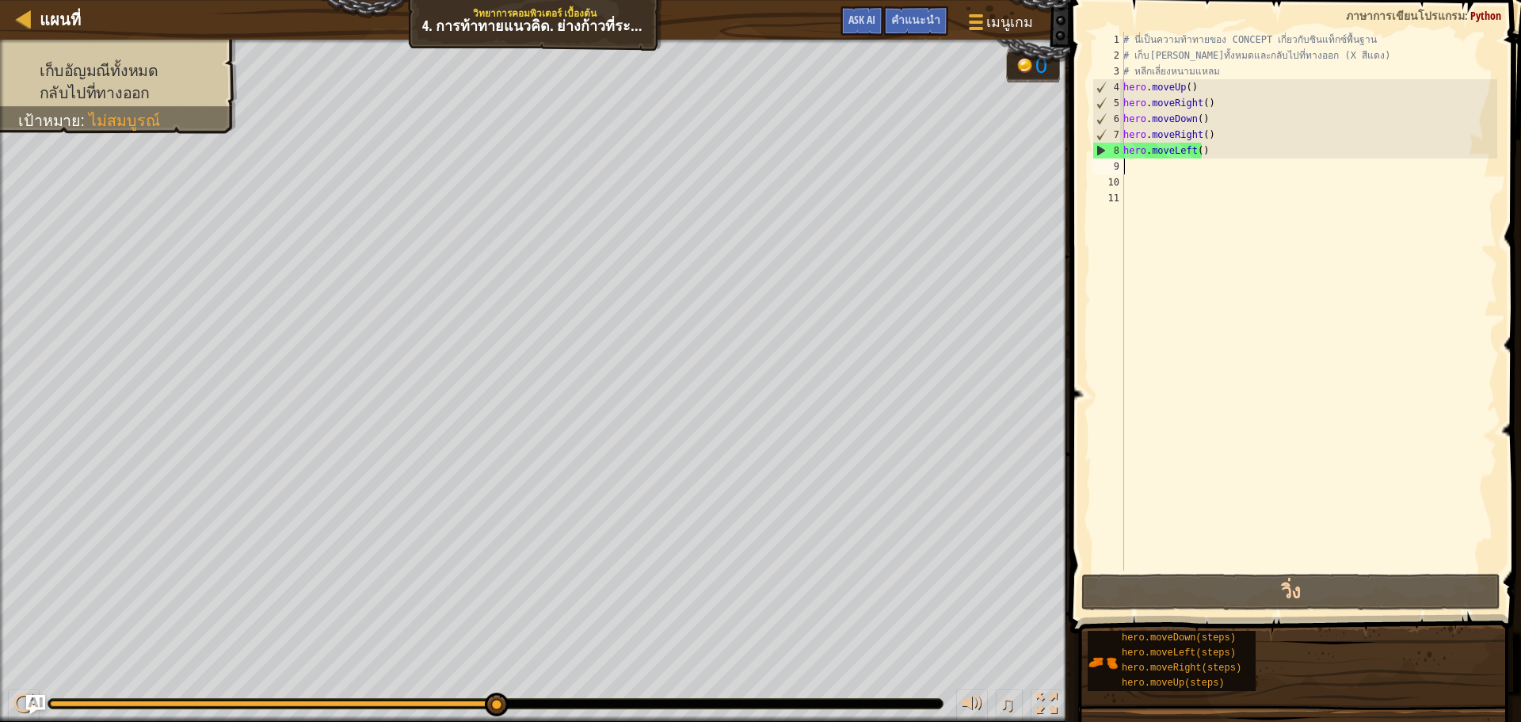
type textarea "r"
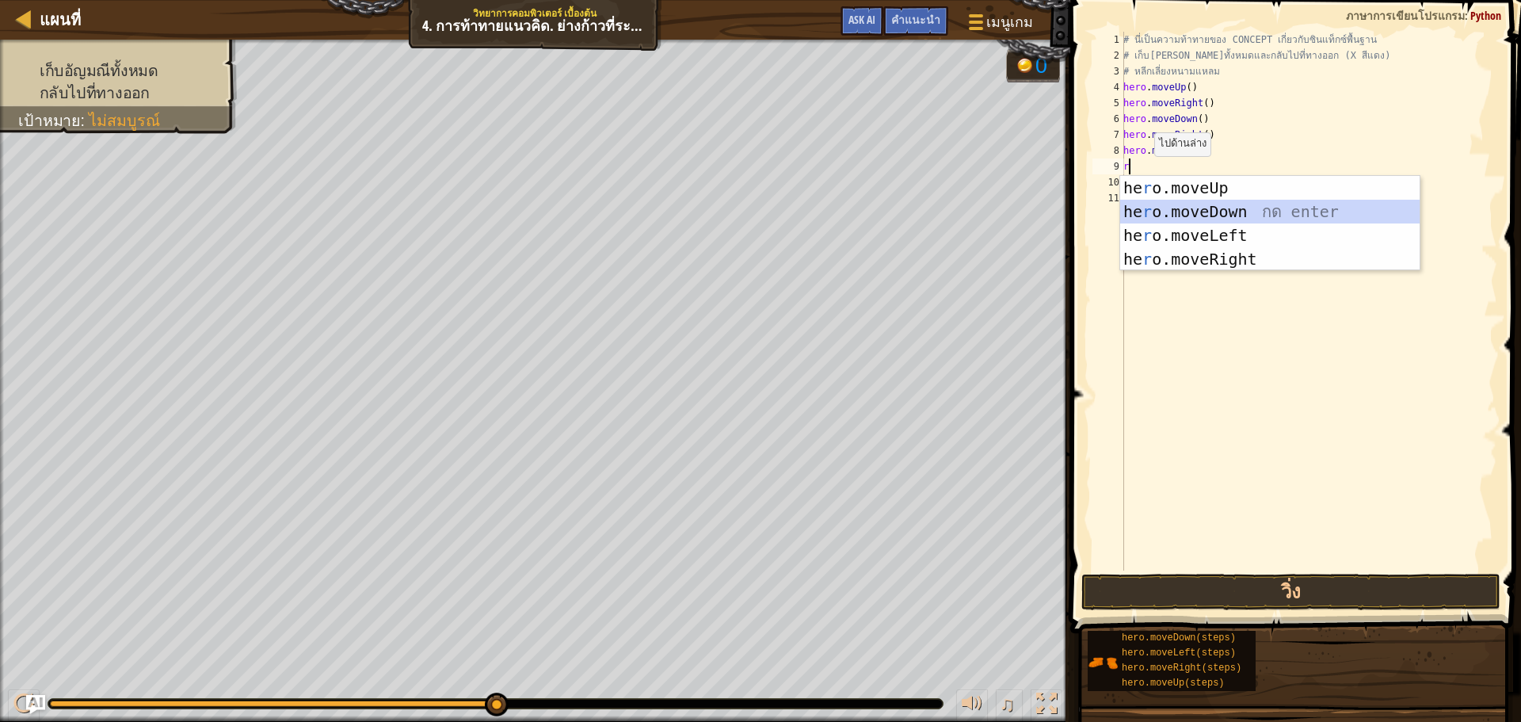
click at [1155, 211] on div "he r o.moveUp กด enter he r o.moveDown กด enter he r o.moveLeft กด enter he r o…" at bounding box center [1269, 247] width 299 height 143
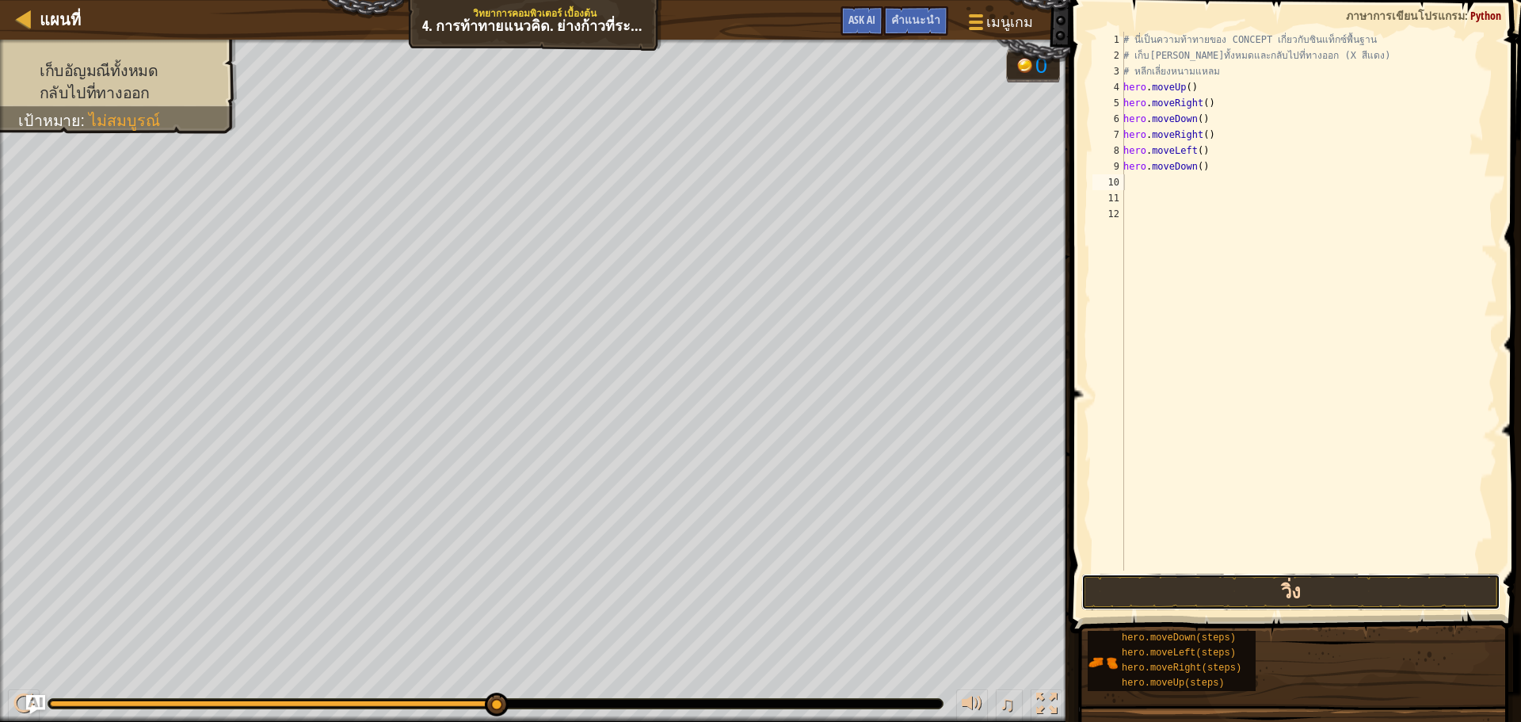
click at [1248, 589] on button "วิ่ง" at bounding box center [1290, 591] width 419 height 36
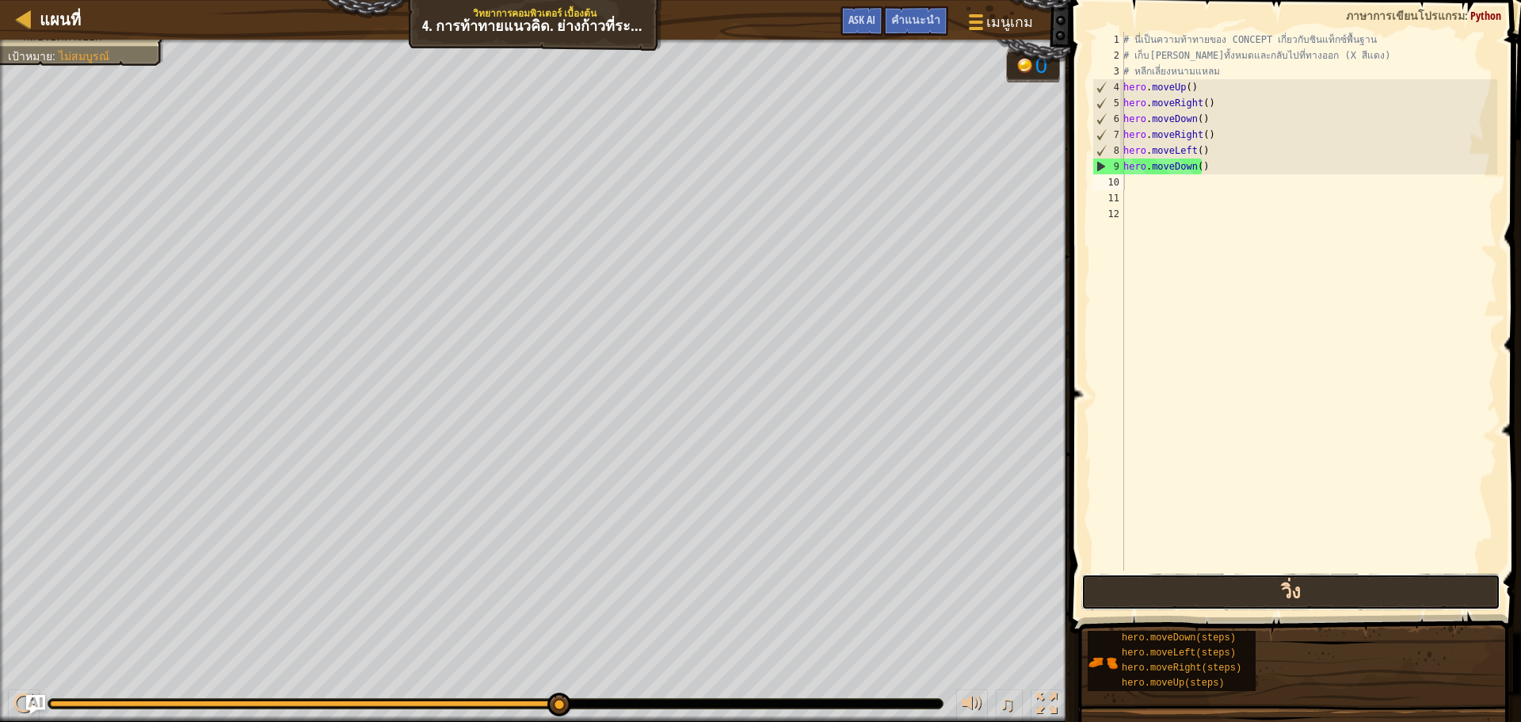
click at [1288, 590] on button "วิ่ง" at bounding box center [1290, 591] width 419 height 36
